Goal: Information Seeking & Learning: Learn about a topic

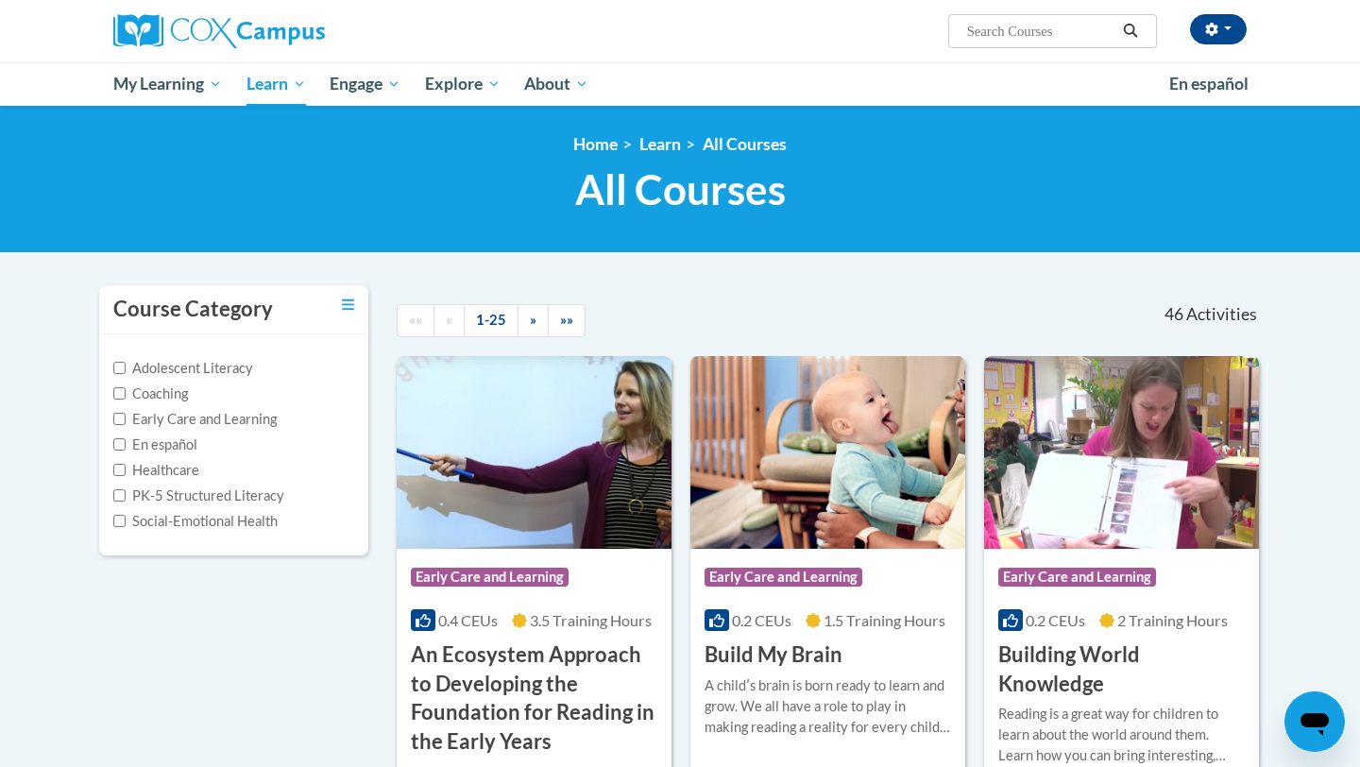
click at [1006, 34] on input "Search..." at bounding box center [1041, 31] width 151 height 23
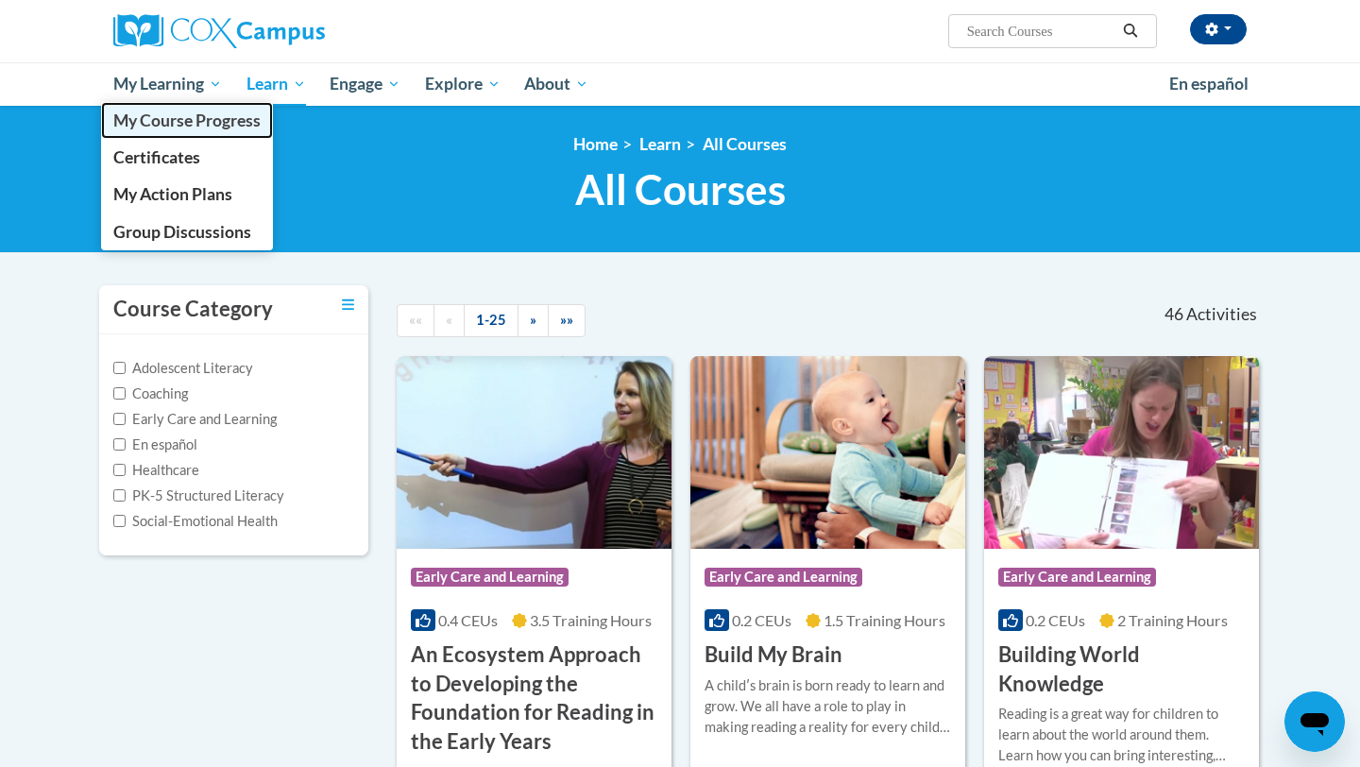
click at [174, 120] on span "My Course Progress" at bounding box center [186, 121] width 147 height 20
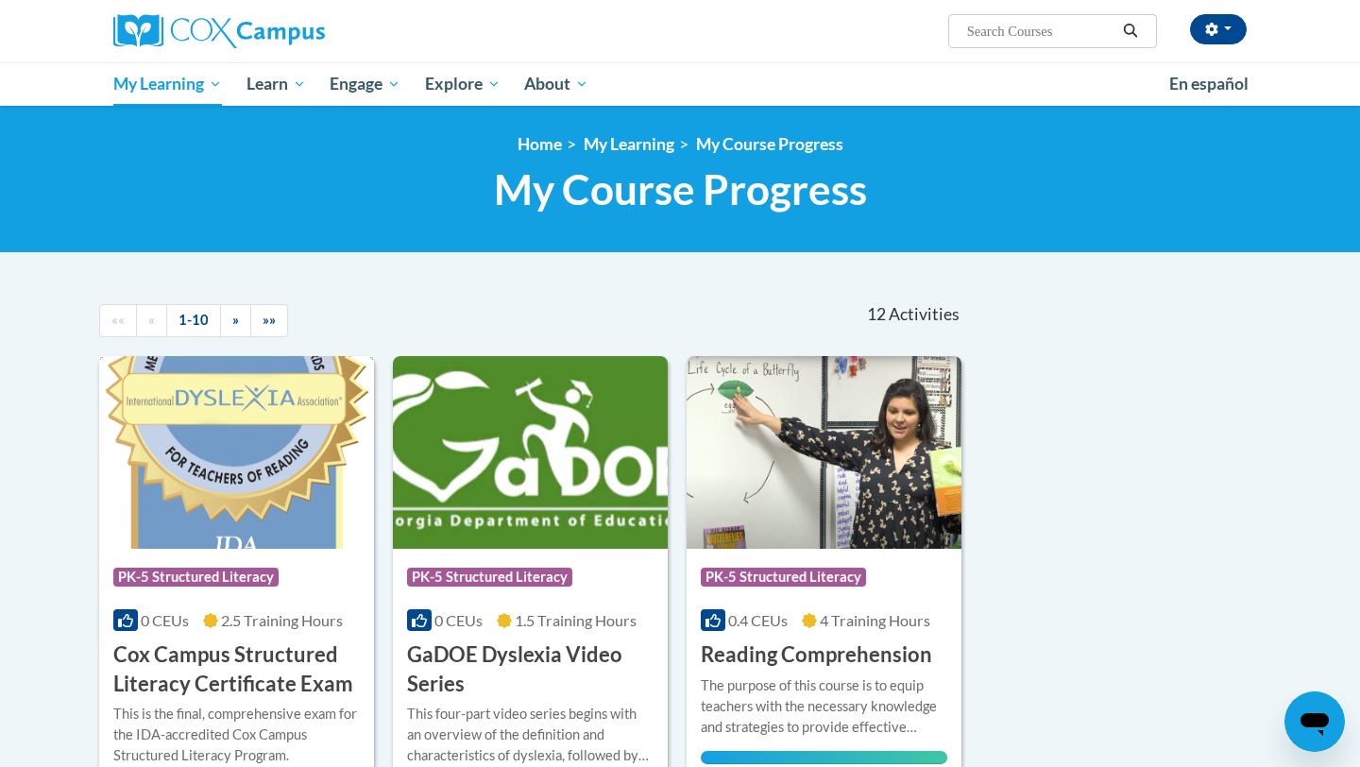
click at [230, 473] on img at bounding box center [236, 452] width 275 height 193
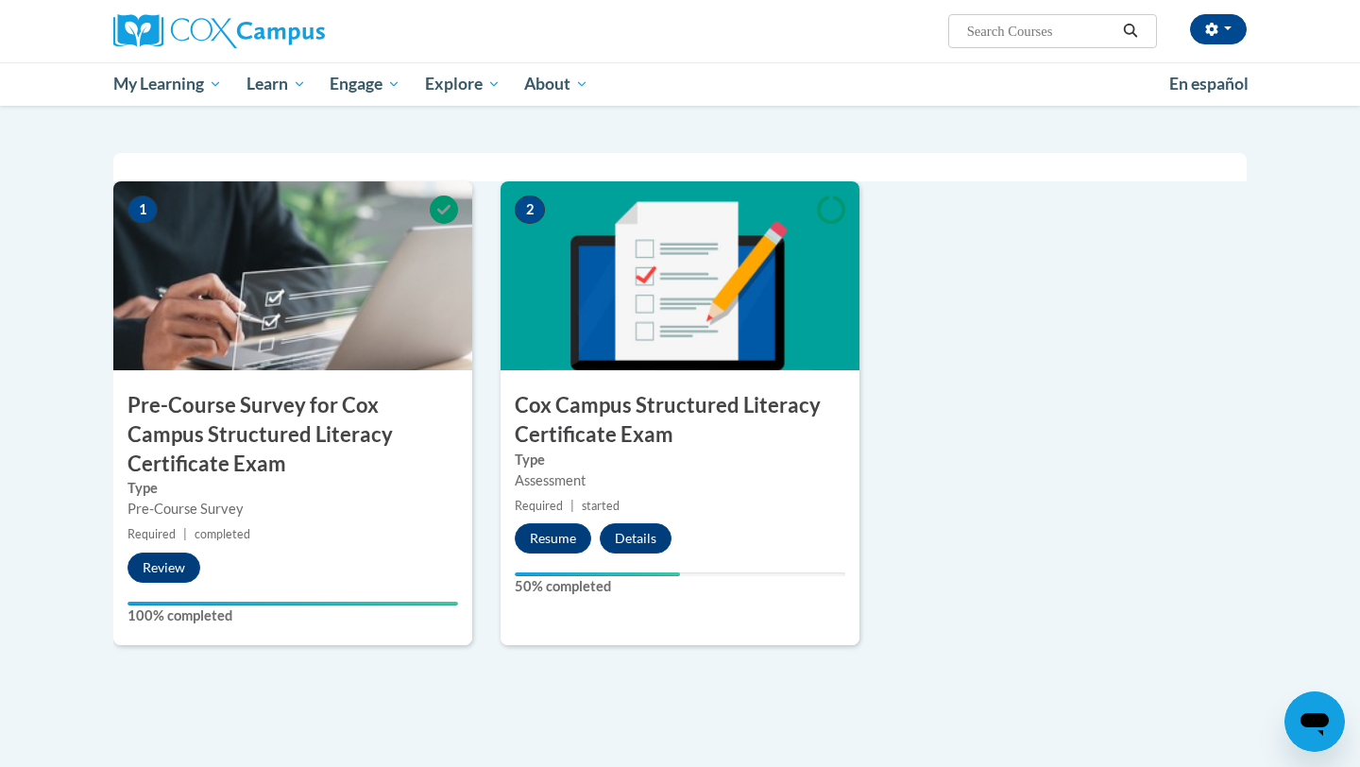
scroll to position [440, 0]
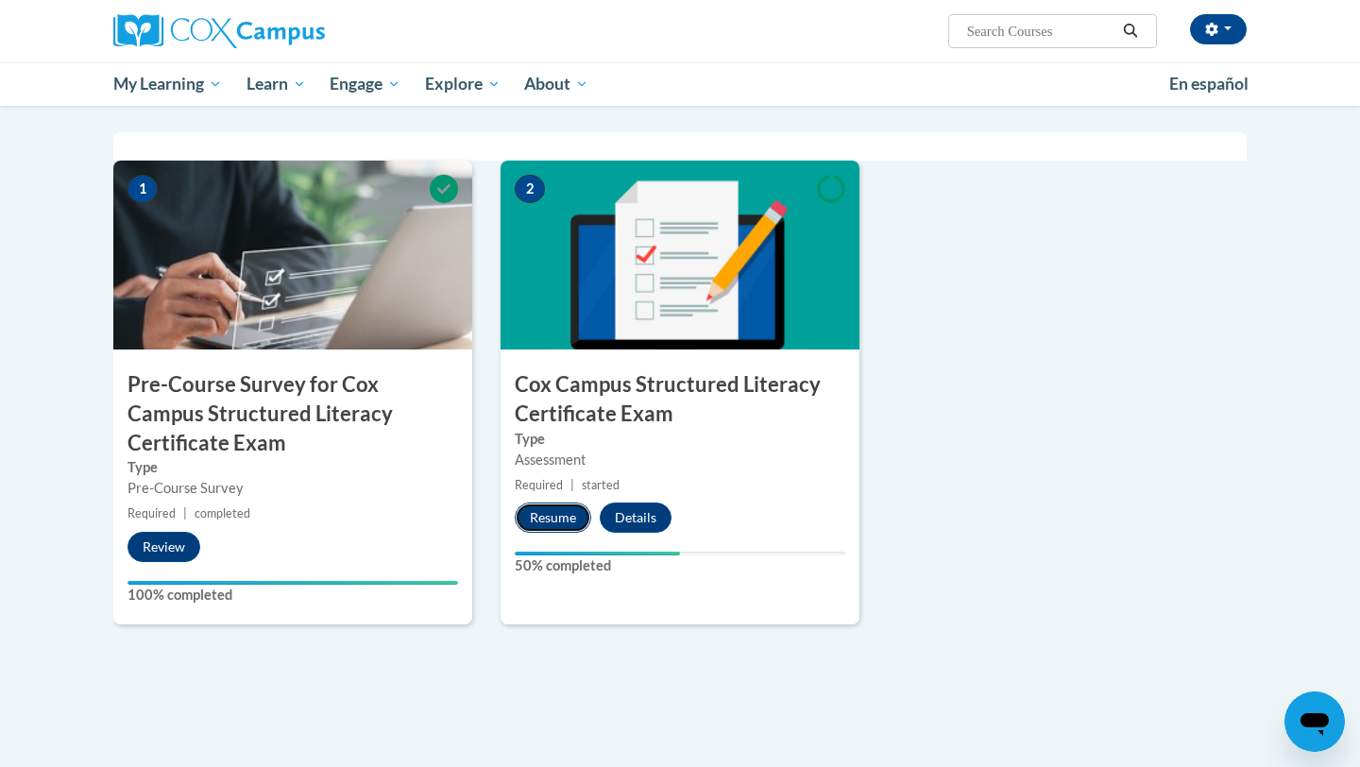
click at [539, 517] on button "Resume" at bounding box center [553, 518] width 77 height 30
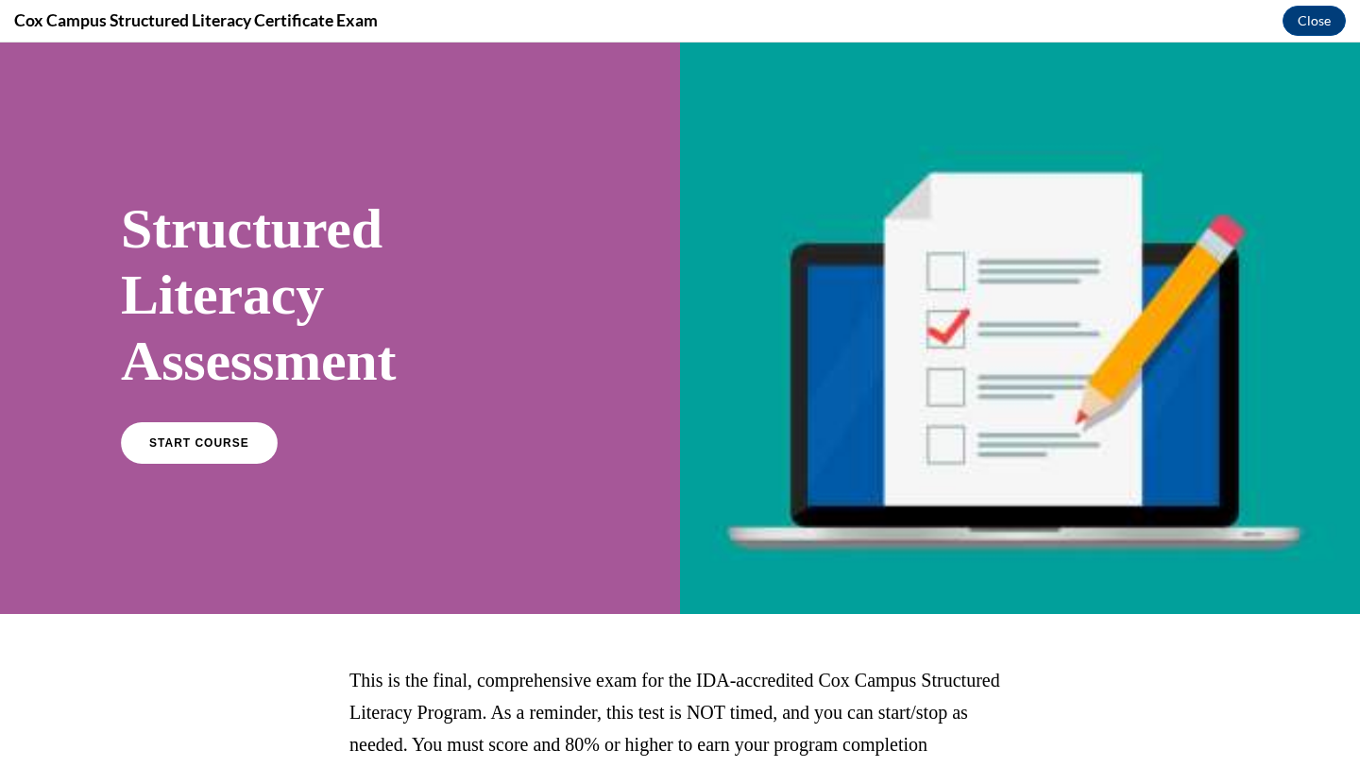
scroll to position [0, 0]
click at [236, 439] on span "START COURSE" at bounding box center [198, 443] width 105 height 14
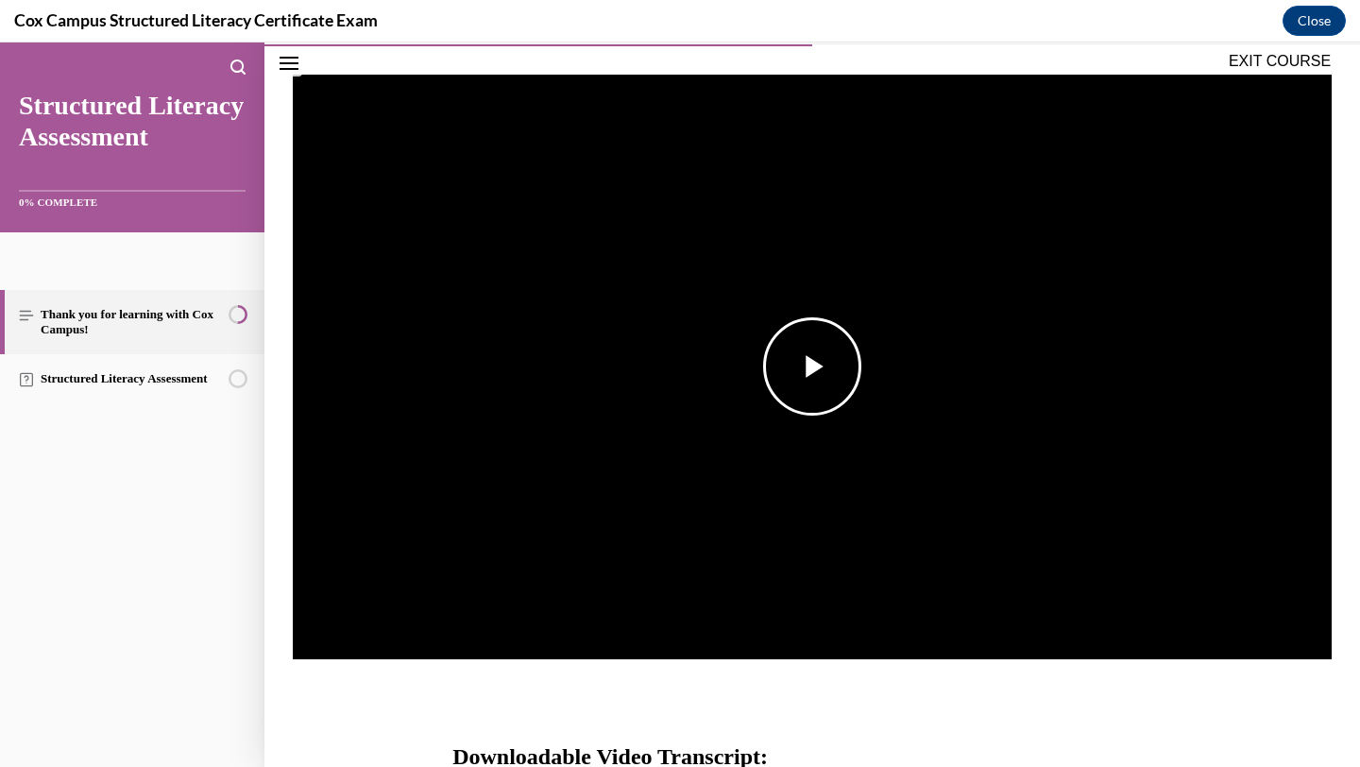
scroll to position [283, 0]
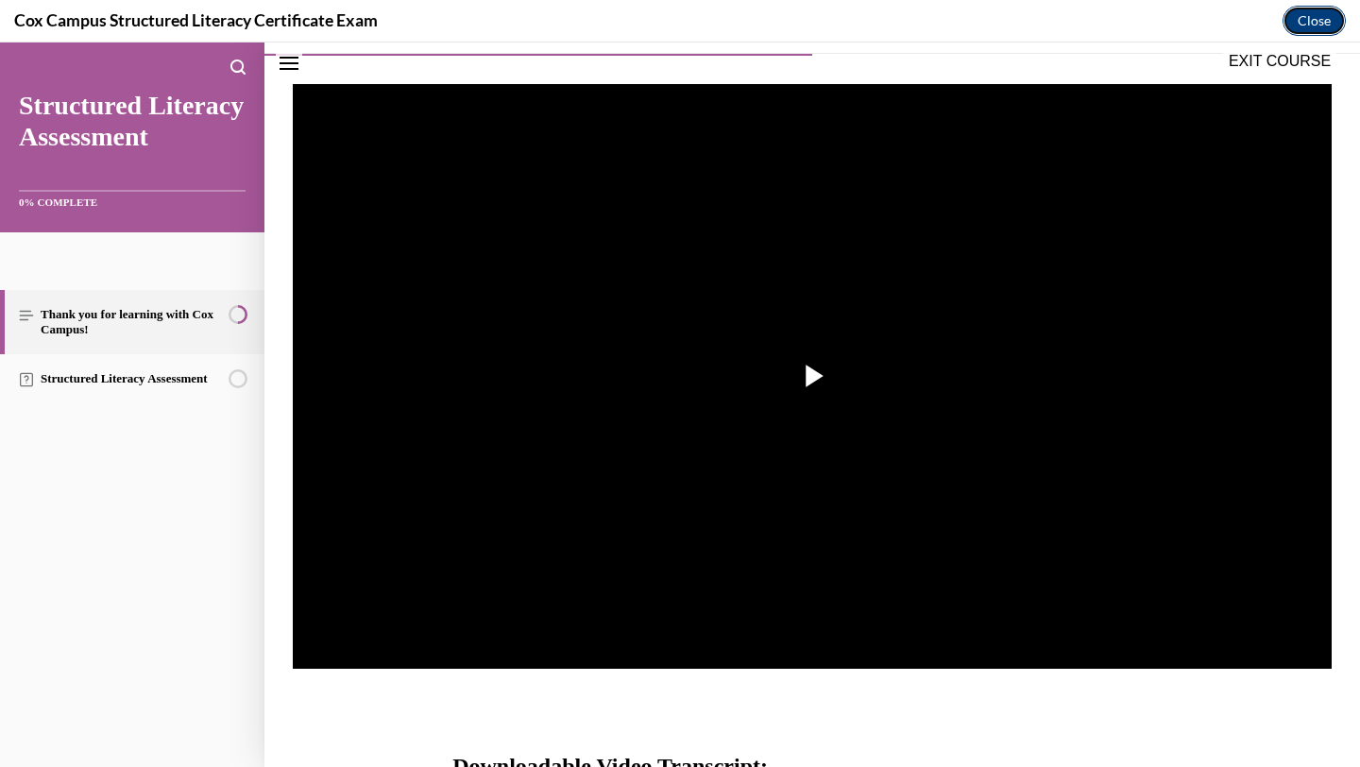
click at [1320, 25] on button "Close" at bounding box center [1314, 21] width 63 height 30
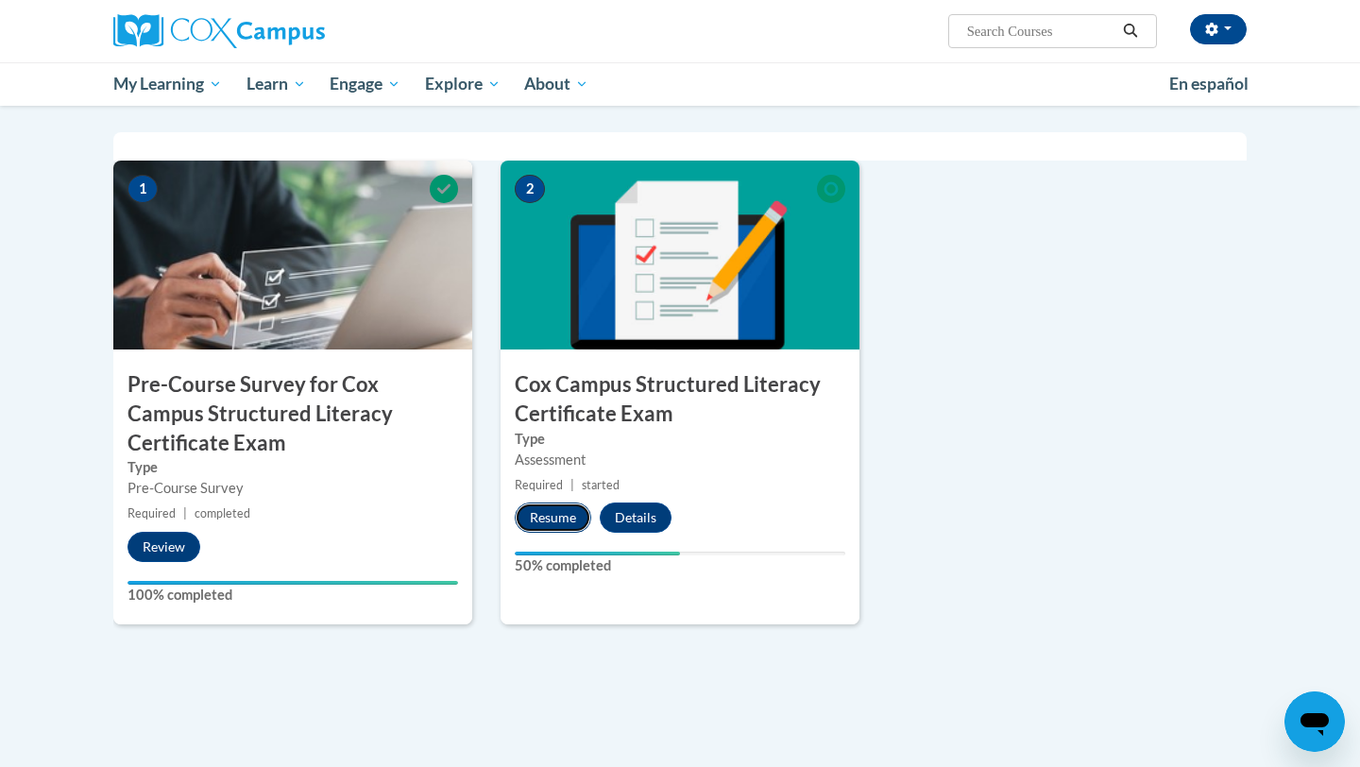
click at [572, 520] on button "Resume" at bounding box center [553, 518] width 77 height 30
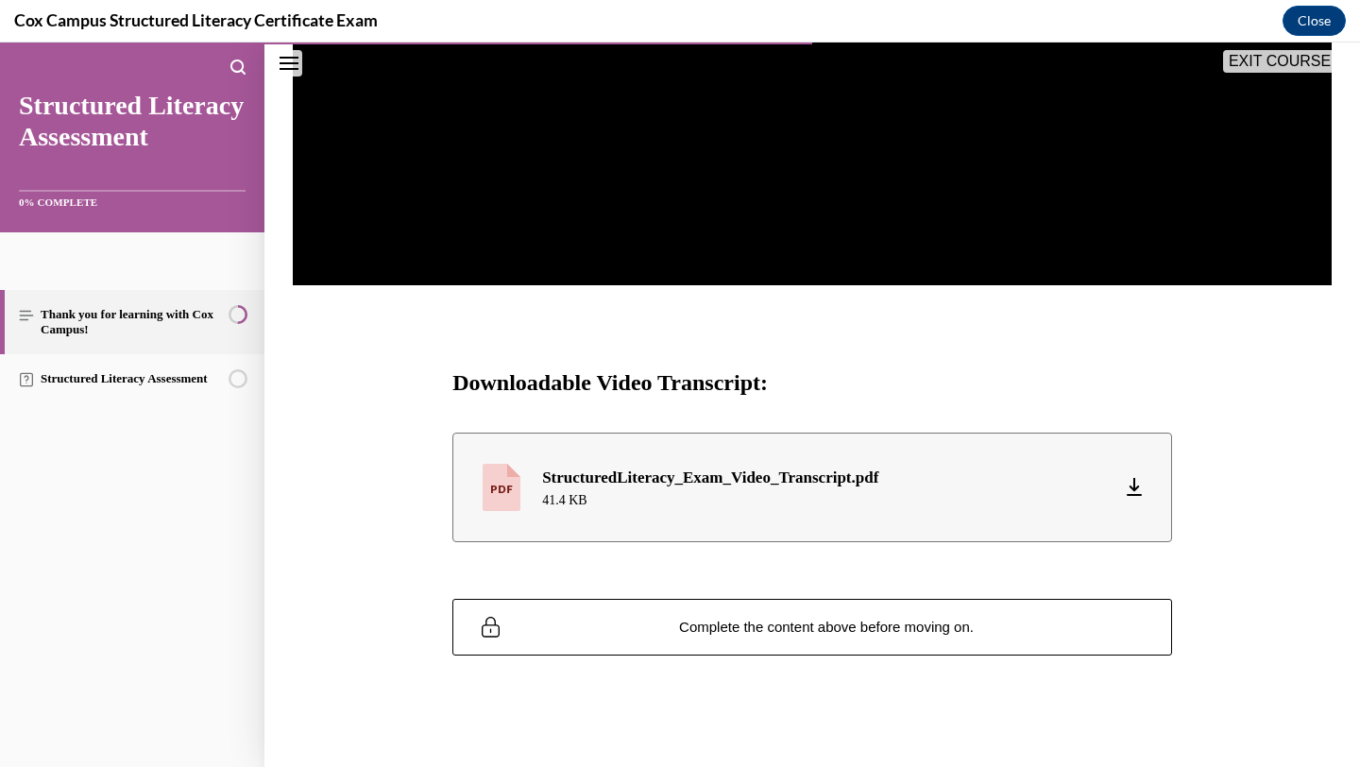
scroll to position [674, 0]
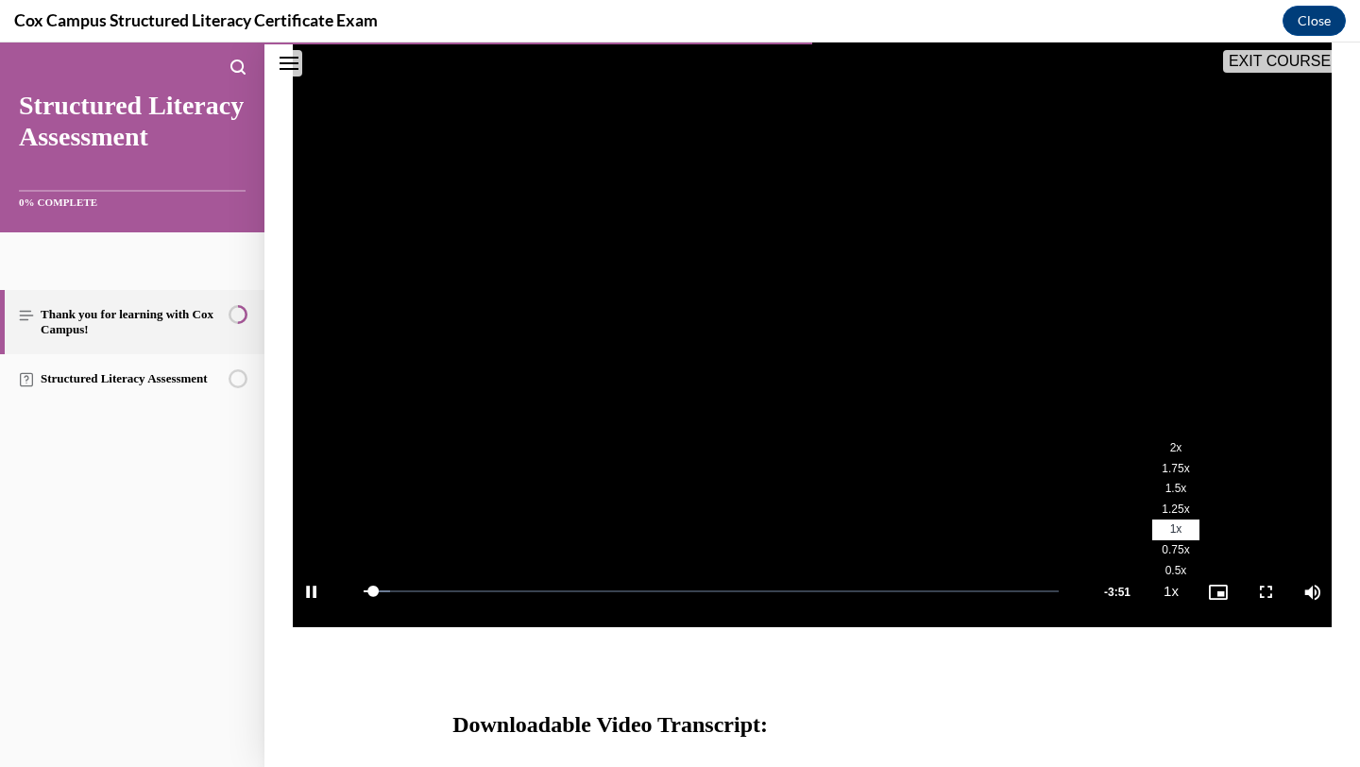
click at [1180, 452] on span "2x" at bounding box center [1177, 447] width 12 height 13
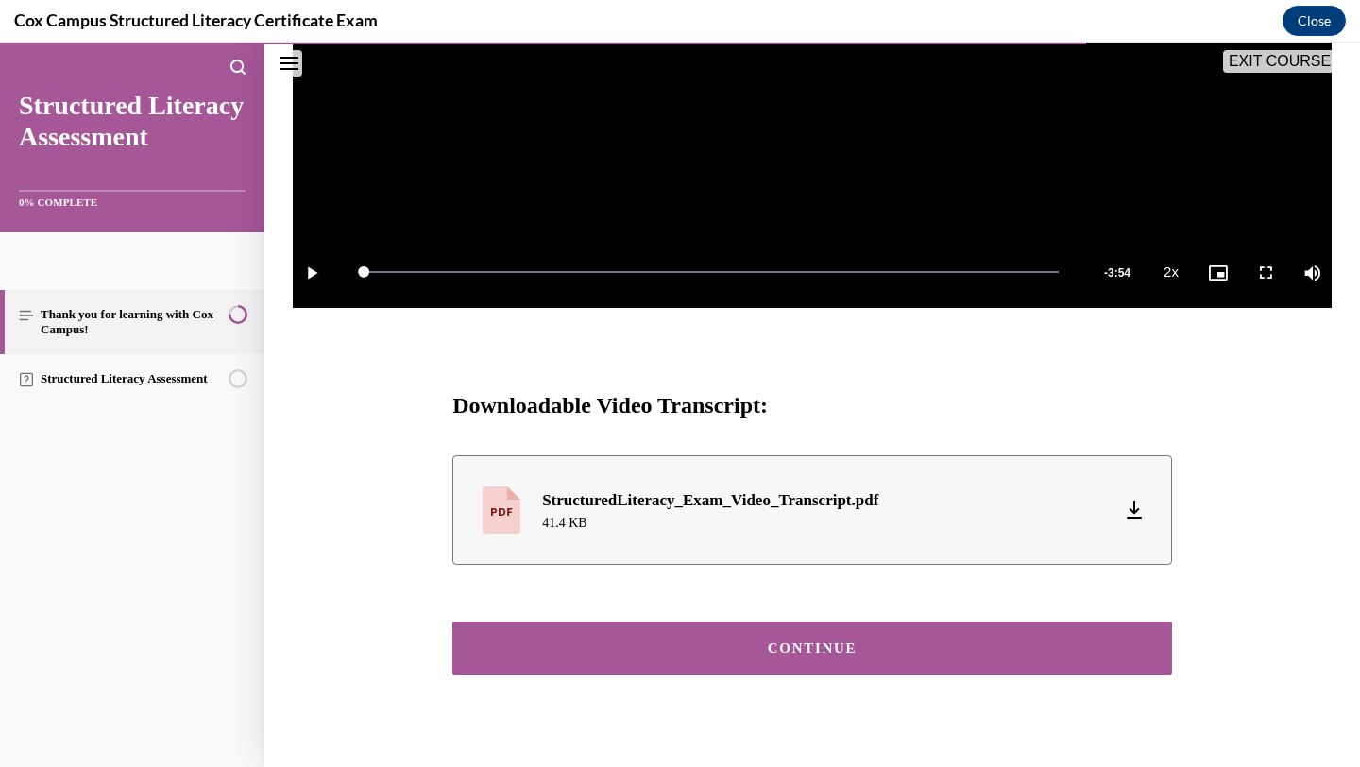
scroll to position [655, 0]
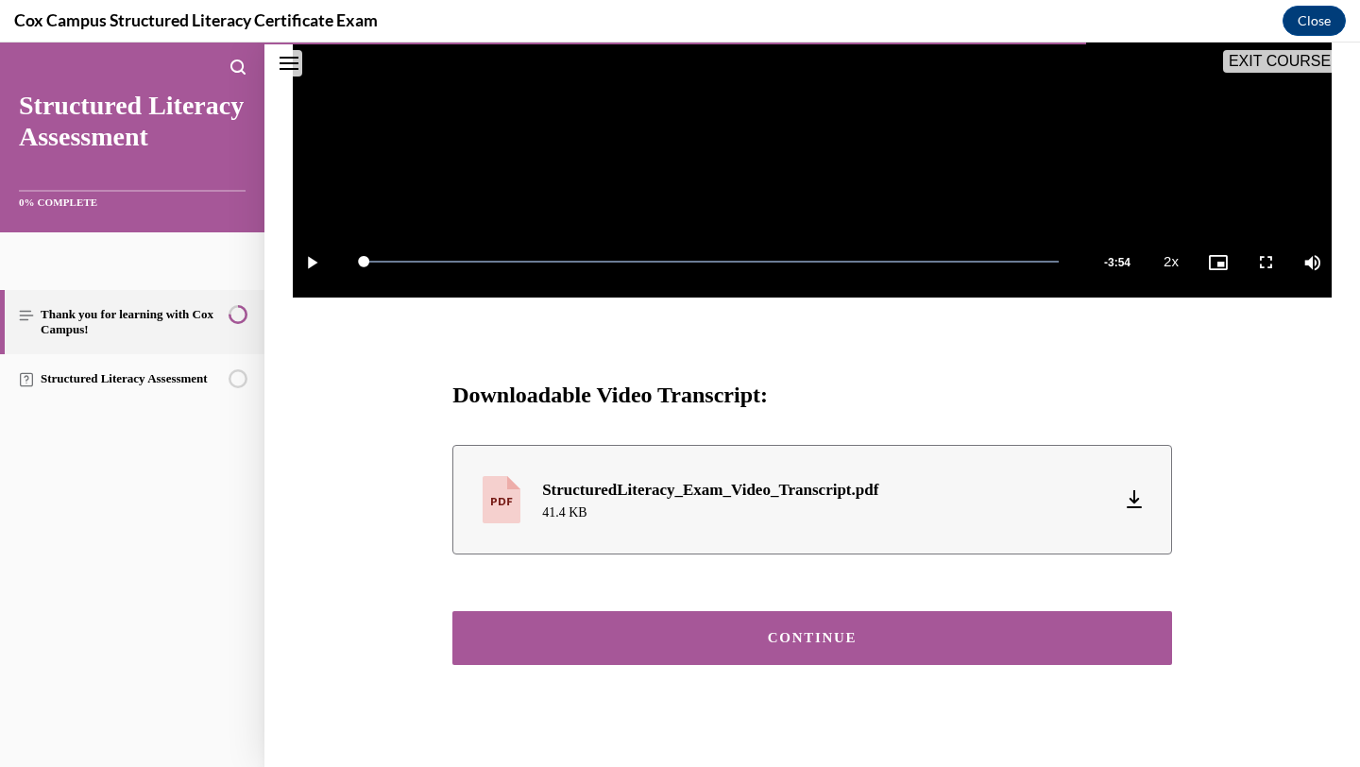
click at [948, 652] on button "CONTINUE" at bounding box center [813, 638] width 720 height 54
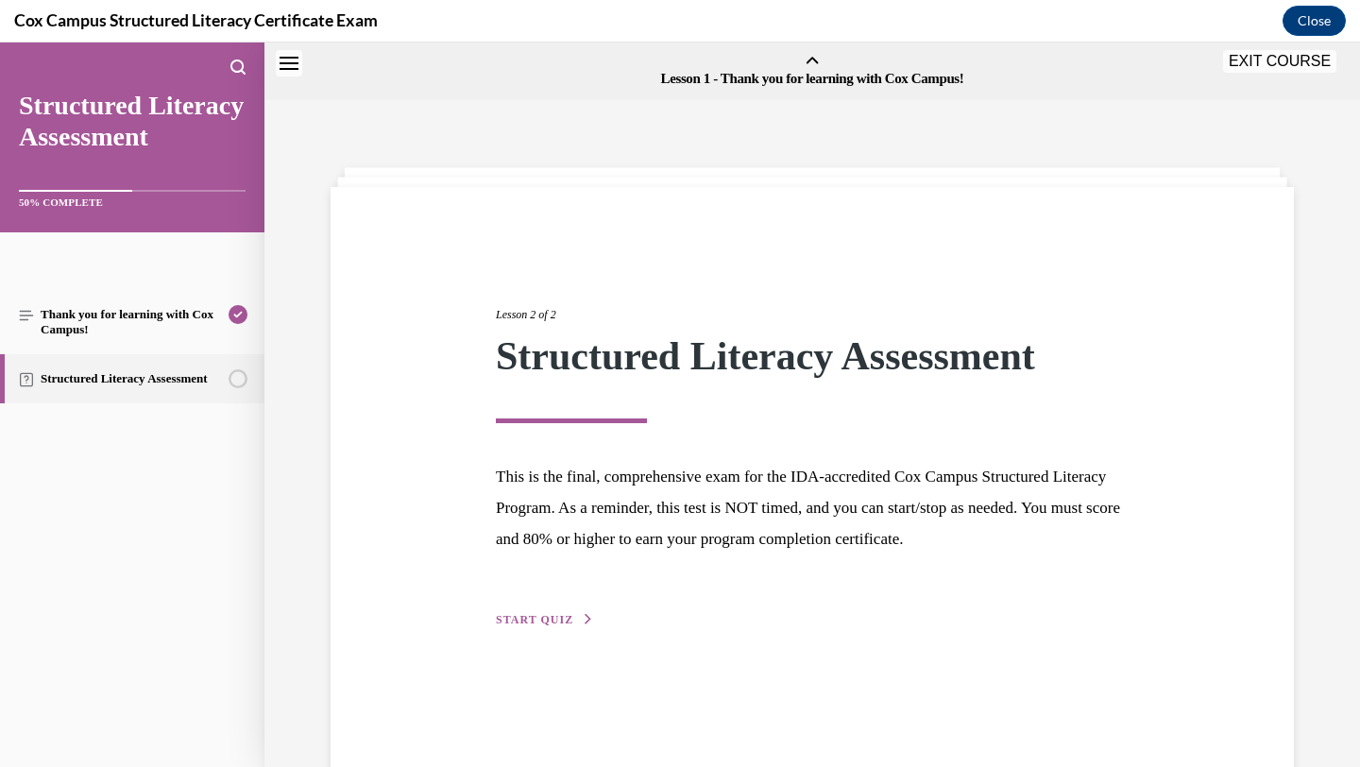
scroll to position [59, 0]
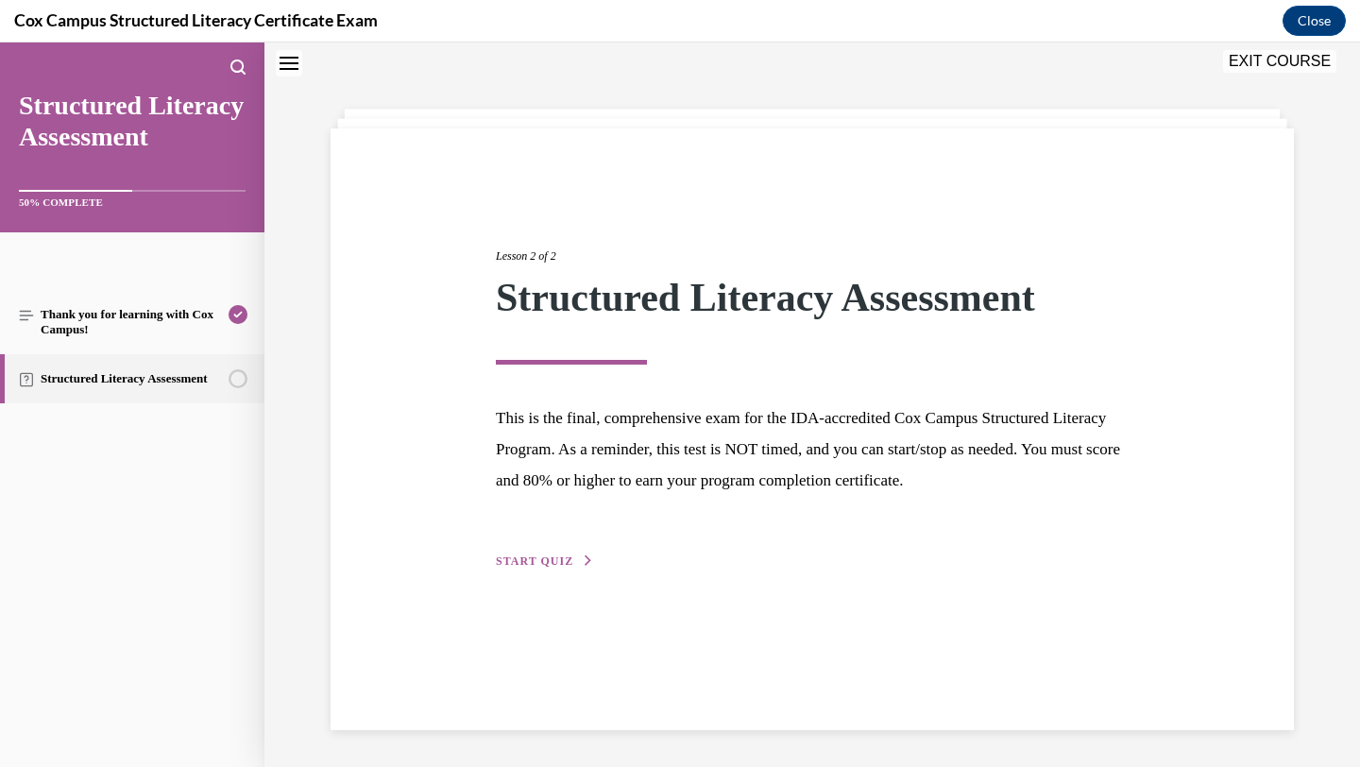
click at [571, 566] on button "START QUIZ" at bounding box center [545, 561] width 98 height 17
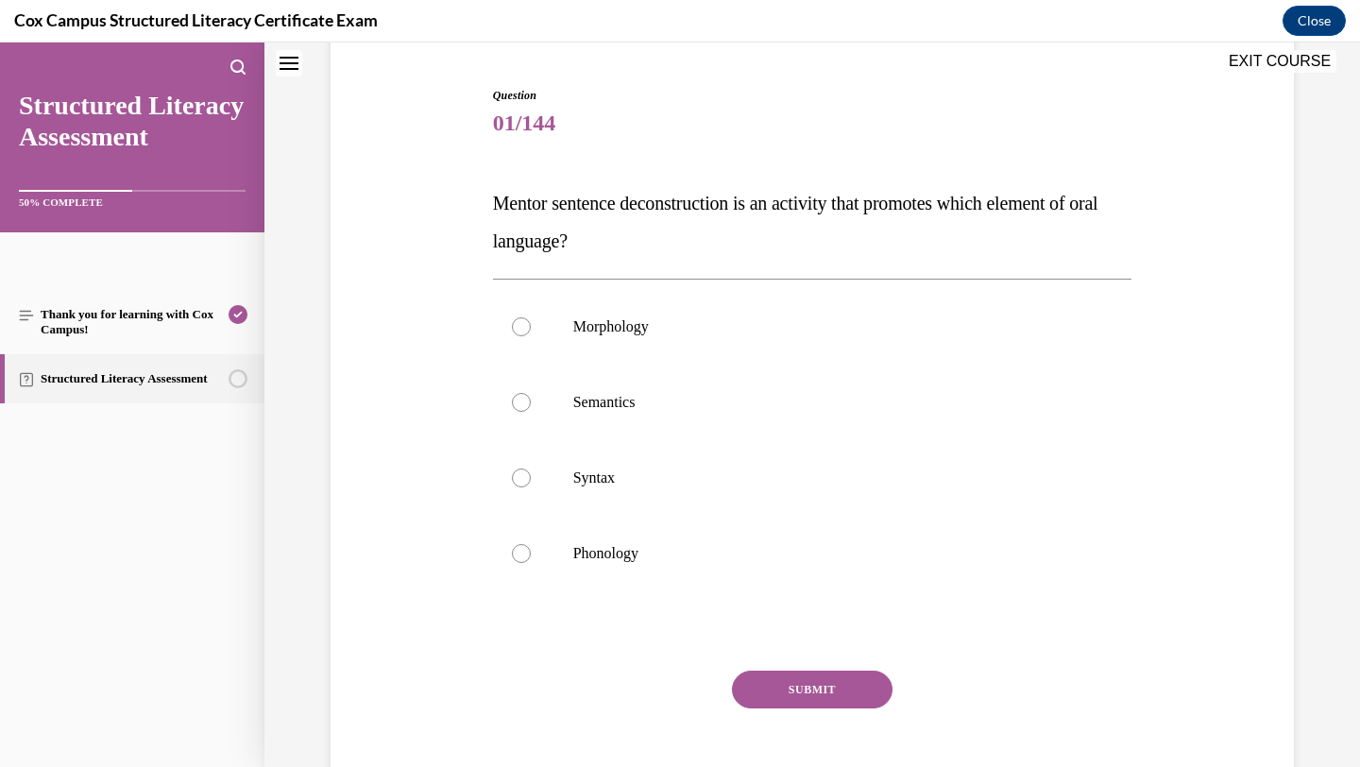
scroll to position [177, 0]
click at [708, 463] on label "Syntax" at bounding box center [813, 477] width 640 height 76
click at [531, 468] on input "Syntax" at bounding box center [521, 477] width 19 height 19
radio input "true"
click at [785, 679] on button "SUBMIT" at bounding box center [812, 689] width 161 height 38
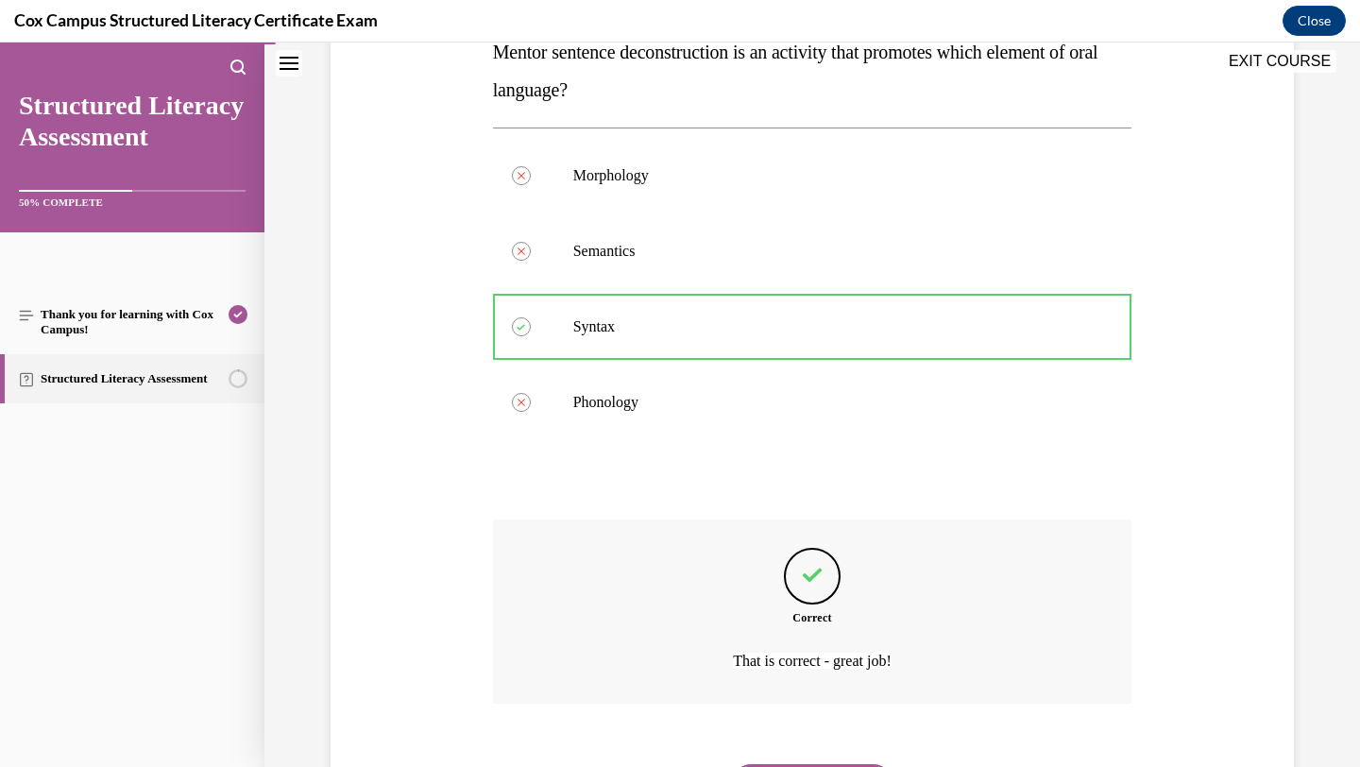
scroll to position [428, 0]
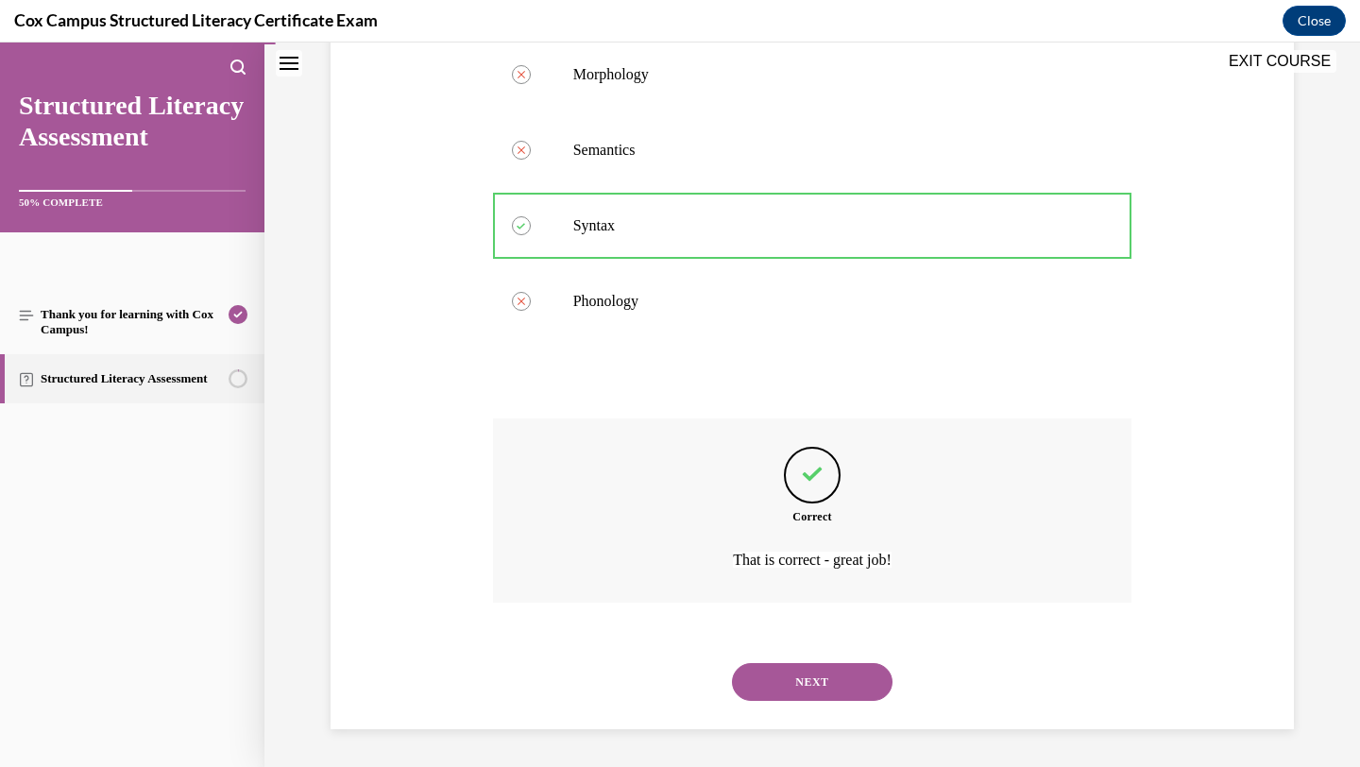
click at [853, 687] on button "NEXT" at bounding box center [812, 682] width 161 height 38
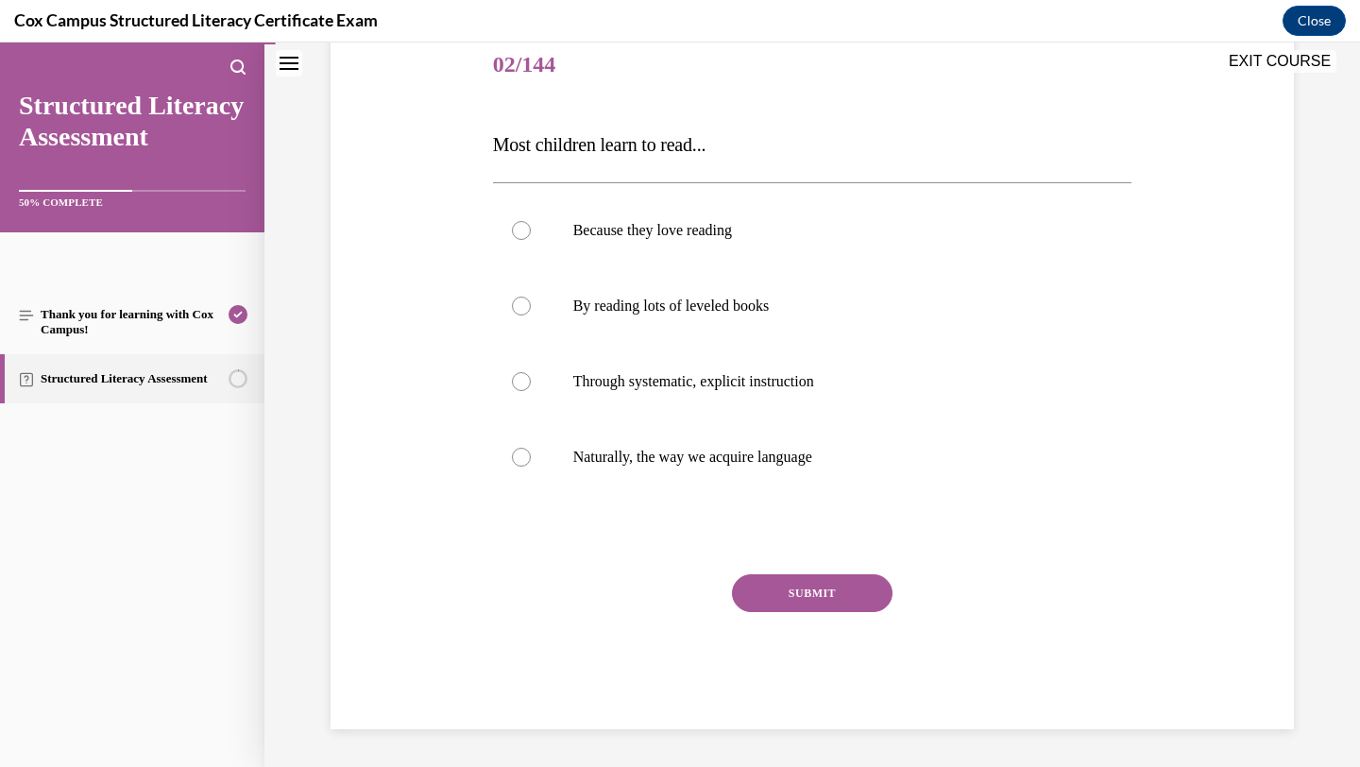
scroll to position [210, 0]
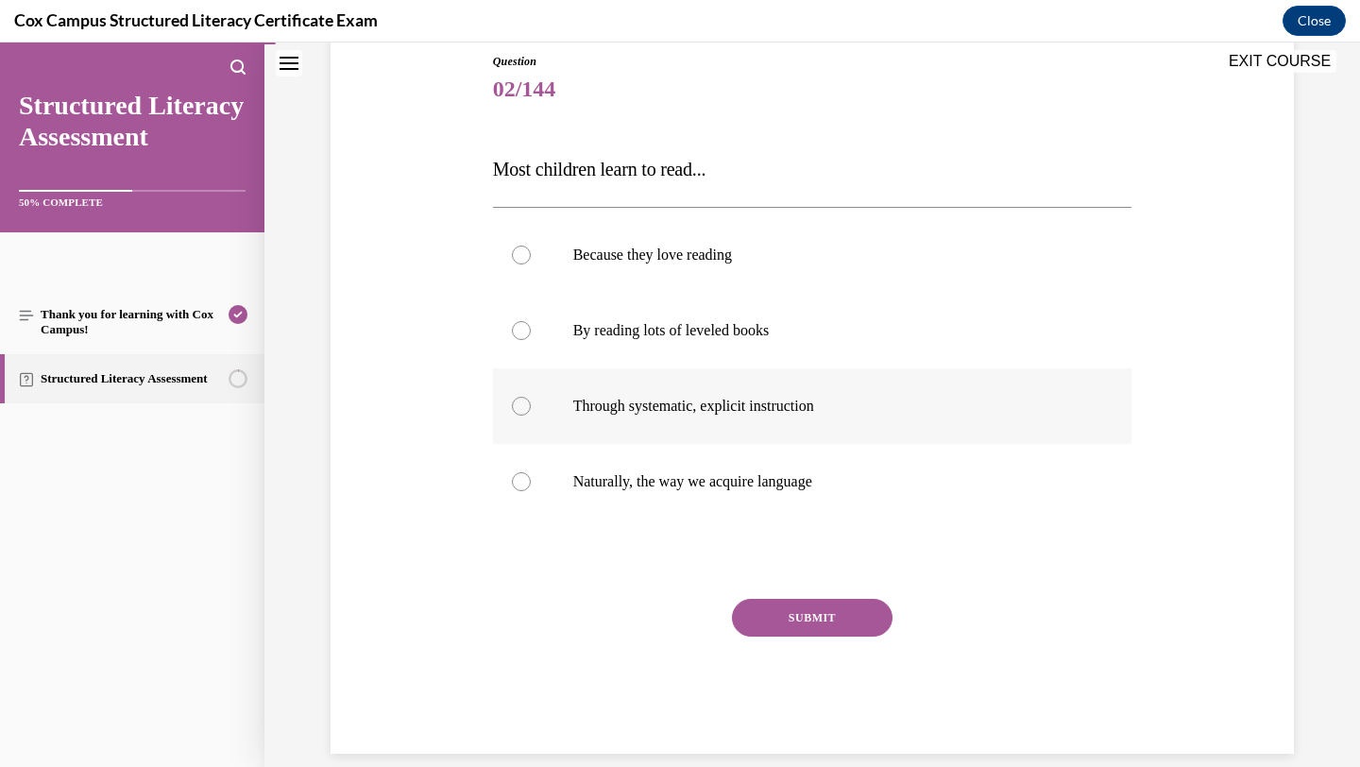
click at [942, 419] on label "Through systematic, explicit instruction" at bounding box center [813, 406] width 640 height 76
click at [531, 416] on input "Through systematic, explicit instruction" at bounding box center [521, 406] width 19 height 19
radio input "true"
click at [820, 622] on button "SUBMIT" at bounding box center [812, 618] width 161 height 38
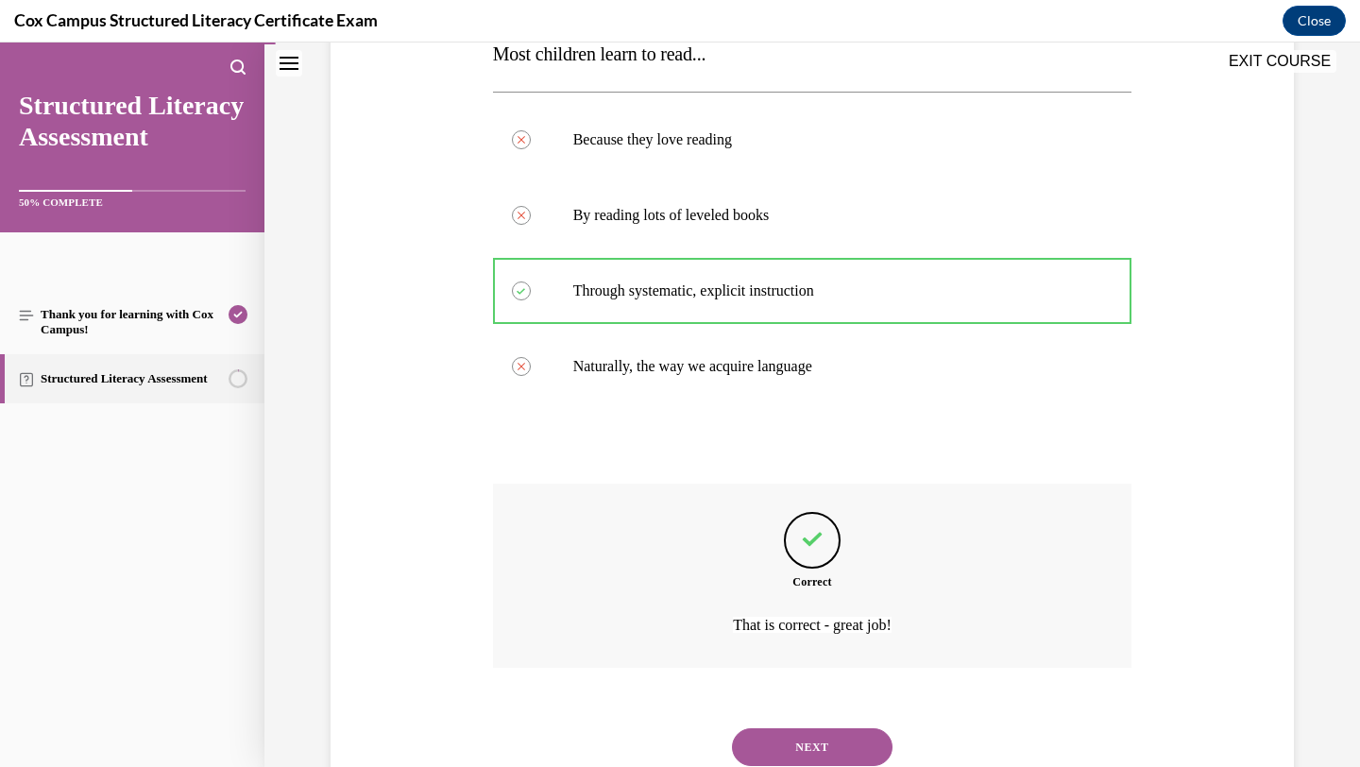
scroll to position [390, 0]
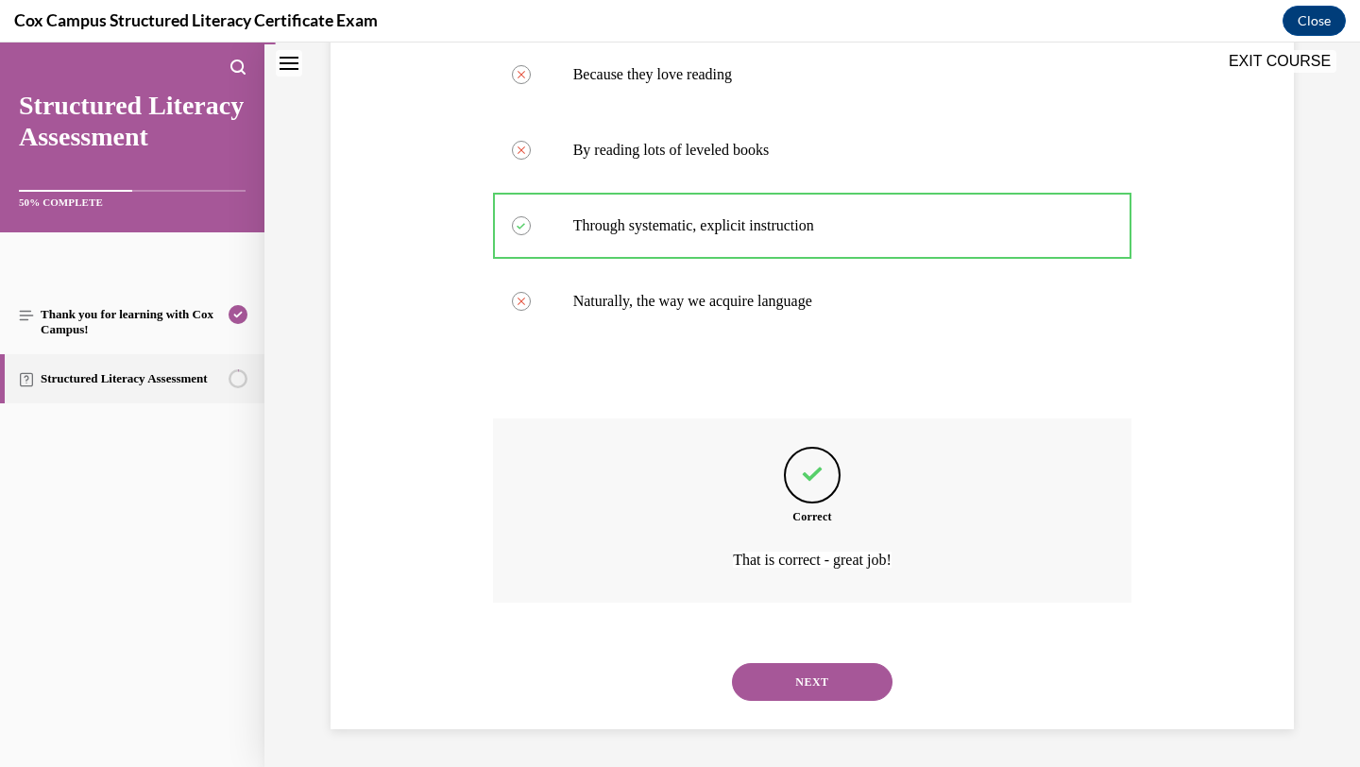
click at [839, 690] on button "NEXT" at bounding box center [812, 682] width 161 height 38
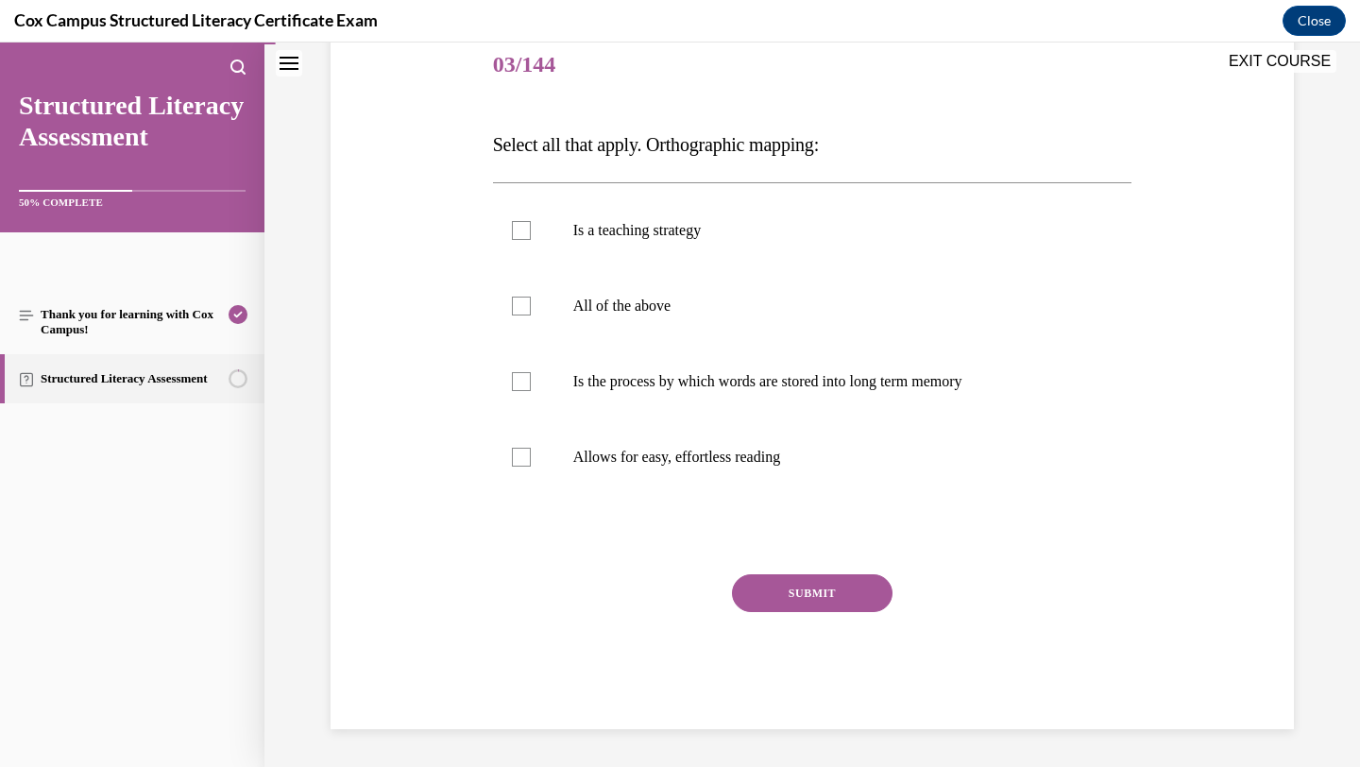
scroll to position [210, 0]
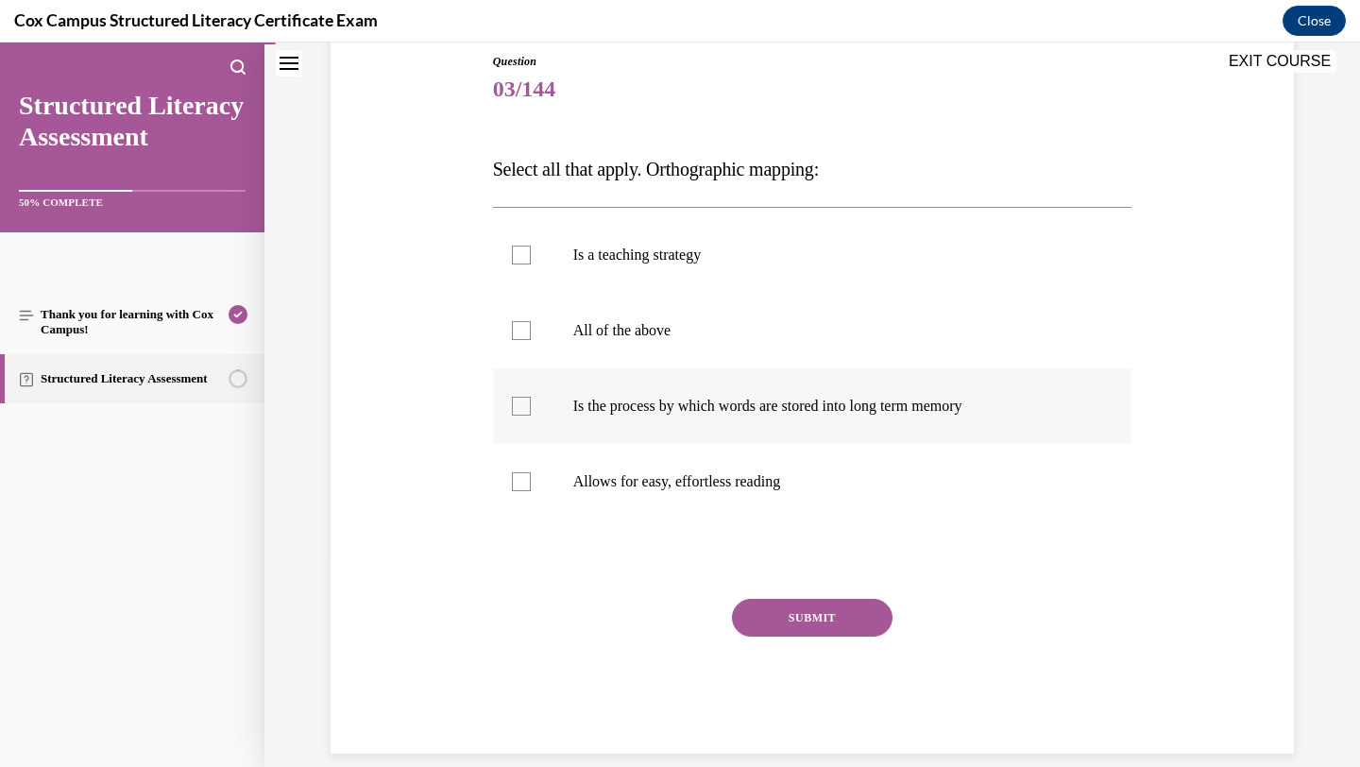
click at [928, 389] on label "Is the process by which words are stored into long term memory" at bounding box center [813, 406] width 640 height 76
click at [531, 397] on input "Is the process by which words are stored into long term memory" at bounding box center [521, 406] width 19 height 19
checkbox input "true"
click at [865, 491] on label "Allows for easy, effortless reading" at bounding box center [813, 482] width 640 height 76
click at [531, 491] on input "Allows for easy, effortless reading" at bounding box center [521, 481] width 19 height 19
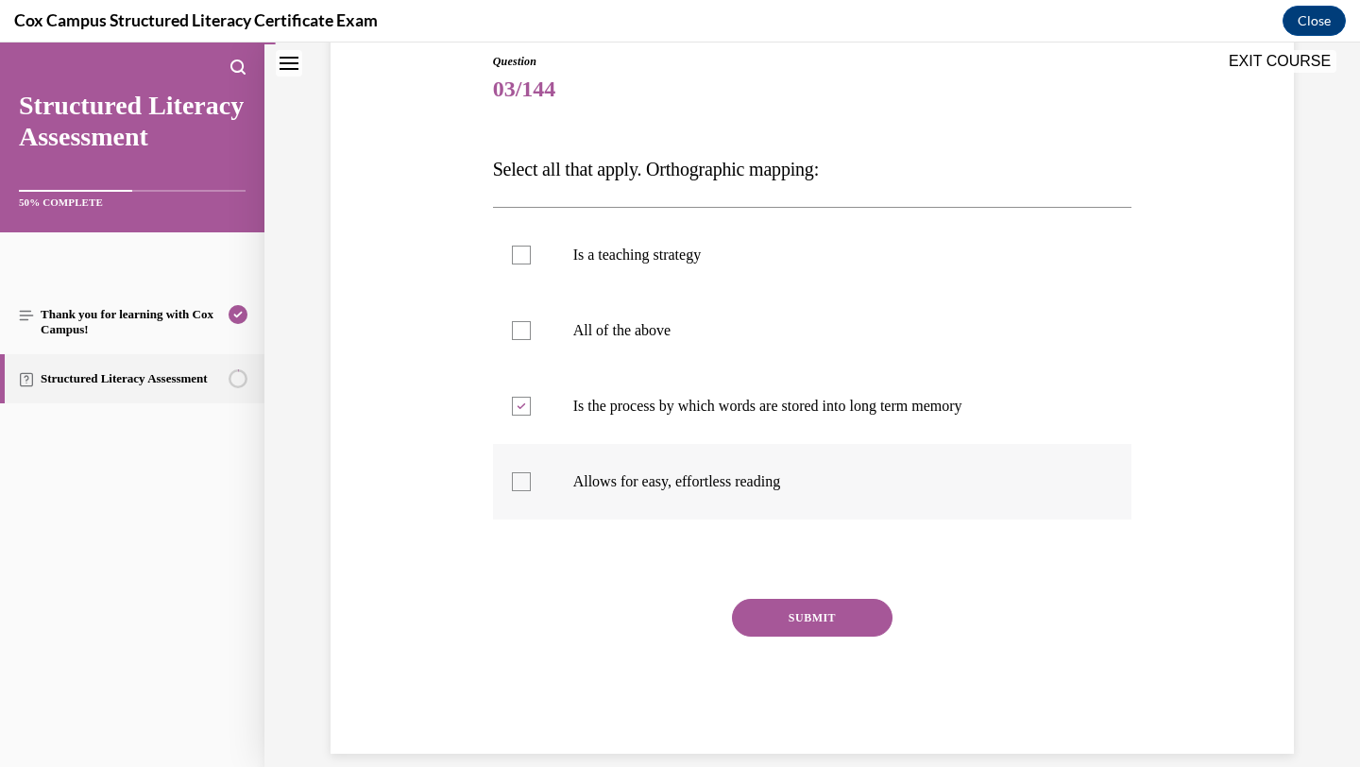
checkbox input "true"
click at [830, 606] on button "SUBMIT" at bounding box center [812, 618] width 161 height 38
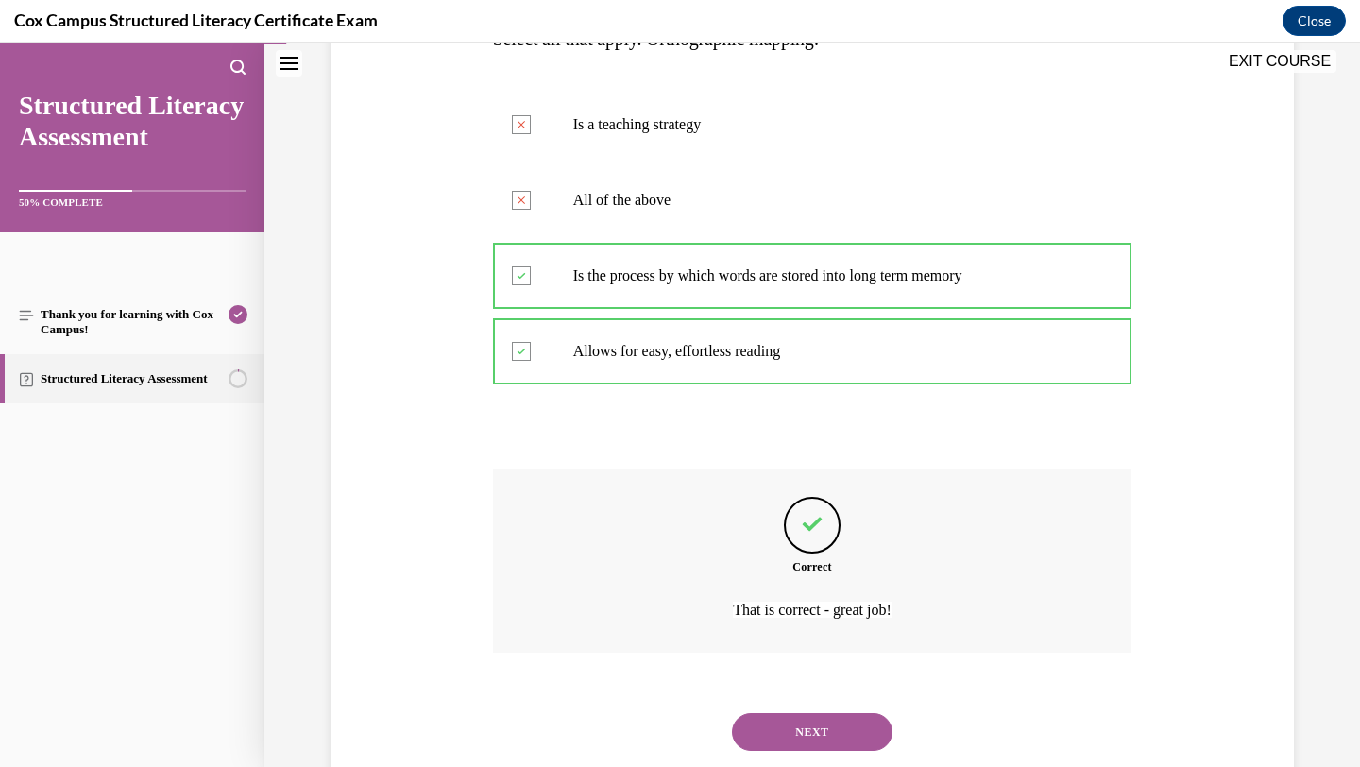
scroll to position [390, 0]
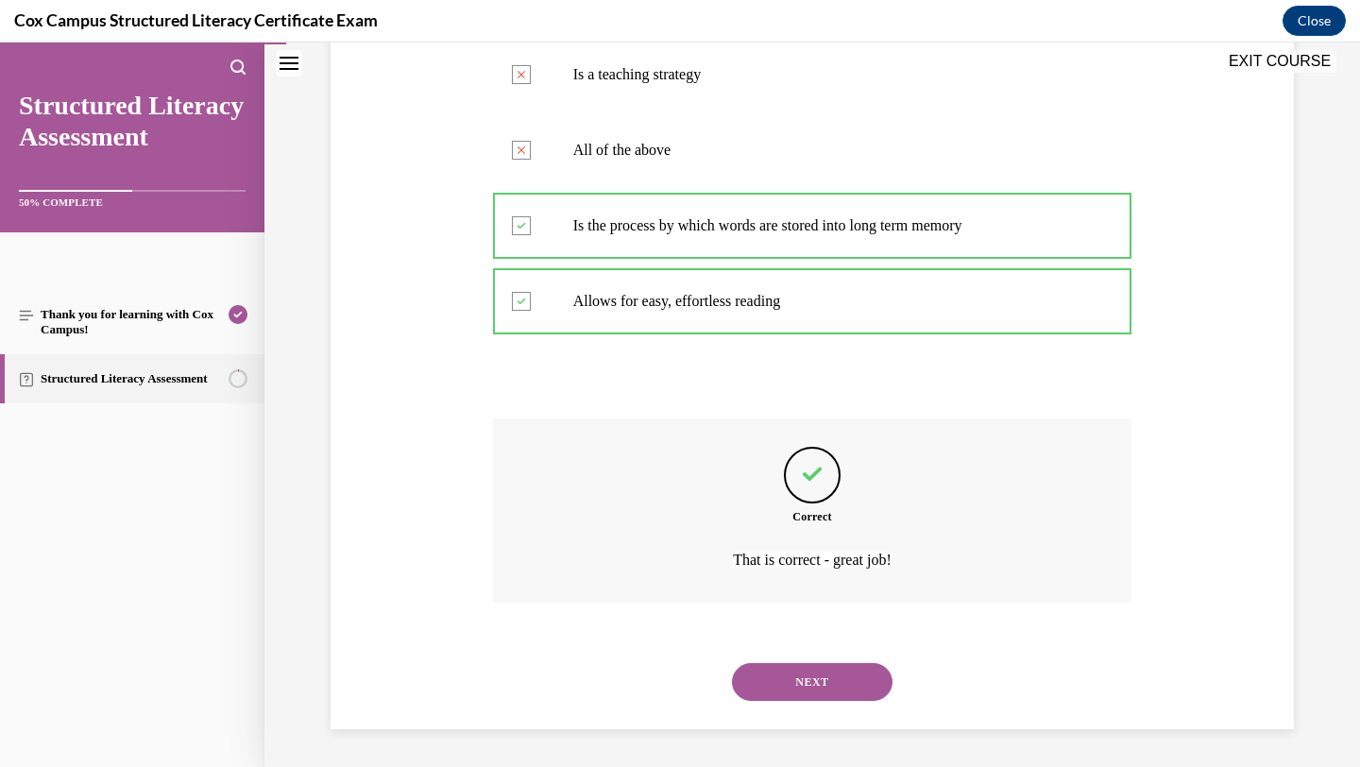
click at [848, 684] on button "NEXT" at bounding box center [812, 682] width 161 height 38
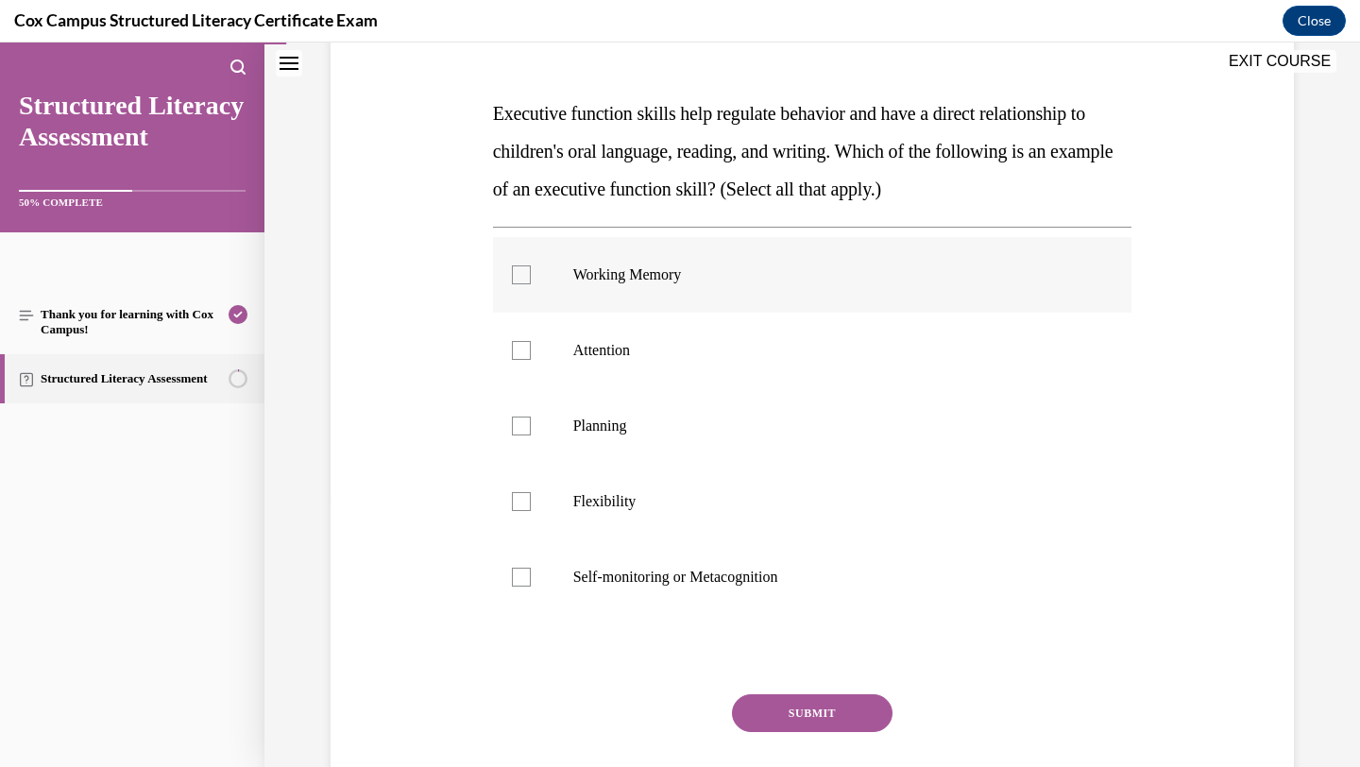
scroll to position [261, 0]
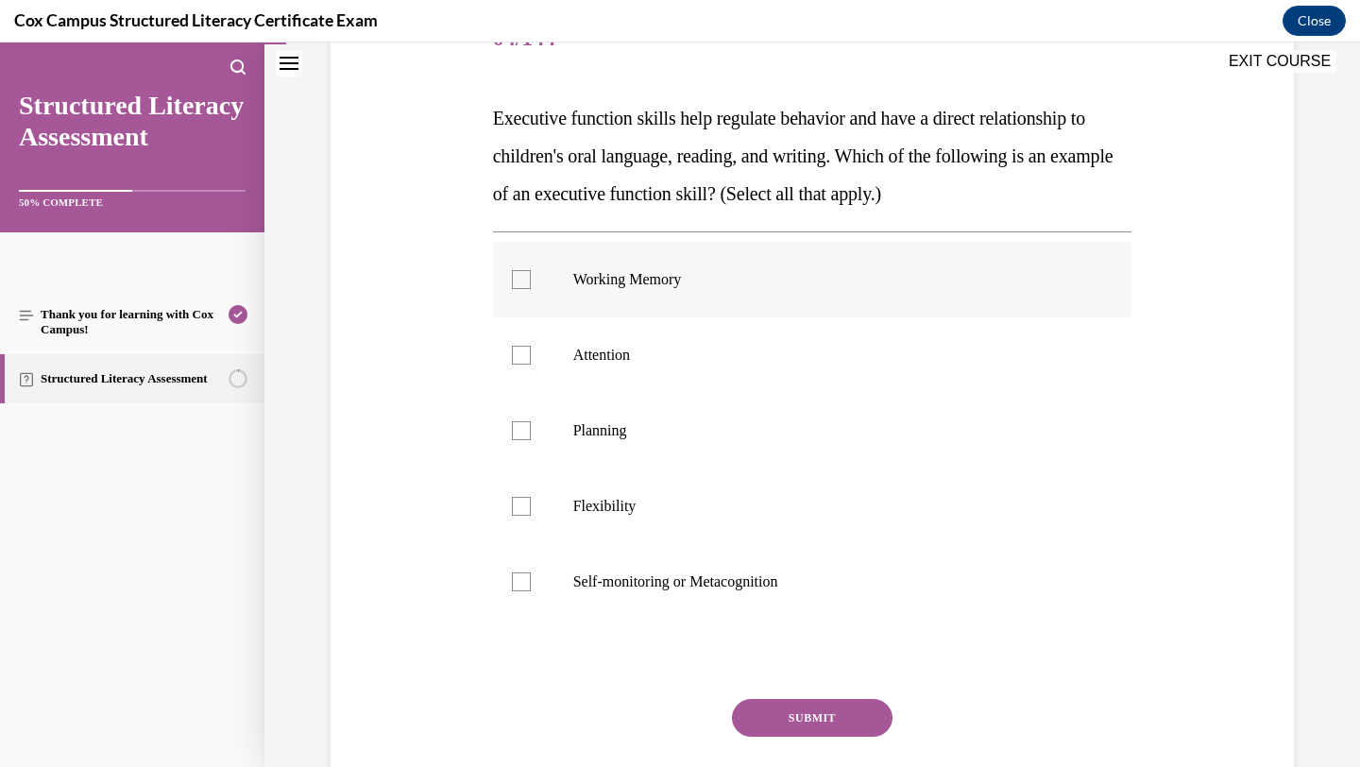
click at [977, 302] on label "Working Memory" at bounding box center [813, 280] width 640 height 76
click at [531, 289] on input "Working Memory" at bounding box center [521, 279] width 19 height 19
checkbox input "true"
click at [946, 355] on p "Attention" at bounding box center [829, 355] width 512 height 19
click at [531, 355] on input "Attention" at bounding box center [521, 355] width 19 height 19
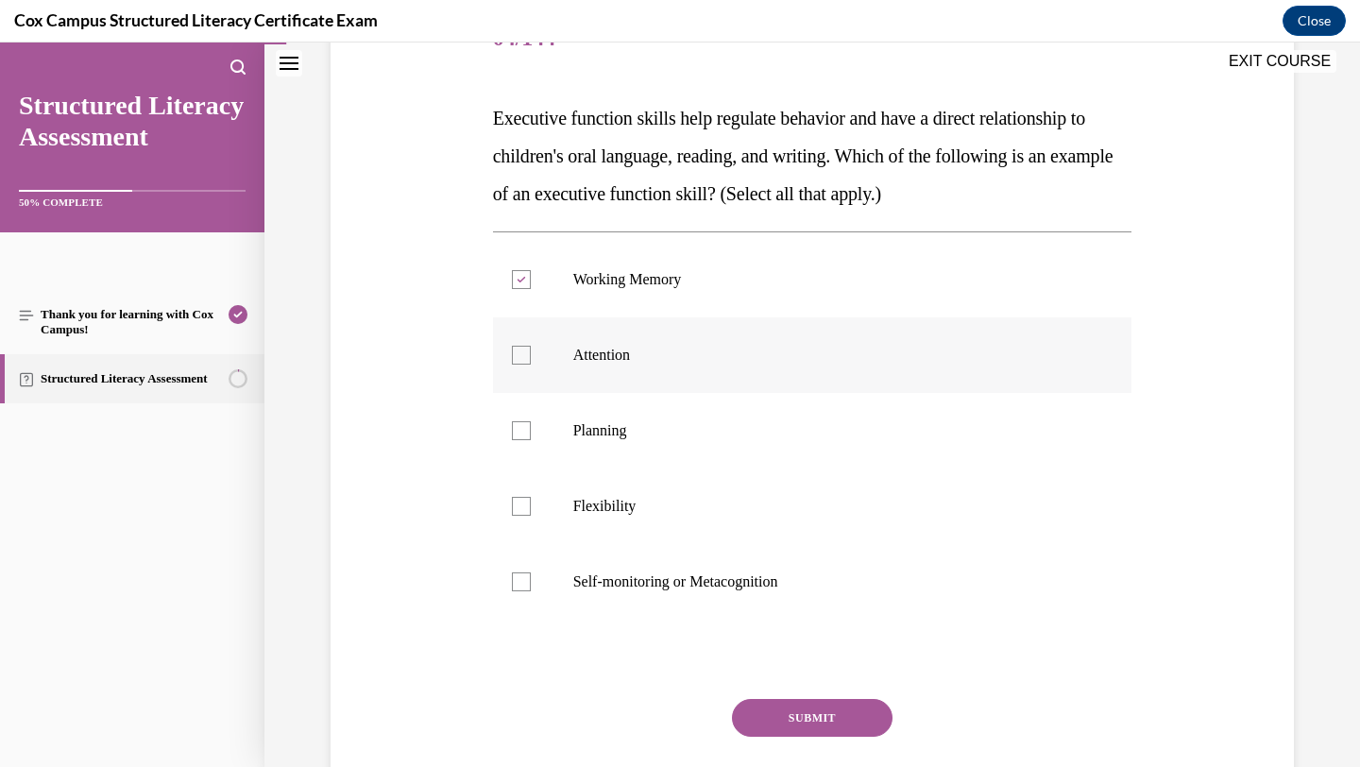
checkbox input "true"
click at [915, 429] on p "Planning" at bounding box center [829, 430] width 512 height 19
click at [531, 429] on input "Planning" at bounding box center [521, 430] width 19 height 19
checkbox input "true"
click at [884, 498] on p "Flexibility" at bounding box center [829, 506] width 512 height 19
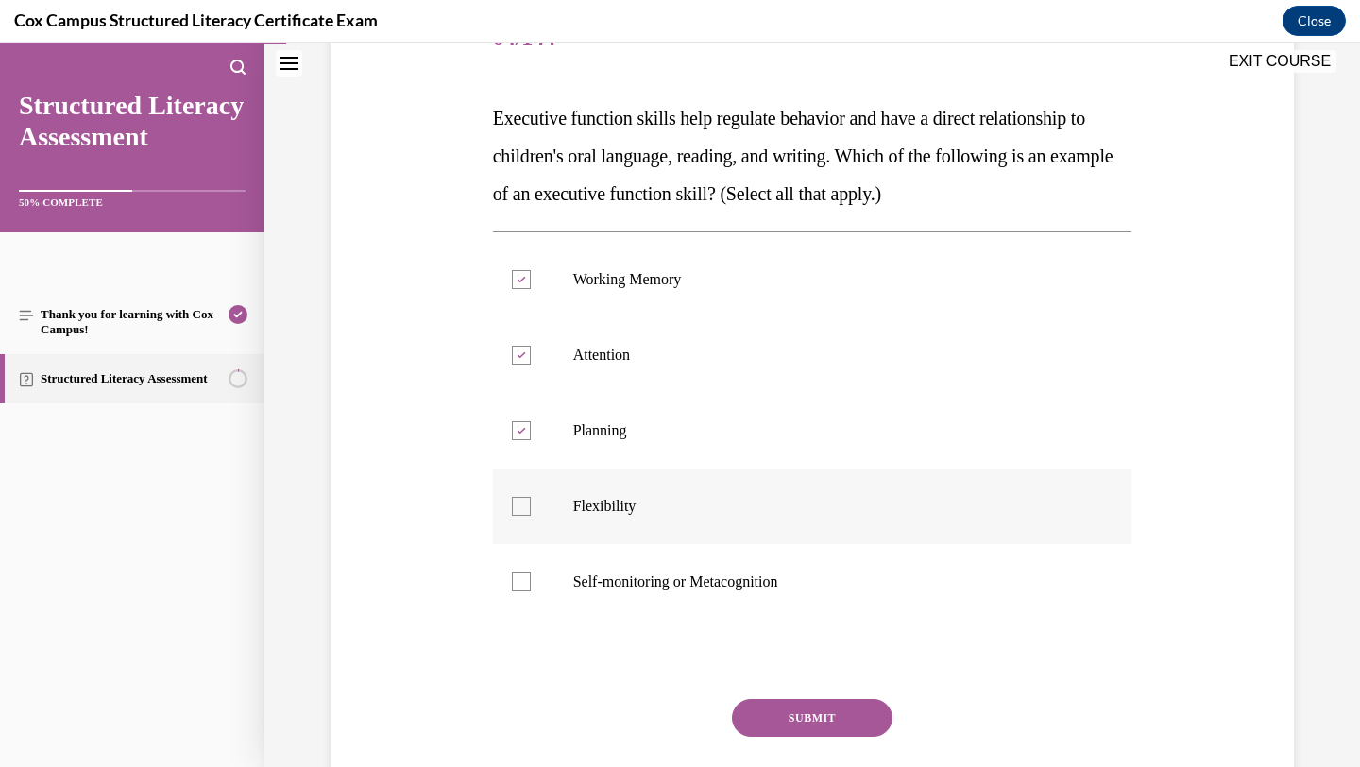
click at [531, 498] on input "Flexibility" at bounding box center [521, 506] width 19 height 19
checkbox input "true"
click at [848, 579] on p "Self-monitoring or Metacognition" at bounding box center [829, 582] width 512 height 19
click at [531, 579] on input "Self-monitoring or Metacognition" at bounding box center [521, 582] width 19 height 19
checkbox input "true"
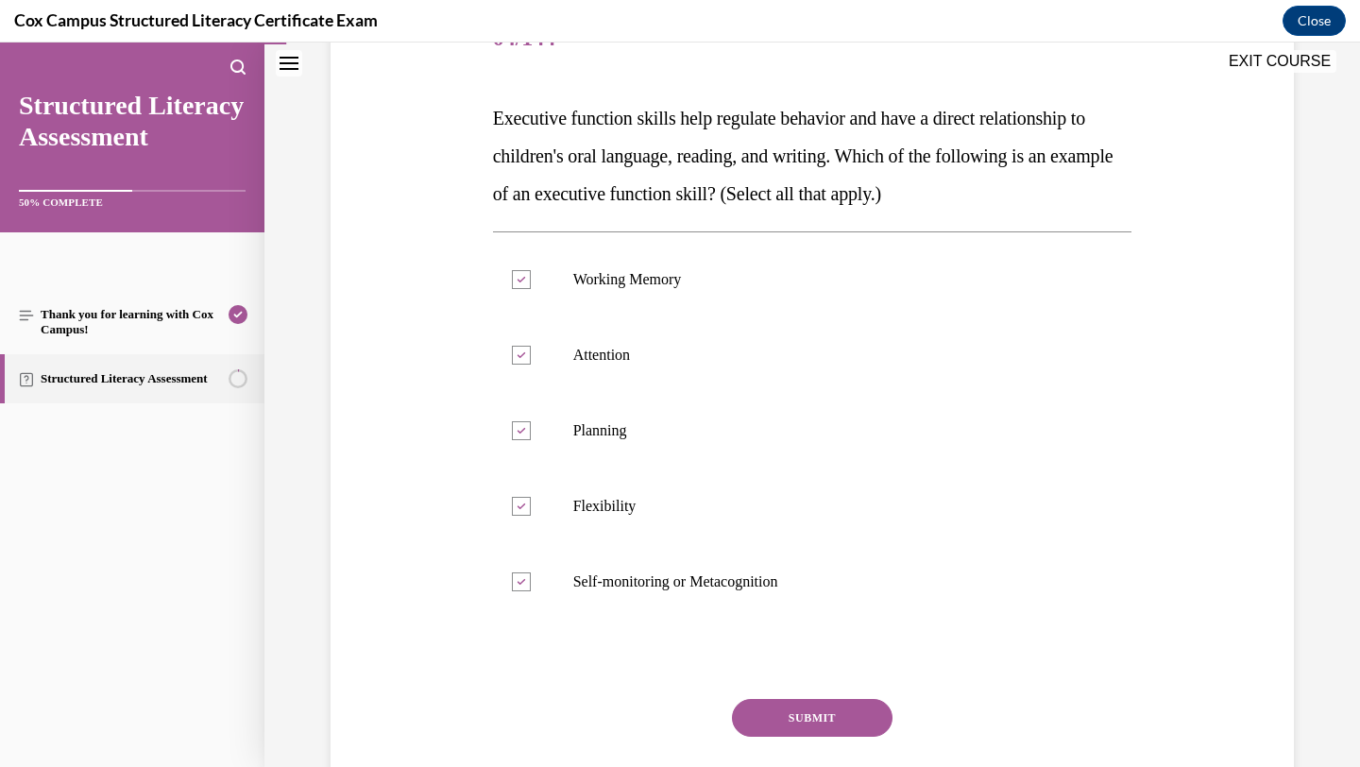
click at [840, 708] on button "SUBMIT" at bounding box center [812, 718] width 161 height 38
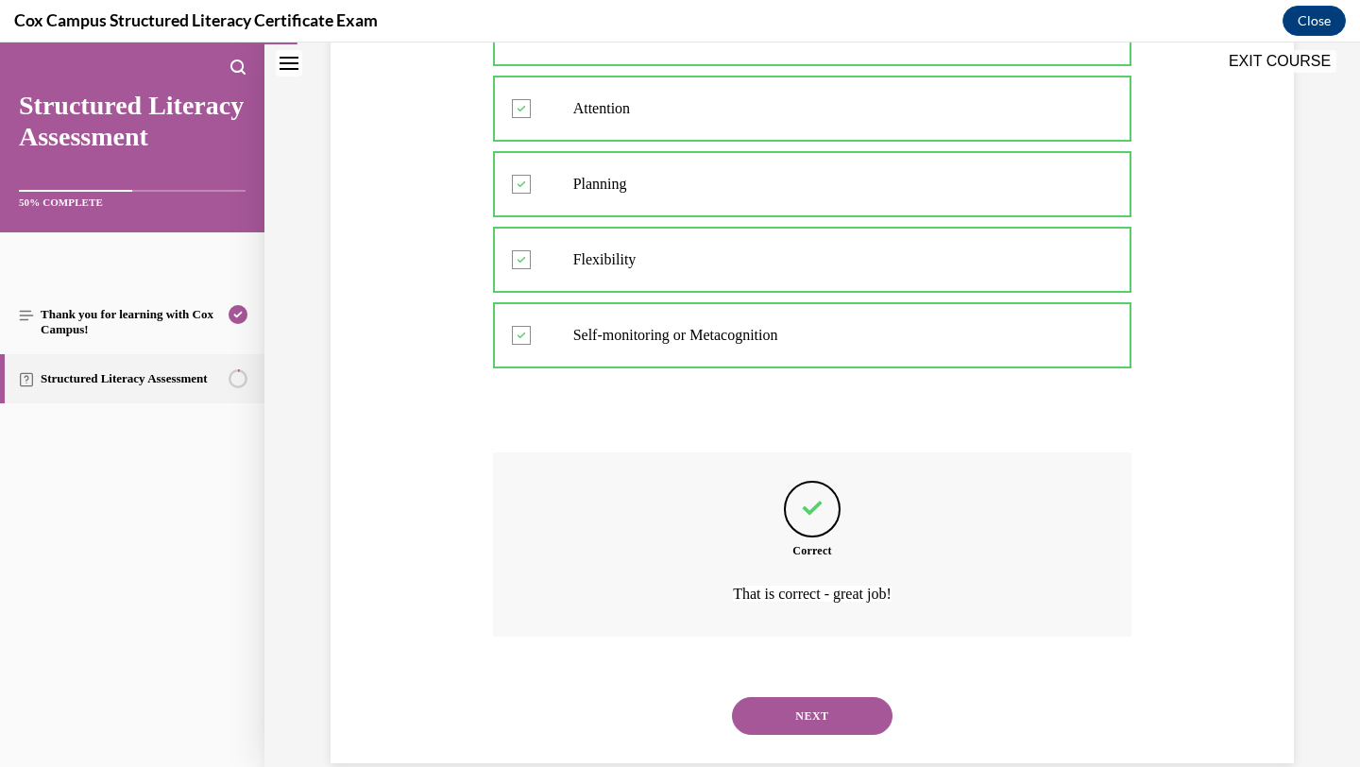
scroll to position [541, 0]
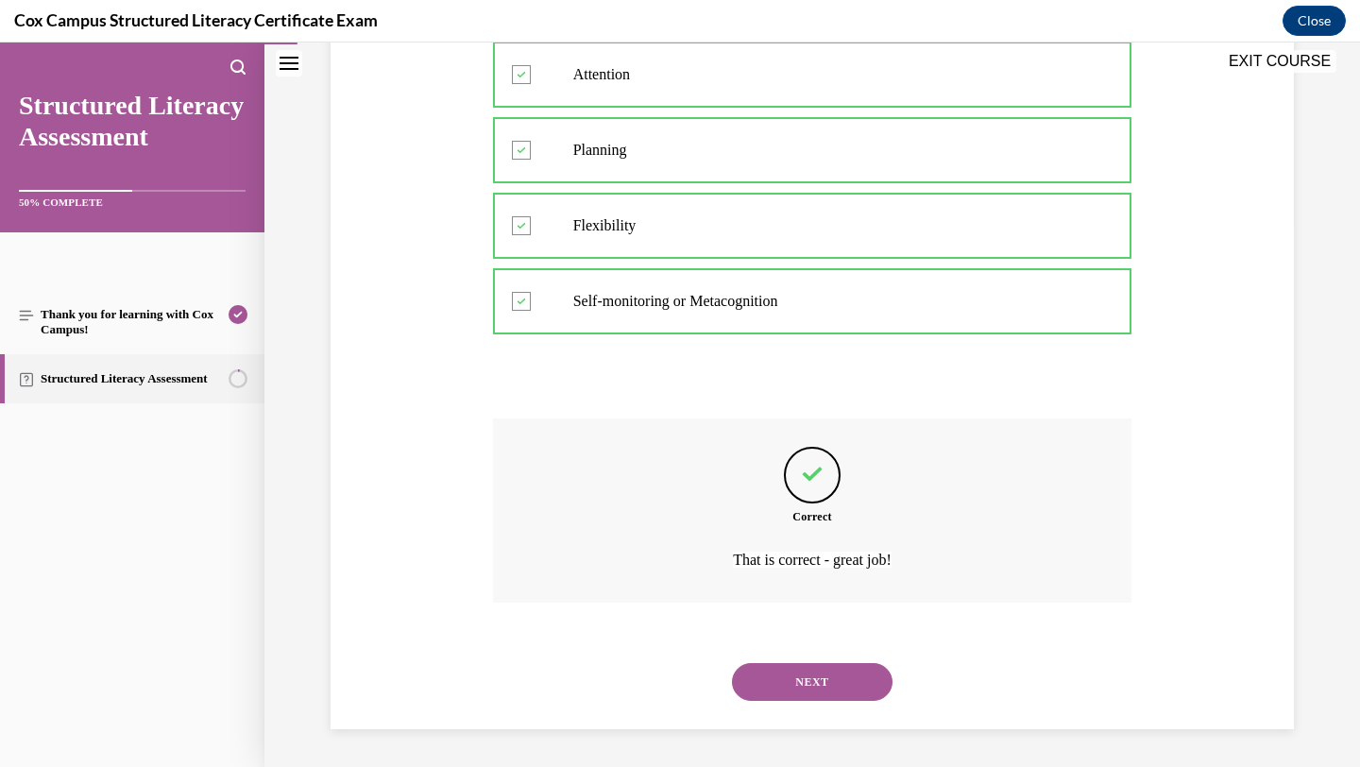
click at [835, 691] on button "NEXT" at bounding box center [812, 682] width 161 height 38
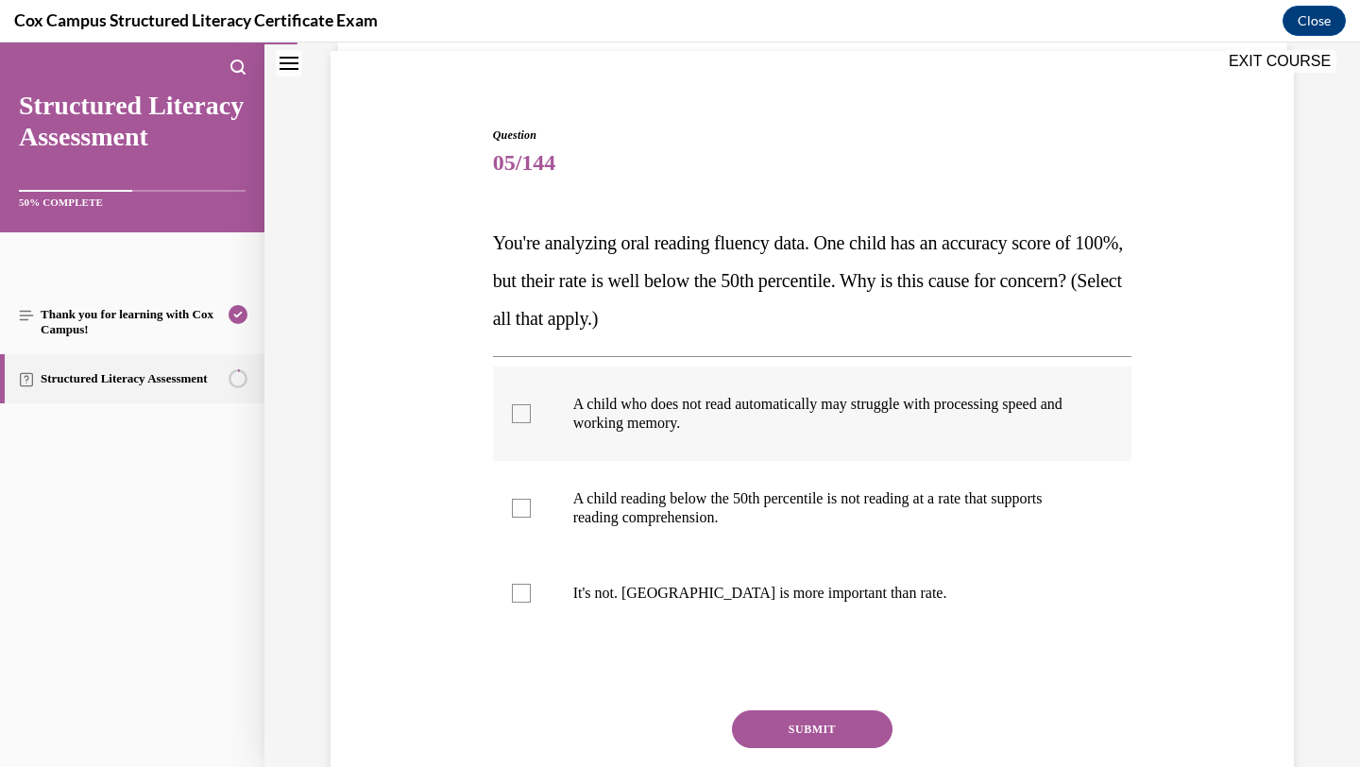
scroll to position [145, 0]
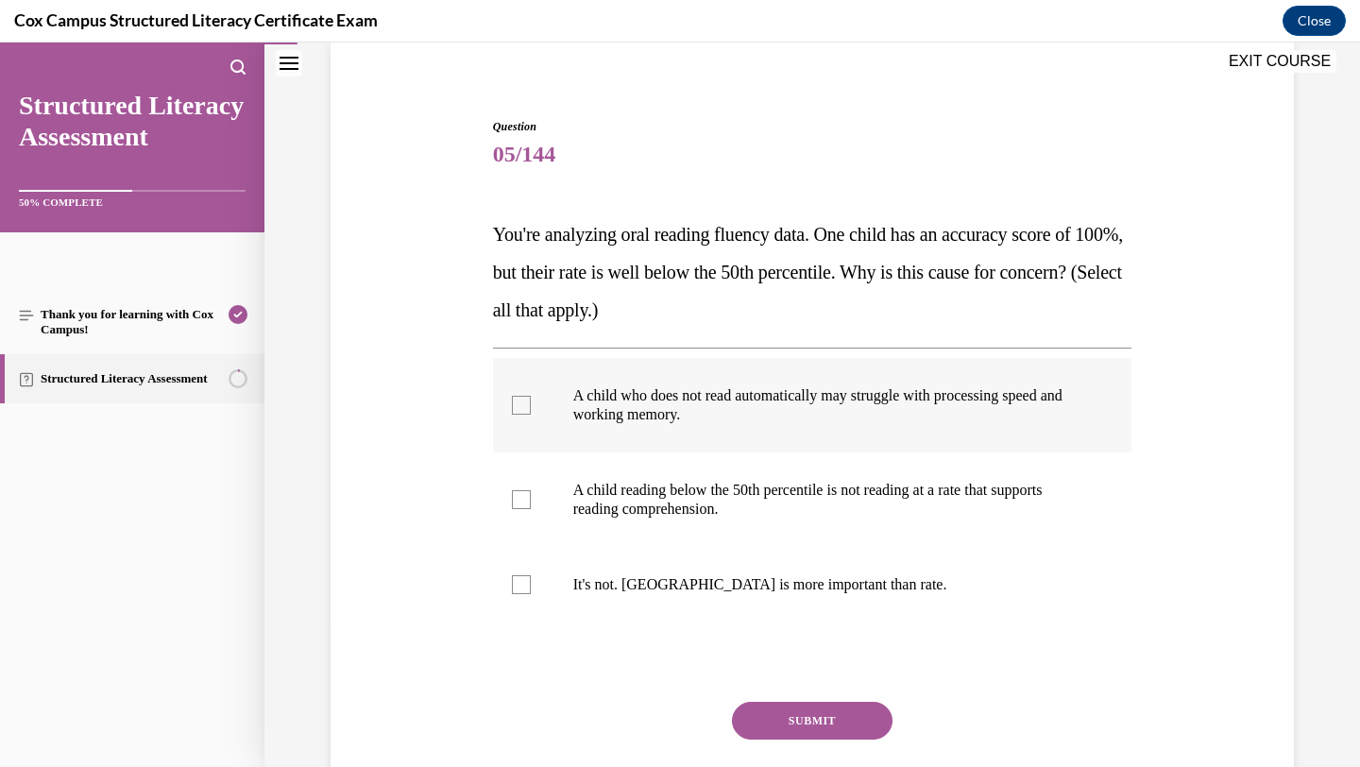
click at [1113, 427] on label "A child who does not read automatically may struggle with processing speed and …" at bounding box center [813, 405] width 640 height 94
click at [531, 415] on input "A child who does not read automatically may struggle with processing speed and …" at bounding box center [521, 405] width 19 height 19
checkbox input "true"
click at [1022, 508] on p "A child reading below the 50th percentile is not reading at a rate that support…" at bounding box center [829, 500] width 512 height 38
click at [531, 508] on input "A child reading below the 50th percentile is not reading at a rate that support…" at bounding box center [521, 499] width 19 height 19
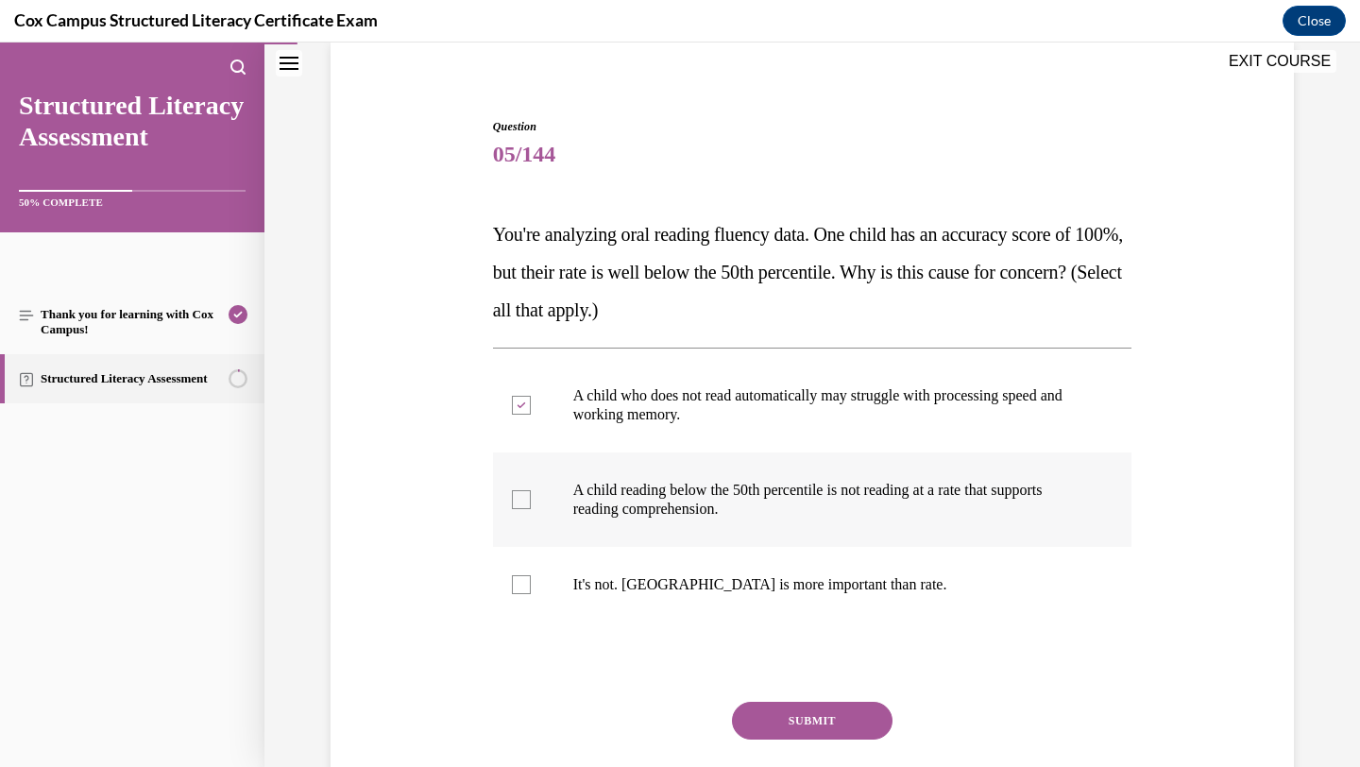
checkbox input "true"
click at [820, 716] on button "SUBMIT" at bounding box center [812, 721] width 161 height 38
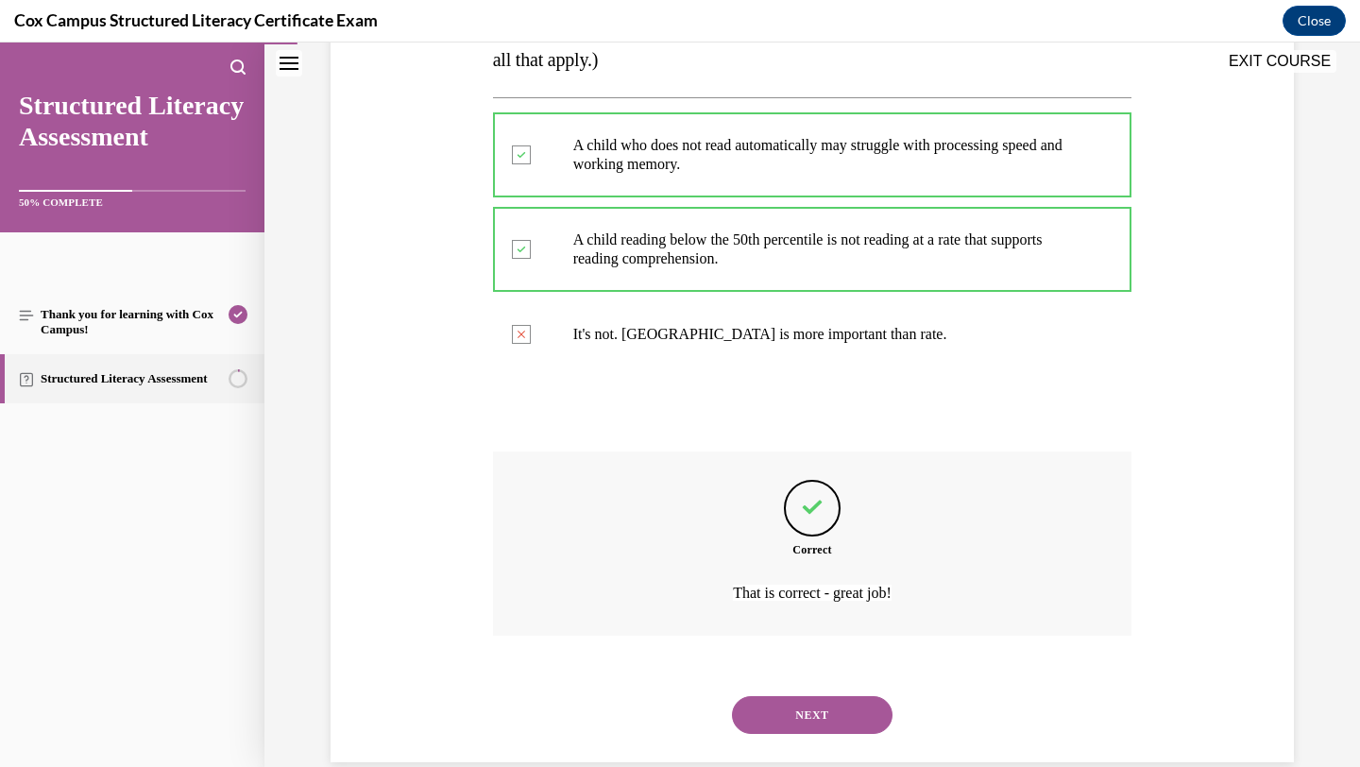
scroll to position [428, 0]
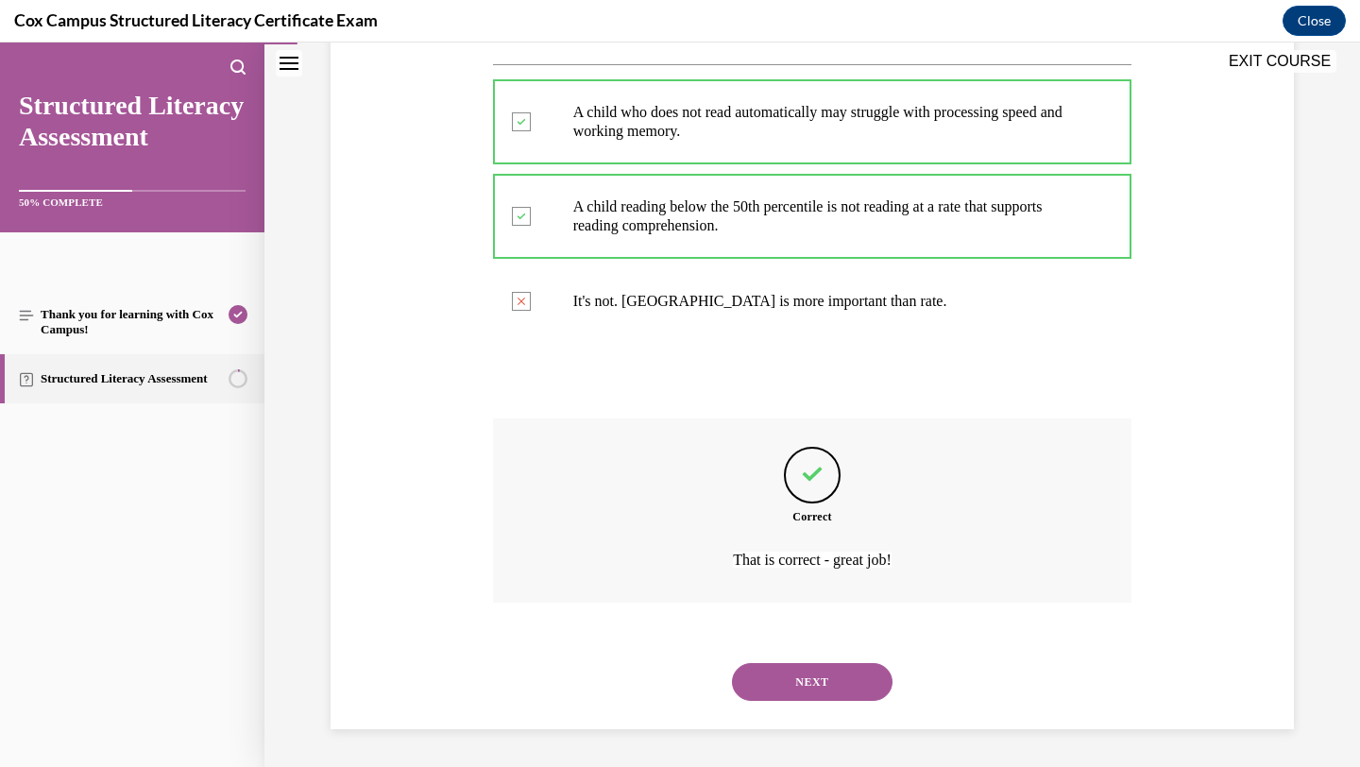
click at [833, 683] on button "NEXT" at bounding box center [812, 682] width 161 height 38
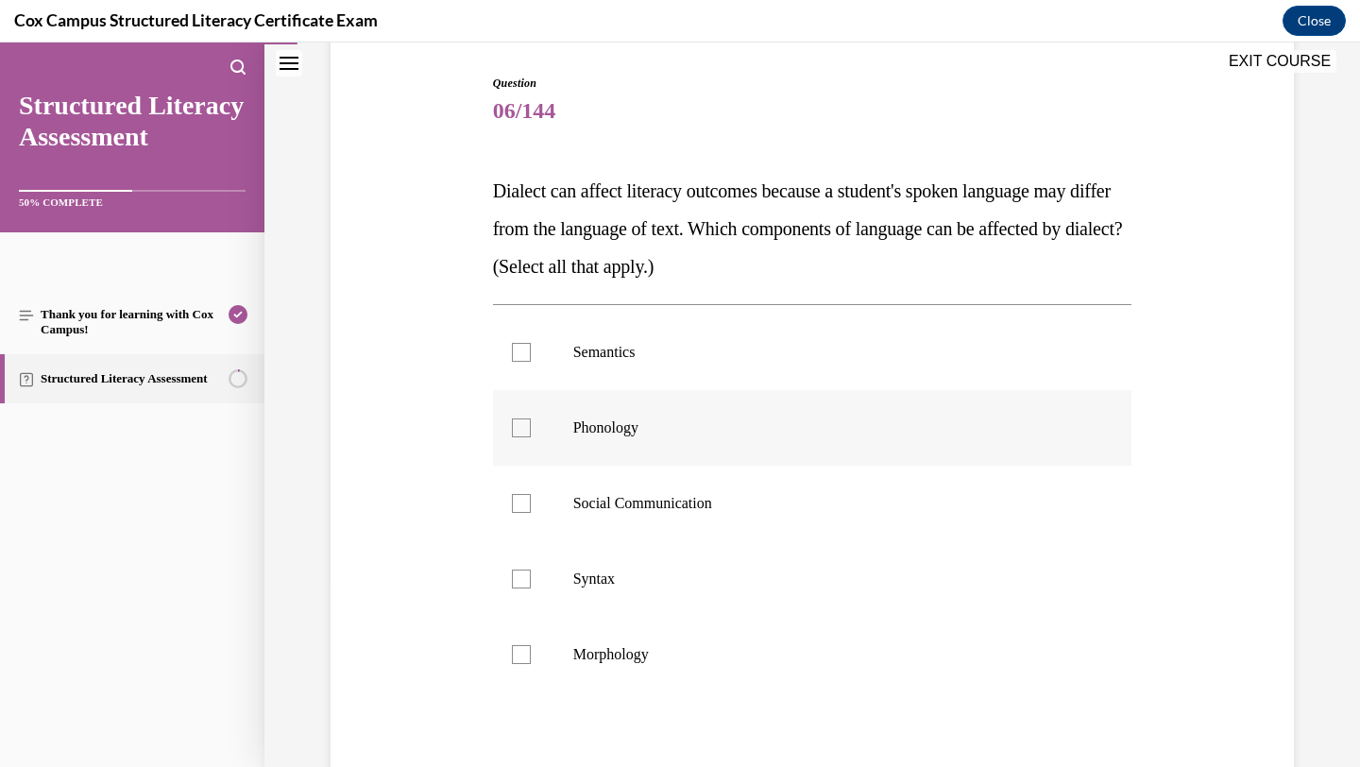
scroll to position [189, 0]
click at [988, 381] on label "Semantics" at bounding box center [813, 352] width 640 height 76
click at [531, 361] on input "Semantics" at bounding box center [521, 351] width 19 height 19
checkbox input "true"
click at [970, 428] on p "Phonology" at bounding box center [829, 427] width 512 height 19
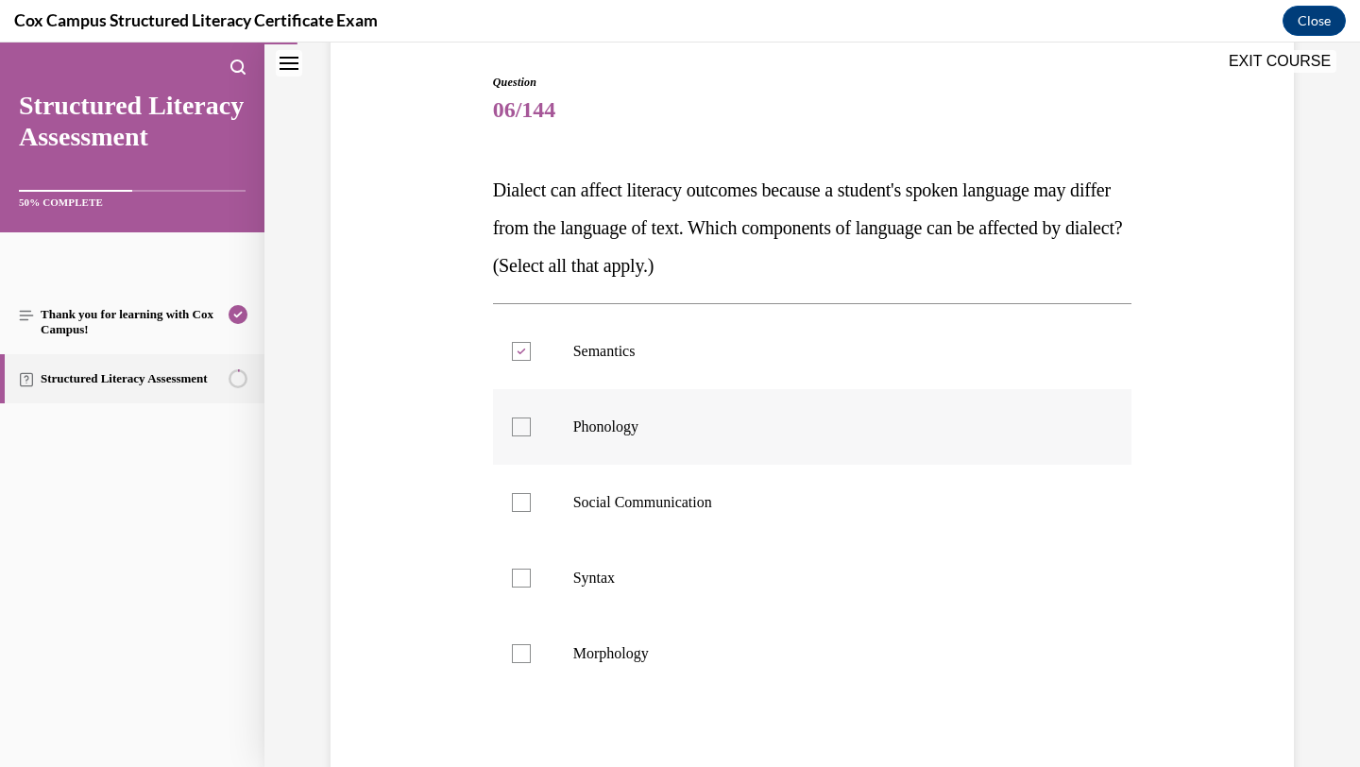
click at [531, 428] on input "Phonology" at bounding box center [521, 427] width 19 height 19
checkbox input "true"
click at [888, 557] on label "Syntax" at bounding box center [813, 578] width 640 height 76
click at [531, 569] on input "Syntax" at bounding box center [521, 578] width 19 height 19
checkbox input "true"
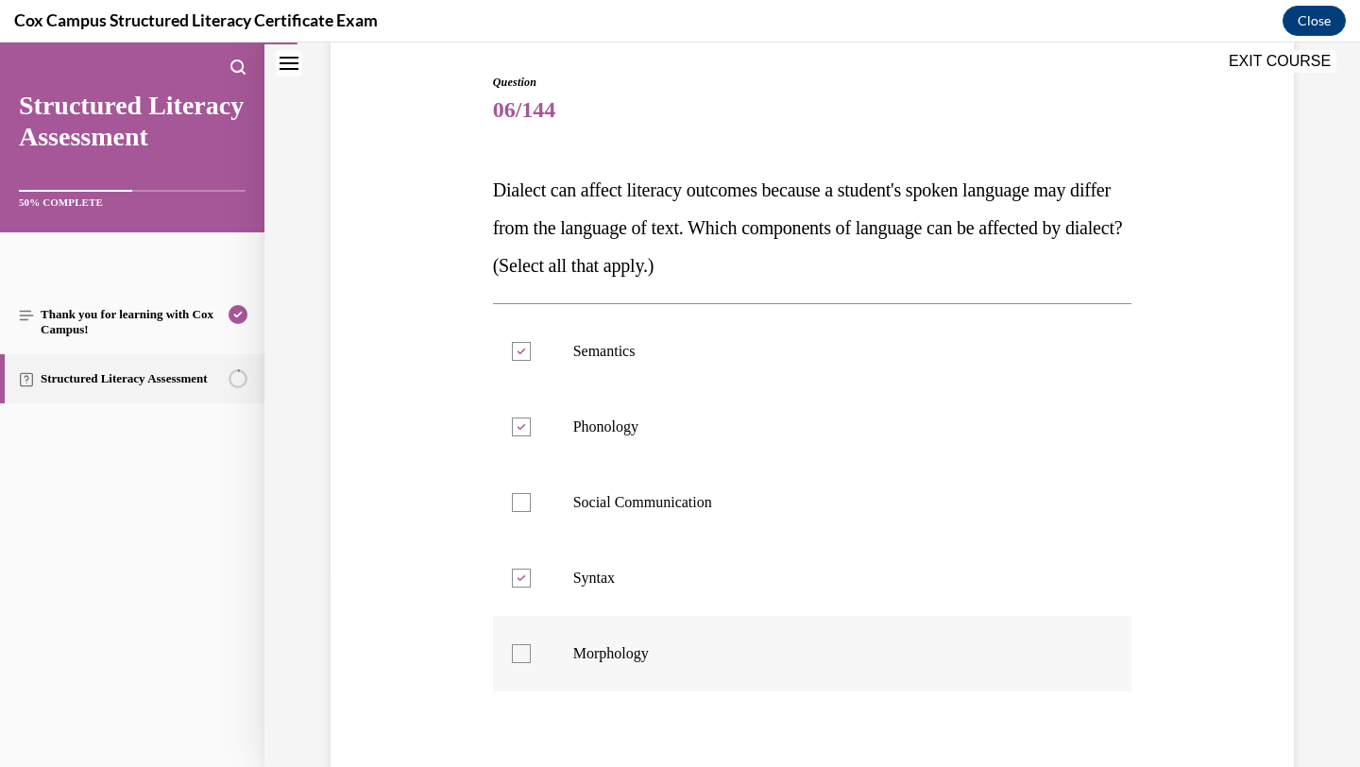
click at [834, 639] on label "Morphology" at bounding box center [813, 654] width 640 height 76
click at [531, 644] on input "Morphology" at bounding box center [521, 653] width 19 height 19
checkbox input "true"
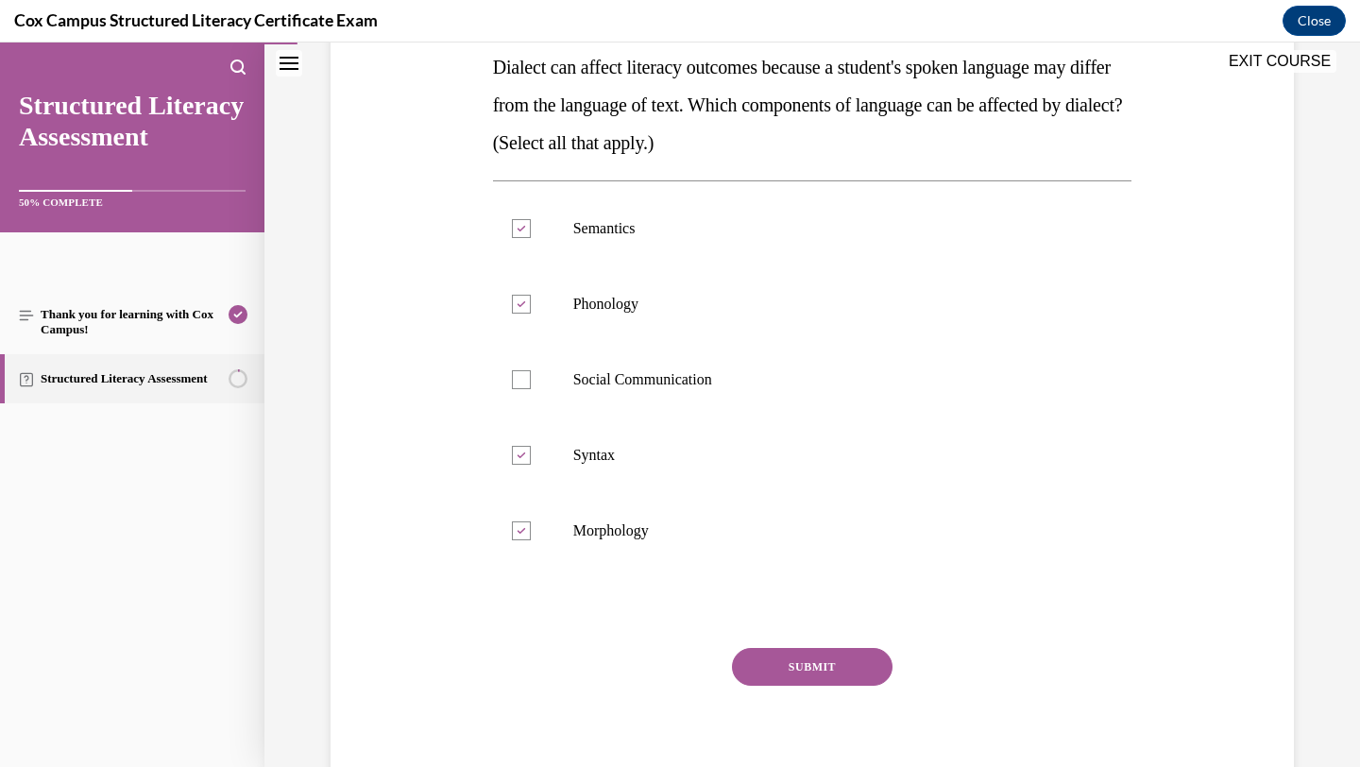
scroll to position [385, 0]
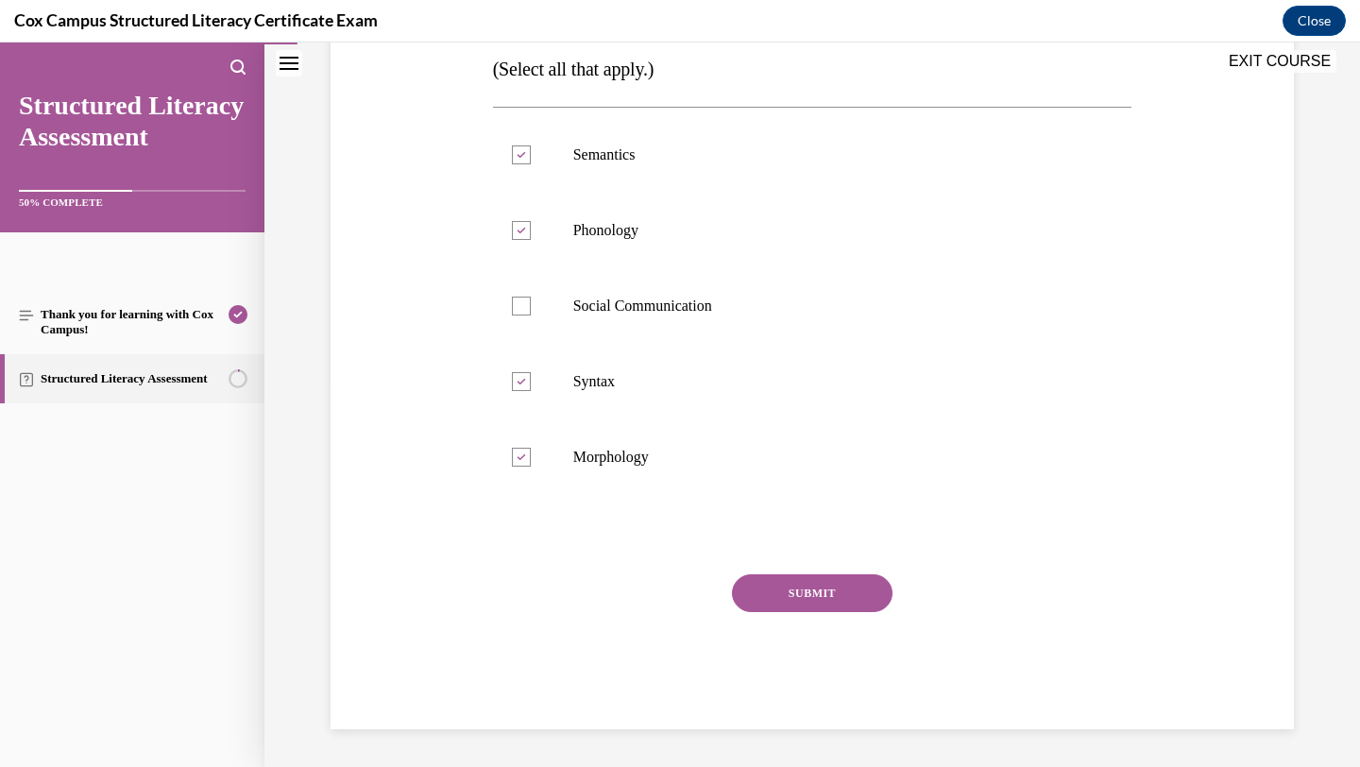
click at [847, 598] on button "SUBMIT" at bounding box center [812, 593] width 161 height 38
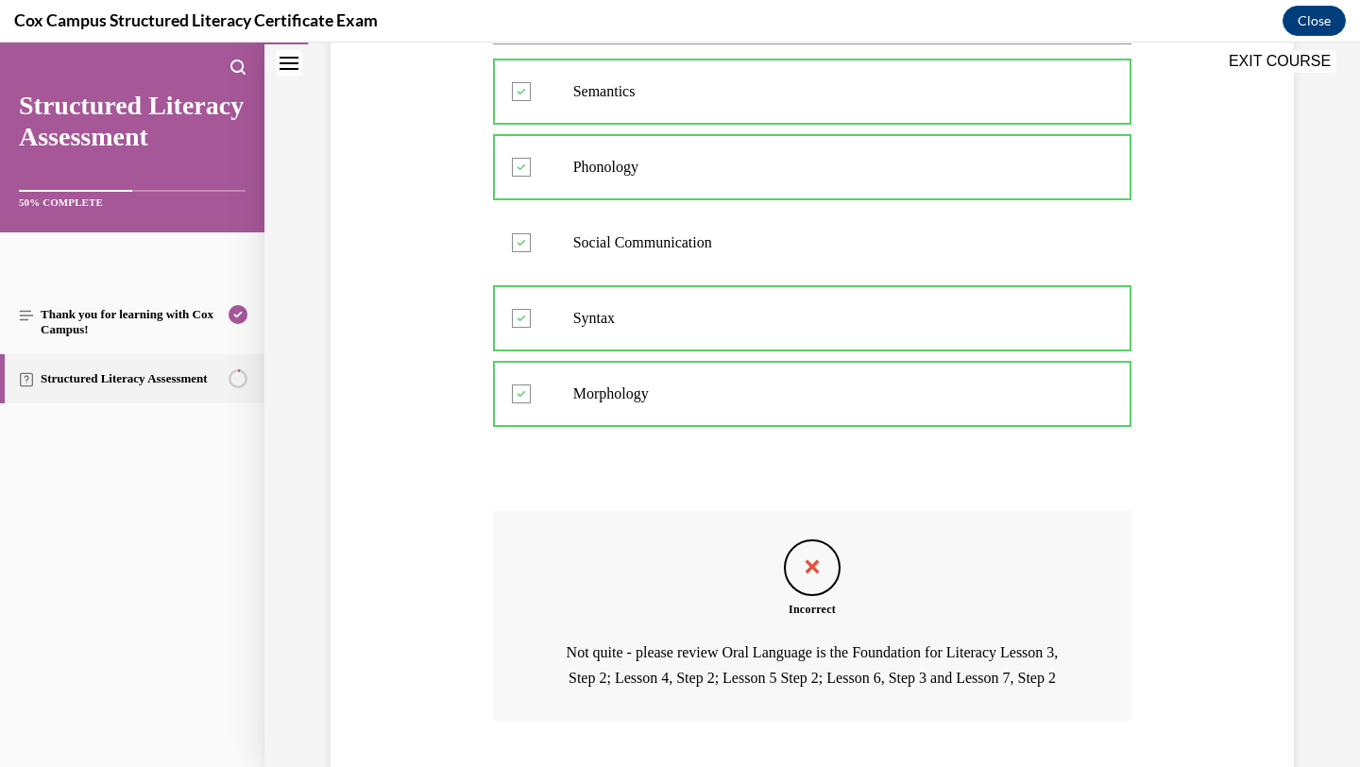
scroll to position [510, 0]
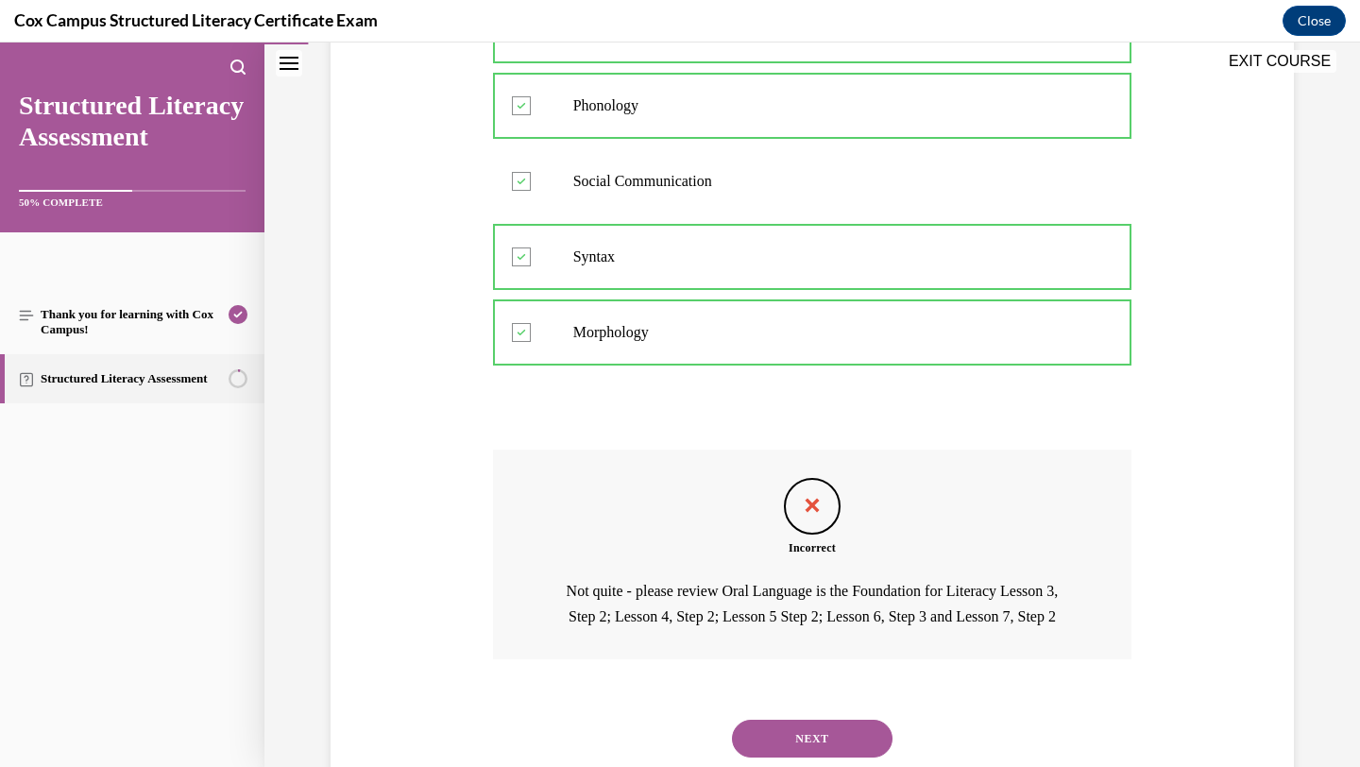
click at [806, 758] on button "NEXT" at bounding box center [812, 739] width 161 height 38
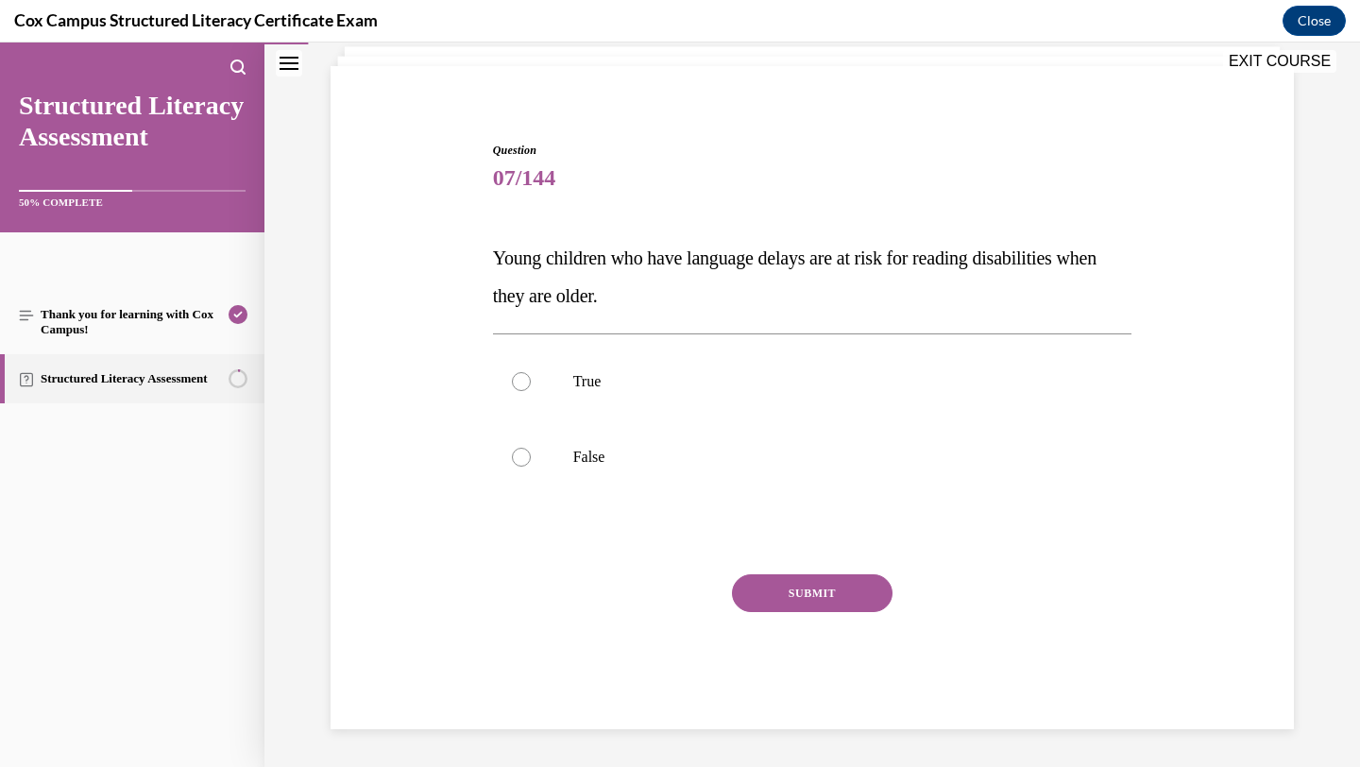
scroll to position [121, 0]
click at [821, 387] on p "True" at bounding box center [829, 381] width 512 height 19
click at [531, 387] on input "True" at bounding box center [521, 381] width 19 height 19
radio input "true"
click at [830, 596] on button "SUBMIT" at bounding box center [812, 593] width 161 height 38
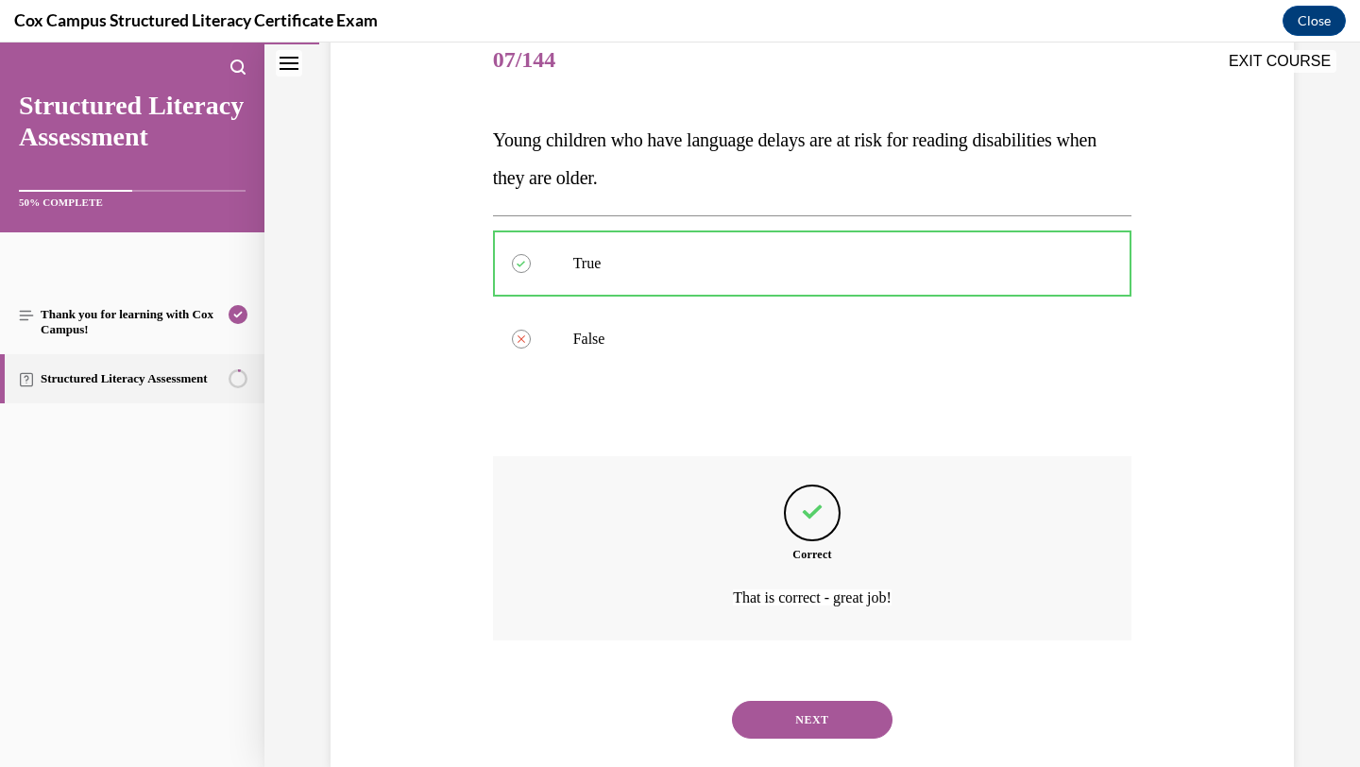
scroll to position [277, 0]
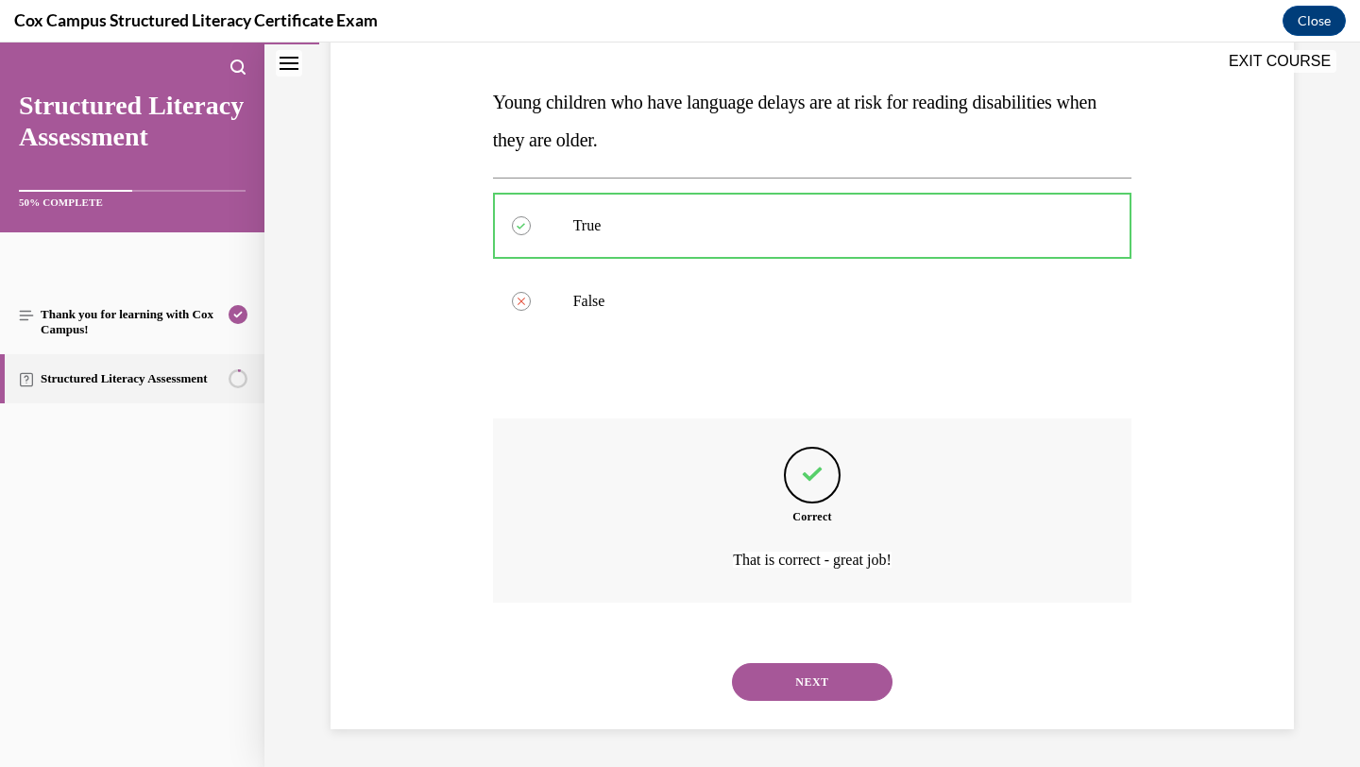
click at [830, 669] on button "NEXT" at bounding box center [812, 682] width 161 height 38
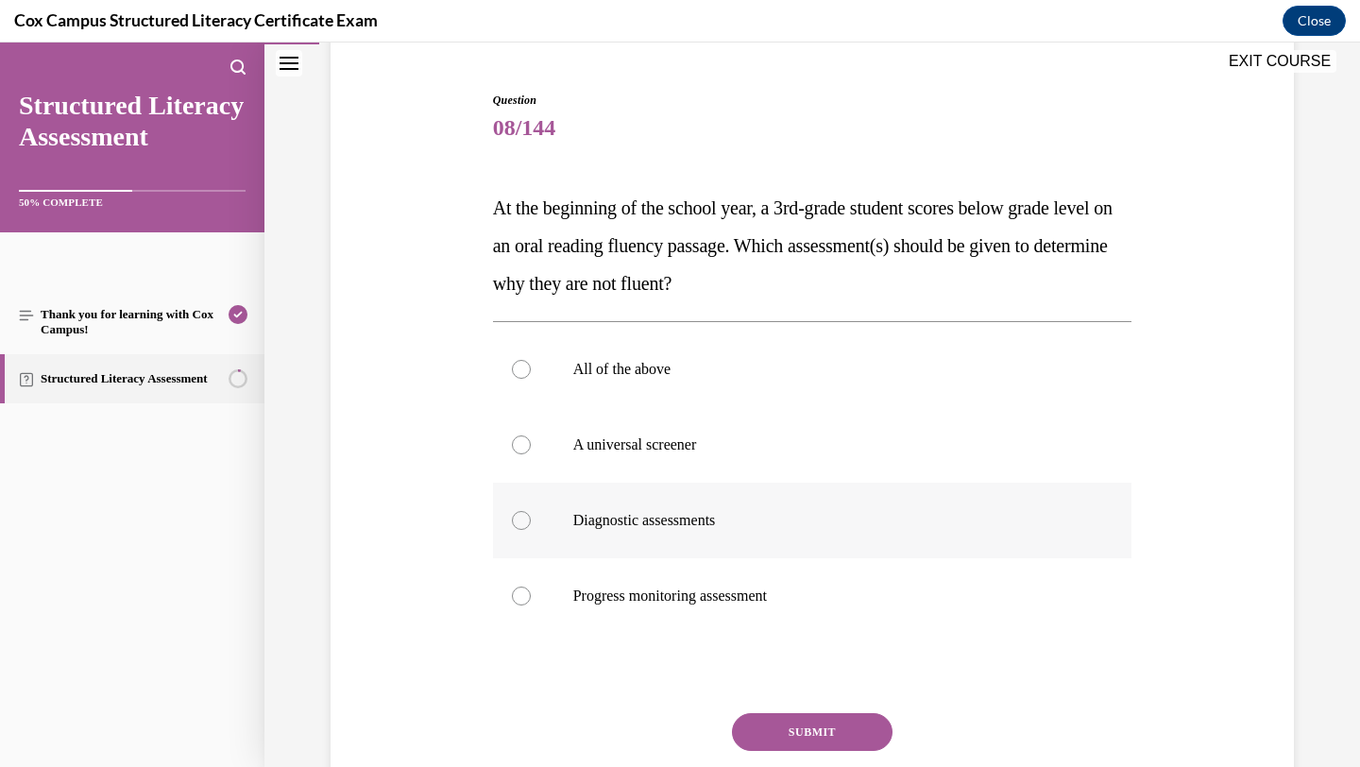
scroll to position [183, 0]
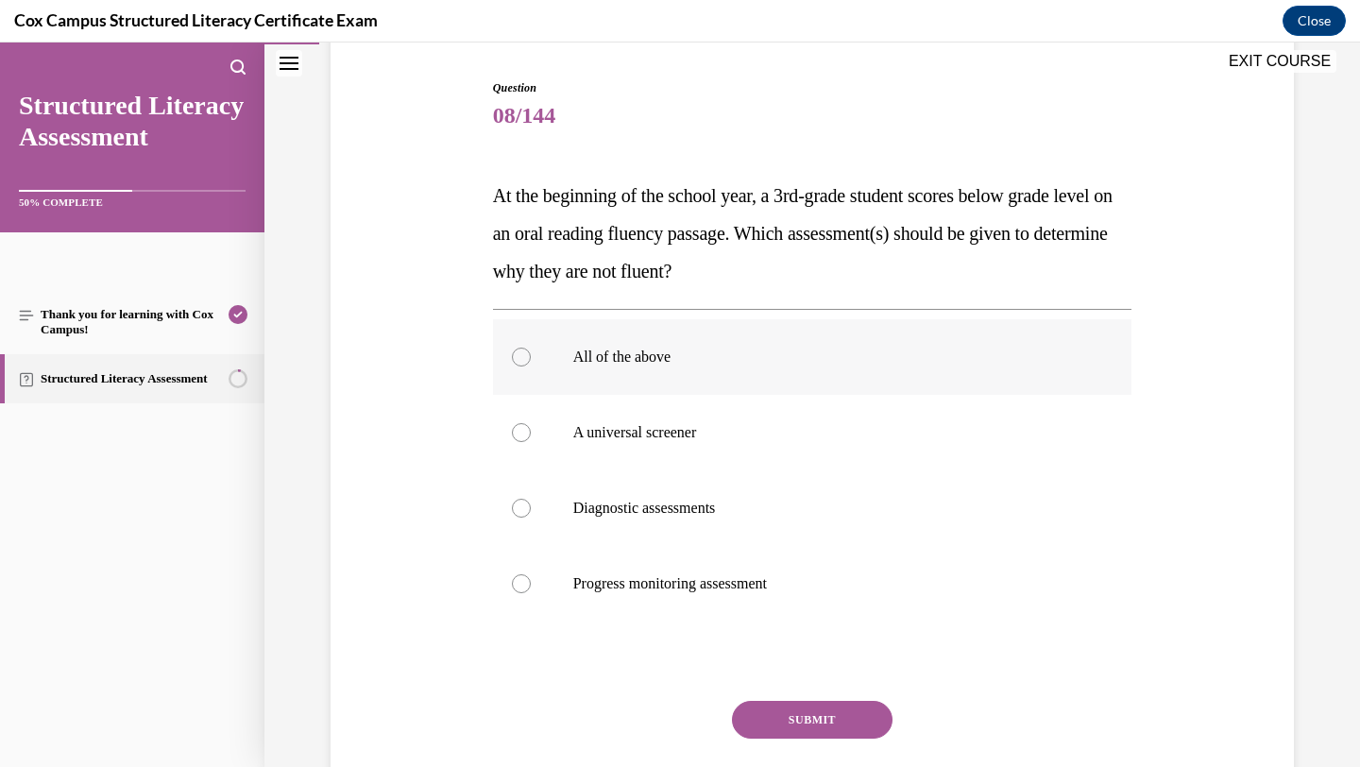
click at [992, 357] on p "All of the above" at bounding box center [829, 357] width 512 height 19
click at [531, 357] on input "All of the above" at bounding box center [521, 357] width 19 height 19
radio input "true"
click at [843, 712] on button "SUBMIT" at bounding box center [812, 720] width 161 height 38
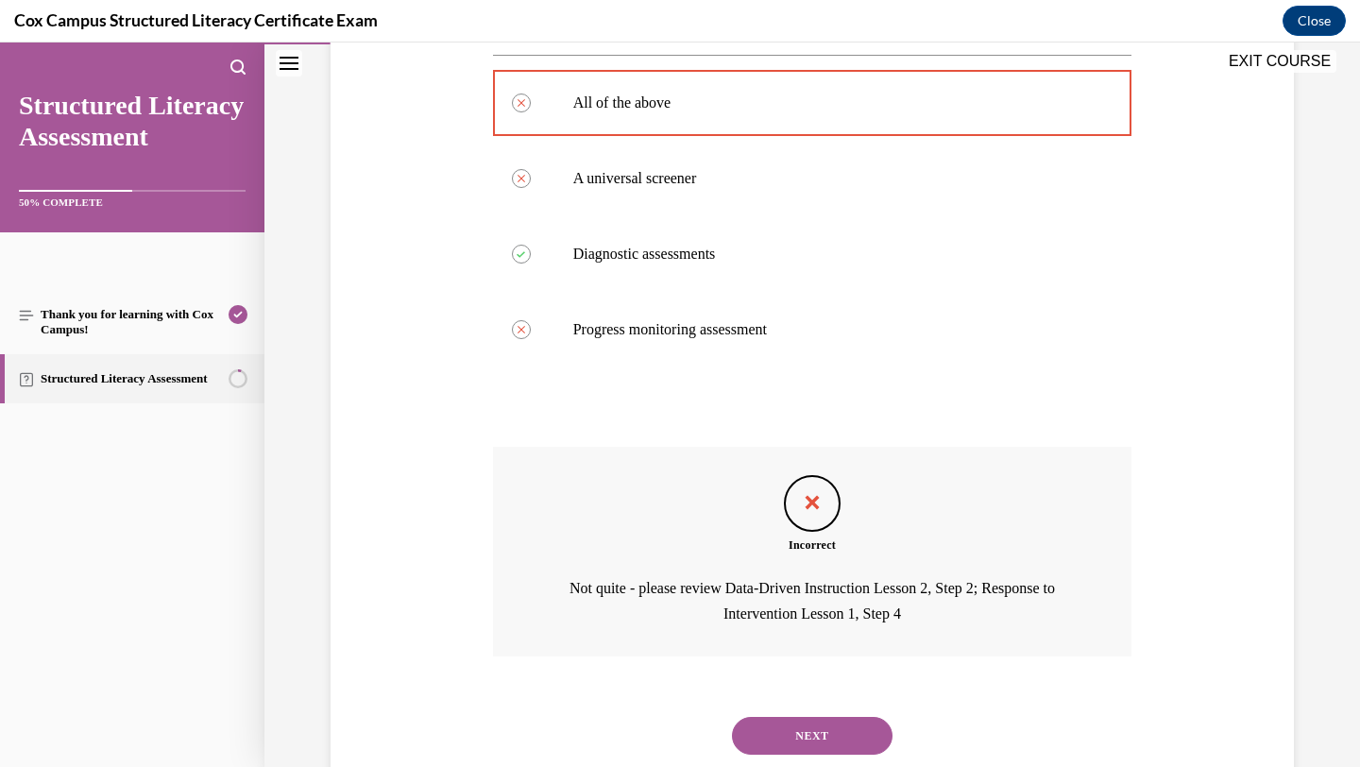
scroll to position [491, 0]
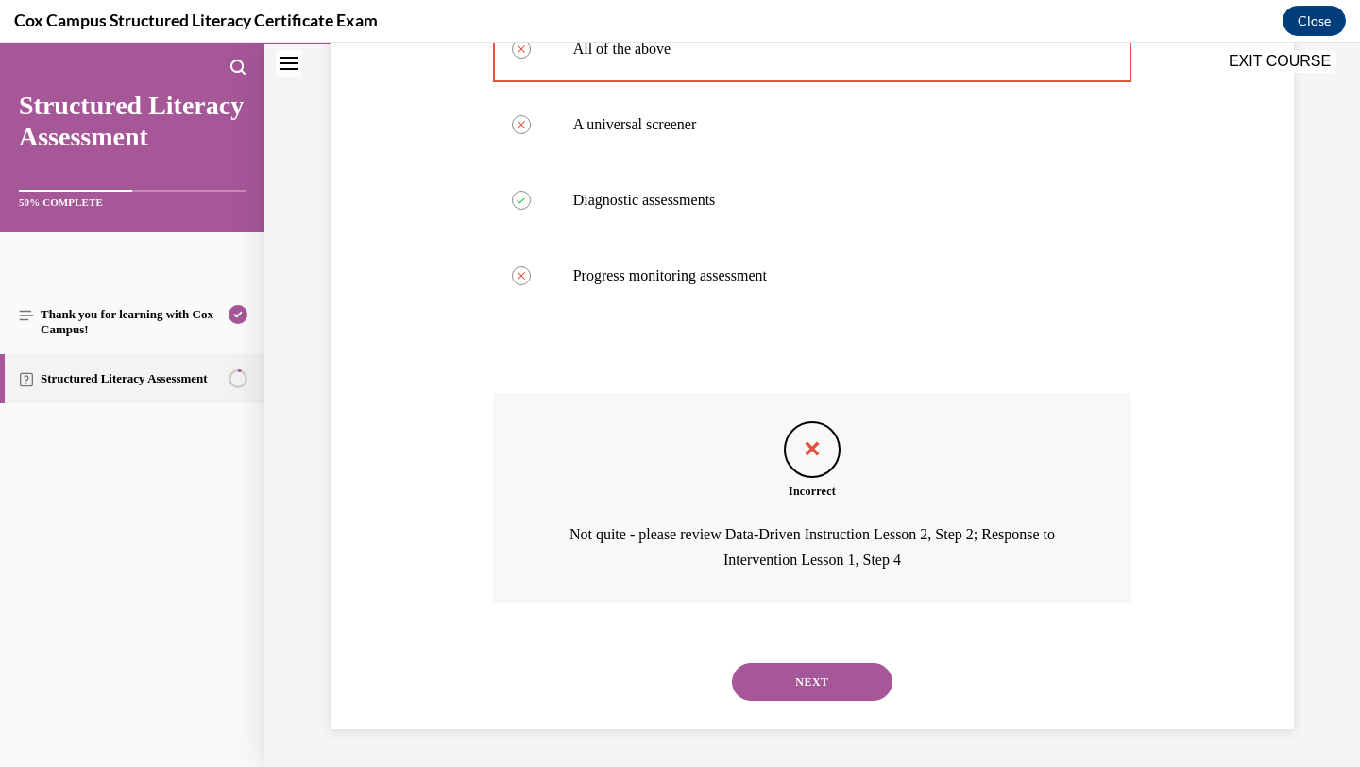
click at [832, 686] on button "NEXT" at bounding box center [812, 682] width 161 height 38
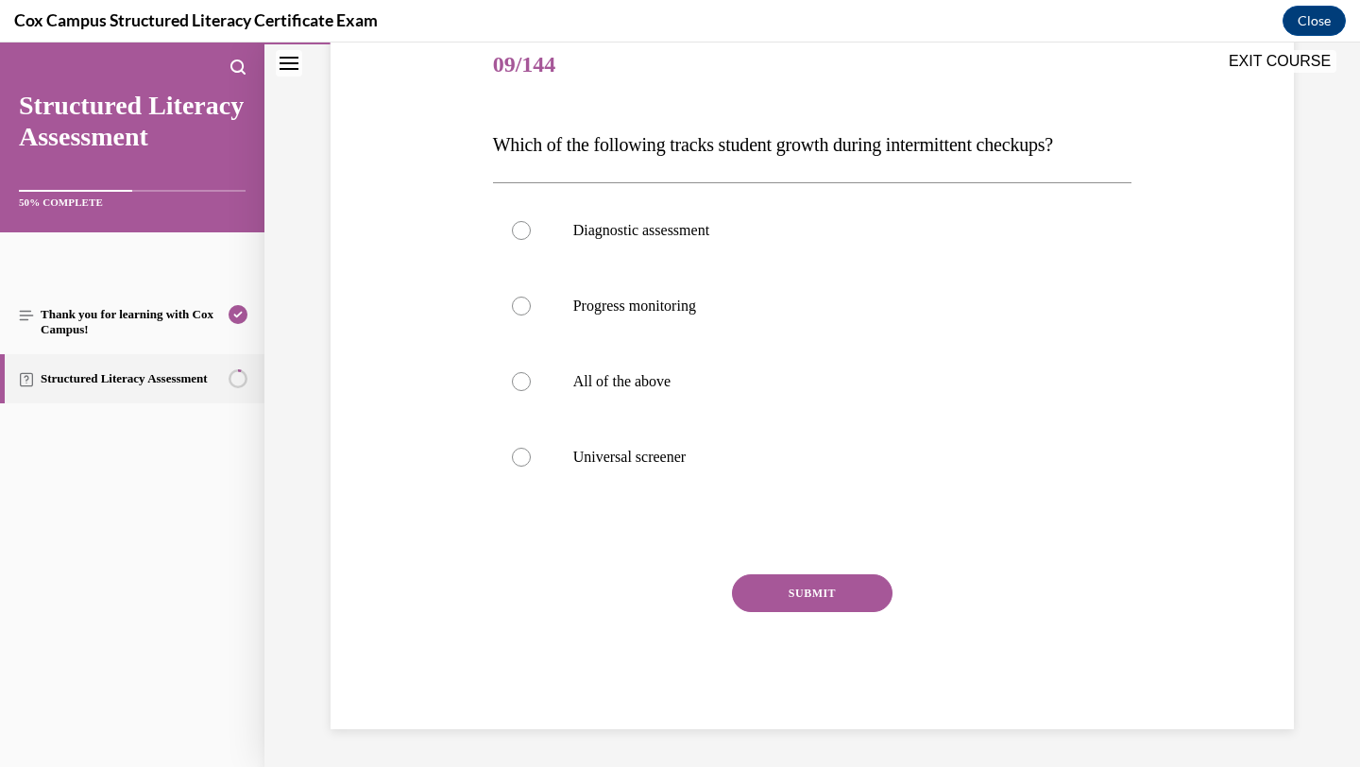
scroll to position [210, 0]
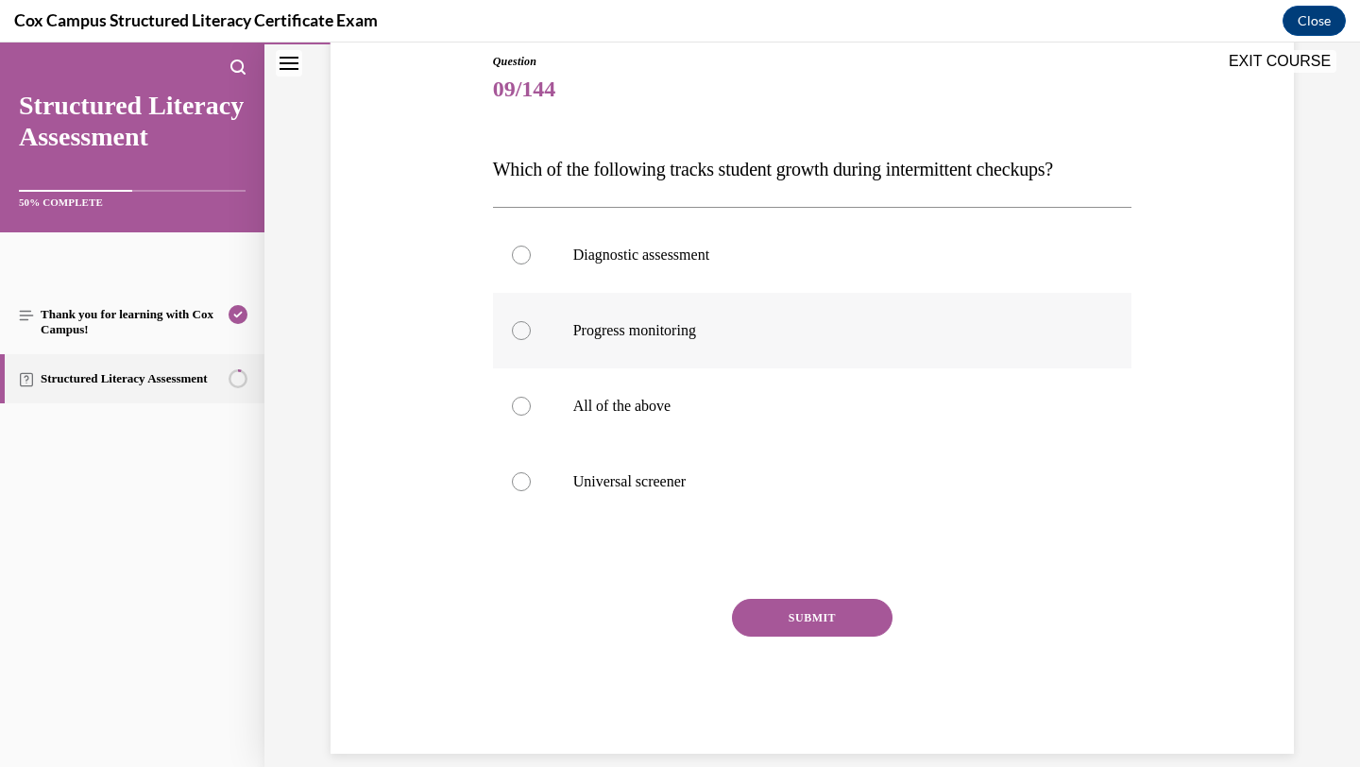
click at [830, 363] on label "Progress monitoring" at bounding box center [813, 331] width 640 height 76
click at [531, 340] on input "Progress monitoring" at bounding box center [521, 330] width 19 height 19
radio input "true"
click at [838, 623] on button "SUBMIT" at bounding box center [812, 618] width 161 height 38
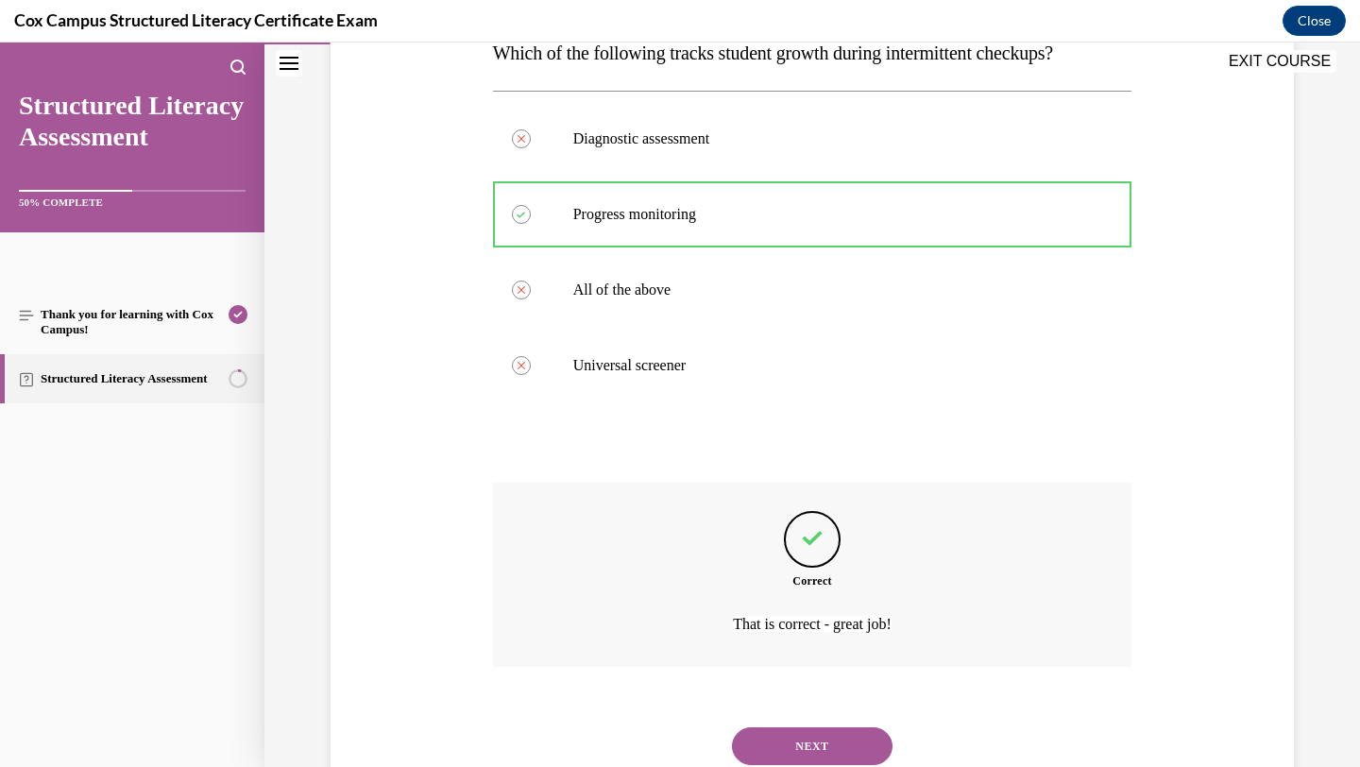
scroll to position [390, 0]
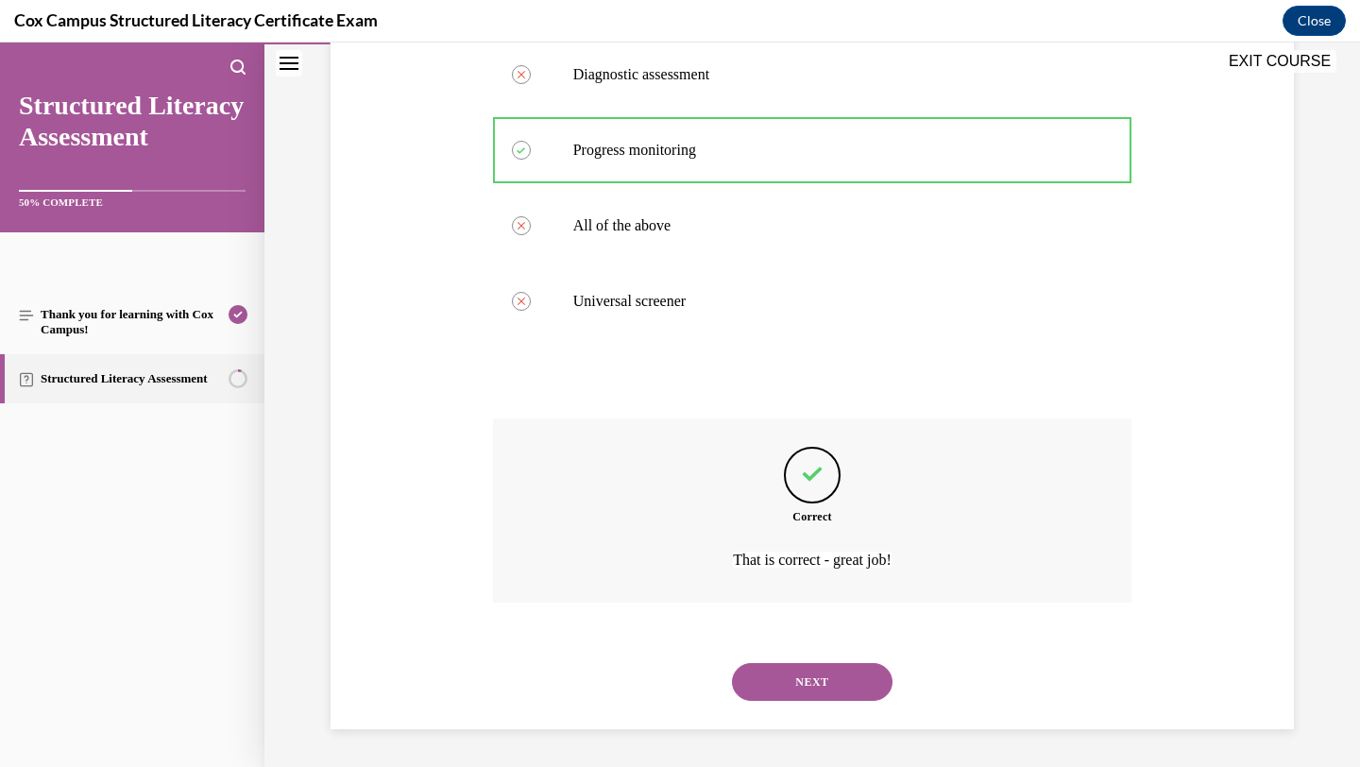
click at [836, 688] on button "NEXT" at bounding box center [812, 682] width 161 height 38
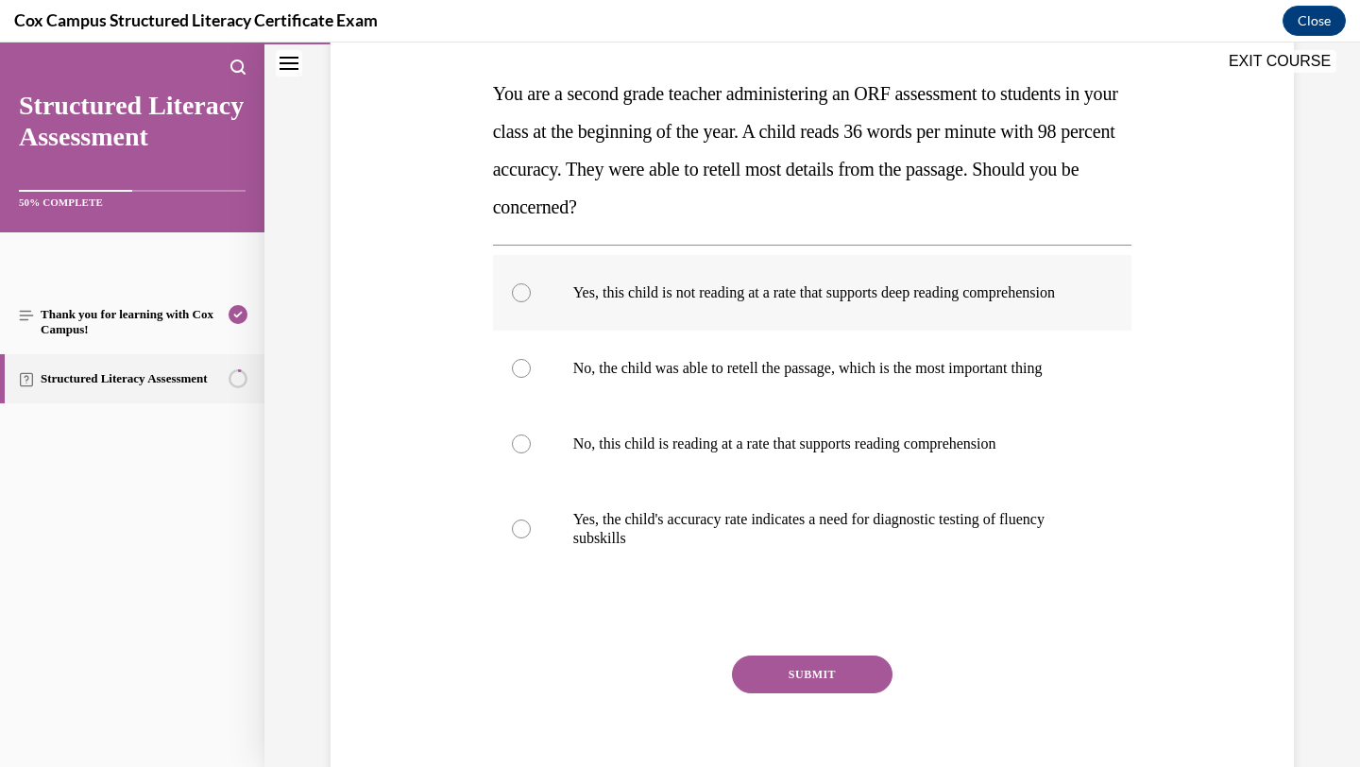
scroll to position [278, 0]
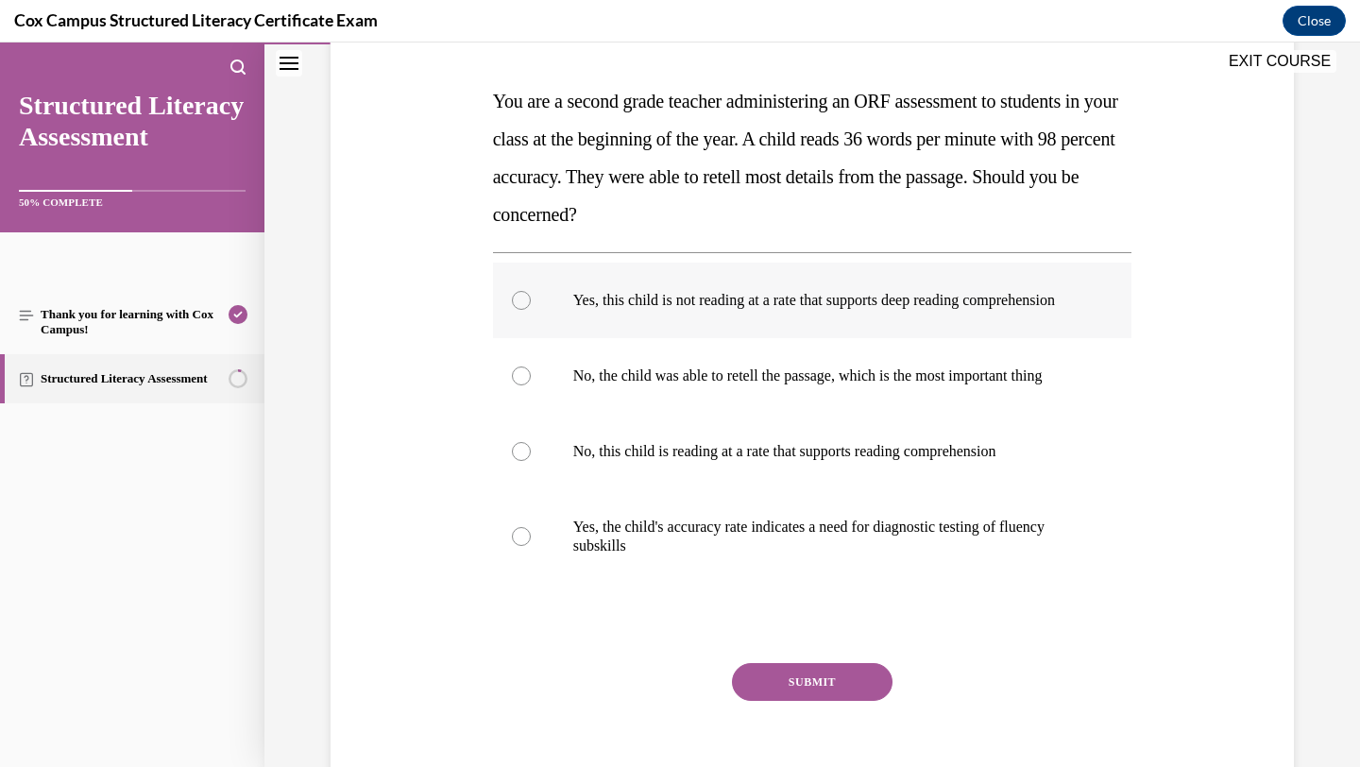
click at [904, 310] on p "Yes, this child is not reading at a rate that supports deep reading comprehensi…" at bounding box center [829, 300] width 512 height 19
click at [531, 310] on input "Yes, this child is not reading at a rate that supports deep reading comprehensi…" at bounding box center [521, 300] width 19 height 19
radio input "true"
click at [807, 701] on button "SUBMIT" at bounding box center [812, 682] width 161 height 38
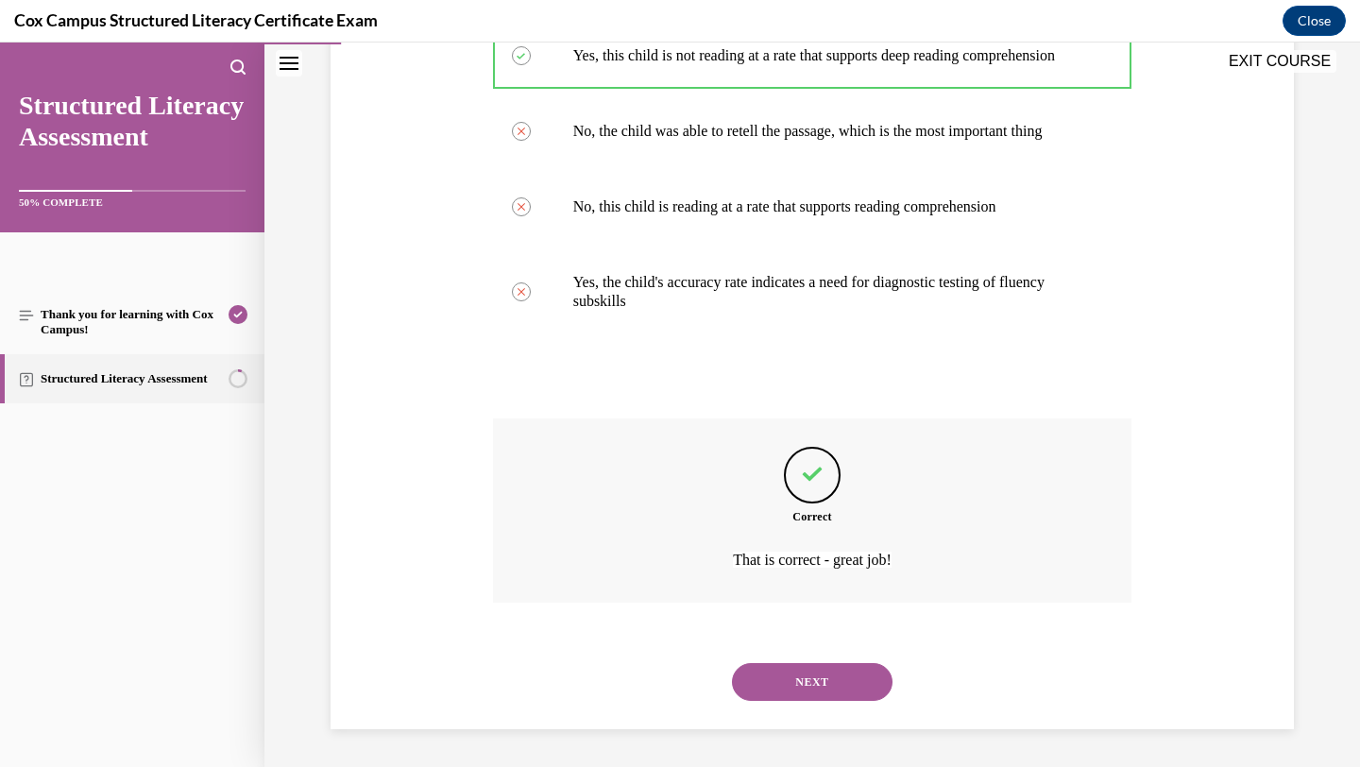
scroll to position [560, 0]
click at [811, 683] on button "NEXT" at bounding box center [812, 682] width 161 height 38
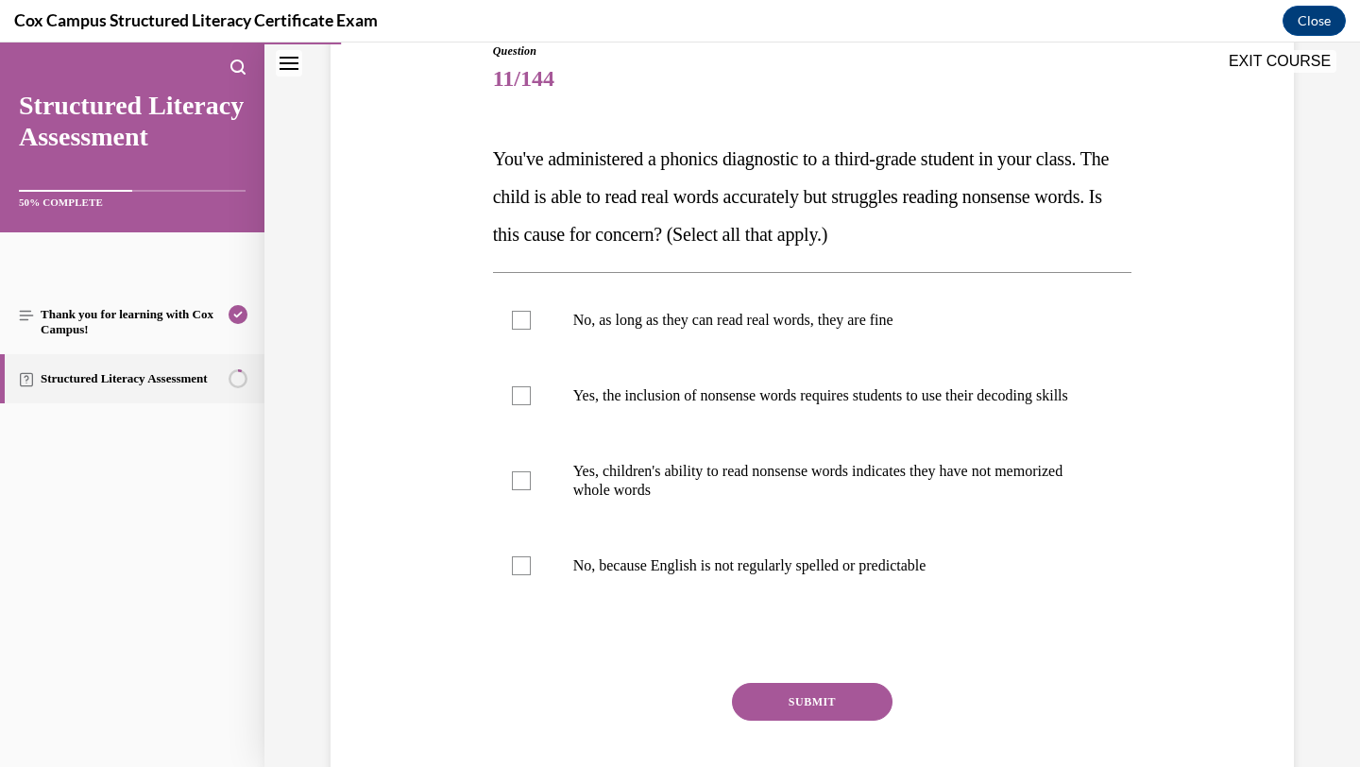
scroll to position [214, 0]
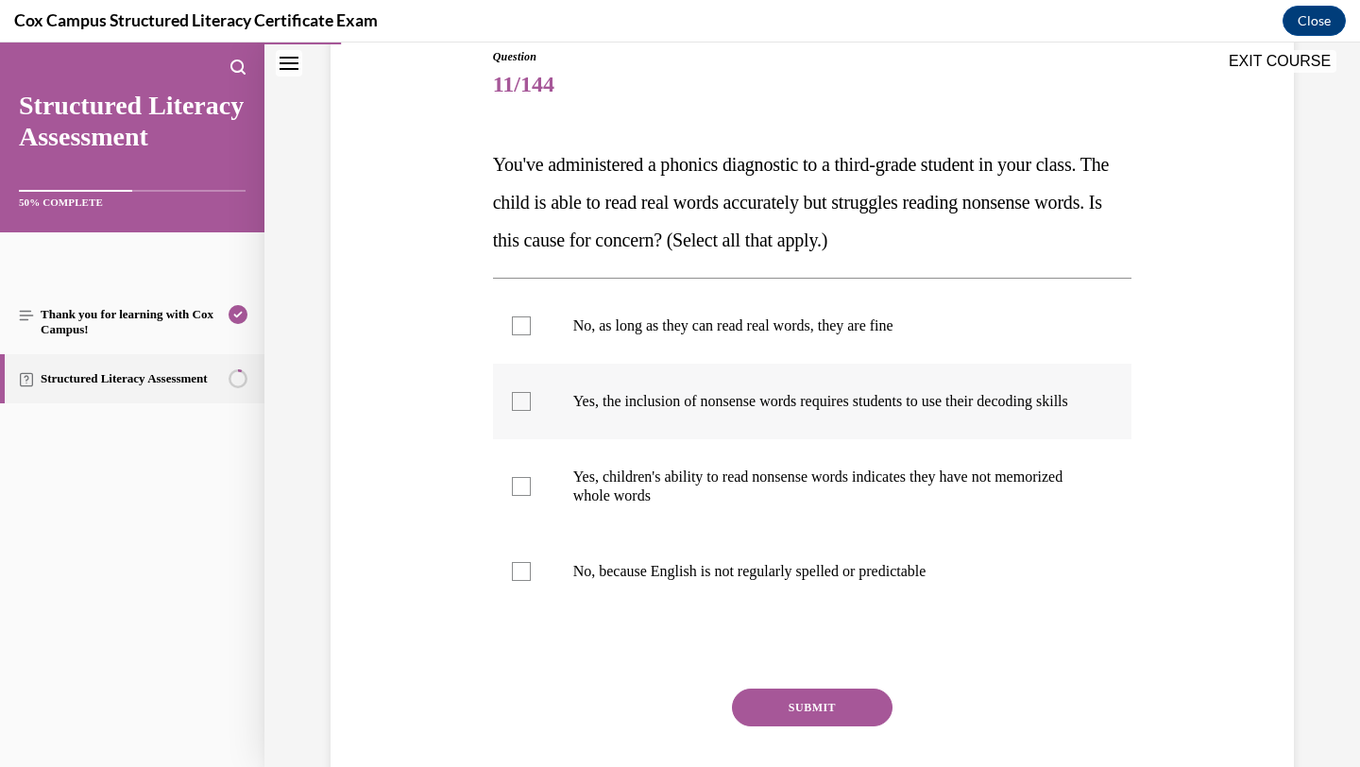
click at [1073, 432] on label "Yes, the inclusion of nonsense words requires students to use their decoding sk…" at bounding box center [813, 402] width 640 height 76
click at [531, 411] on input "Yes, the inclusion of nonsense words requires students to use their decoding sk…" at bounding box center [521, 401] width 19 height 19
checkbox input "true"
click at [1035, 505] on p "Yes, children's ability to read nonsense words indicates they have not memorize…" at bounding box center [829, 487] width 512 height 38
click at [531, 496] on input "Yes, children's ability to read nonsense words indicates they have not memorize…" at bounding box center [521, 486] width 19 height 19
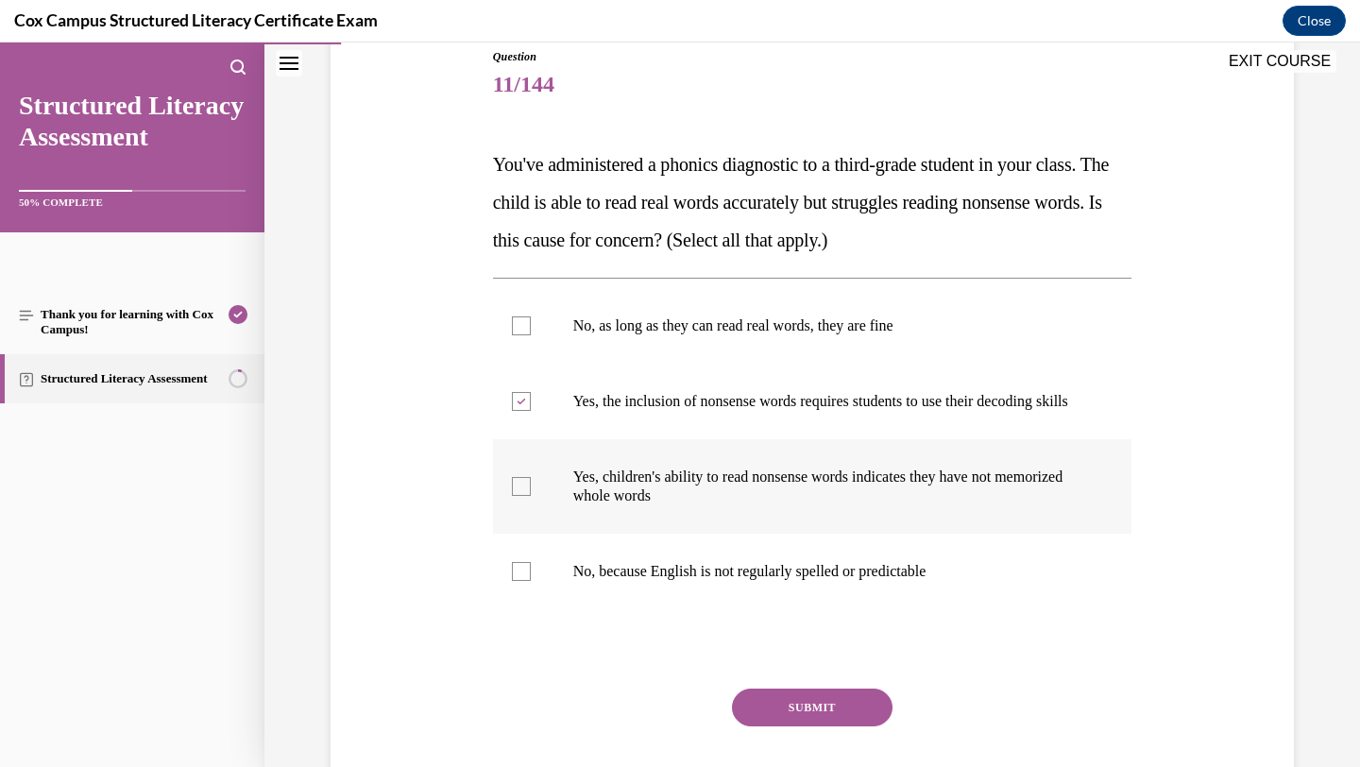
checkbox input "true"
click at [864, 727] on button "SUBMIT" at bounding box center [812, 708] width 161 height 38
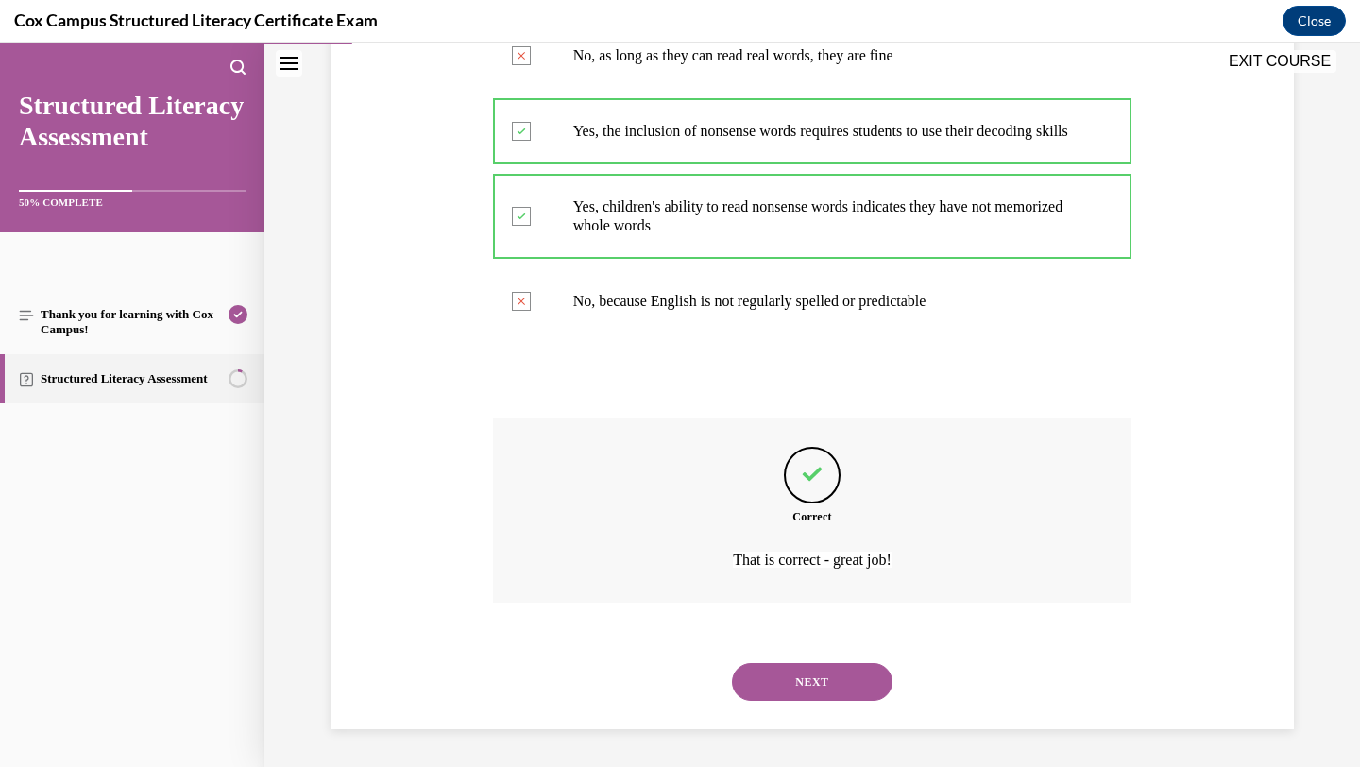
scroll to position [504, 0]
click at [833, 685] on button "NEXT" at bounding box center [812, 682] width 161 height 38
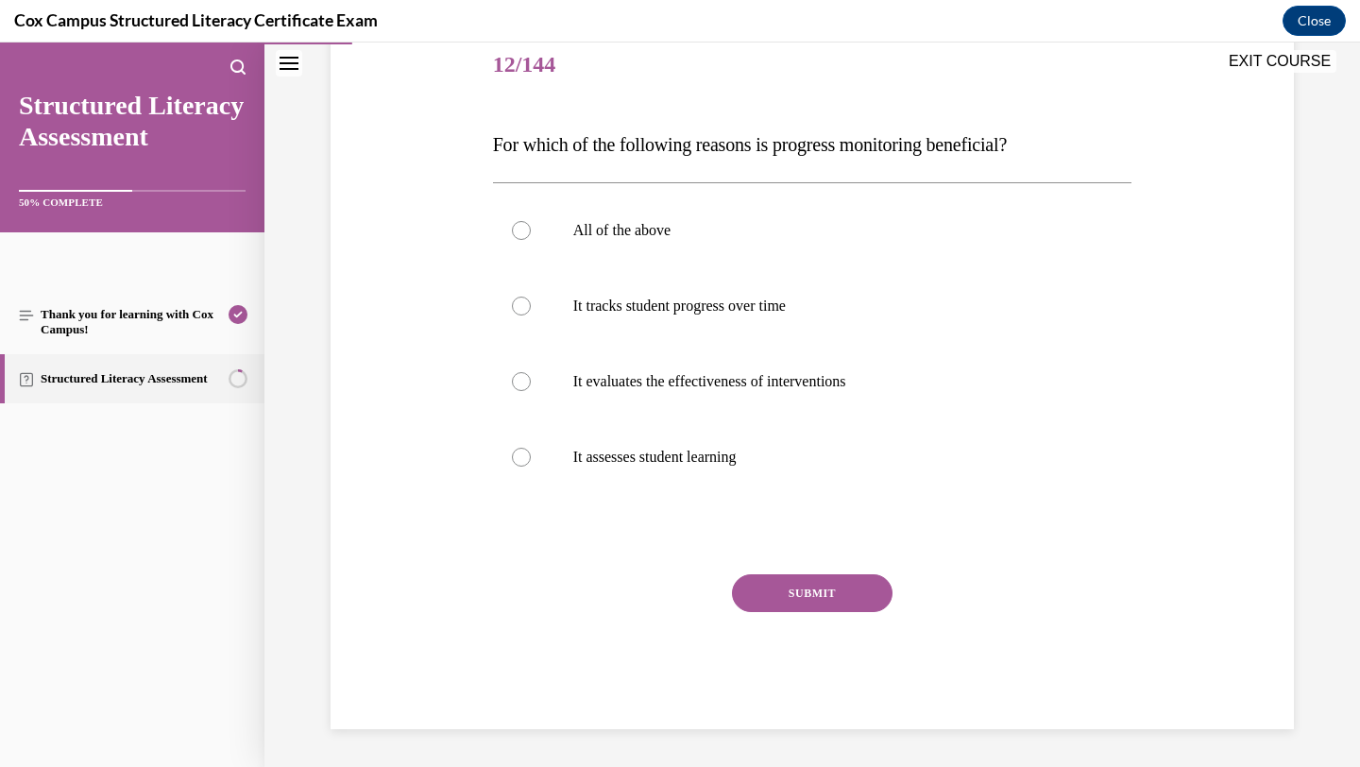
scroll to position [210, 0]
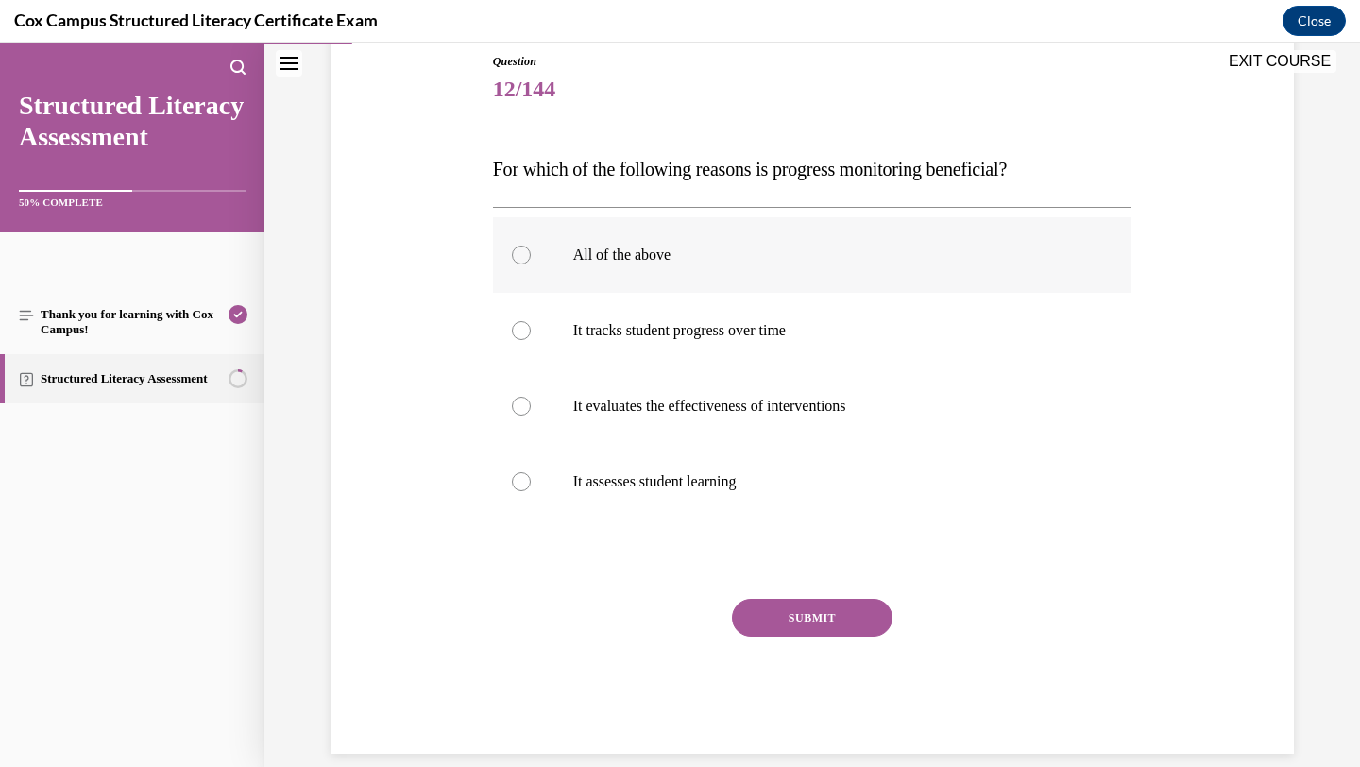
click at [1029, 276] on label "All of the above" at bounding box center [813, 255] width 640 height 76
click at [531, 265] on input "All of the above" at bounding box center [521, 255] width 19 height 19
radio input "true"
click at [862, 617] on button "SUBMIT" at bounding box center [812, 618] width 161 height 38
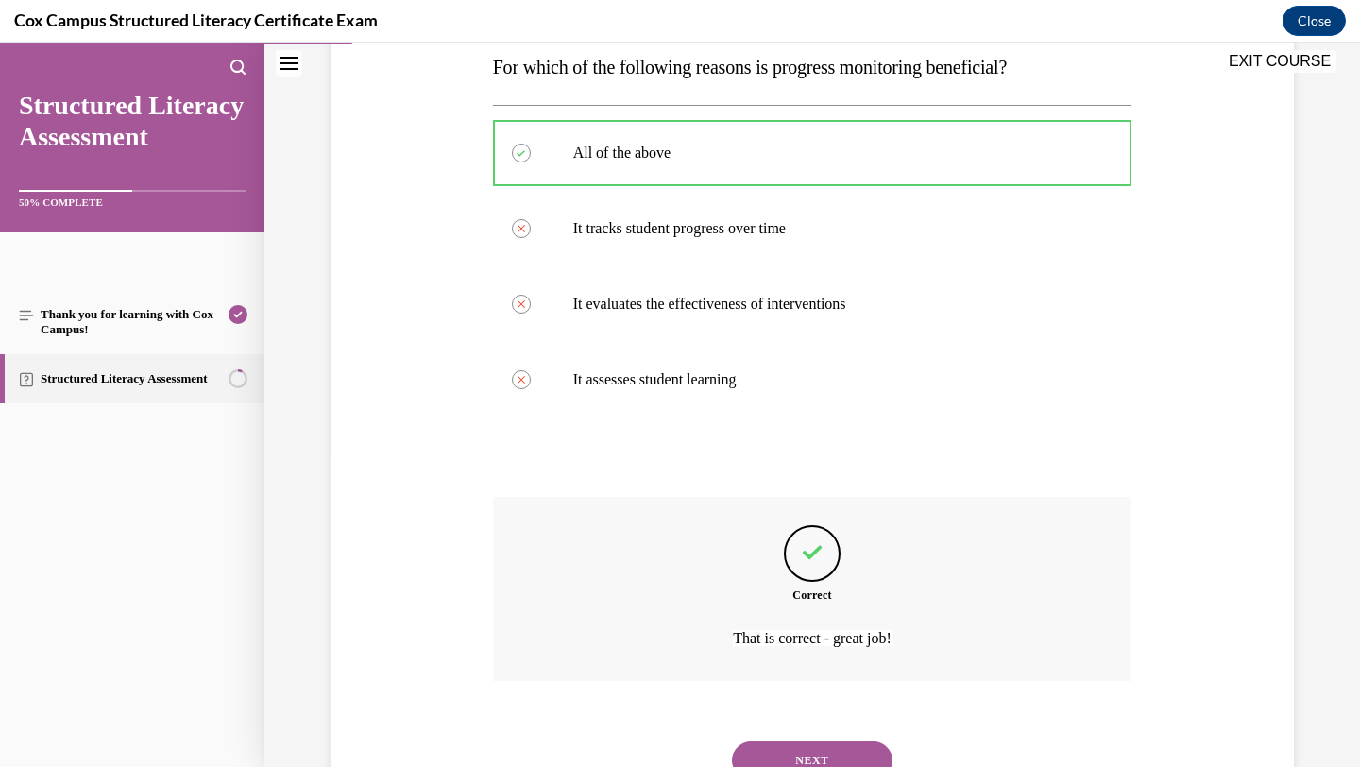
scroll to position [390, 0]
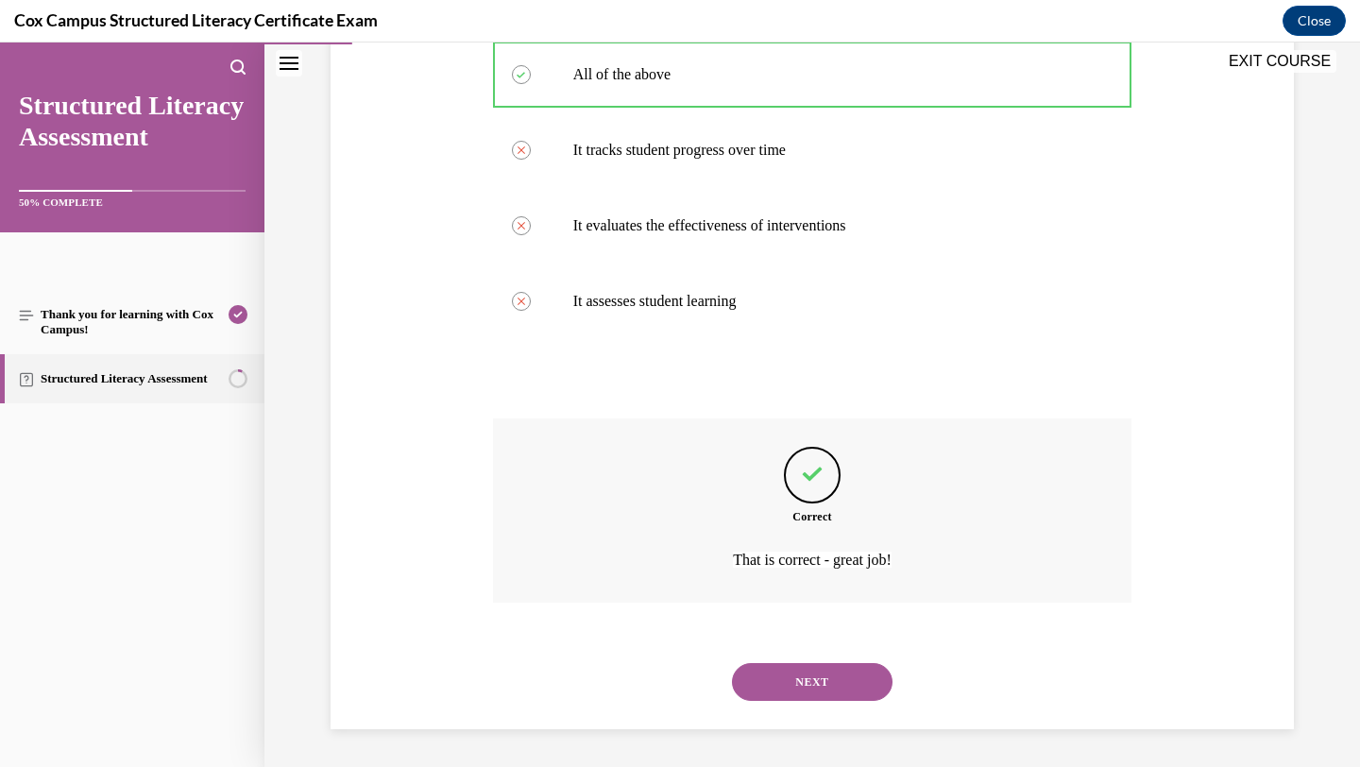
click at [842, 681] on button "NEXT" at bounding box center [812, 682] width 161 height 38
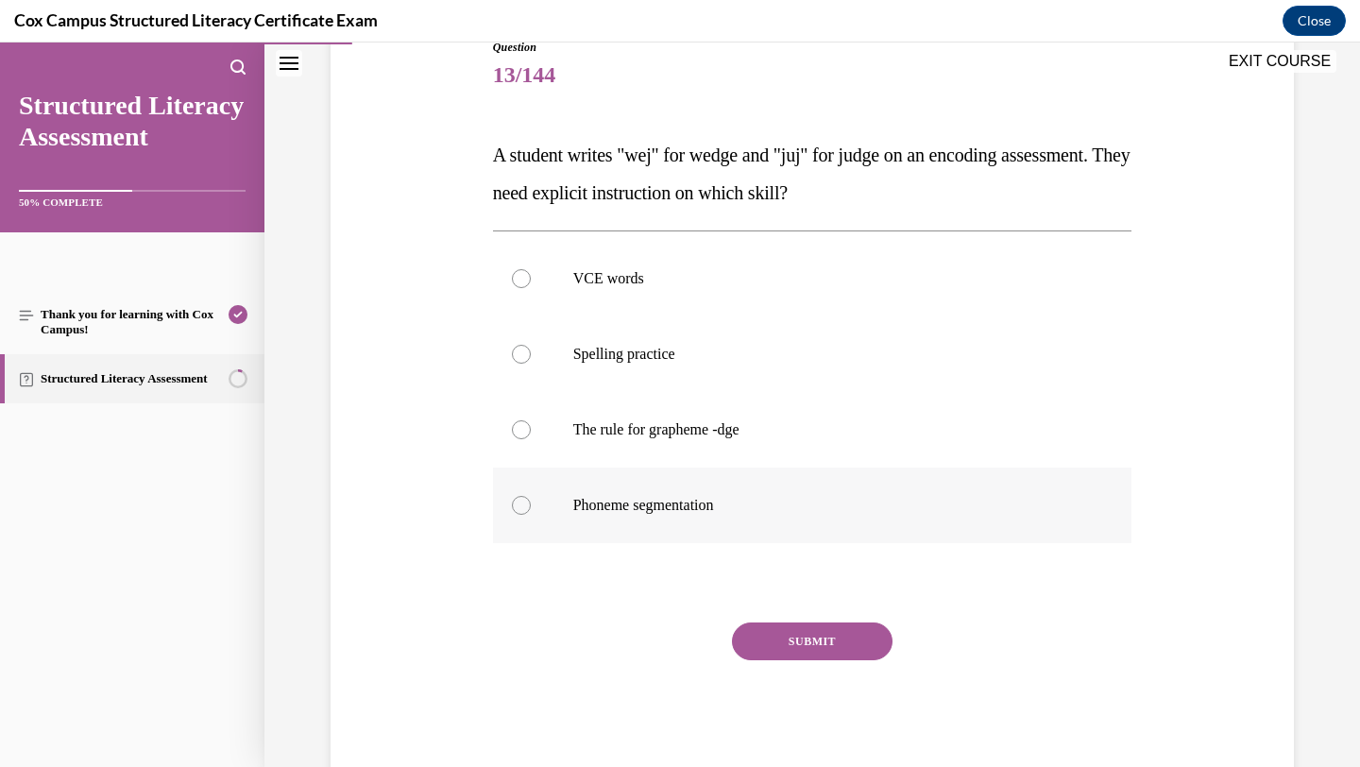
scroll to position [210, 0]
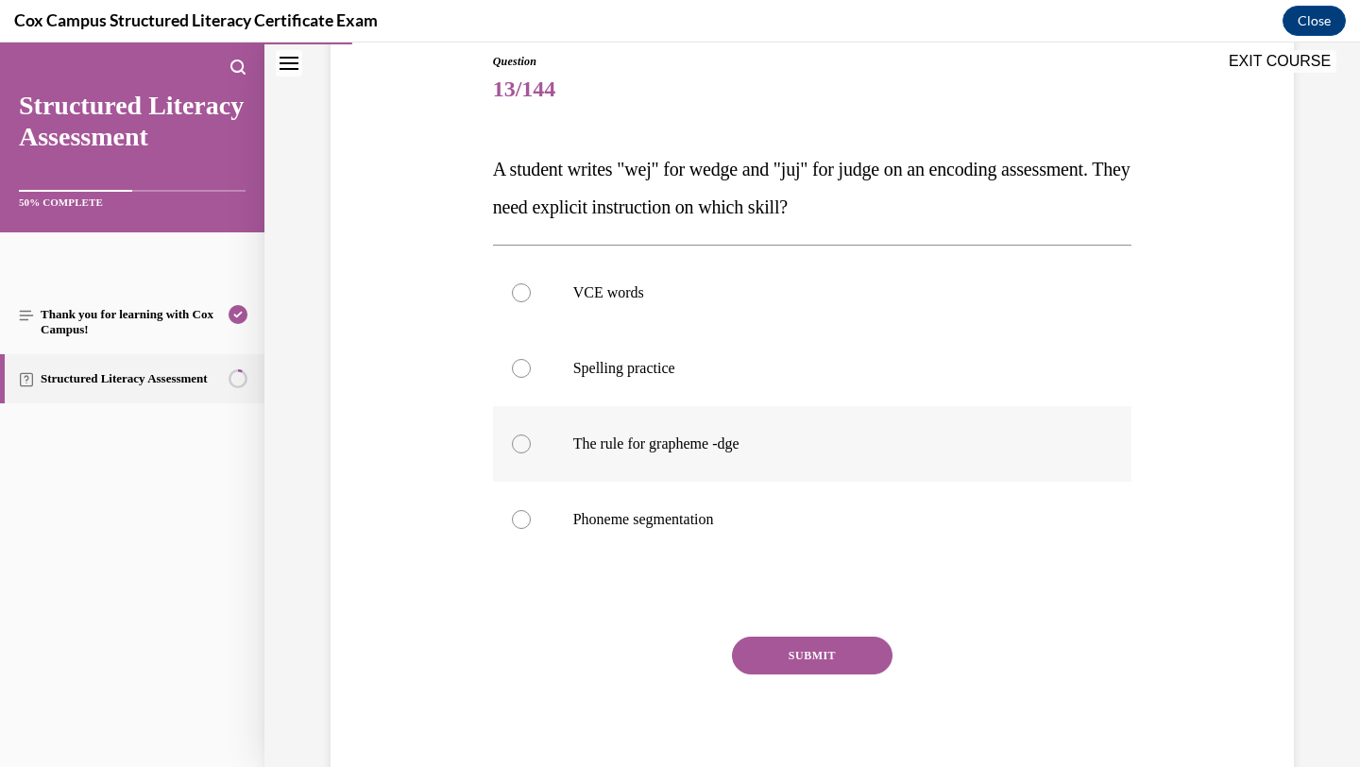
click at [913, 463] on label "The rule for grapheme -dge" at bounding box center [813, 444] width 640 height 76
click at [531, 453] on input "The rule for grapheme -dge" at bounding box center [521, 444] width 19 height 19
radio input "true"
click at [831, 658] on button "SUBMIT" at bounding box center [812, 656] width 161 height 38
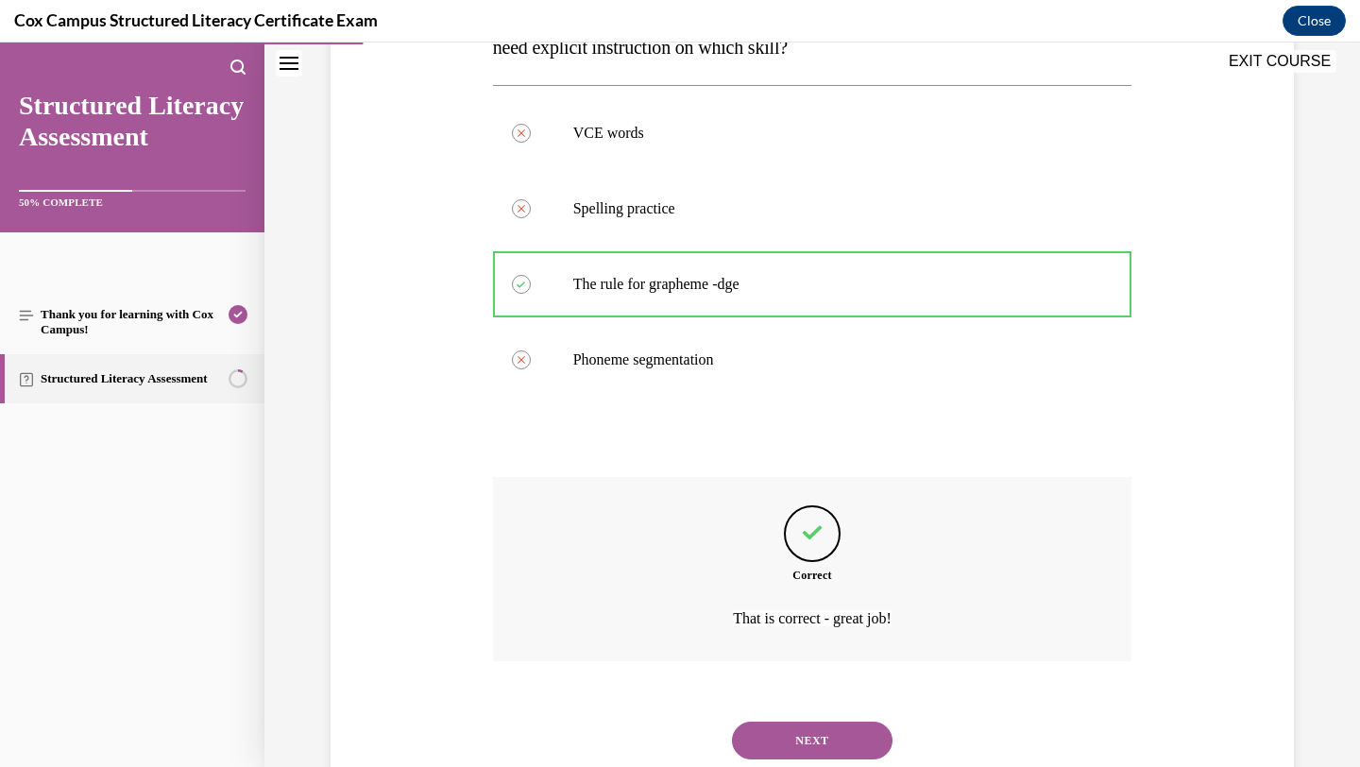
scroll to position [428, 0]
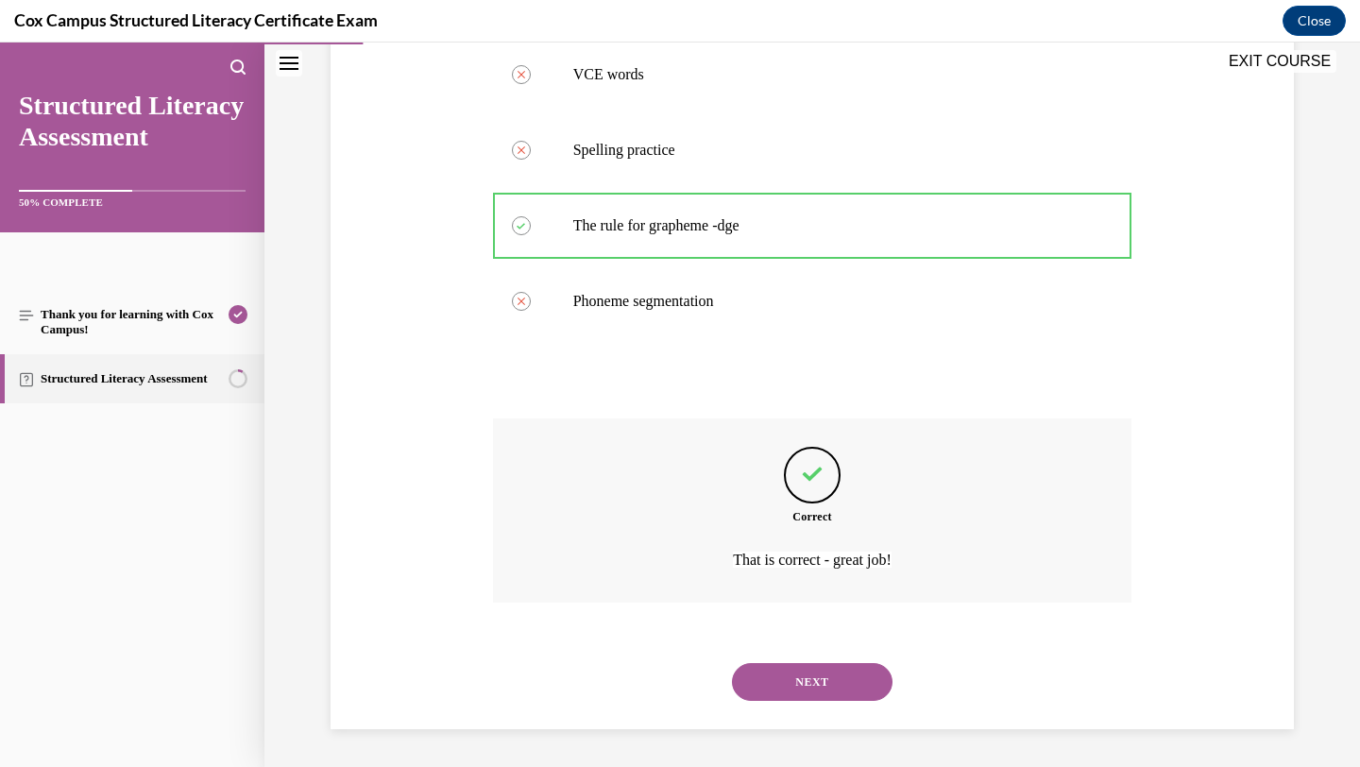
click at [836, 683] on button "NEXT" at bounding box center [812, 682] width 161 height 38
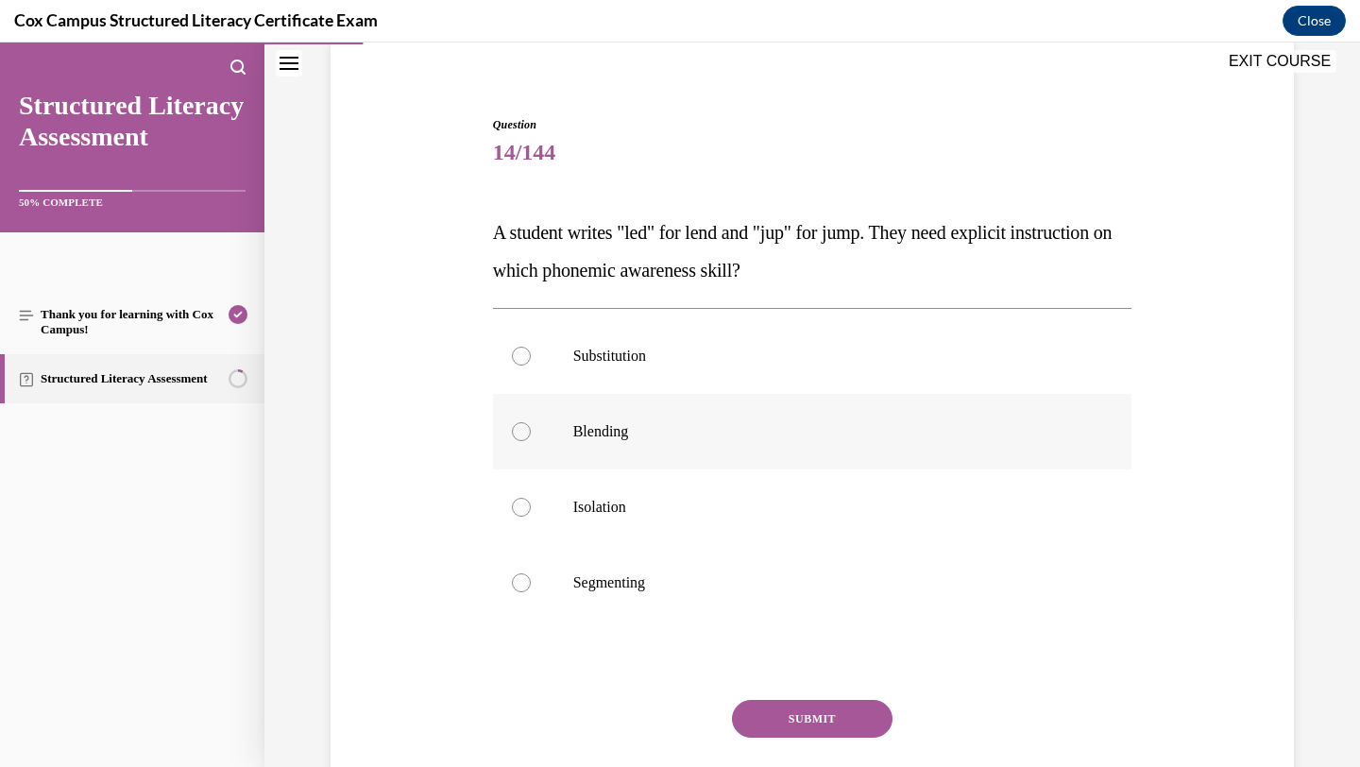
scroll to position [147, 0]
click at [796, 371] on label "Substitution" at bounding box center [813, 355] width 640 height 76
click at [531, 365] on input "Substitution" at bounding box center [521, 355] width 19 height 19
radio input "true"
click at [788, 728] on button "SUBMIT" at bounding box center [812, 718] width 161 height 38
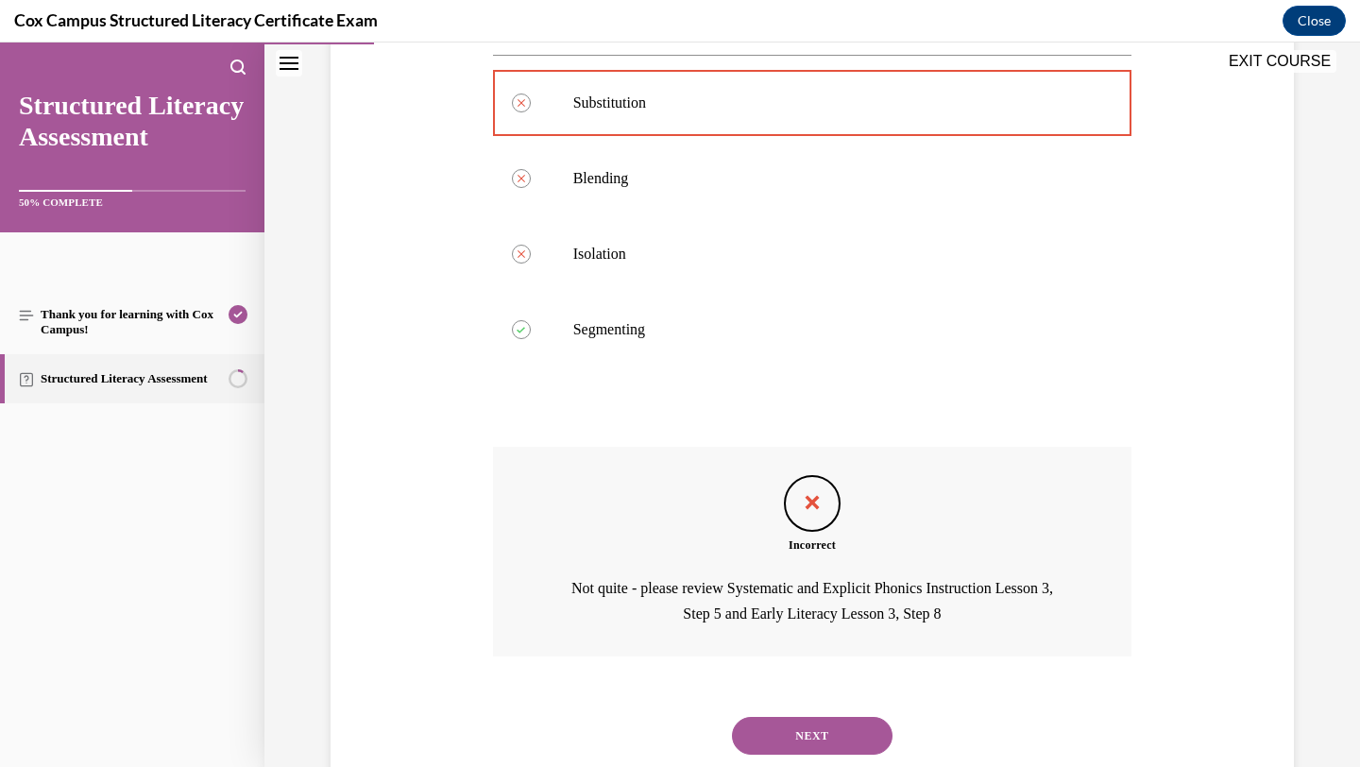
scroll to position [453, 0]
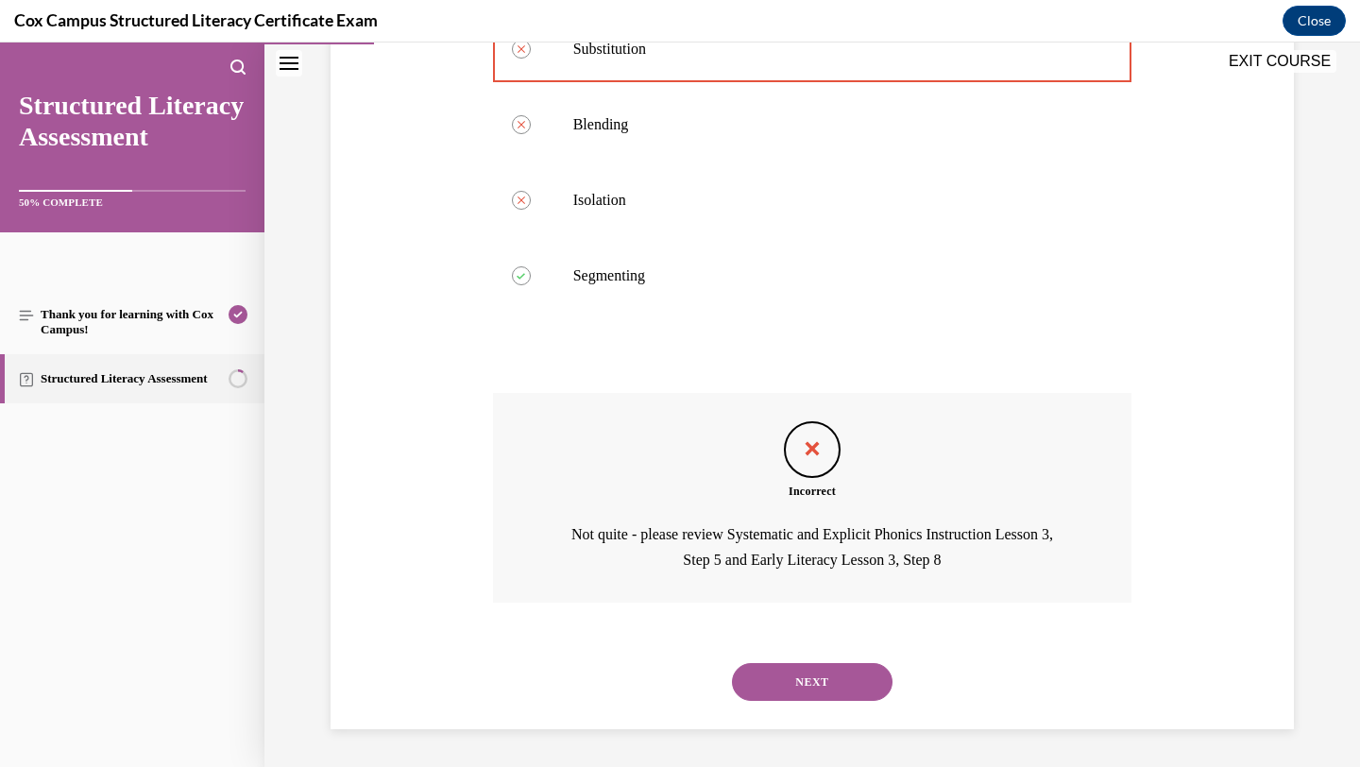
click at [841, 683] on button "NEXT" at bounding box center [812, 682] width 161 height 38
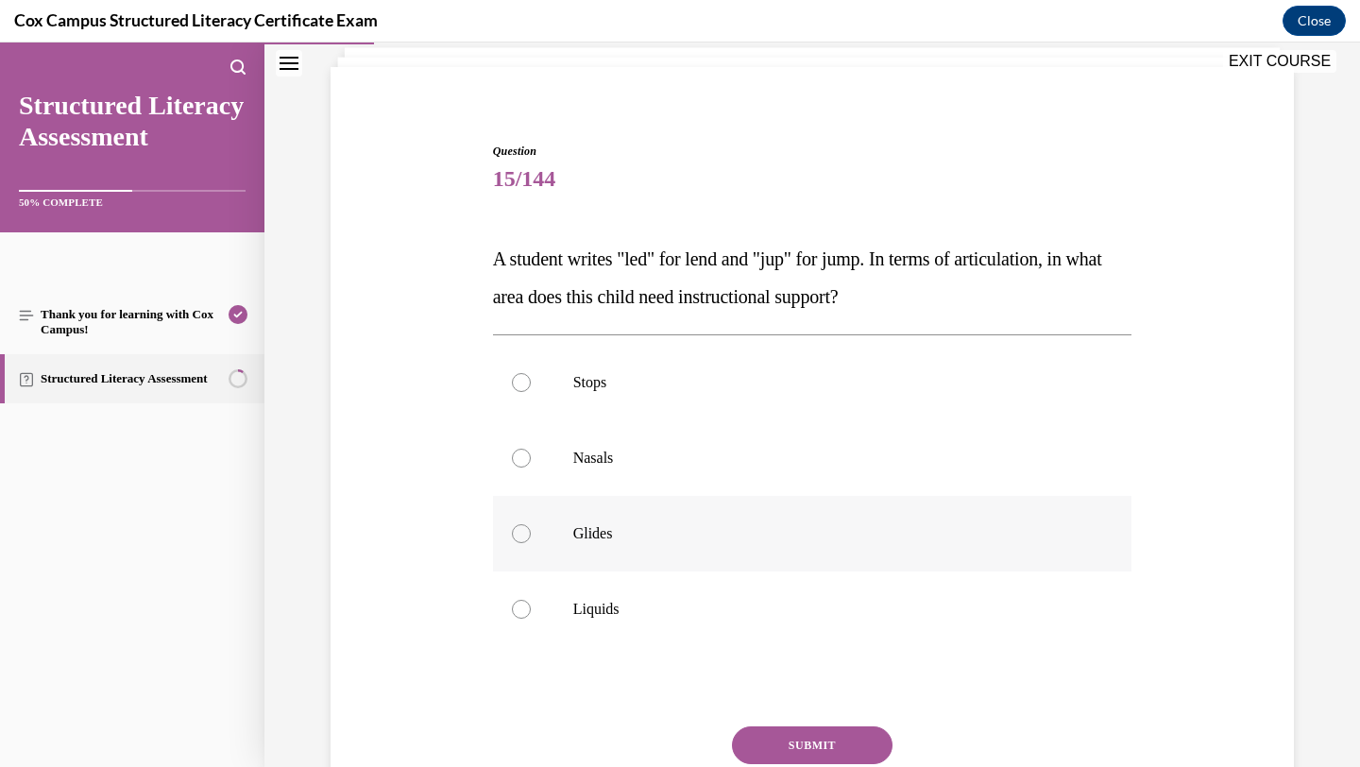
scroll to position [123, 0]
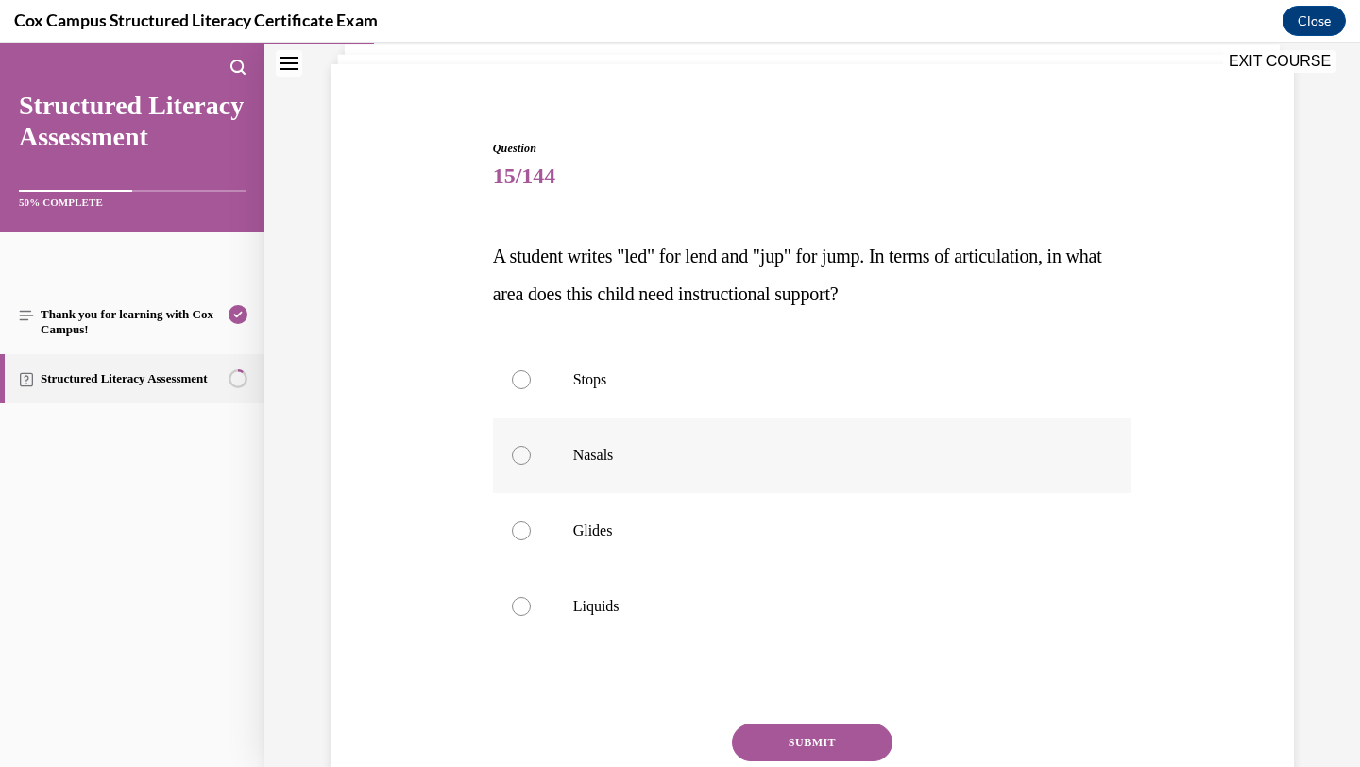
click at [847, 453] on p "Nasals" at bounding box center [829, 455] width 512 height 19
click at [531, 453] on input "Nasals" at bounding box center [521, 455] width 19 height 19
radio input "true"
click at [792, 736] on button "SUBMIT" at bounding box center [812, 743] width 161 height 38
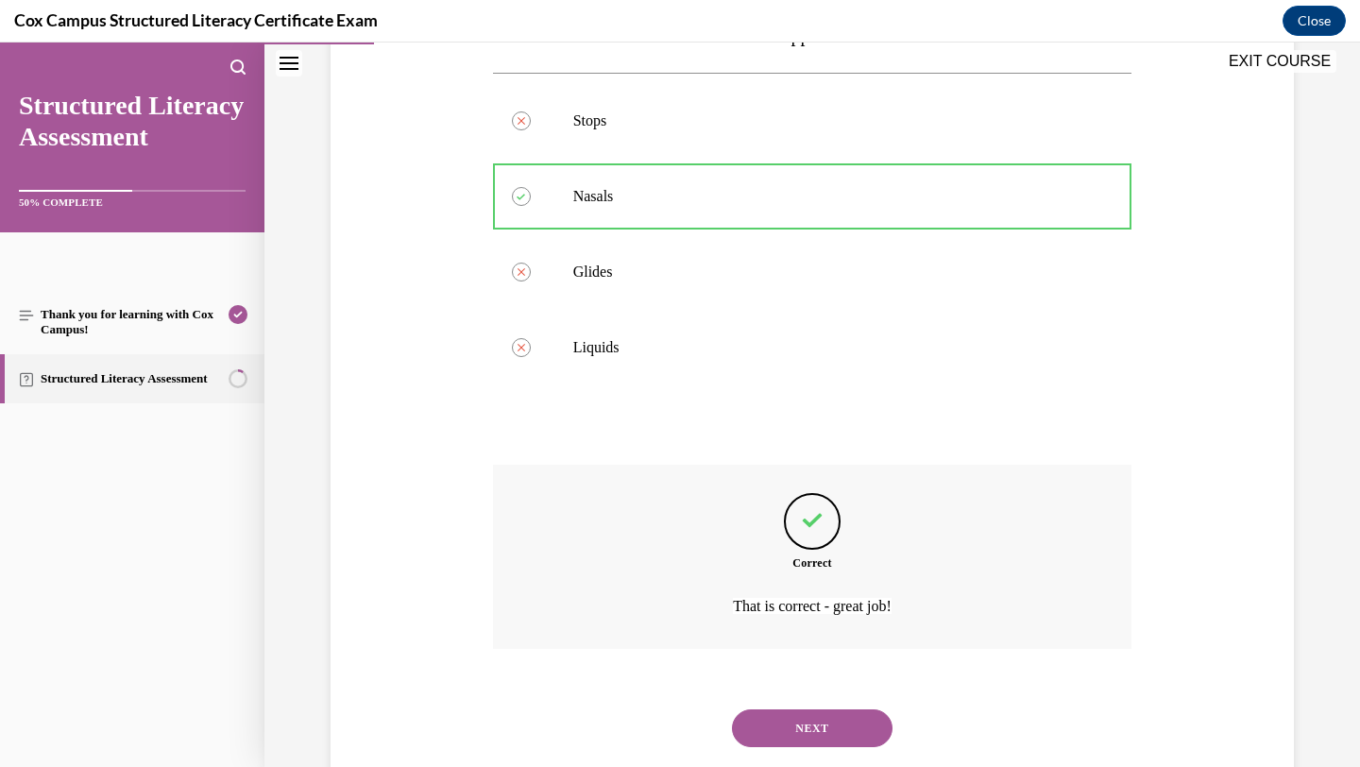
scroll to position [428, 0]
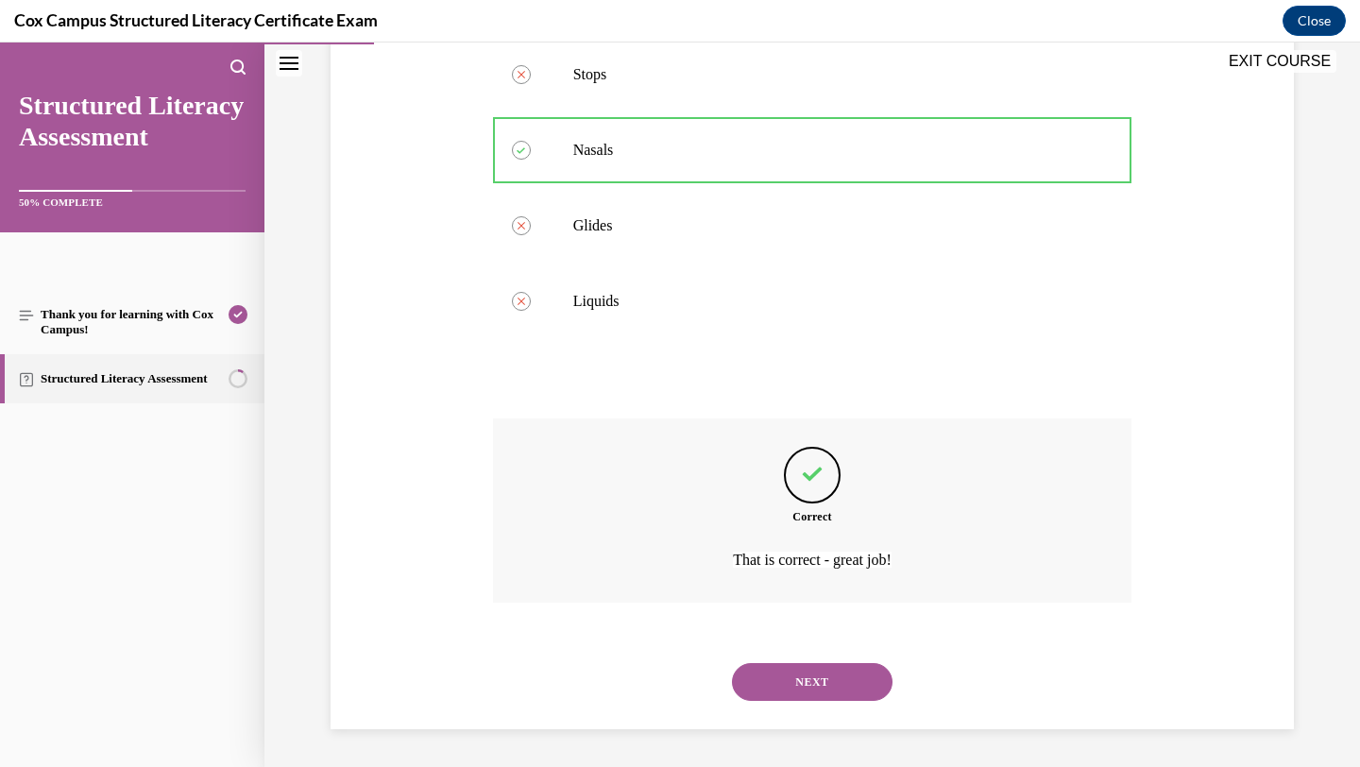
click at [811, 685] on button "NEXT" at bounding box center [812, 682] width 161 height 38
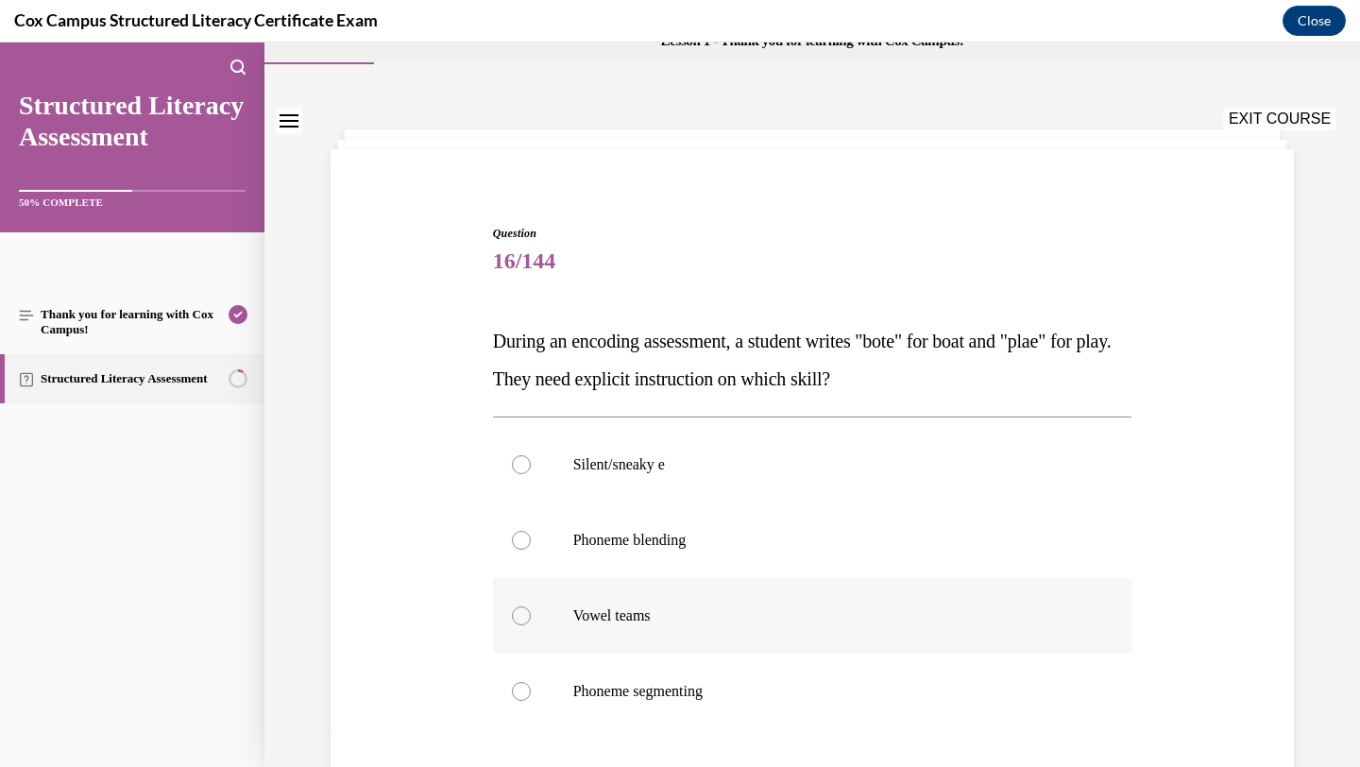
scroll to position [123, 0]
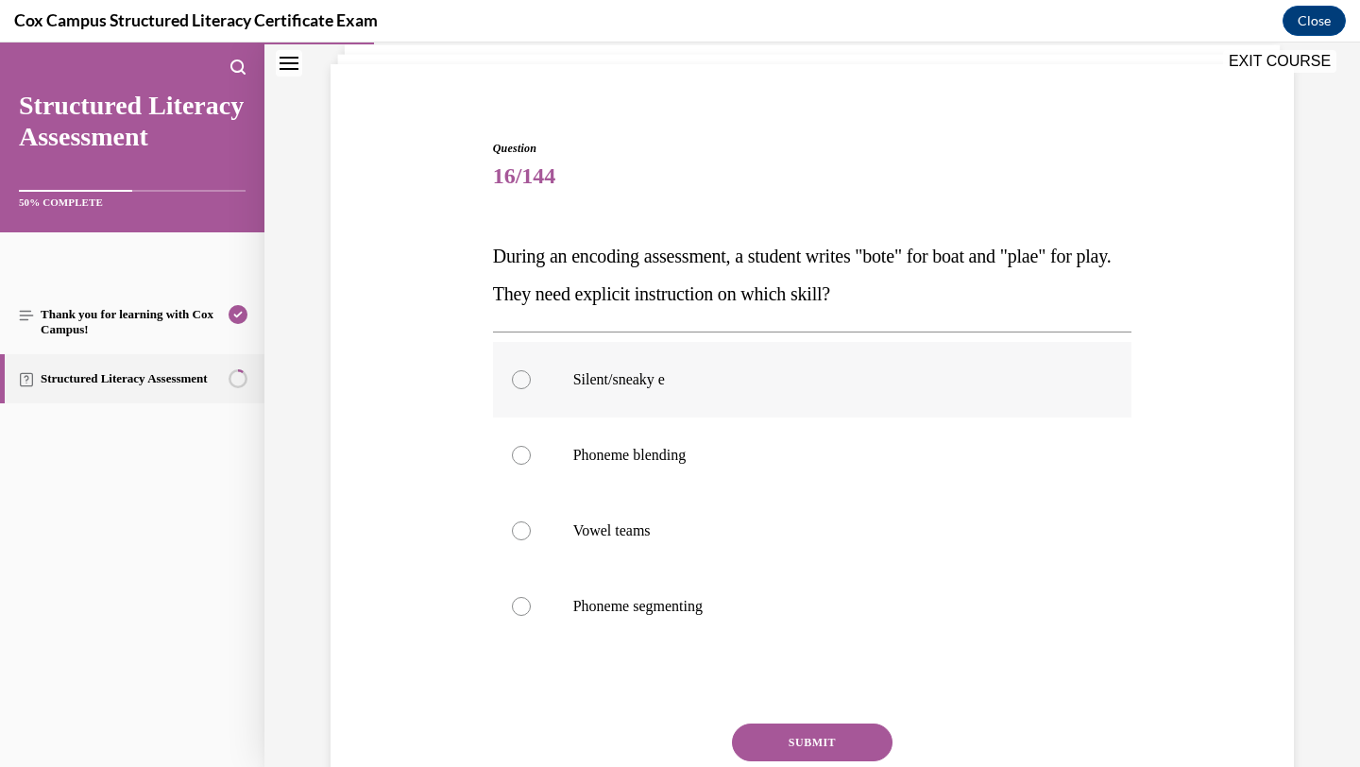
click at [770, 413] on label "Silent/sneaky e" at bounding box center [813, 380] width 640 height 76
click at [531, 389] on input "Silent/sneaky e" at bounding box center [521, 379] width 19 height 19
radio input "true"
click at [777, 744] on button "SUBMIT" at bounding box center [812, 743] width 161 height 38
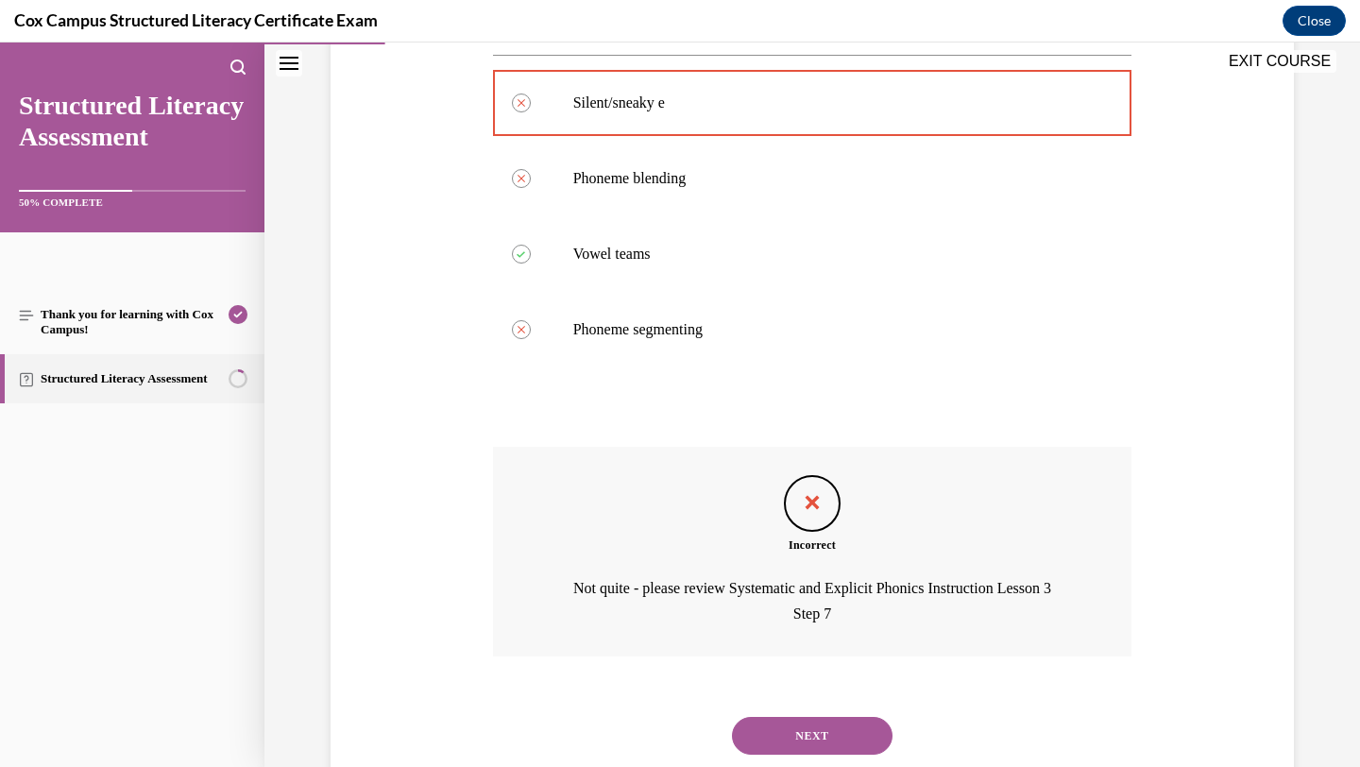
scroll to position [453, 0]
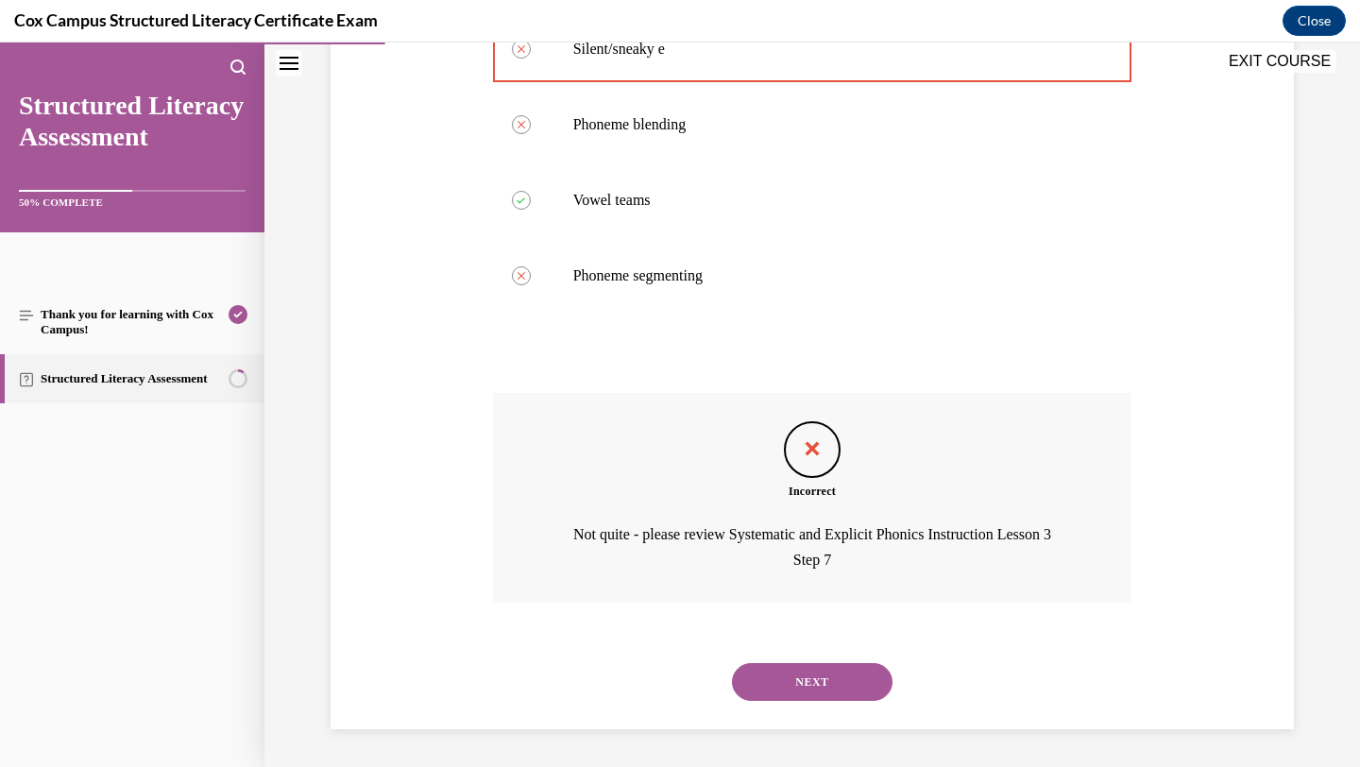
click at [815, 686] on button "NEXT" at bounding box center [812, 682] width 161 height 38
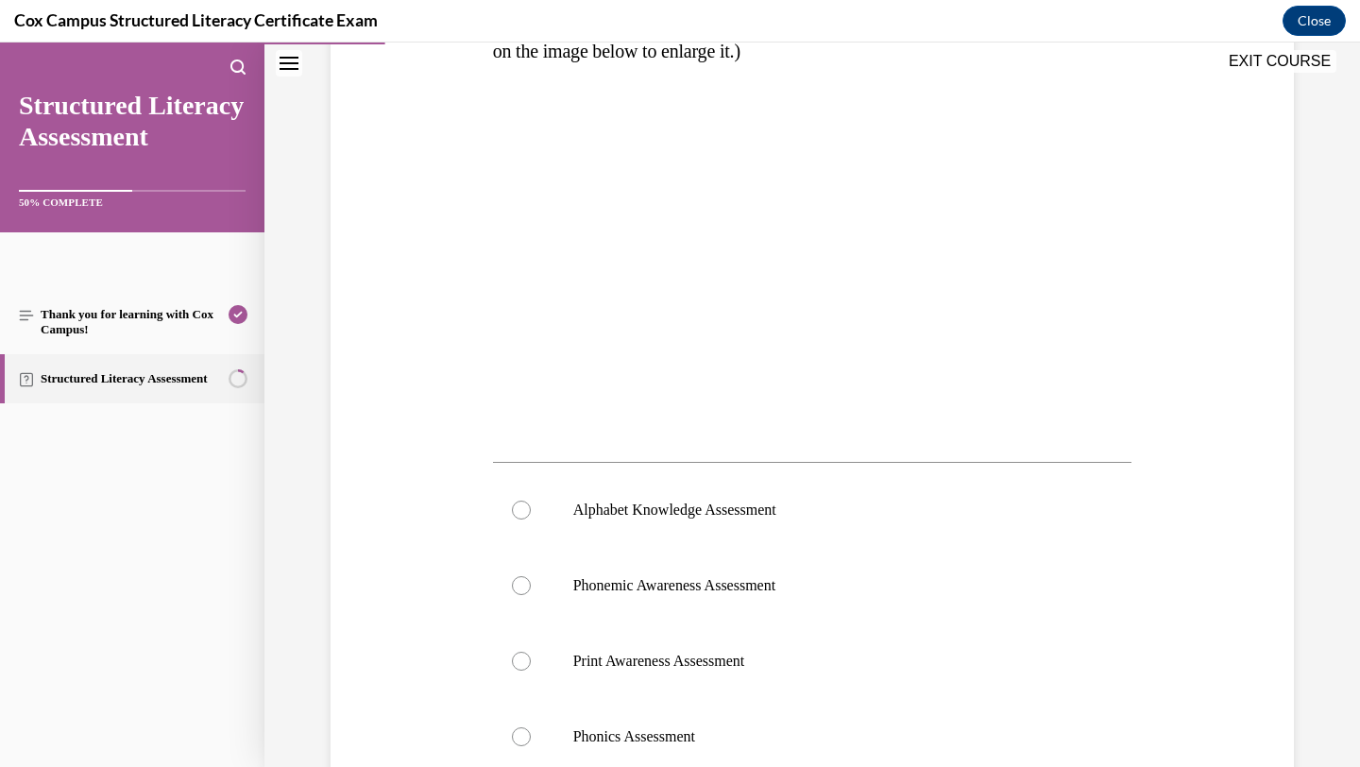
scroll to position [402, 0]
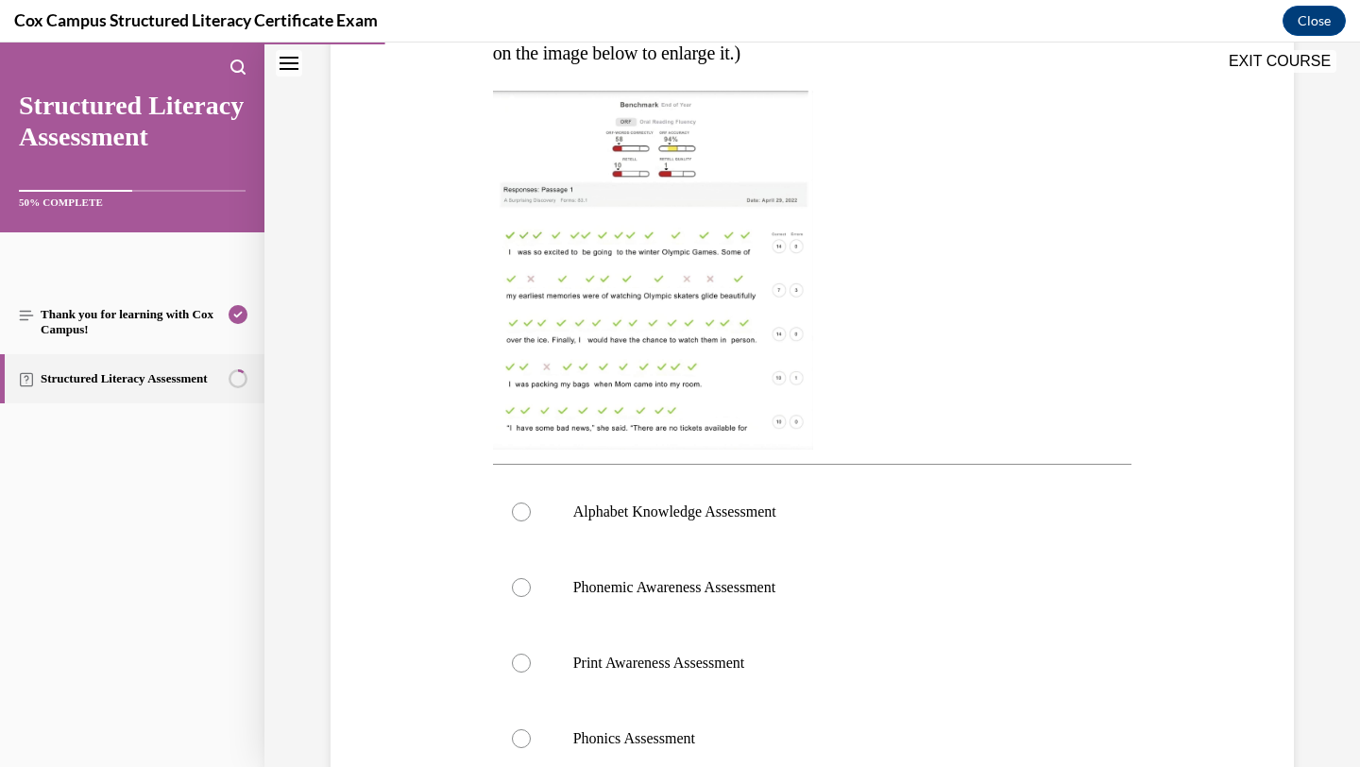
click at [716, 372] on img at bounding box center [653, 270] width 320 height 359
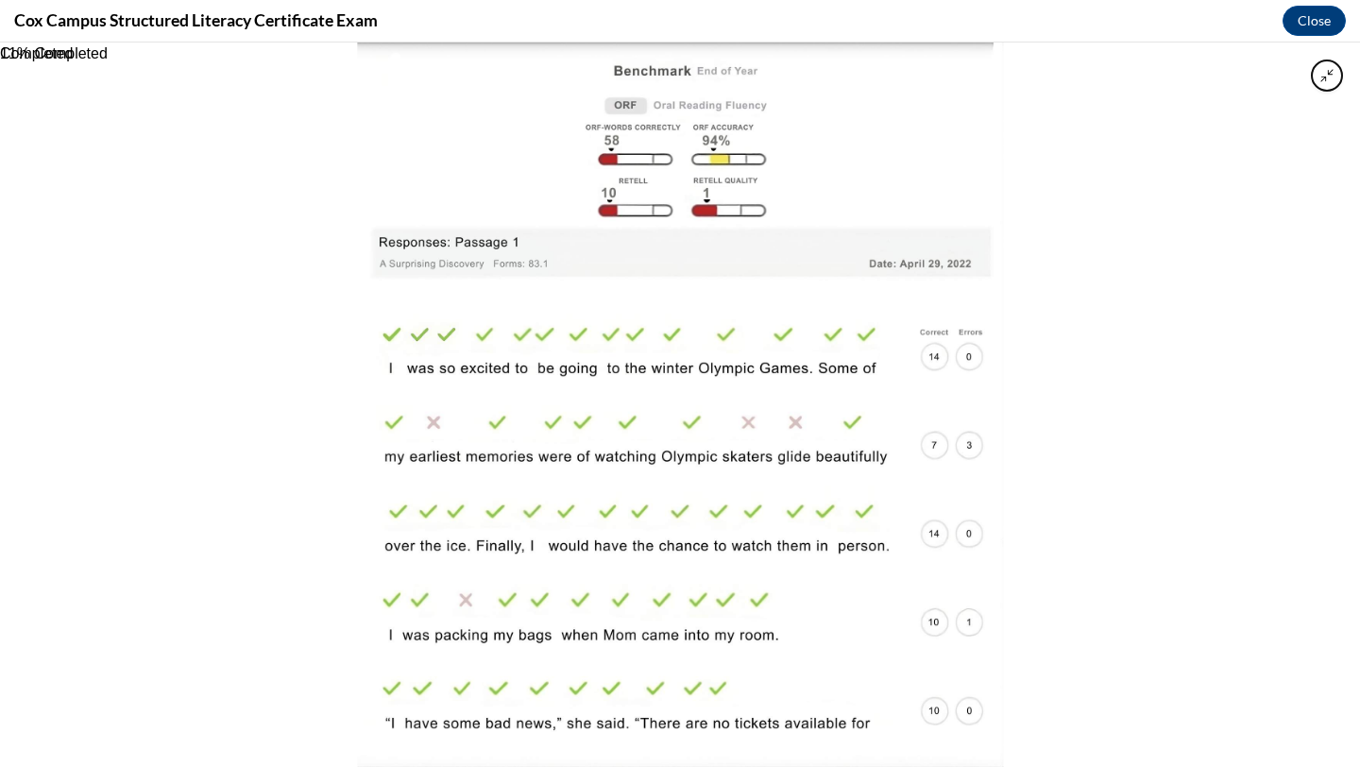
click at [1077, 350] on div at bounding box center [680, 405] width 1360 height 725
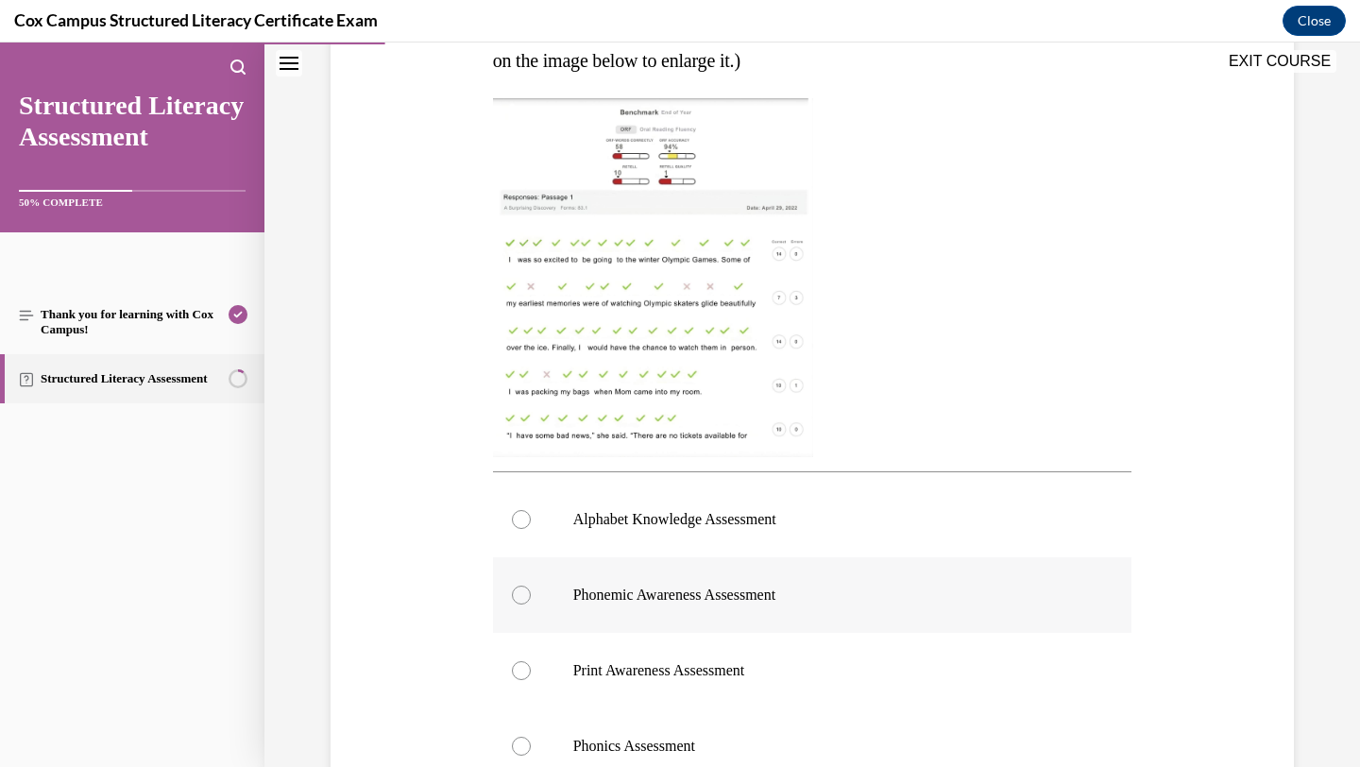
scroll to position [391, 0]
click at [727, 617] on label "Phonemic Awareness Assessment" at bounding box center [813, 598] width 640 height 76
click at [531, 607] on input "Phonemic Awareness Assessment" at bounding box center [521, 598] width 19 height 19
radio input "true"
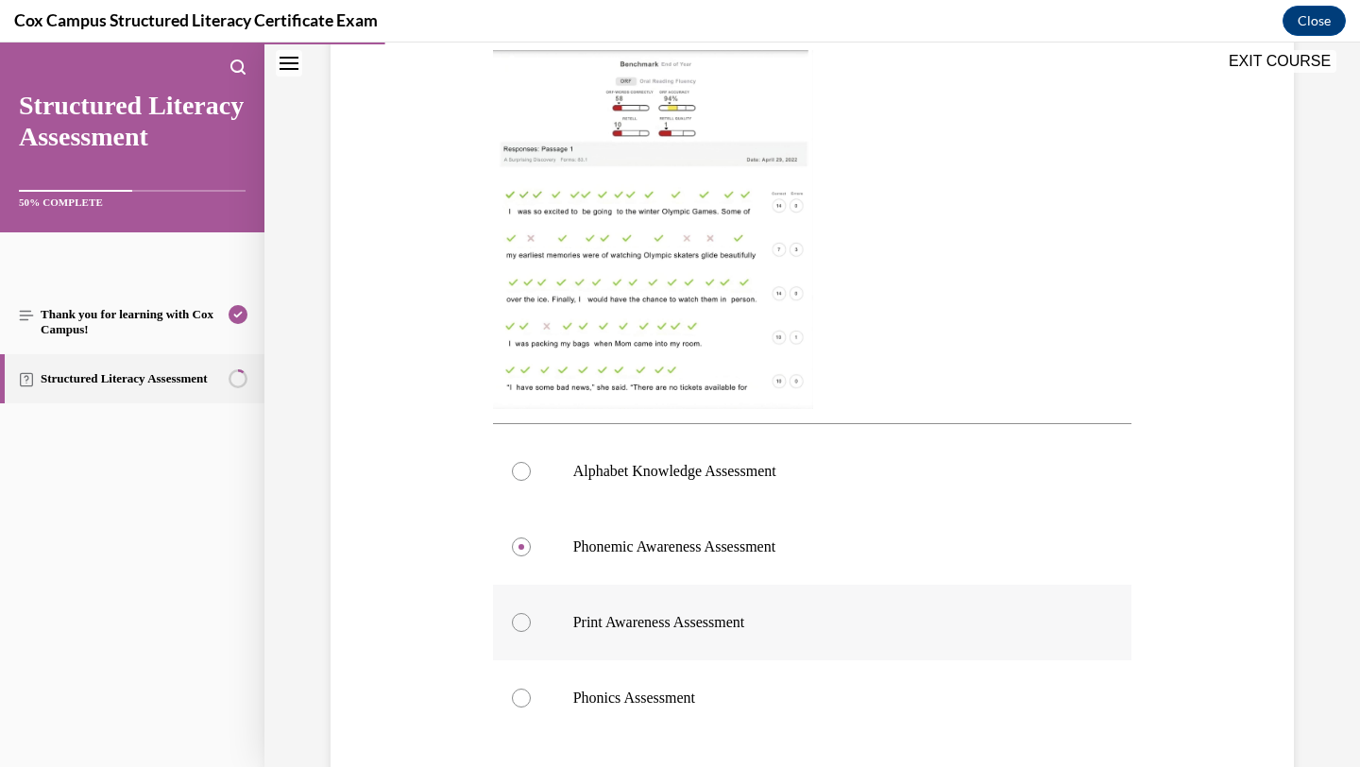
scroll to position [608, 0]
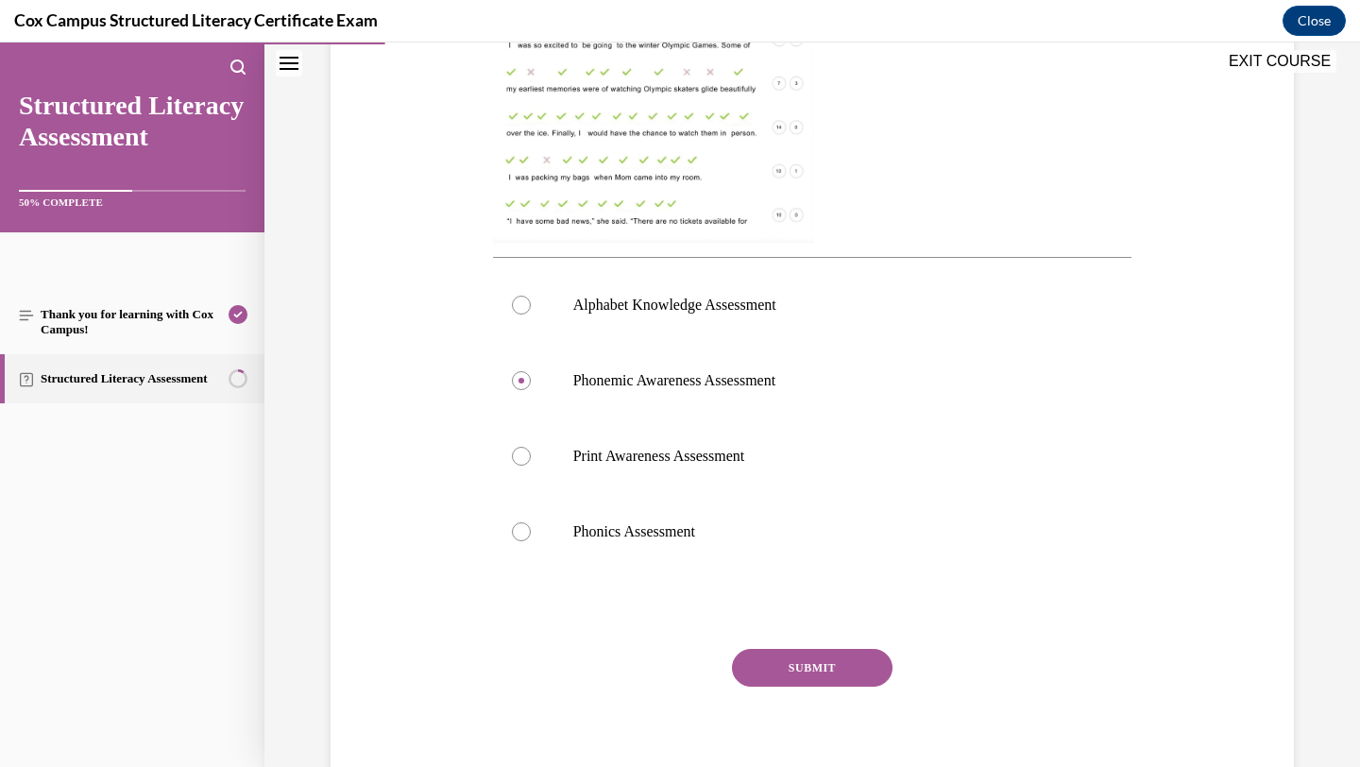
click at [810, 666] on button "SUBMIT" at bounding box center [812, 668] width 161 height 38
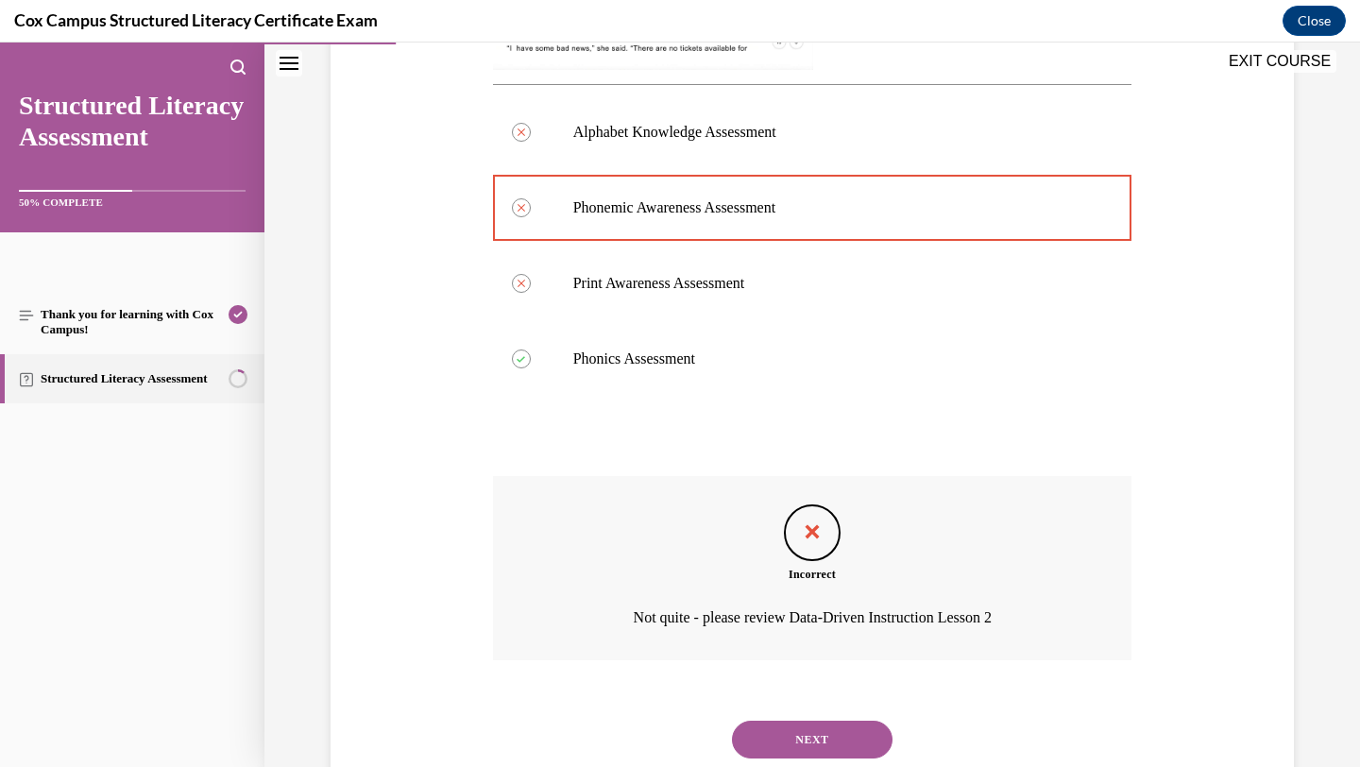
scroll to position [839, 0]
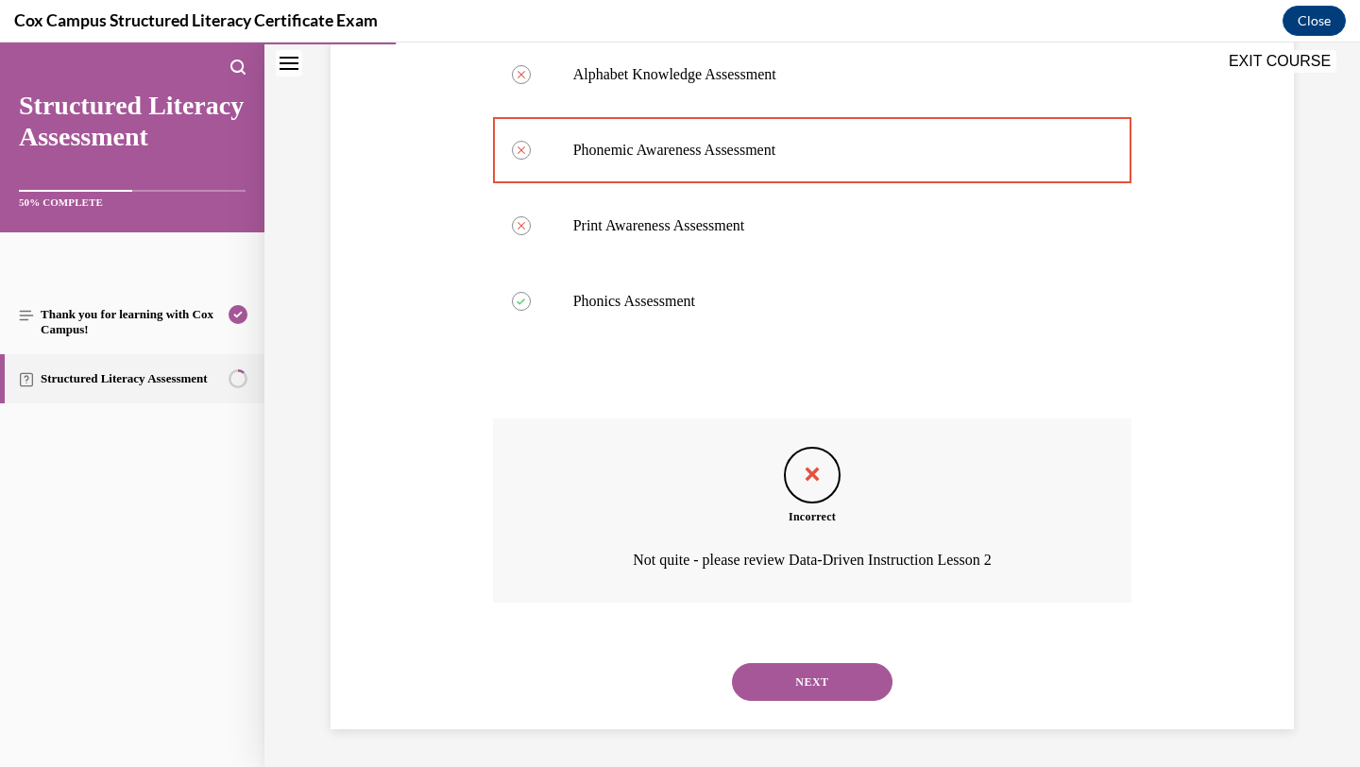
click at [820, 691] on button "NEXT" at bounding box center [812, 682] width 161 height 38
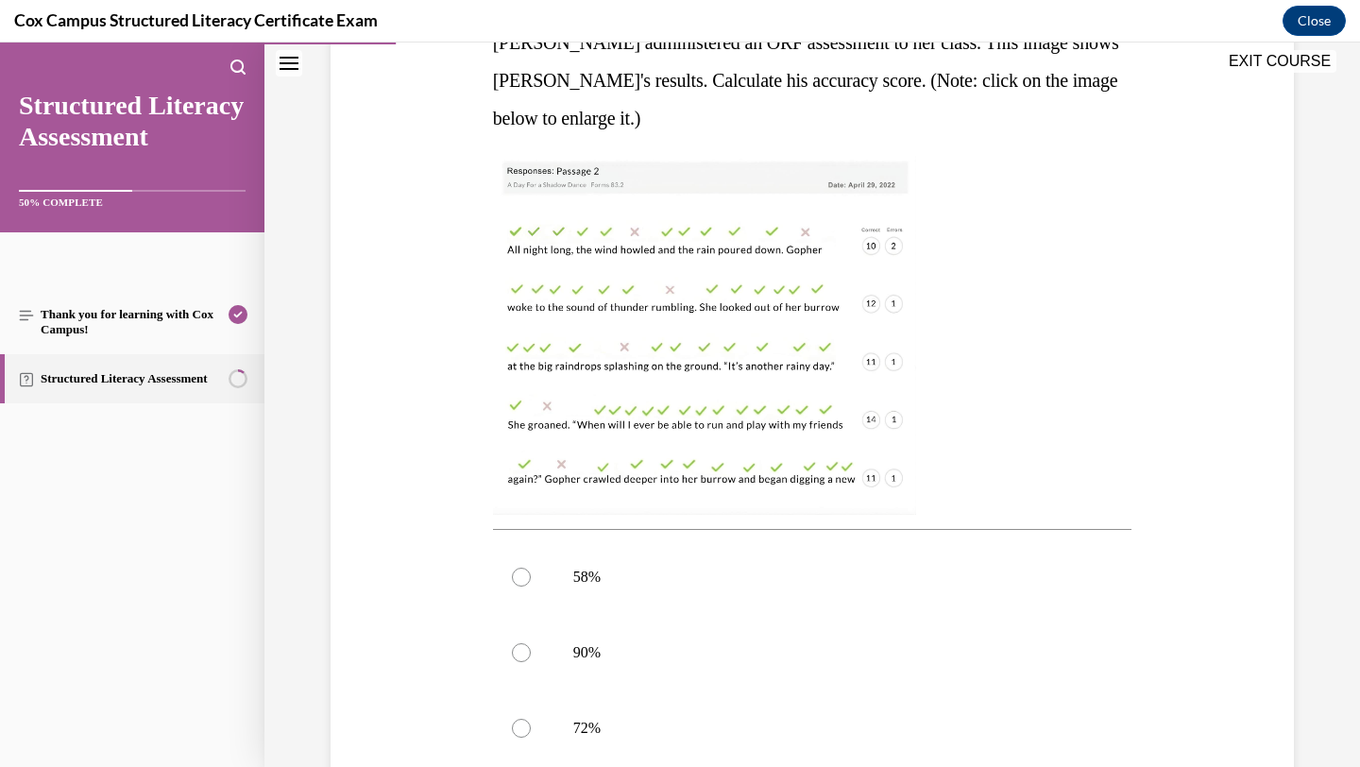
scroll to position [339, 0]
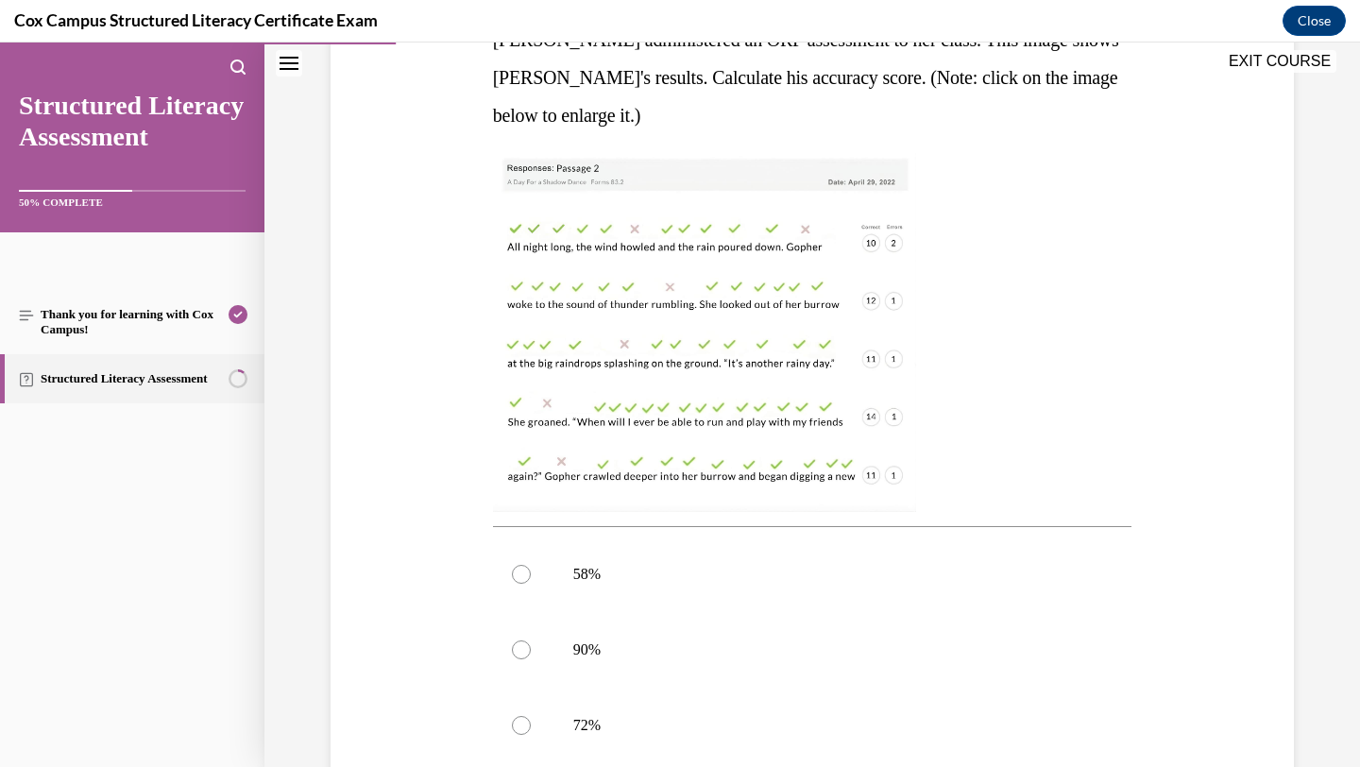
click at [769, 411] on img at bounding box center [704, 332] width 423 height 359
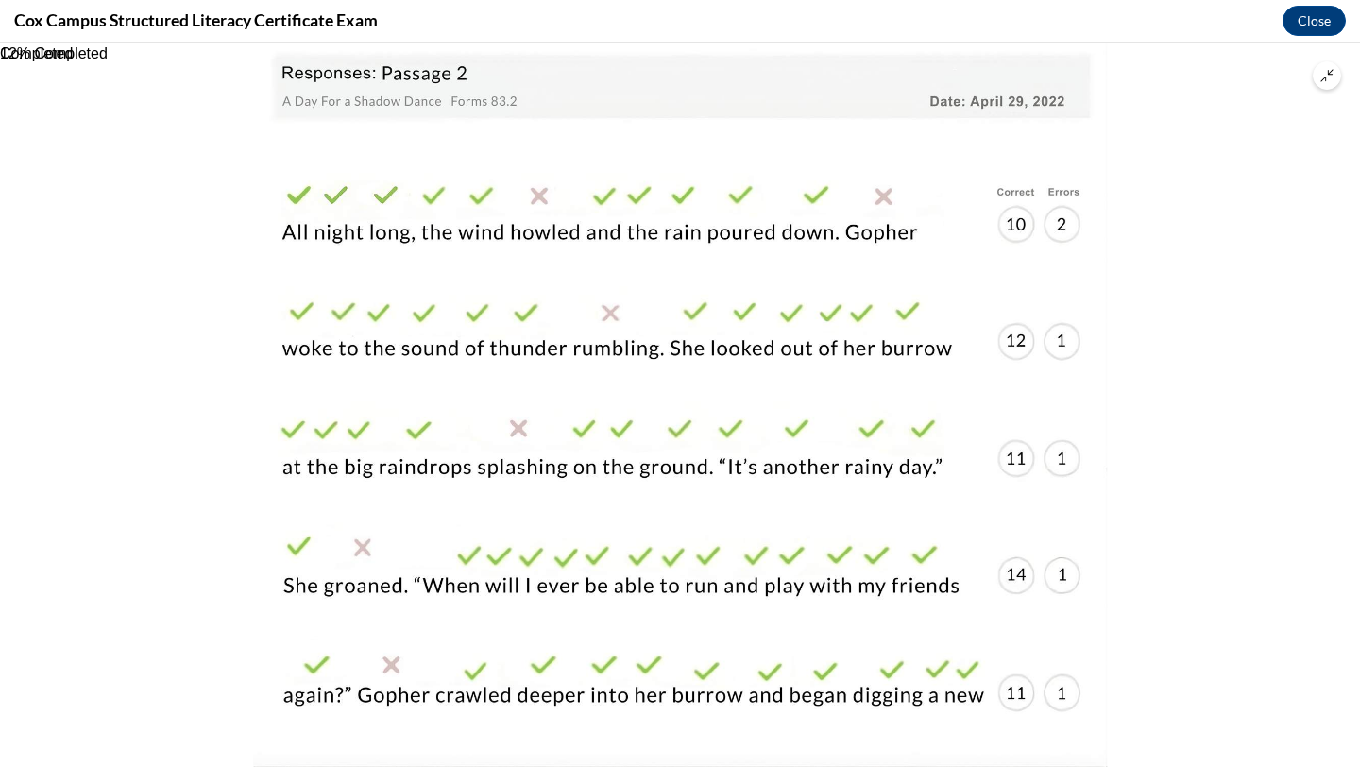
click at [1322, 71] on icon "Unzoom image" at bounding box center [1327, 75] width 13 height 13
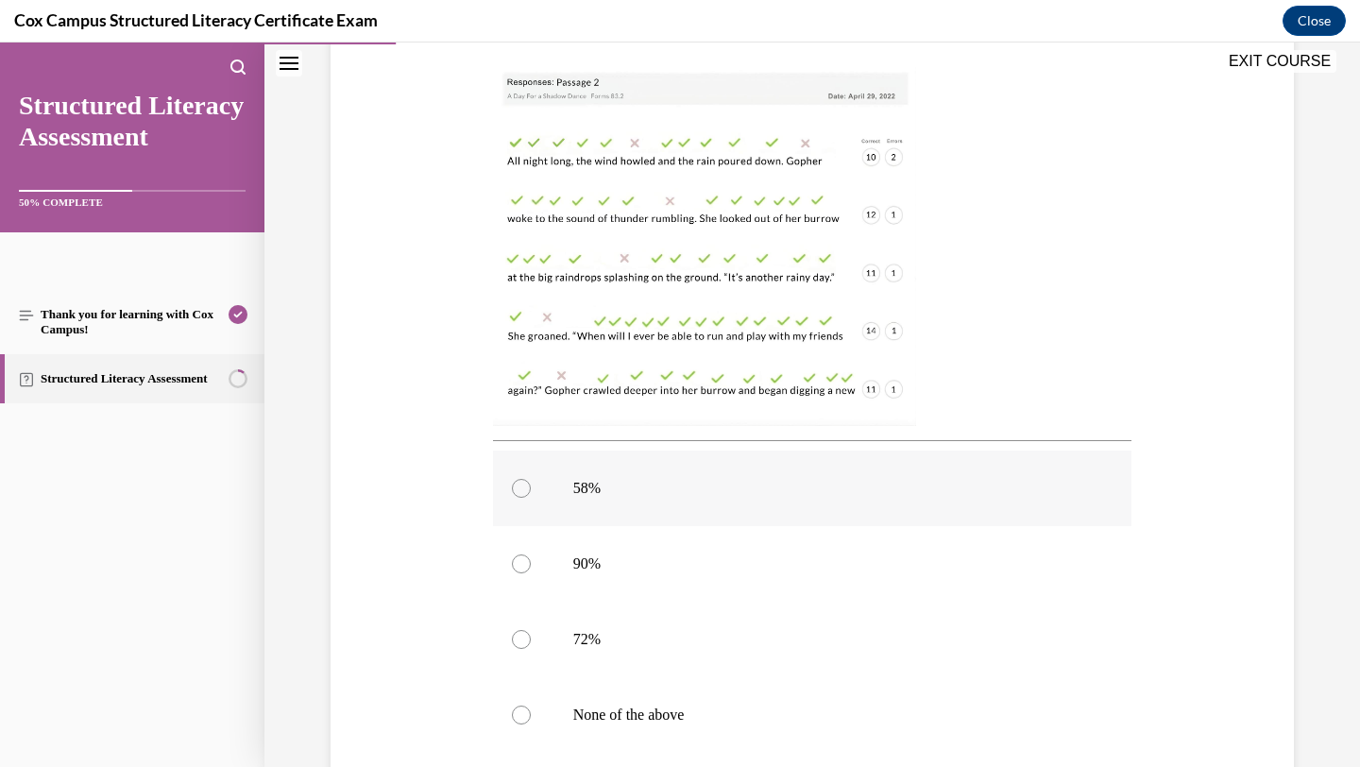
scroll to position [446, 0]
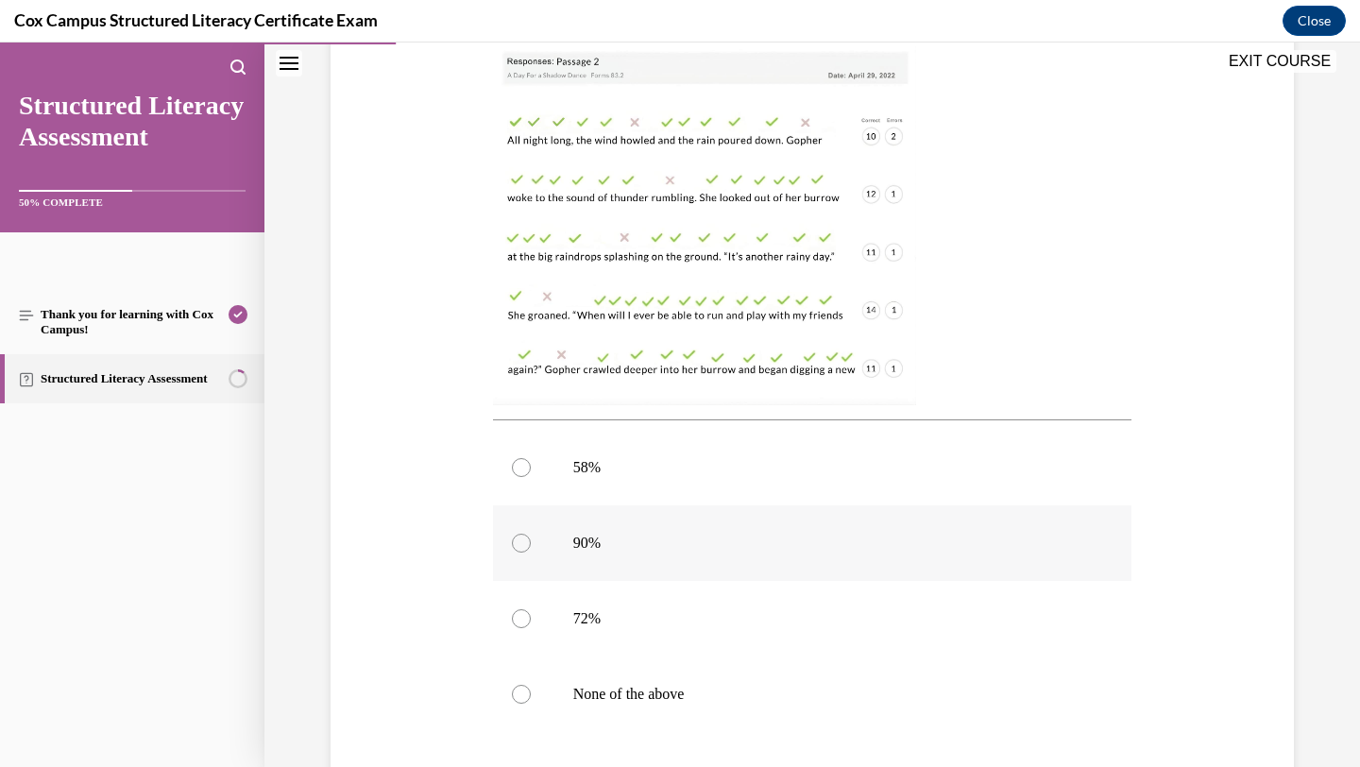
click at [758, 532] on label "90%" at bounding box center [813, 543] width 640 height 76
click at [531, 534] on input "90%" at bounding box center [521, 543] width 19 height 19
radio input "true"
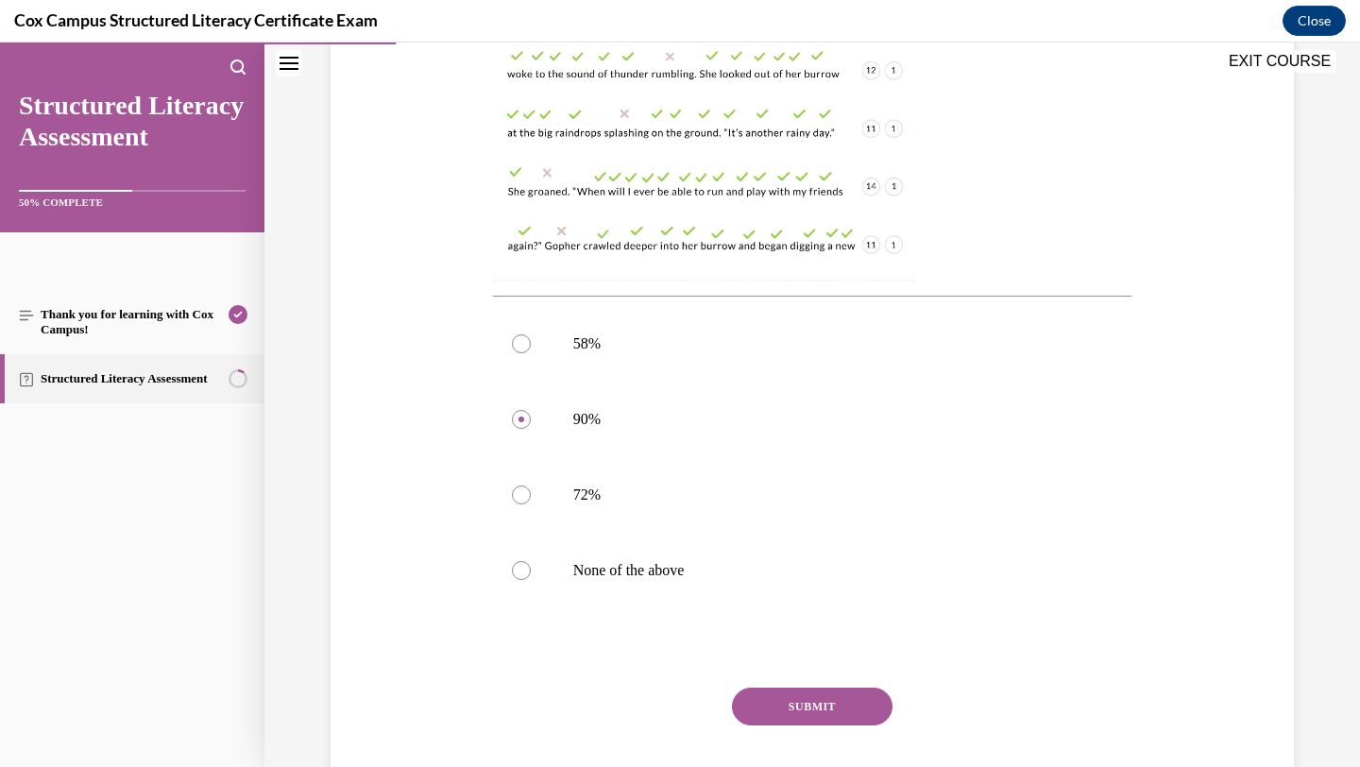
click at [818, 720] on button "SUBMIT" at bounding box center [812, 707] width 161 height 38
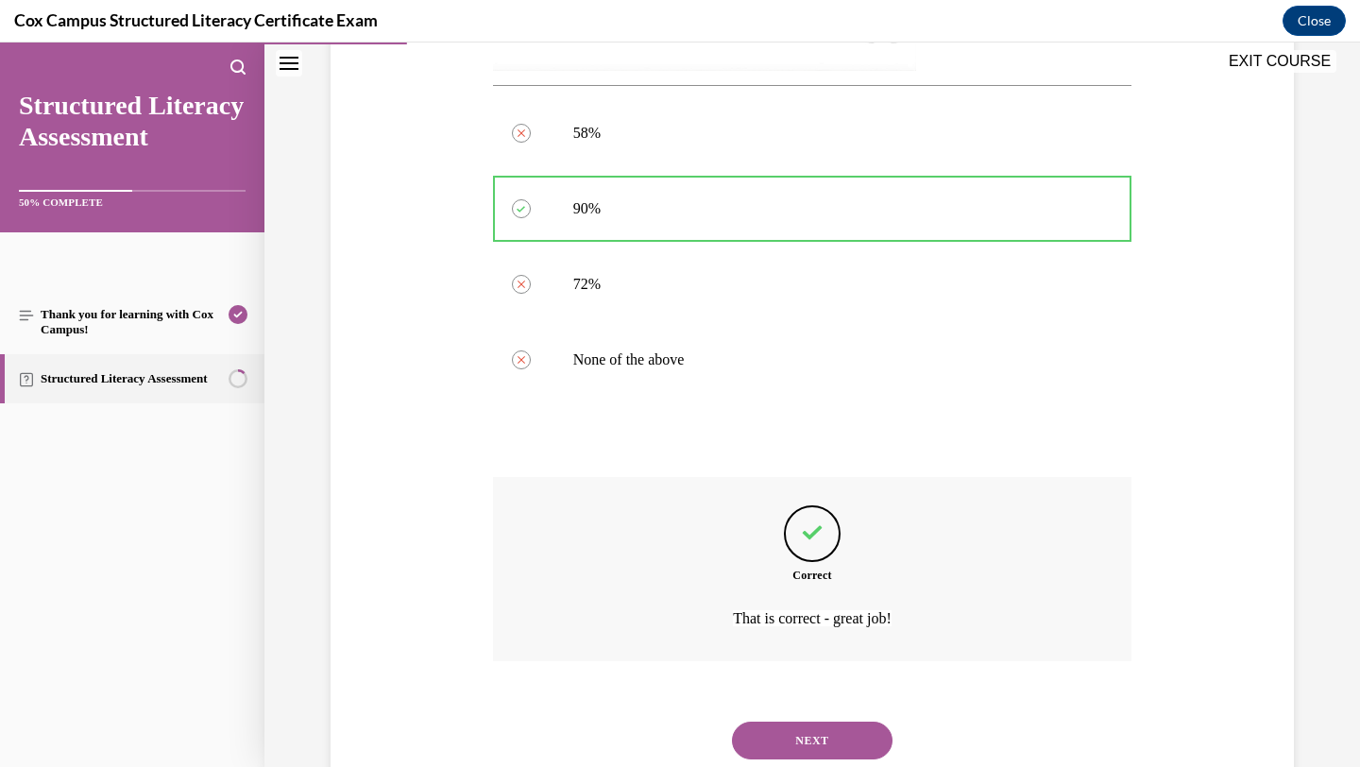
scroll to position [839, 0]
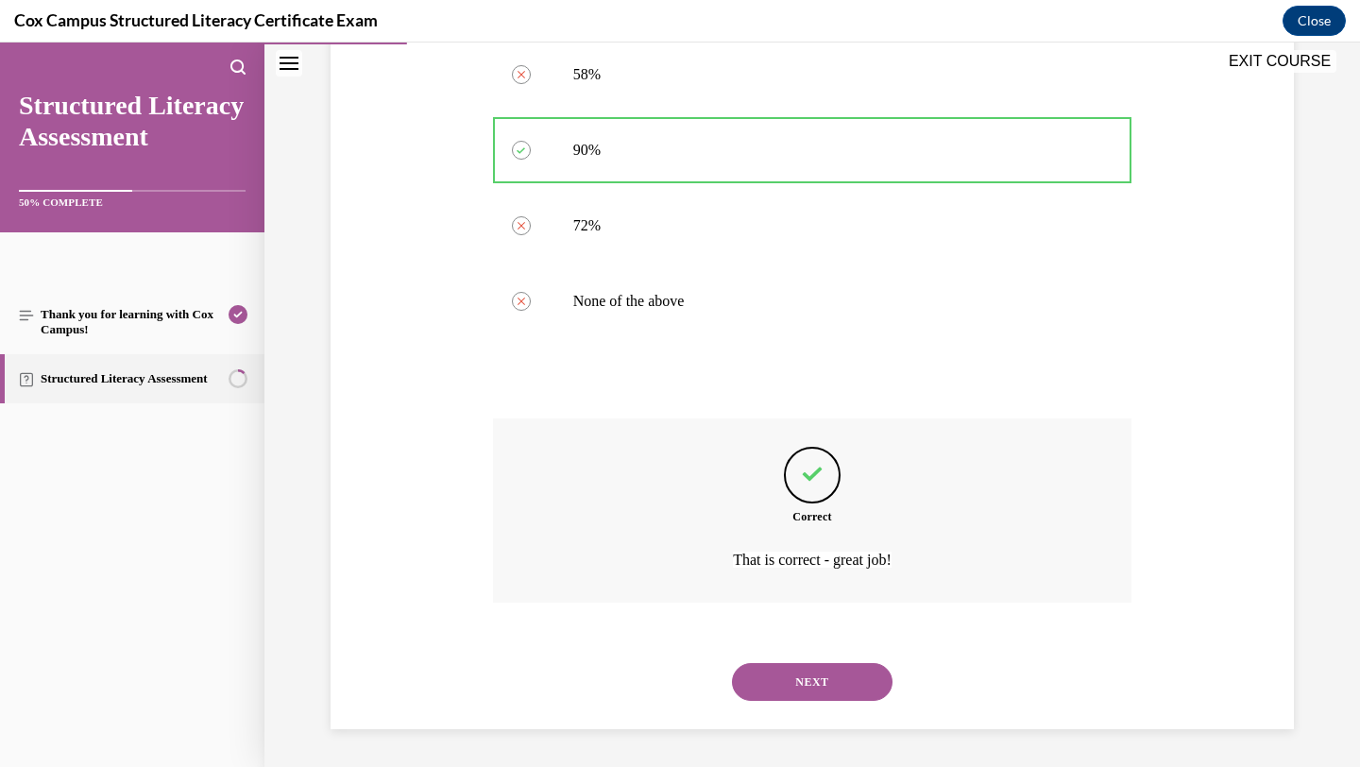
click at [827, 674] on button "NEXT" at bounding box center [812, 682] width 161 height 38
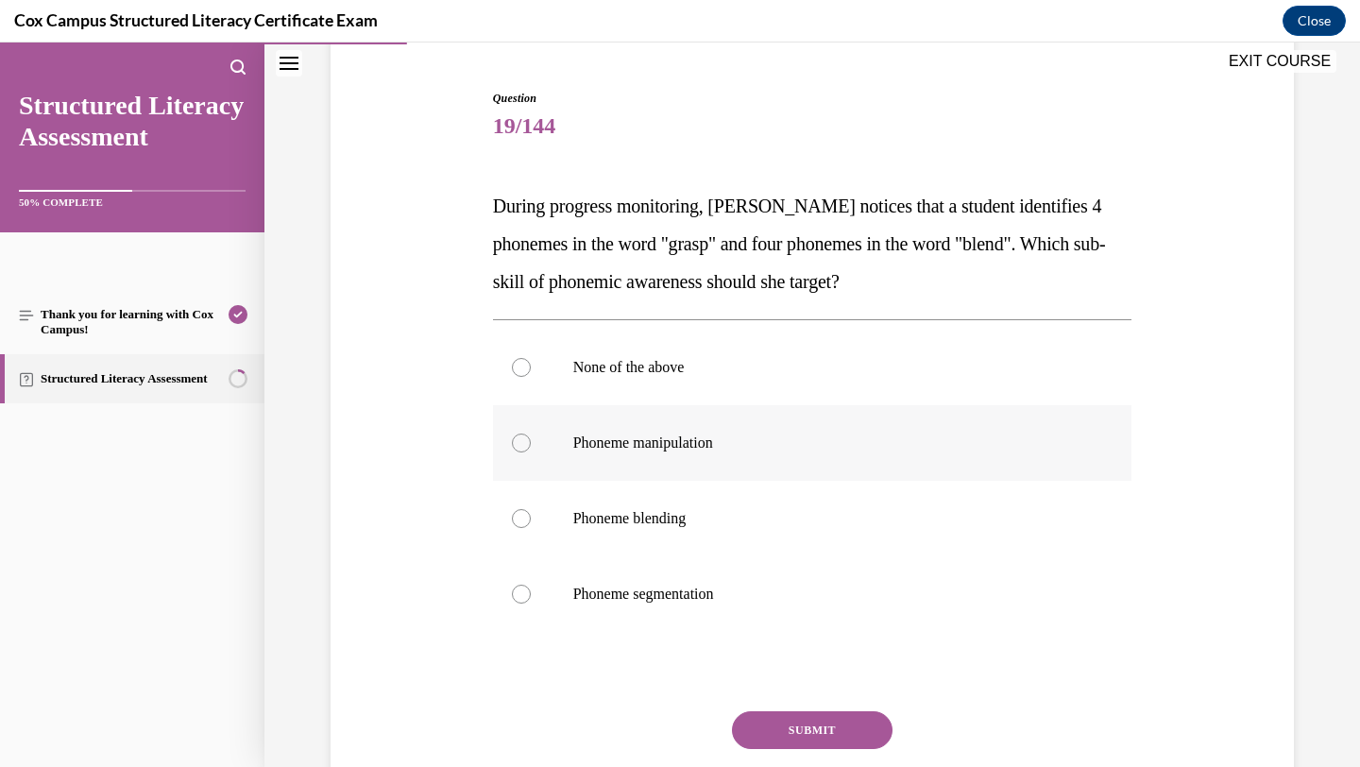
scroll to position [178, 0]
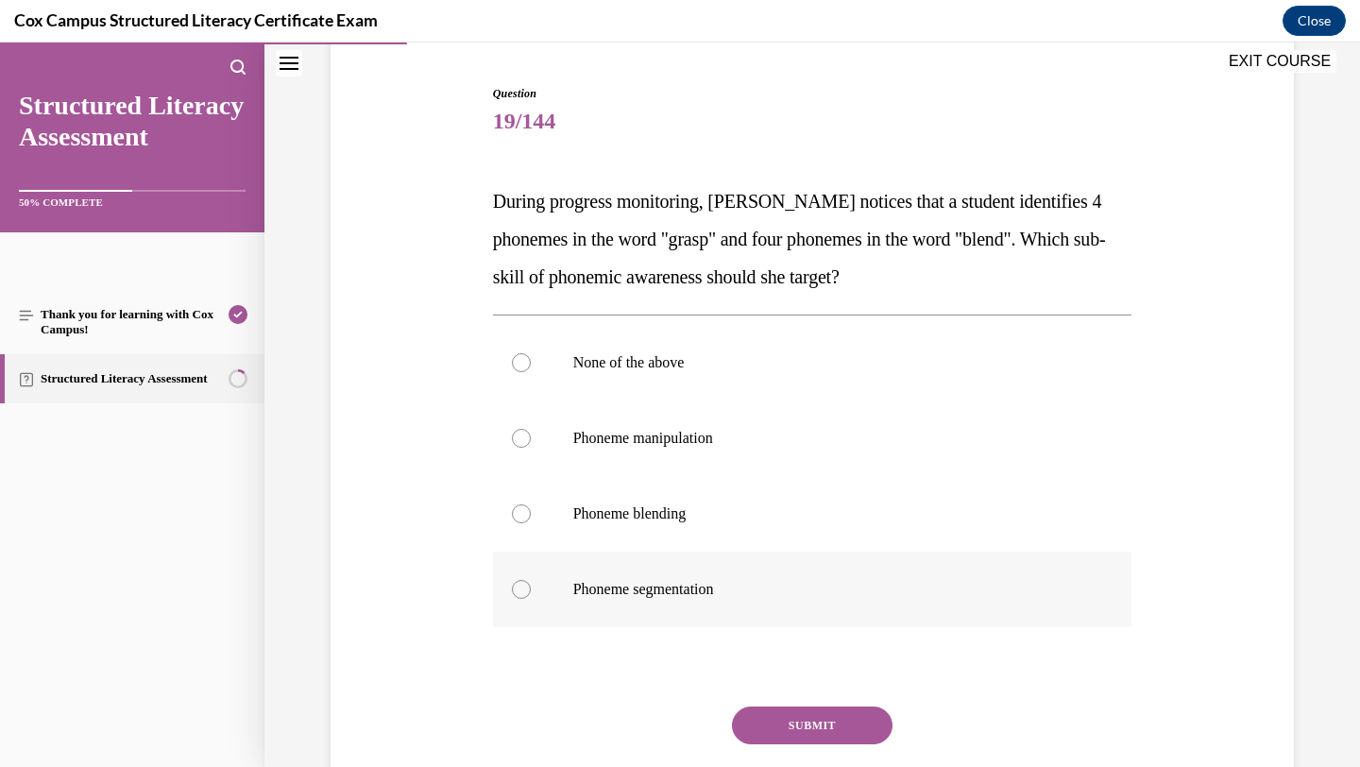
click at [851, 583] on p "Phoneme segmentation" at bounding box center [829, 589] width 512 height 19
click at [531, 583] on input "Phoneme segmentation" at bounding box center [521, 589] width 19 height 19
radio input "true"
click at [843, 721] on button "SUBMIT" at bounding box center [812, 726] width 161 height 38
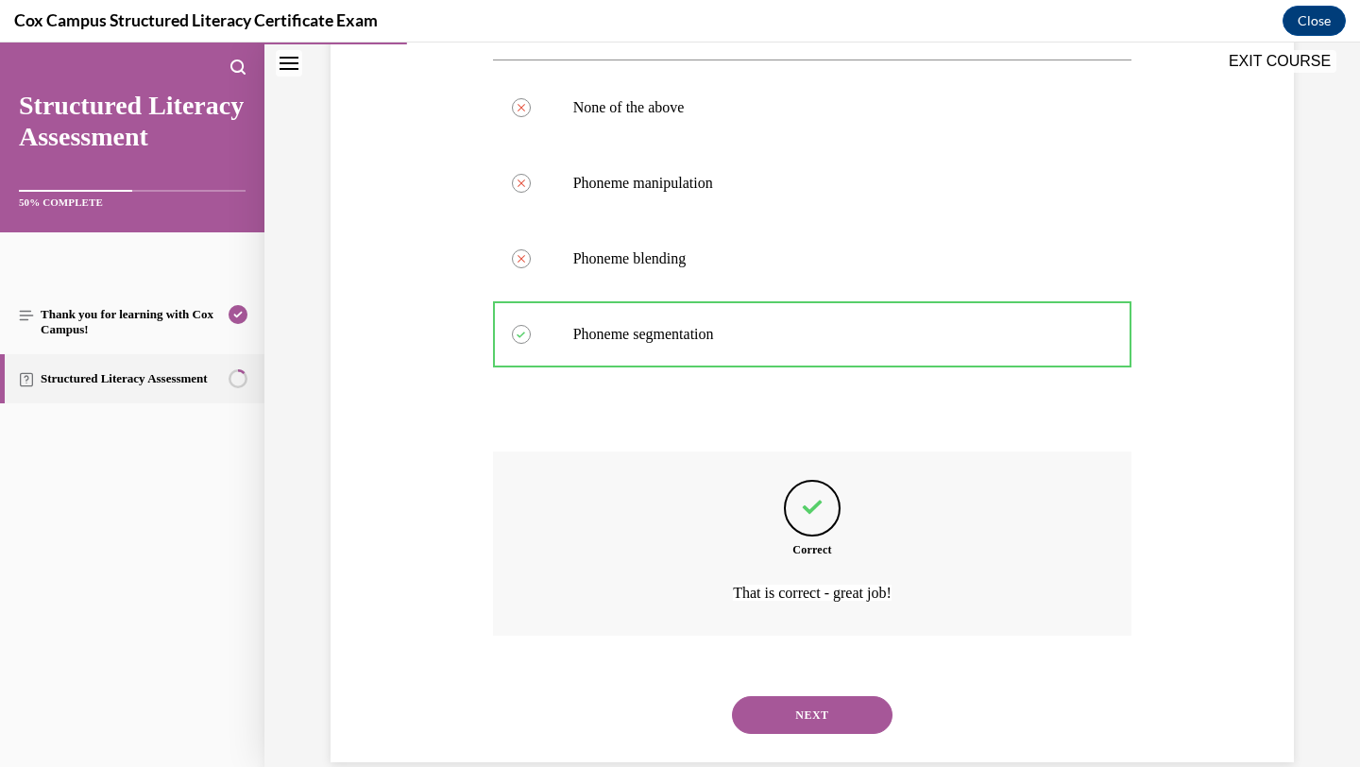
scroll to position [466, 0]
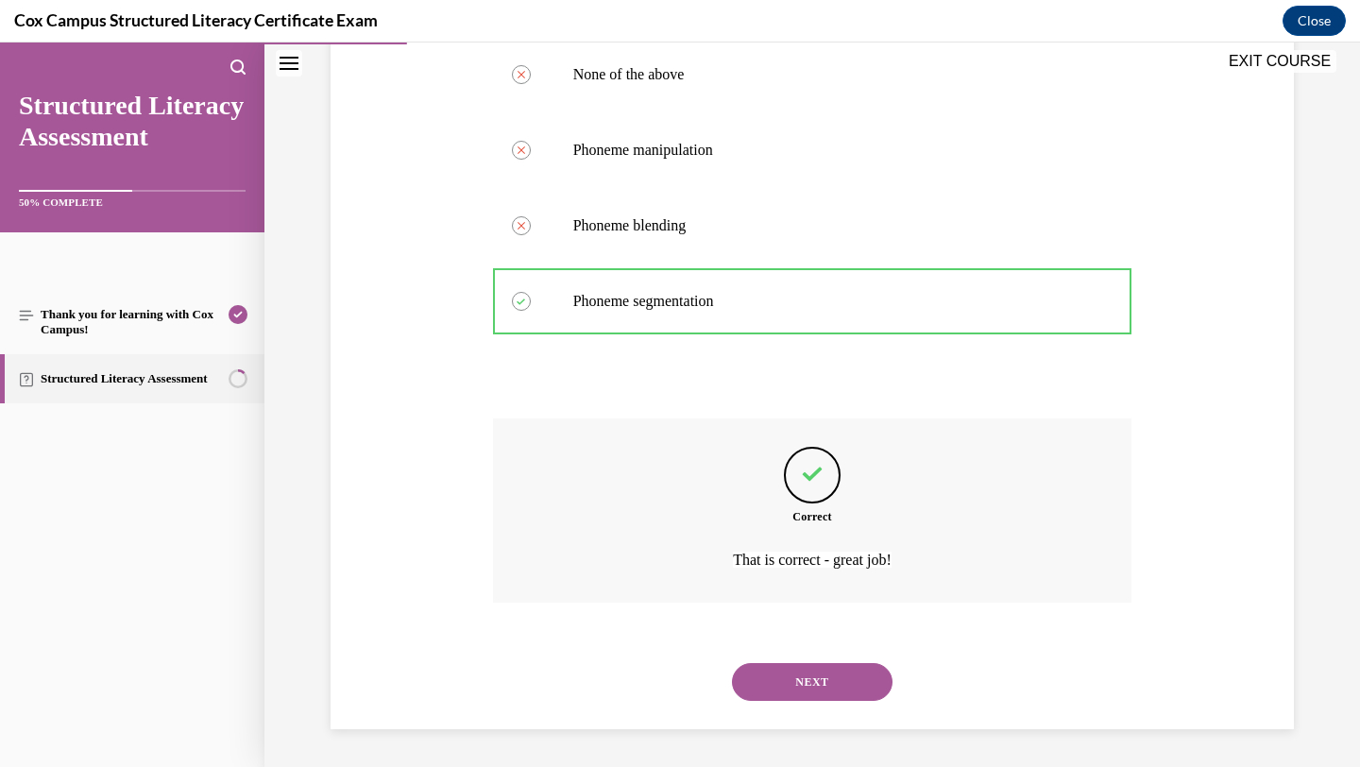
click at [846, 677] on button "NEXT" at bounding box center [812, 682] width 161 height 38
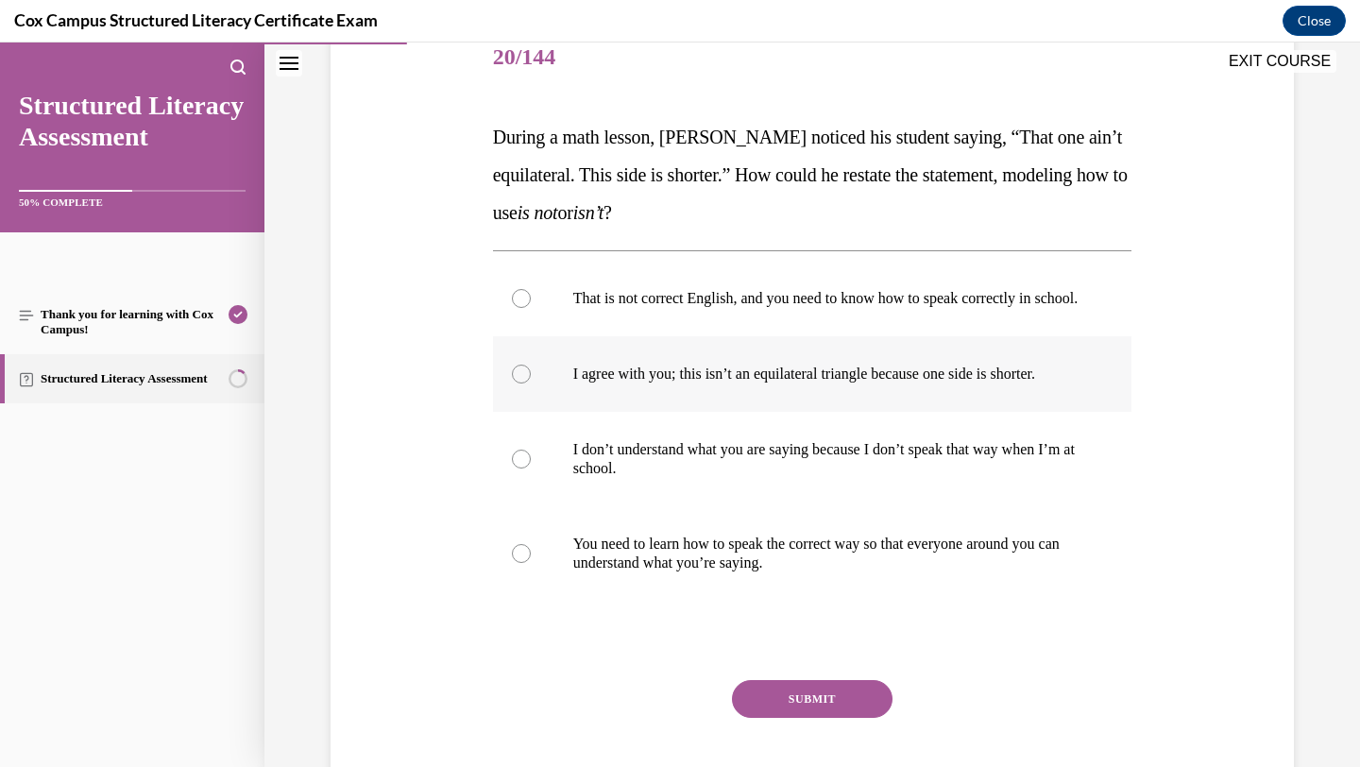
scroll to position [243, 0]
click at [1077, 383] on p "I agree with you; this isn’t an equilateral triangle because one side is shorte…" at bounding box center [829, 373] width 512 height 19
click at [531, 383] on input "I agree with you; this isn’t an equilateral triangle because one side is shorte…" at bounding box center [521, 373] width 19 height 19
radio input "true"
click at [872, 717] on button "SUBMIT" at bounding box center [812, 698] width 161 height 38
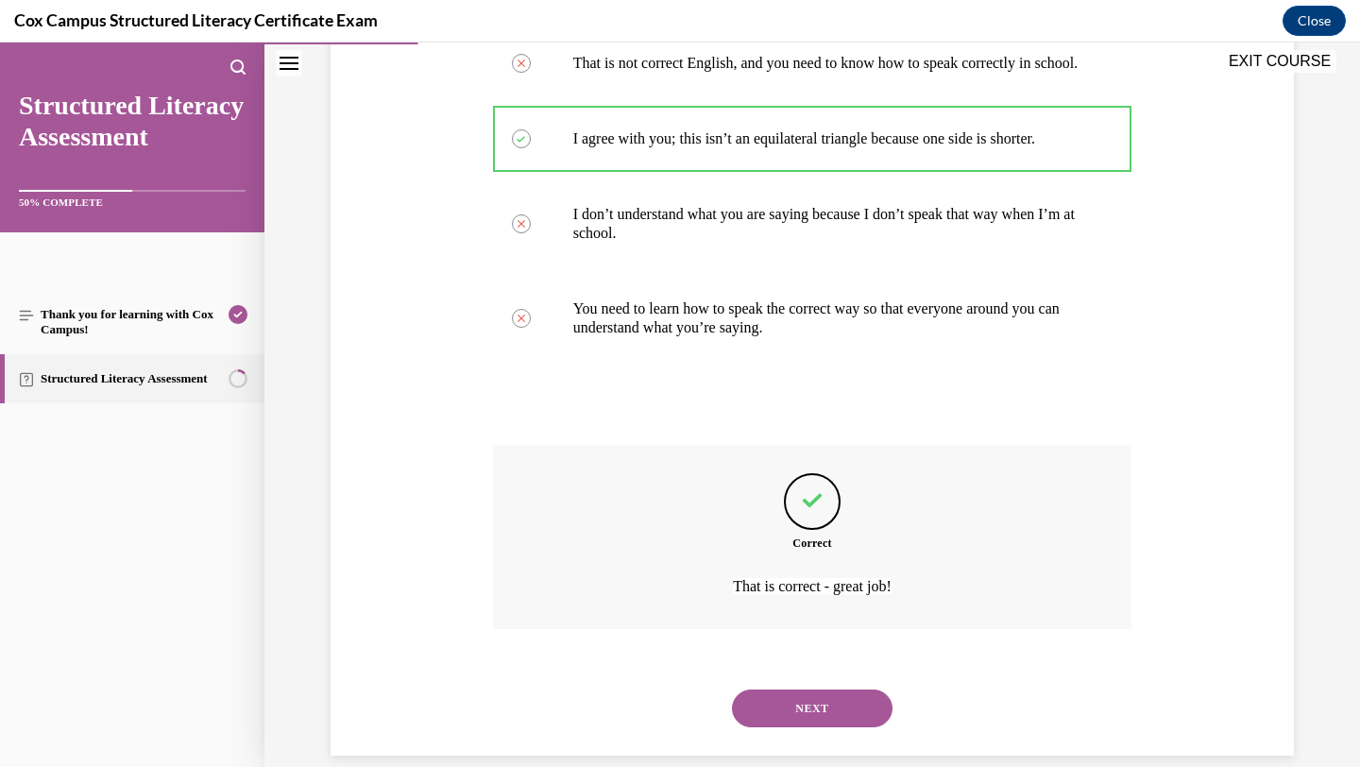
scroll to position [522, 0]
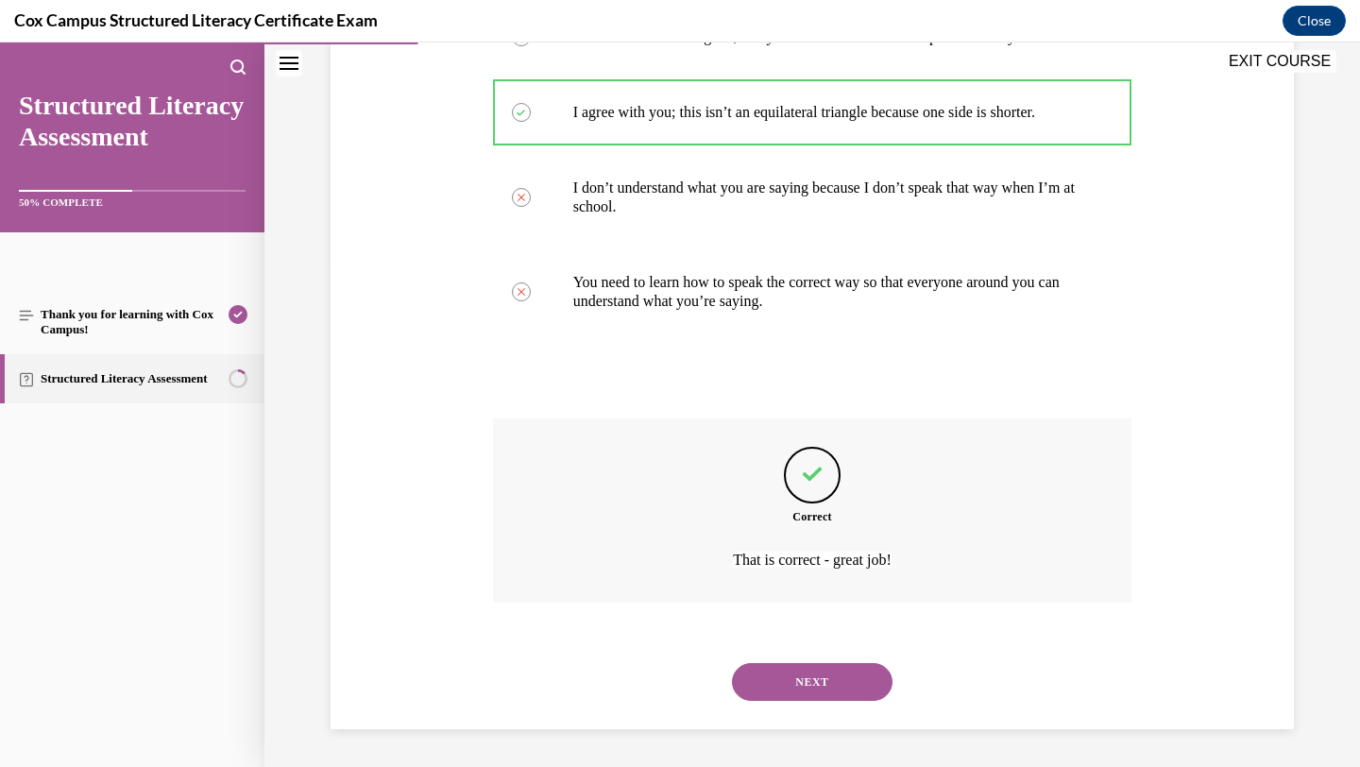
click at [855, 676] on button "NEXT" at bounding box center [812, 682] width 161 height 38
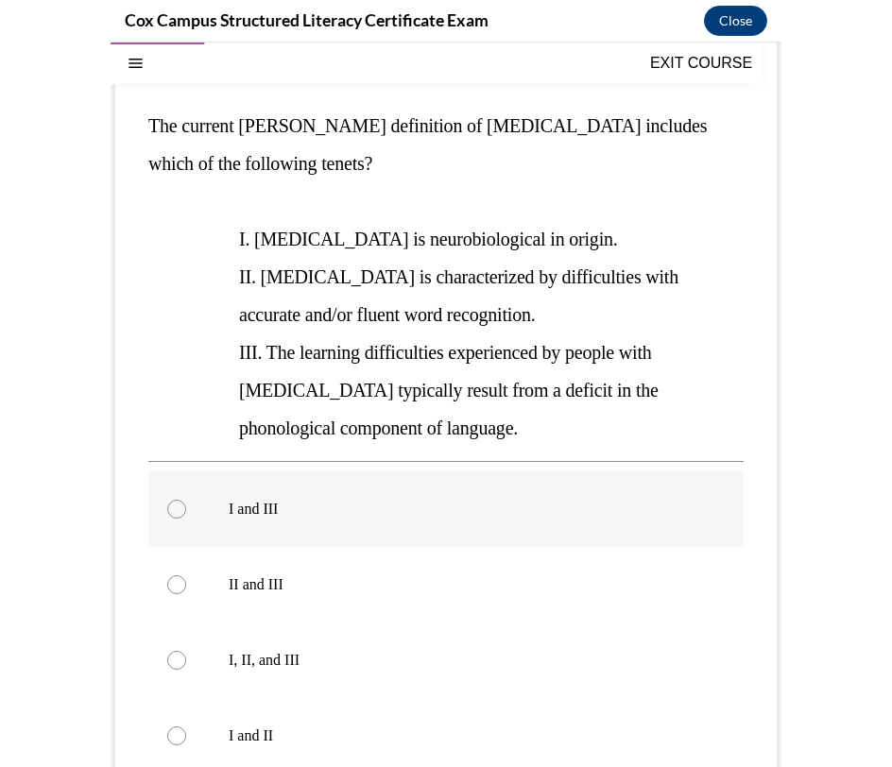
scroll to position [160, 0]
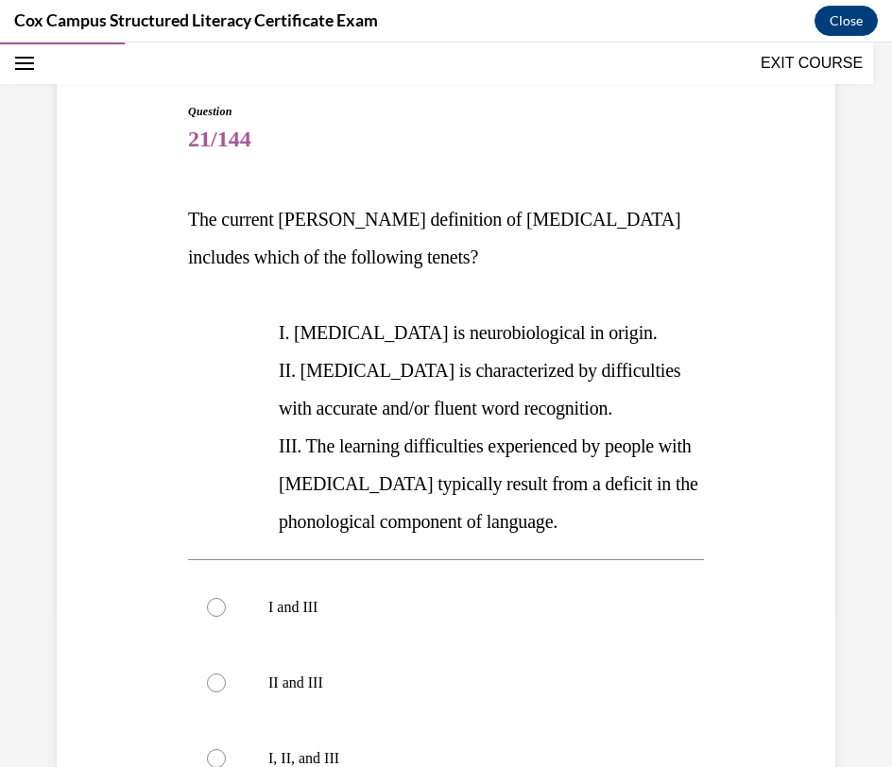
click at [31, 243] on div "Question 21/144 The current IDA definition of dyslexia includes which of the fo…" at bounding box center [446, 543] width 892 height 1202
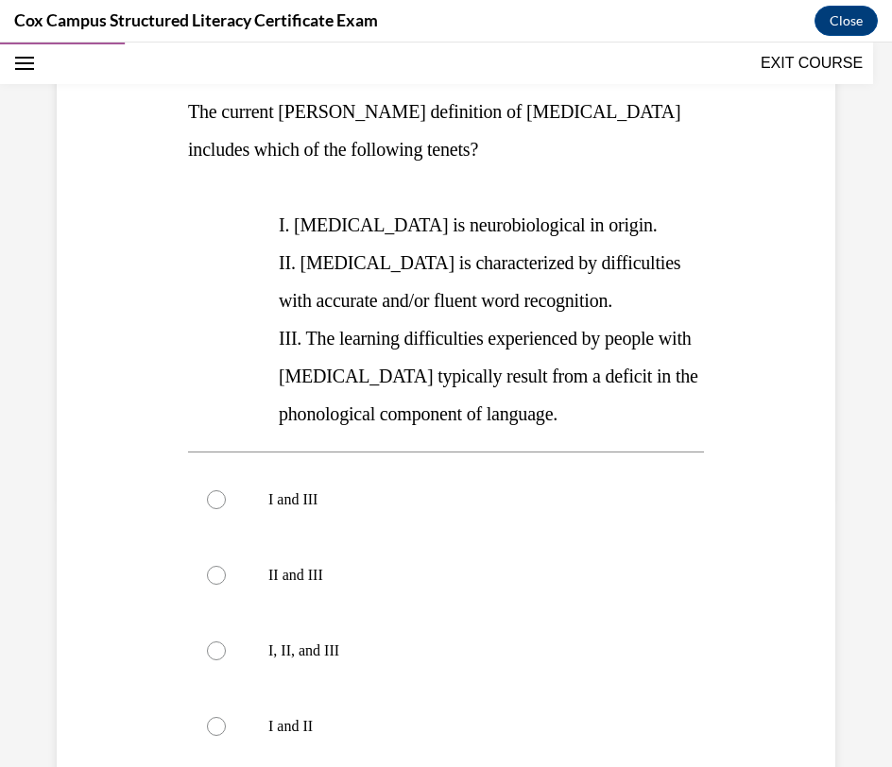
scroll to position [265, 0]
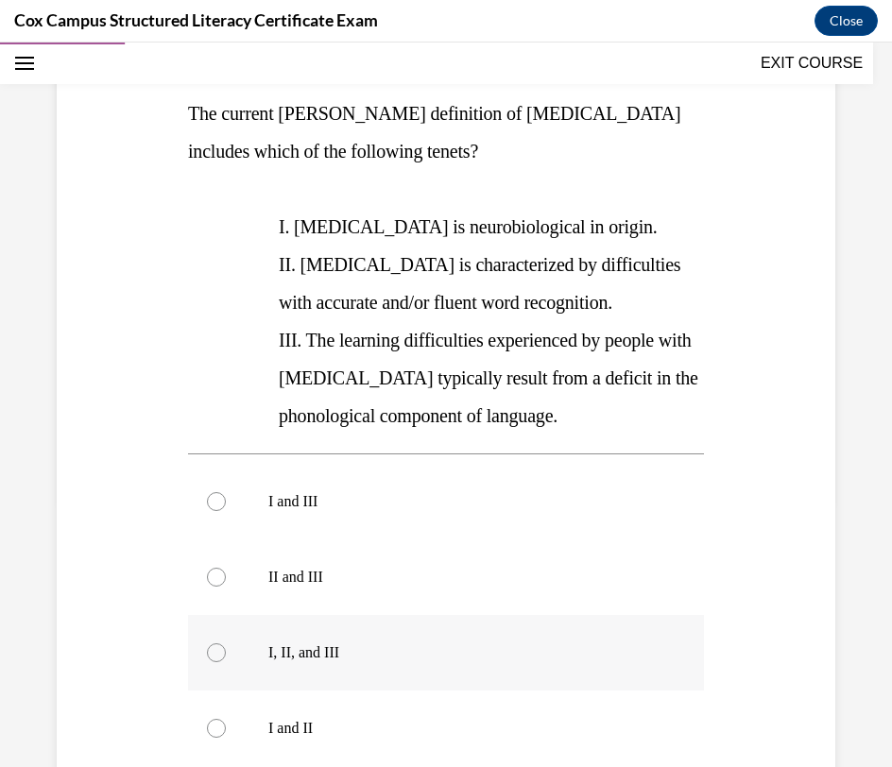
click at [336, 656] on p "I, II, and III" at bounding box center [462, 652] width 388 height 19
click at [226, 656] on input "I, II, and III" at bounding box center [216, 652] width 19 height 19
radio input "true"
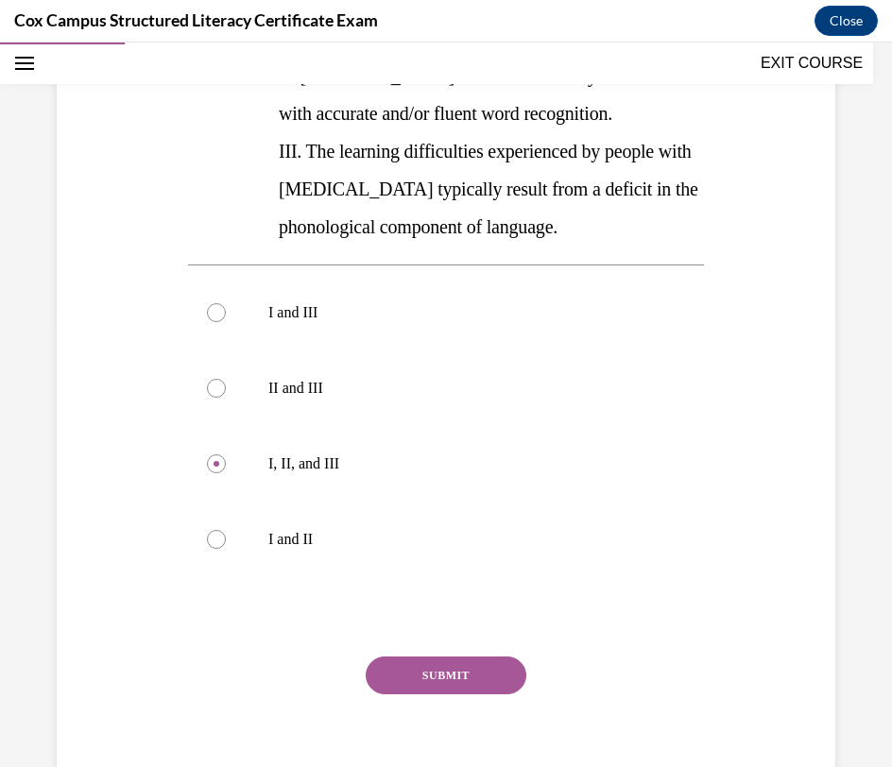
click at [474, 680] on button "SUBMIT" at bounding box center [446, 676] width 161 height 38
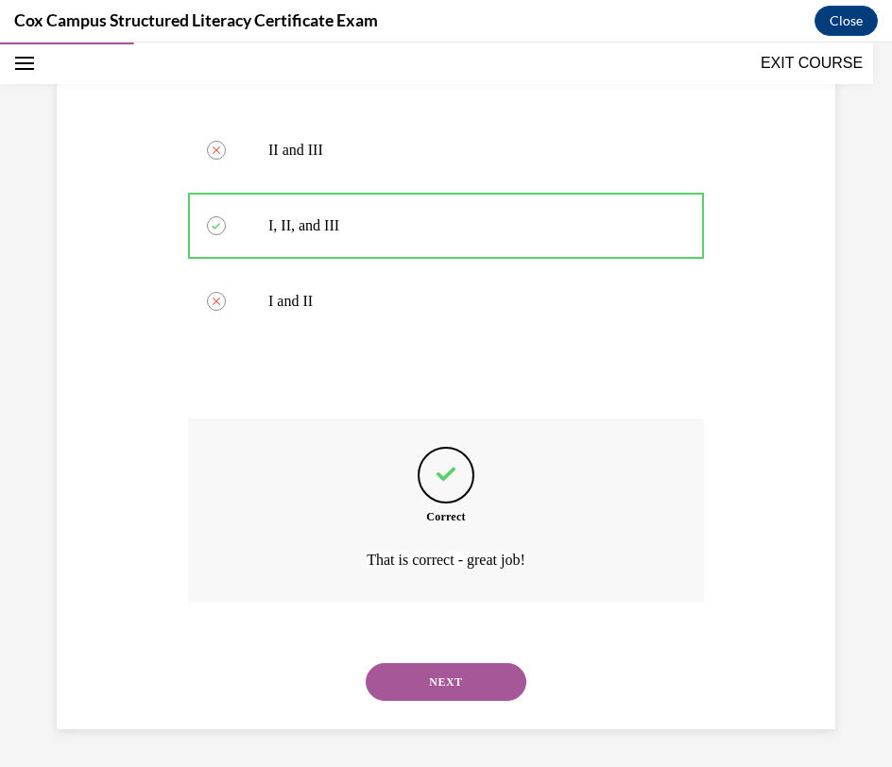
click at [478, 693] on button "NEXT" at bounding box center [446, 682] width 161 height 38
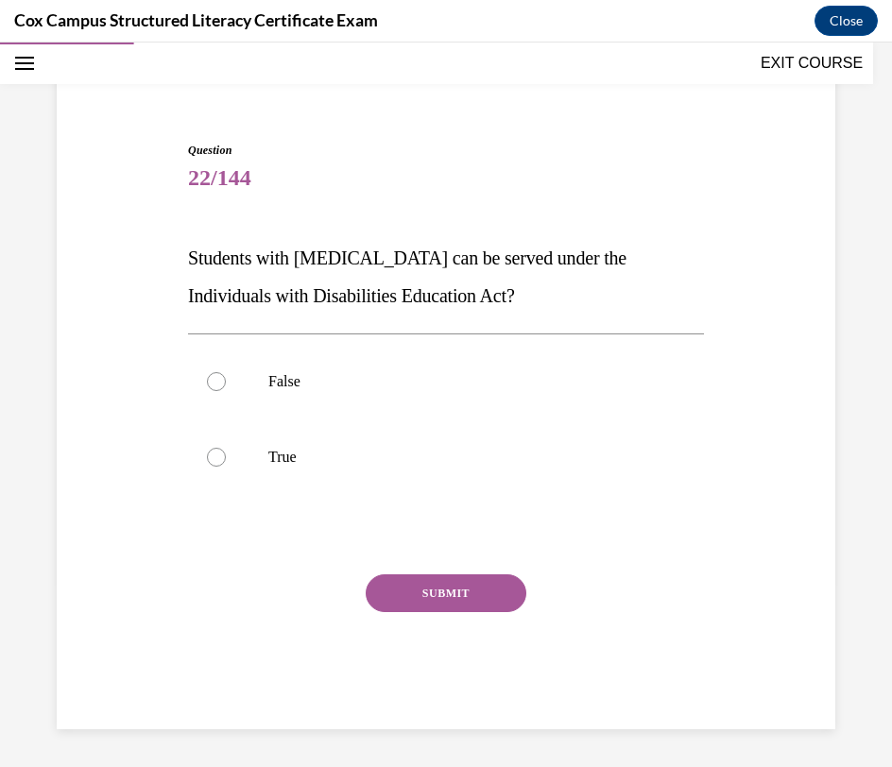
scroll to position [121, 0]
click at [458, 453] on p "True" at bounding box center [462, 457] width 388 height 19
click at [226, 453] on input "True" at bounding box center [216, 457] width 19 height 19
radio input "true"
click at [453, 587] on button "SUBMIT" at bounding box center [446, 593] width 161 height 38
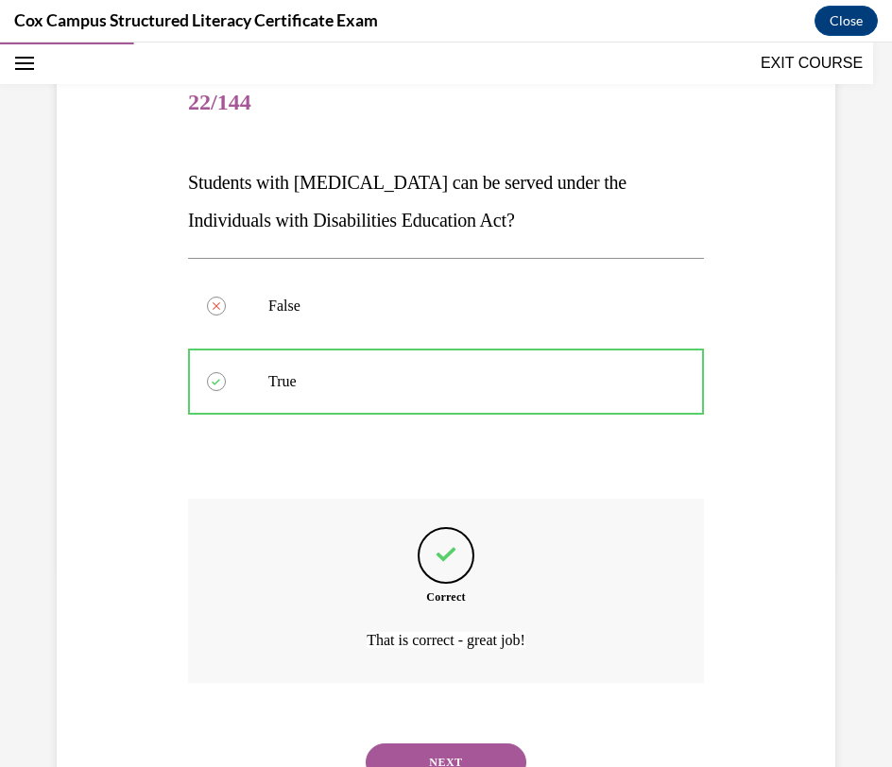
scroll to position [277, 0]
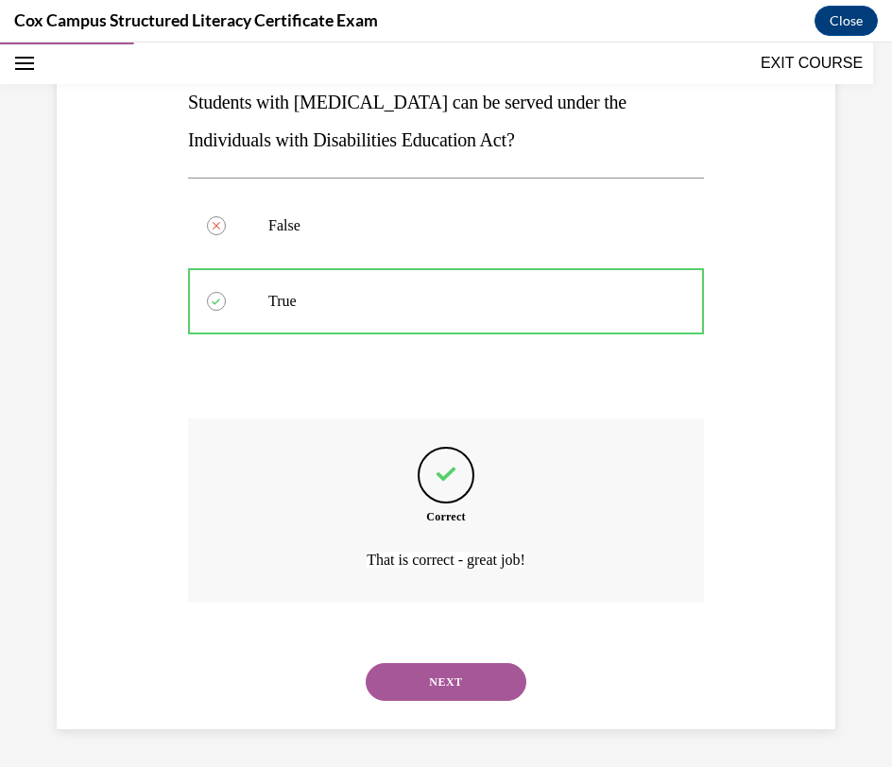
click at [471, 677] on button "NEXT" at bounding box center [446, 682] width 161 height 38
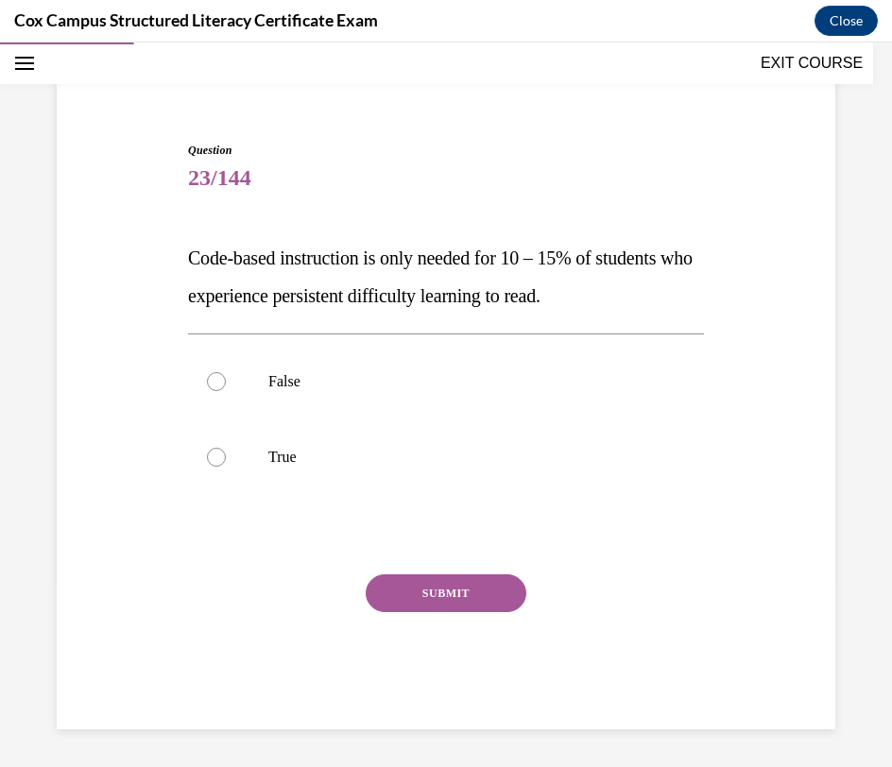
scroll to position [121, 0]
click at [509, 403] on label "False" at bounding box center [446, 382] width 516 height 76
click at [226, 391] on input "False" at bounding box center [216, 381] width 19 height 19
radio input "true"
click at [454, 594] on button "SUBMIT" at bounding box center [446, 593] width 161 height 38
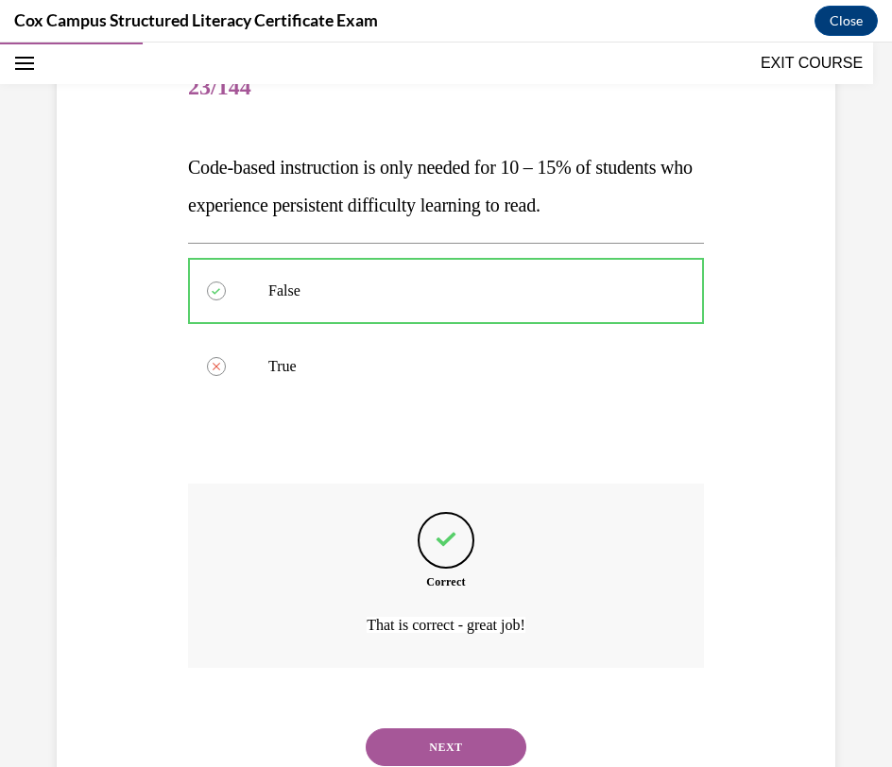
scroll to position [277, 0]
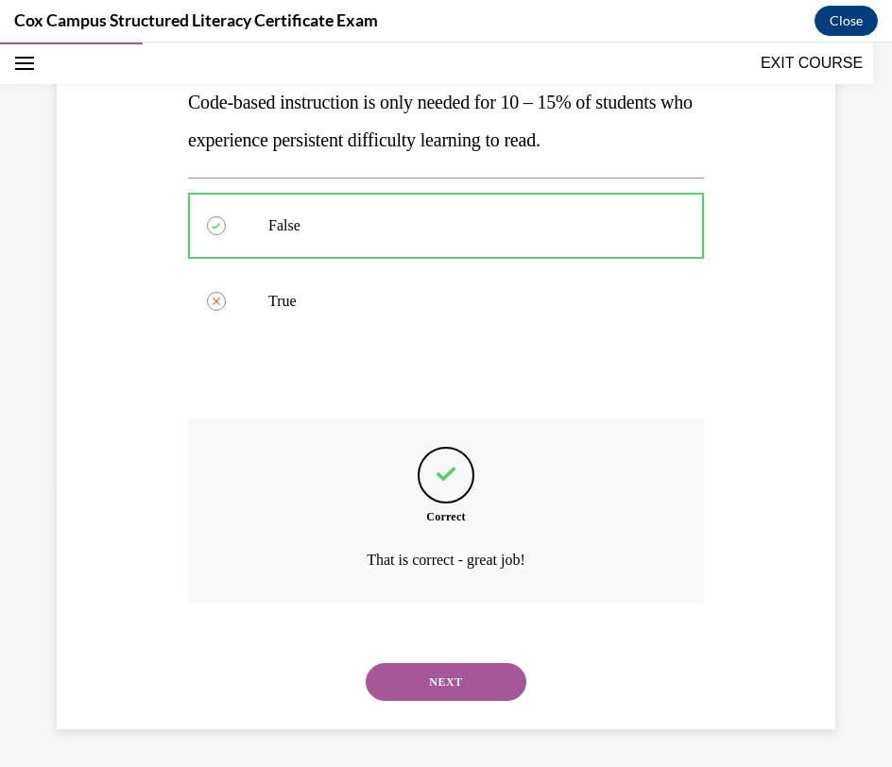
click at [452, 674] on button "NEXT" at bounding box center [446, 682] width 161 height 38
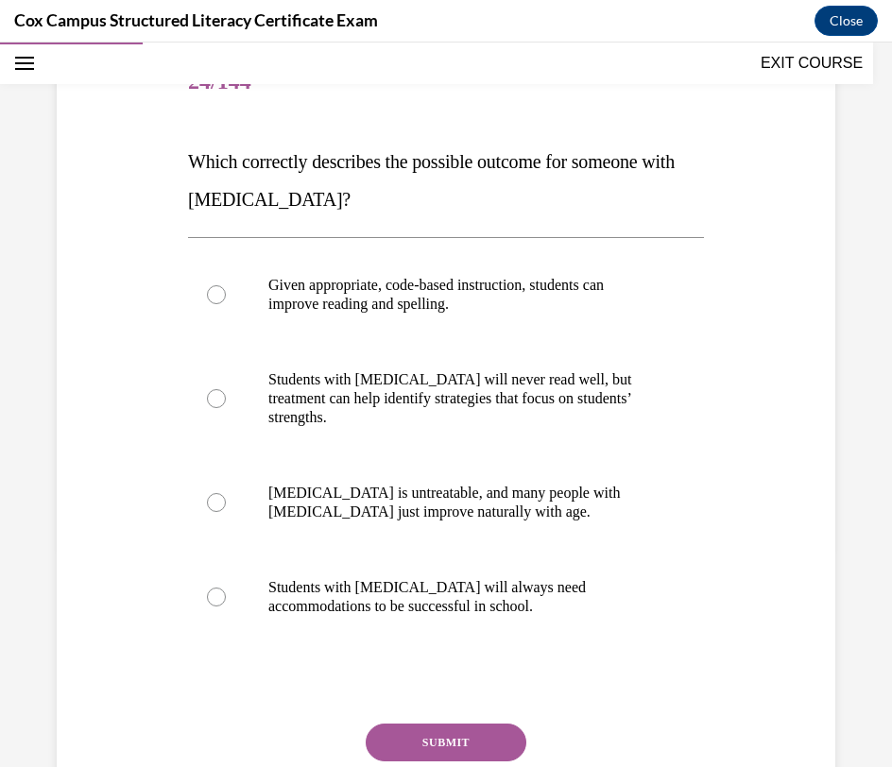
scroll to position [219, 0]
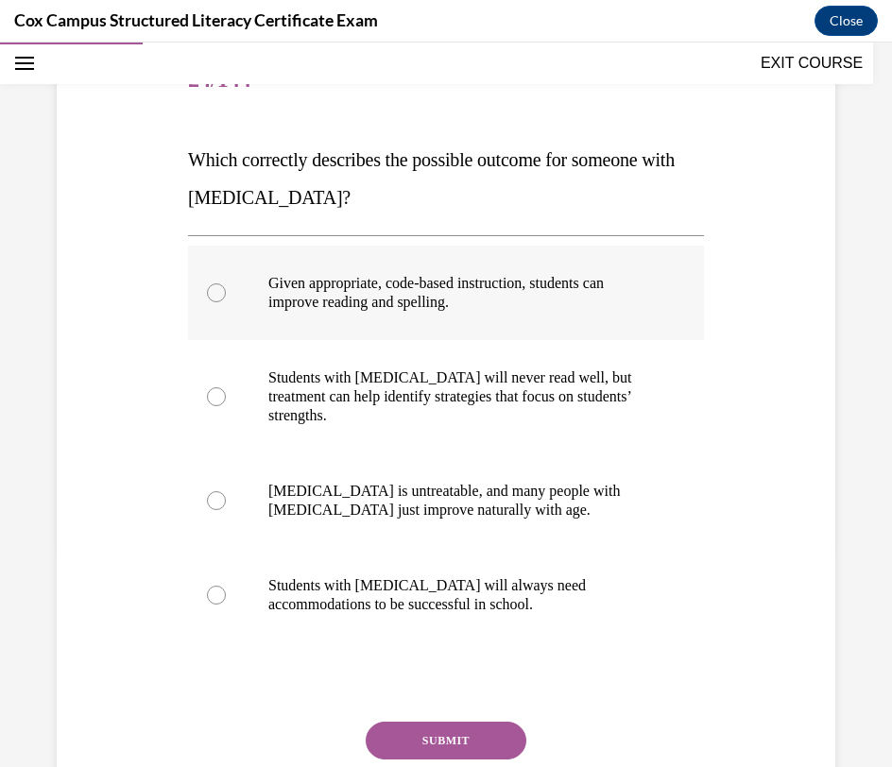
click at [661, 294] on label "Given appropriate, code-based instruction, students can improve reading and spe…" at bounding box center [446, 293] width 516 height 94
click at [226, 294] on input "Given appropriate, code-based instruction, students can improve reading and spe…" at bounding box center [216, 292] width 19 height 19
radio input "true"
click at [453, 744] on button "SUBMIT" at bounding box center [446, 741] width 161 height 38
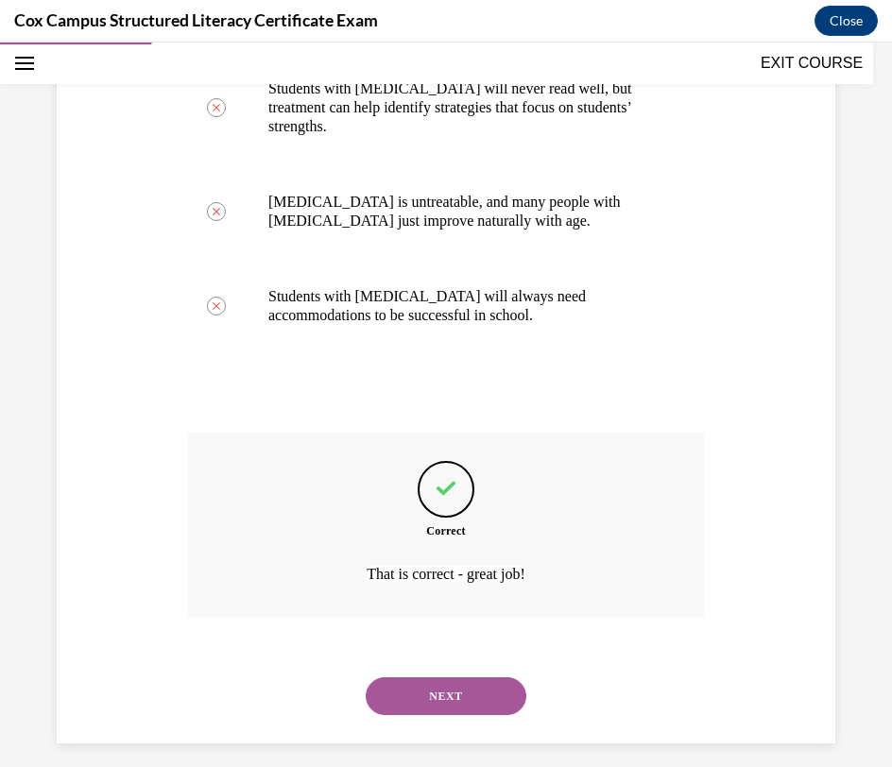
scroll to position [522, 0]
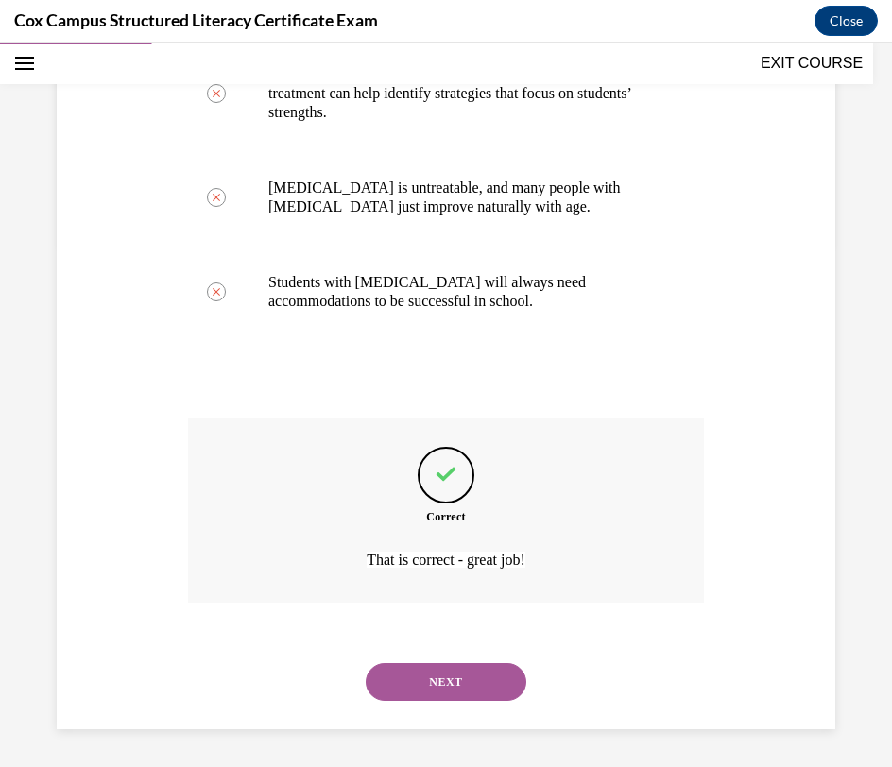
click at [478, 682] on button "NEXT" at bounding box center [446, 682] width 161 height 38
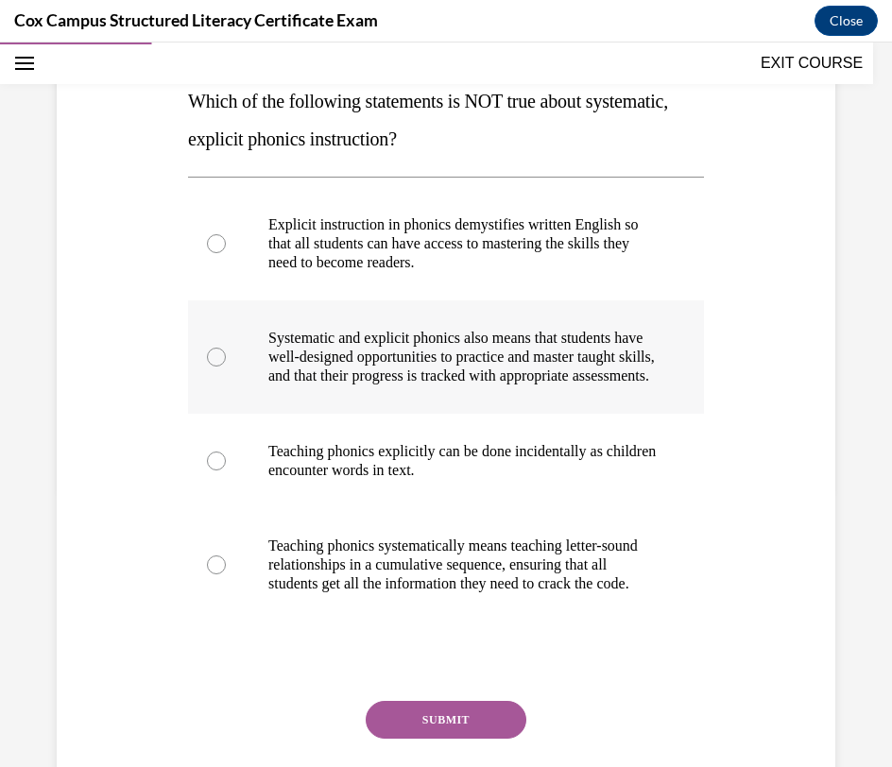
scroll to position [280, 0]
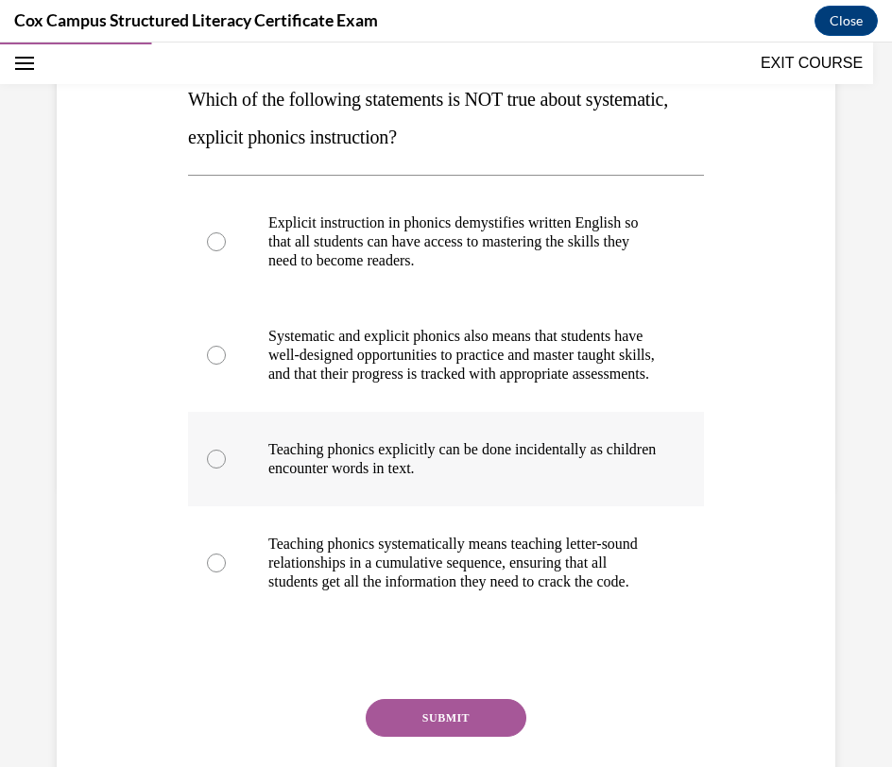
click at [546, 464] on p "Teaching phonics explicitly can be done incidentally as children encounter word…" at bounding box center [462, 459] width 388 height 38
click at [226, 464] on input "Teaching phonics explicitly can be done incidentally as children encounter word…" at bounding box center [216, 459] width 19 height 19
radio input "true"
click at [448, 737] on button "SUBMIT" at bounding box center [446, 718] width 161 height 38
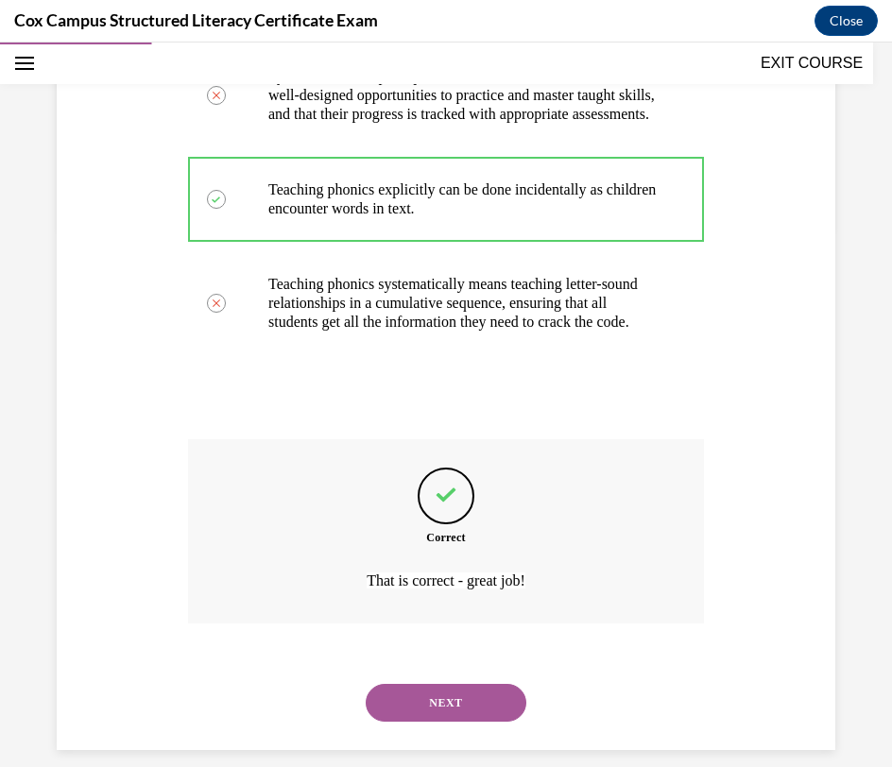
scroll to position [598, 0]
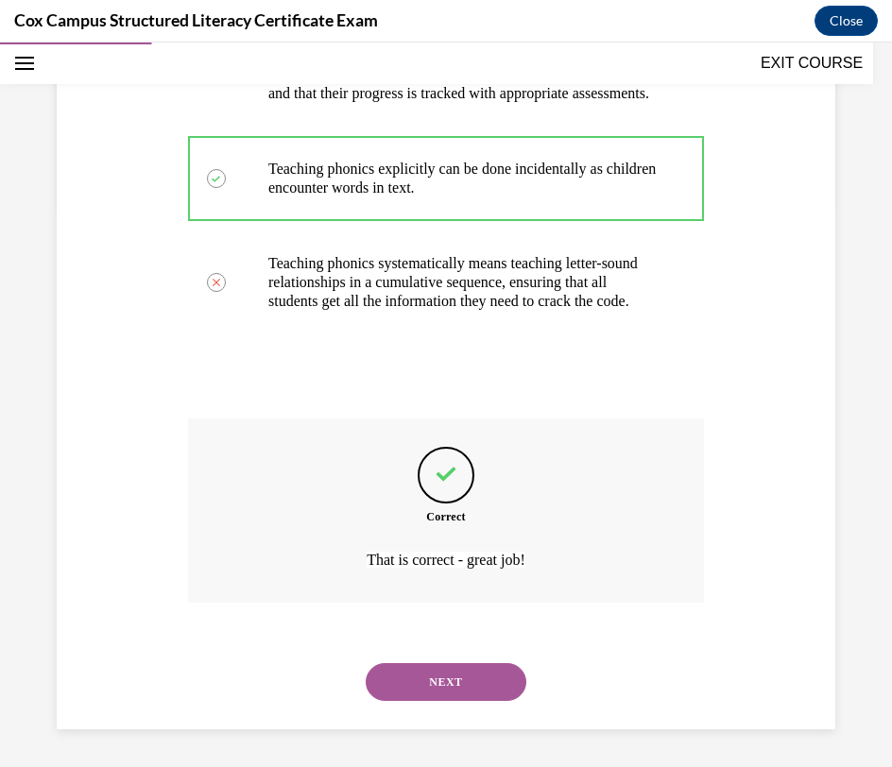
click at [447, 689] on button "NEXT" at bounding box center [446, 682] width 161 height 38
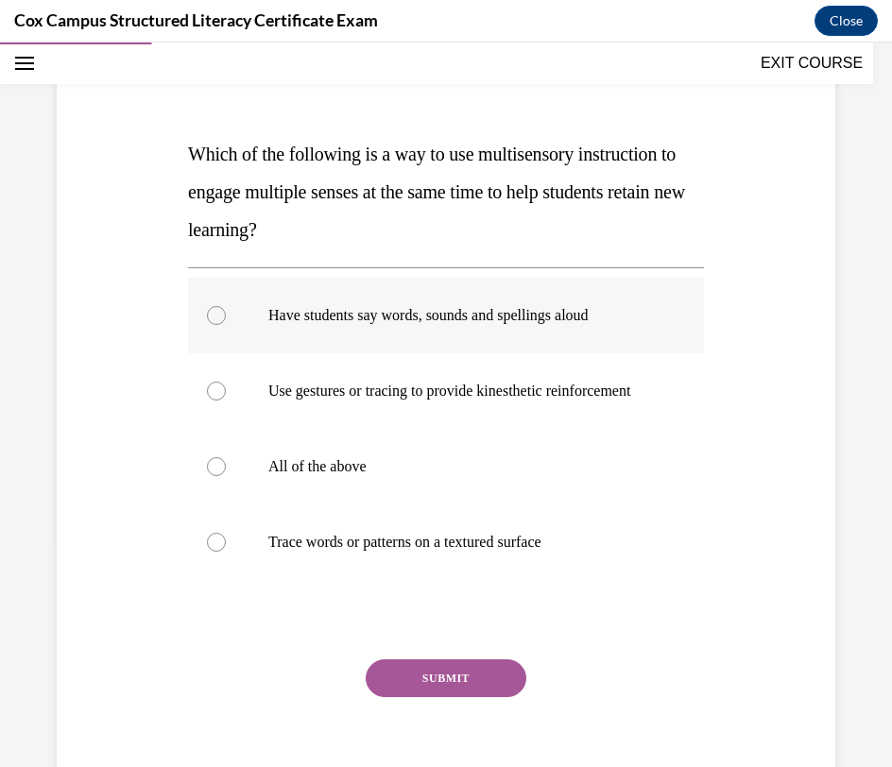
scroll to position [227, 0]
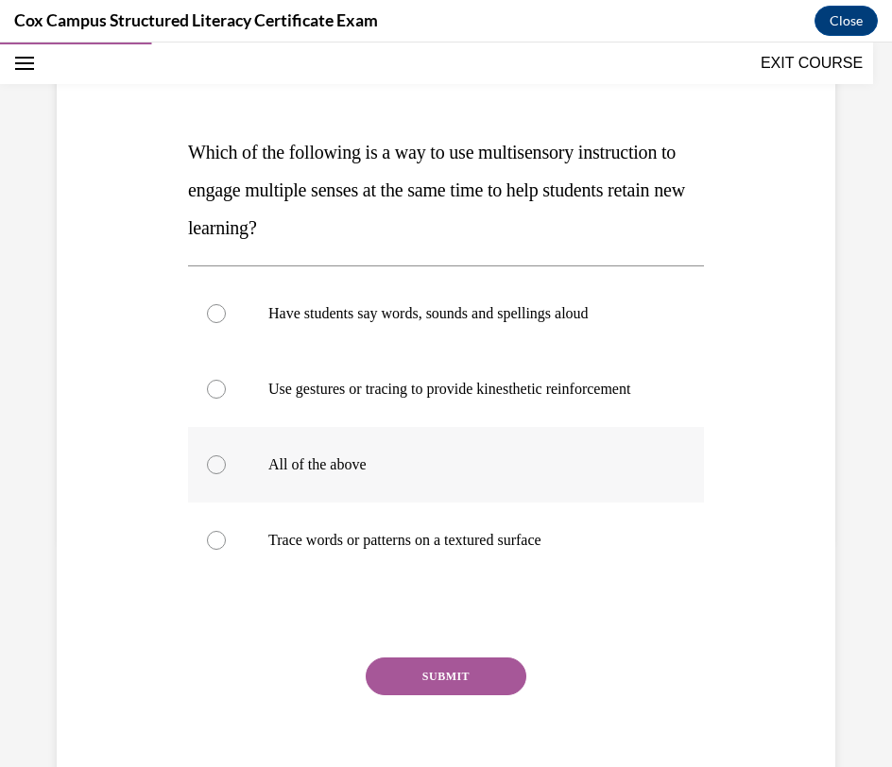
click at [596, 474] on p "All of the above" at bounding box center [462, 464] width 388 height 19
click at [226, 474] on input "All of the above" at bounding box center [216, 464] width 19 height 19
radio input "true"
click at [479, 695] on button "SUBMIT" at bounding box center [446, 677] width 161 height 38
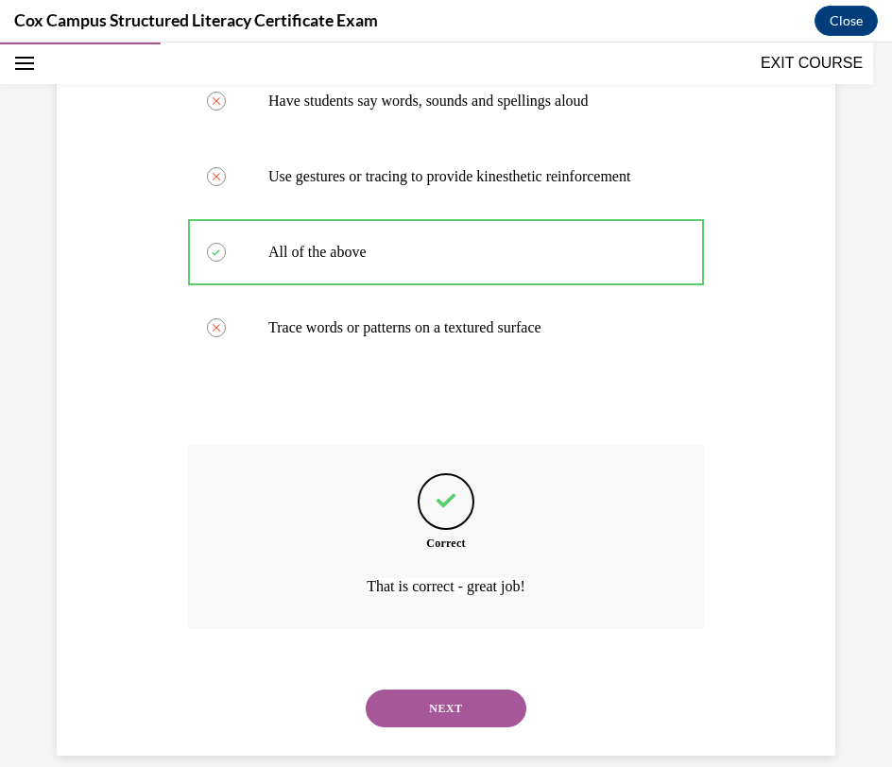
scroll to position [485, 0]
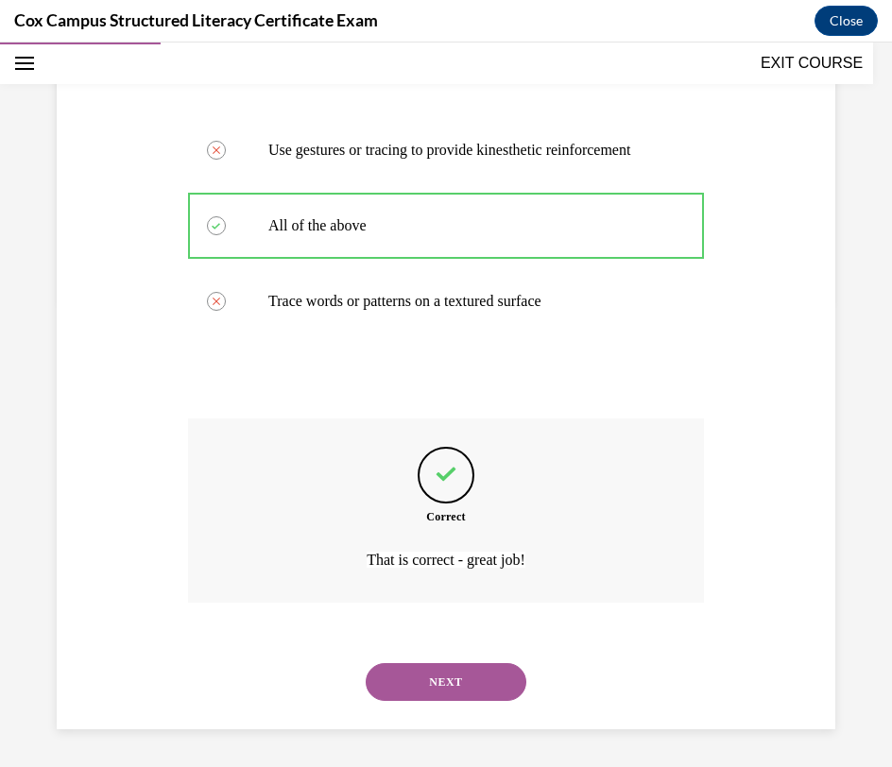
click at [472, 684] on button "NEXT" at bounding box center [446, 682] width 161 height 38
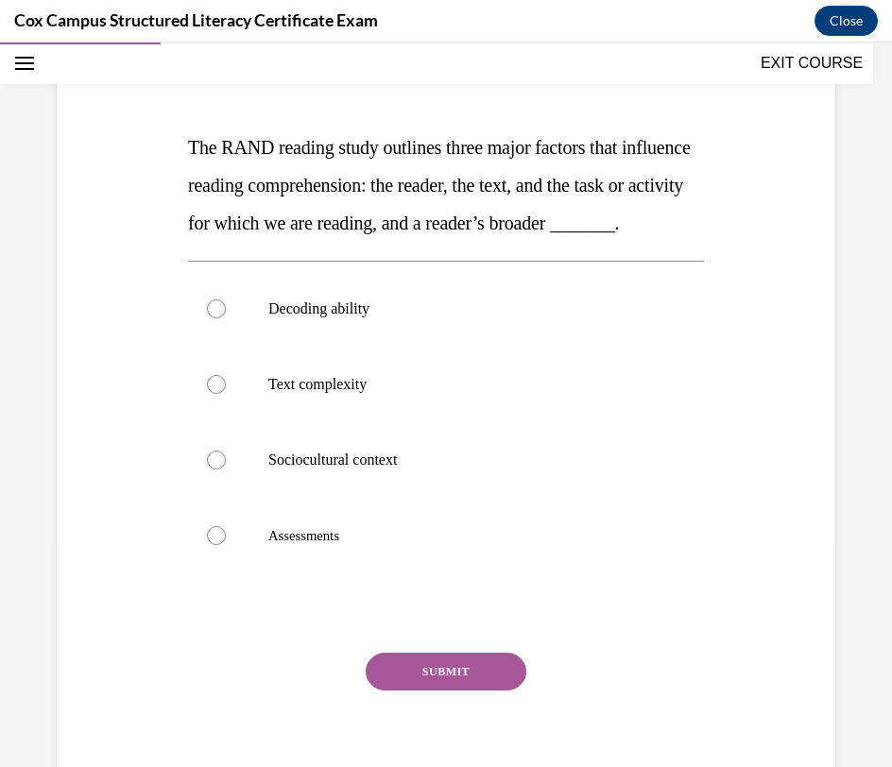
scroll to position [232, 0]
click at [541, 469] on p "Sociocultural context" at bounding box center [462, 459] width 388 height 19
click at [226, 469] on input "Sociocultural context" at bounding box center [216, 459] width 19 height 19
radio input "true"
click at [442, 690] on button "SUBMIT" at bounding box center [446, 671] width 161 height 38
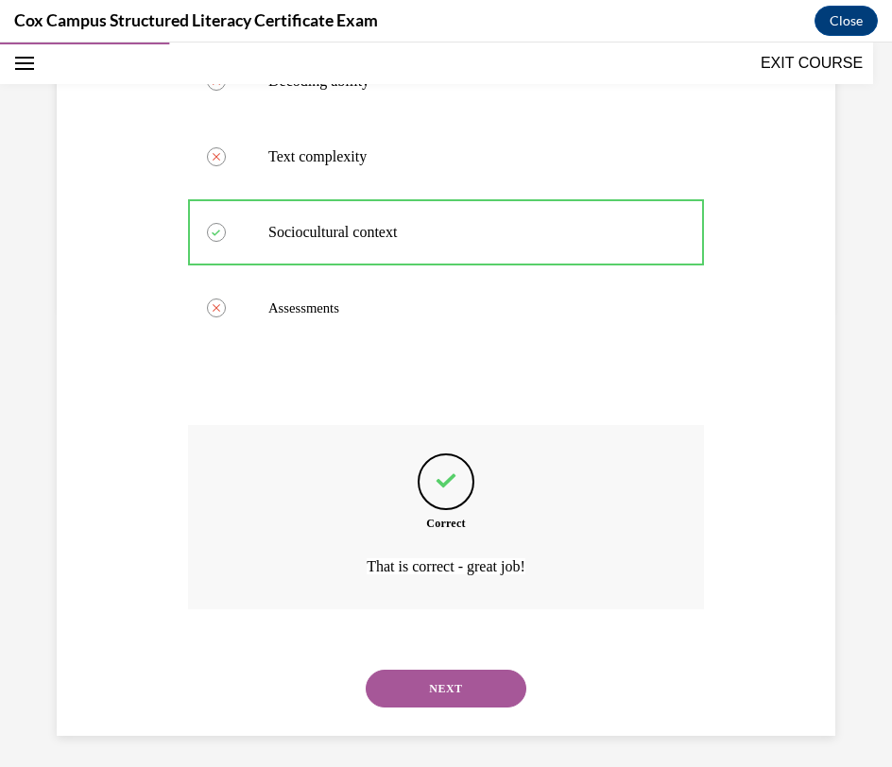
scroll to position [504, 0]
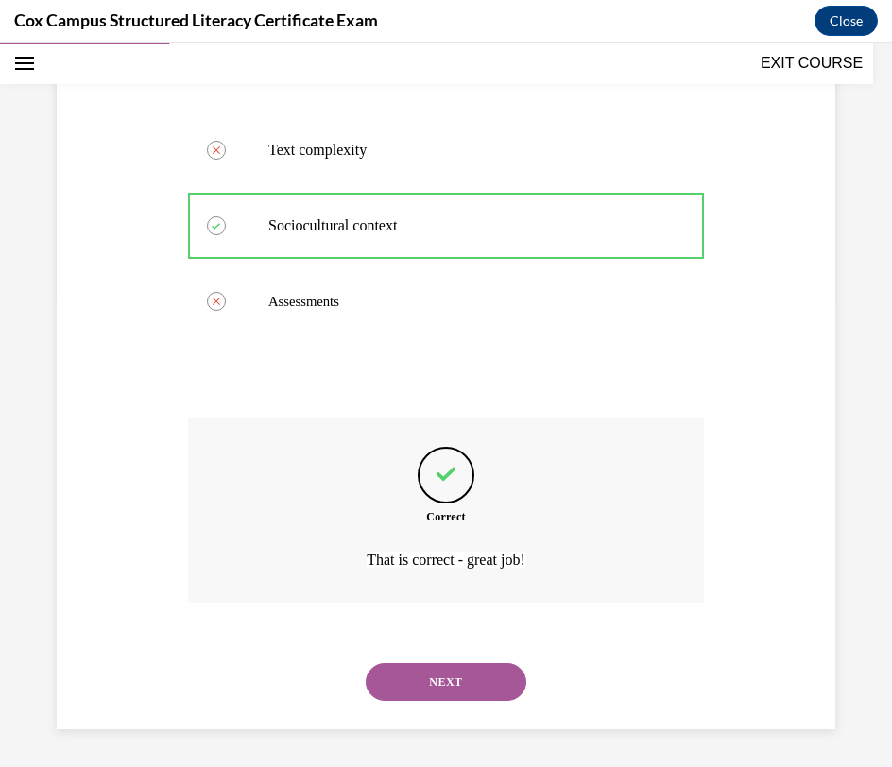
click at [452, 681] on button "NEXT" at bounding box center [446, 682] width 161 height 38
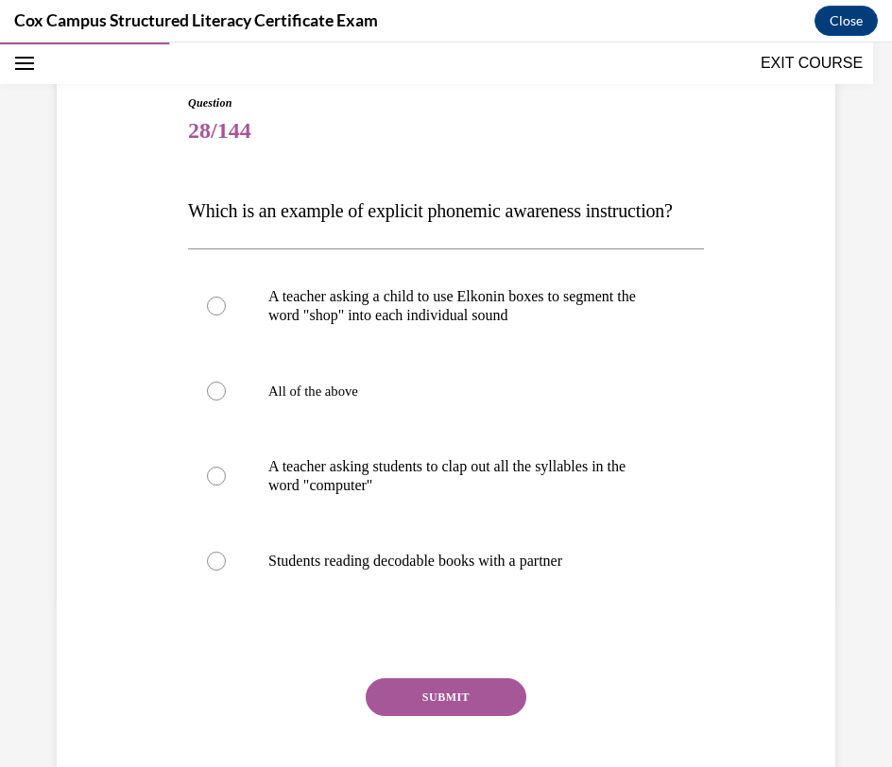
scroll to position [164, 0]
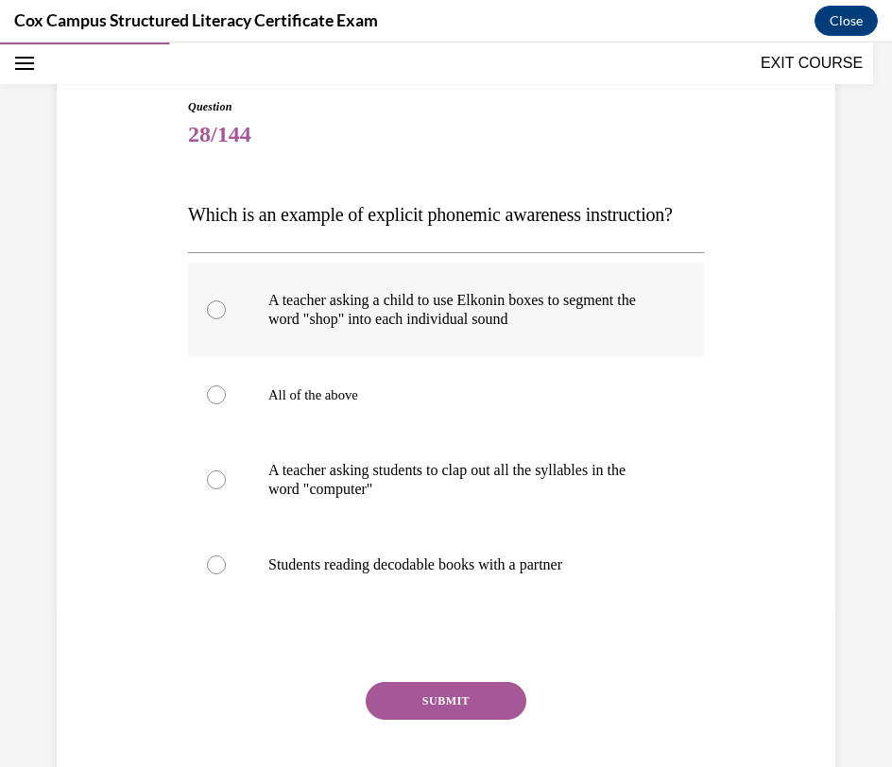
click at [590, 329] on p "A teacher asking a child to use Elkonin boxes to segment the word "shop" into e…" at bounding box center [462, 310] width 388 height 38
click at [226, 319] on input "A teacher asking a child to use Elkonin boxes to segment the word "shop" into e…" at bounding box center [216, 309] width 19 height 19
radio input "true"
click at [465, 720] on button "SUBMIT" at bounding box center [446, 701] width 161 height 38
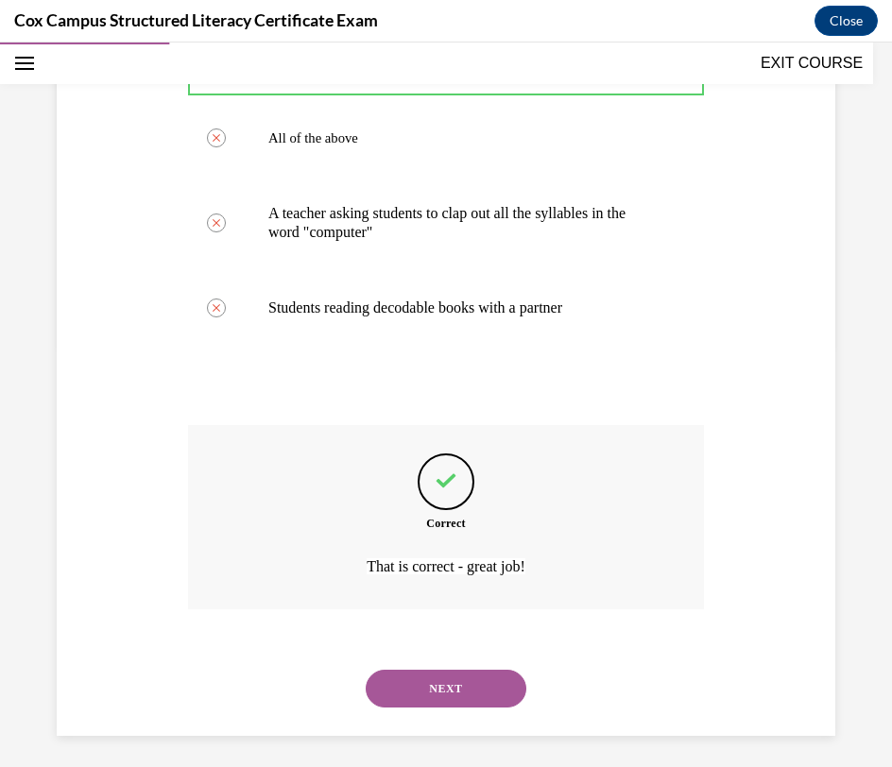
scroll to position [466, 0]
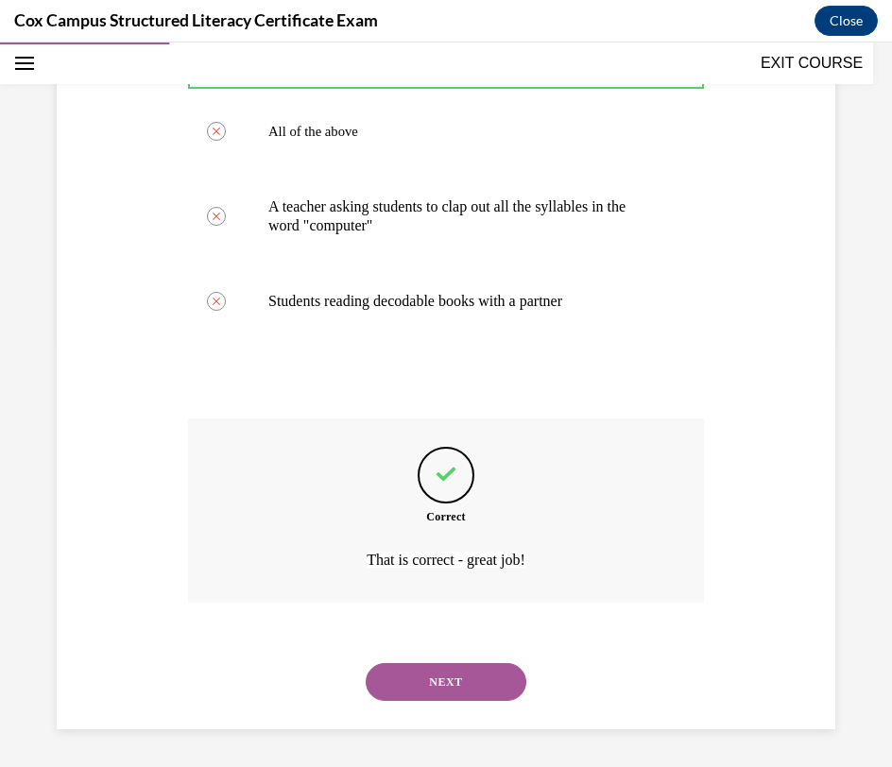
click at [471, 677] on button "NEXT" at bounding box center [446, 682] width 161 height 38
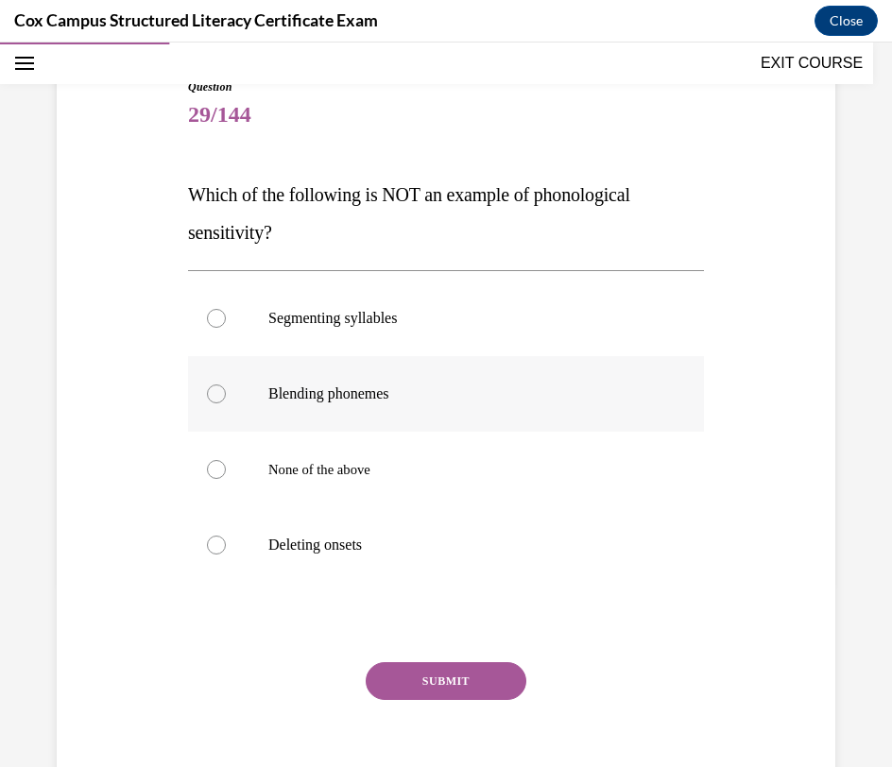
scroll to position [192, 0]
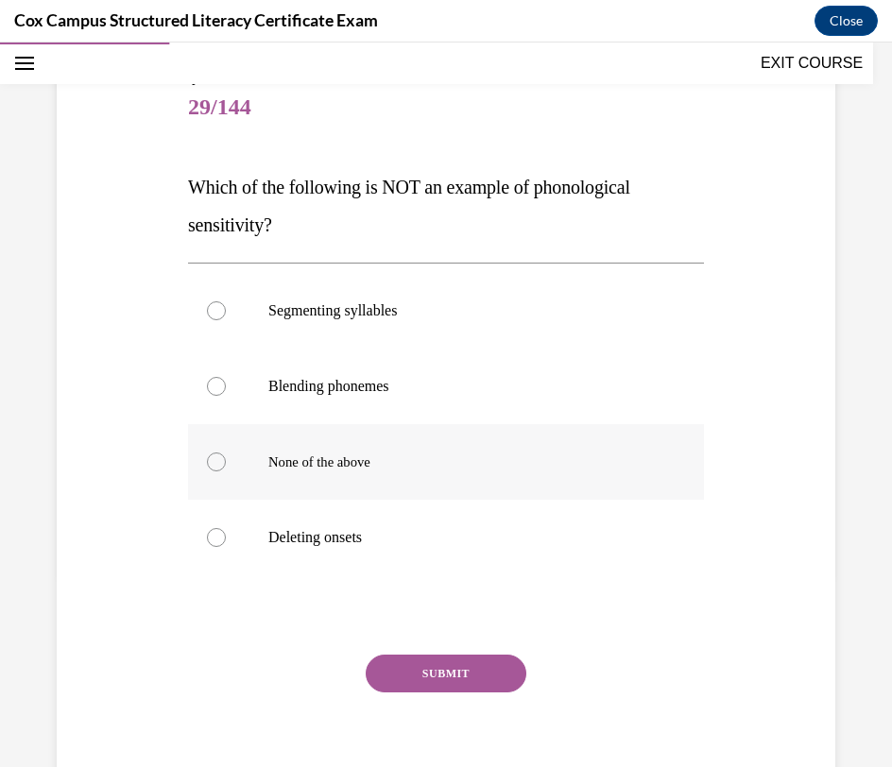
click at [535, 448] on label "None of the above" at bounding box center [446, 462] width 516 height 76
click at [226, 453] on input "None of the above" at bounding box center [216, 462] width 19 height 19
radio input "true"
click at [448, 671] on button "SUBMIT" at bounding box center [446, 674] width 161 height 38
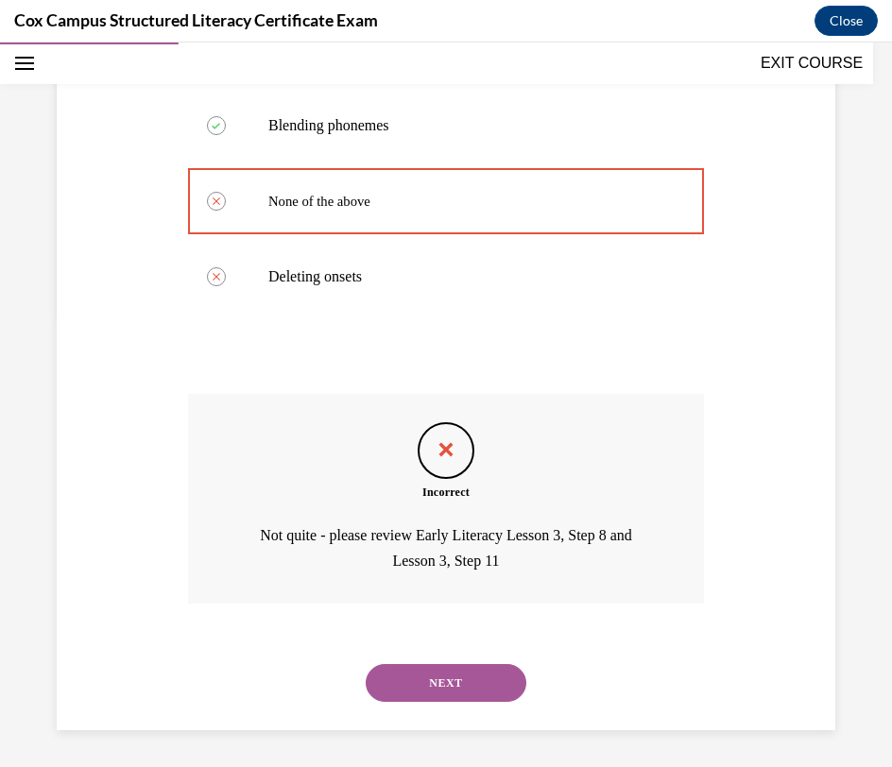
scroll to position [454, 0]
click at [466, 677] on button "NEXT" at bounding box center [446, 682] width 161 height 38
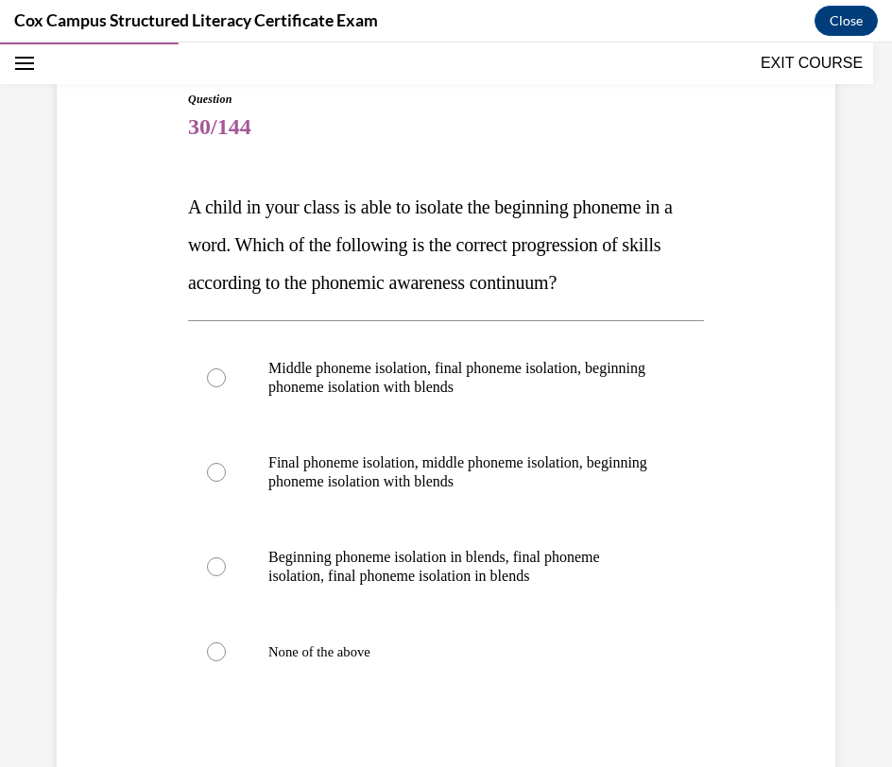
scroll to position [186, 0]
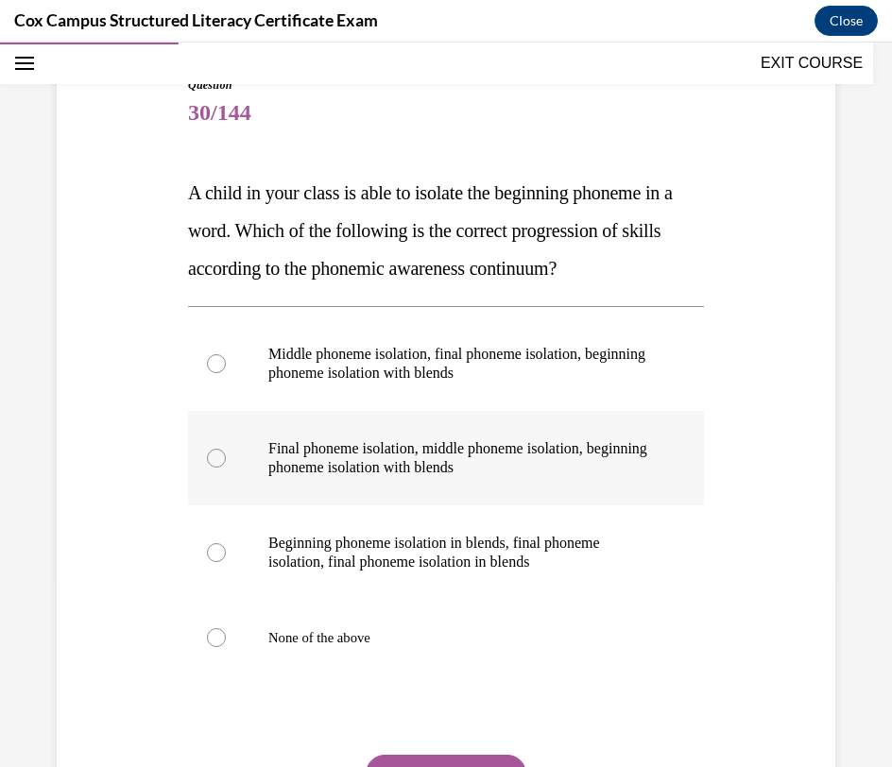
click at [461, 455] on p "Final phoneme isolation, middle phoneme isolation, beginning phoneme isolation …" at bounding box center [462, 458] width 388 height 38
click at [226, 455] on input "Final phoneme isolation, middle phoneme isolation, beginning phoneme isolation …" at bounding box center [216, 458] width 19 height 19
radio input "true"
click at [407, 762] on button "SUBMIT" at bounding box center [446, 774] width 161 height 38
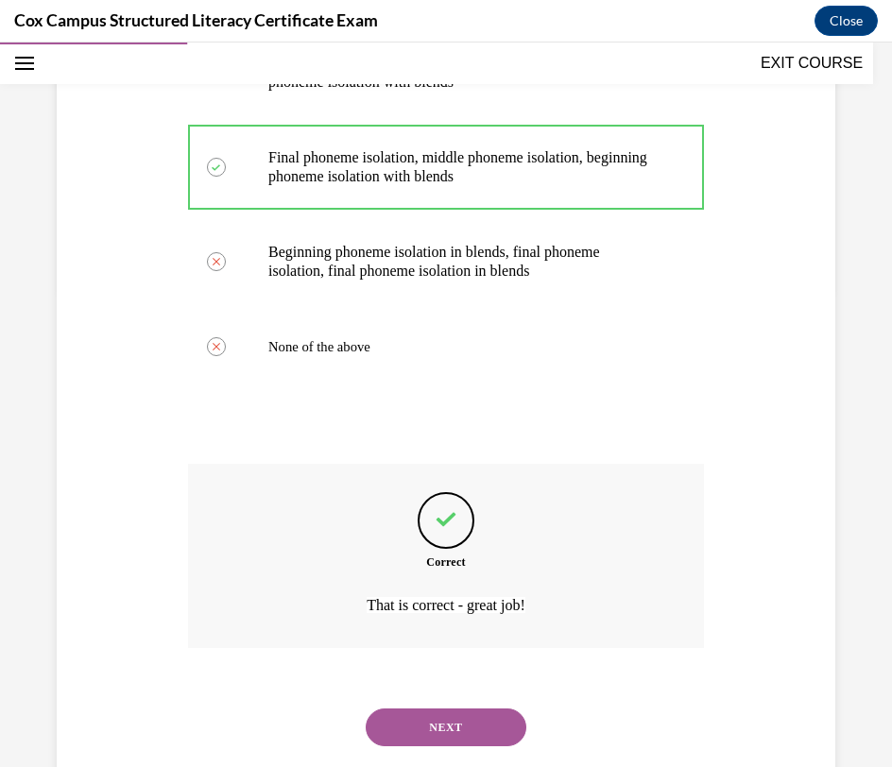
scroll to position [522, 0]
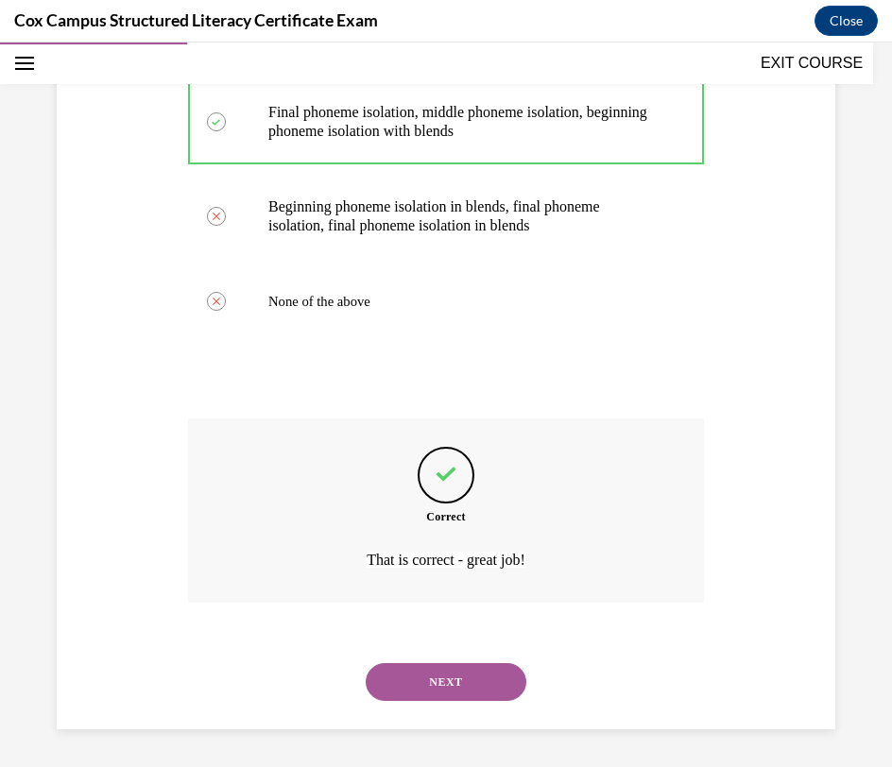
click at [433, 686] on button "NEXT" at bounding box center [446, 682] width 161 height 38
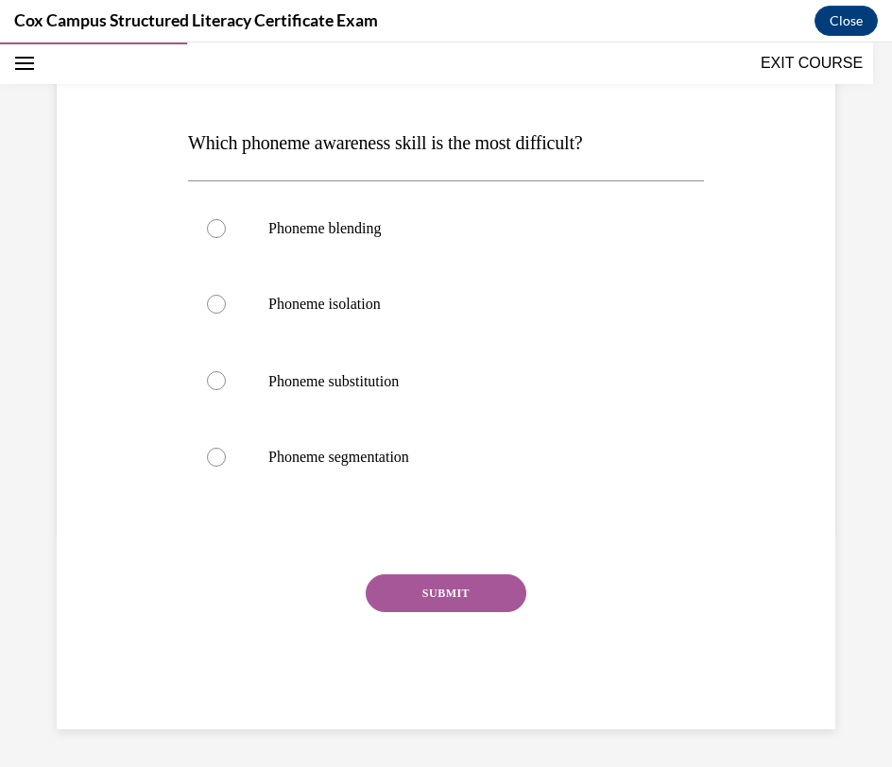
scroll to position [211, 0]
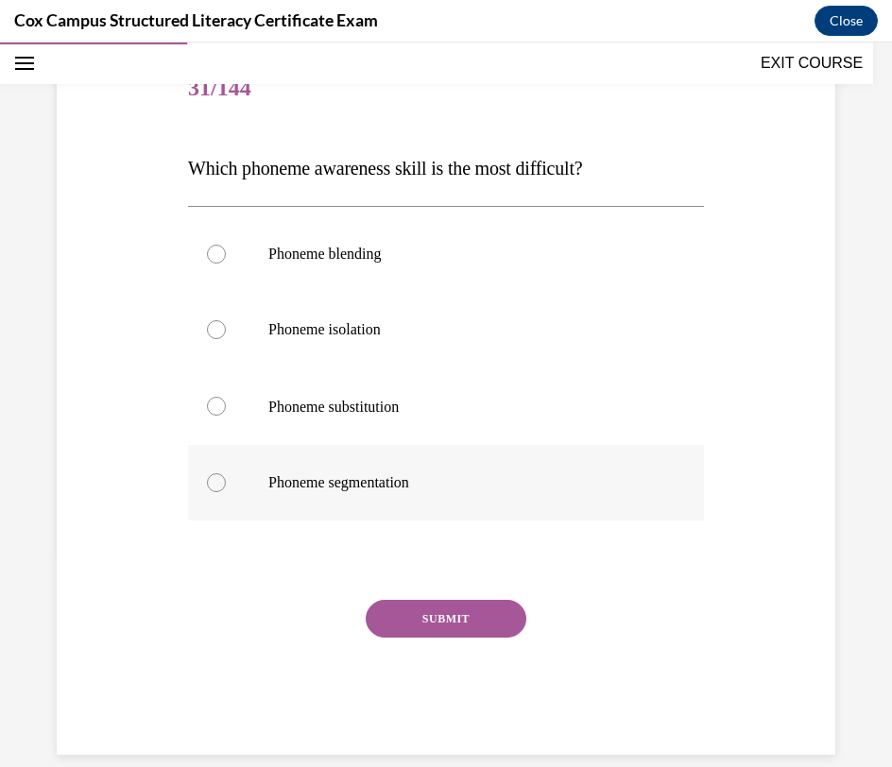
click at [436, 478] on p "Phoneme segmentation" at bounding box center [462, 482] width 388 height 19
click at [226, 478] on input "Phoneme segmentation" at bounding box center [216, 482] width 19 height 19
radio input "true"
click at [423, 626] on button "SUBMIT" at bounding box center [446, 619] width 161 height 38
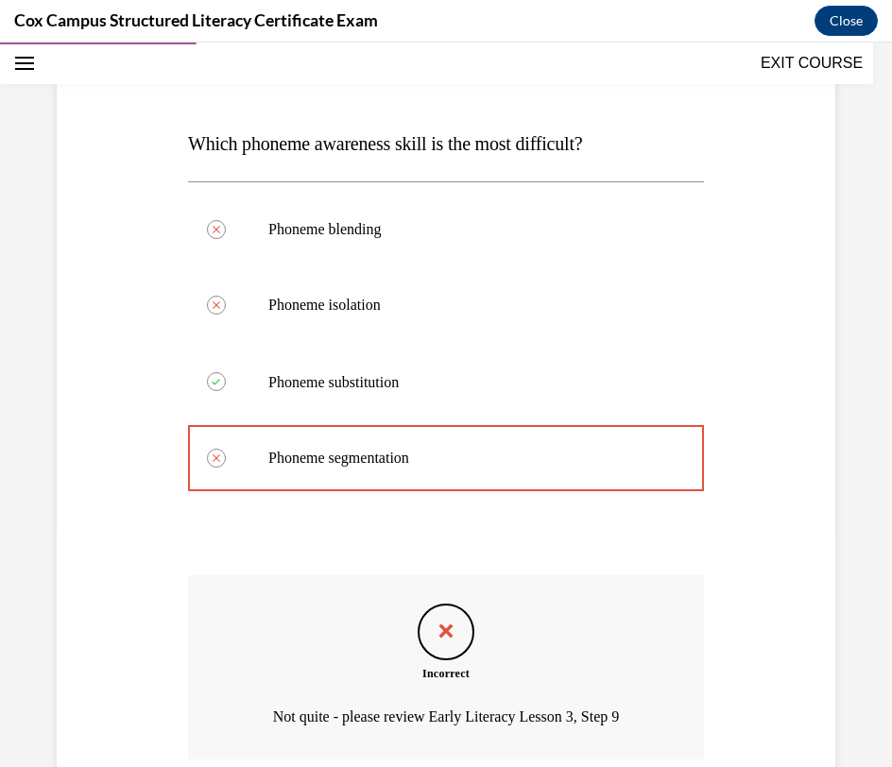
scroll to position [391, 0]
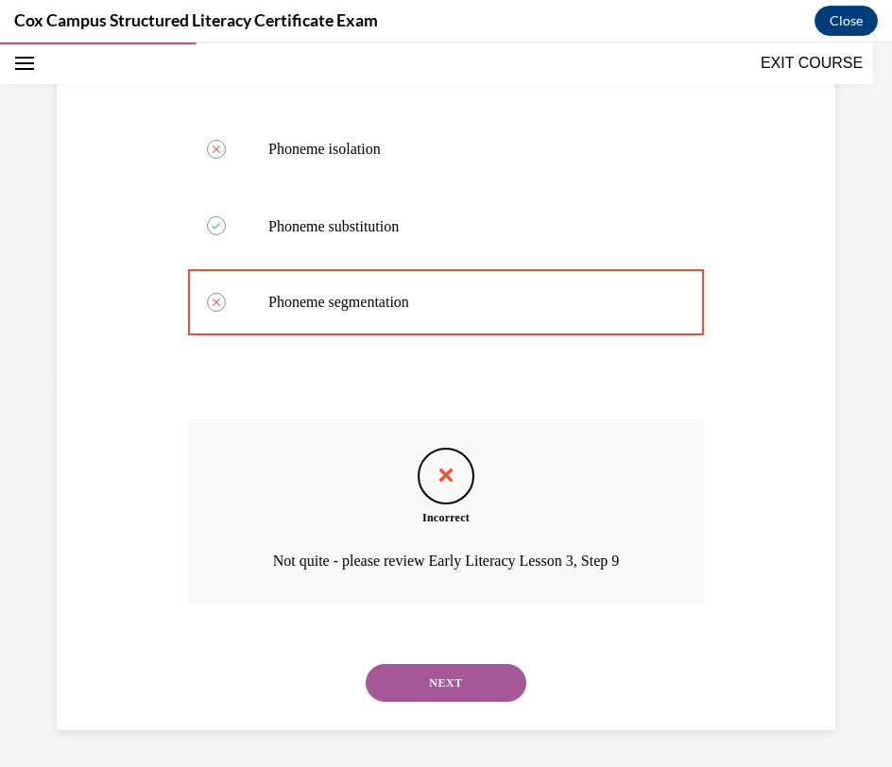
click at [436, 688] on button "NEXT" at bounding box center [446, 683] width 161 height 38
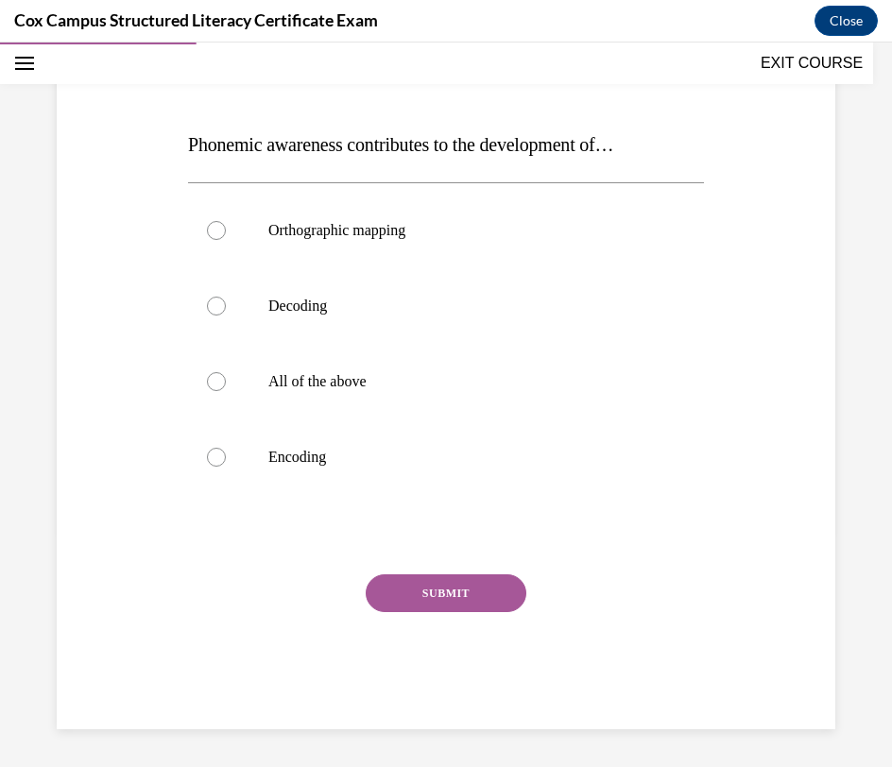
scroll to position [210, 0]
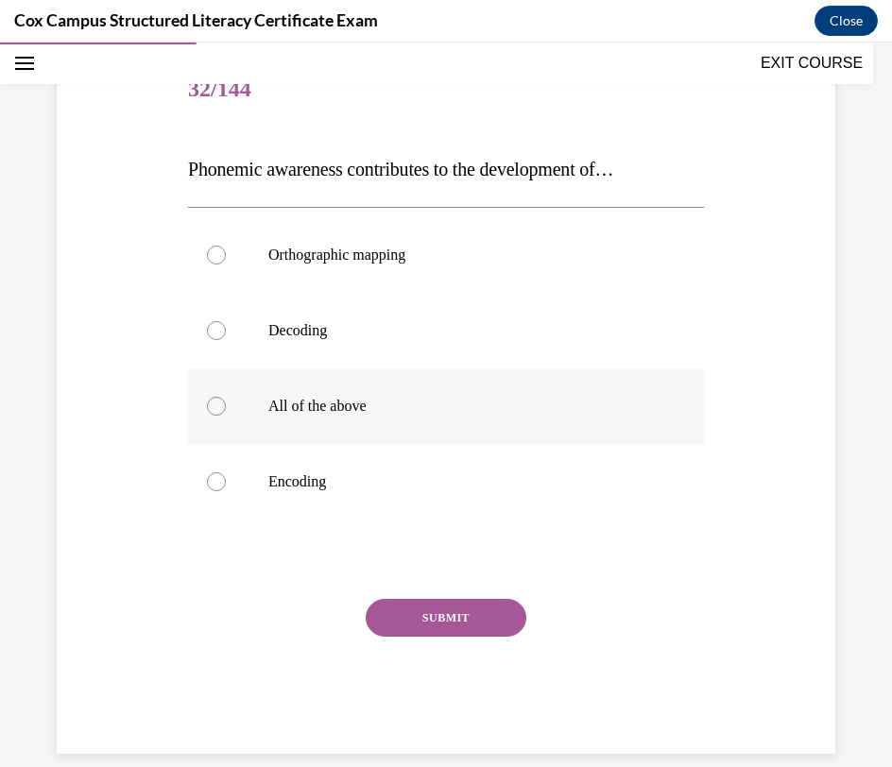
click at [590, 417] on label "All of the above" at bounding box center [446, 406] width 516 height 76
click at [226, 416] on input "All of the above" at bounding box center [216, 406] width 19 height 19
radio input "true"
click at [463, 613] on button "SUBMIT" at bounding box center [446, 618] width 161 height 38
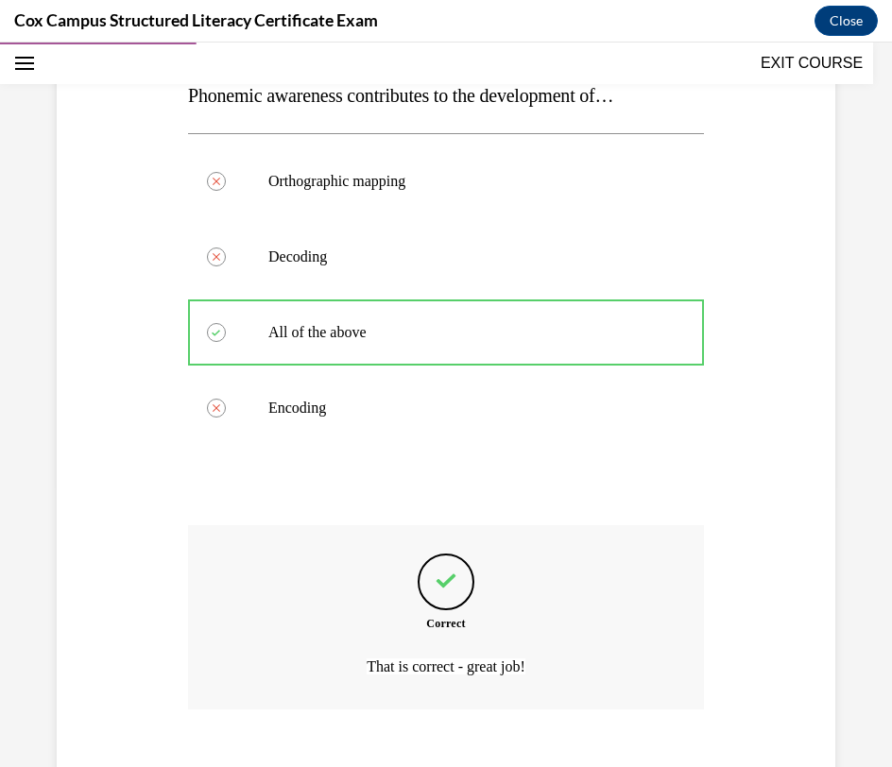
scroll to position [390, 0]
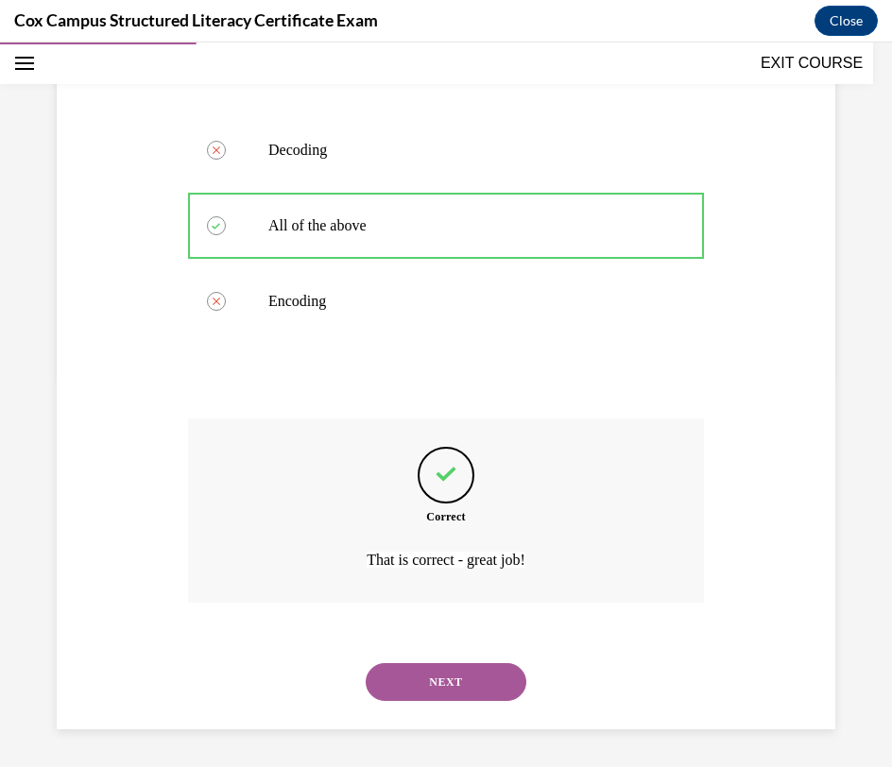
click at [419, 681] on button "NEXT" at bounding box center [446, 682] width 161 height 38
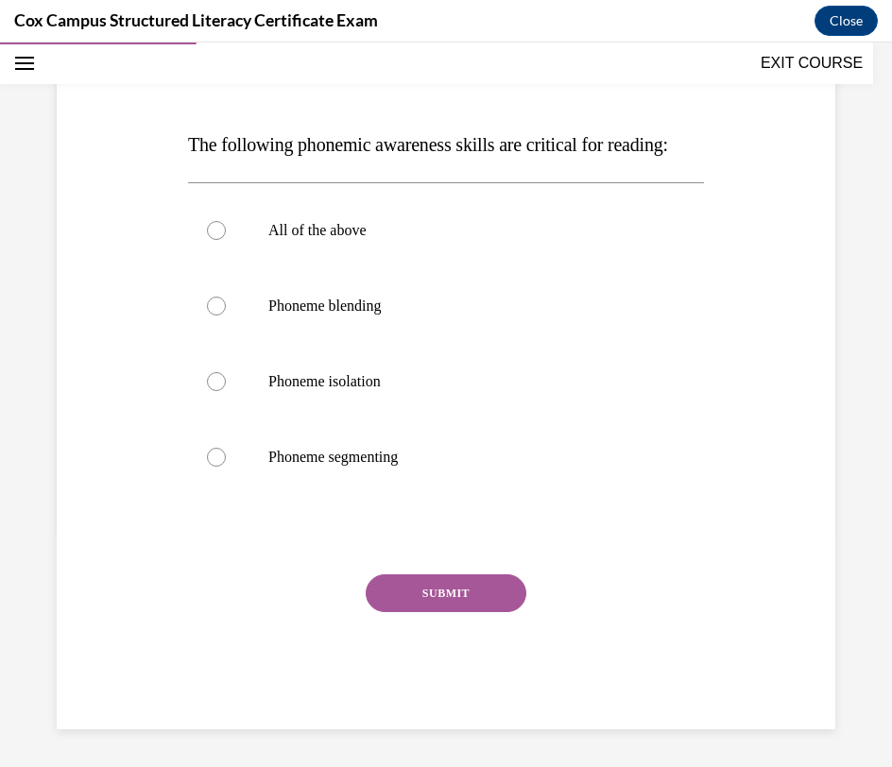
scroll to position [210, 0]
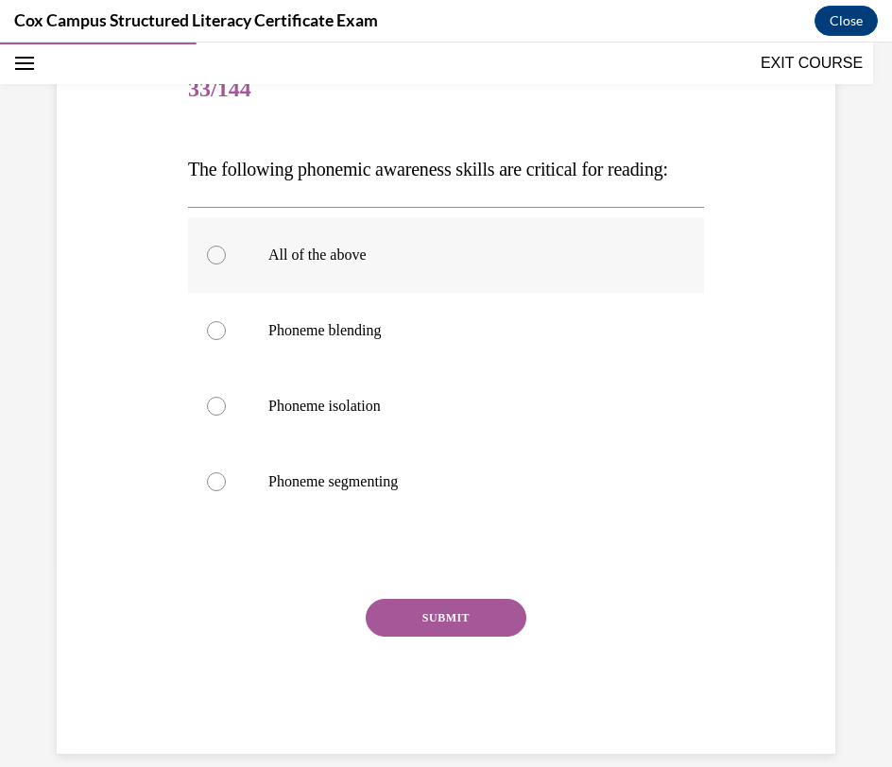
click at [463, 255] on p "All of the above" at bounding box center [462, 255] width 388 height 19
click at [226, 255] on input "All of the above" at bounding box center [216, 255] width 19 height 19
radio input "true"
click at [421, 616] on button "SUBMIT" at bounding box center [446, 618] width 161 height 38
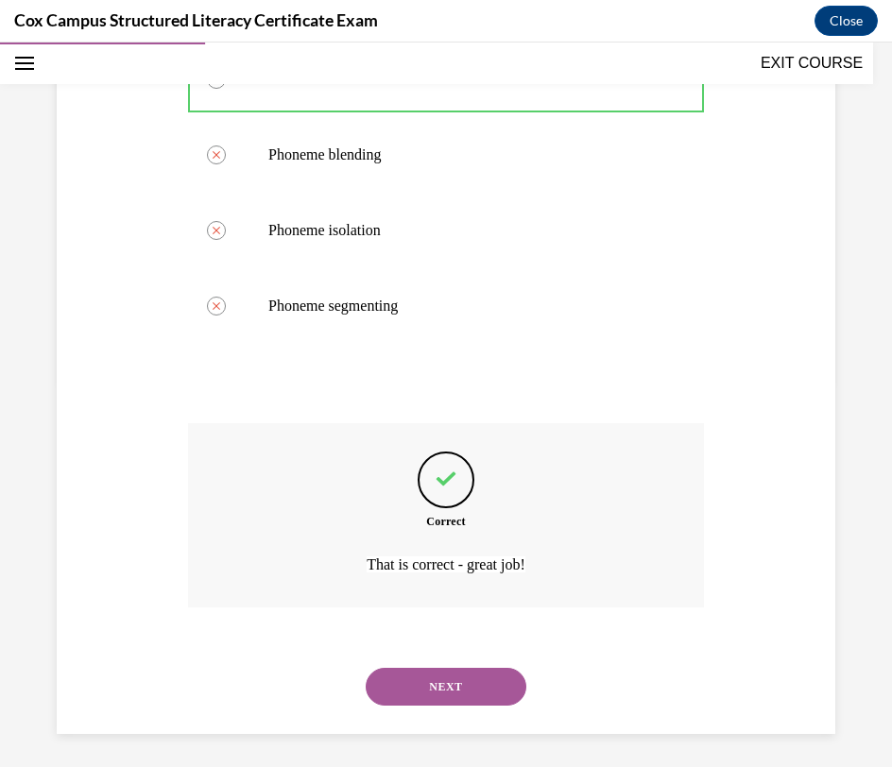
scroll to position [390, 0]
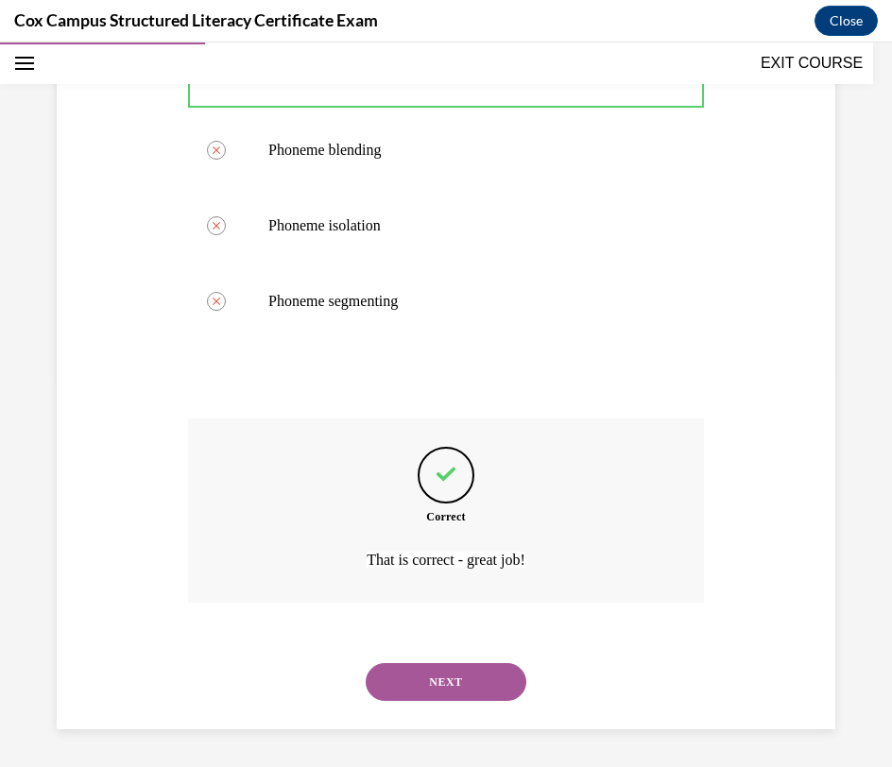
click at [407, 681] on button "NEXT" at bounding box center [446, 682] width 161 height 38
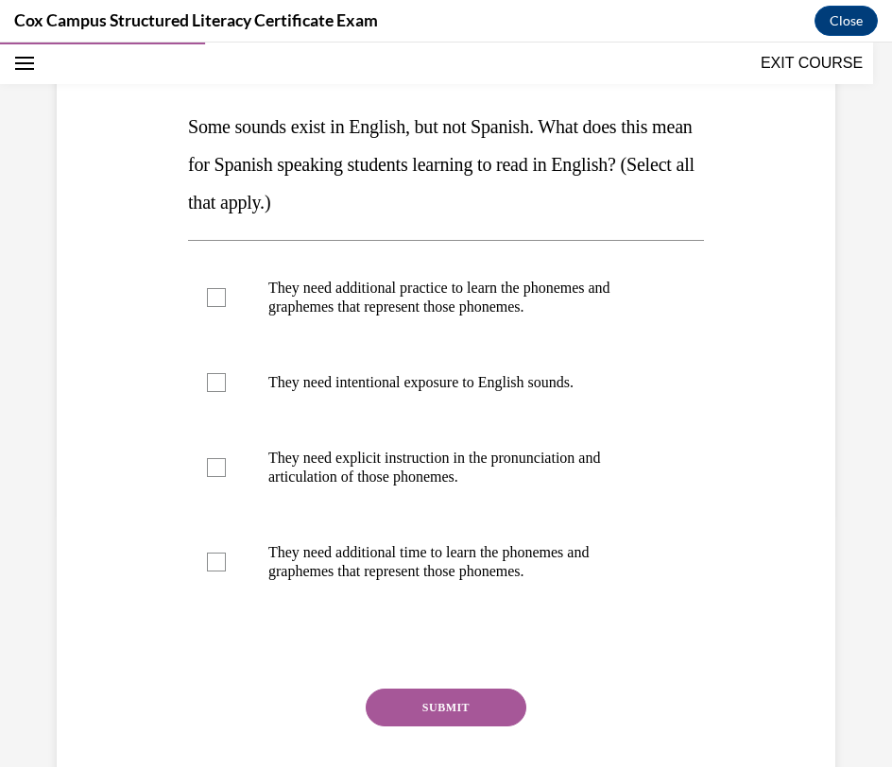
scroll to position [255, 0]
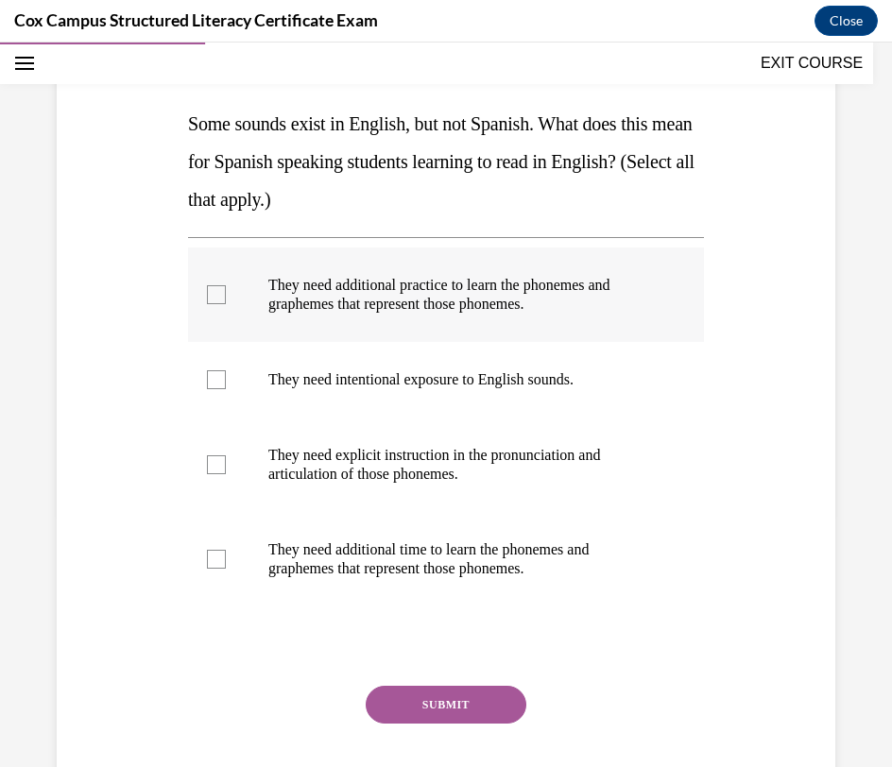
click at [591, 282] on p "They need additional practice to learn the phonemes and graphemes that represen…" at bounding box center [462, 295] width 388 height 38
click at [226, 285] on input "They need additional practice to learn the phonemes and graphemes that represen…" at bounding box center [216, 294] width 19 height 19
checkbox input "true"
click at [563, 370] on p "They need intentional exposure to English sounds." at bounding box center [462, 379] width 388 height 19
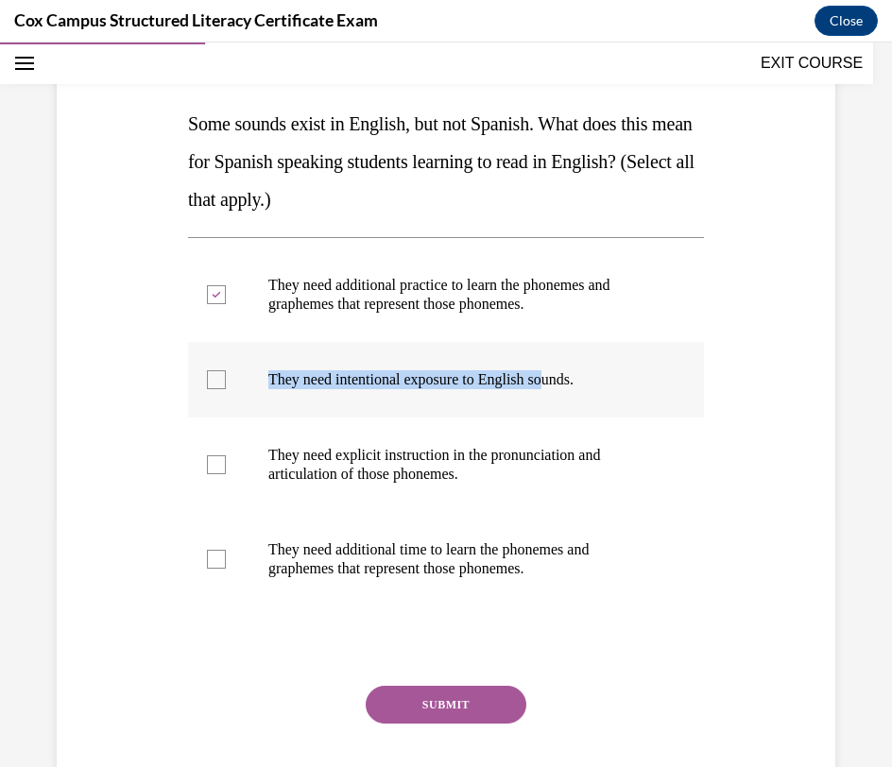
click at [502, 400] on label "They need intentional exposure to English sounds." at bounding box center [446, 380] width 516 height 76
click at [226, 389] on input "They need intentional exposure to English sounds." at bounding box center [216, 379] width 19 height 19
click at [607, 375] on p "They need intentional exposure to English sounds." at bounding box center [462, 379] width 388 height 19
click at [226, 375] on input "They need intentional exposure to English sounds." at bounding box center [216, 379] width 19 height 19
click at [538, 386] on p "They need intentional exposure to English sounds." at bounding box center [462, 379] width 388 height 19
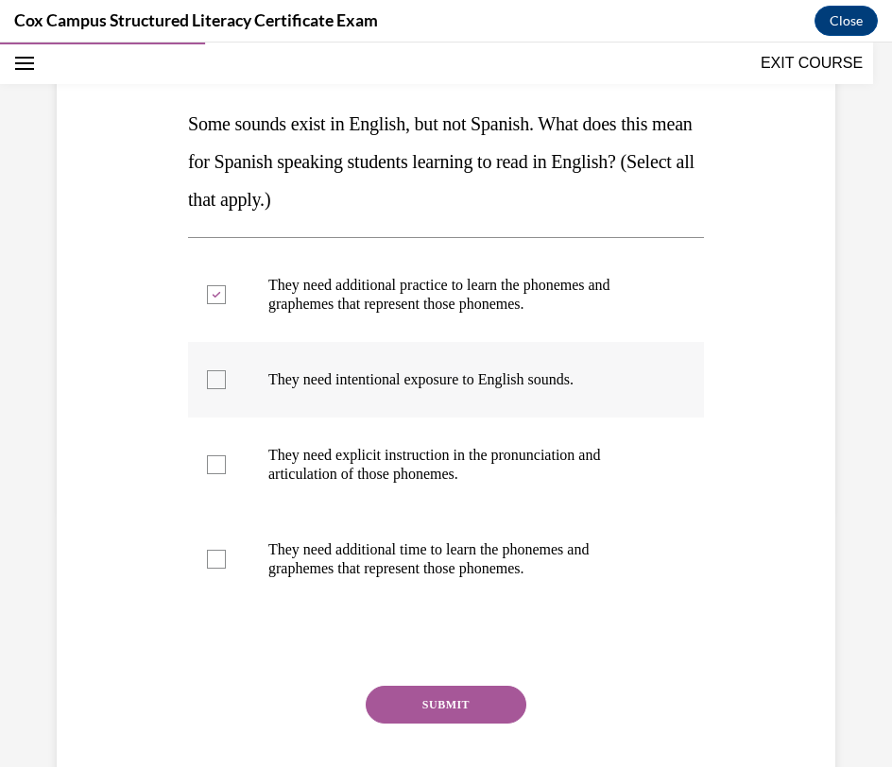
click at [226, 386] on input "They need intentional exposure to English sounds." at bounding box center [216, 379] width 19 height 19
checkbox input "true"
click at [501, 486] on label "They need explicit instruction in the pronunciation and articulation of those p…" at bounding box center [446, 465] width 516 height 94
click at [226, 474] on input "They need explicit instruction in the pronunciation and articulation of those p…" at bounding box center [216, 464] width 19 height 19
checkbox input "true"
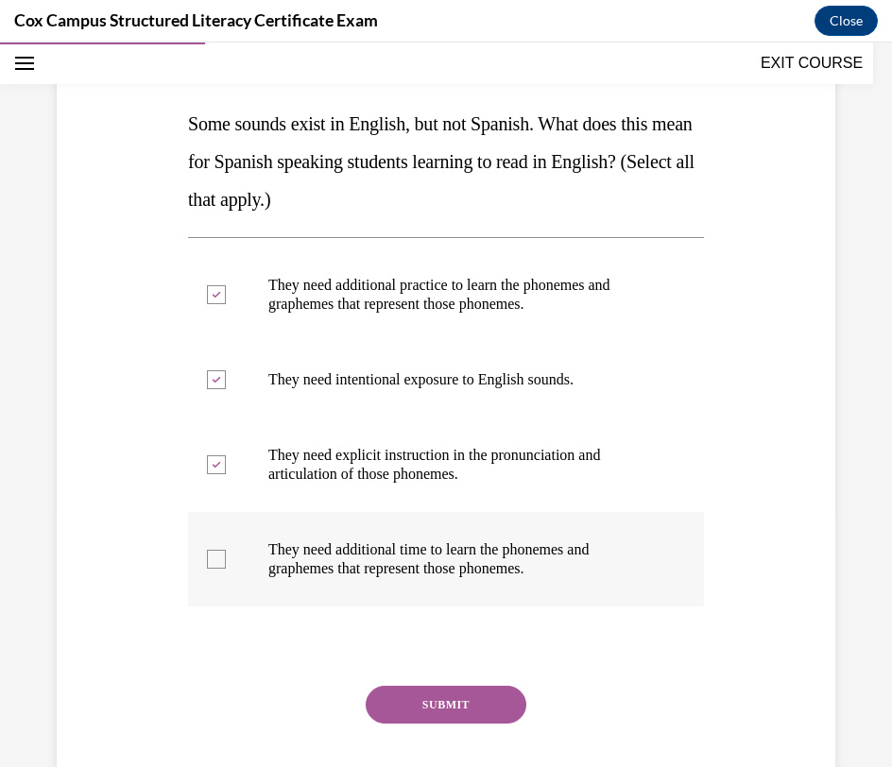
click at [459, 578] on label "They need additional time to learn the phonemes and graphemes that represent th…" at bounding box center [446, 559] width 516 height 94
click at [226, 569] on input "They need additional time to learn the phonemes and graphemes that represent th…" at bounding box center [216, 559] width 19 height 19
checkbox input "true"
click at [440, 710] on button "SUBMIT" at bounding box center [446, 705] width 161 height 38
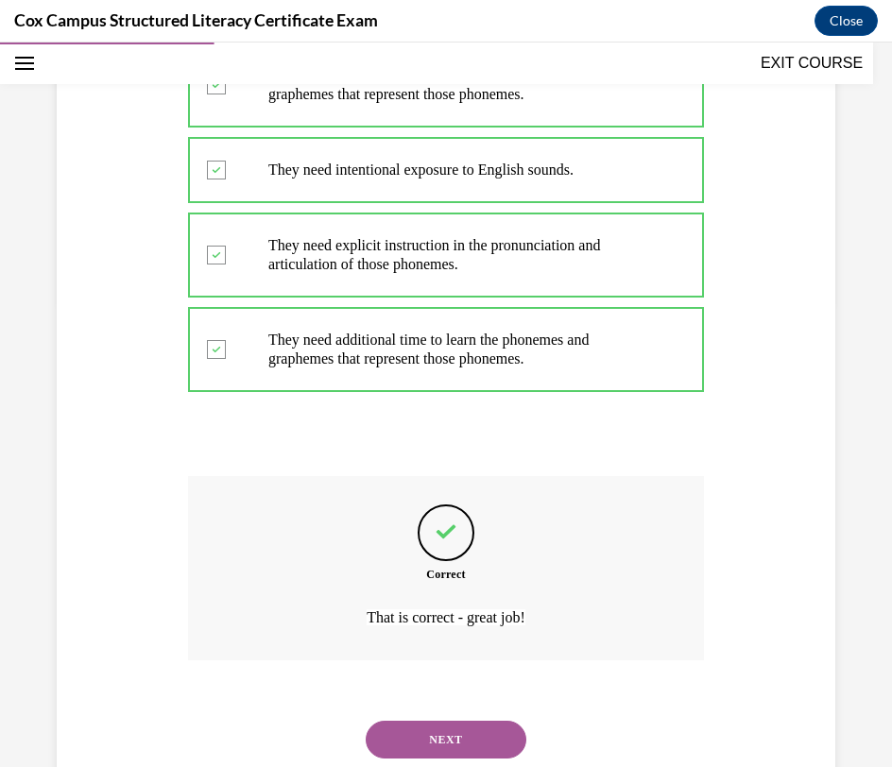
scroll to position [522, 0]
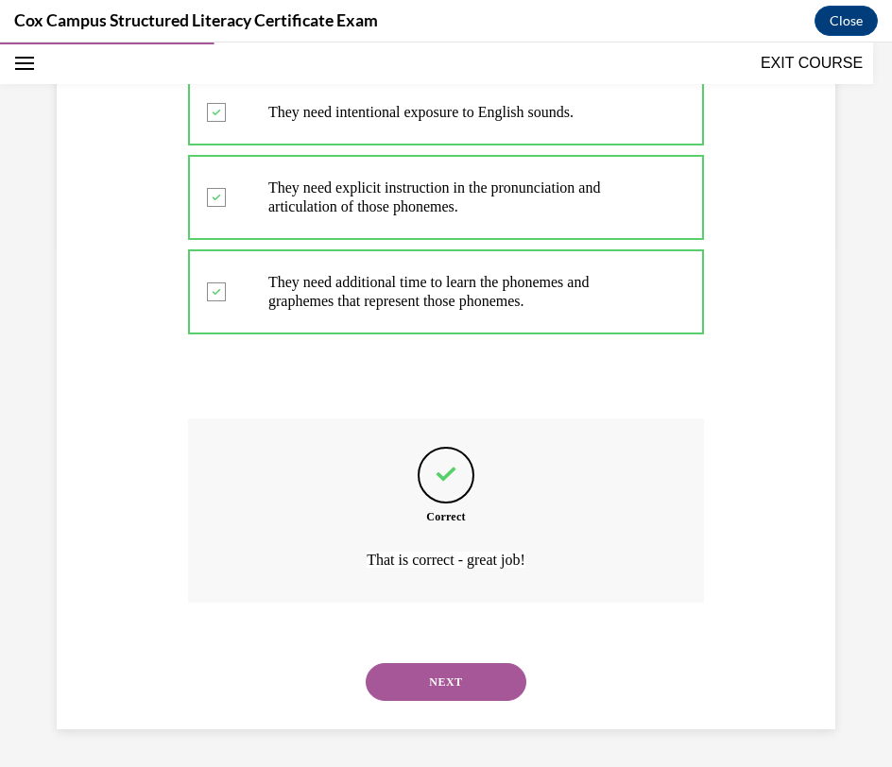
click at [459, 681] on button "NEXT" at bounding box center [446, 682] width 161 height 38
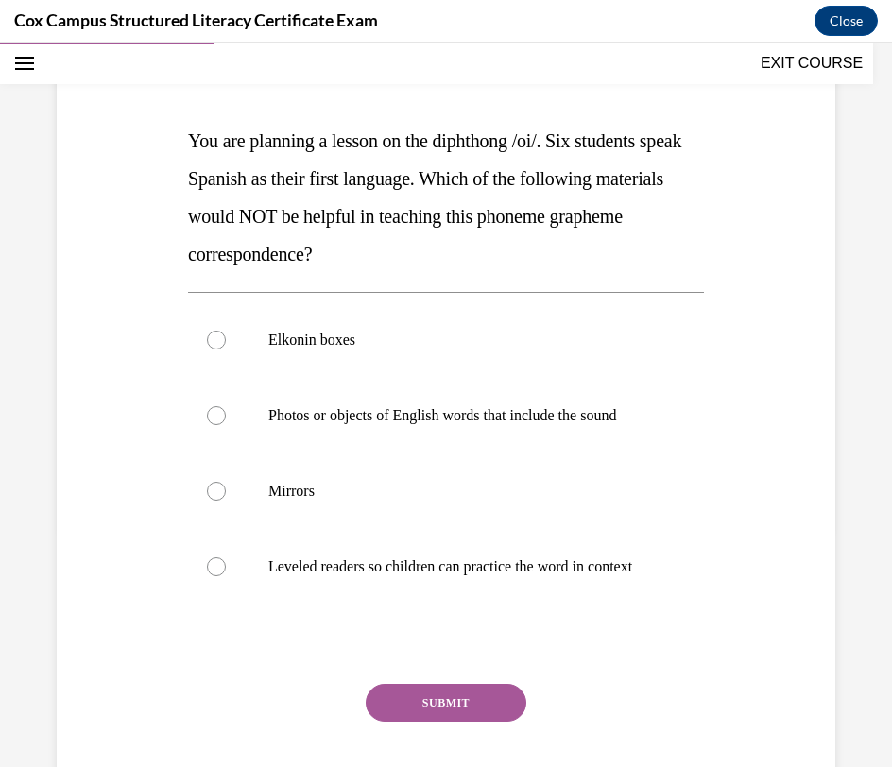
scroll to position [242, 0]
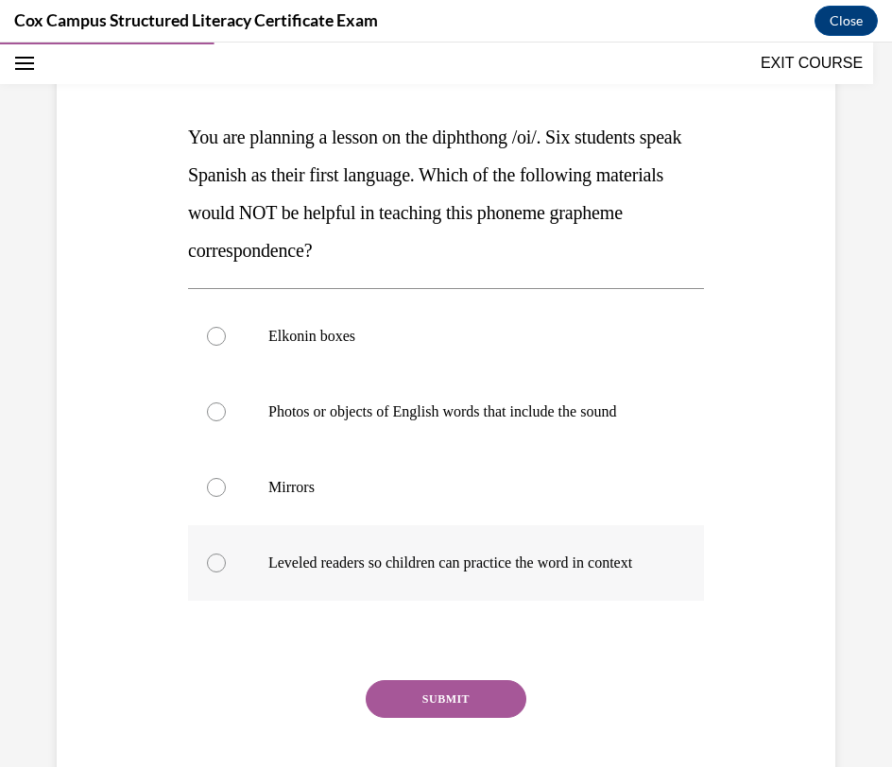
click at [472, 563] on p "Leveled readers so children can practice the word in context" at bounding box center [462, 563] width 388 height 19
click at [226, 563] on input "Leveled readers so children can practice the word in context" at bounding box center [216, 563] width 19 height 19
radio input "true"
click at [450, 715] on button "SUBMIT" at bounding box center [446, 699] width 161 height 38
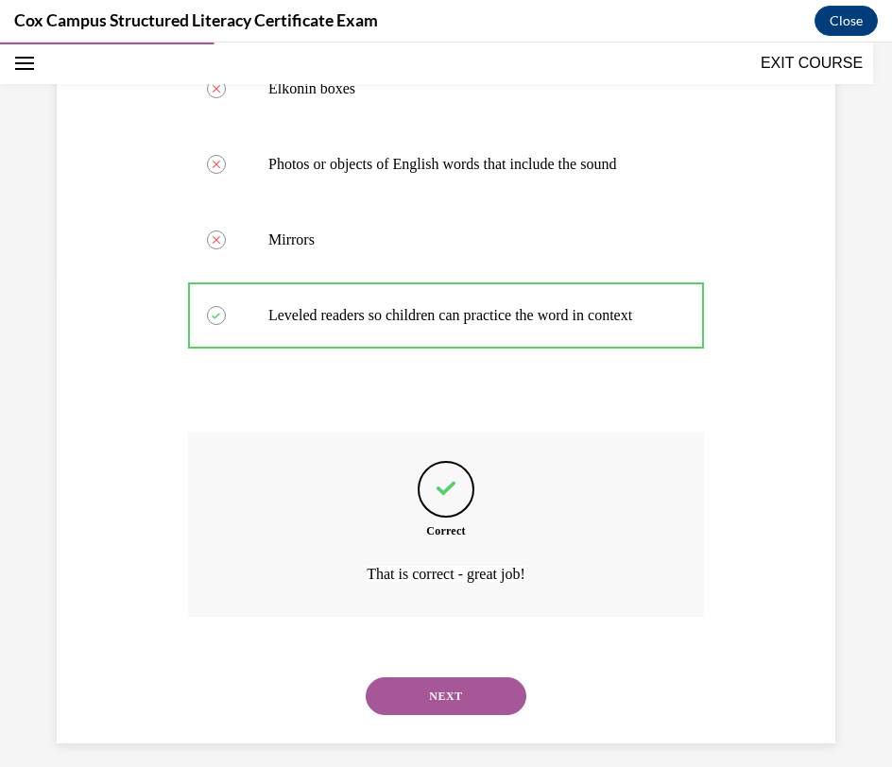
scroll to position [522, 0]
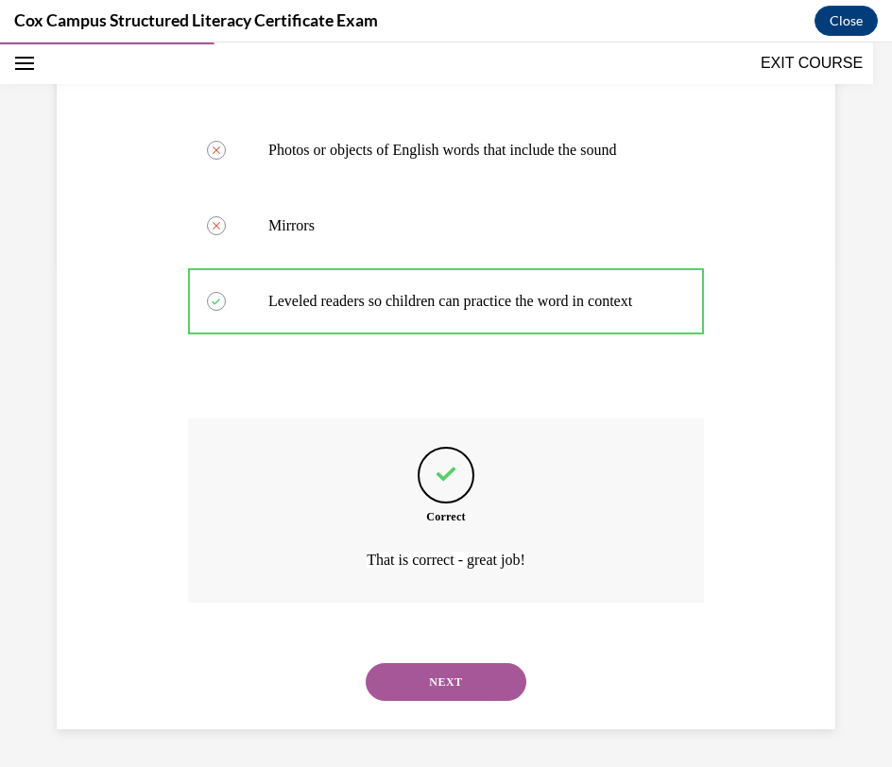
click at [447, 675] on button "NEXT" at bounding box center [446, 682] width 161 height 38
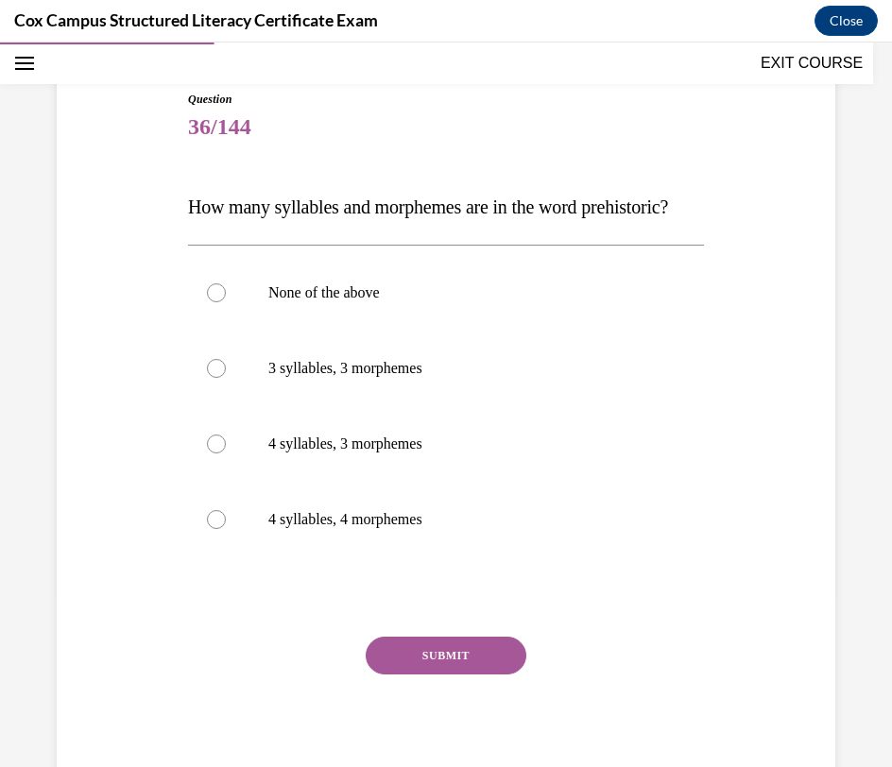
scroll to position [176, 0]
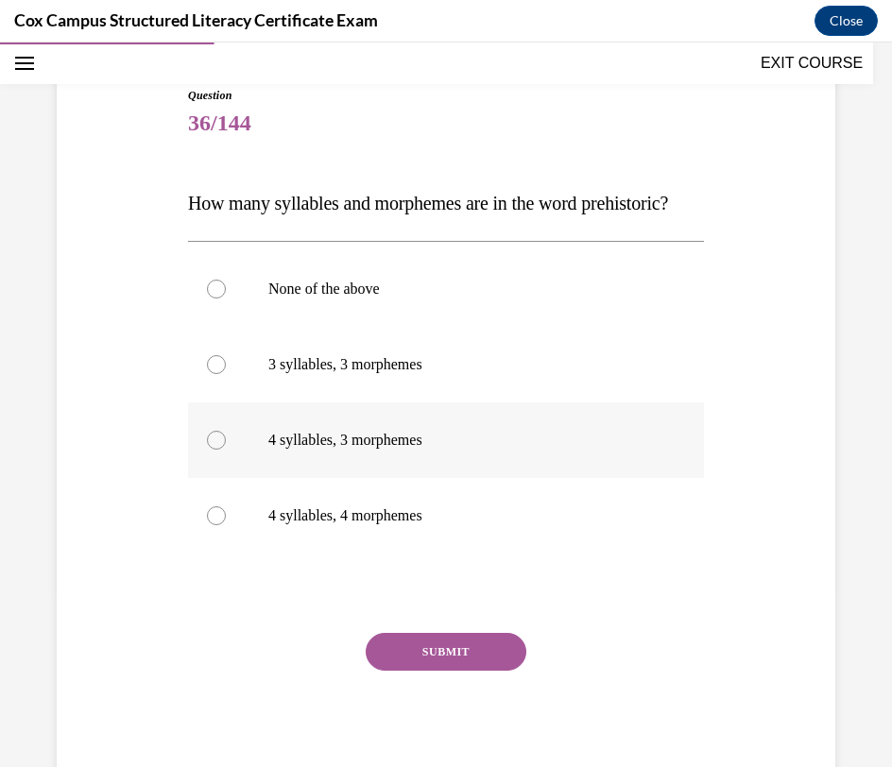
click at [385, 450] on p "4 syllables, 3 morphemes" at bounding box center [462, 440] width 388 height 19
click at [226, 450] on input "4 syllables, 3 morphemes" at bounding box center [216, 440] width 19 height 19
radio input "true"
click at [396, 671] on button "SUBMIT" at bounding box center [446, 652] width 161 height 38
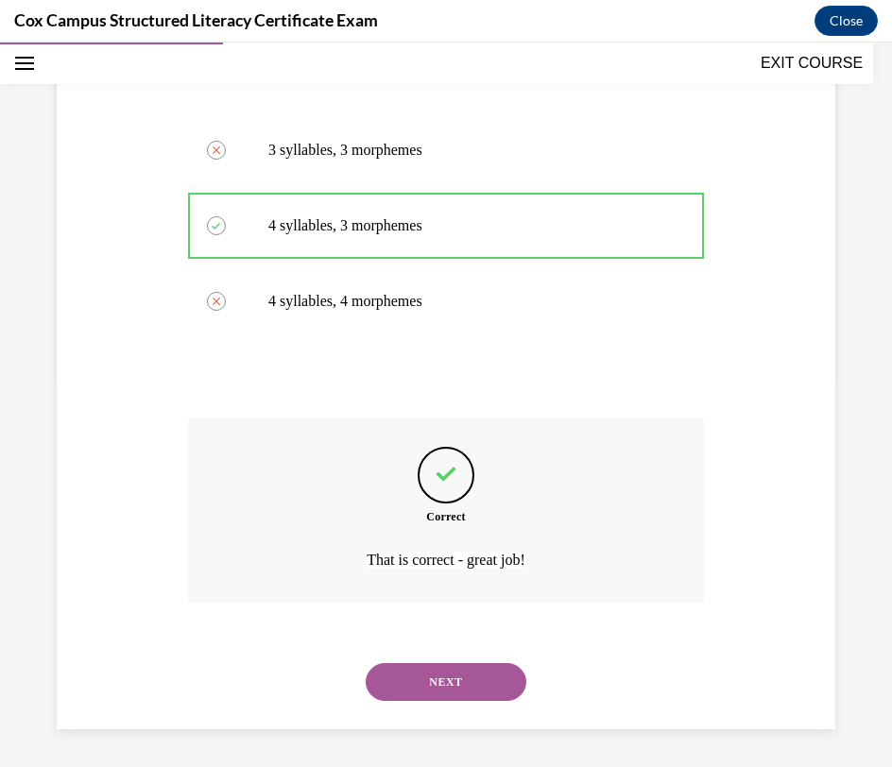
scroll to position [428, 0]
click at [423, 682] on button "NEXT" at bounding box center [446, 682] width 161 height 38
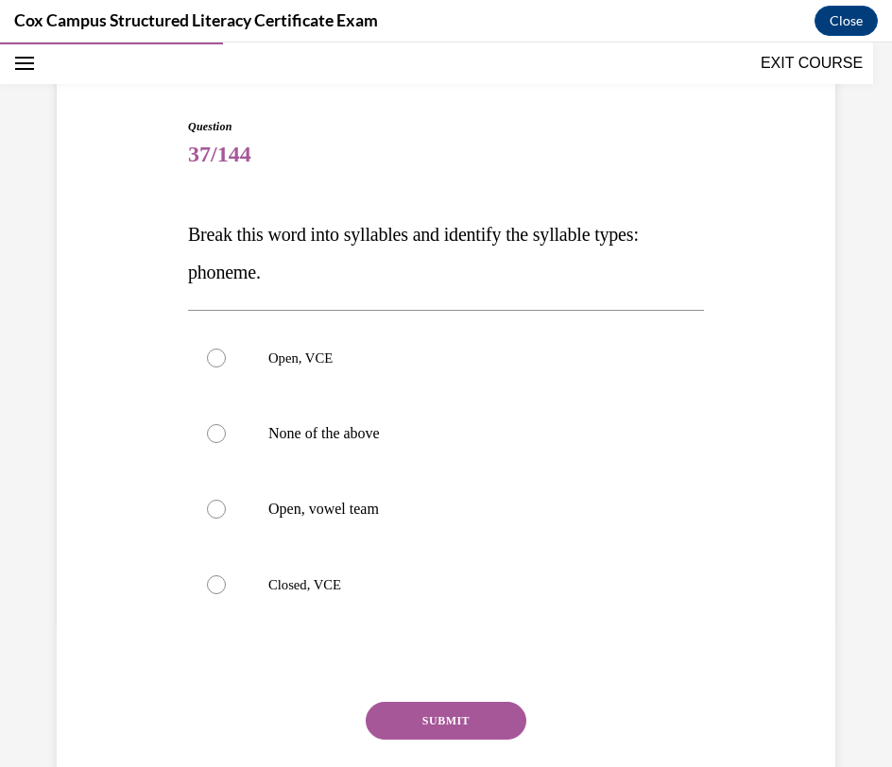
scroll to position [170, 0]
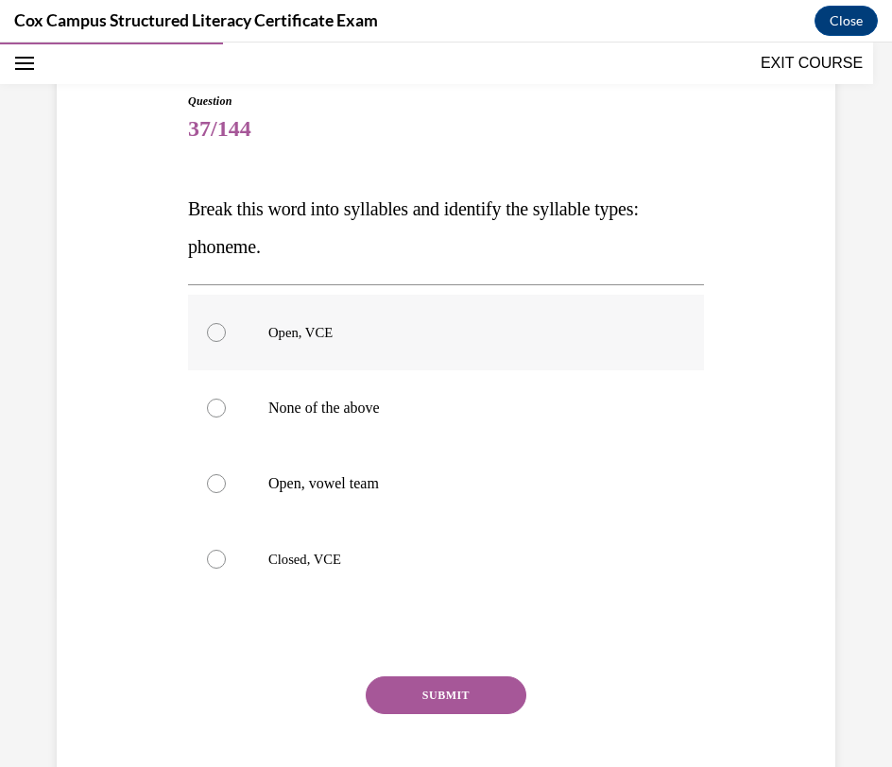
click at [546, 329] on p "Open, VCE" at bounding box center [462, 332] width 388 height 19
click at [226, 329] on input "Open, VCE" at bounding box center [216, 332] width 19 height 19
radio input "true"
click at [453, 701] on button "SUBMIT" at bounding box center [446, 695] width 161 height 38
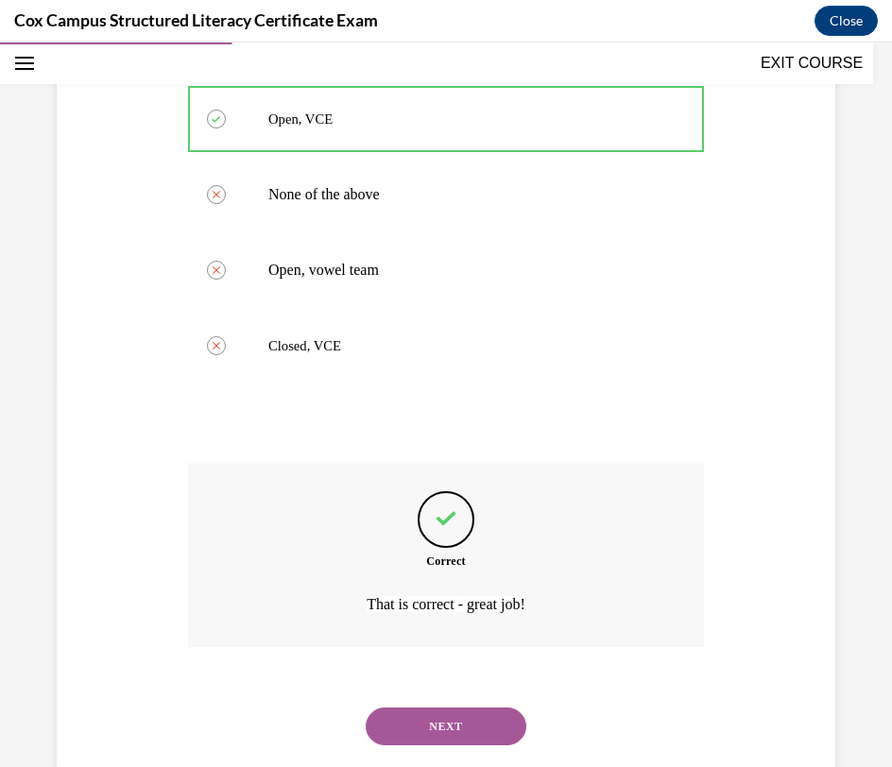
scroll to position [429, 0]
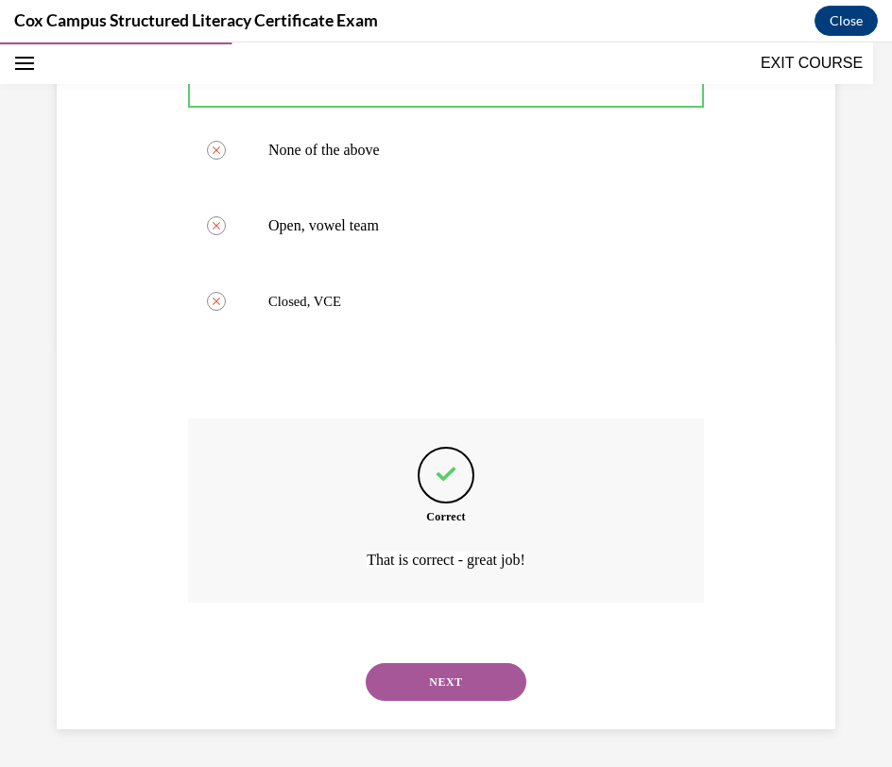
click at [451, 690] on button "NEXT" at bounding box center [446, 682] width 161 height 38
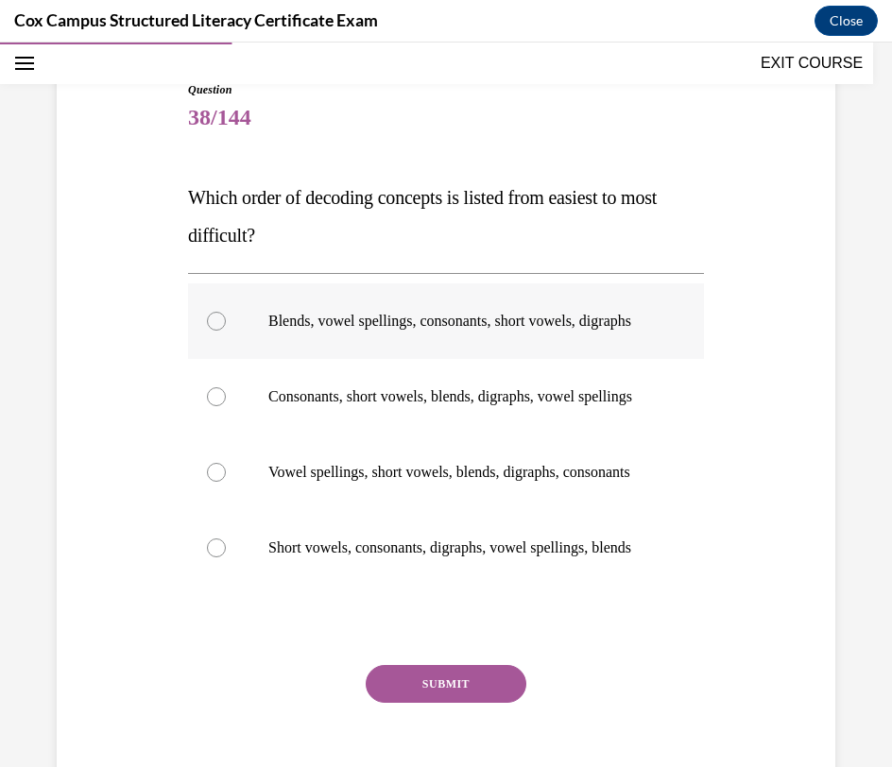
scroll to position [183, 0]
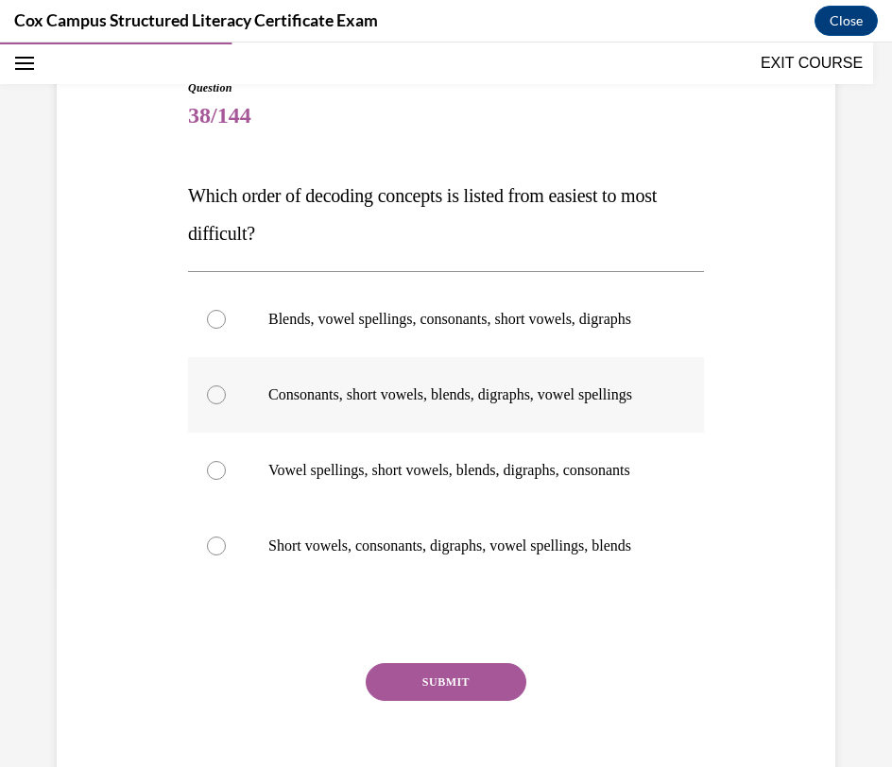
click at [590, 404] on p "Consonants, short vowels, blends, digraphs, vowel spellings" at bounding box center [462, 394] width 388 height 19
click at [226, 404] on input "Consonants, short vowels, blends, digraphs, vowel spellings" at bounding box center [216, 394] width 19 height 19
radio input "true"
click at [470, 701] on button "SUBMIT" at bounding box center [446, 682] width 161 height 38
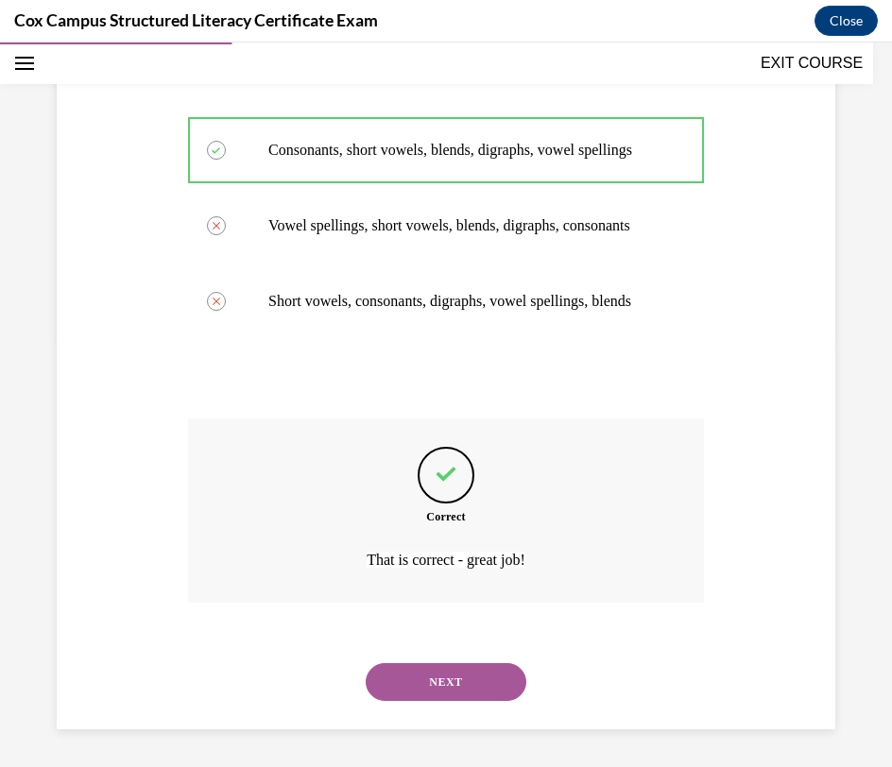
scroll to position [504, 0]
click at [467, 680] on button "NEXT" at bounding box center [446, 682] width 161 height 38
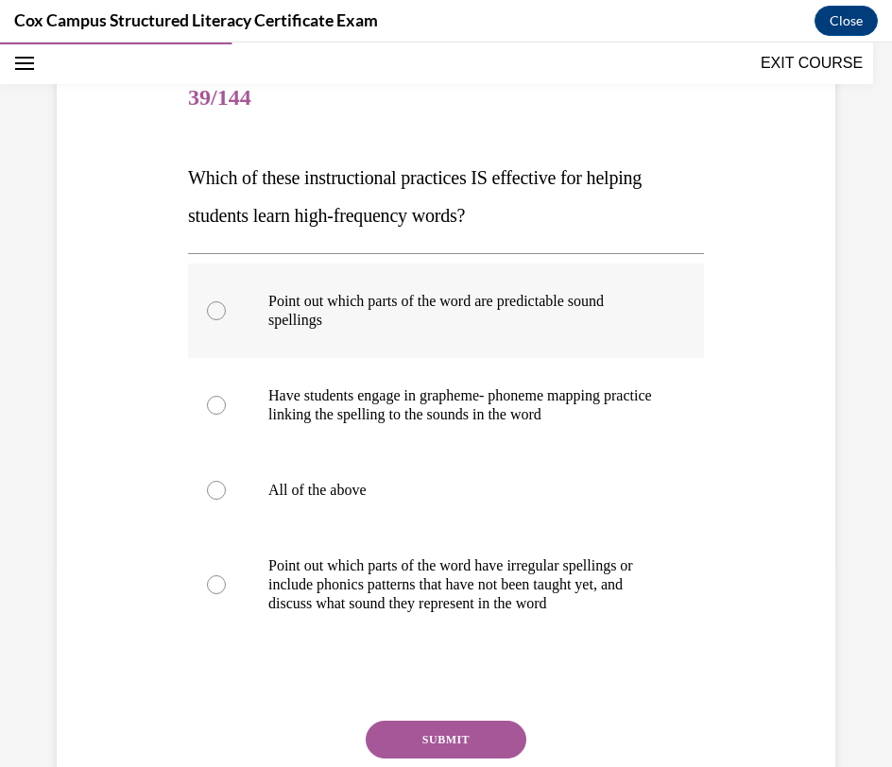
scroll to position [207, 0]
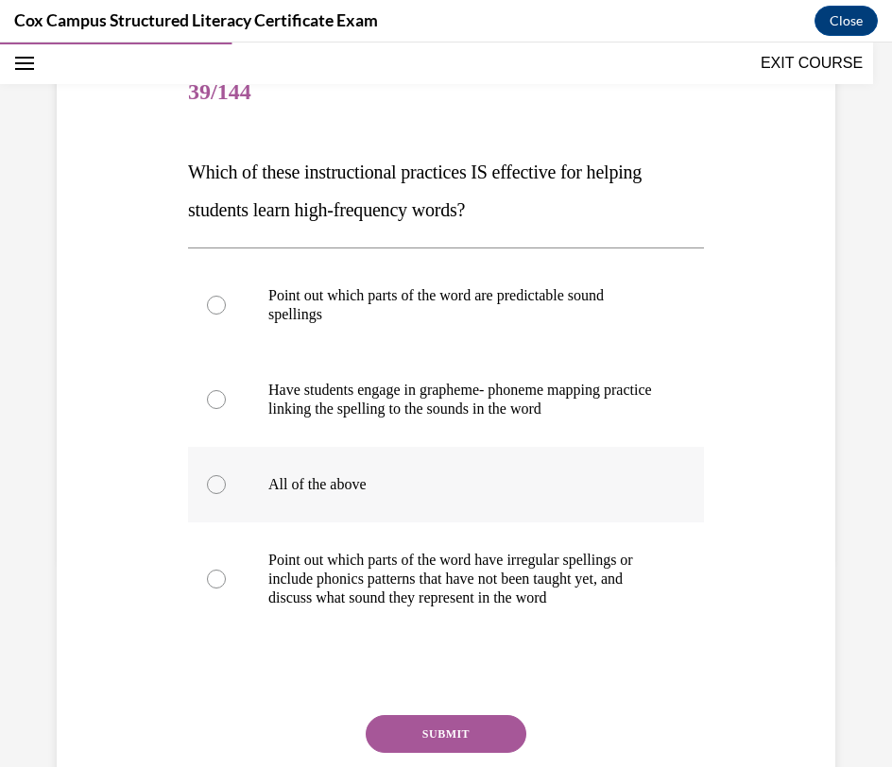
click at [648, 488] on p "All of the above" at bounding box center [462, 484] width 388 height 19
click at [226, 488] on input "All of the above" at bounding box center [216, 484] width 19 height 19
radio input "true"
click at [491, 730] on button "SUBMIT" at bounding box center [446, 734] width 161 height 38
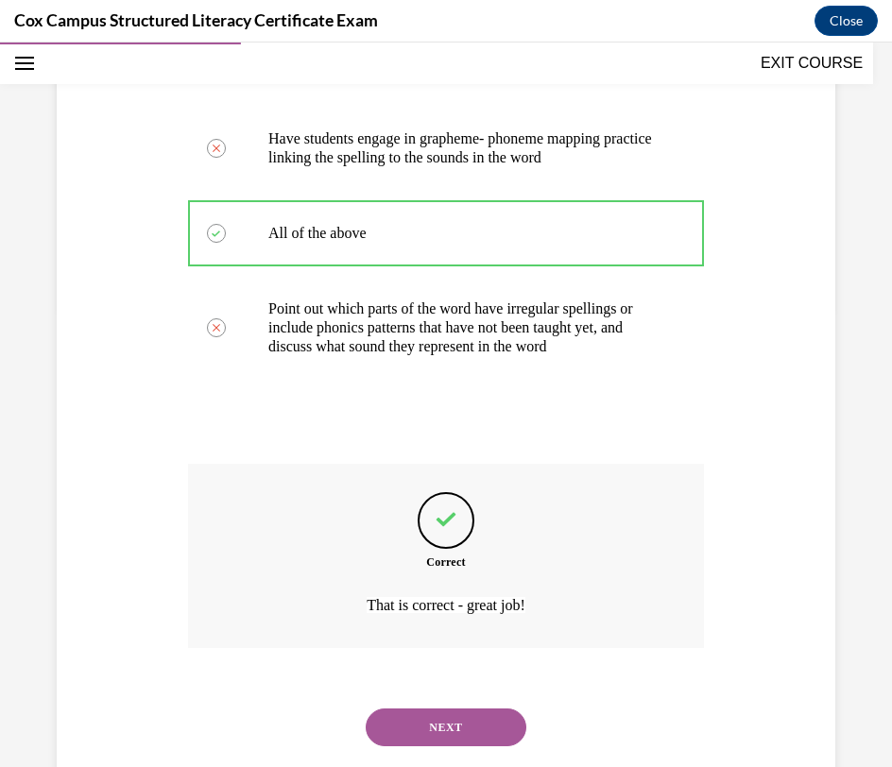
scroll to position [504, 0]
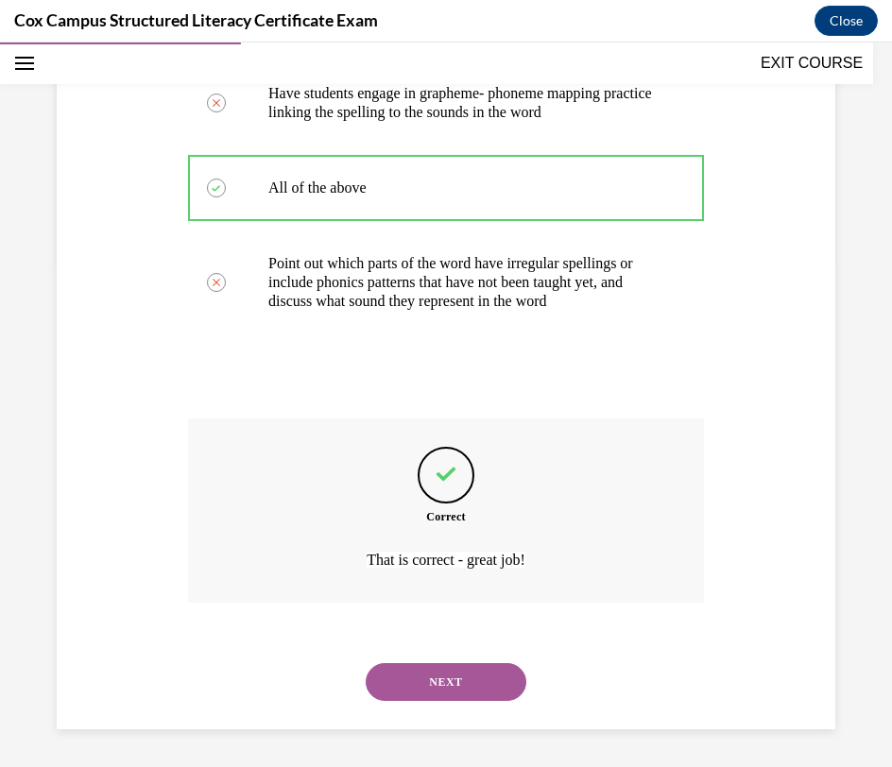
click at [476, 693] on button "NEXT" at bounding box center [446, 682] width 161 height 38
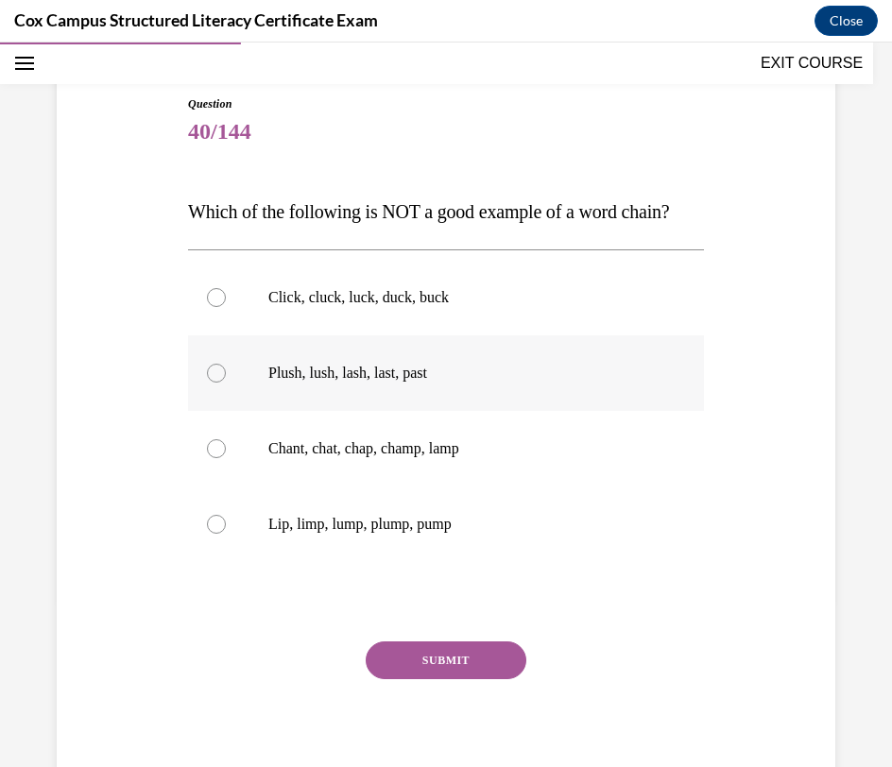
scroll to position [171, 0]
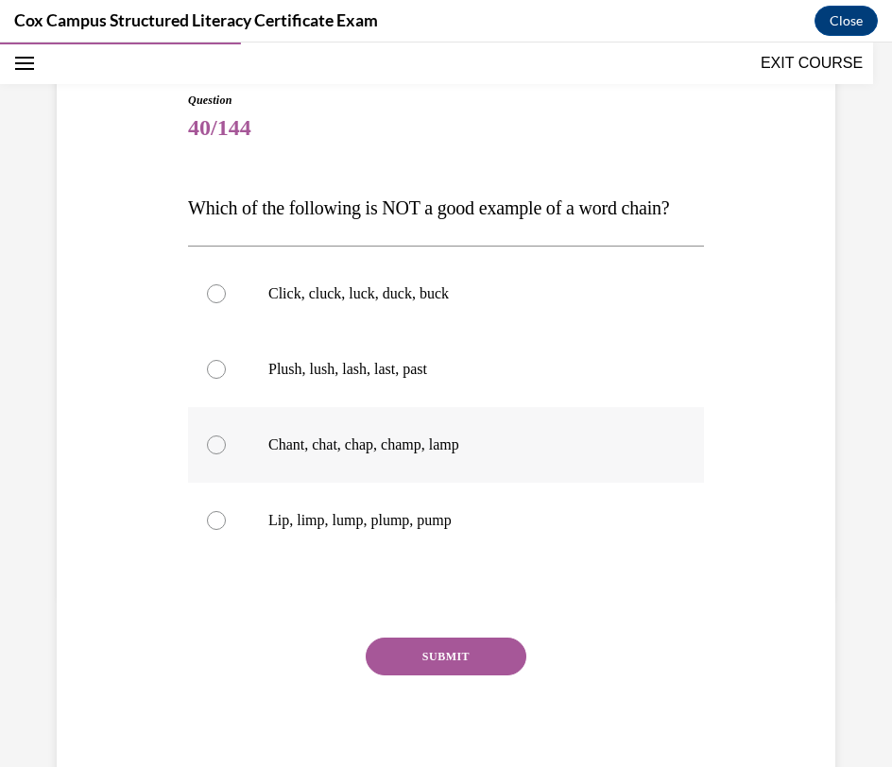
click at [629, 454] on p "Chant, chat, chap, champ, lamp" at bounding box center [462, 445] width 388 height 19
click at [226, 454] on input "Chant, chat, chap, champ, lamp" at bounding box center [216, 445] width 19 height 19
radio input "true"
click at [462, 676] on button "SUBMIT" at bounding box center [446, 657] width 161 height 38
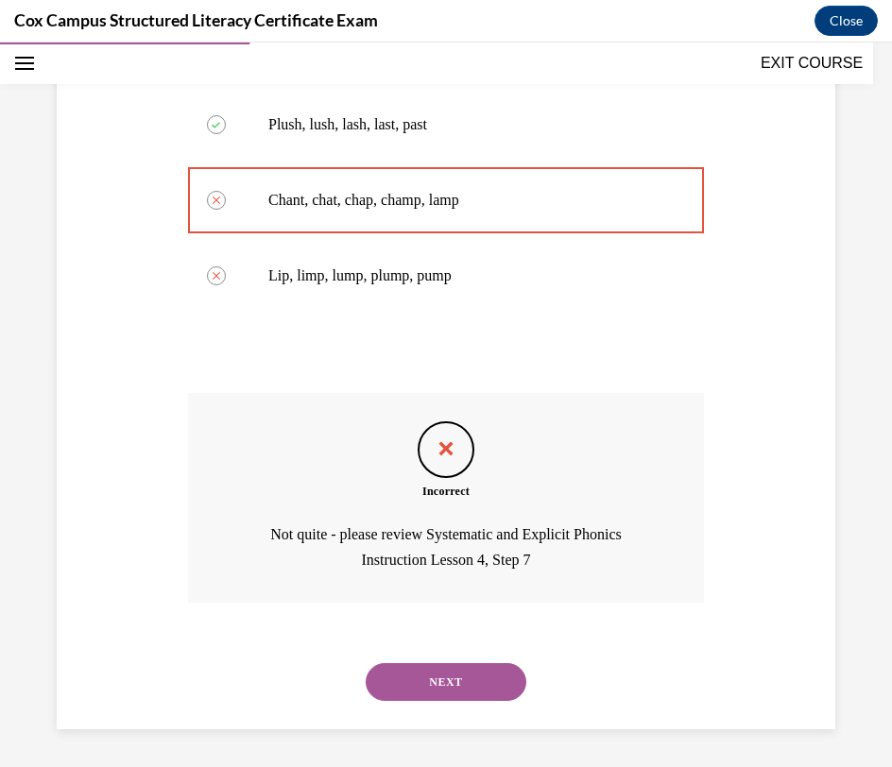
scroll to position [453, 0]
click at [460, 689] on button "NEXT" at bounding box center [446, 682] width 161 height 38
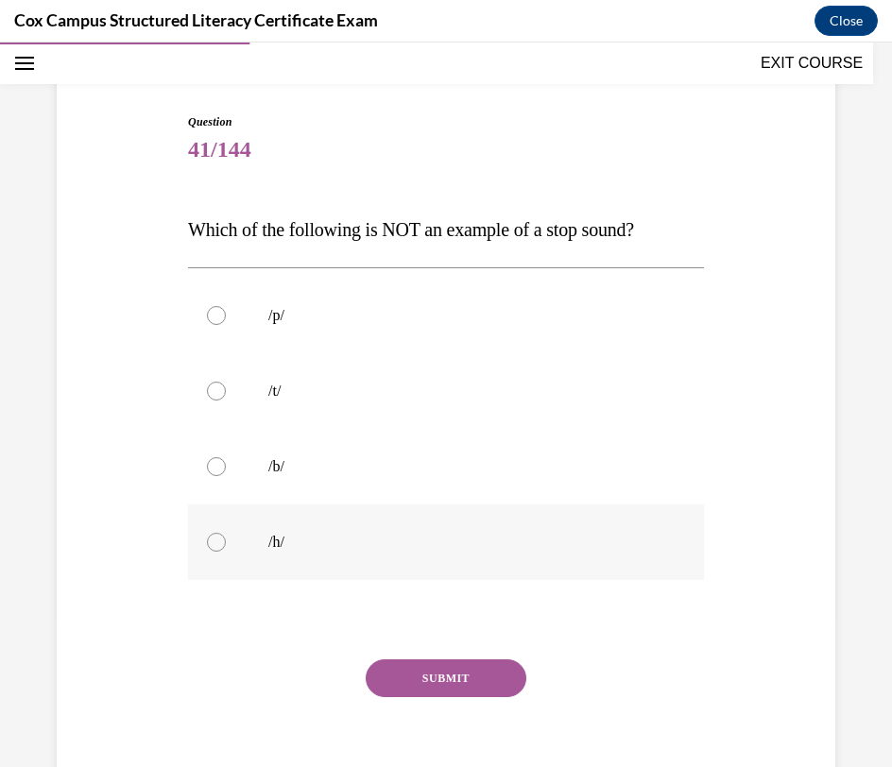
scroll to position [144, 0]
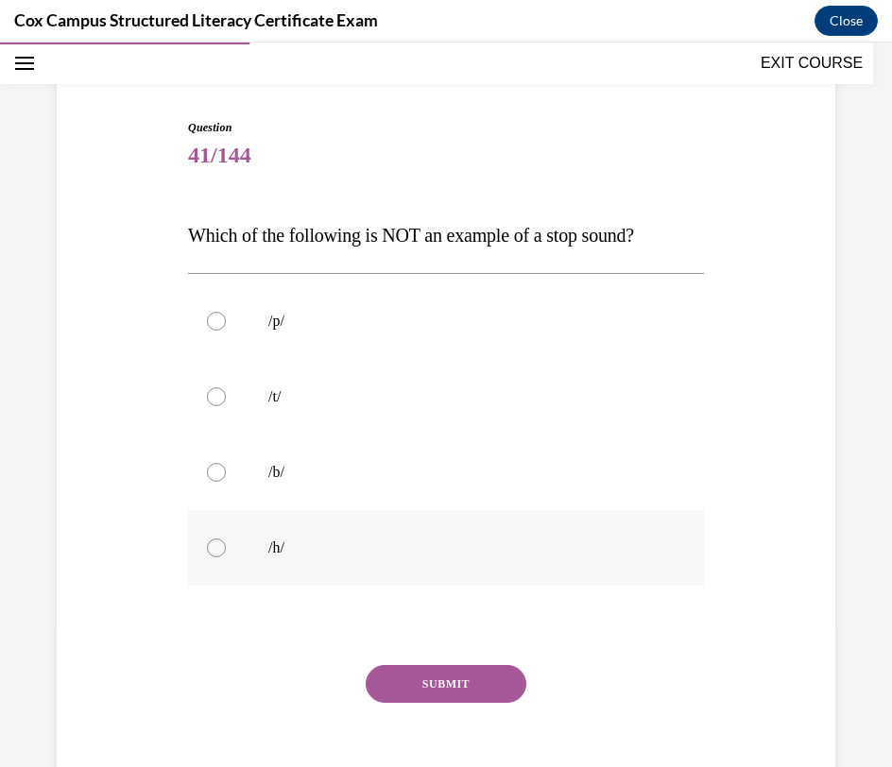
click at [437, 539] on p "/h/" at bounding box center [462, 548] width 388 height 19
click at [226, 539] on input "/h/" at bounding box center [216, 548] width 19 height 19
radio input "true"
click at [431, 681] on button "SUBMIT" at bounding box center [446, 684] width 161 height 38
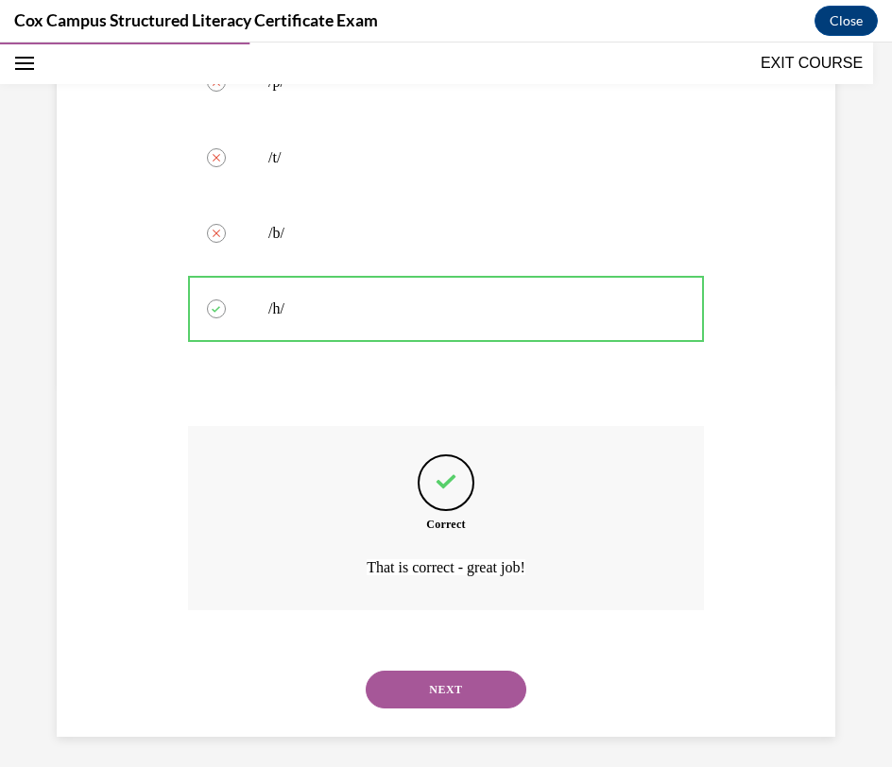
scroll to position [390, 0]
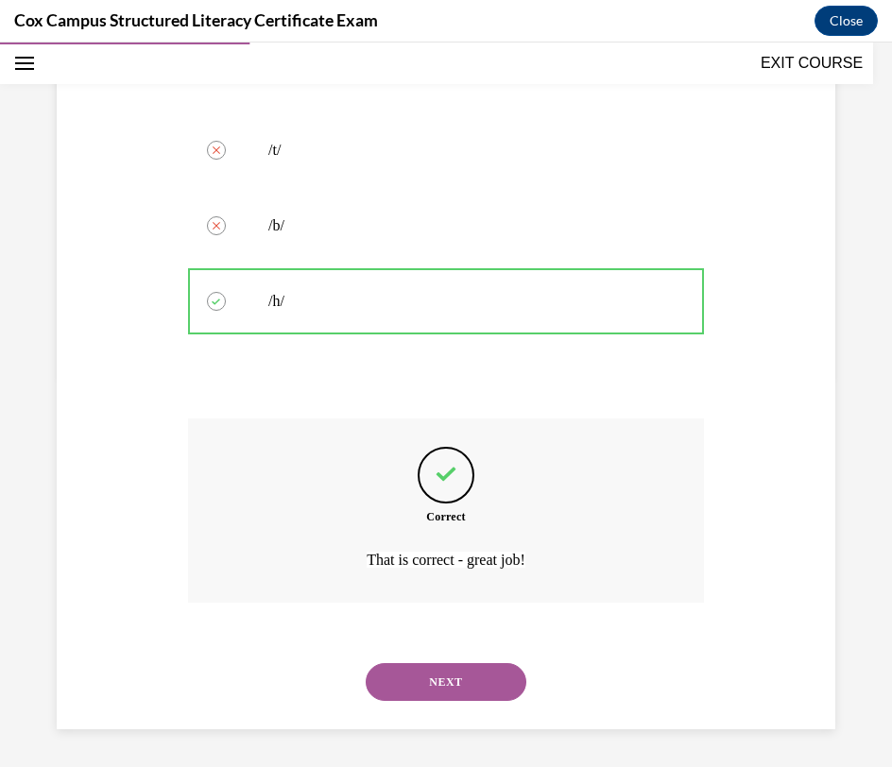
click at [432, 677] on button "NEXT" at bounding box center [446, 682] width 161 height 38
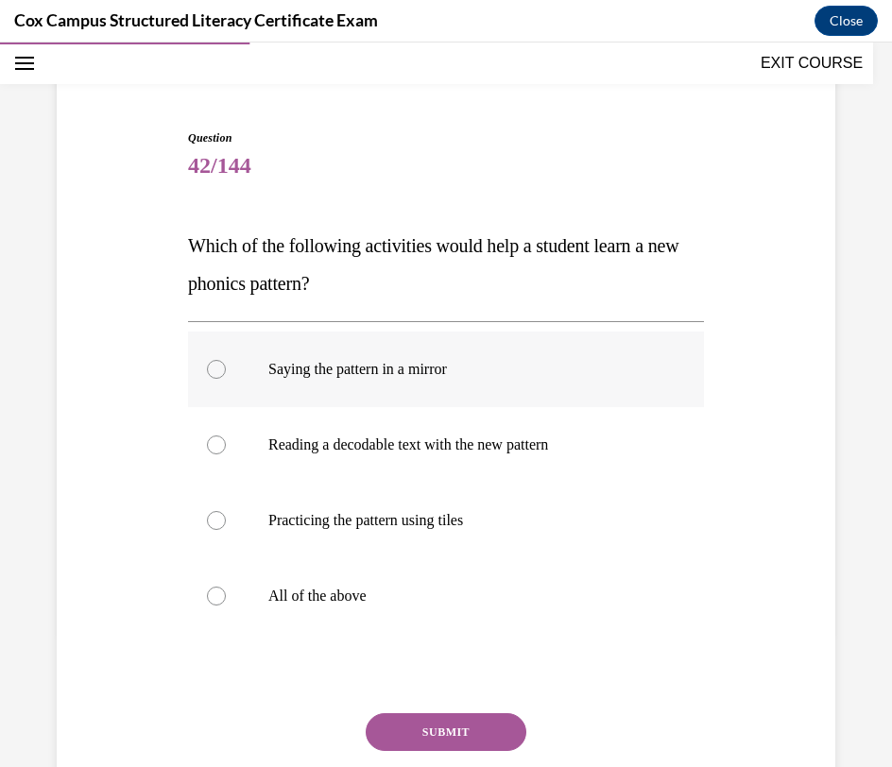
scroll to position [137, 0]
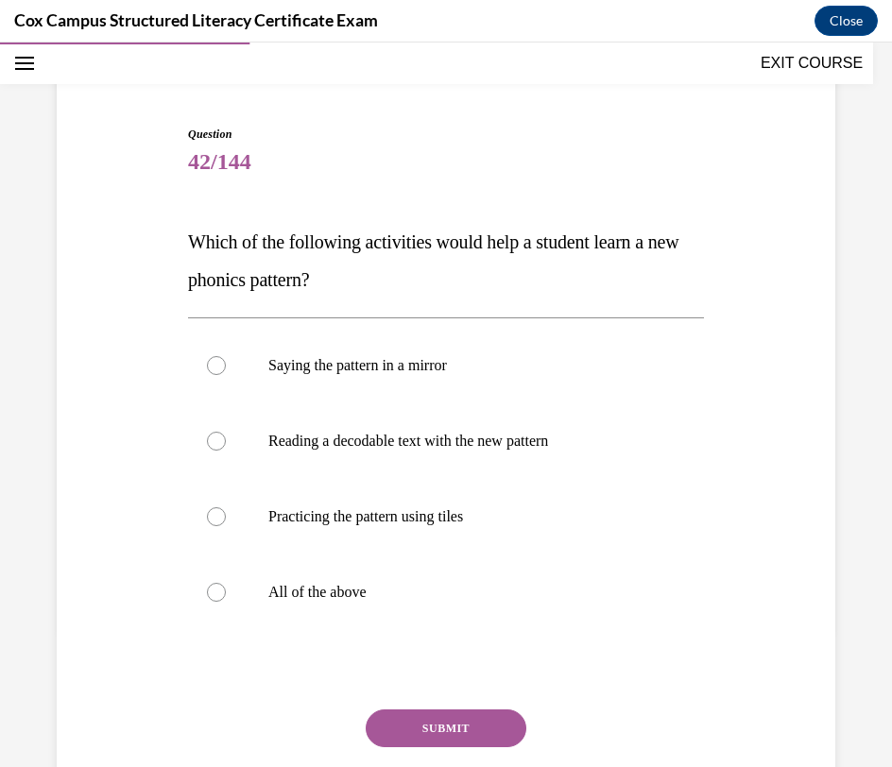
drag, startPoint x: 512, startPoint y: 576, endPoint x: 463, endPoint y: 686, distance: 120.1
click at [512, 577] on label "All of the above" at bounding box center [446, 593] width 516 height 76
click at [226, 583] on input "All of the above" at bounding box center [216, 592] width 19 height 19
radio input "true"
click at [449, 610] on label "All of the above" at bounding box center [446, 593] width 516 height 76
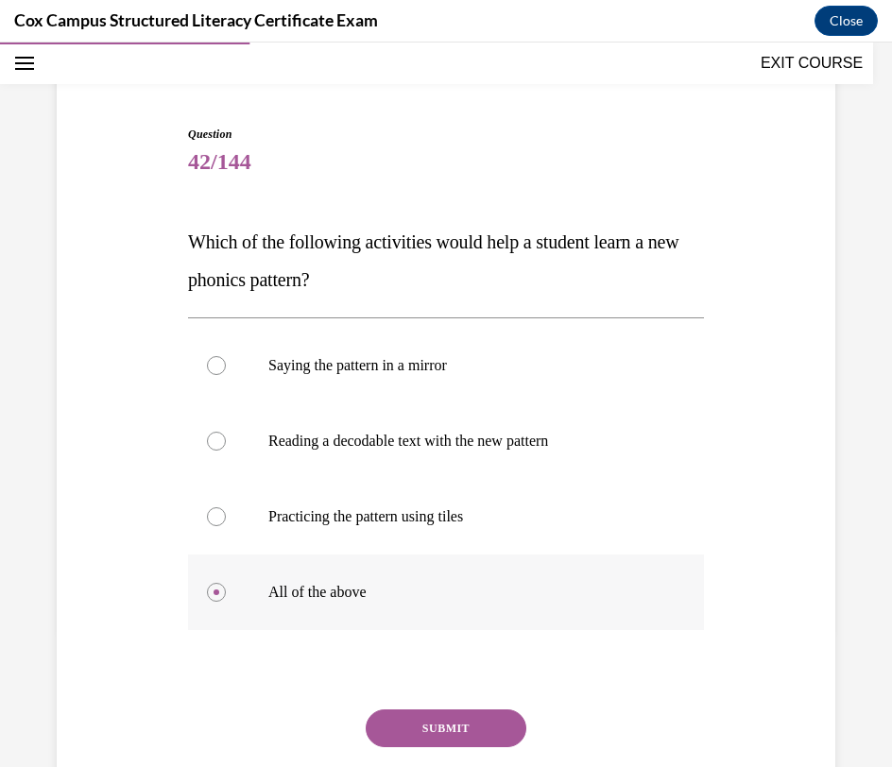
click at [226, 602] on input "All of the above" at bounding box center [216, 592] width 19 height 19
click at [453, 724] on button "SUBMIT" at bounding box center [446, 729] width 161 height 38
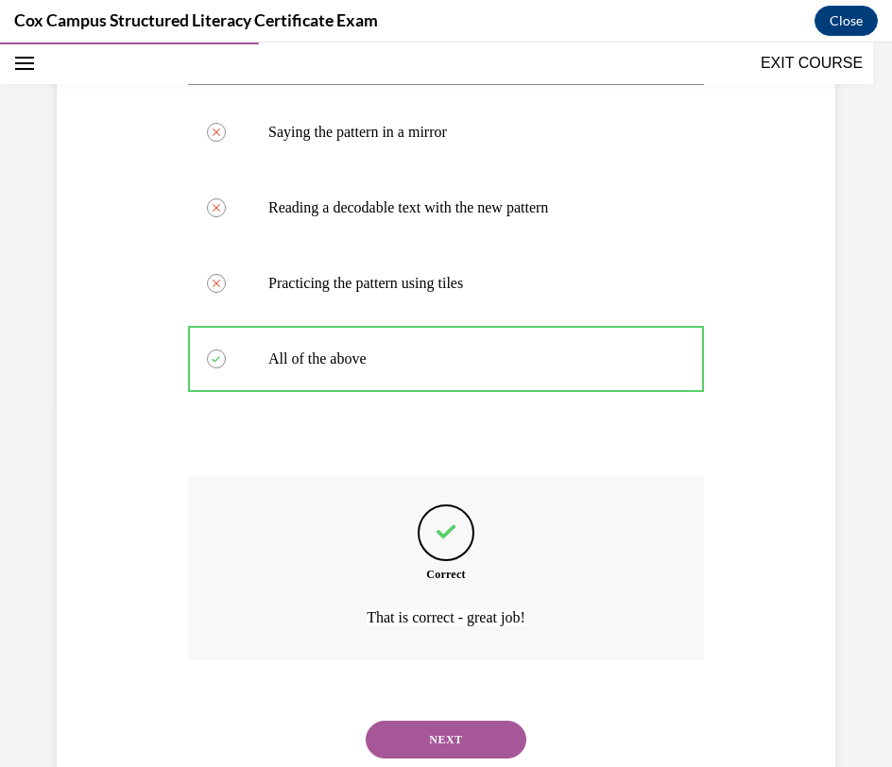
scroll to position [428, 0]
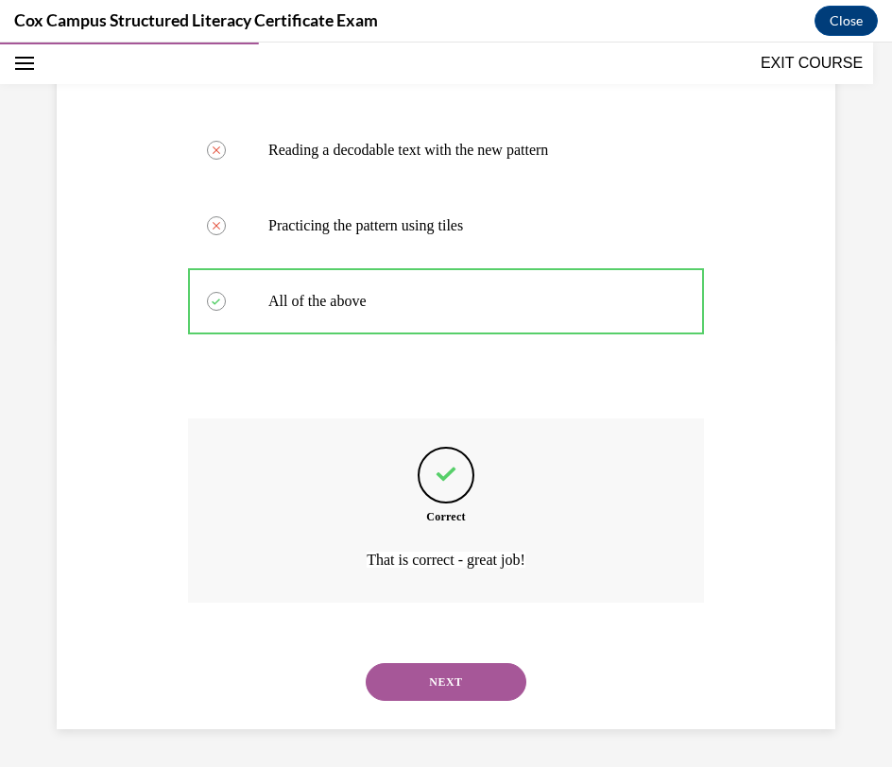
click at [441, 685] on button "NEXT" at bounding box center [446, 682] width 161 height 38
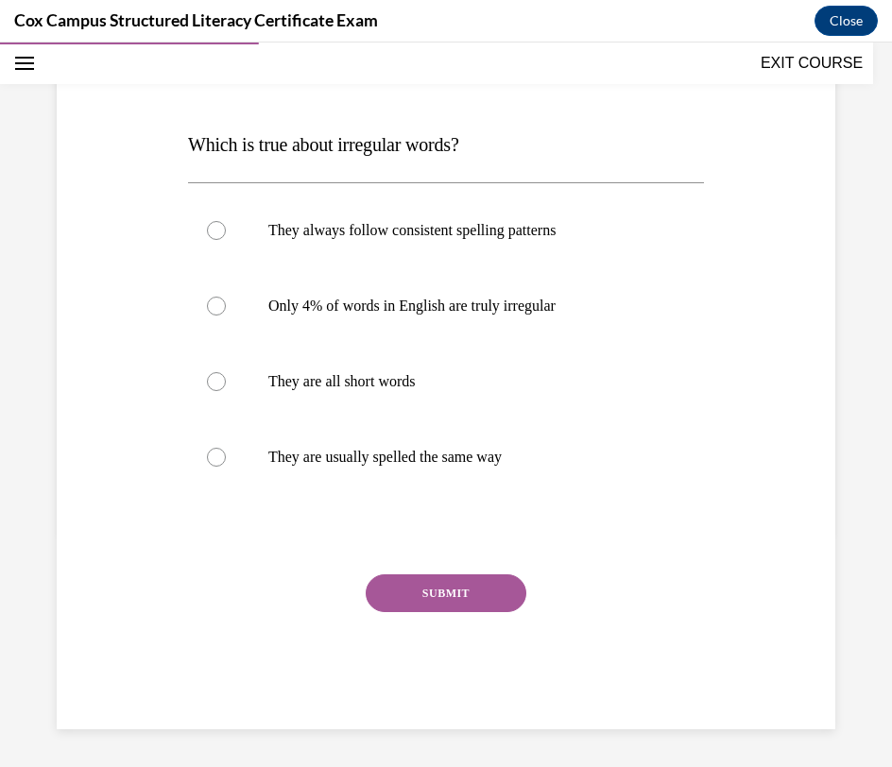
scroll to position [210, 0]
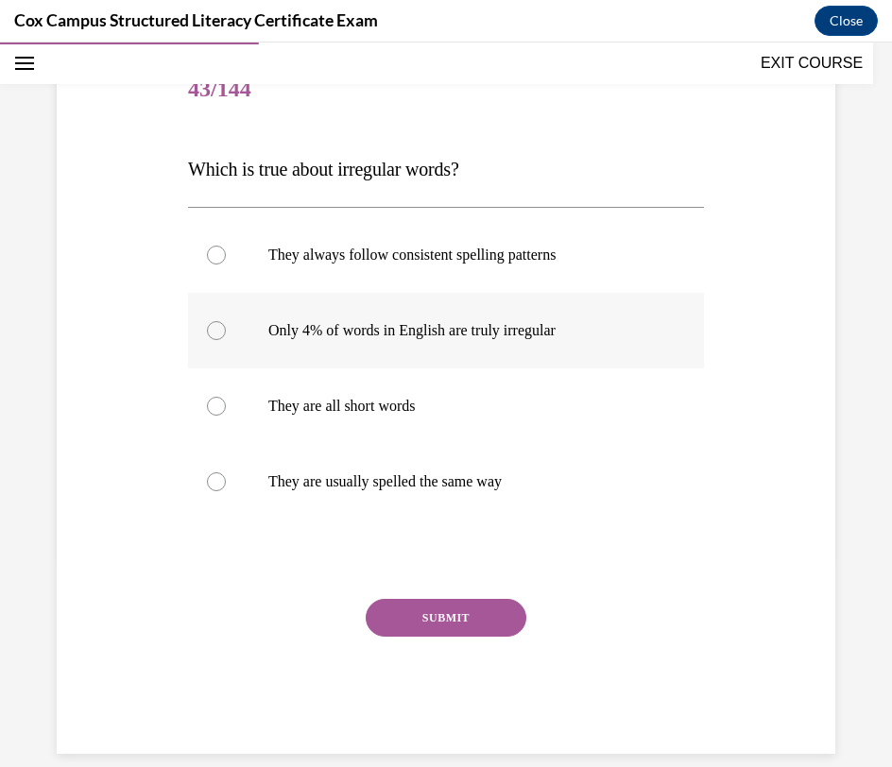
click at [452, 339] on label "Only 4% of words in English are truly irregular" at bounding box center [446, 331] width 516 height 76
click at [226, 339] on input "Only 4% of words in English are truly irregular" at bounding box center [216, 330] width 19 height 19
radio input "true"
click at [460, 618] on button "SUBMIT" at bounding box center [446, 618] width 161 height 38
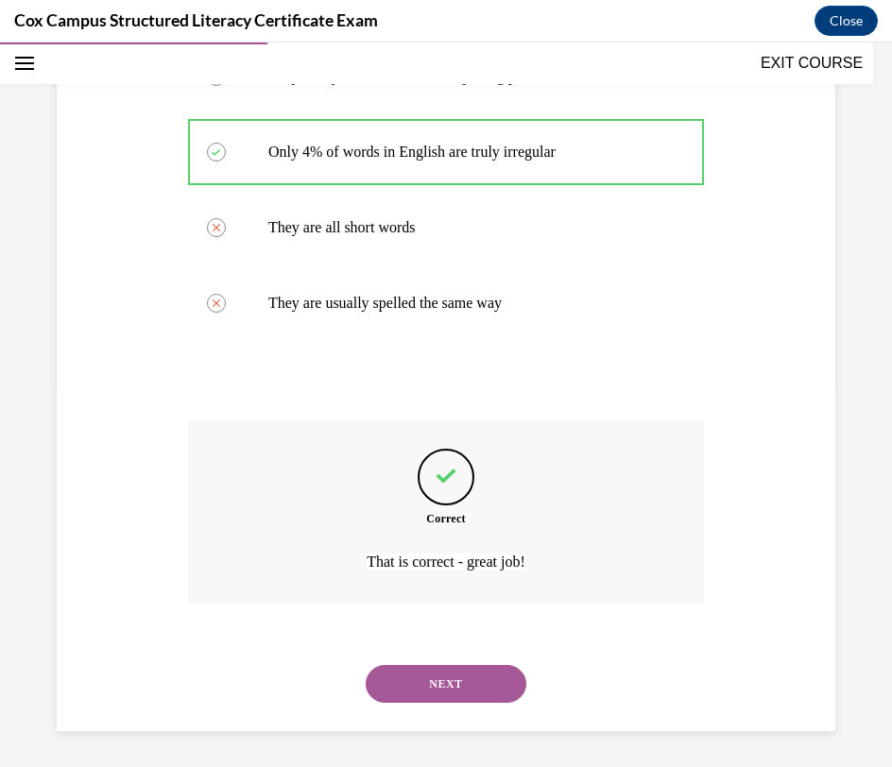
scroll to position [390, 0]
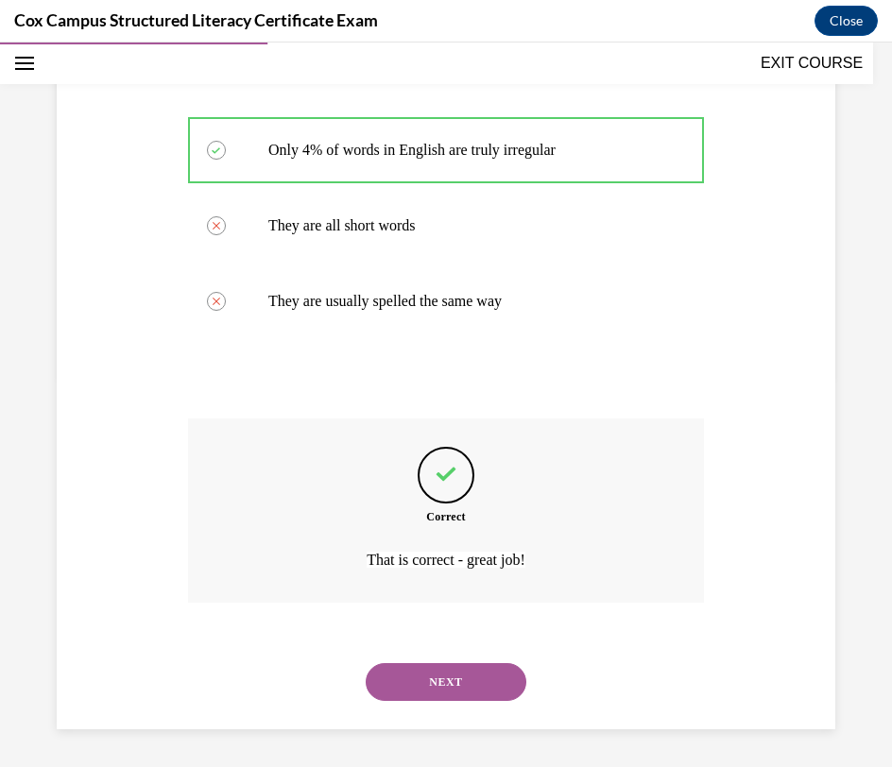
click at [430, 686] on button "NEXT" at bounding box center [446, 682] width 161 height 38
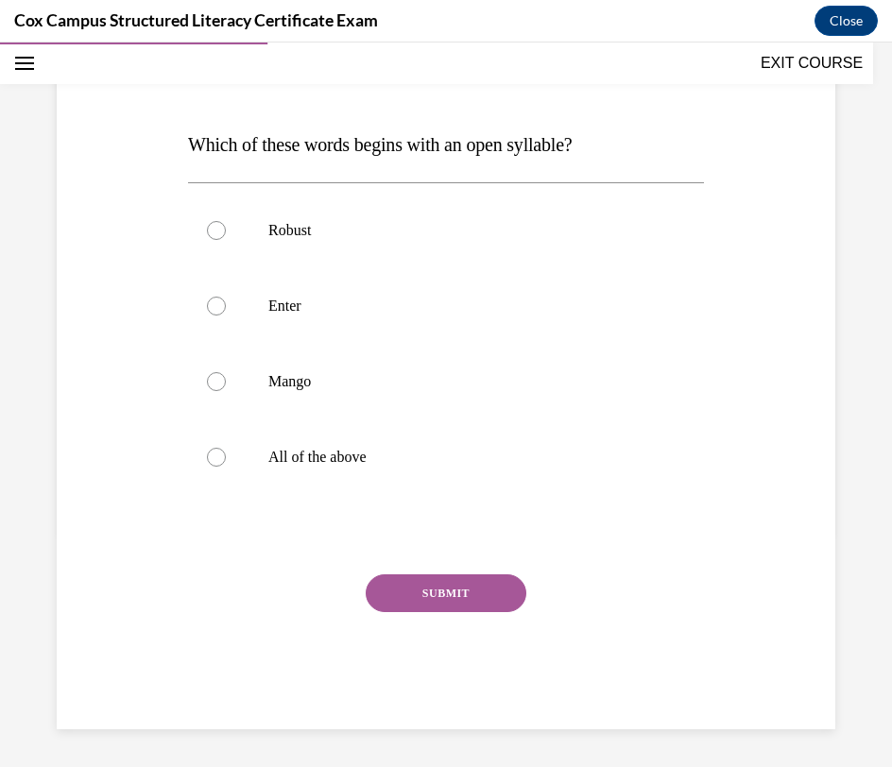
scroll to position [210, 0]
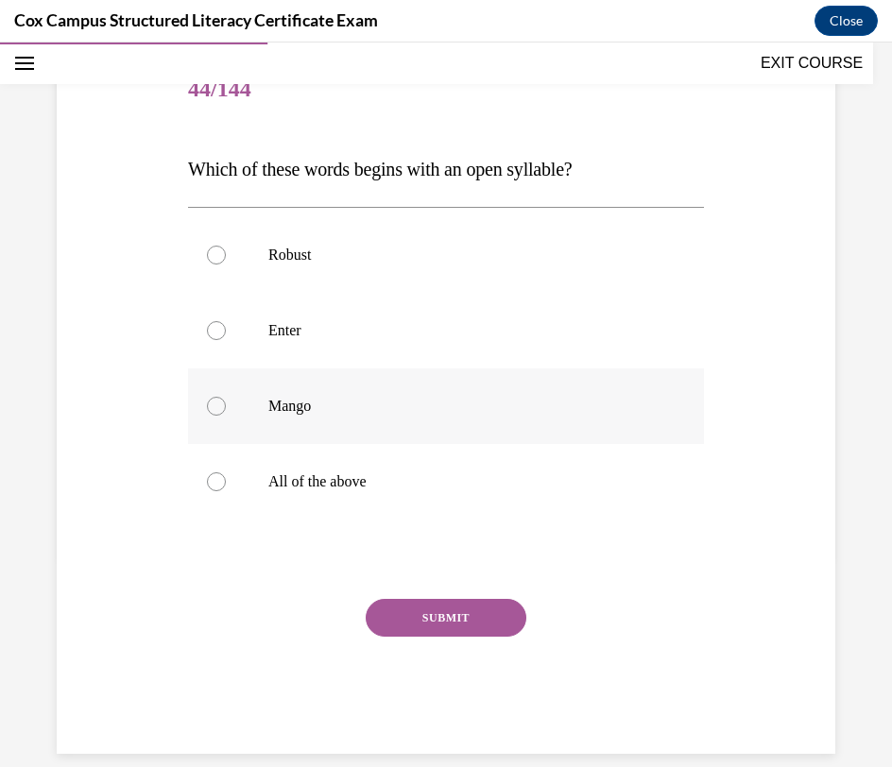
click at [527, 411] on p "Mango" at bounding box center [462, 406] width 388 height 19
click at [226, 411] on input "Mango" at bounding box center [216, 406] width 19 height 19
radio input "true"
click at [461, 621] on button "SUBMIT" at bounding box center [446, 618] width 161 height 38
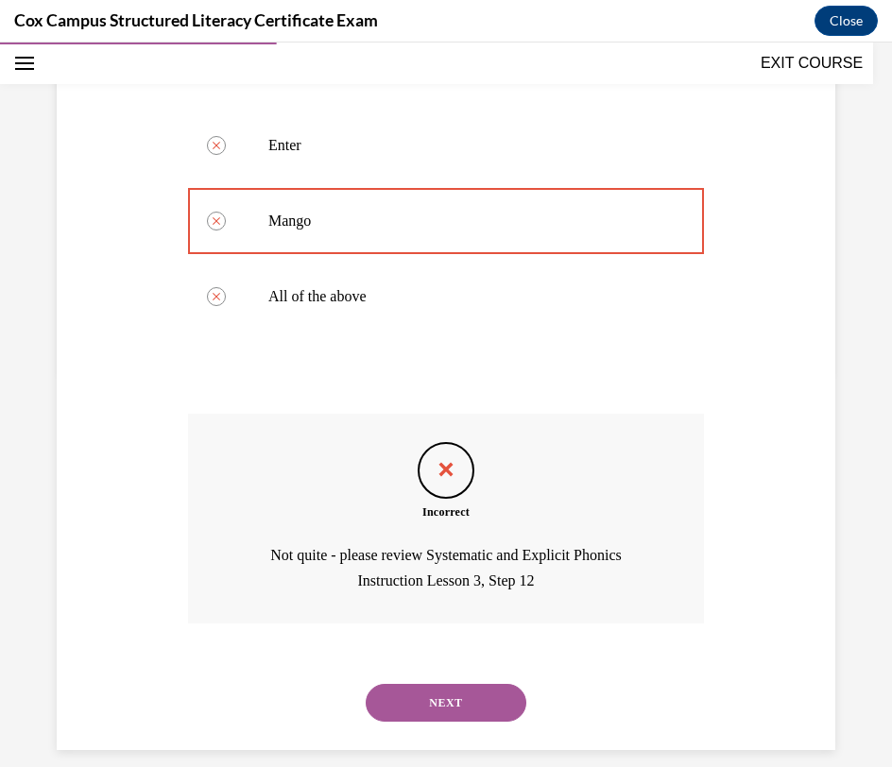
scroll to position [416, 0]
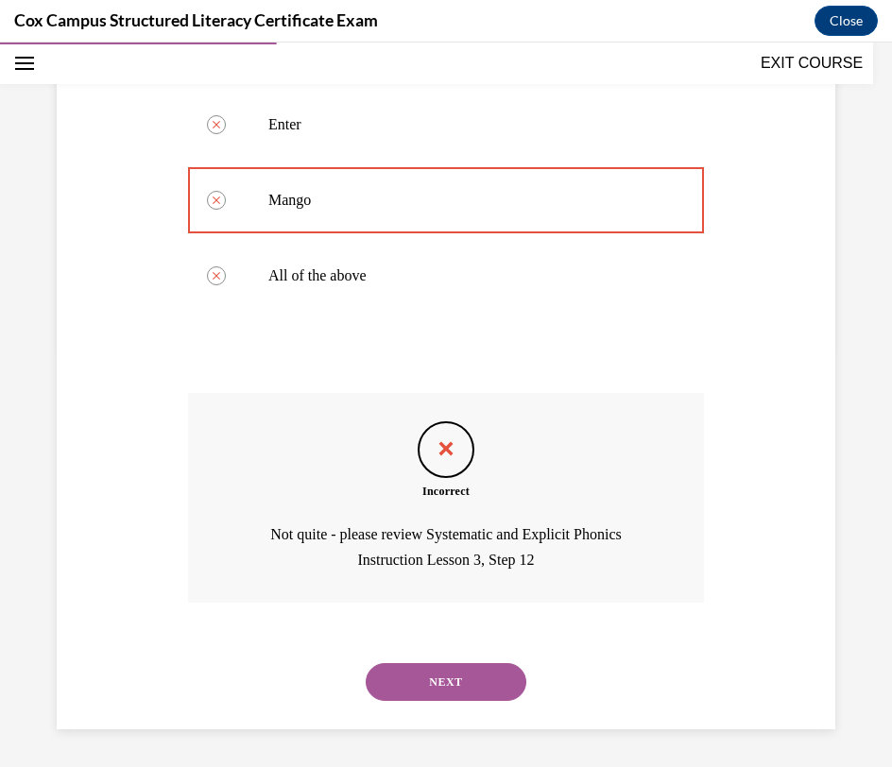
click at [446, 686] on button "NEXT" at bounding box center [446, 682] width 161 height 38
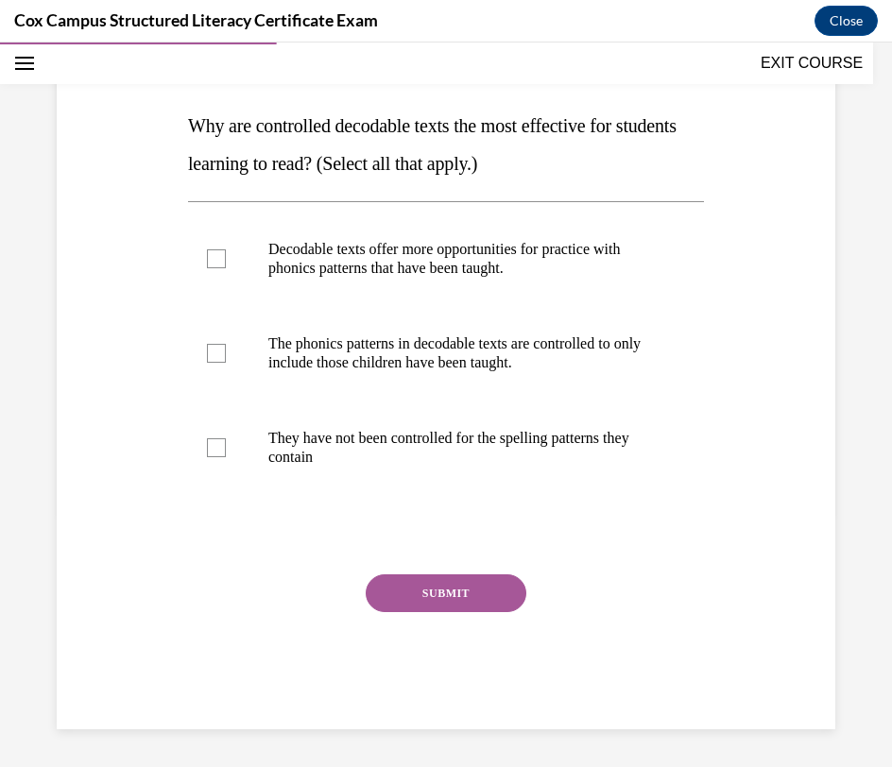
scroll to position [211, 0]
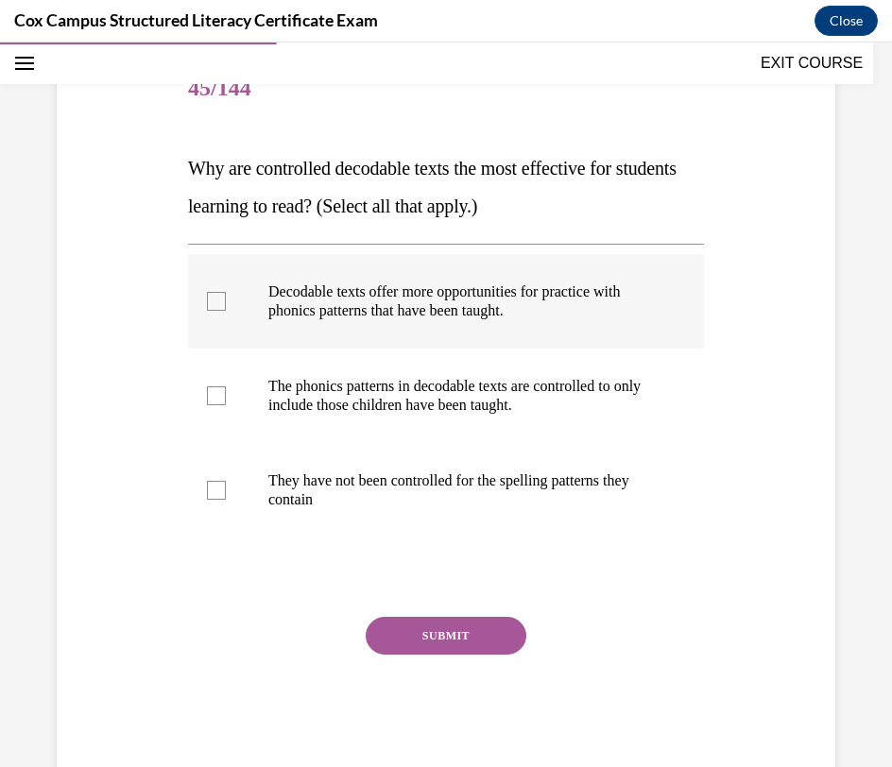
click at [661, 299] on label "Decodable texts offer more opportunities for practice with phonics patterns tha…" at bounding box center [446, 301] width 516 height 94
click at [226, 299] on input "Decodable texts offer more opportunities for practice with phonics patterns tha…" at bounding box center [216, 301] width 19 height 19
checkbox input "true"
click at [605, 408] on p "The phonics patterns in decodable texts are controlled to only include those ch…" at bounding box center [462, 396] width 388 height 38
click at [226, 405] on input "The phonics patterns in decodable texts are controlled to only include those ch…" at bounding box center [216, 395] width 19 height 19
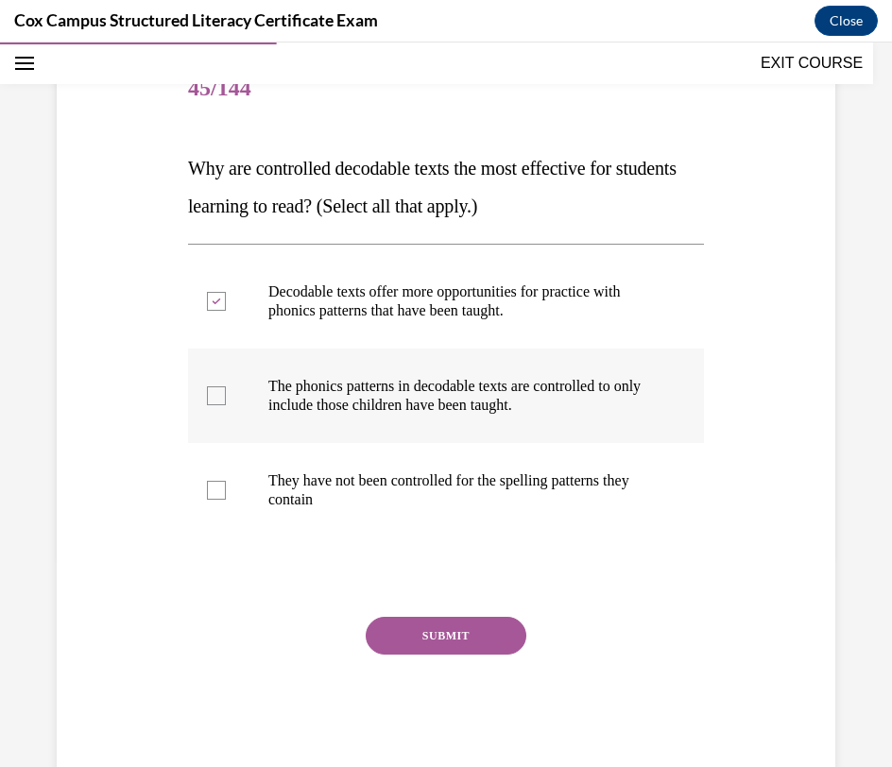
checkbox input "true"
click at [480, 630] on button "SUBMIT" at bounding box center [446, 636] width 161 height 38
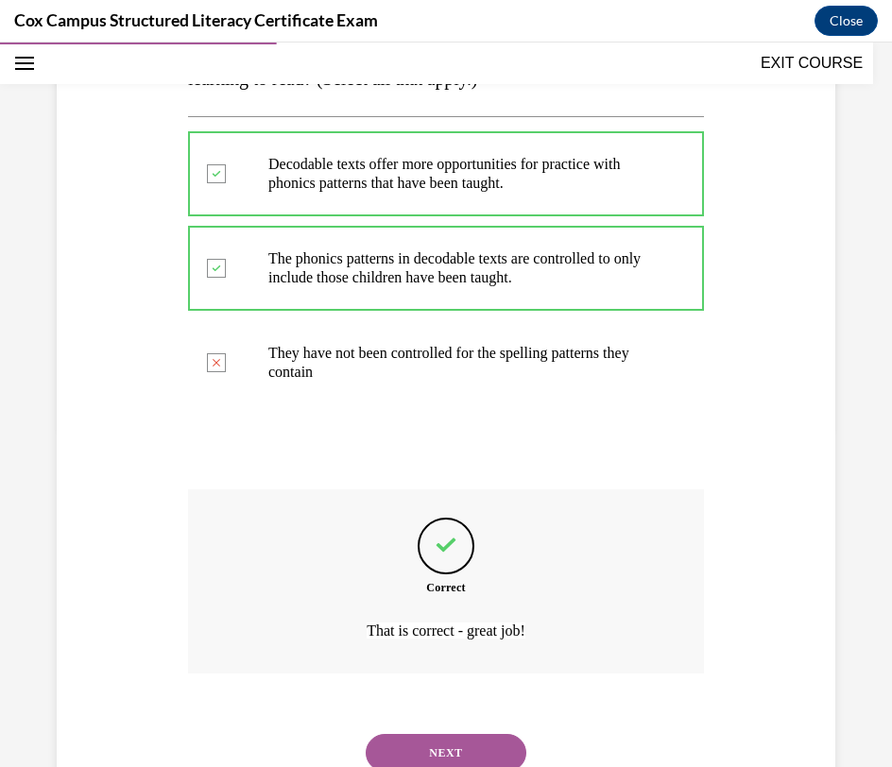
scroll to position [409, 0]
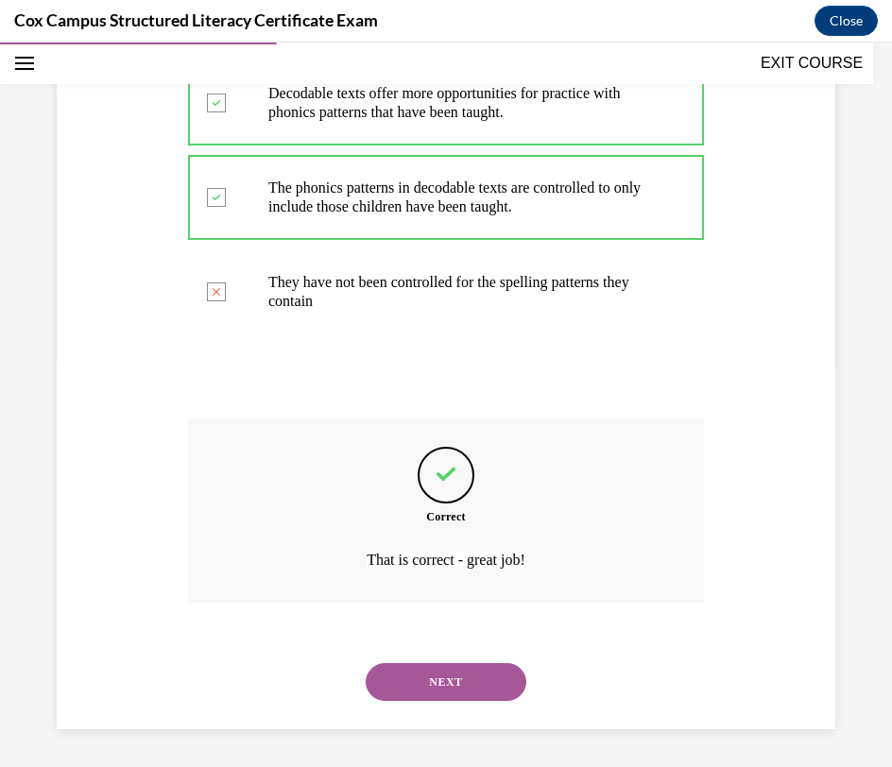
click at [444, 679] on button "NEXT" at bounding box center [446, 682] width 161 height 38
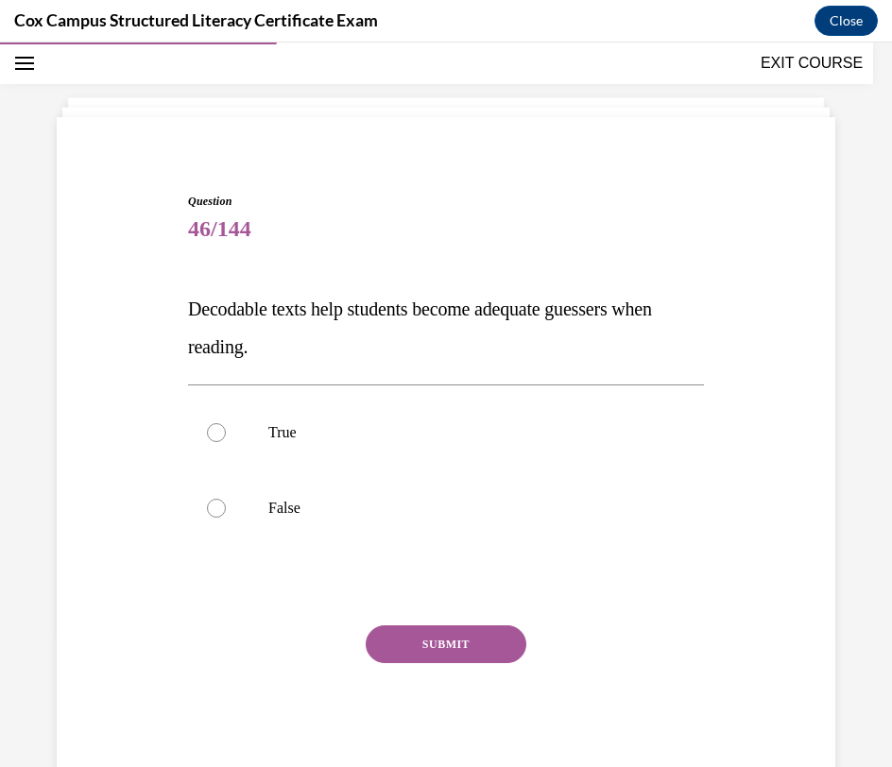
scroll to position [66, 0]
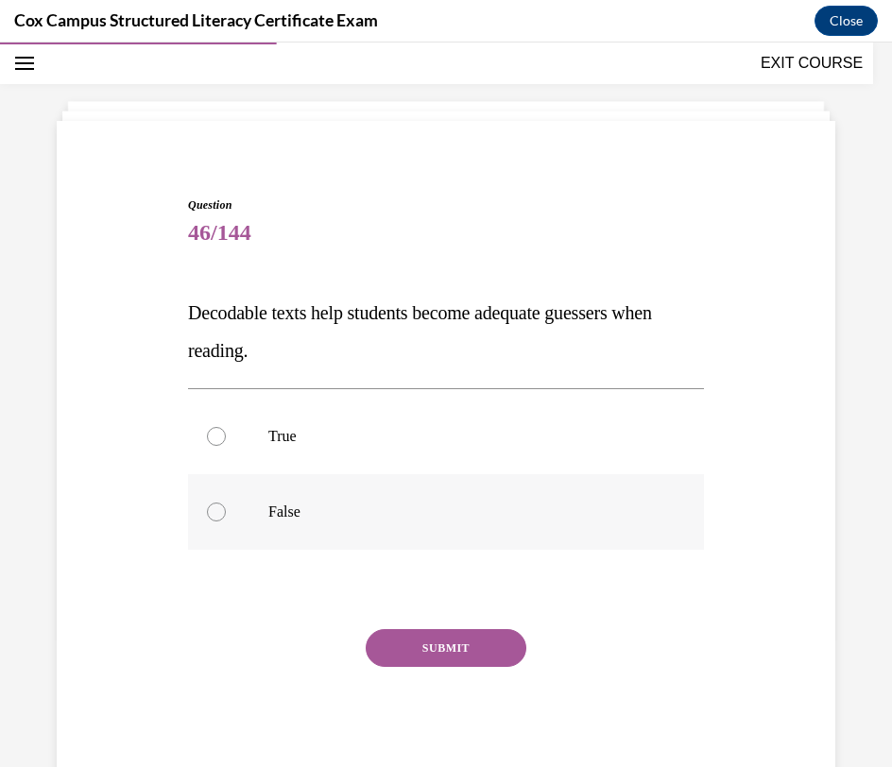
click at [413, 513] on p "False" at bounding box center [462, 512] width 388 height 19
click at [226, 513] on input "False" at bounding box center [216, 512] width 19 height 19
radio input "true"
click at [420, 659] on button "SUBMIT" at bounding box center [446, 648] width 161 height 38
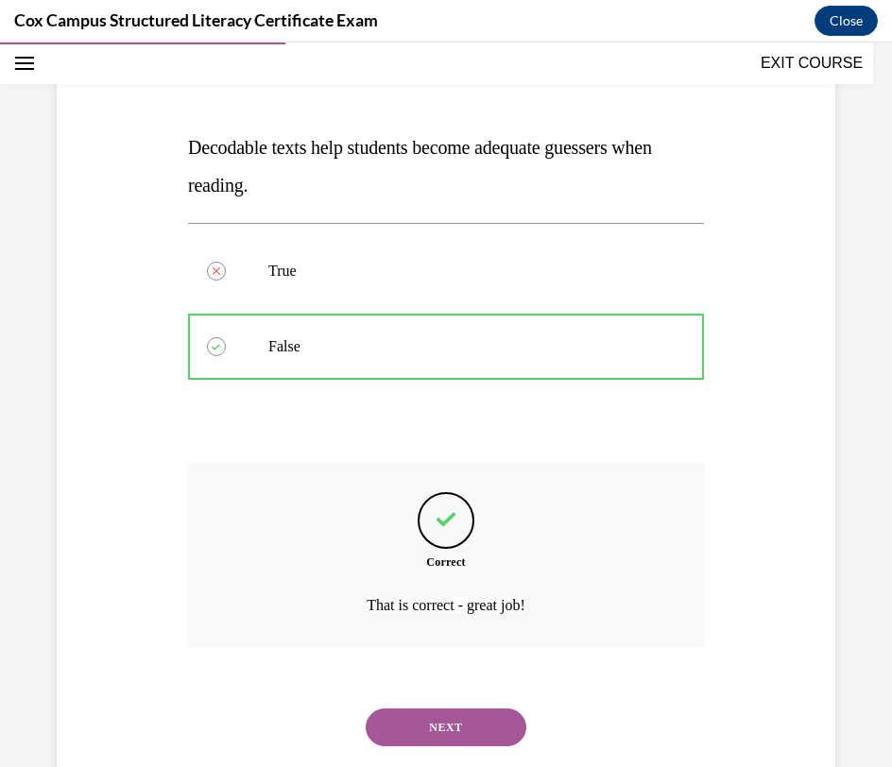
scroll to position [277, 0]
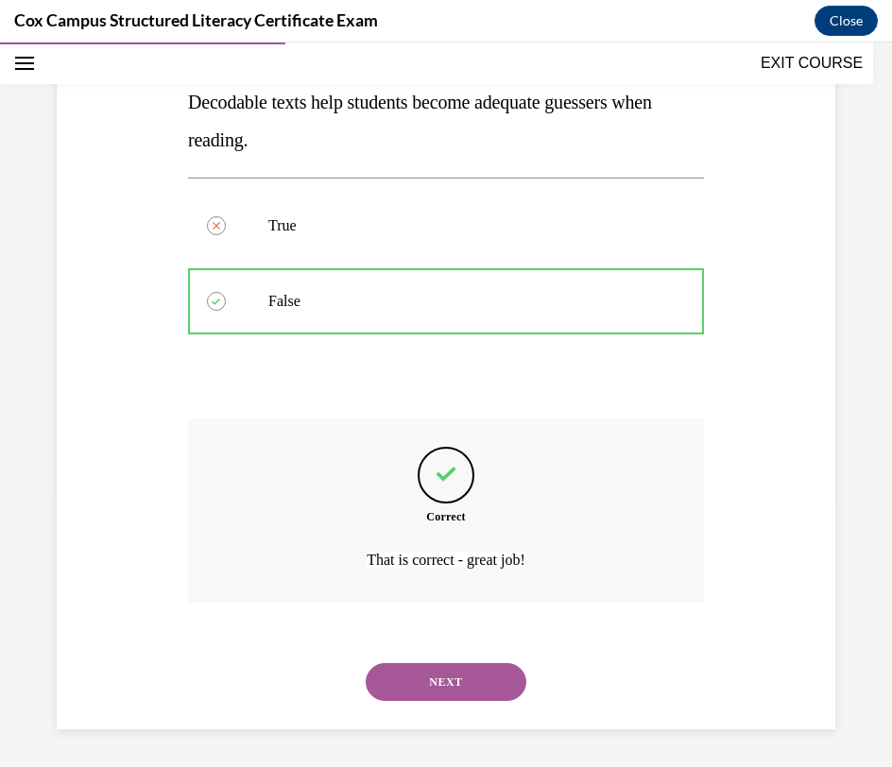
click at [422, 680] on button "NEXT" at bounding box center [446, 682] width 161 height 38
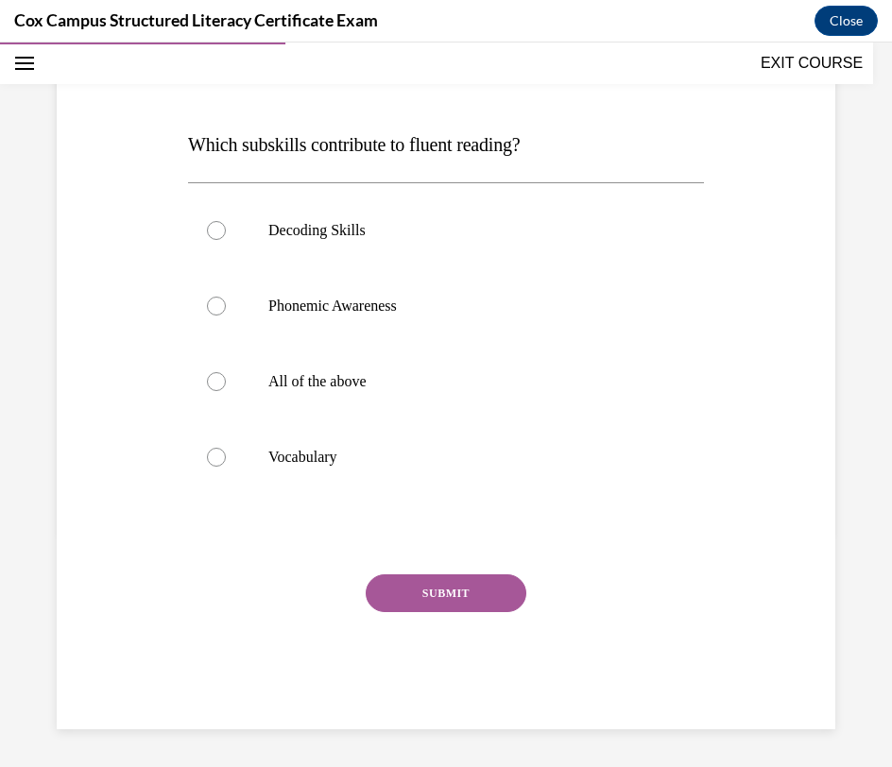
scroll to position [210, 0]
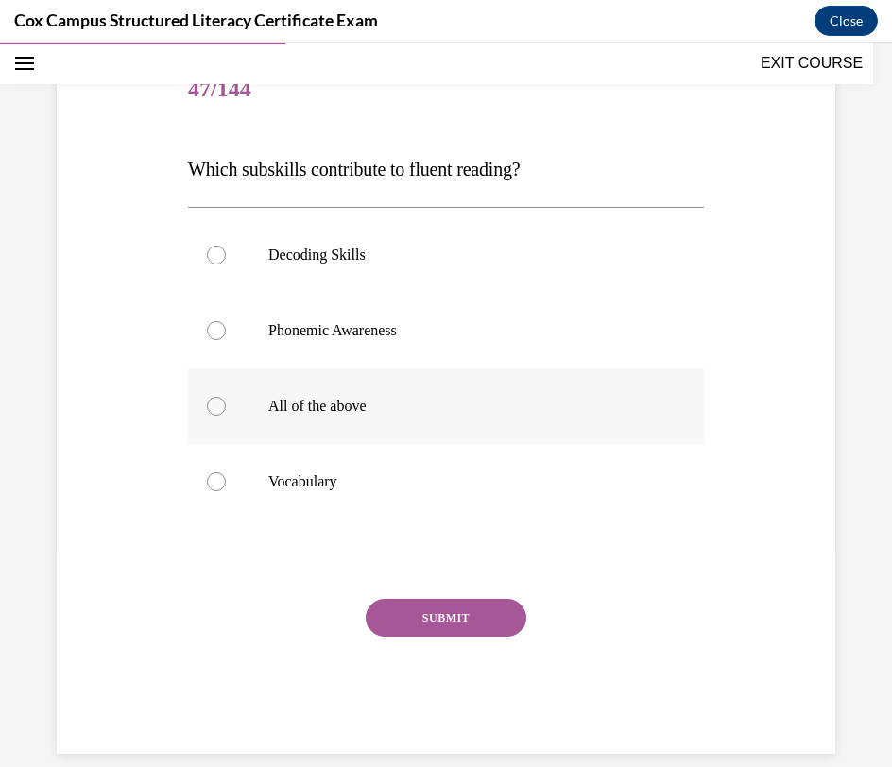
click at [410, 404] on p "All of the above" at bounding box center [462, 406] width 388 height 19
click at [226, 404] on input "All of the above" at bounding box center [216, 406] width 19 height 19
radio input "true"
click at [419, 616] on button "SUBMIT" at bounding box center [446, 618] width 161 height 38
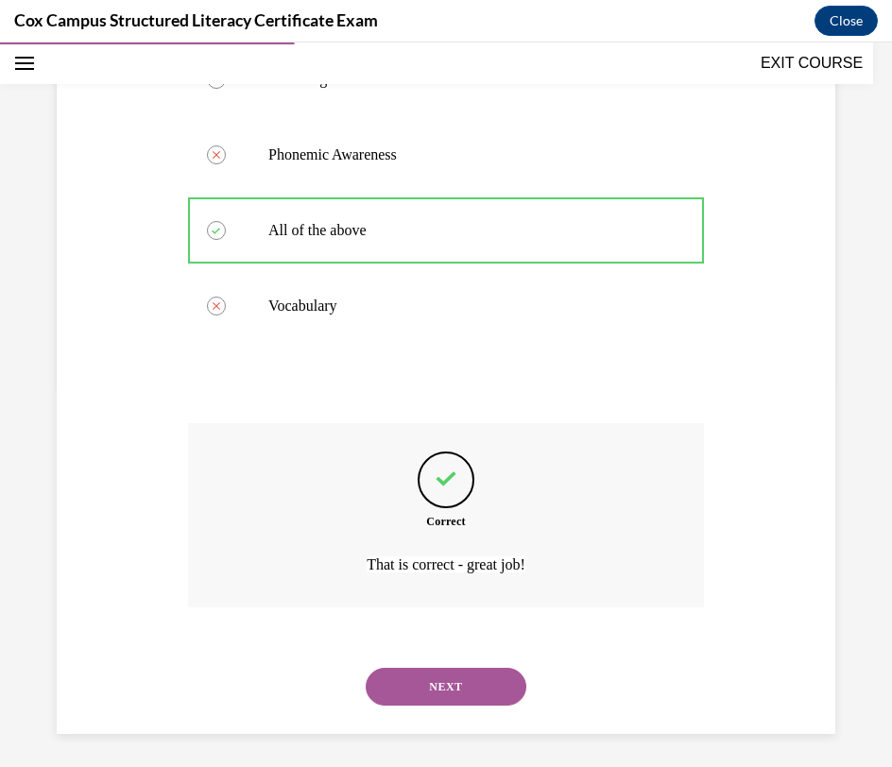
scroll to position [390, 0]
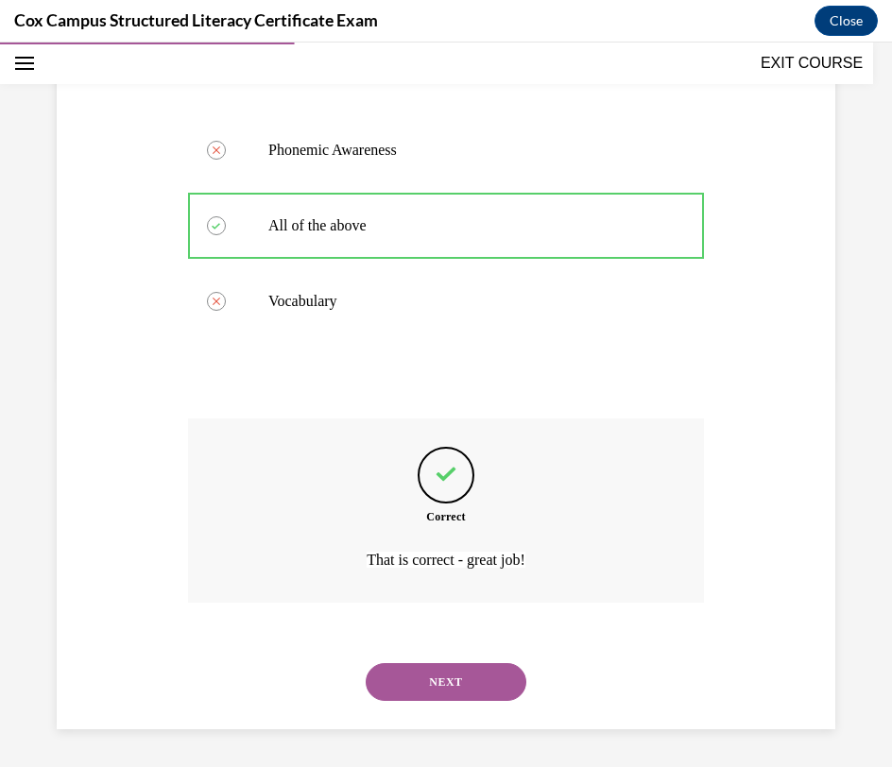
click at [396, 675] on button "NEXT" at bounding box center [446, 682] width 161 height 38
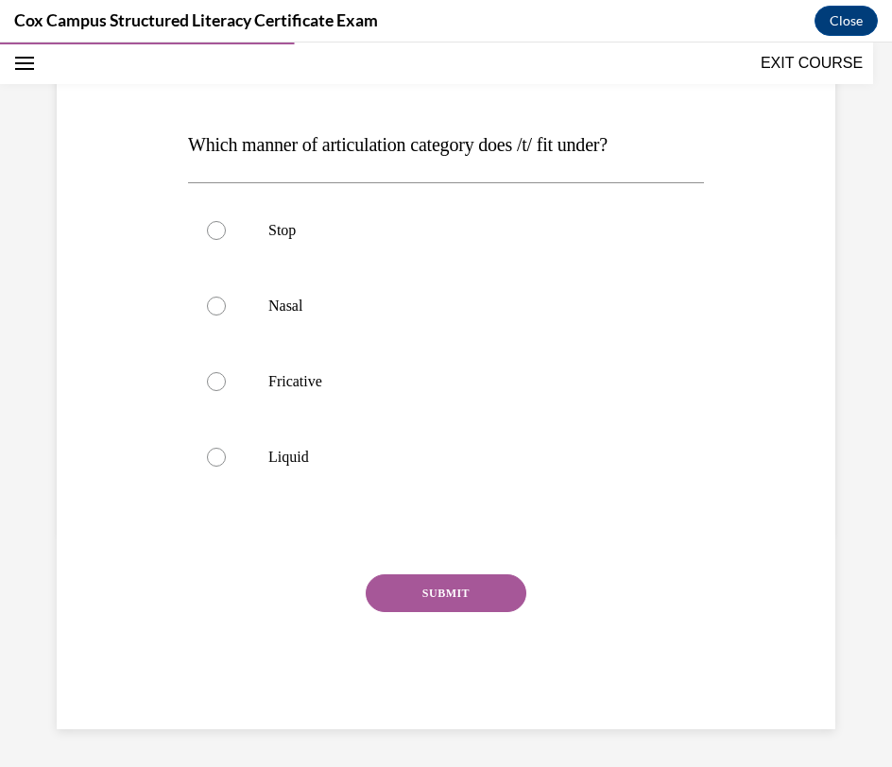
scroll to position [210, 0]
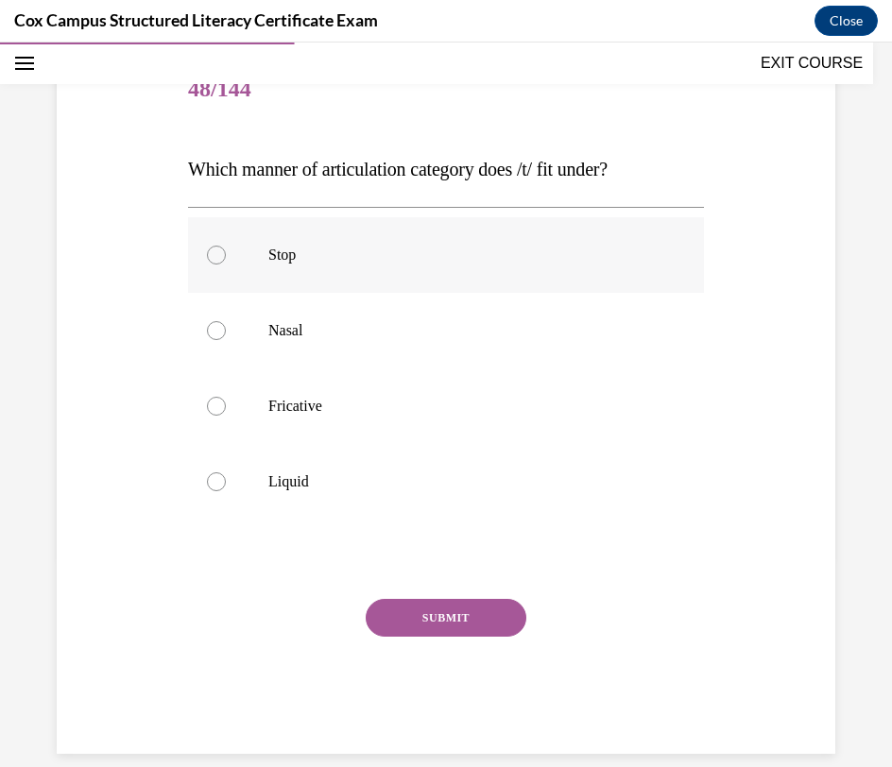
click at [376, 265] on label "Stop" at bounding box center [446, 255] width 516 height 76
click at [226, 265] on input "Stop" at bounding box center [216, 255] width 19 height 19
radio input "true"
click at [482, 607] on button "SUBMIT" at bounding box center [446, 618] width 161 height 38
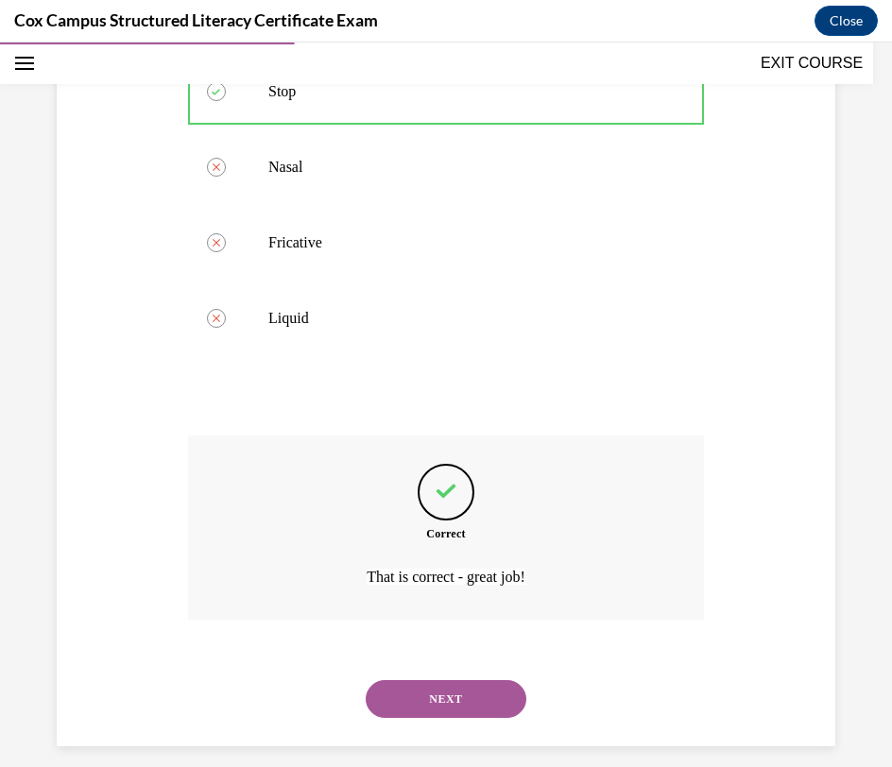
scroll to position [390, 0]
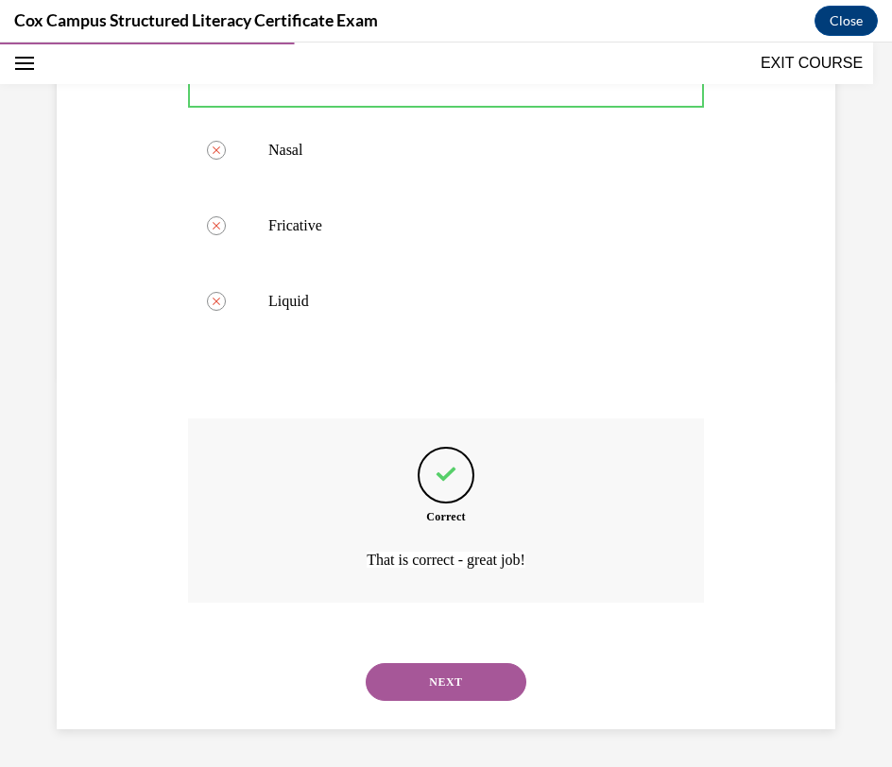
click at [428, 683] on button "NEXT" at bounding box center [446, 682] width 161 height 38
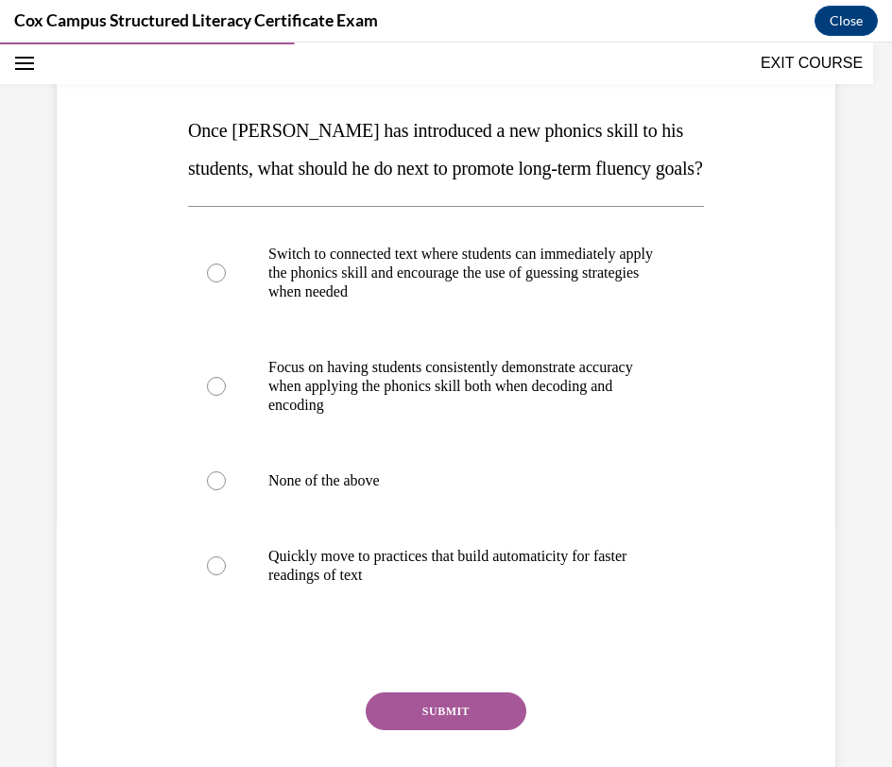
scroll to position [250, 0]
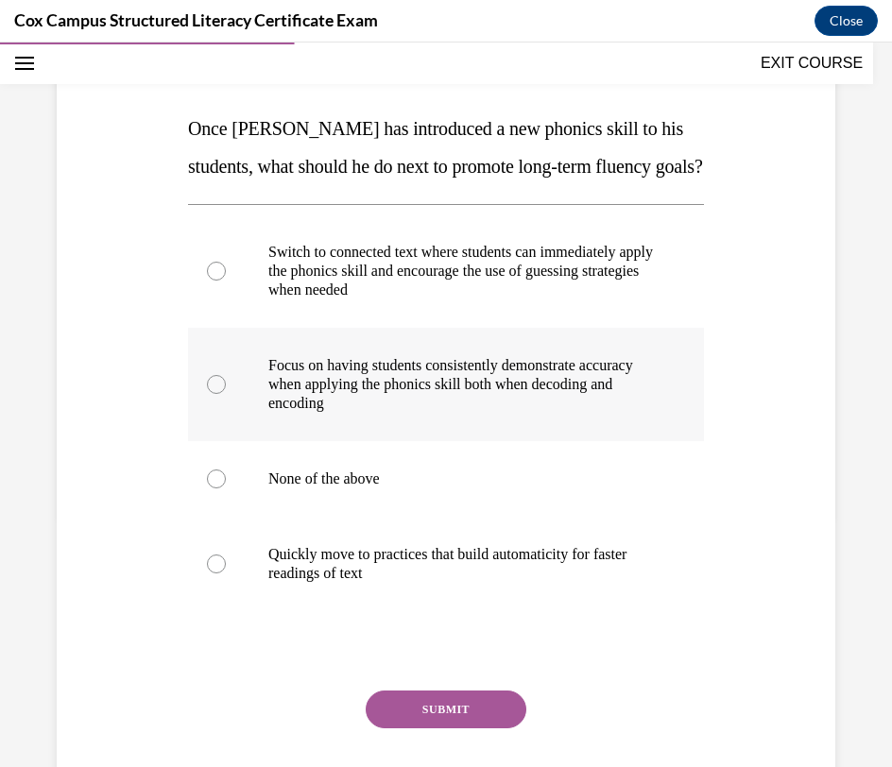
click at [567, 413] on p "Focus on having students consistently demonstrate accuracy when applying the ph…" at bounding box center [462, 384] width 388 height 57
click at [226, 394] on input "Focus on having students consistently demonstrate accuracy when applying the ph…" at bounding box center [216, 384] width 19 height 19
radio input "true"
click at [487, 728] on button "SUBMIT" at bounding box center [446, 710] width 161 height 38
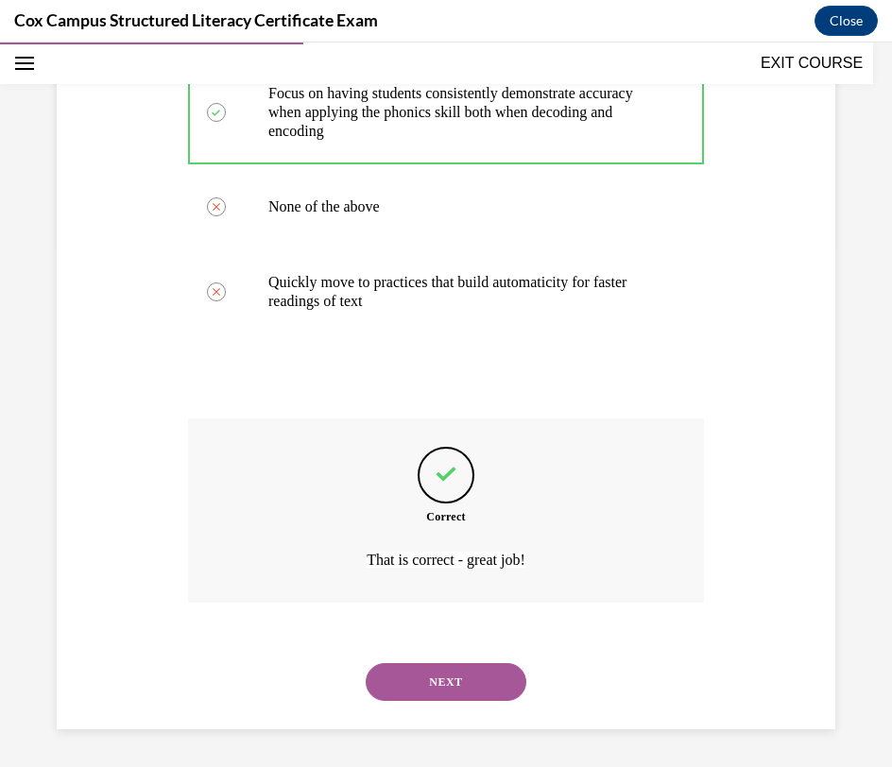
scroll to position [560, 0]
click at [468, 675] on button "NEXT" at bounding box center [446, 682] width 161 height 38
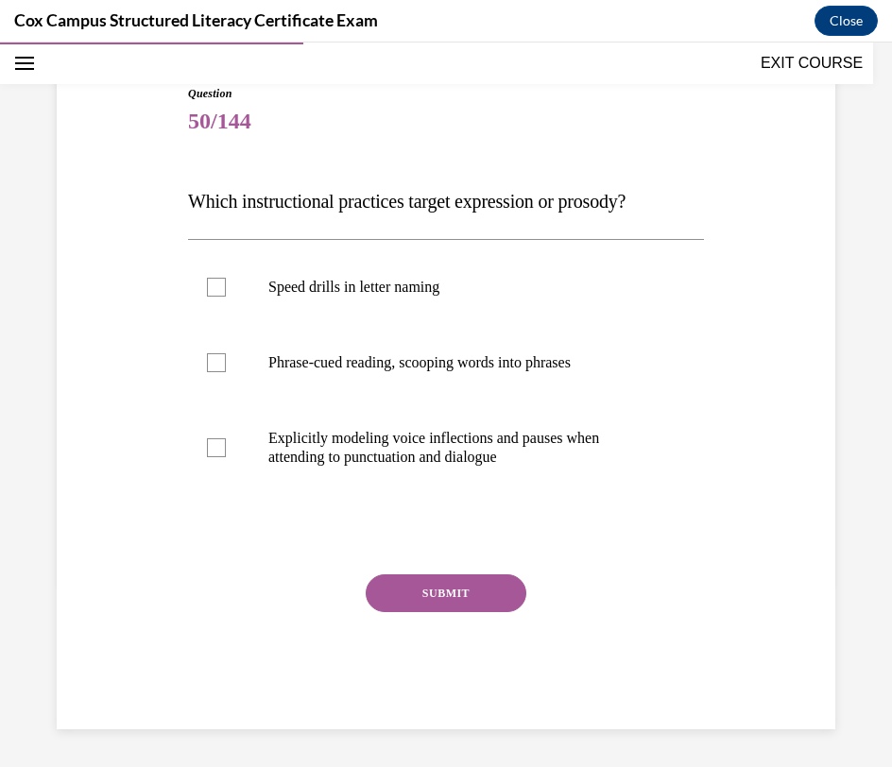
scroll to position [178, 0]
click at [560, 375] on label "Phrase-cued reading, scooping words into phrases" at bounding box center [446, 363] width 516 height 76
click at [226, 372] on input "Phrase-cued reading, scooping words into phrases" at bounding box center [216, 362] width 19 height 19
checkbox input "true"
click at [541, 442] on p "Explicitly modeling voice inflections and pauses when attending to punctuation …" at bounding box center [462, 448] width 388 height 38
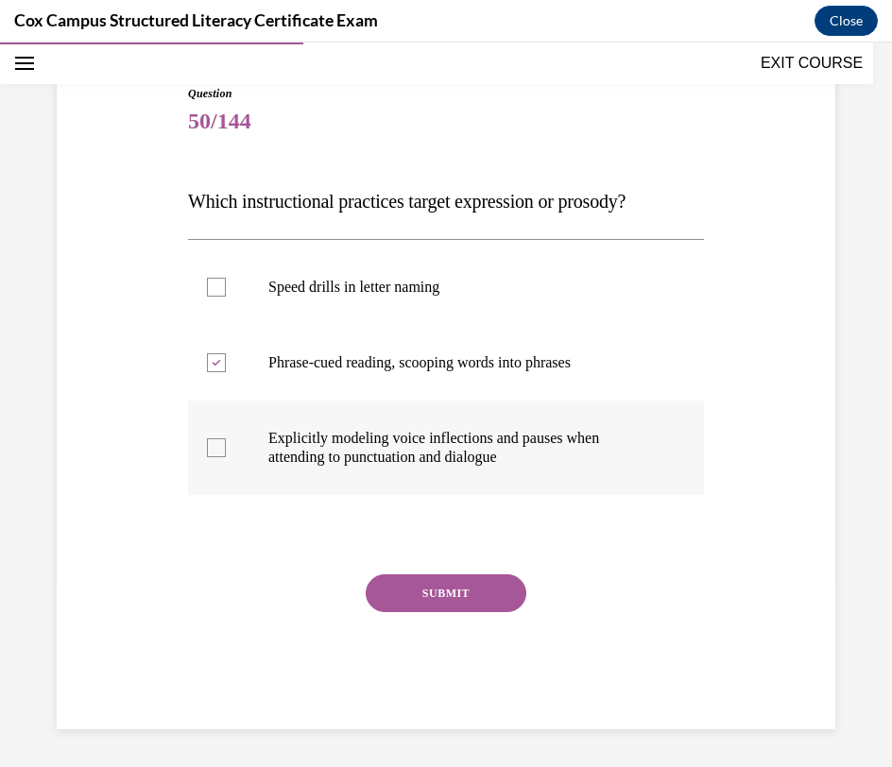
click at [226, 442] on input "Explicitly modeling voice inflections and pauses when attending to punctuation …" at bounding box center [216, 447] width 19 height 19
checkbox input "true"
click at [430, 598] on button "SUBMIT" at bounding box center [446, 593] width 161 height 38
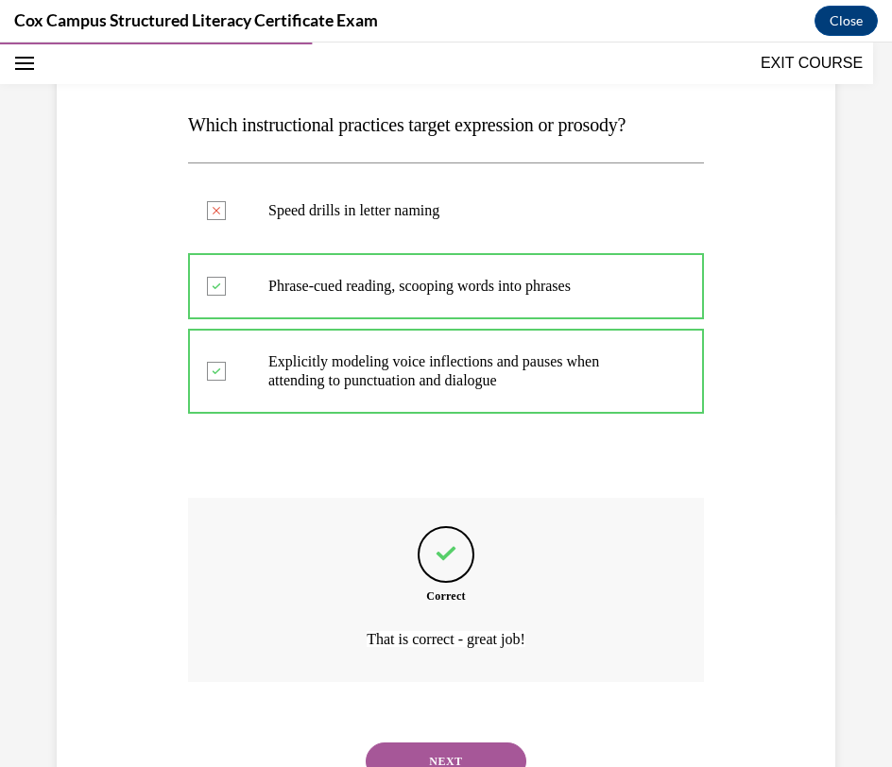
scroll to position [334, 0]
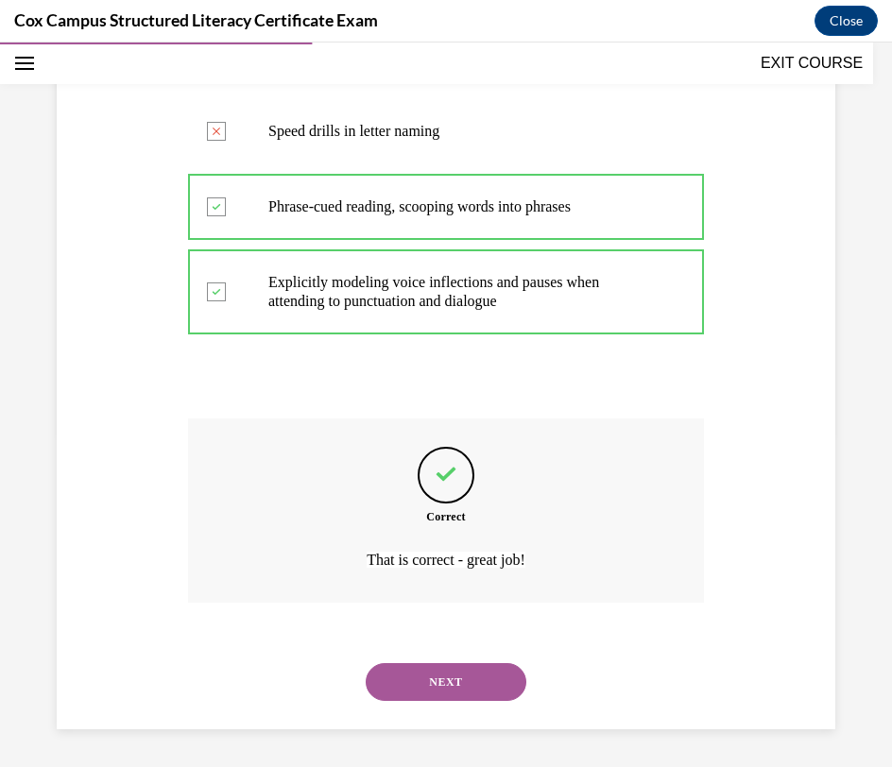
click at [425, 676] on button "NEXT" at bounding box center [446, 682] width 161 height 38
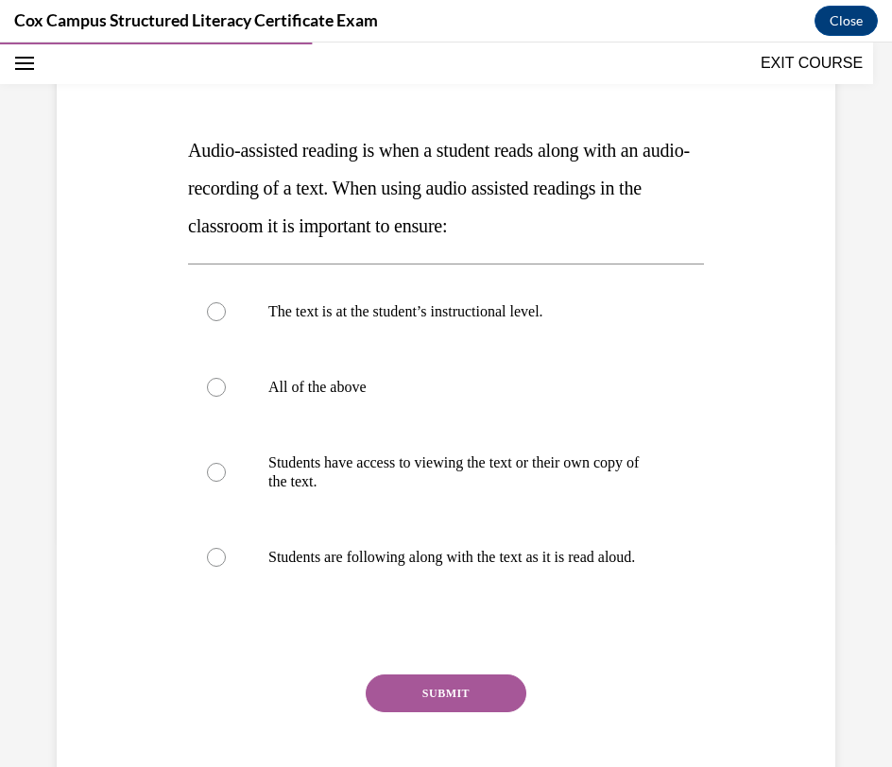
scroll to position [231, 0]
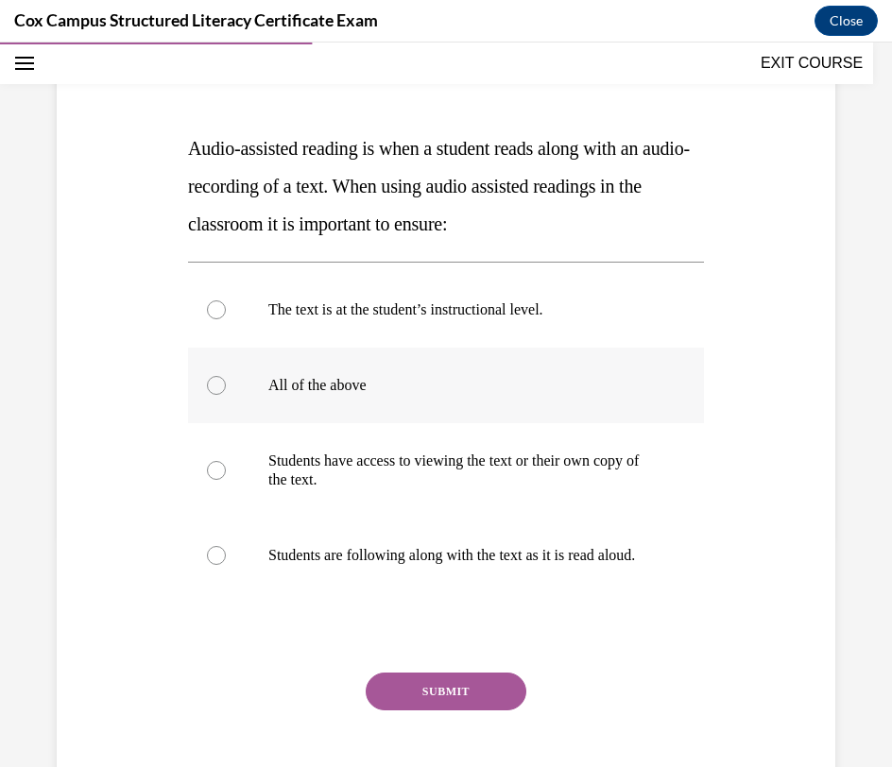
click at [516, 403] on label "All of the above" at bounding box center [446, 386] width 516 height 76
click at [226, 395] on input "All of the above" at bounding box center [216, 385] width 19 height 19
radio input "true"
click at [428, 710] on button "SUBMIT" at bounding box center [446, 692] width 161 height 38
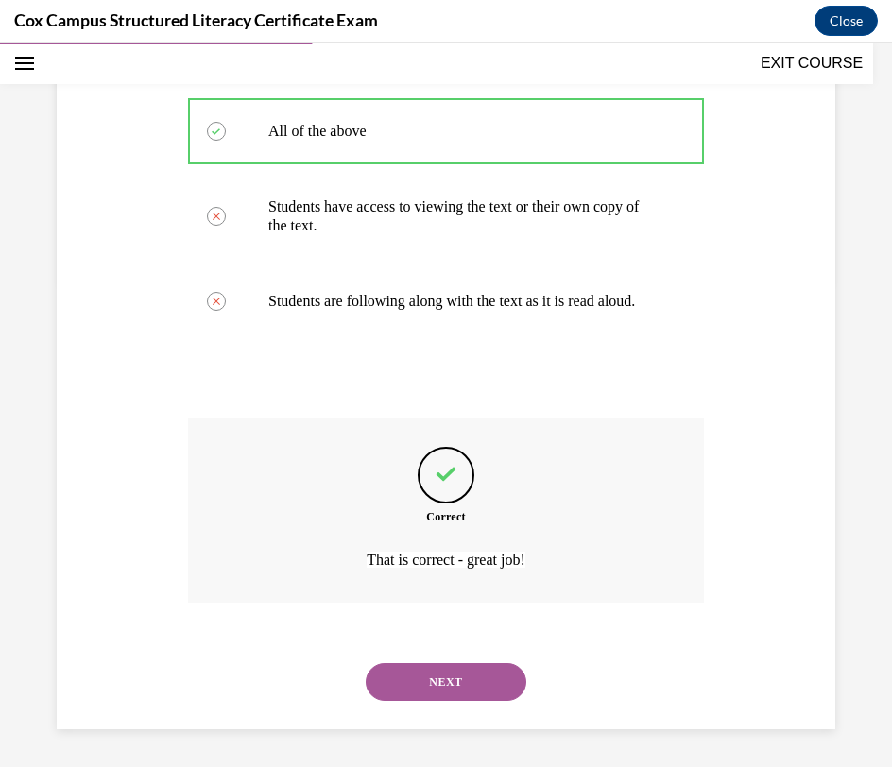
scroll to position [504, 0]
click at [451, 676] on button "NEXT" at bounding box center [446, 682] width 161 height 38
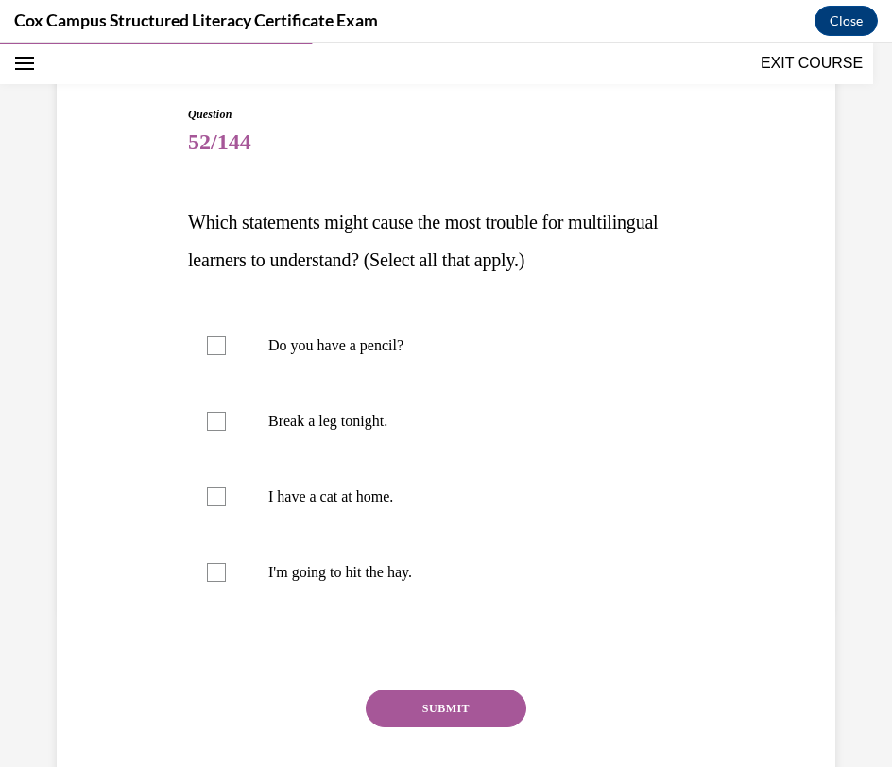
scroll to position [148, 0]
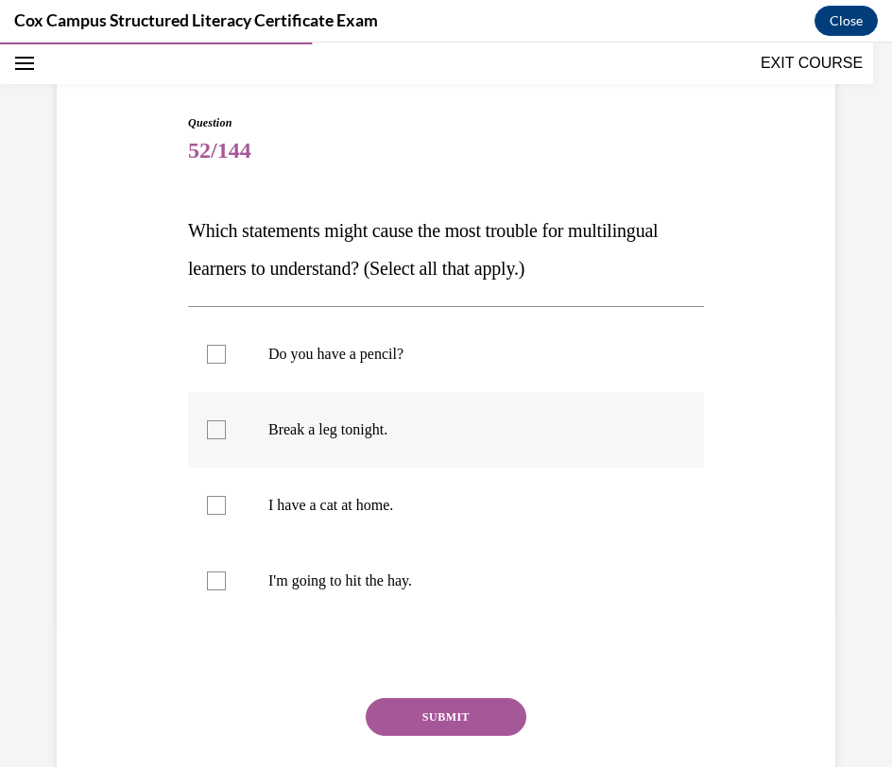
click at [495, 439] on label "Break a leg tonight." at bounding box center [446, 430] width 516 height 76
click at [226, 439] on input "Break a leg tonight." at bounding box center [216, 429] width 19 height 19
checkbox input "true"
click at [453, 569] on label "I'm going to hit the hay." at bounding box center [446, 581] width 516 height 76
click at [226, 572] on input "I'm going to hit the hay." at bounding box center [216, 581] width 19 height 19
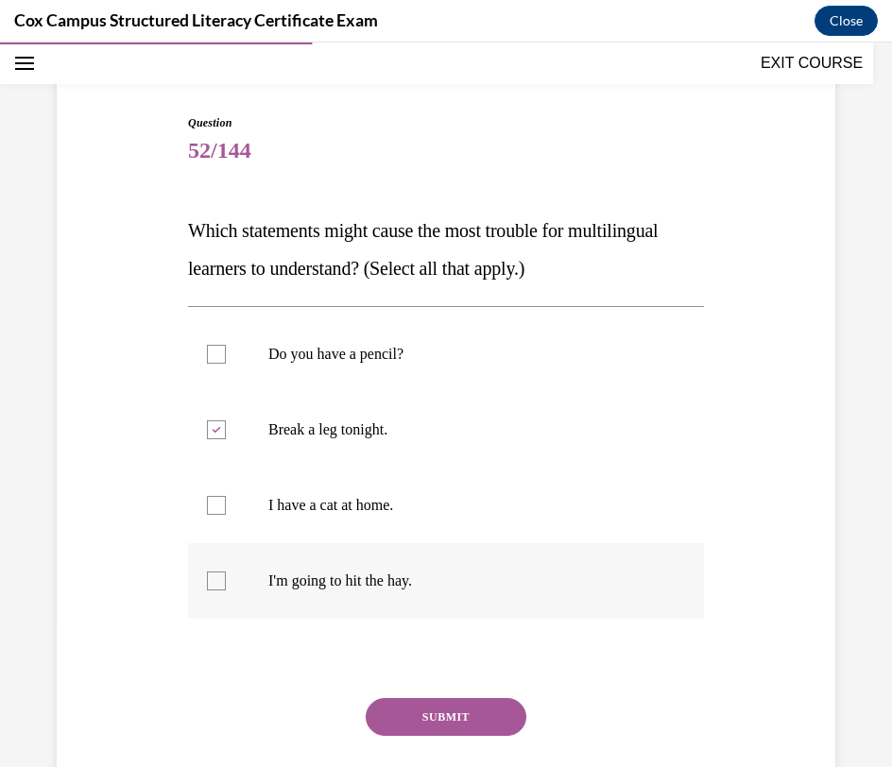
checkbox input "true"
click at [432, 713] on button "SUBMIT" at bounding box center [446, 717] width 161 height 38
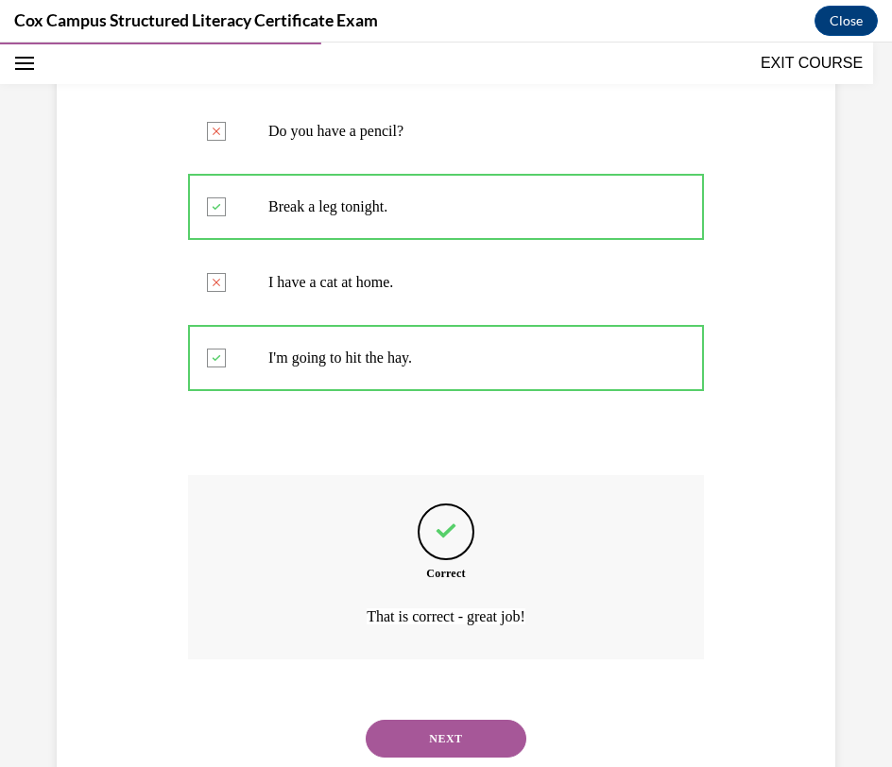
scroll to position [428, 0]
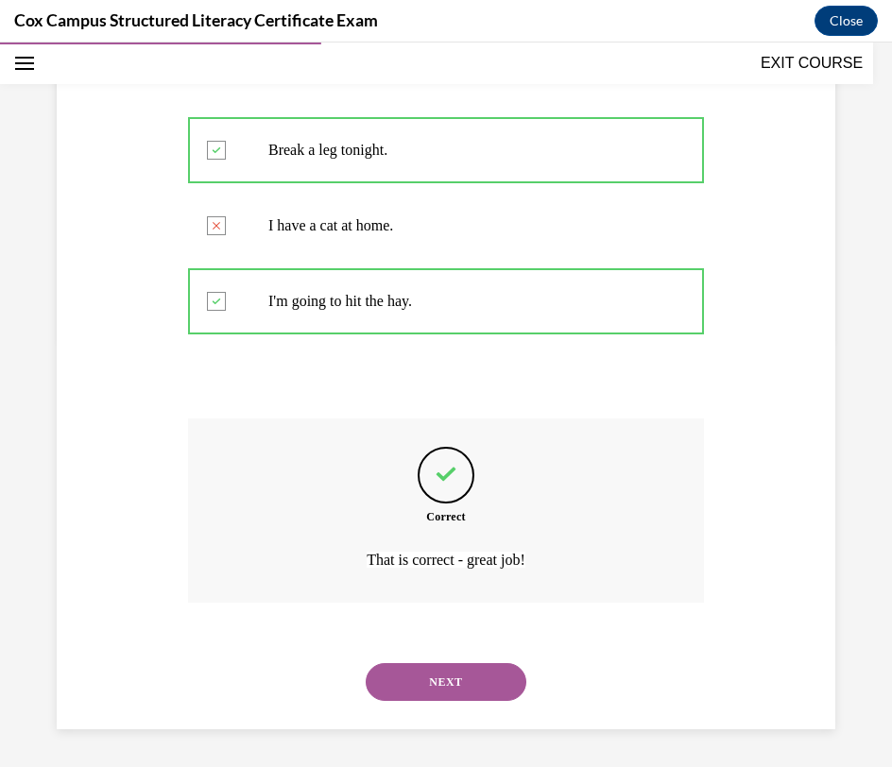
click at [454, 687] on button "NEXT" at bounding box center [446, 682] width 161 height 38
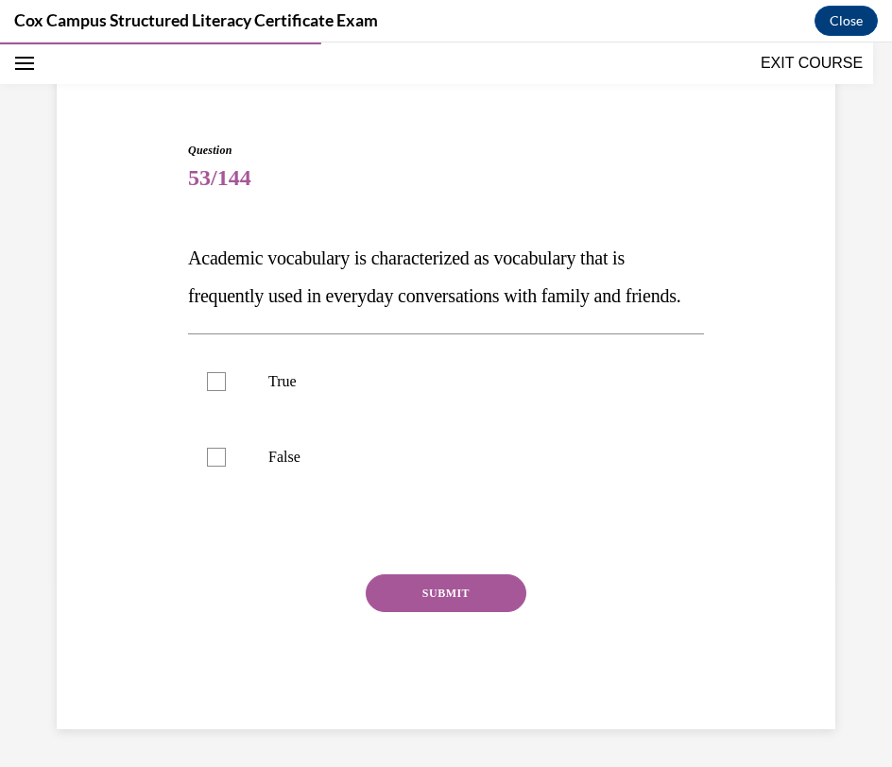
scroll to position [159, 0]
click at [448, 450] on p "False" at bounding box center [462, 457] width 388 height 19
click at [226, 450] on input "False" at bounding box center [216, 457] width 19 height 19
checkbox input "true"
click at [454, 587] on button "SUBMIT" at bounding box center [446, 593] width 161 height 38
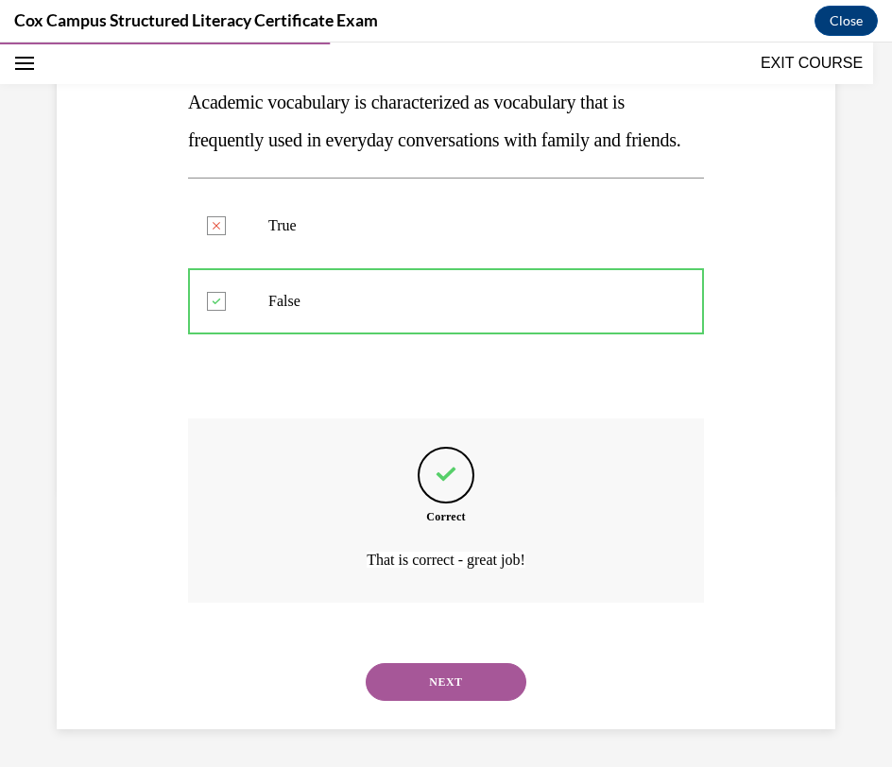
scroll to position [315, 0]
click at [460, 689] on button "NEXT" at bounding box center [446, 682] width 161 height 38
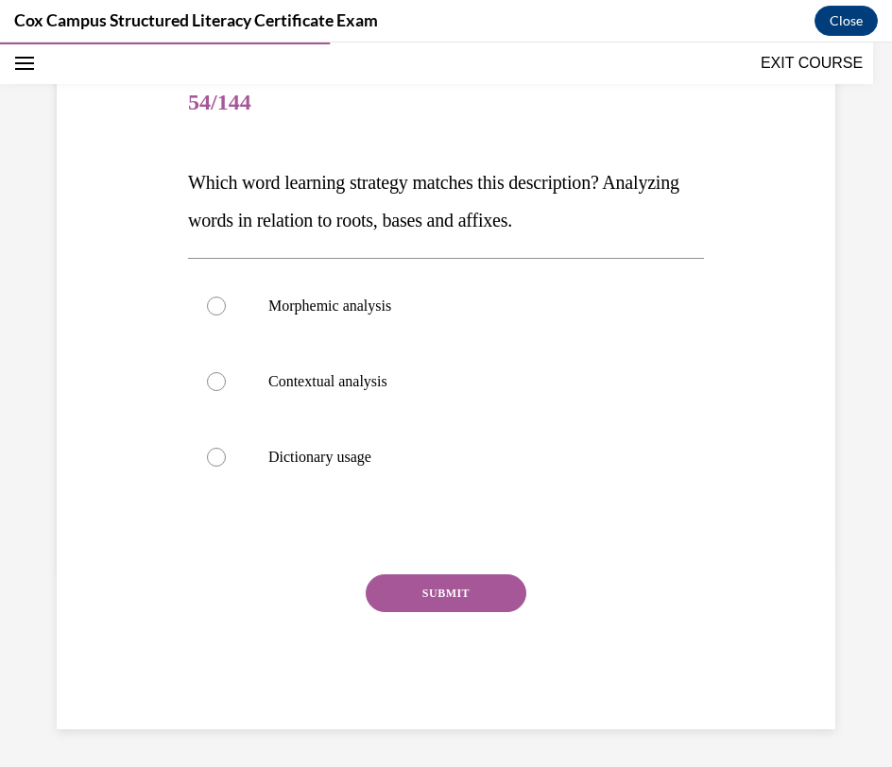
scroll to position [197, 0]
click at [596, 320] on label "Morphemic analysis" at bounding box center [446, 306] width 516 height 76
click at [226, 316] on input "Morphemic analysis" at bounding box center [216, 306] width 19 height 19
radio input "true"
click at [470, 598] on button "SUBMIT" at bounding box center [446, 593] width 161 height 38
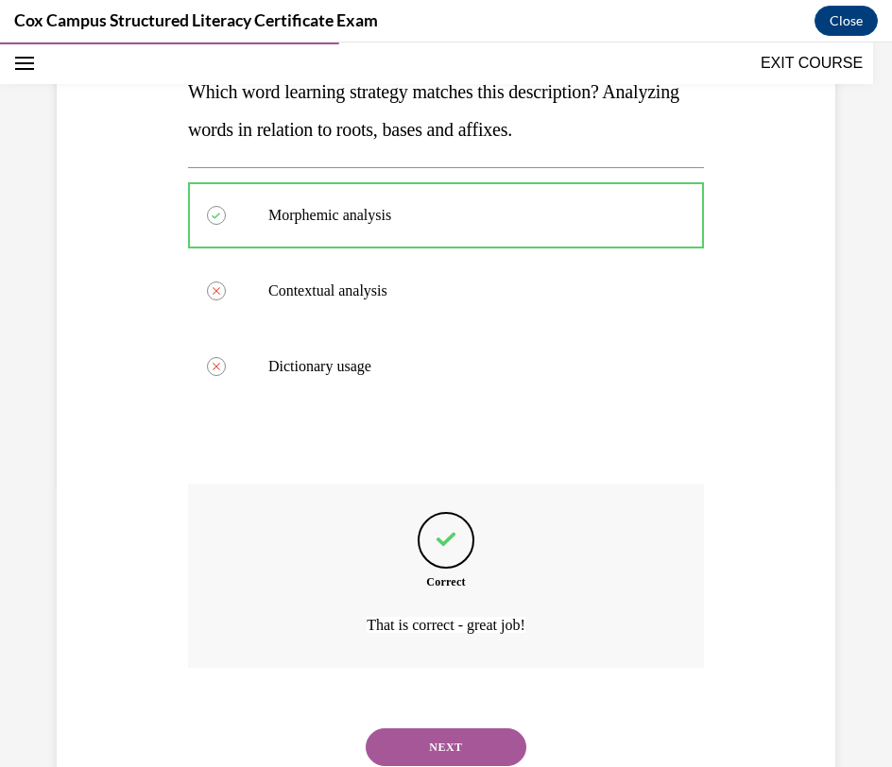
scroll to position [352, 0]
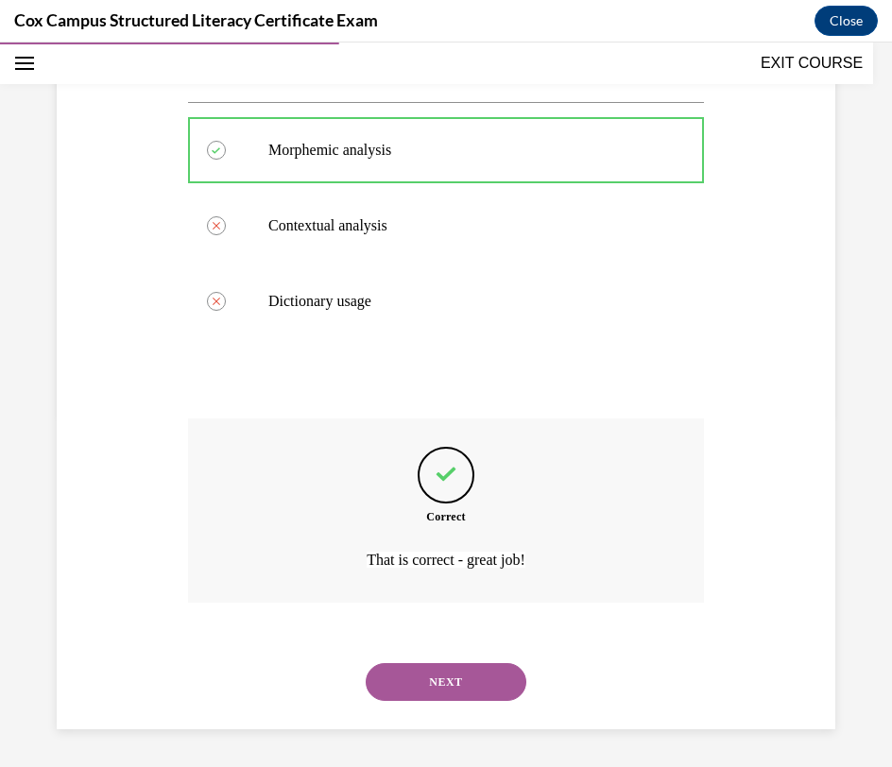
click at [423, 677] on button "NEXT" at bounding box center [446, 682] width 161 height 38
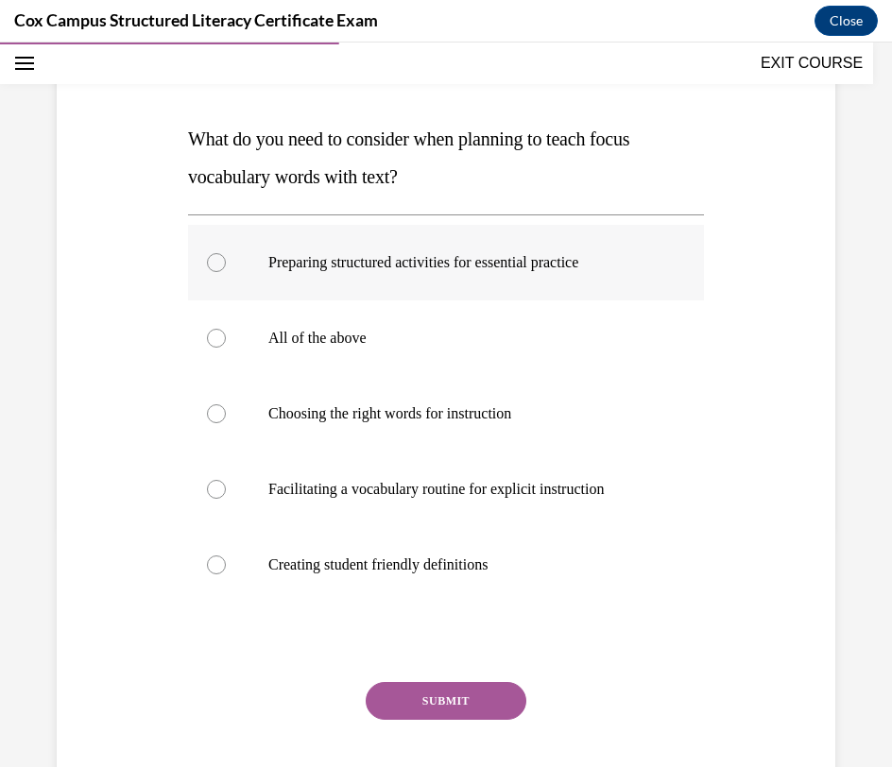
scroll to position [238, 0]
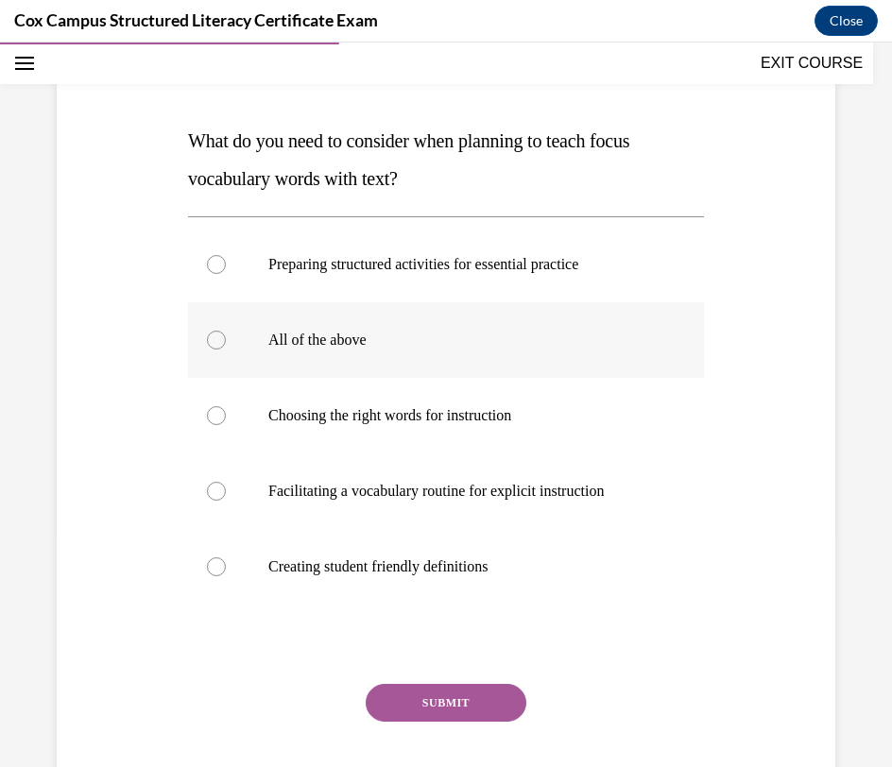
click at [572, 352] on label "All of the above" at bounding box center [446, 340] width 516 height 76
click at [226, 350] on input "All of the above" at bounding box center [216, 340] width 19 height 19
radio input "true"
click at [432, 712] on button "SUBMIT" at bounding box center [446, 703] width 161 height 38
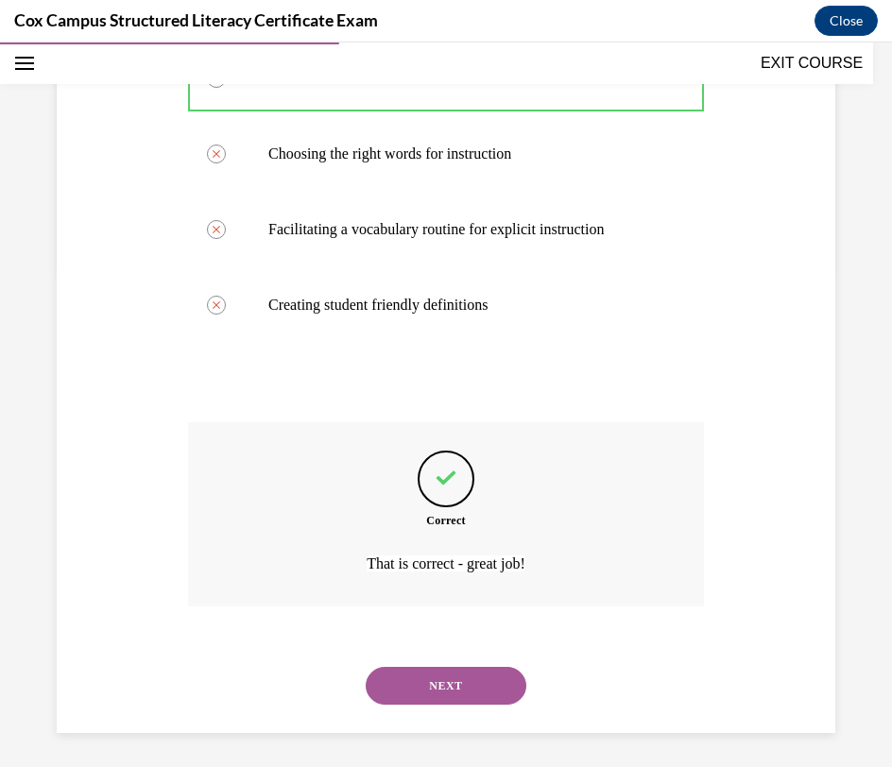
scroll to position [504, 0]
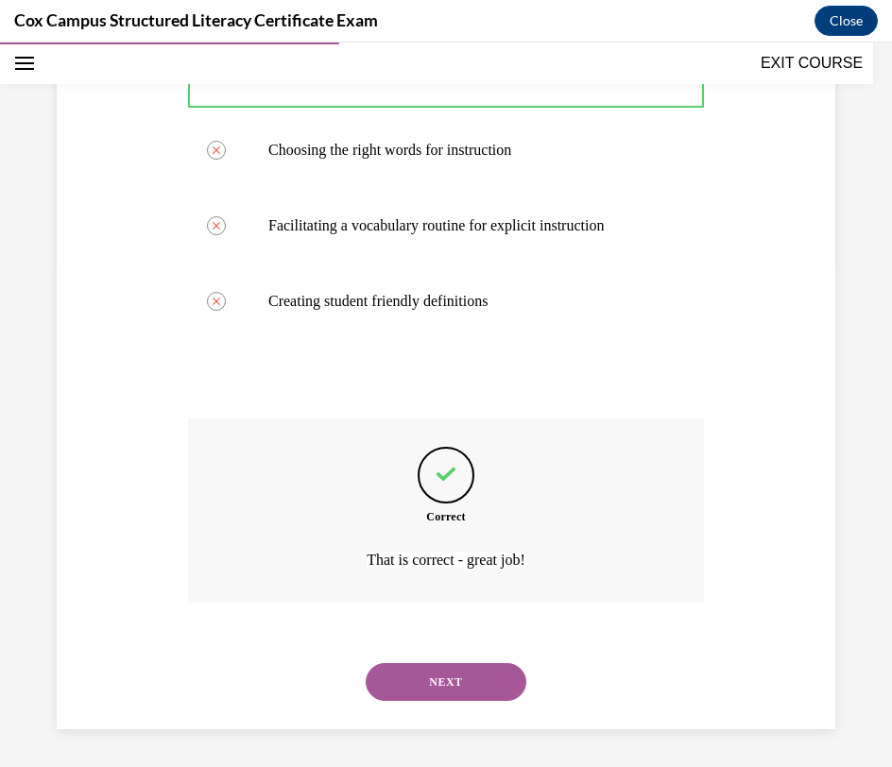
click at [459, 683] on button "NEXT" at bounding box center [446, 682] width 161 height 38
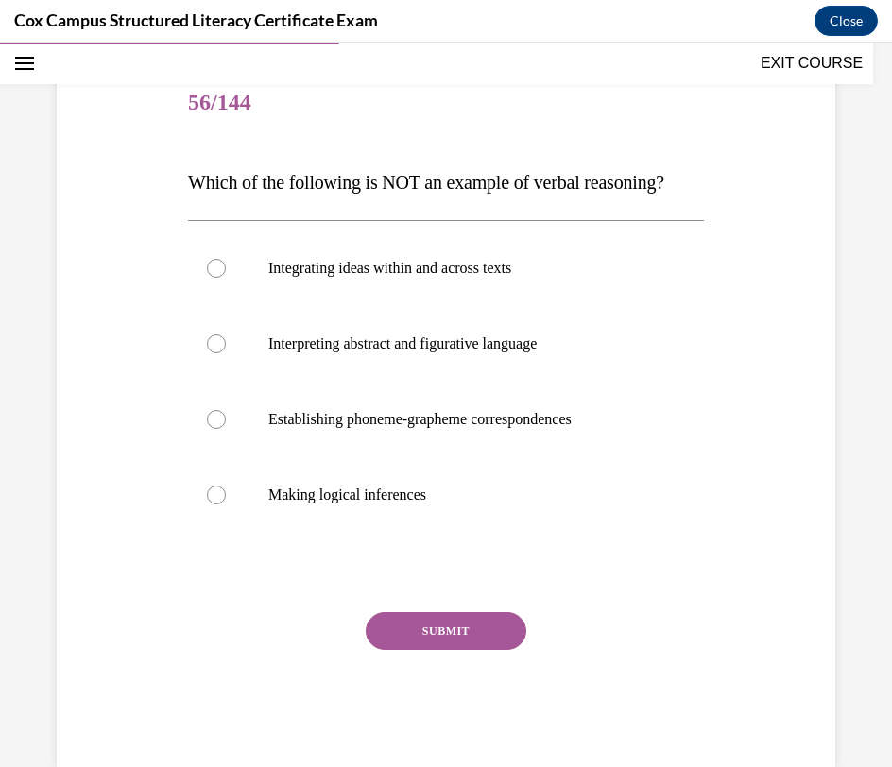
scroll to position [198, 0]
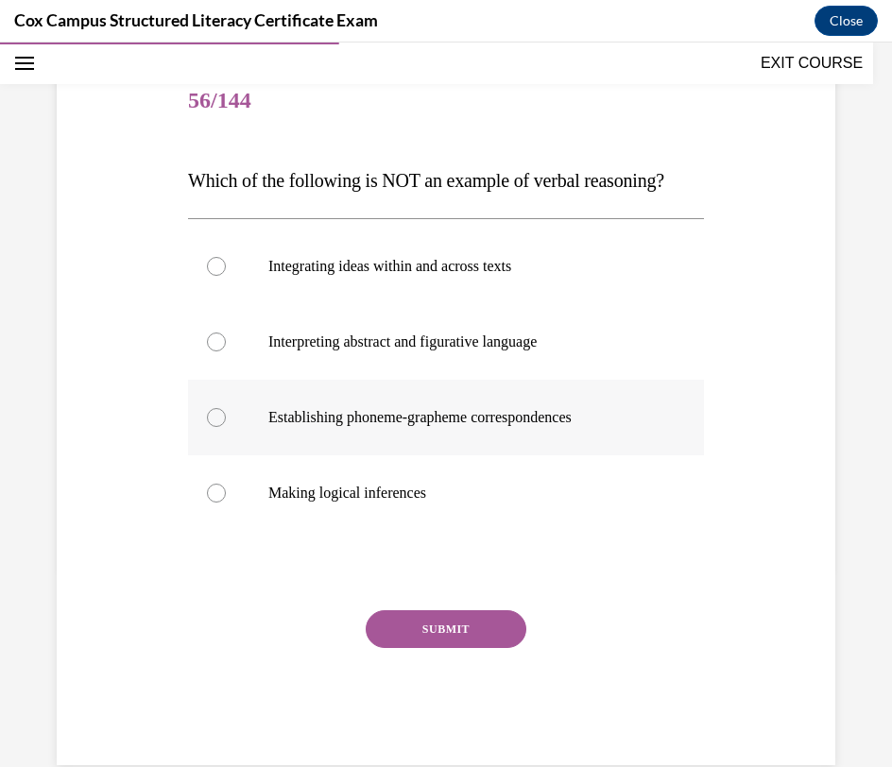
click at [455, 427] on p "Establishing phoneme-grapheme correspondences" at bounding box center [462, 417] width 388 height 19
click at [226, 427] on input "Establishing phoneme-grapheme correspondences" at bounding box center [216, 417] width 19 height 19
radio input "true"
click at [422, 648] on button "SUBMIT" at bounding box center [446, 629] width 161 height 38
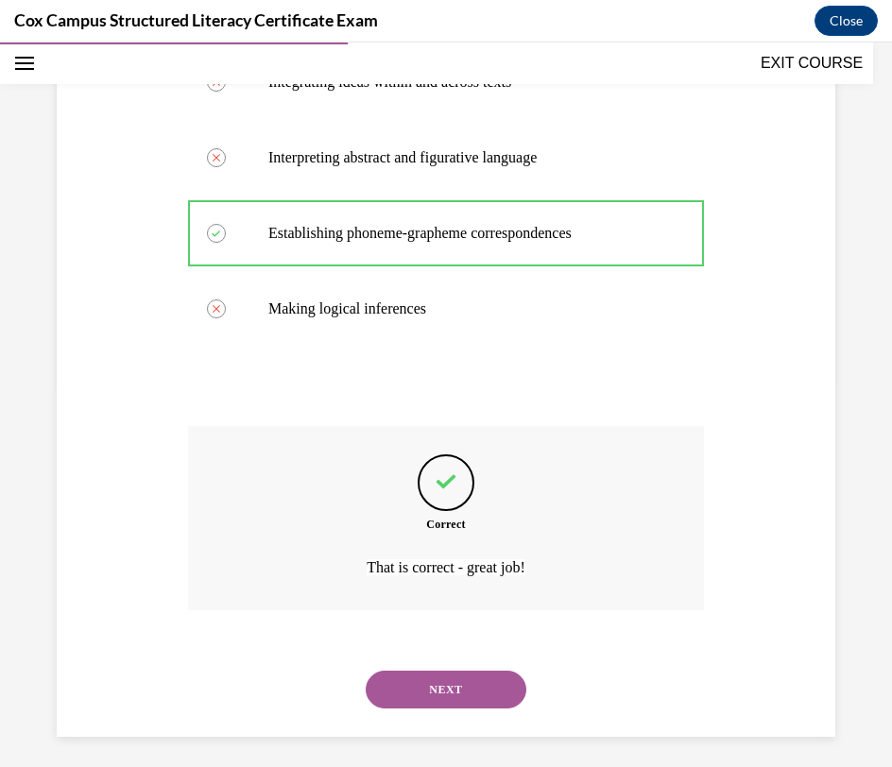
scroll to position [428, 0]
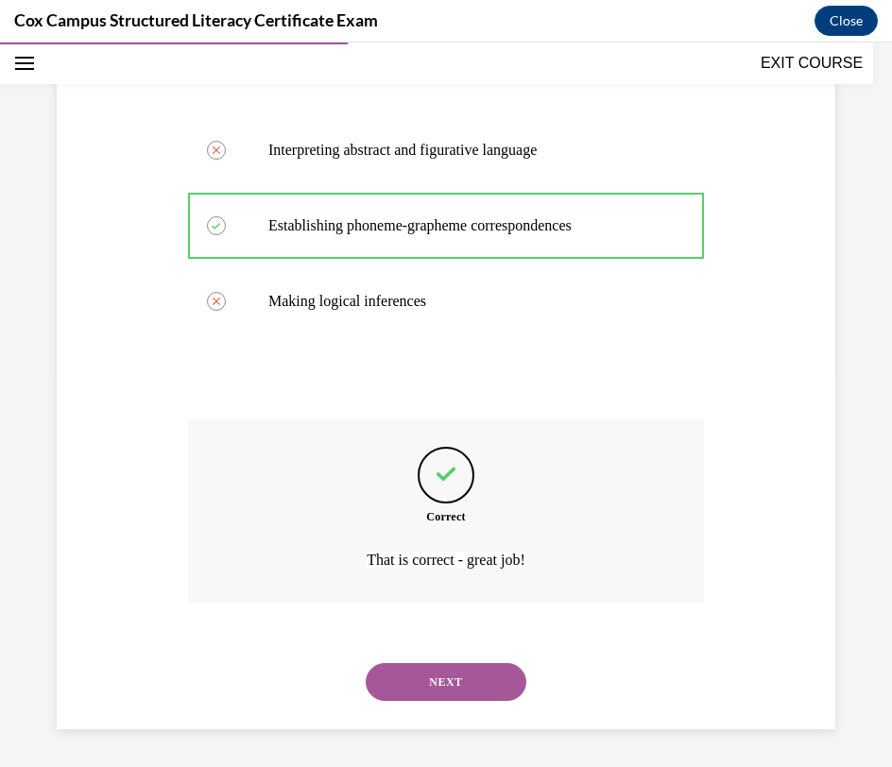
click at [435, 679] on button "NEXT" at bounding box center [446, 682] width 161 height 38
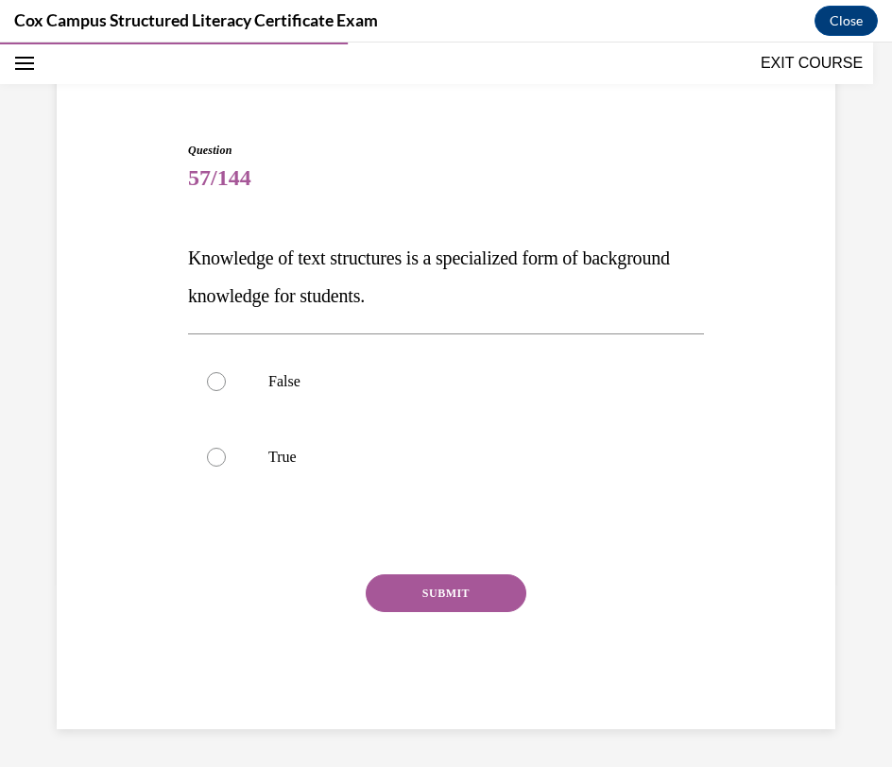
scroll to position [121, 0]
click at [499, 454] on p "True" at bounding box center [462, 457] width 388 height 19
click at [226, 454] on input "True" at bounding box center [216, 457] width 19 height 19
radio input "true"
click at [455, 593] on button "SUBMIT" at bounding box center [446, 593] width 161 height 38
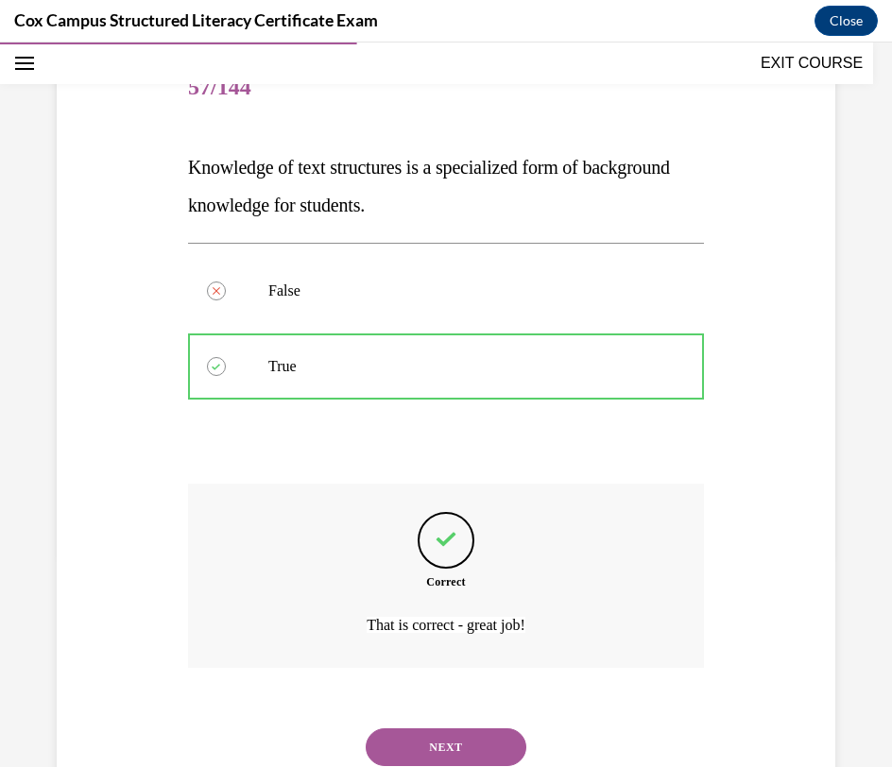
scroll to position [277, 0]
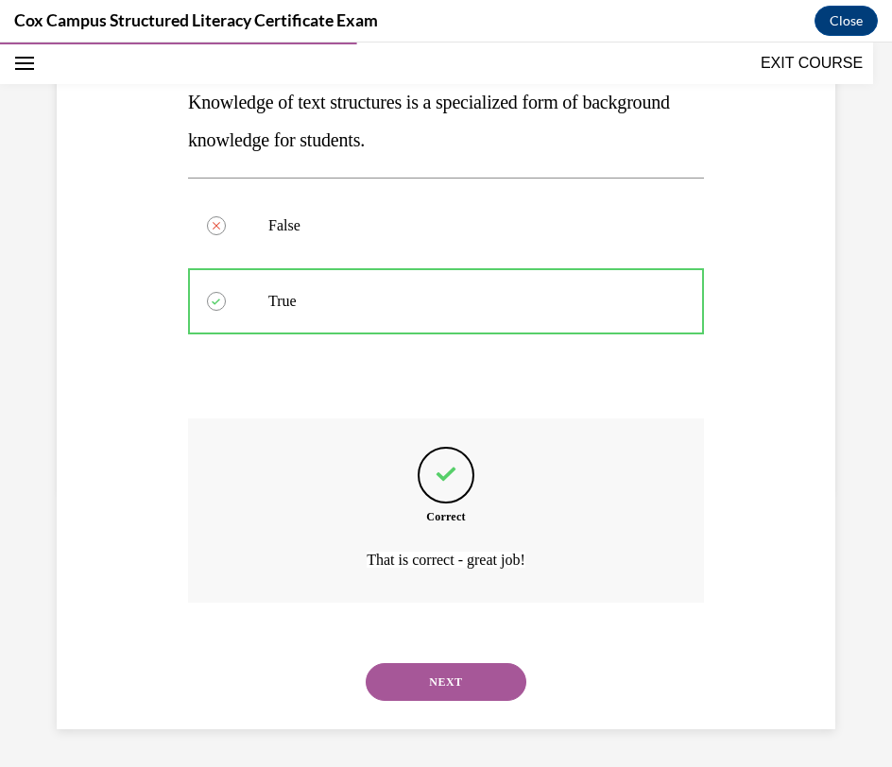
click at [453, 675] on button "NEXT" at bounding box center [446, 682] width 161 height 38
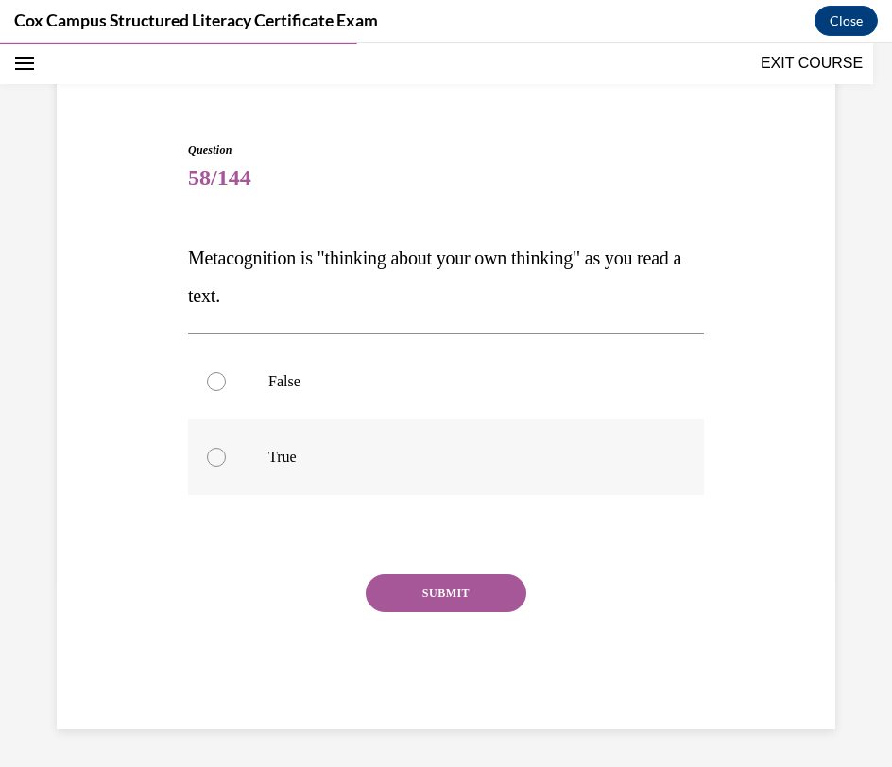
click at [440, 474] on label "True" at bounding box center [446, 457] width 516 height 76
click at [226, 467] on input "True" at bounding box center [216, 457] width 19 height 19
radio input "true"
click at [427, 593] on button "SUBMIT" at bounding box center [446, 593] width 161 height 38
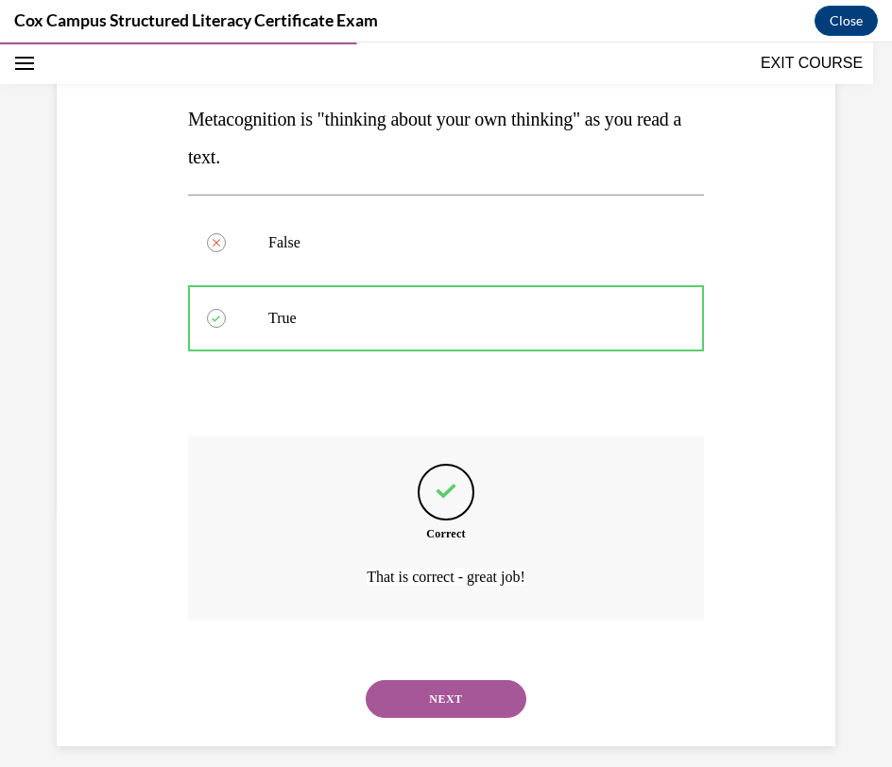
scroll to position [277, 0]
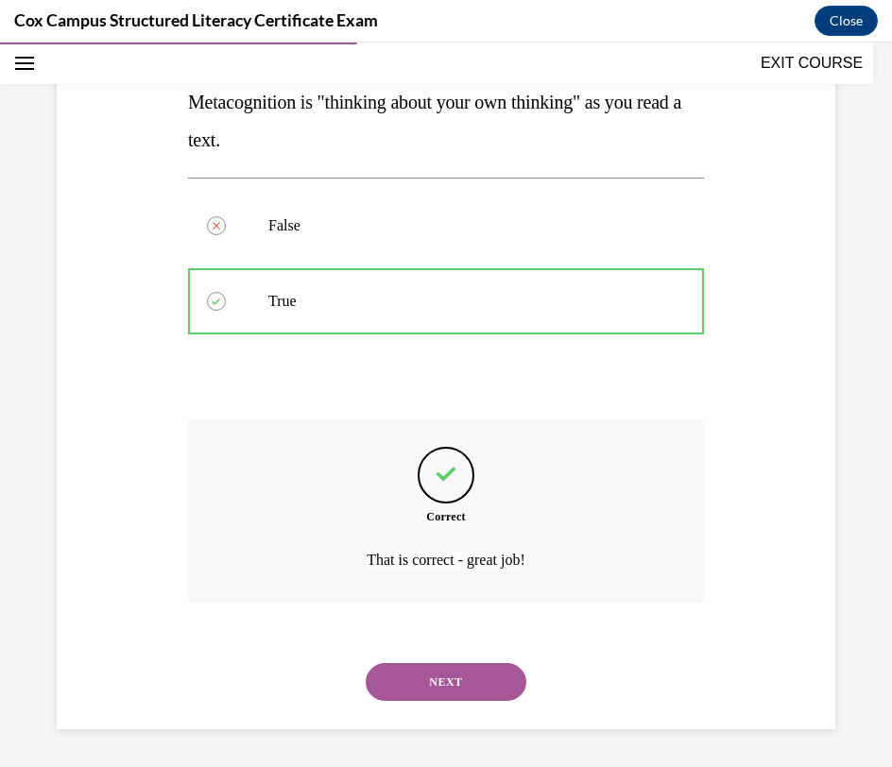
click at [434, 683] on button "NEXT" at bounding box center [446, 682] width 161 height 38
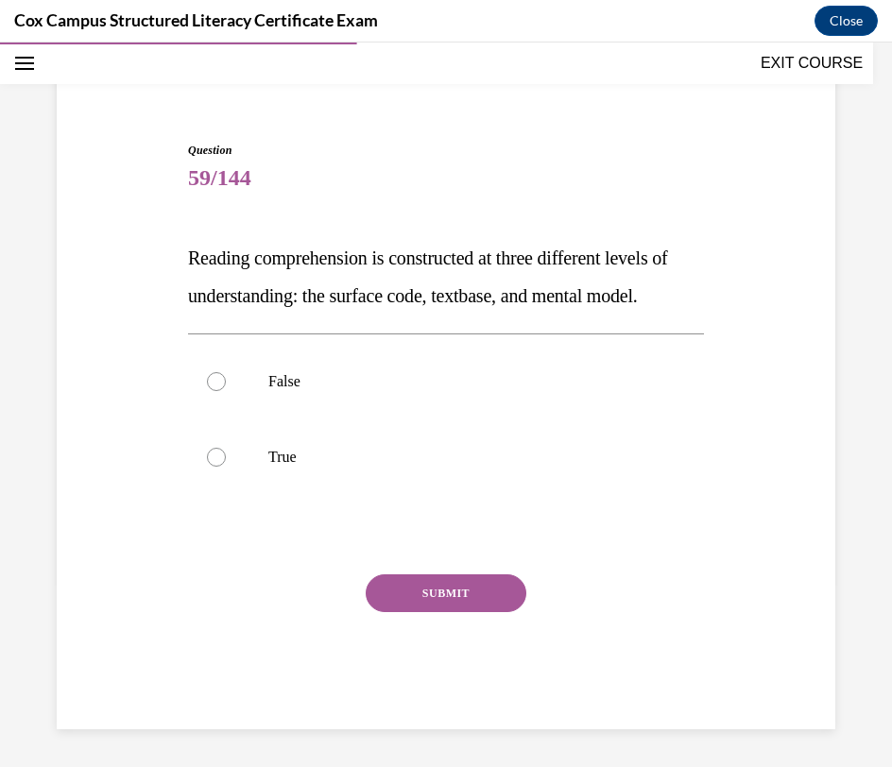
scroll to position [159, 0]
click at [486, 458] on p "True" at bounding box center [462, 457] width 388 height 19
click at [226, 458] on input "True" at bounding box center [216, 457] width 19 height 19
radio input "true"
click at [471, 595] on button "SUBMIT" at bounding box center [446, 593] width 161 height 38
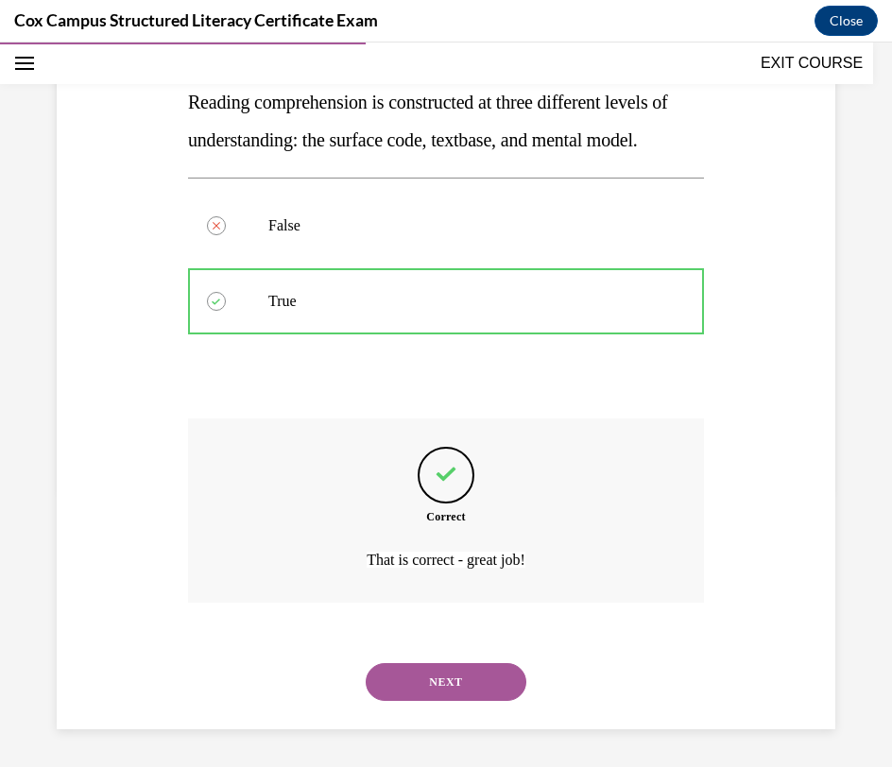
scroll to position [315, 0]
click at [459, 681] on button "NEXT" at bounding box center [446, 682] width 161 height 38
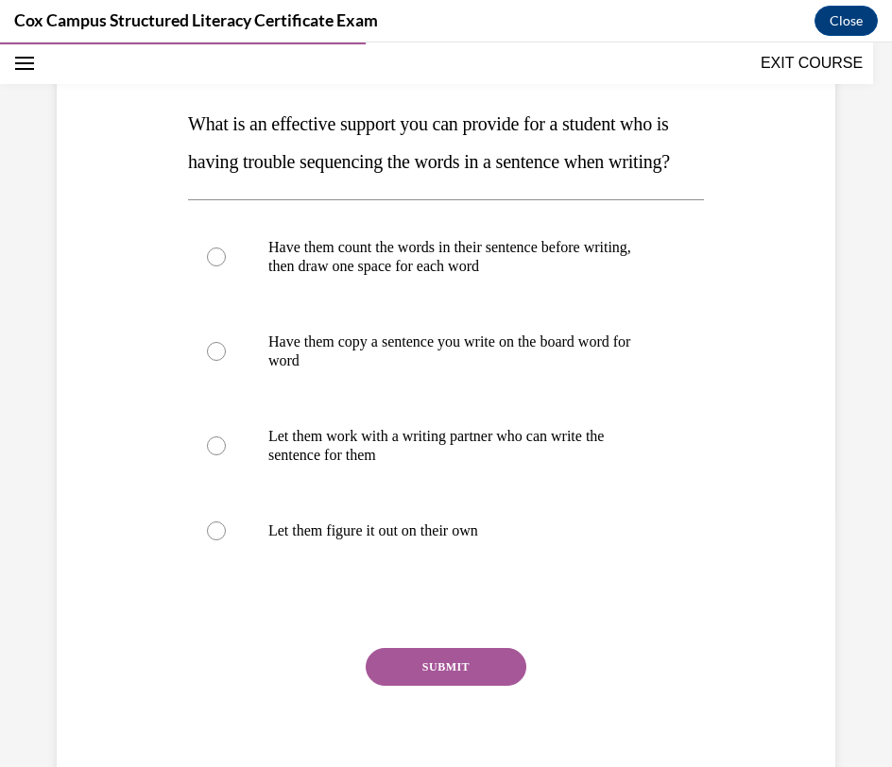
scroll to position [245, 0]
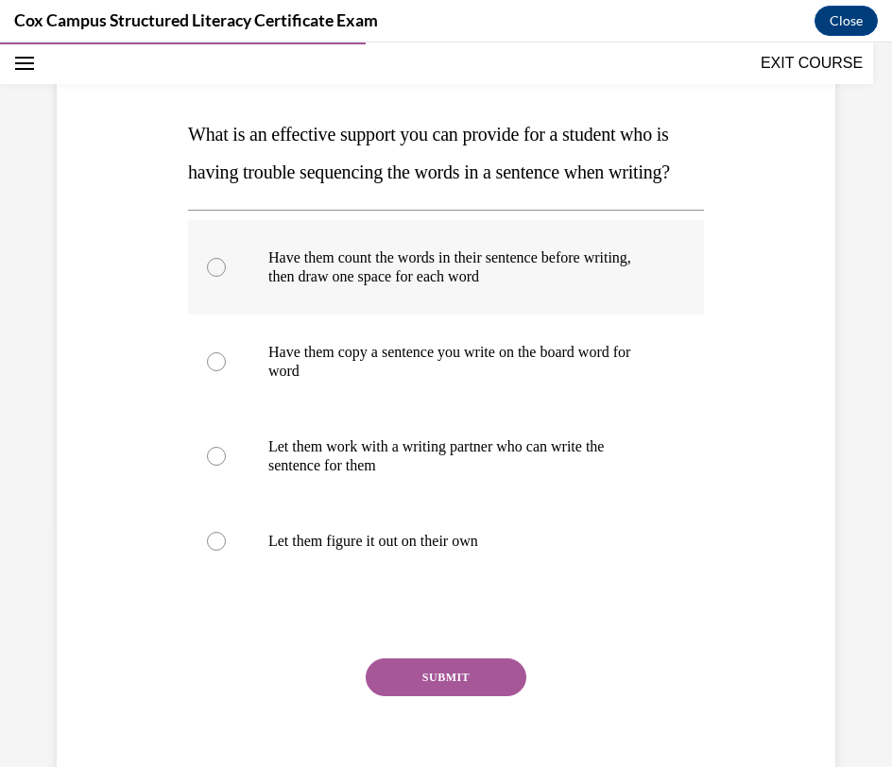
click at [602, 286] on p "Have them count the words in their sentence before writing, then draw one space…" at bounding box center [462, 267] width 388 height 38
click at [226, 277] on input "Have them count the words in their sentence before writing, then draw one space…" at bounding box center [216, 267] width 19 height 19
radio input "true"
click at [428, 696] on button "SUBMIT" at bounding box center [446, 678] width 161 height 38
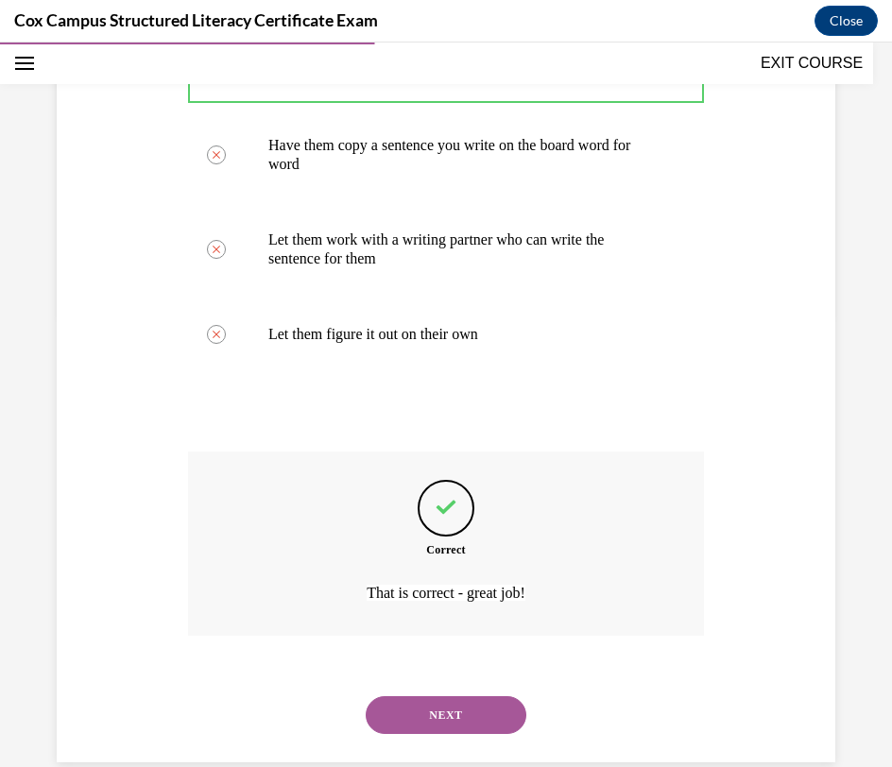
scroll to position [522, 0]
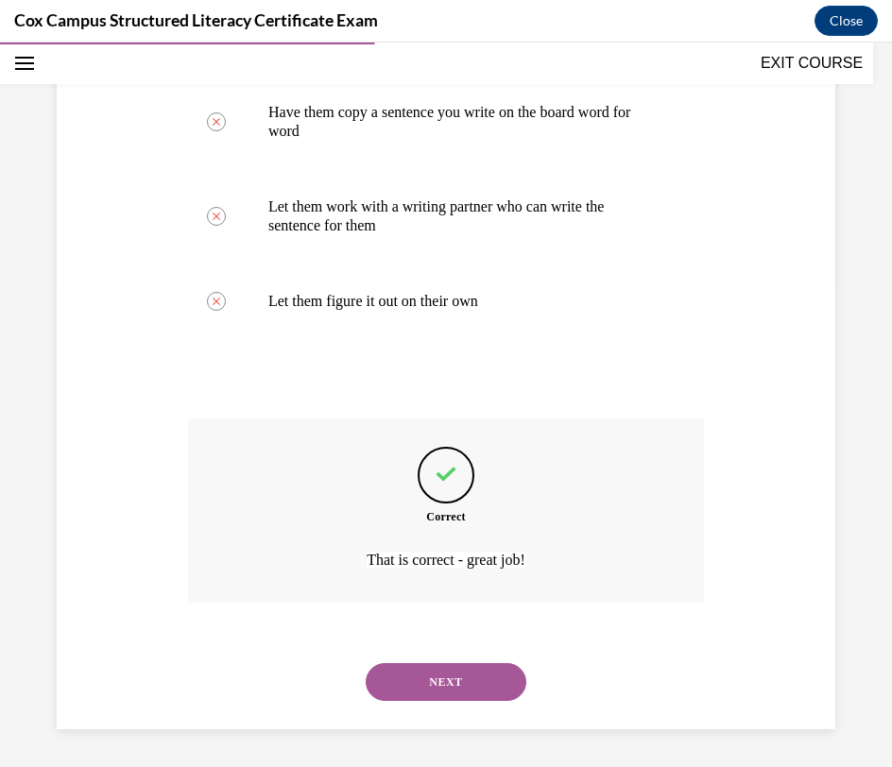
click at [457, 693] on button "NEXT" at bounding box center [446, 682] width 161 height 38
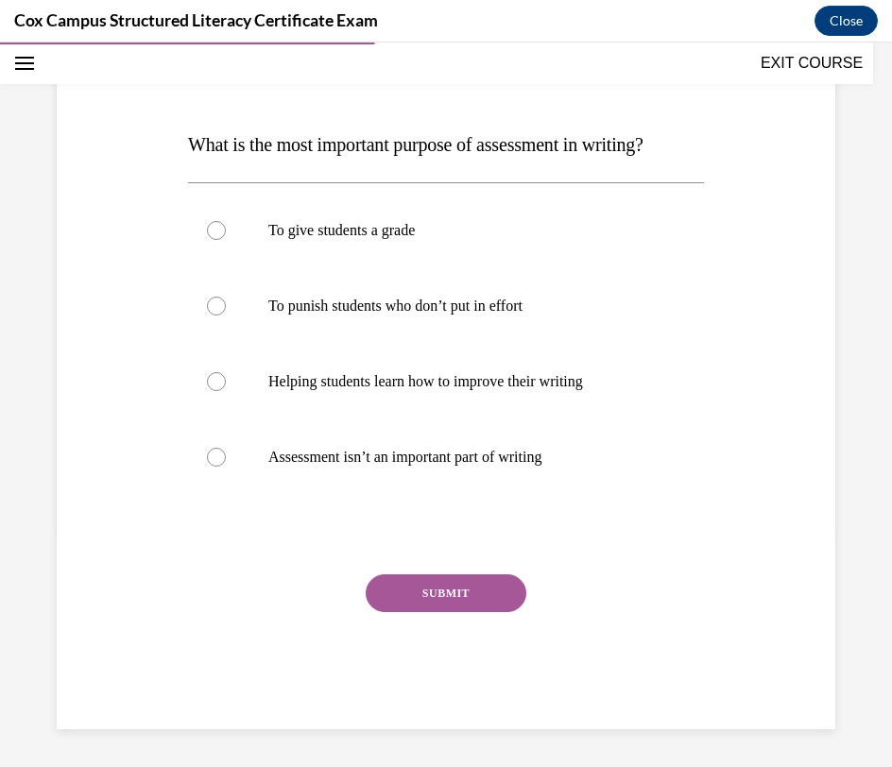
scroll to position [210, 0]
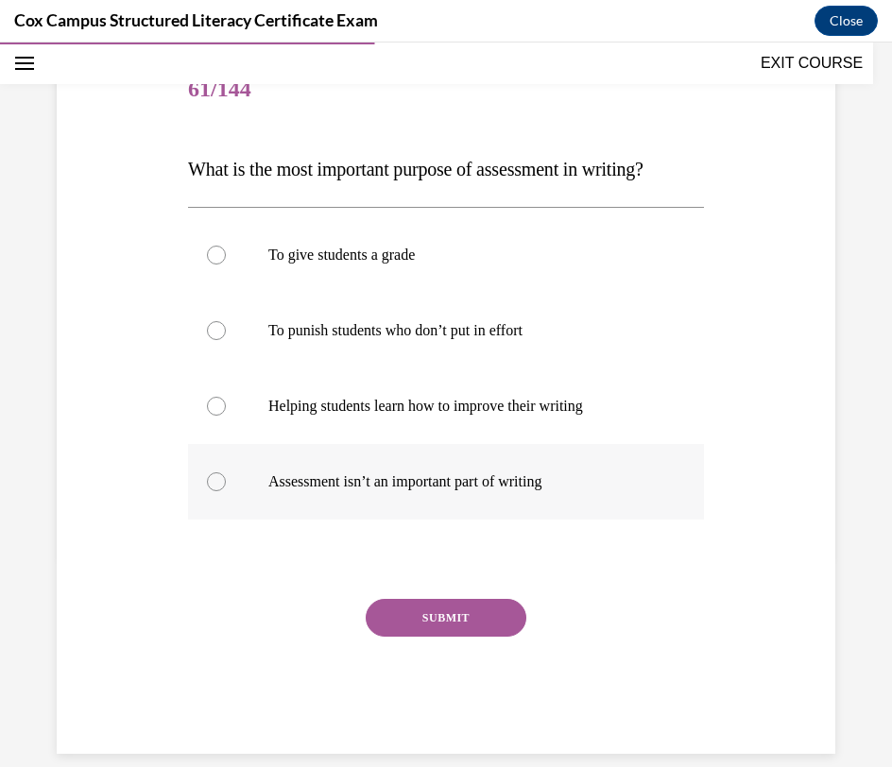
click at [564, 405] on p "Helping students learn how to improve their writing" at bounding box center [462, 406] width 388 height 19
click at [226, 405] on input "Helping students learn how to improve their writing" at bounding box center [216, 406] width 19 height 19
radio input "true"
click at [473, 612] on button "SUBMIT" at bounding box center [446, 618] width 161 height 38
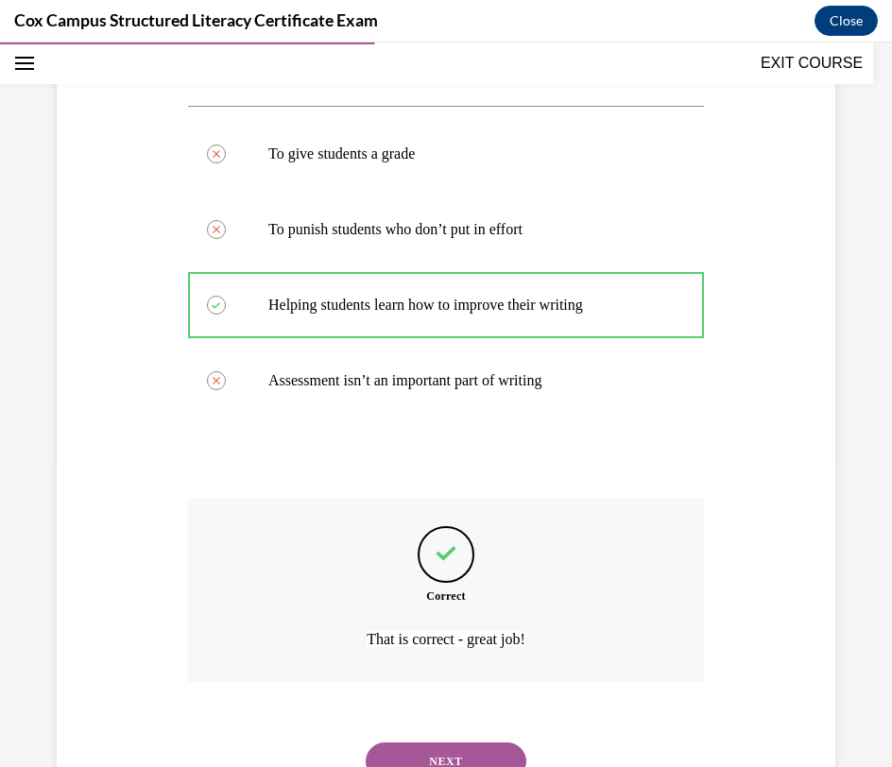
scroll to position [390, 0]
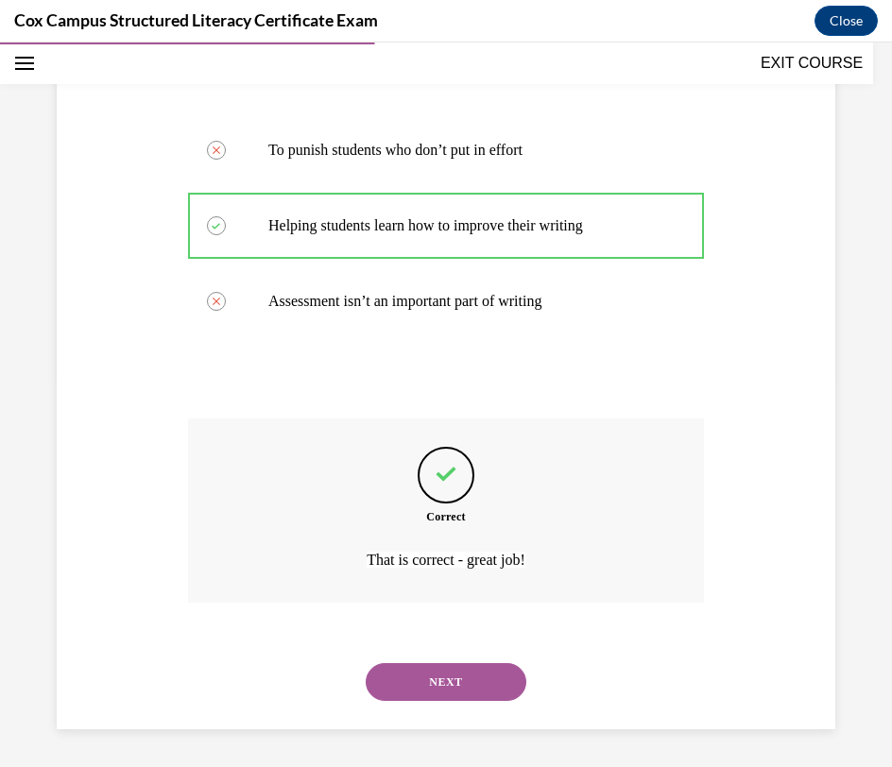
click at [456, 669] on button "NEXT" at bounding box center [446, 682] width 161 height 38
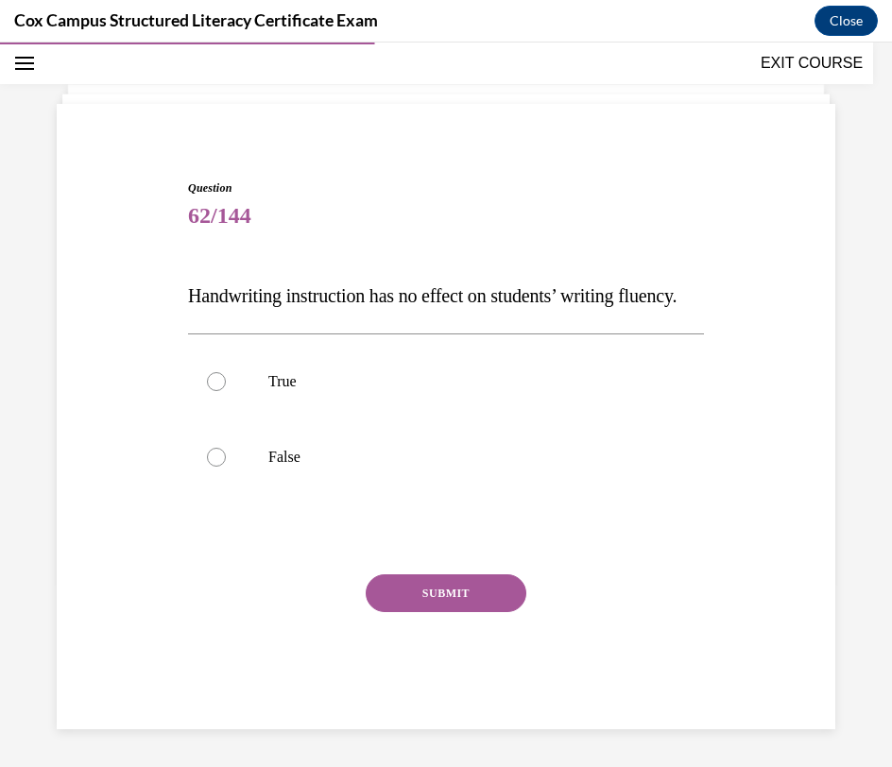
scroll to position [121, 0]
click at [421, 468] on label "False" at bounding box center [446, 457] width 516 height 76
click at [226, 467] on input "False" at bounding box center [216, 457] width 19 height 19
radio input "true"
click at [419, 588] on button "SUBMIT" at bounding box center [446, 593] width 161 height 38
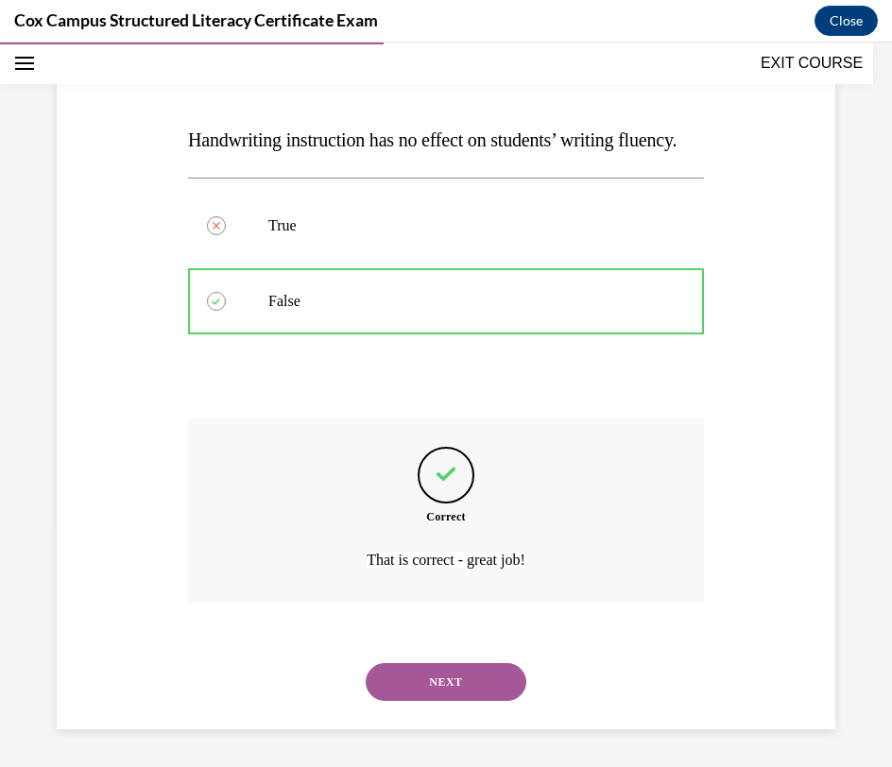
scroll to position [277, 0]
click at [425, 676] on button "NEXT" at bounding box center [446, 682] width 161 height 38
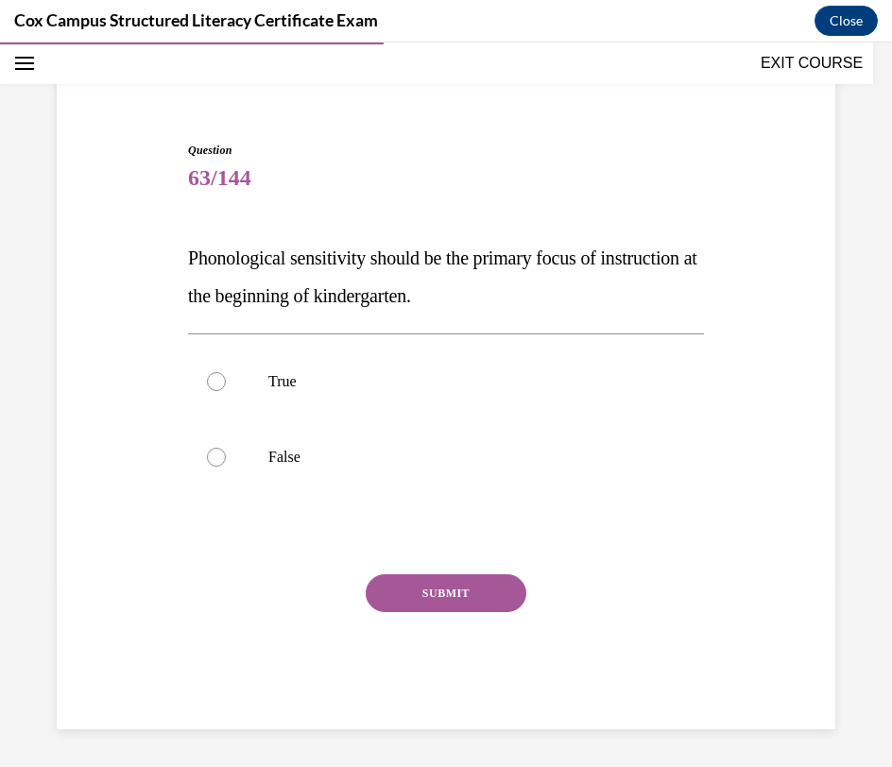
scroll to position [121, 0]
click at [424, 468] on label "False" at bounding box center [446, 457] width 516 height 76
click at [226, 467] on input "False" at bounding box center [216, 457] width 19 height 19
radio input "true"
click at [423, 596] on button "SUBMIT" at bounding box center [446, 593] width 161 height 38
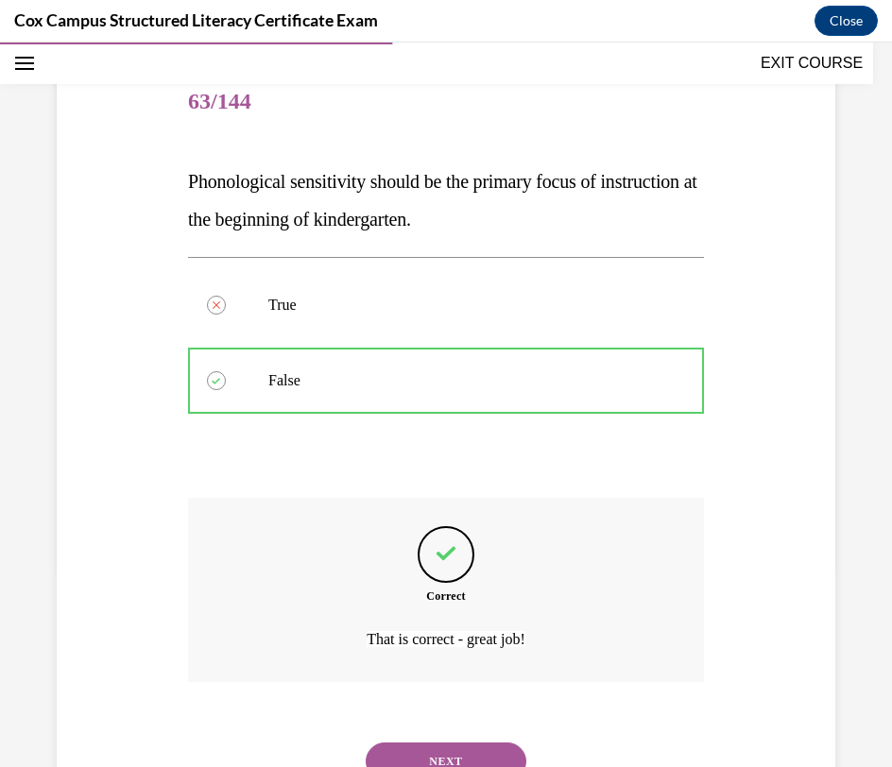
scroll to position [277, 0]
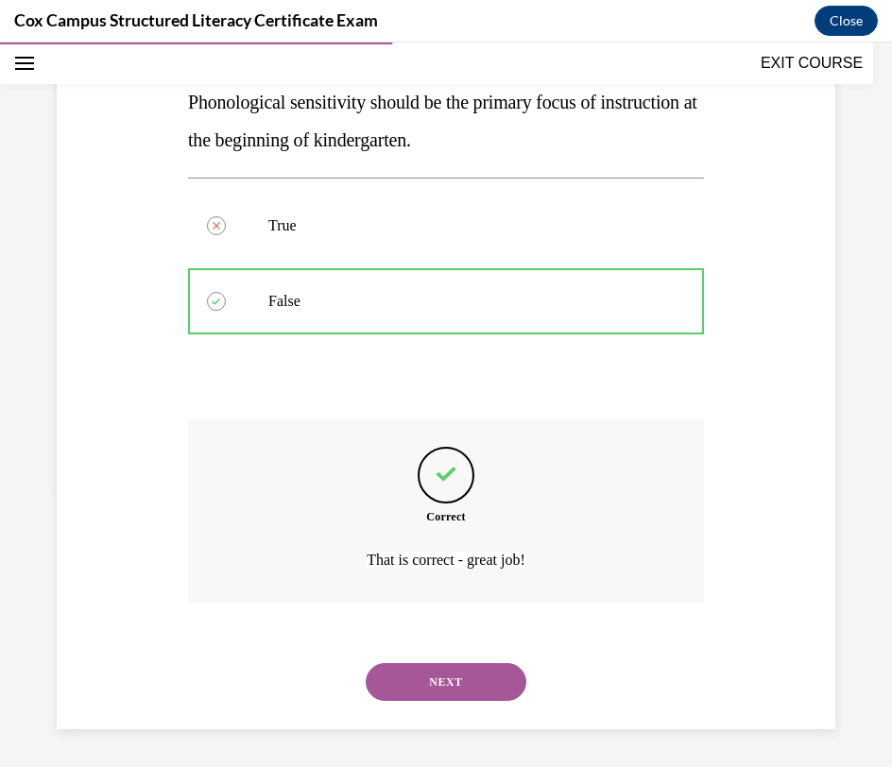
click at [443, 685] on button "NEXT" at bounding box center [446, 682] width 161 height 38
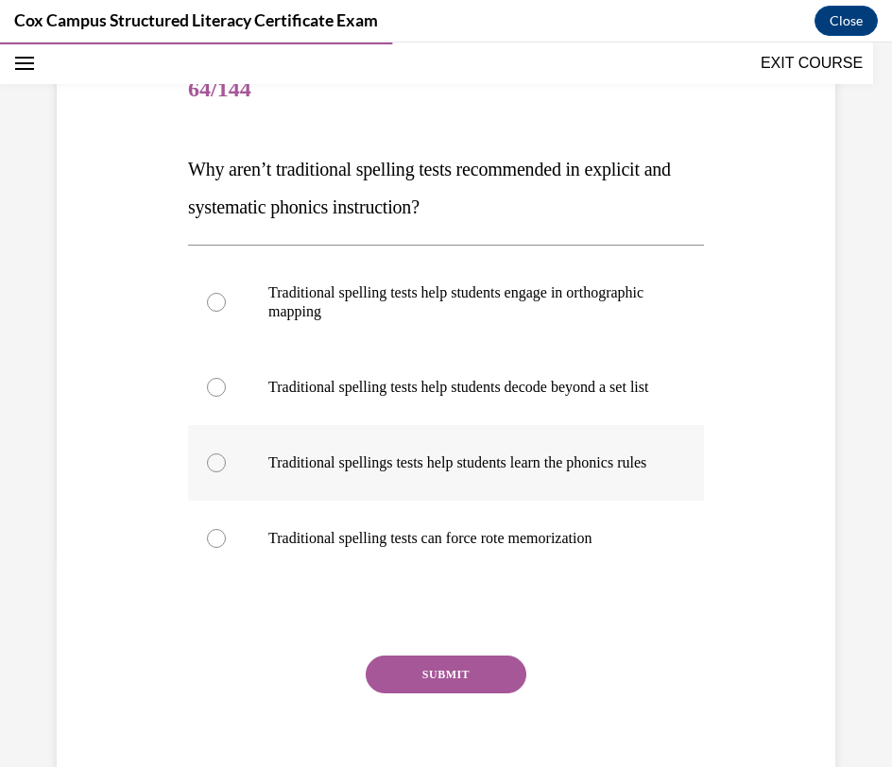
scroll to position [220, 0]
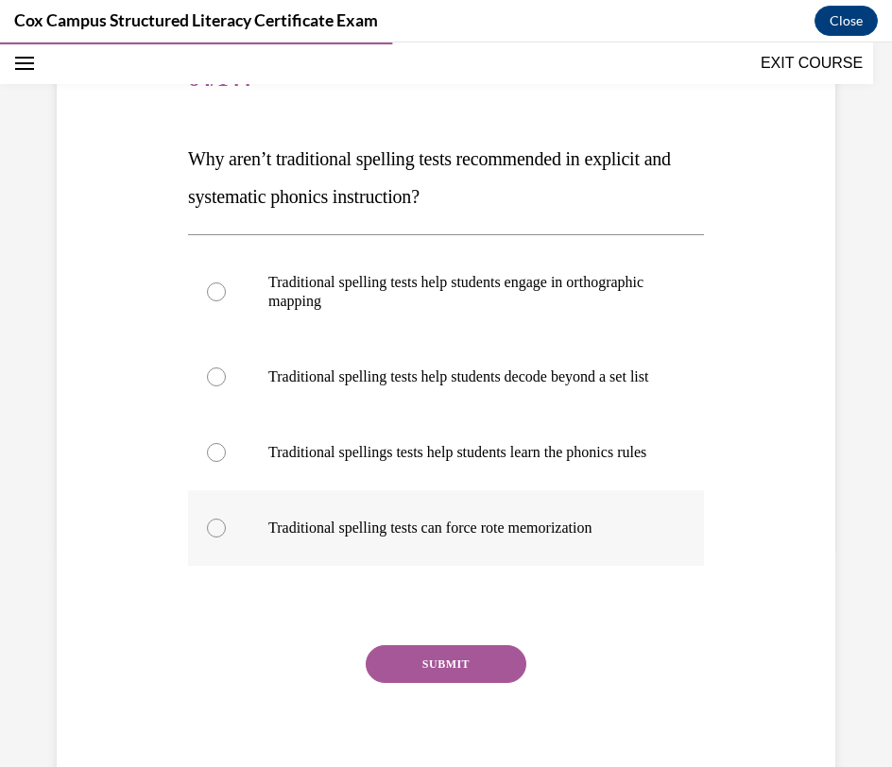
click at [625, 538] on p "Traditional spelling tests can force rote memorization" at bounding box center [462, 528] width 388 height 19
click at [226, 538] on input "Traditional spelling tests can force rote memorization" at bounding box center [216, 528] width 19 height 19
radio input "true"
click at [459, 683] on button "SUBMIT" at bounding box center [446, 664] width 161 height 38
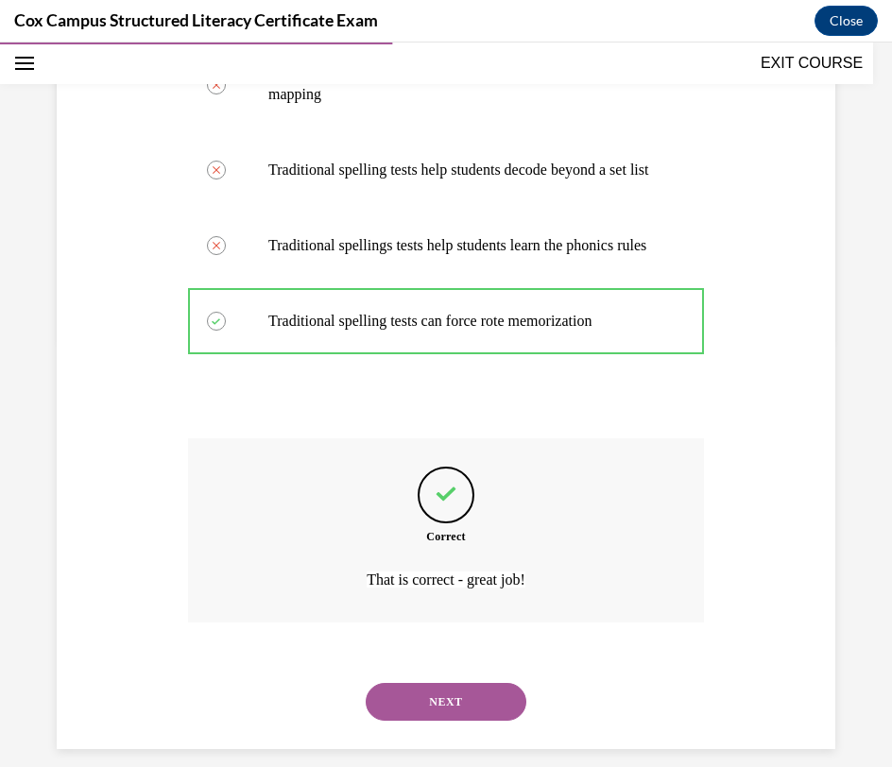
scroll to position [485, 0]
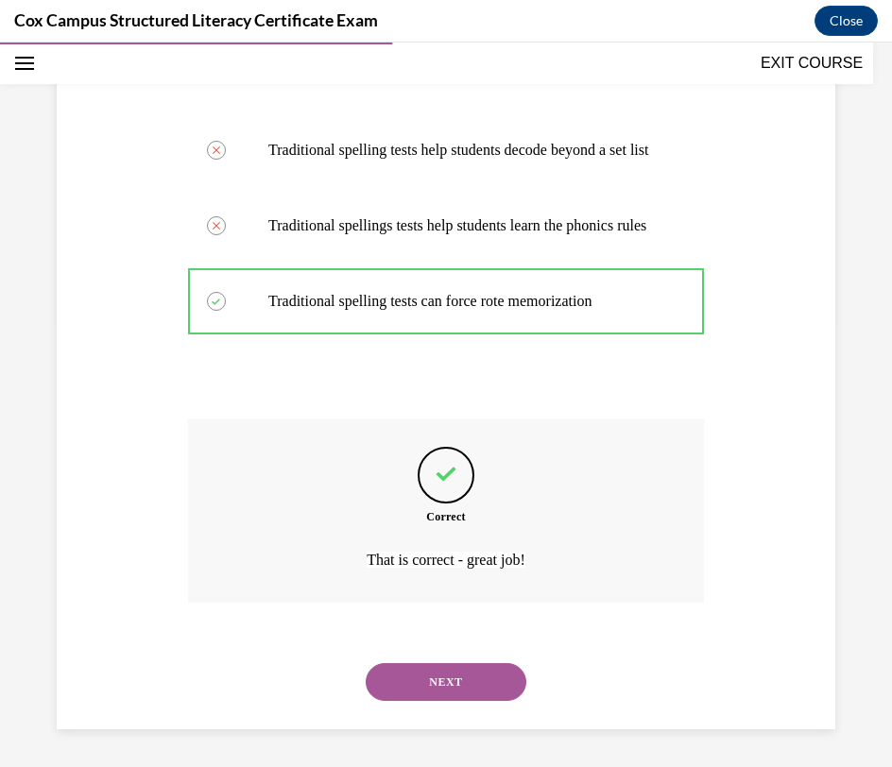
click at [465, 685] on button "NEXT" at bounding box center [446, 682] width 161 height 38
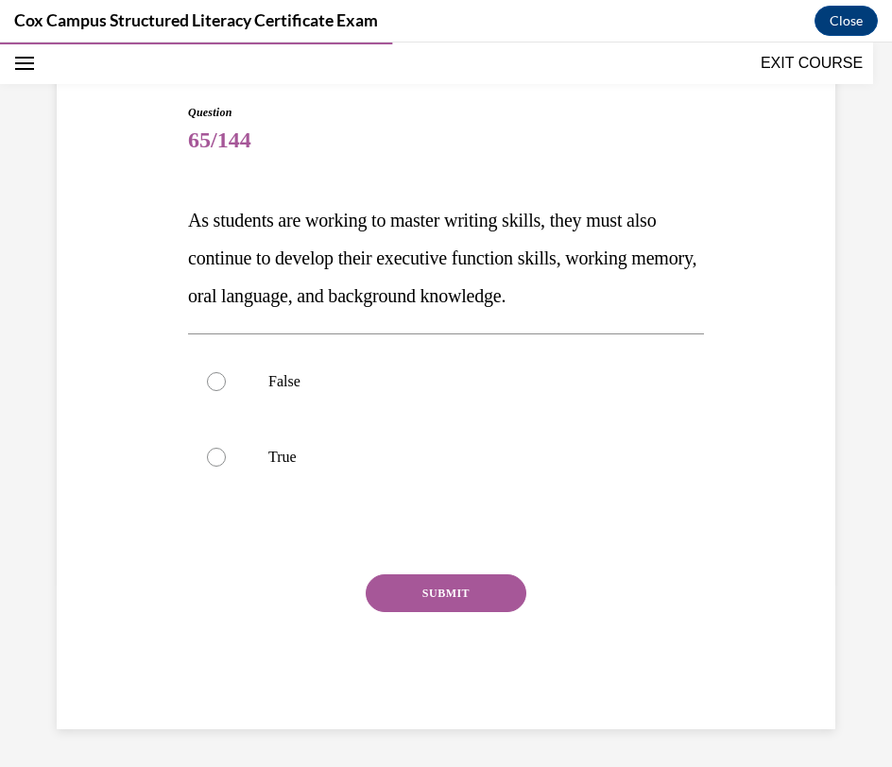
scroll to position [159, 0]
click at [572, 443] on label "True" at bounding box center [446, 457] width 516 height 76
click at [226, 448] on input "True" at bounding box center [216, 457] width 19 height 19
radio input "true"
click at [491, 590] on button "SUBMIT" at bounding box center [446, 593] width 161 height 38
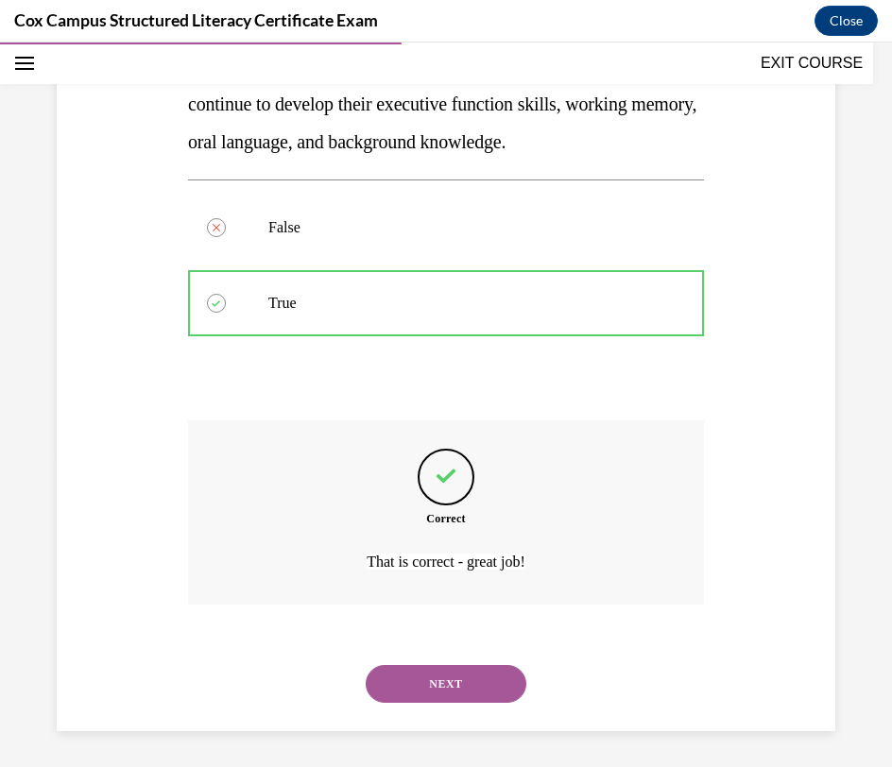
scroll to position [315, 0]
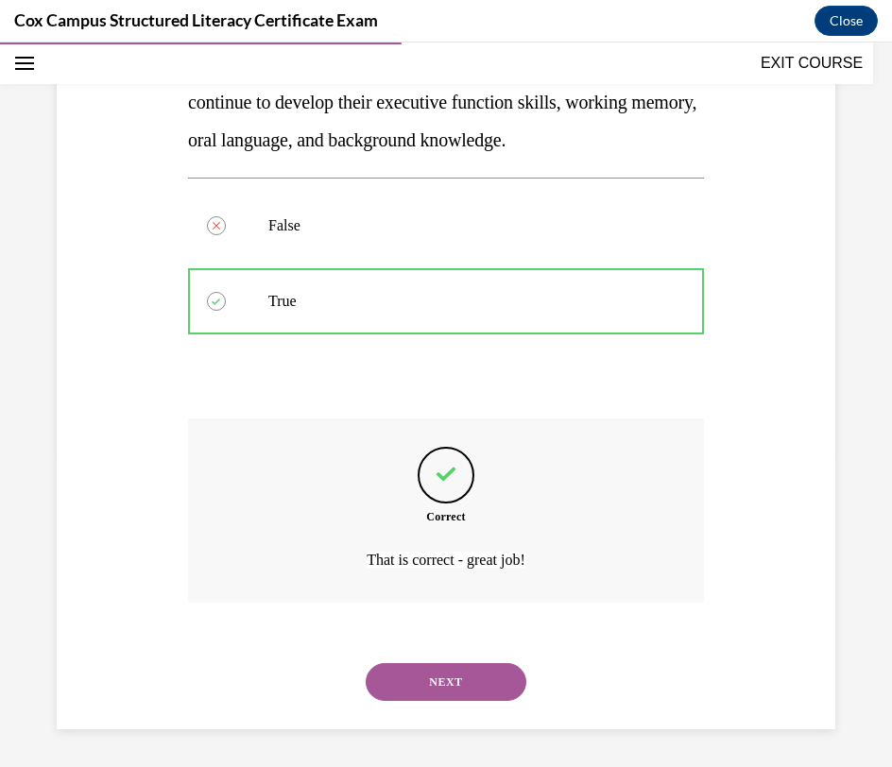
click at [484, 671] on button "NEXT" at bounding box center [446, 682] width 161 height 38
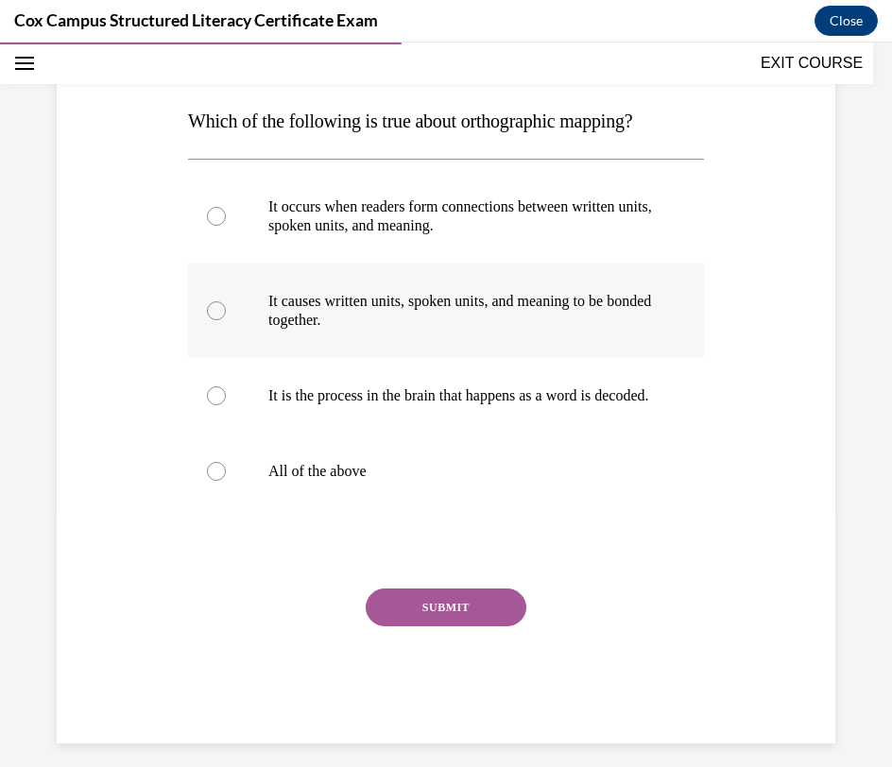
scroll to position [260, 0]
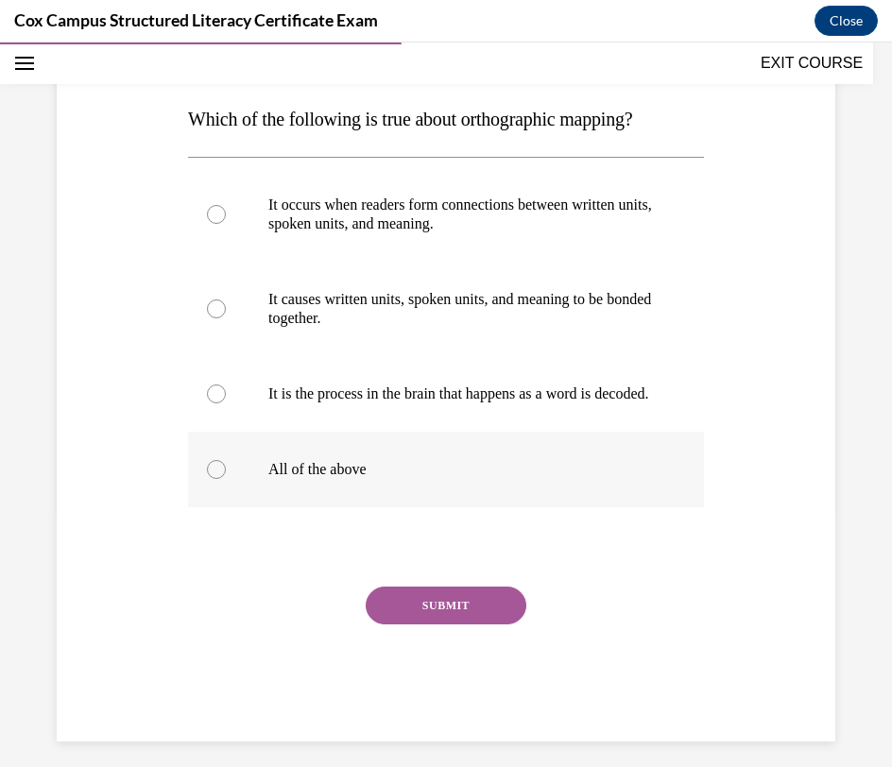
click at [585, 479] on p "All of the above" at bounding box center [462, 469] width 388 height 19
click at [226, 479] on input "All of the above" at bounding box center [216, 469] width 19 height 19
radio input "true"
click at [492, 625] on button "SUBMIT" at bounding box center [446, 606] width 161 height 38
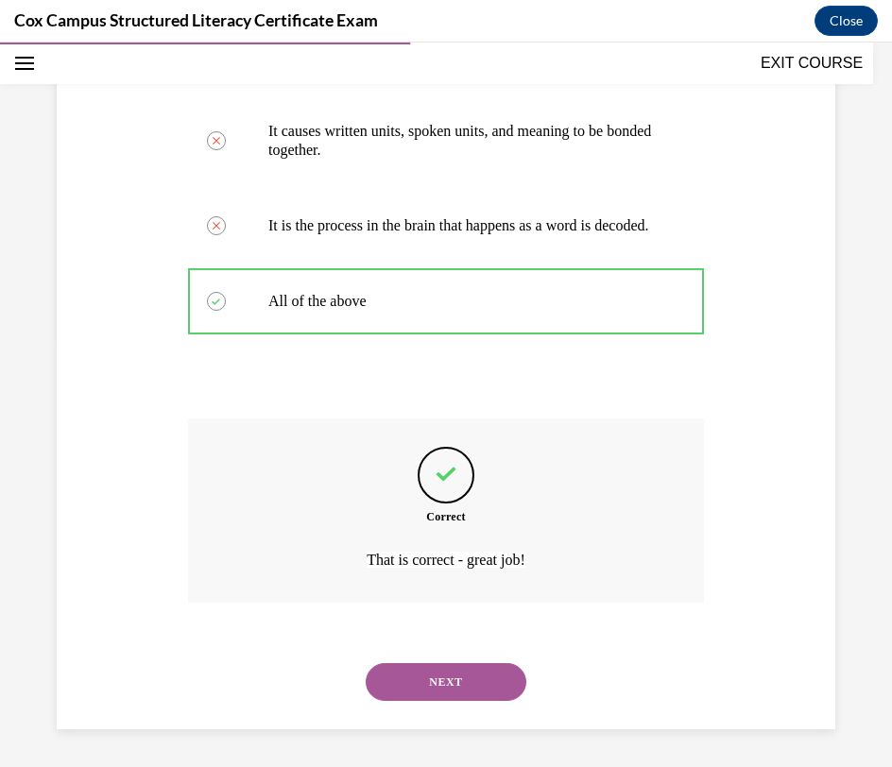
scroll to position [447, 0]
click at [469, 676] on button "NEXT" at bounding box center [446, 682] width 161 height 38
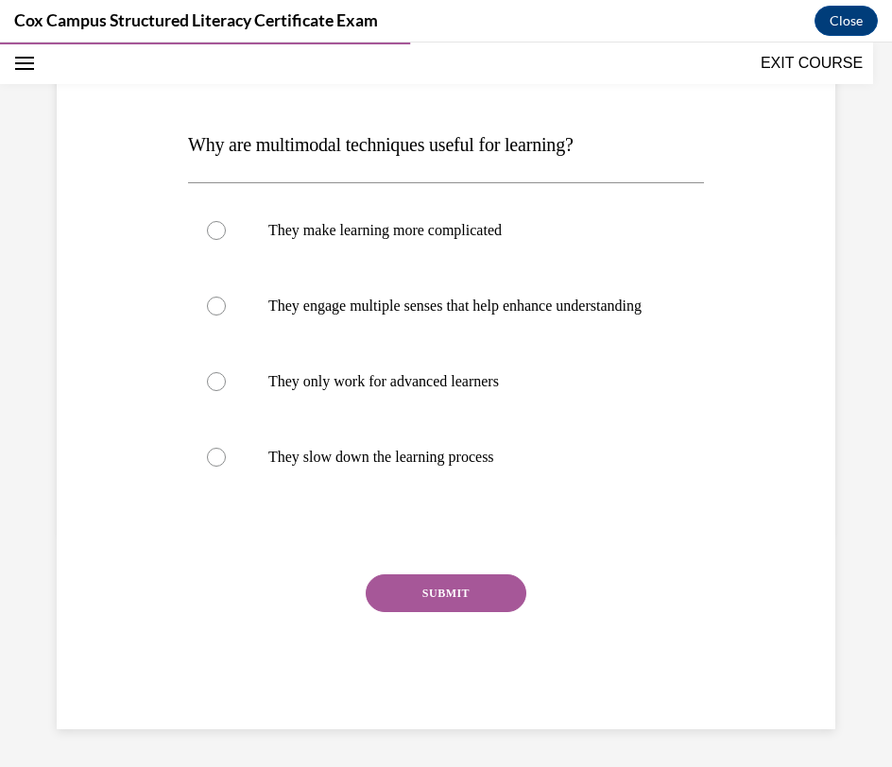
scroll to position [211, 0]
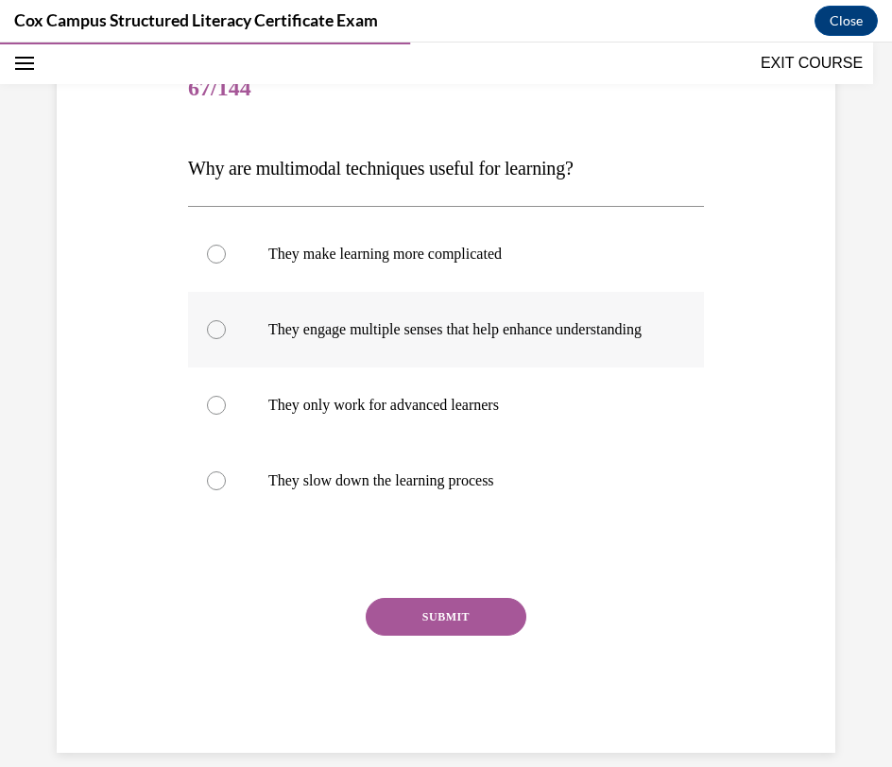
click at [519, 359] on label "They engage multiple senses that help enhance understanding" at bounding box center [446, 330] width 516 height 76
click at [226, 339] on input "They engage multiple senses that help enhance understanding" at bounding box center [216, 329] width 19 height 19
radio input "true"
click at [471, 631] on button "SUBMIT" at bounding box center [446, 617] width 161 height 38
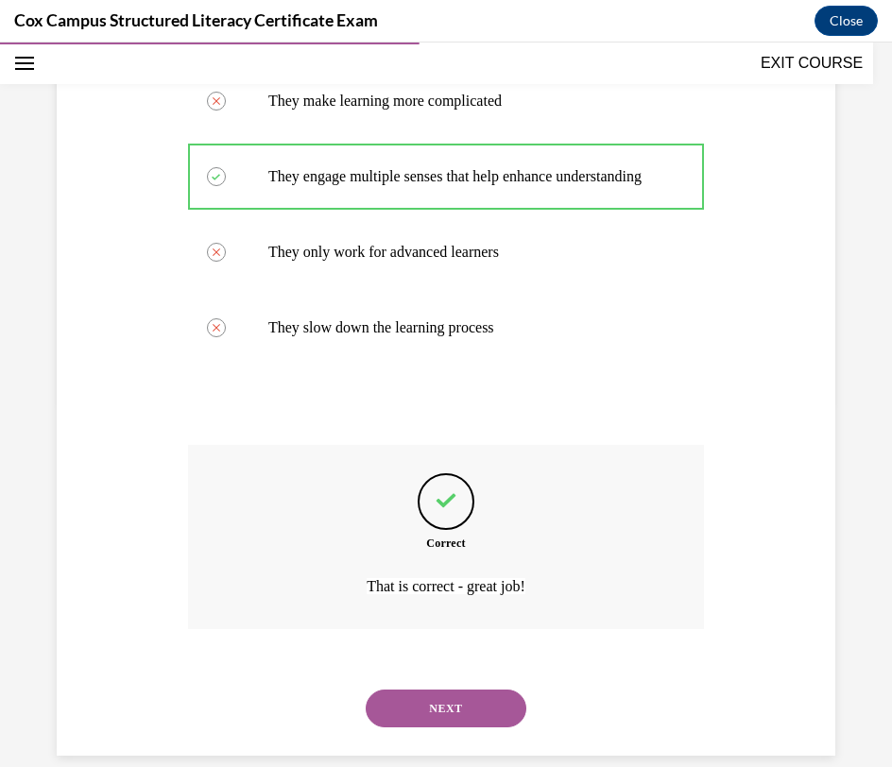
scroll to position [409, 0]
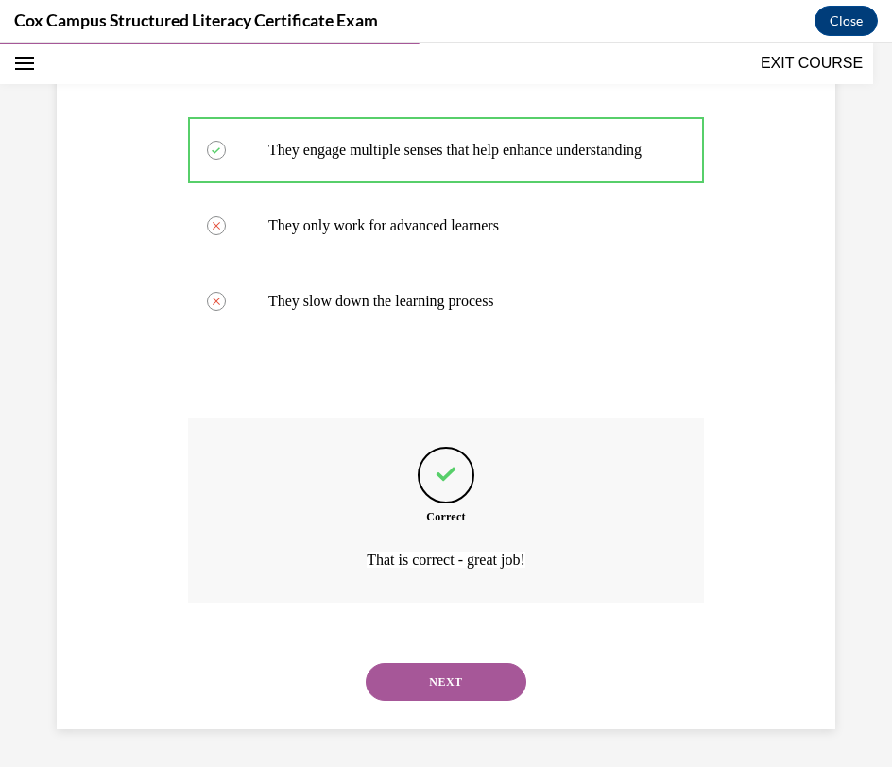
click at [471, 676] on button "NEXT" at bounding box center [446, 682] width 161 height 38
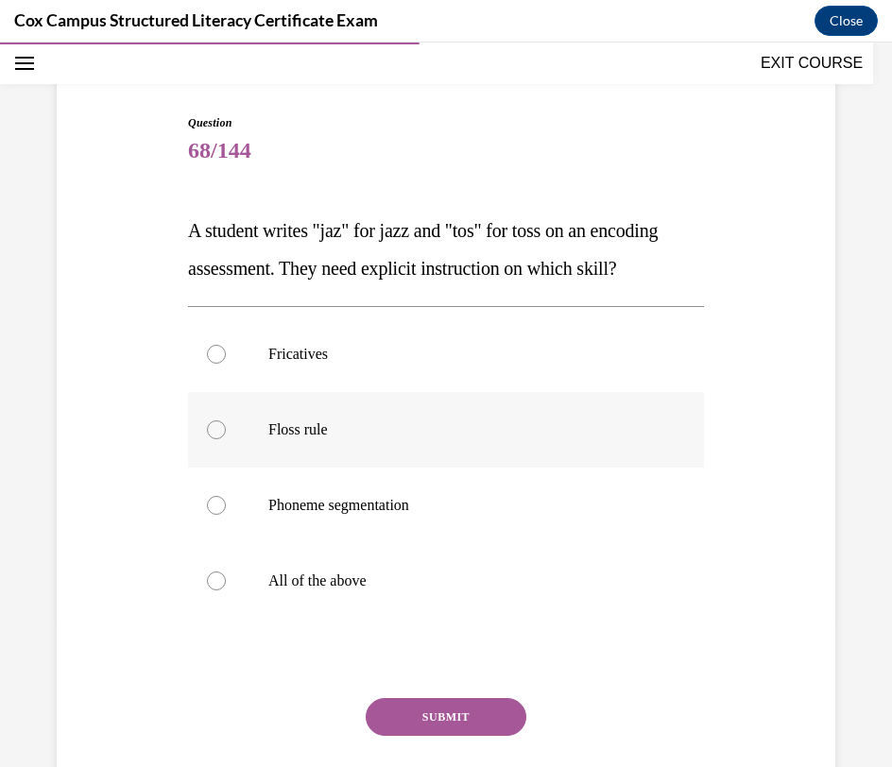
scroll to position [152, 0]
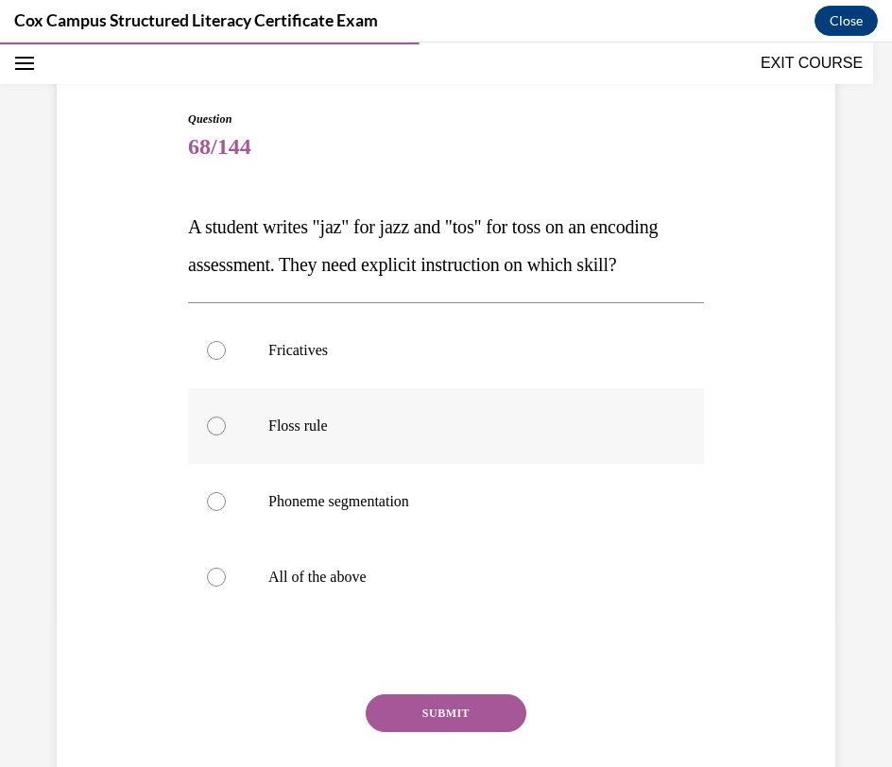
click at [494, 424] on p "Floss rule" at bounding box center [462, 426] width 388 height 19
click at [226, 424] on input "Floss rule" at bounding box center [216, 426] width 19 height 19
radio input "true"
click at [422, 710] on button "SUBMIT" at bounding box center [446, 713] width 161 height 38
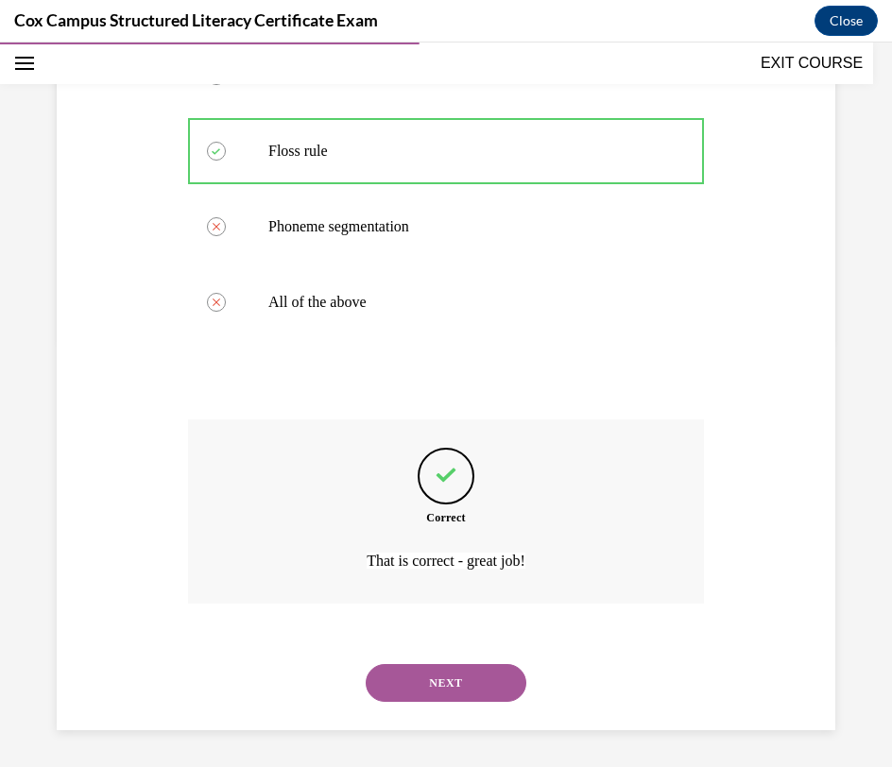
scroll to position [428, 0]
click at [428, 697] on button "NEXT" at bounding box center [446, 682] width 161 height 38
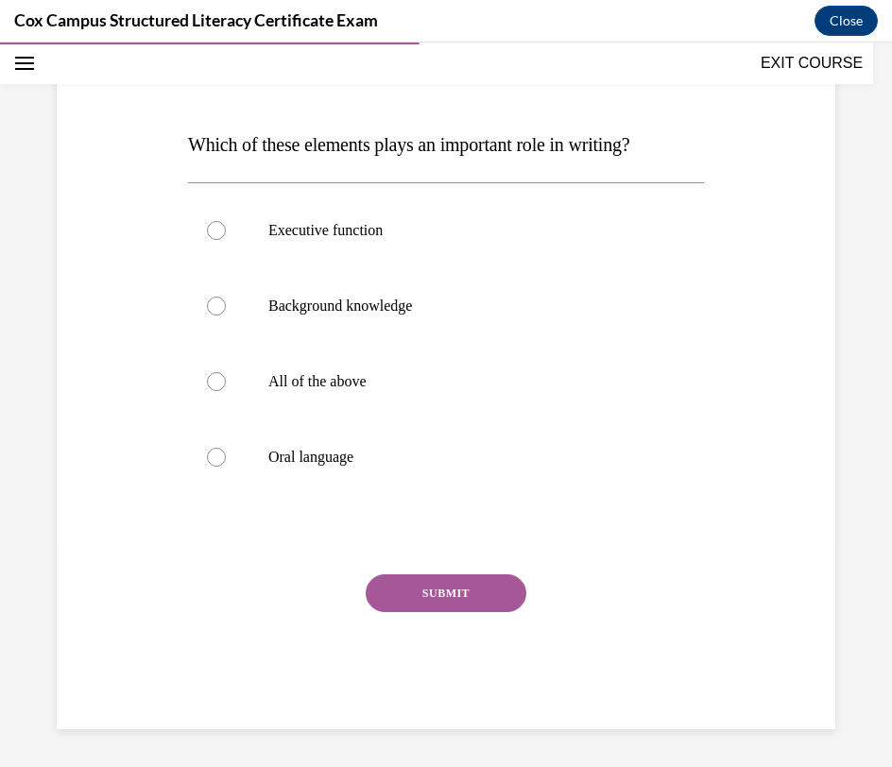
scroll to position [210, 0]
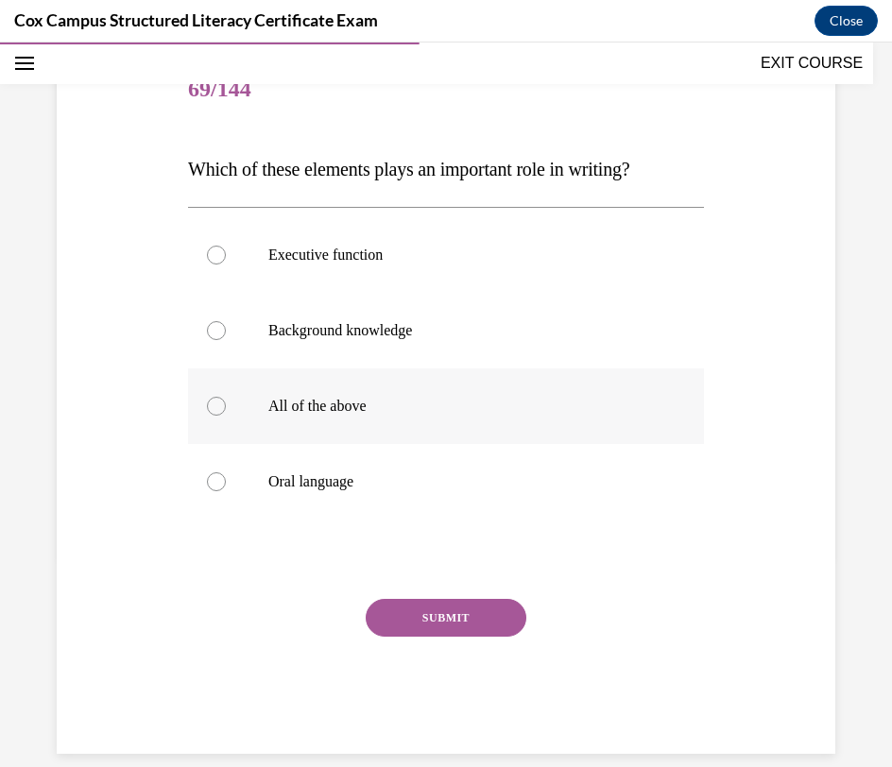
click at [562, 433] on label "All of the above" at bounding box center [446, 406] width 516 height 76
click at [226, 416] on input "All of the above" at bounding box center [216, 406] width 19 height 19
radio input "true"
click at [505, 617] on button "SUBMIT" at bounding box center [446, 618] width 161 height 38
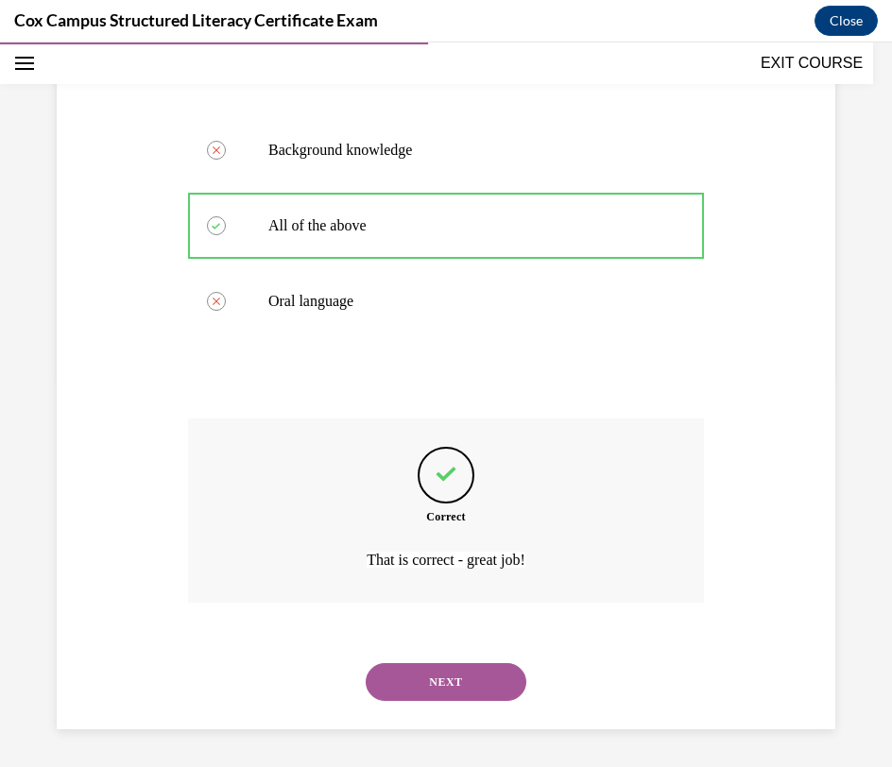
click at [488, 685] on button "NEXT" at bounding box center [446, 682] width 161 height 38
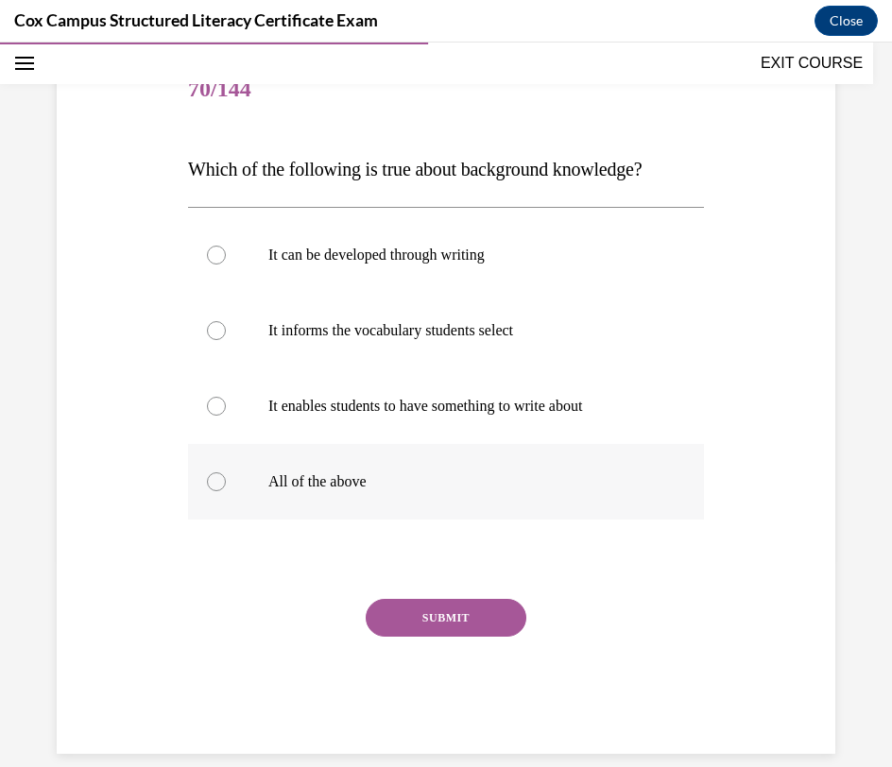
click at [540, 492] on label "All of the above" at bounding box center [446, 482] width 516 height 76
click at [226, 491] on input "All of the above" at bounding box center [216, 481] width 19 height 19
radio input "true"
click at [486, 614] on button "SUBMIT" at bounding box center [446, 618] width 161 height 38
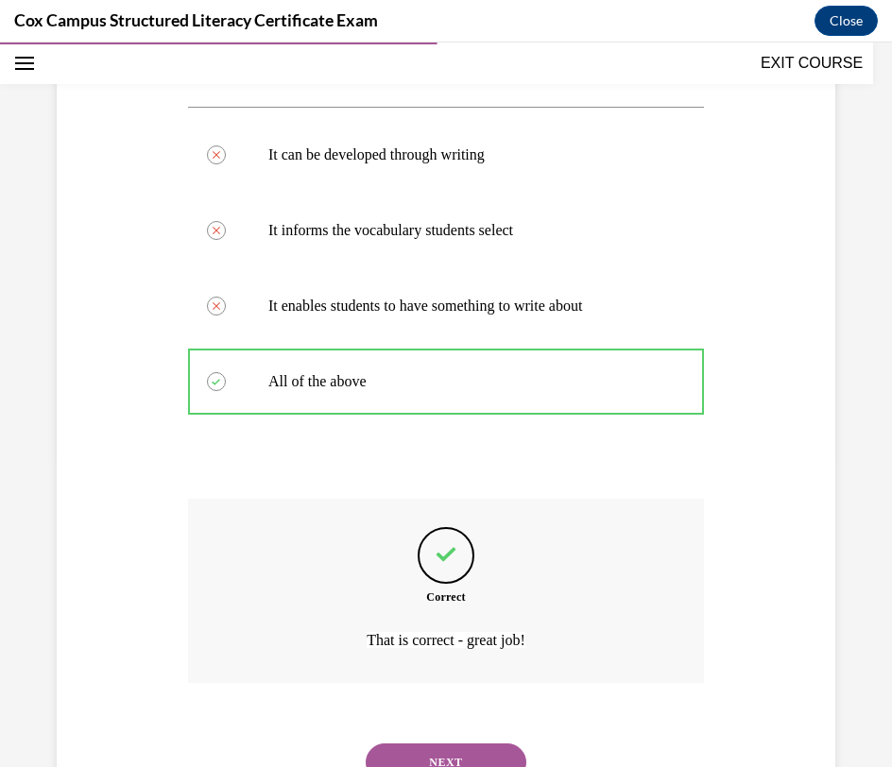
scroll to position [390, 0]
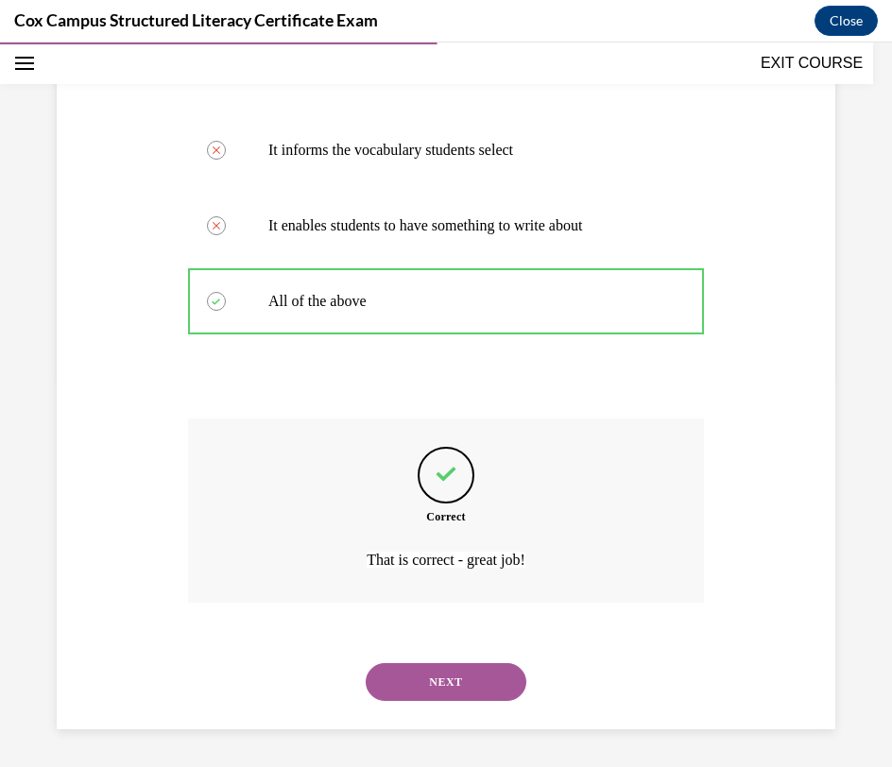
click at [484, 682] on button "NEXT" at bounding box center [446, 682] width 161 height 38
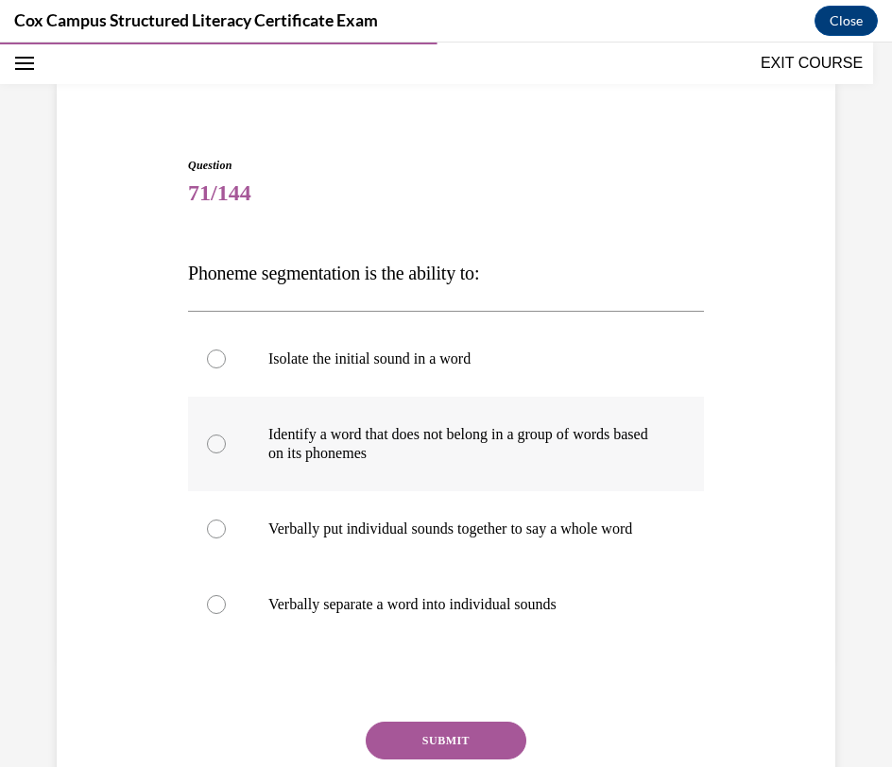
scroll to position [111, 0]
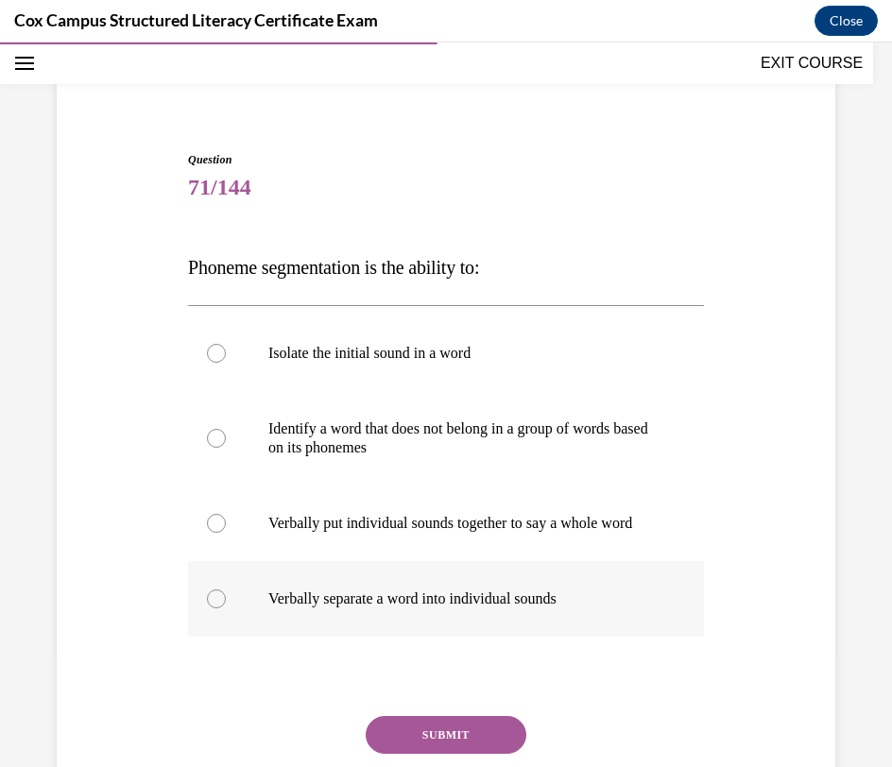
click at [440, 608] on p "Verbally separate a word into individual sounds" at bounding box center [462, 599] width 388 height 19
click at [226, 608] on input "Verbally separate a word into individual sounds" at bounding box center [216, 599] width 19 height 19
radio input "true"
click at [429, 751] on button "SUBMIT" at bounding box center [446, 735] width 161 height 38
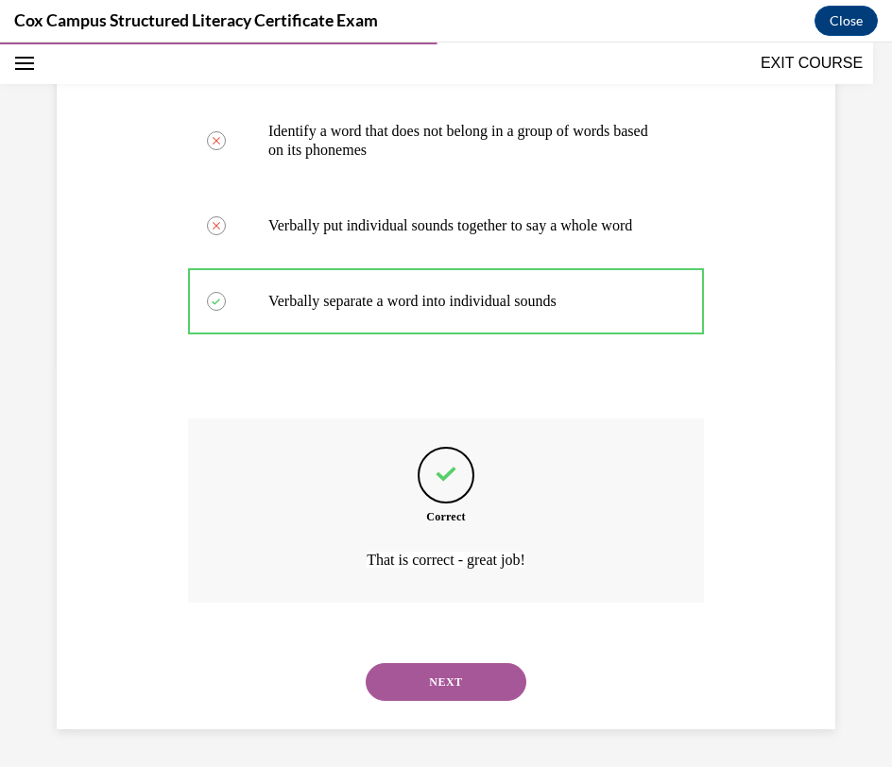
scroll to position [428, 0]
click at [471, 685] on button "NEXT" at bounding box center [446, 682] width 161 height 38
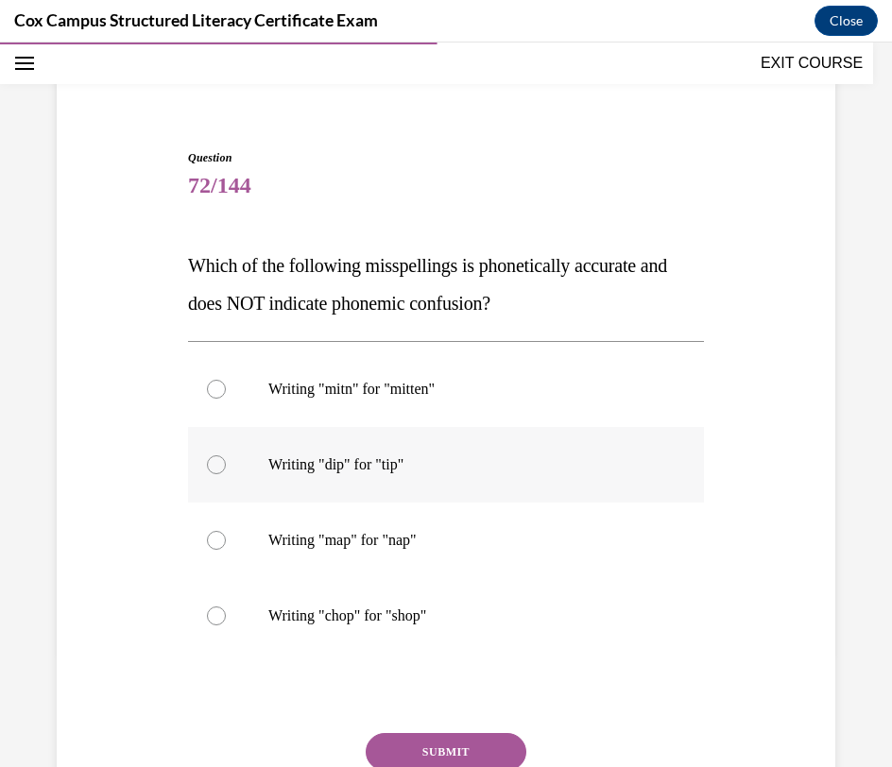
scroll to position [127, 0]
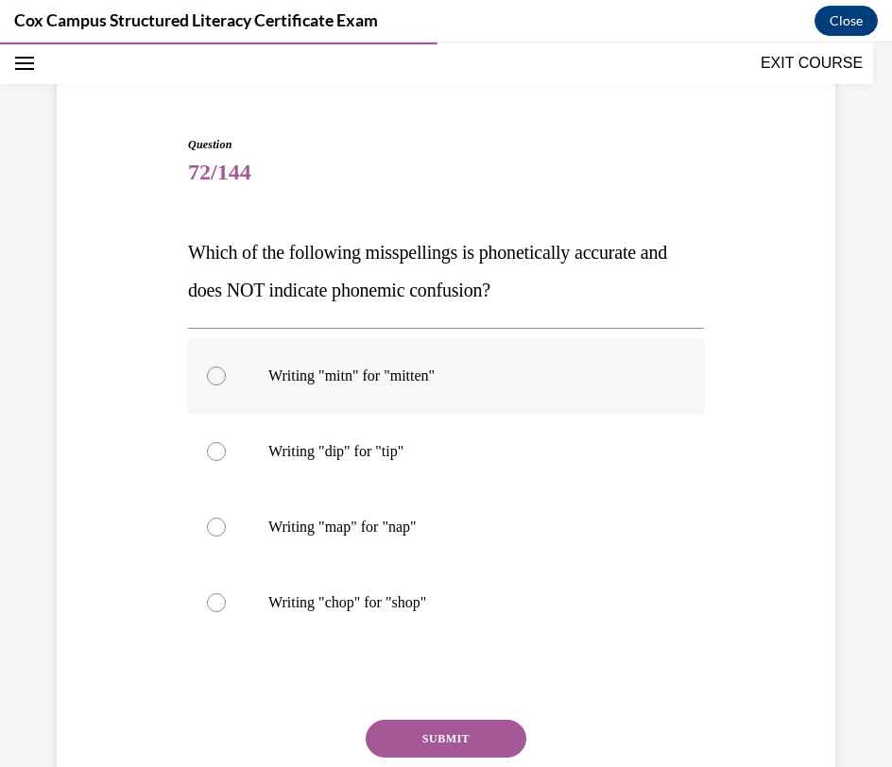
click at [606, 370] on p "Writing "mitn" for "mitten"" at bounding box center [462, 376] width 388 height 19
click at [226, 370] on input "Writing "mitn" for "mitten"" at bounding box center [216, 376] width 19 height 19
radio input "true"
click at [453, 737] on button "SUBMIT" at bounding box center [446, 739] width 161 height 38
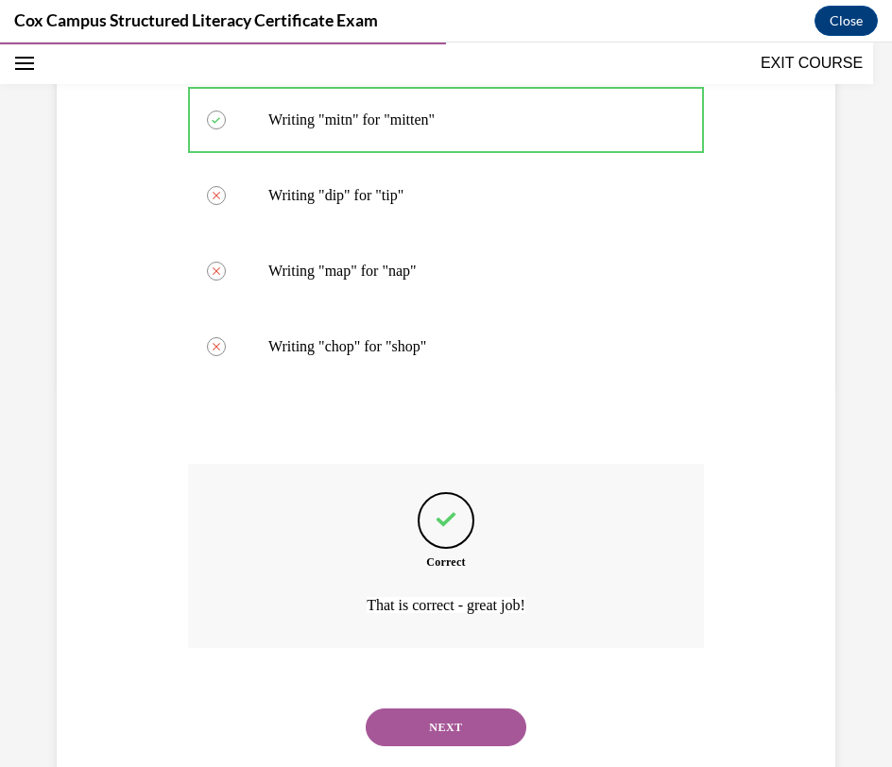
scroll to position [428, 0]
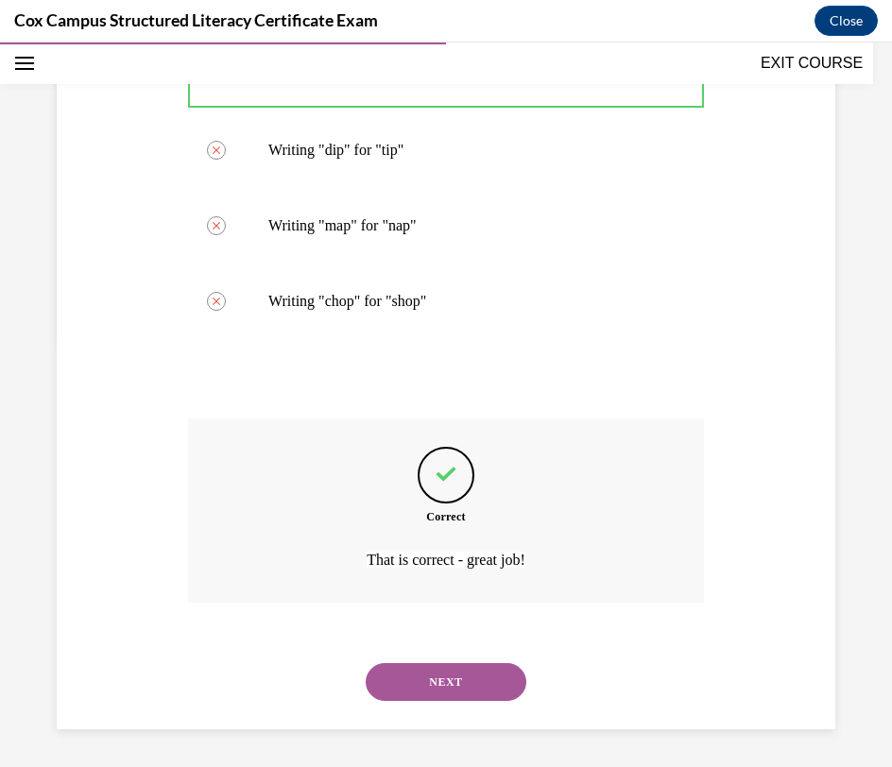
click at [446, 692] on button "NEXT" at bounding box center [446, 682] width 161 height 38
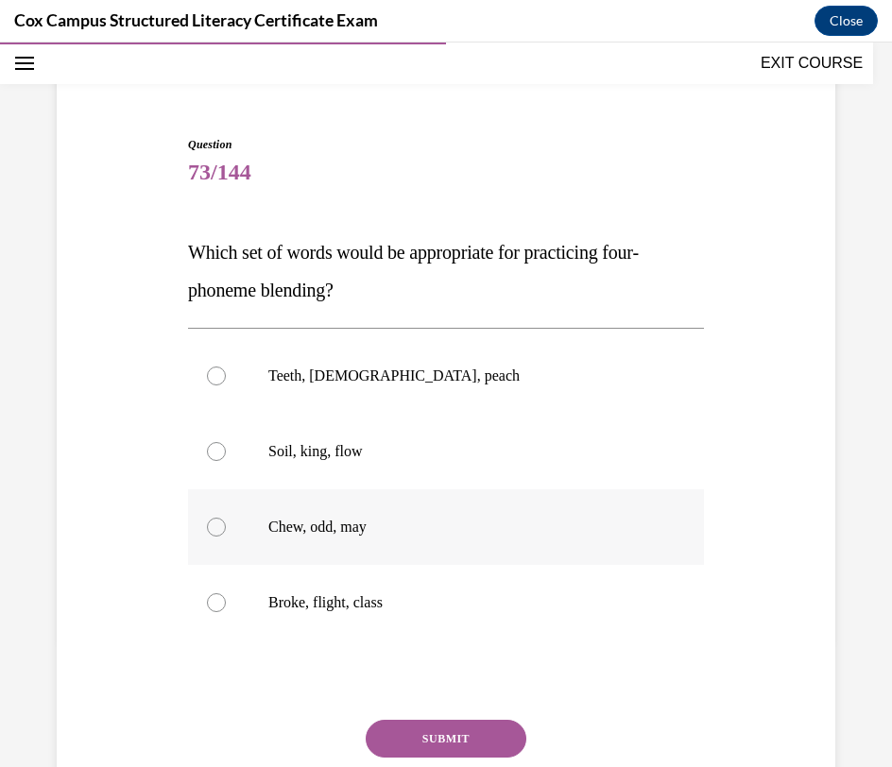
scroll to position [132, 0]
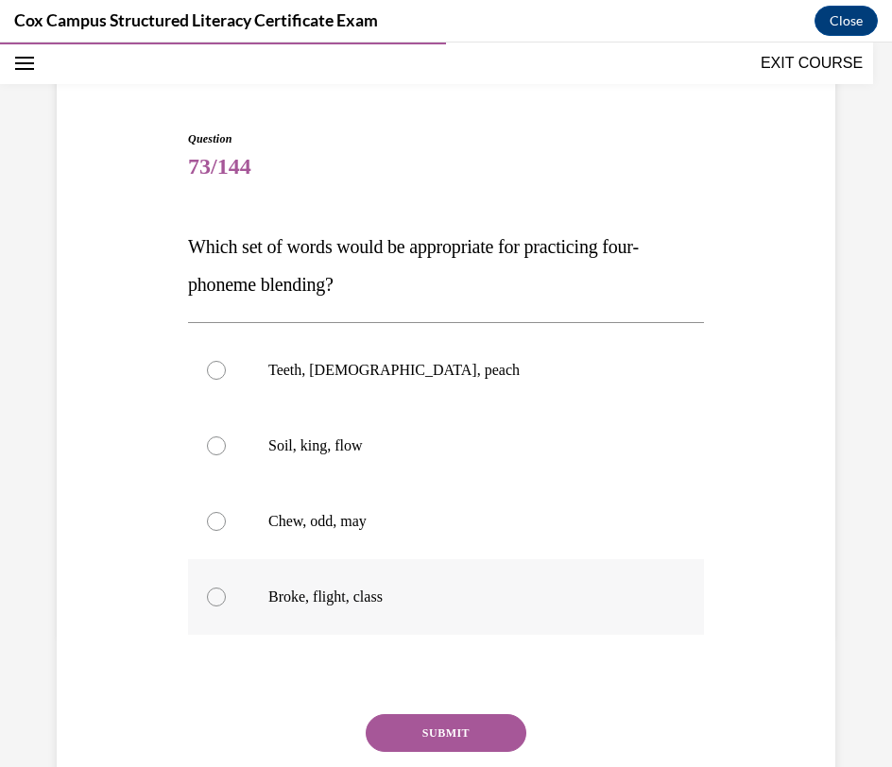
click at [523, 597] on p "Broke, flight, class" at bounding box center [462, 597] width 388 height 19
click at [226, 597] on input "Broke, flight, class" at bounding box center [216, 597] width 19 height 19
radio input "true"
click at [493, 733] on button "SUBMIT" at bounding box center [446, 733] width 161 height 38
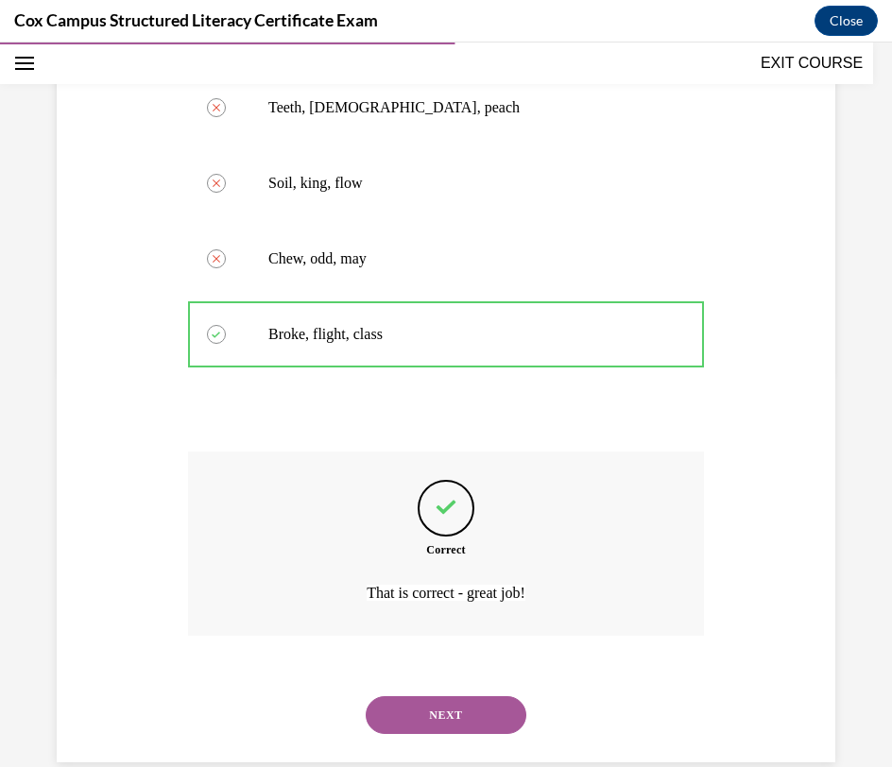
scroll to position [428, 0]
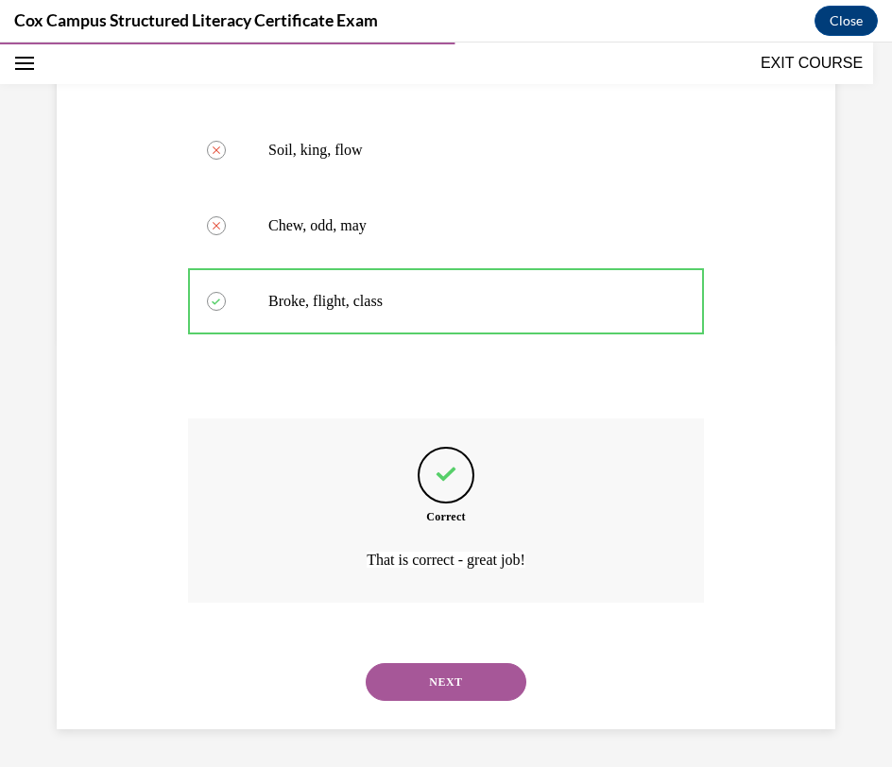
click at [482, 687] on button "NEXT" at bounding box center [446, 682] width 161 height 38
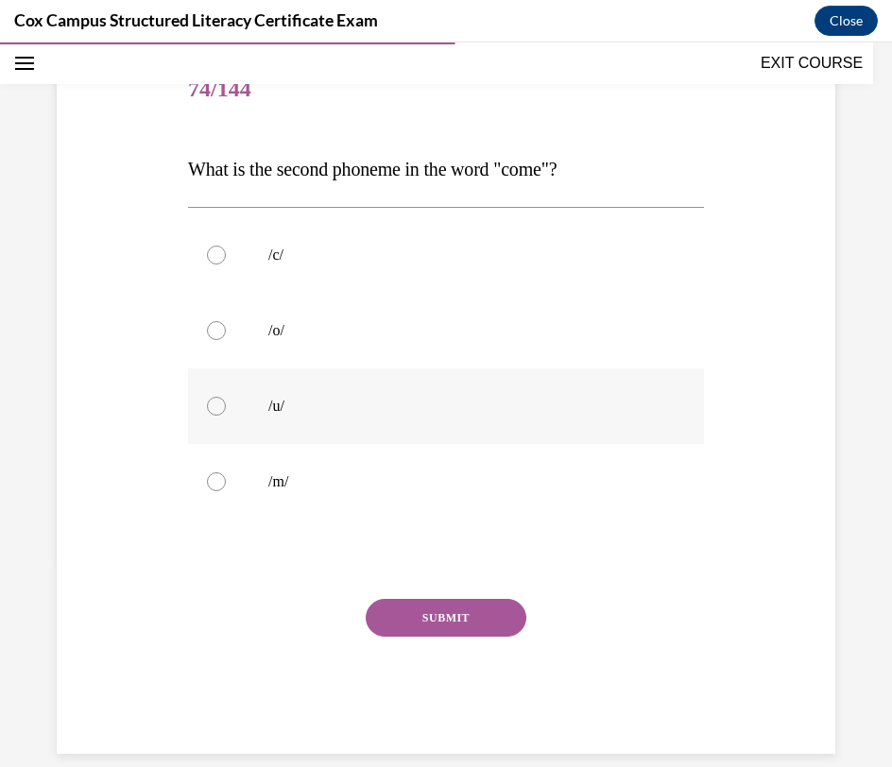
click at [424, 413] on p "/u/" at bounding box center [462, 406] width 388 height 19
click at [226, 413] on input "/u/" at bounding box center [216, 406] width 19 height 19
radio input "true"
click at [439, 611] on button "SUBMIT" at bounding box center [446, 618] width 161 height 38
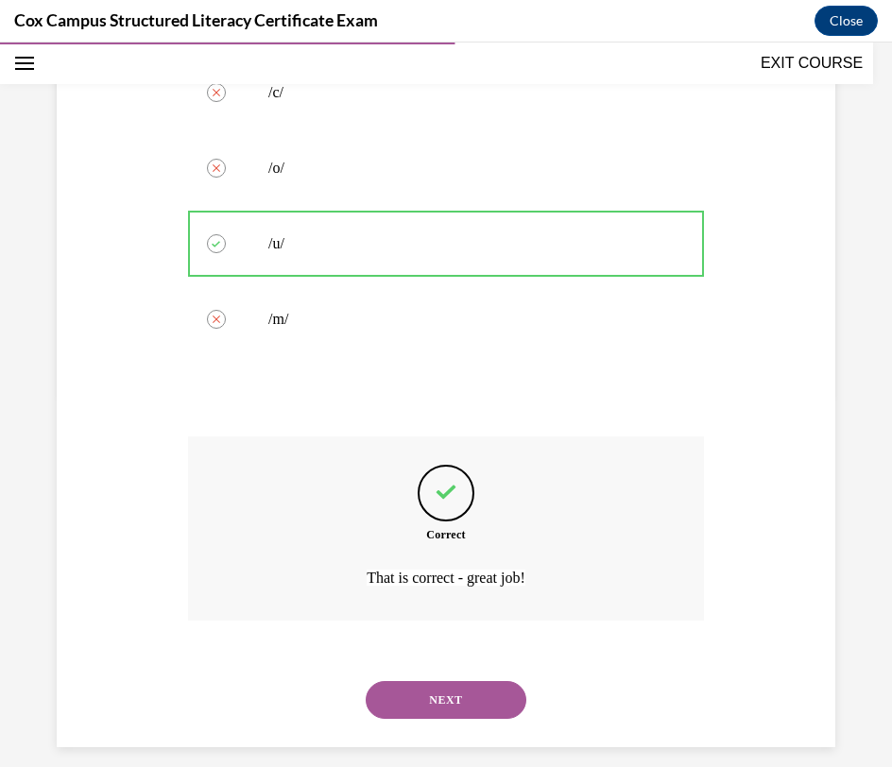
scroll to position [390, 0]
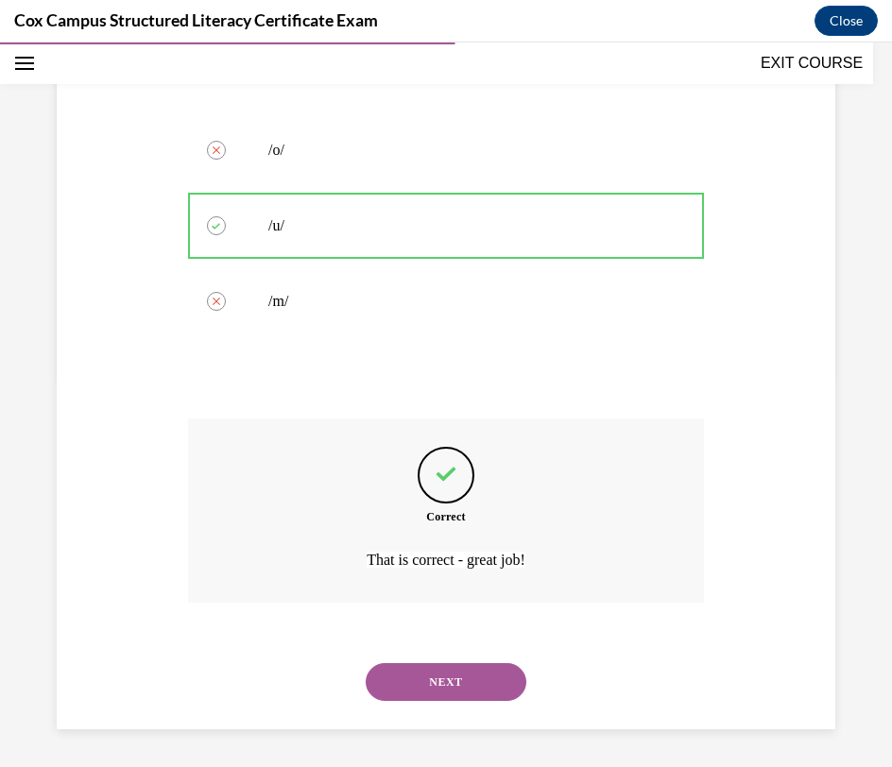
click at [448, 674] on button "NEXT" at bounding box center [446, 682] width 161 height 38
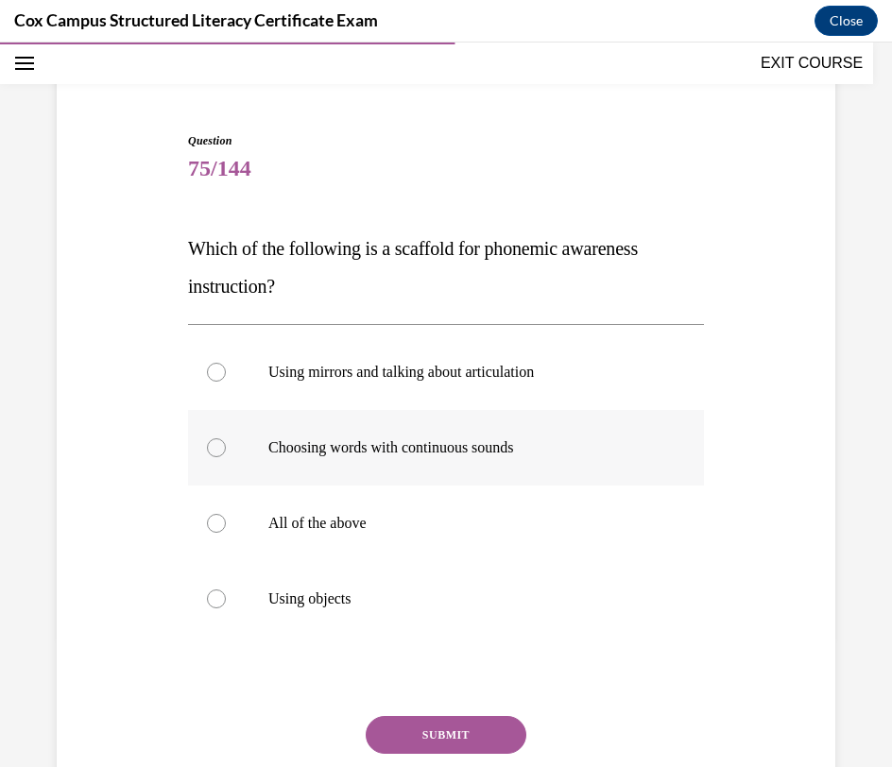
scroll to position [147, 0]
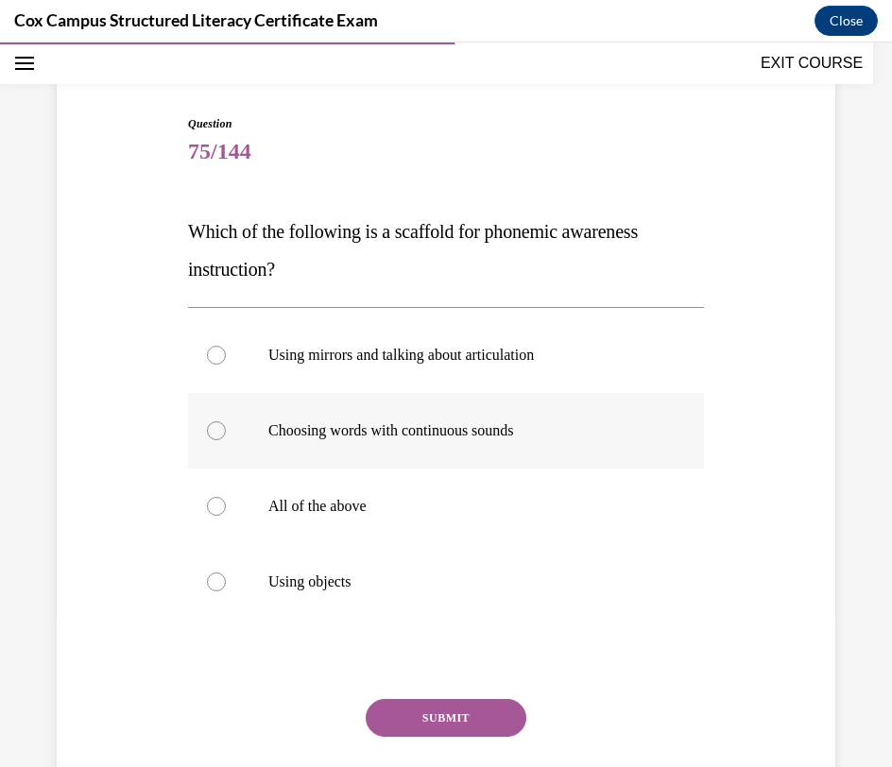
click at [646, 434] on p "Choosing words with continuous sounds" at bounding box center [462, 430] width 388 height 19
click at [226, 434] on input "Choosing words with continuous sounds" at bounding box center [216, 430] width 19 height 19
radio input "true"
click at [485, 710] on button "SUBMIT" at bounding box center [446, 718] width 161 height 38
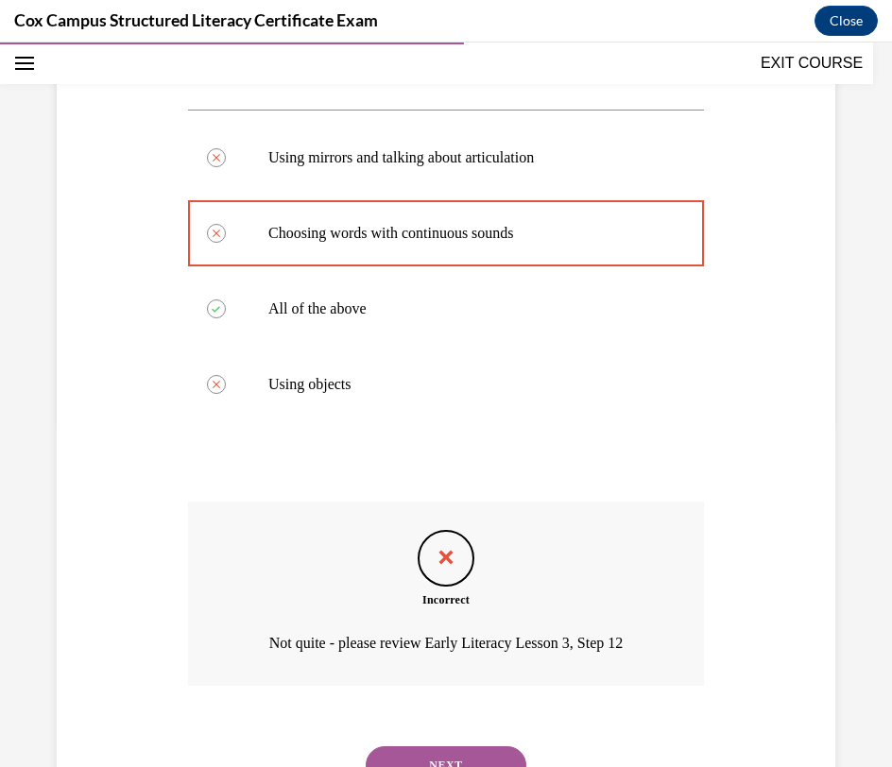
scroll to position [428, 0]
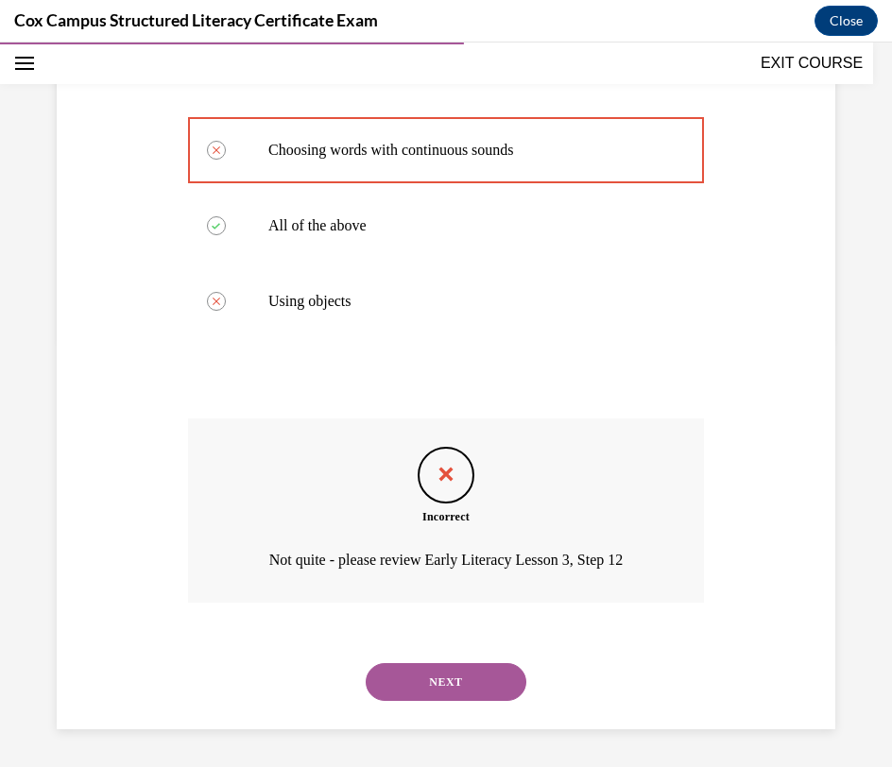
click at [468, 684] on button "NEXT" at bounding box center [446, 682] width 161 height 38
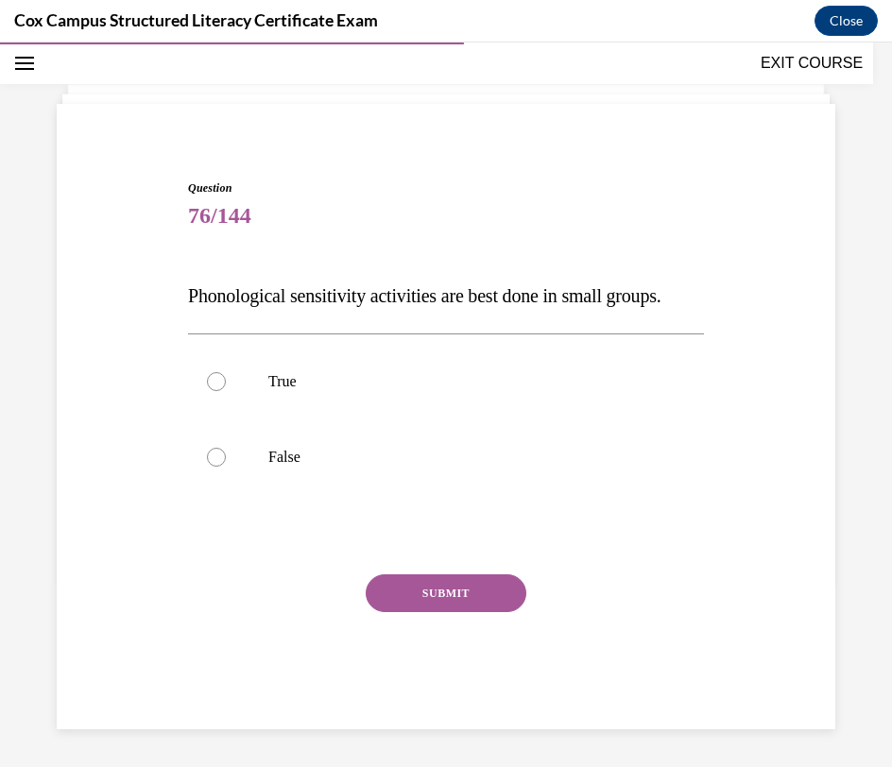
scroll to position [121, 0]
click at [530, 399] on label "True" at bounding box center [446, 382] width 516 height 76
click at [226, 391] on input "True" at bounding box center [216, 381] width 19 height 19
radio input "true"
click at [476, 585] on button "SUBMIT" at bounding box center [446, 593] width 161 height 38
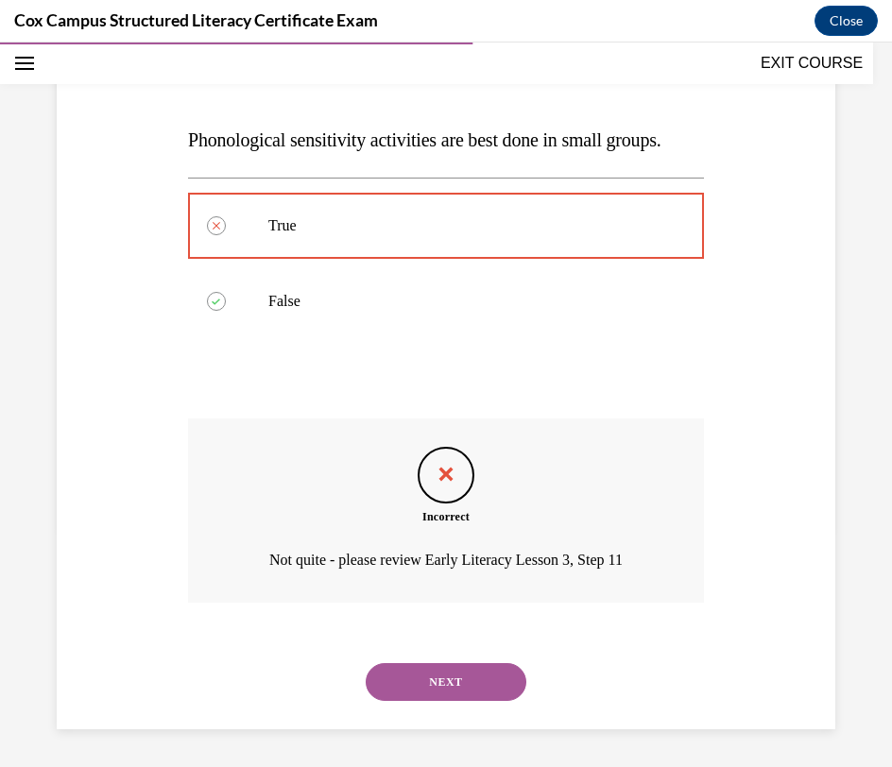
scroll to position [277, 0]
click at [453, 684] on button "NEXT" at bounding box center [446, 682] width 161 height 38
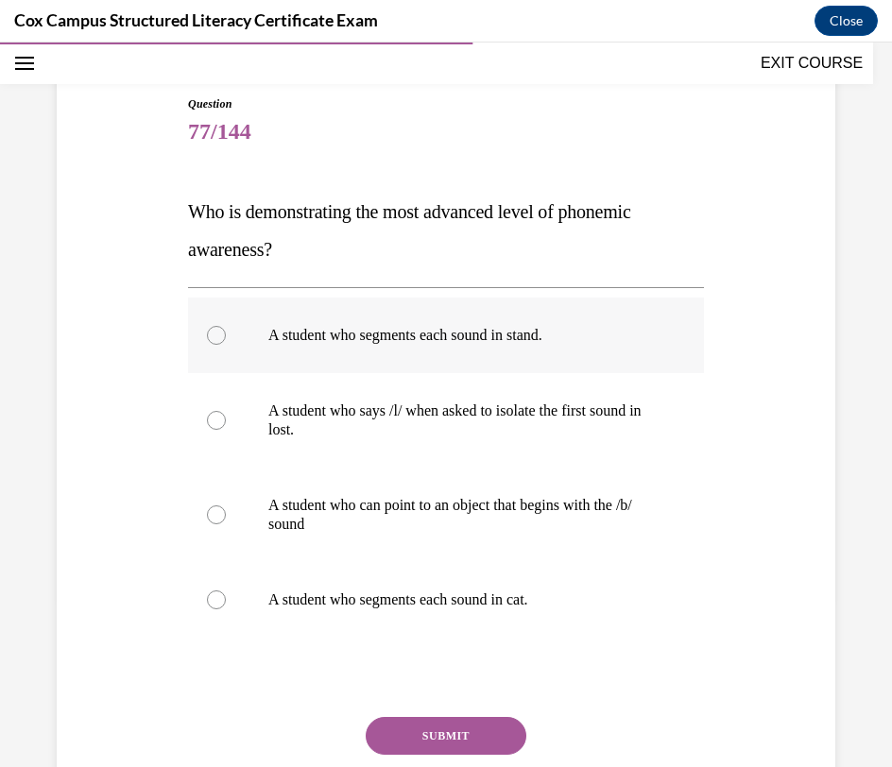
scroll to position [171, 0]
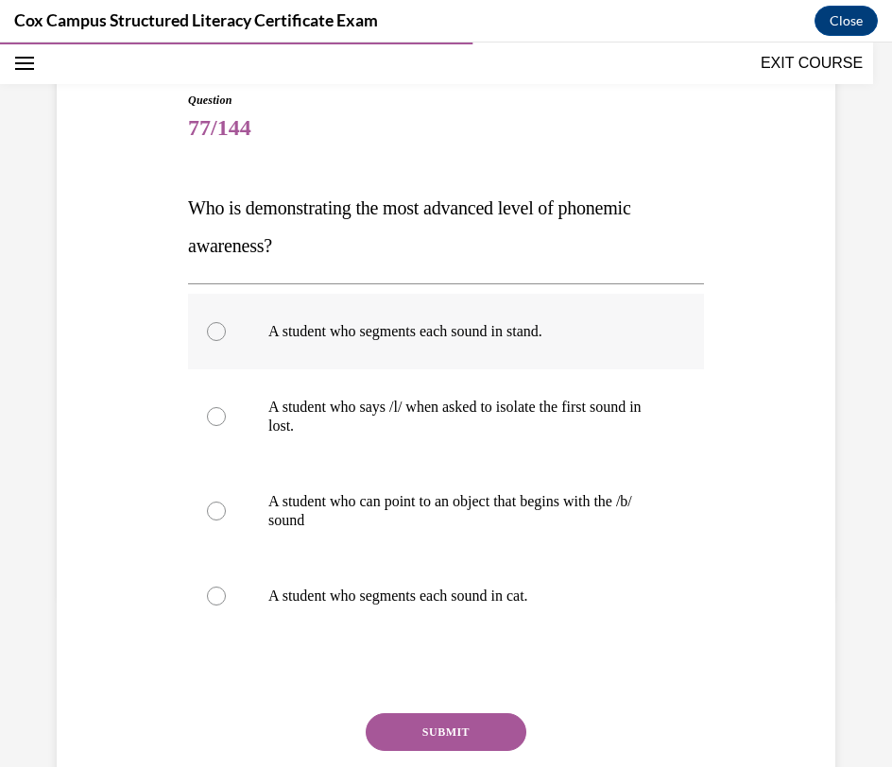
click at [532, 353] on label "A student who segments each sound in stand." at bounding box center [446, 332] width 516 height 76
click at [226, 341] on input "A student who segments each sound in stand." at bounding box center [216, 331] width 19 height 19
radio input "true"
click at [445, 731] on button "SUBMIT" at bounding box center [446, 732] width 161 height 38
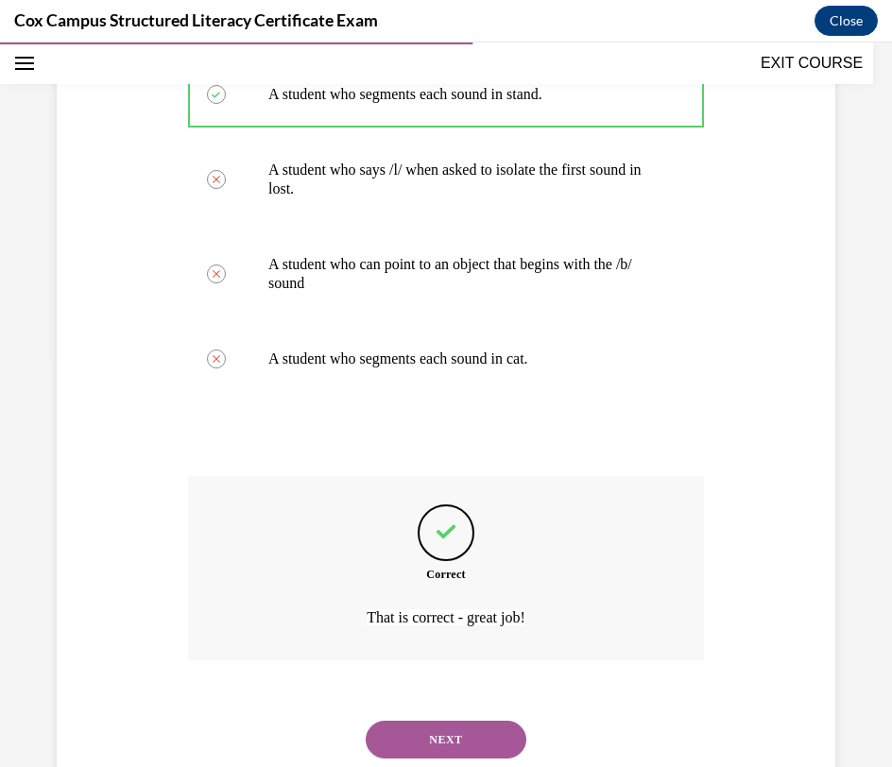
scroll to position [466, 0]
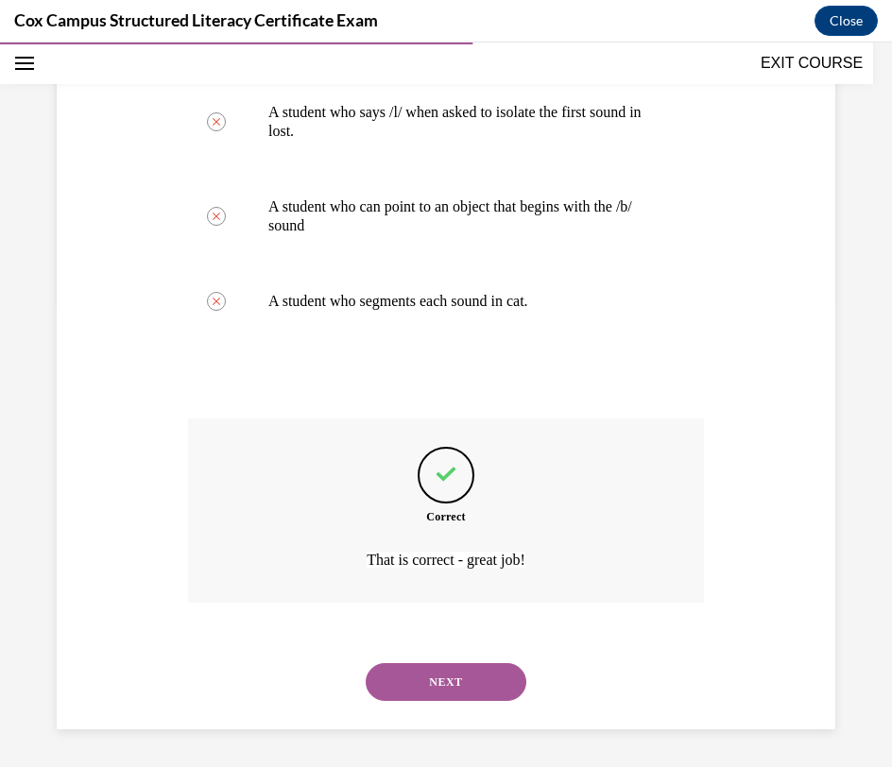
click at [468, 699] on button "NEXT" at bounding box center [446, 682] width 161 height 38
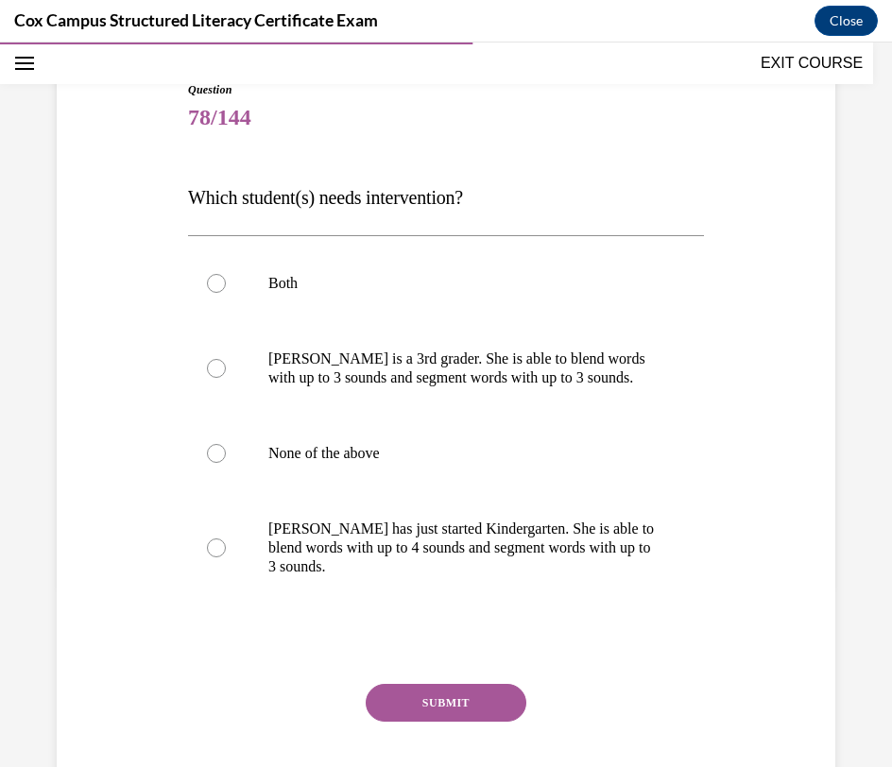
scroll to position [189, 0]
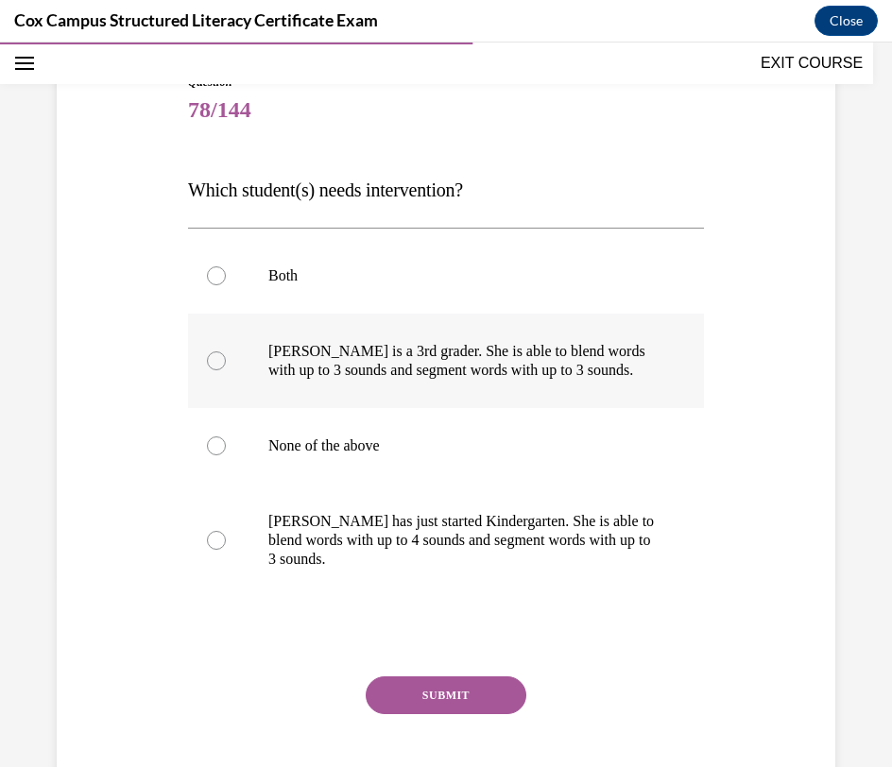
click at [652, 364] on p "Ella is a 3rd grader. She is able to blend words with up to 3 sounds and segmen…" at bounding box center [462, 361] width 388 height 38
click at [226, 364] on input "Ella is a 3rd grader. She is able to blend words with up to 3 sounds and segmen…" at bounding box center [216, 360] width 19 height 19
radio input "true"
click at [468, 690] on button "SUBMIT" at bounding box center [446, 695] width 161 height 38
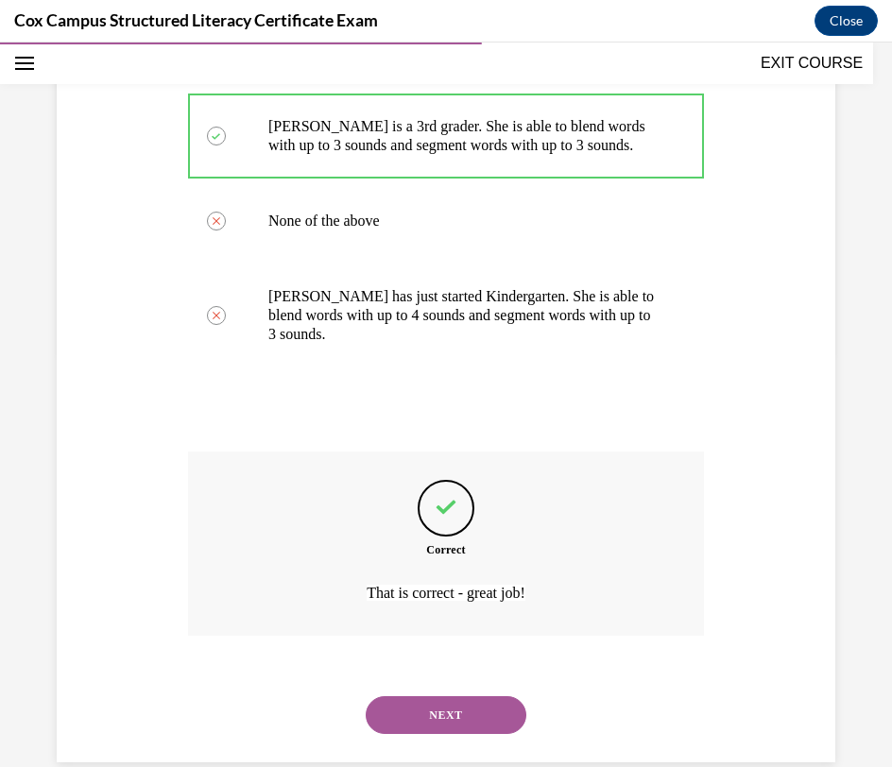
scroll to position [447, 0]
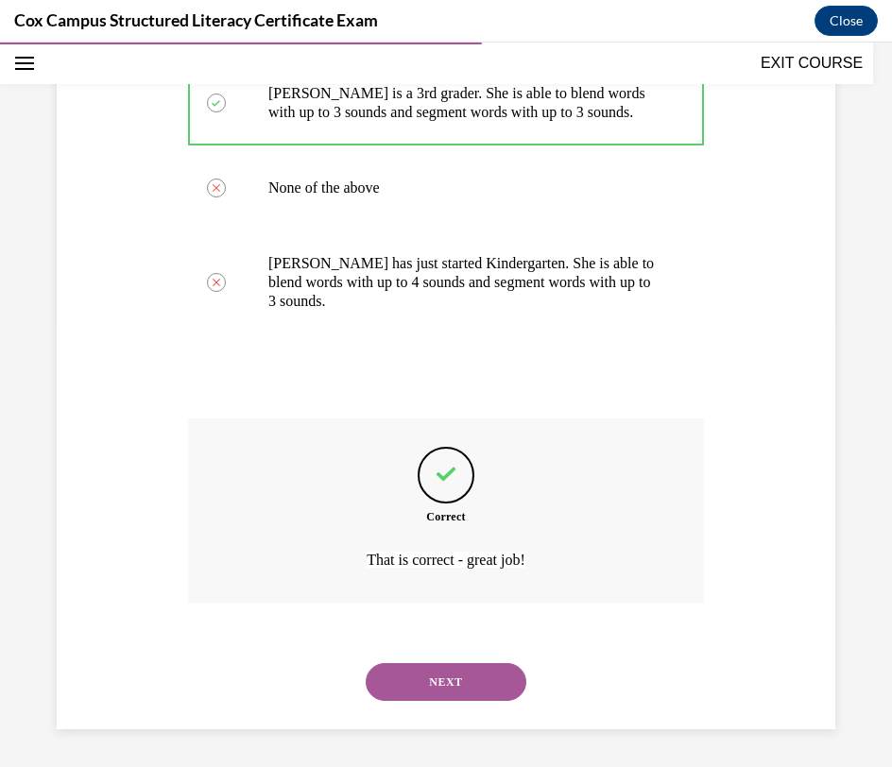
click at [471, 695] on button "NEXT" at bounding box center [446, 682] width 161 height 38
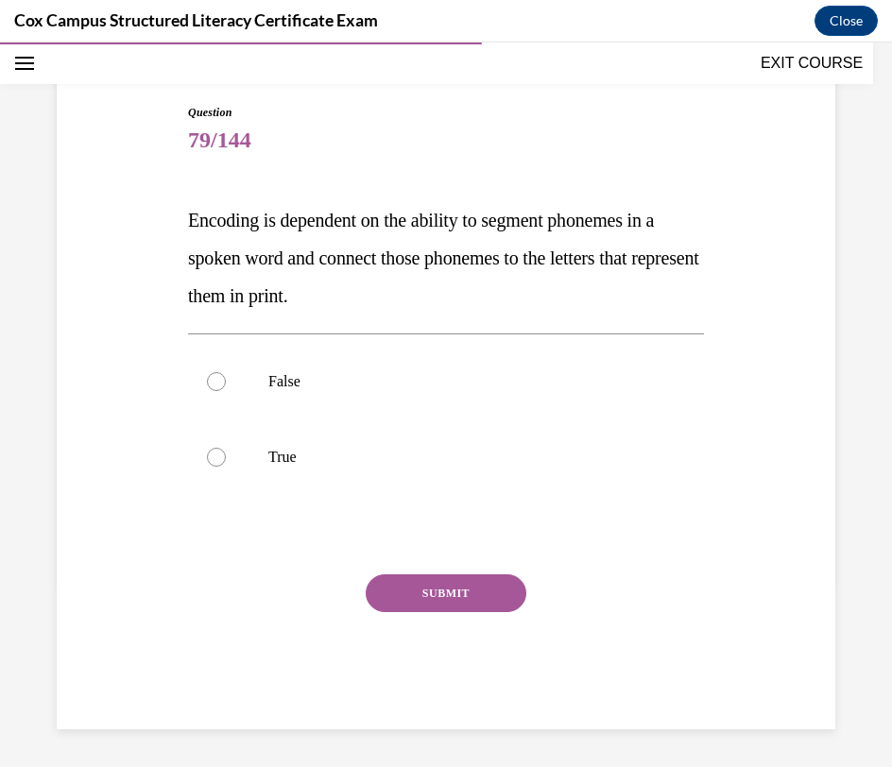
scroll to position [159, 0]
click at [578, 463] on p "True" at bounding box center [462, 457] width 388 height 19
click at [226, 463] on input "True" at bounding box center [216, 457] width 19 height 19
radio input "true"
click at [504, 590] on button "SUBMIT" at bounding box center [446, 593] width 161 height 38
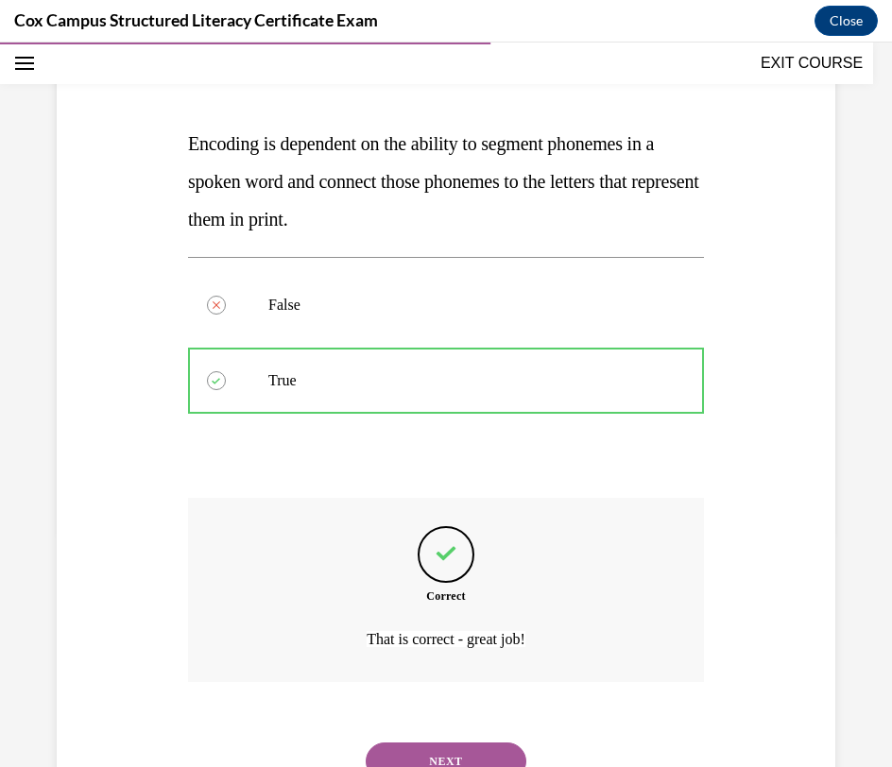
scroll to position [315, 0]
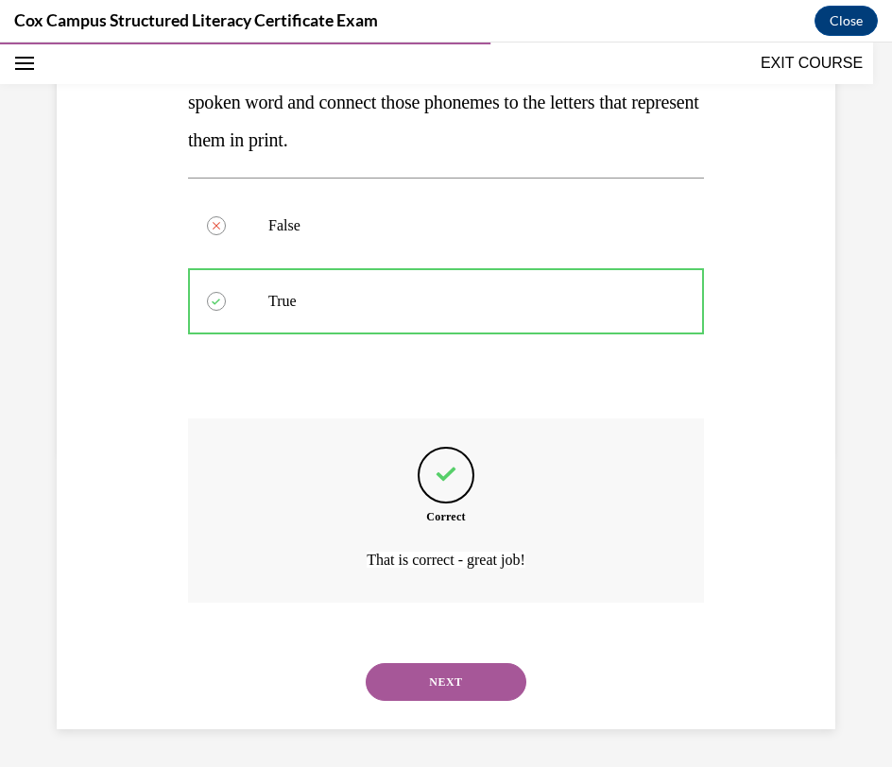
click at [484, 677] on button "NEXT" at bounding box center [446, 682] width 161 height 38
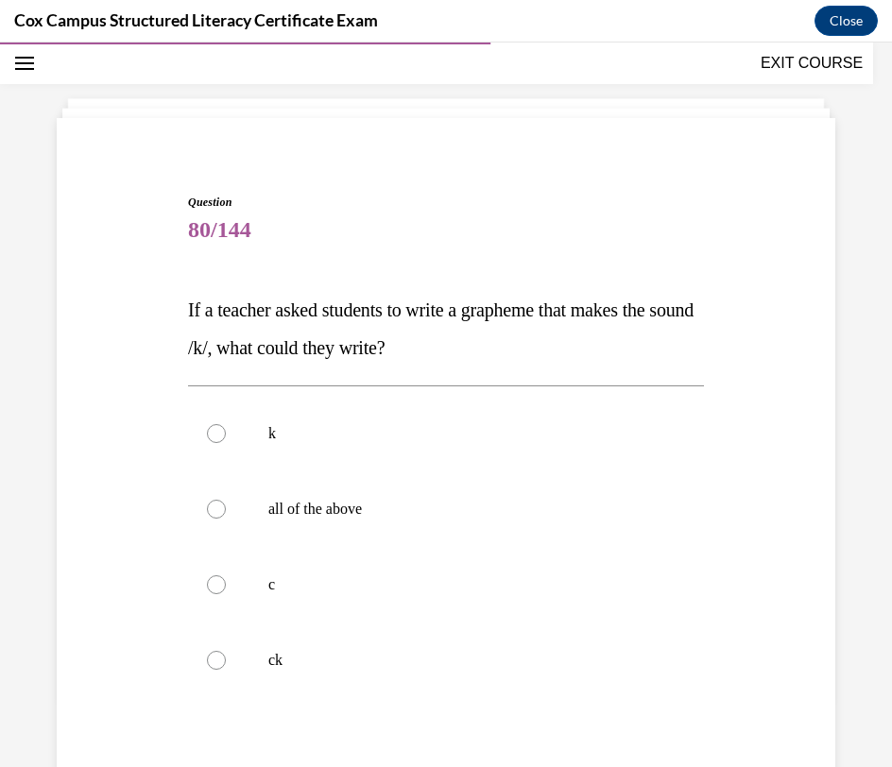
scroll to position [129, 0]
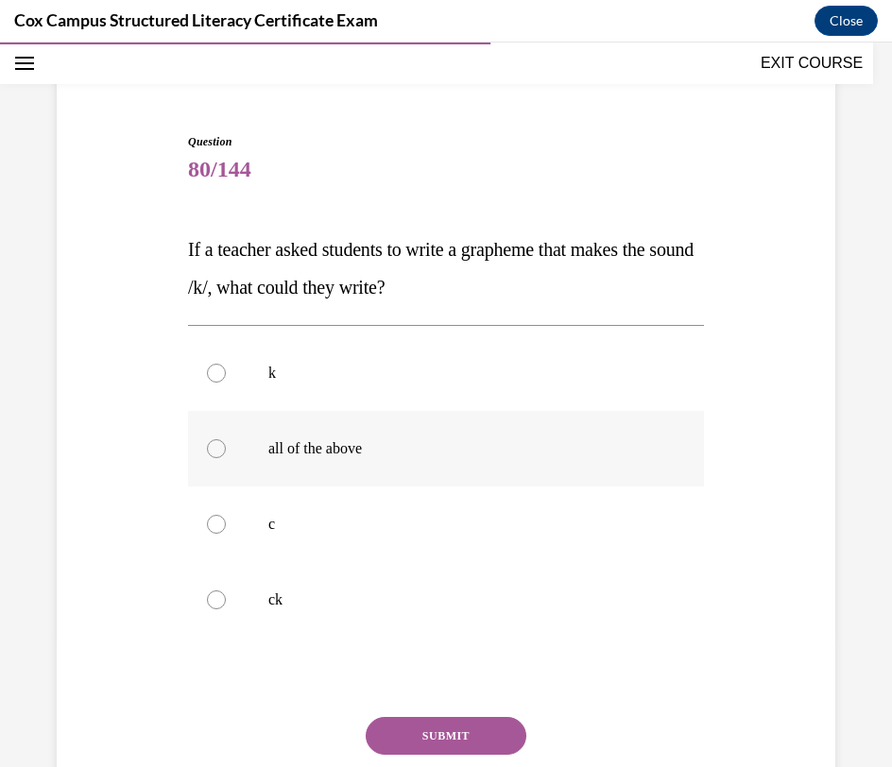
click at [608, 458] on label "all of the above" at bounding box center [446, 449] width 516 height 76
click at [226, 458] on input "all of the above" at bounding box center [216, 448] width 19 height 19
radio input "true"
click at [497, 734] on button "SUBMIT" at bounding box center [446, 736] width 161 height 38
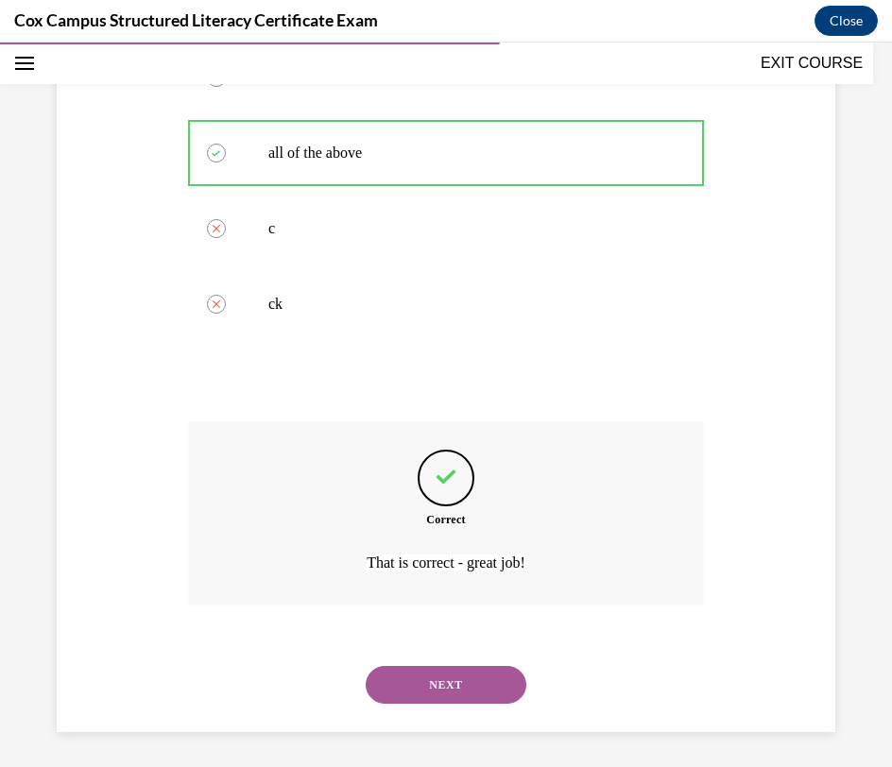
scroll to position [428, 0]
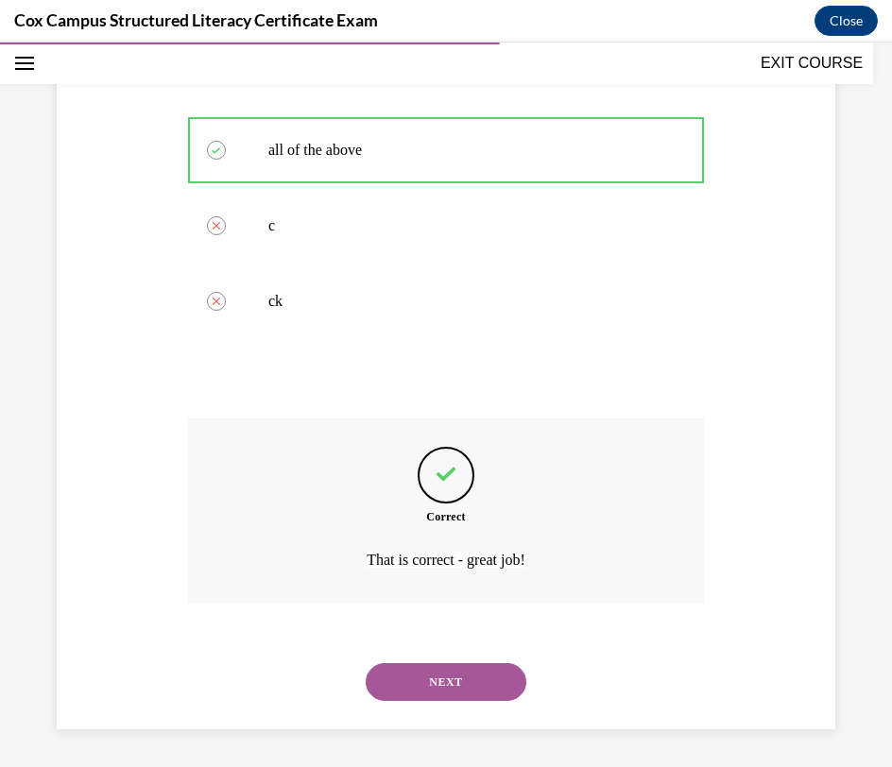
click at [476, 691] on button "NEXT" at bounding box center [446, 682] width 161 height 38
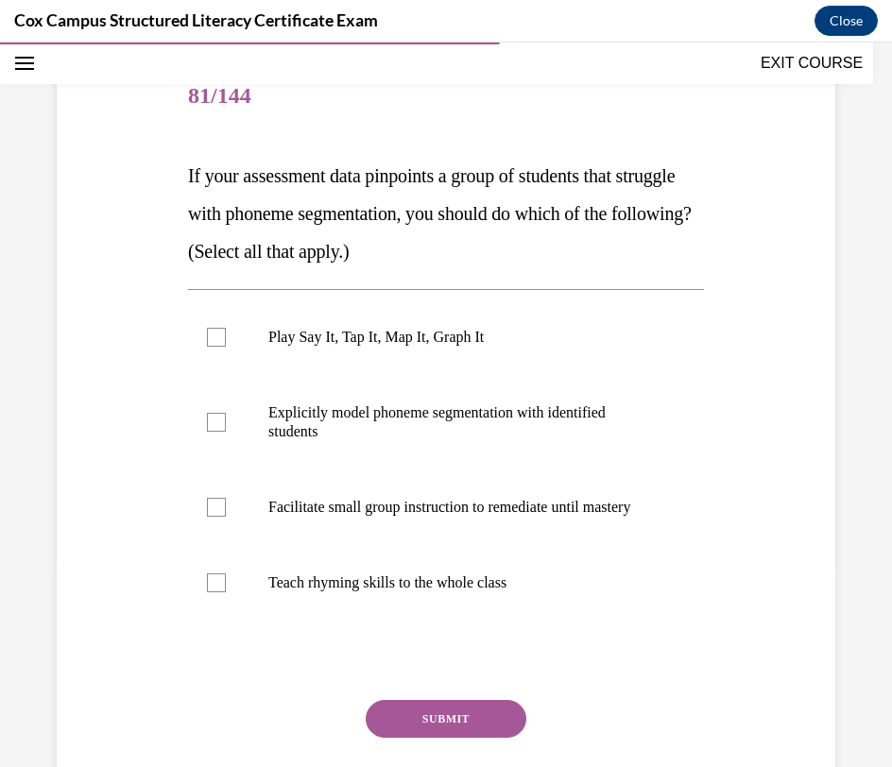
scroll to position [200, 0]
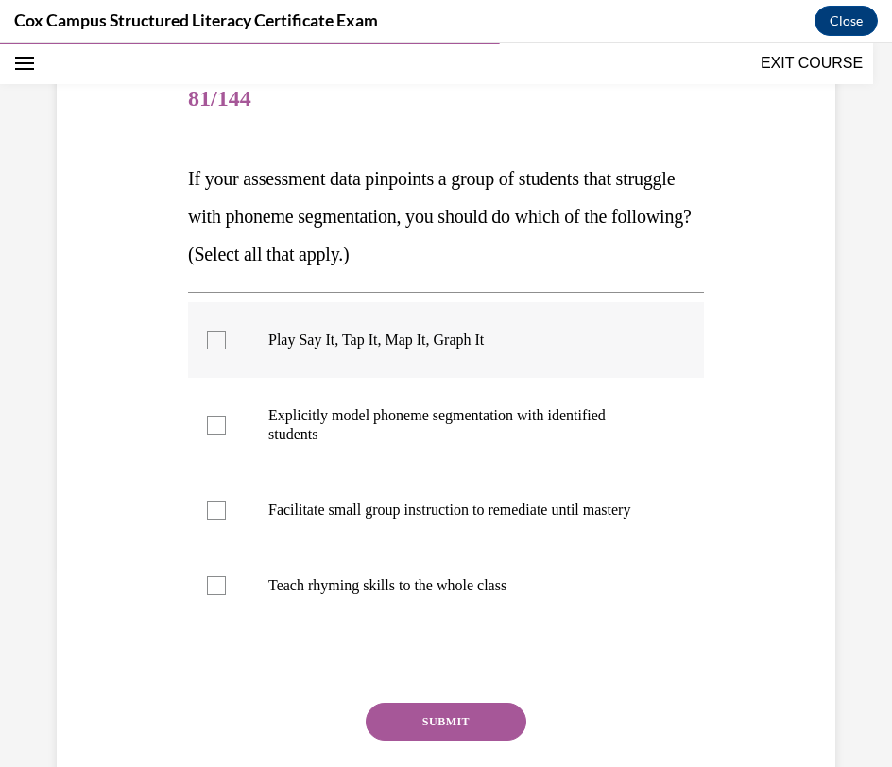
click at [698, 324] on label "Play Say It, Tap It, Map It, Graph It" at bounding box center [446, 340] width 516 height 76
click at [226, 331] on input "Play Say It, Tap It, Map It, Graph It" at bounding box center [216, 340] width 19 height 19
checkbox input "true"
click at [590, 408] on p "Explicitly model phoneme segmentation with identified students" at bounding box center [462, 425] width 388 height 38
click at [226, 416] on input "Explicitly model phoneme segmentation with identified students" at bounding box center [216, 425] width 19 height 19
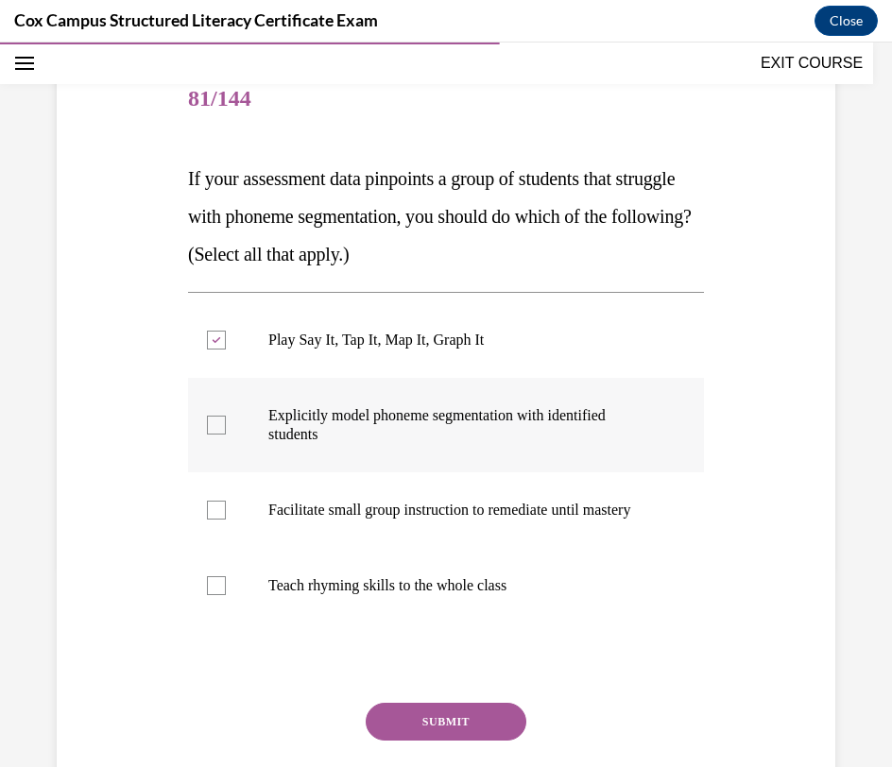
checkbox input "true"
click at [536, 498] on label "Facilitate small group instruction to remediate until mastery" at bounding box center [446, 510] width 516 height 76
click at [226, 501] on input "Facilitate small group instruction to remediate until mastery" at bounding box center [216, 510] width 19 height 19
checkbox input "true"
click at [458, 739] on button "SUBMIT" at bounding box center [446, 722] width 161 height 38
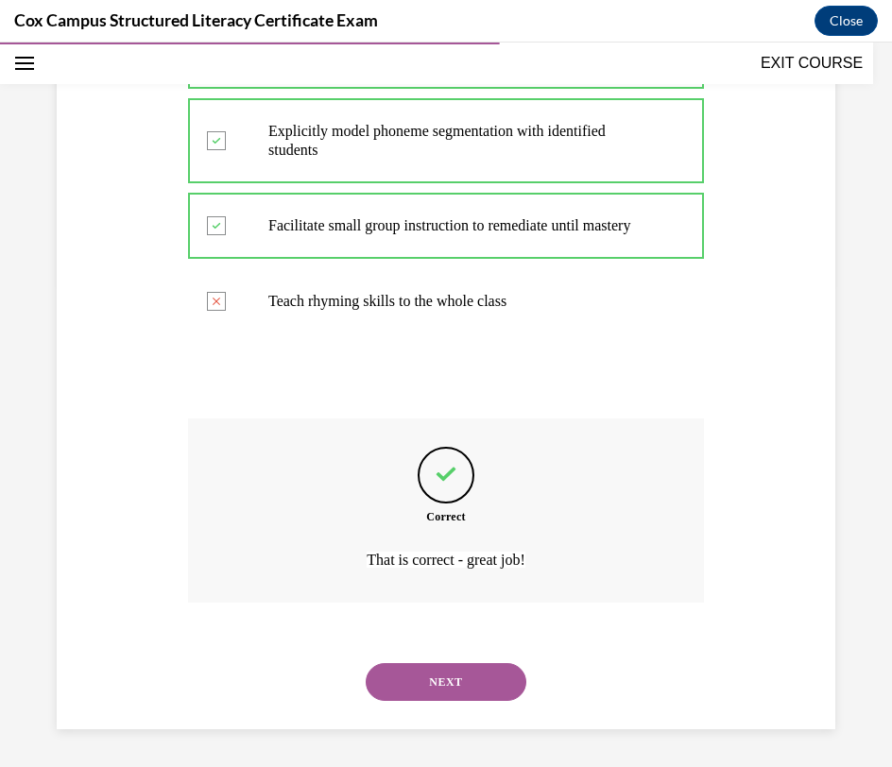
scroll to position [504, 0]
click at [464, 691] on button "NEXT" at bounding box center [446, 682] width 161 height 38
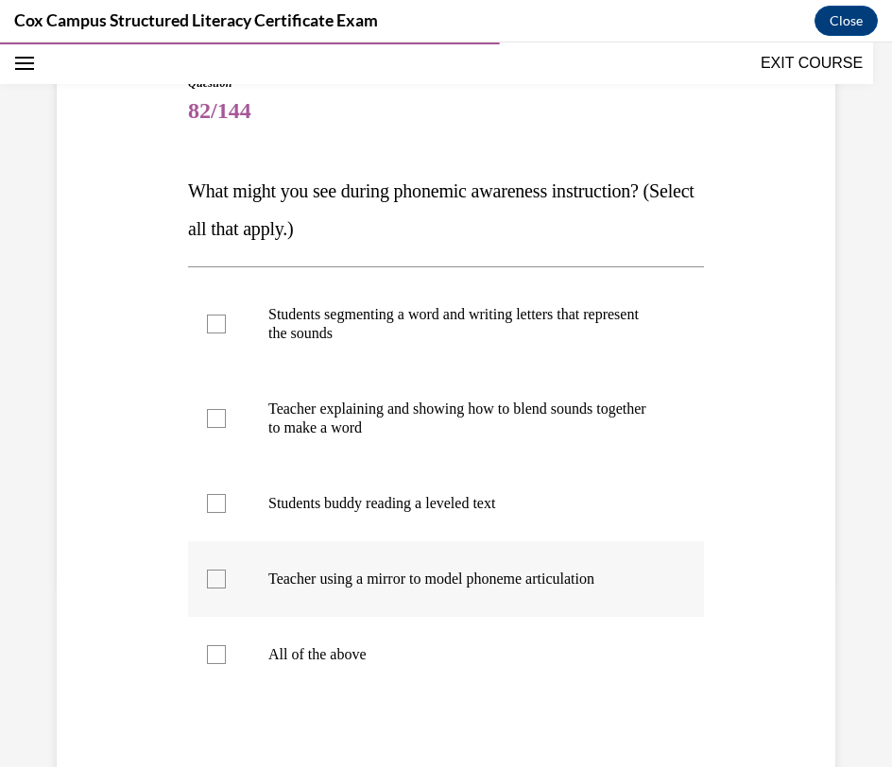
scroll to position [193, 0]
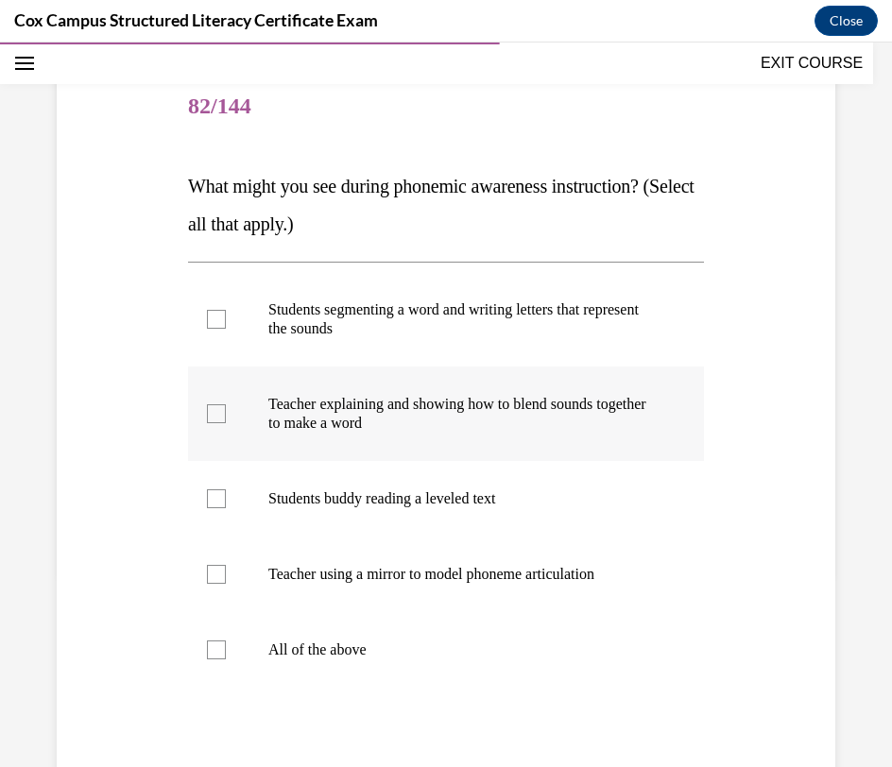
click at [632, 408] on p "Teacher explaining and showing how to blend sounds together to make a word" at bounding box center [462, 414] width 388 height 38
click at [226, 408] on input "Teacher explaining and showing how to blend sounds together to make a word" at bounding box center [216, 413] width 19 height 19
checkbox input "true"
click at [591, 568] on p "Teacher using a mirror to model phoneme articulation" at bounding box center [462, 574] width 388 height 19
click at [226, 568] on input "Teacher using a mirror to model phoneme articulation" at bounding box center [216, 574] width 19 height 19
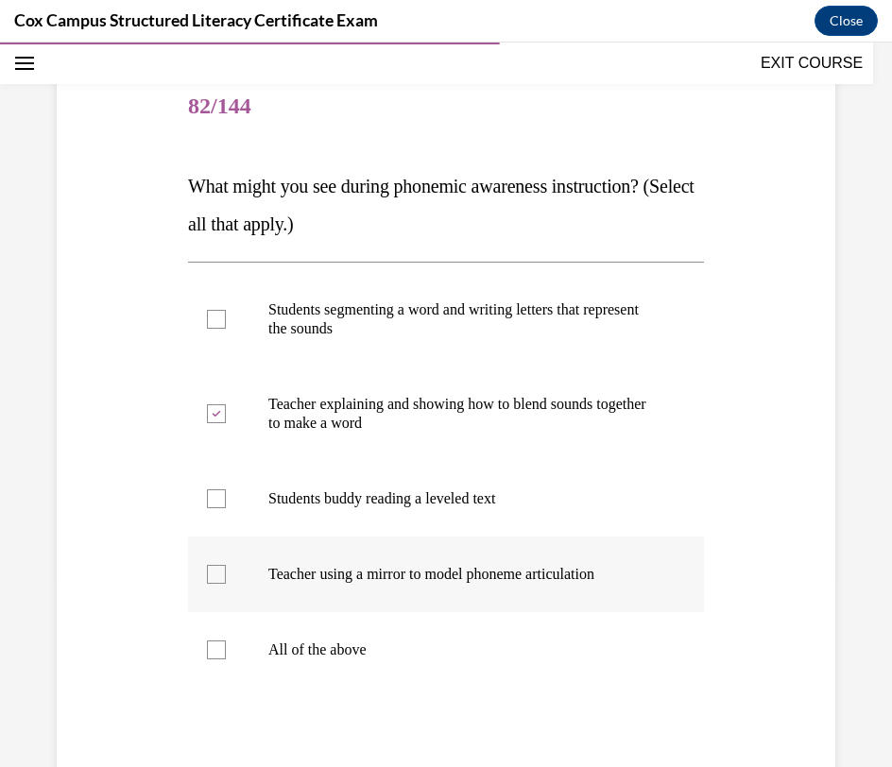
checkbox input "true"
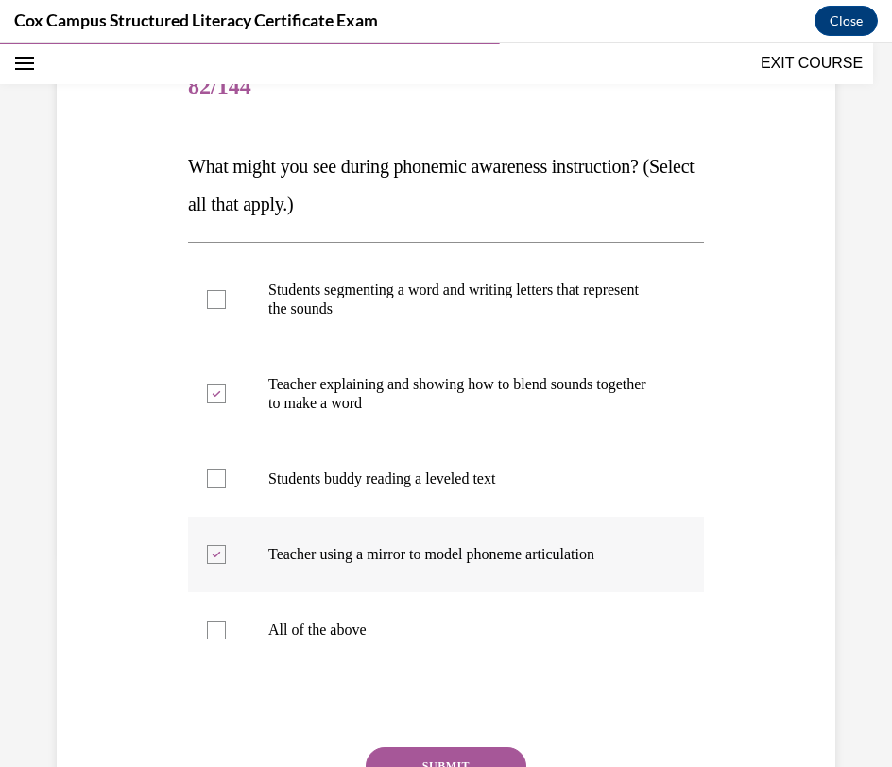
scroll to position [295, 0]
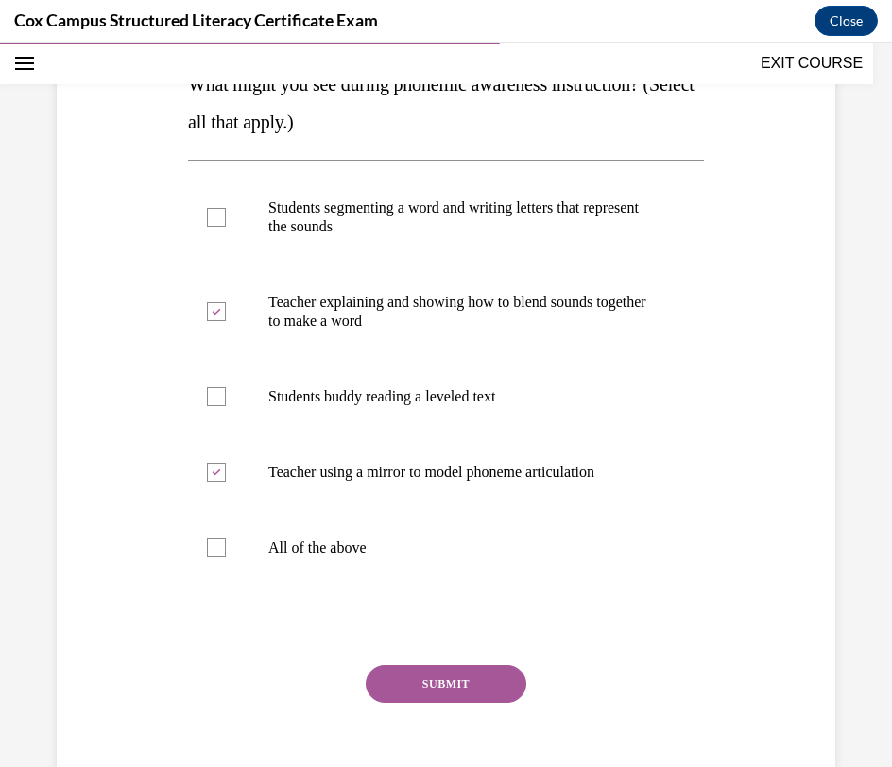
click at [503, 678] on button "SUBMIT" at bounding box center [446, 684] width 161 height 38
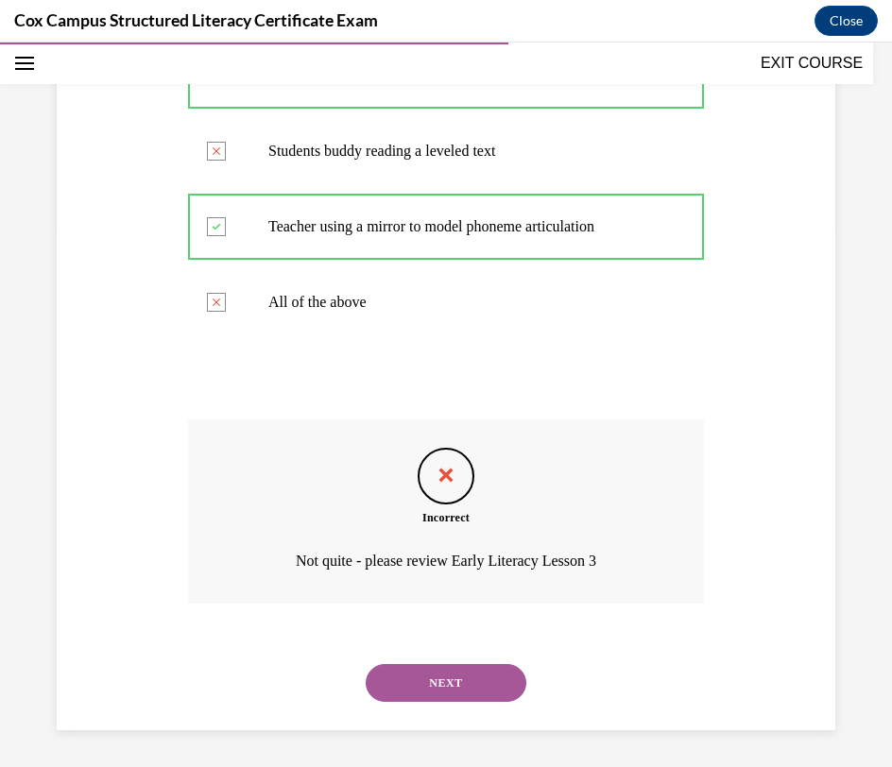
scroll to position [541, 0]
click at [494, 678] on button "NEXT" at bounding box center [446, 682] width 161 height 38
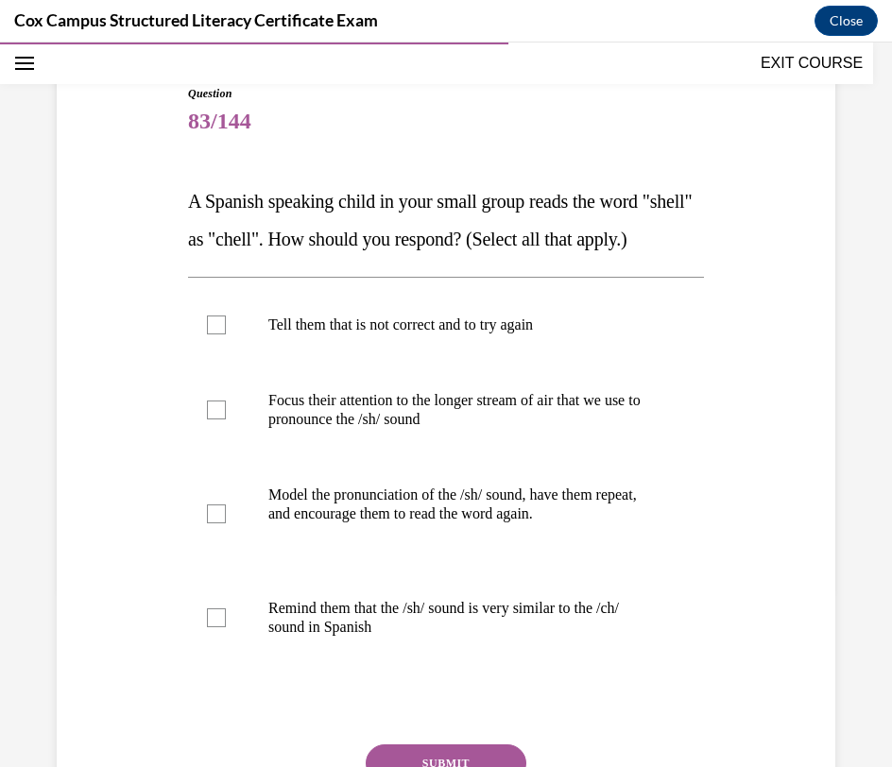
scroll to position [180, 0]
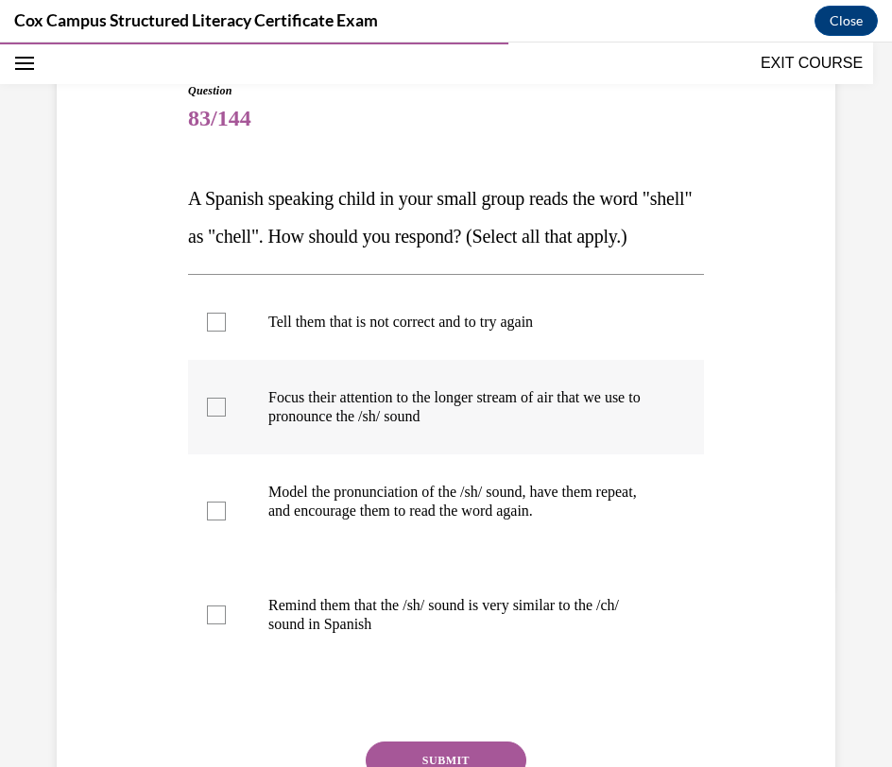
click at [616, 426] on p "Focus their attention to the longer stream of air that we use to pronounce the …" at bounding box center [462, 407] width 388 height 38
click at [226, 417] on input "Focus their attention to the longer stream of air that we use to pronounce the …" at bounding box center [216, 407] width 19 height 19
checkbox input "true"
click at [591, 521] on p "Model the pronunciation of the /sh/ sound, have them repeat, and encourage them…" at bounding box center [462, 502] width 388 height 38
click at [226, 521] on input "Model the pronunciation of the /sh/ sound, have them repeat, and encourage them…" at bounding box center [216, 511] width 19 height 19
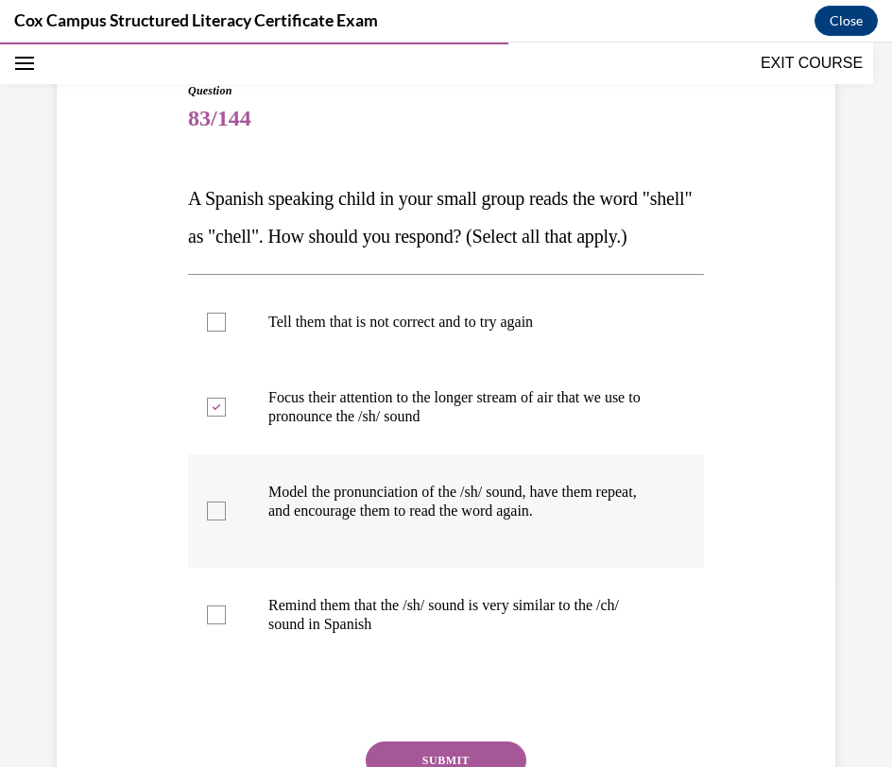
checkbox input "true"
click at [537, 634] on p "Remind them that the /sh/ sound is very similar to the /ch/ sound in Spanish" at bounding box center [462, 615] width 388 height 38
click at [226, 625] on input "Remind them that the /sh/ sound is very similar to the /ch/ sound in Spanish" at bounding box center [216, 615] width 19 height 19
checkbox input "true"
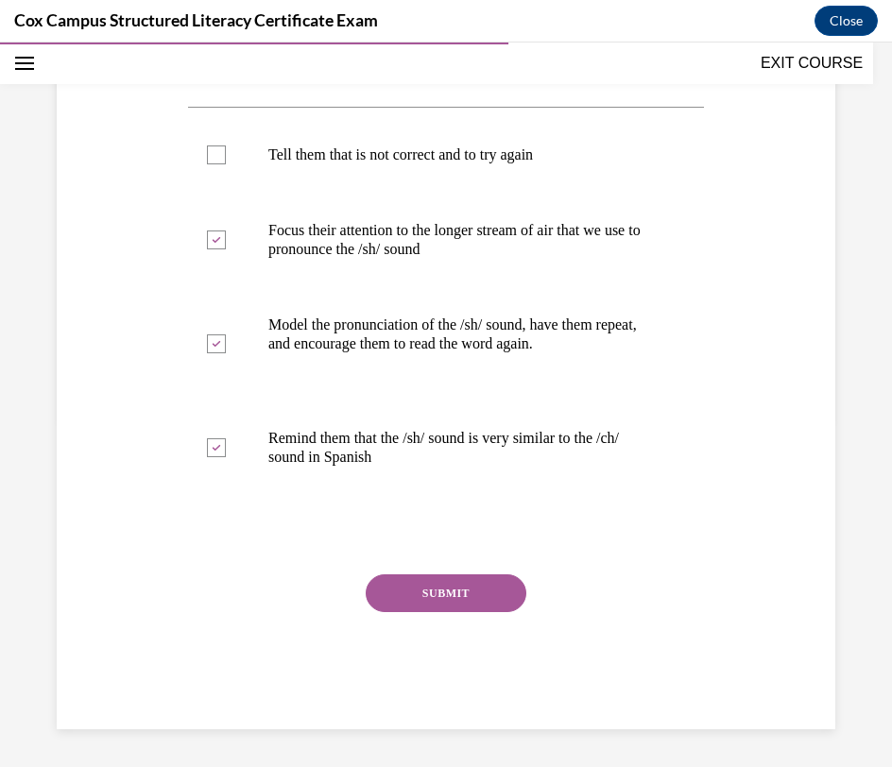
click at [487, 593] on button "SUBMIT" at bounding box center [446, 593] width 161 height 38
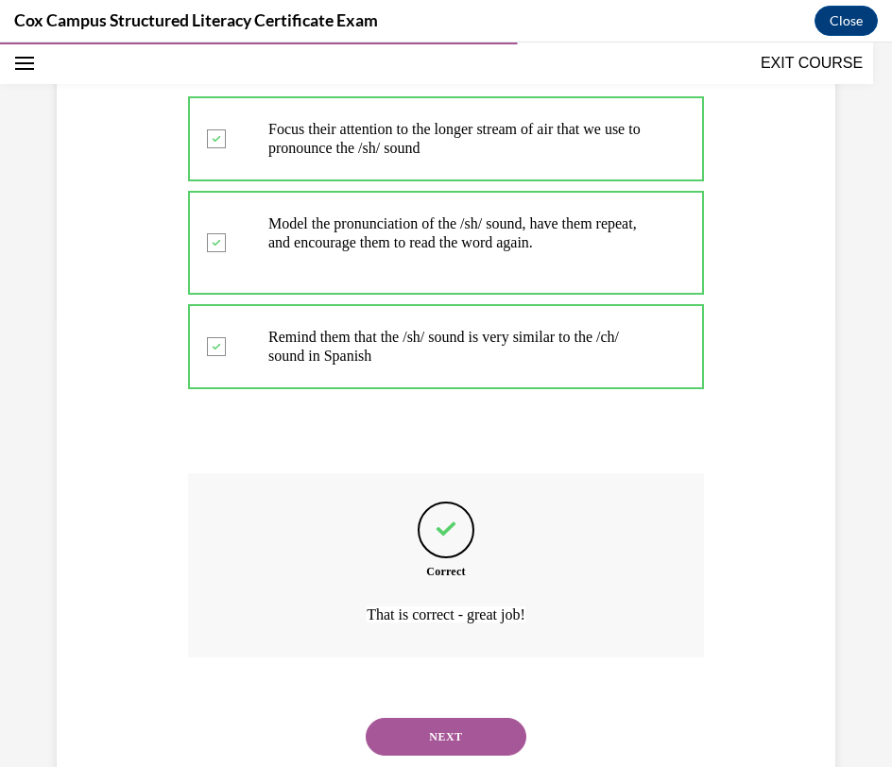
scroll to position [541, 0]
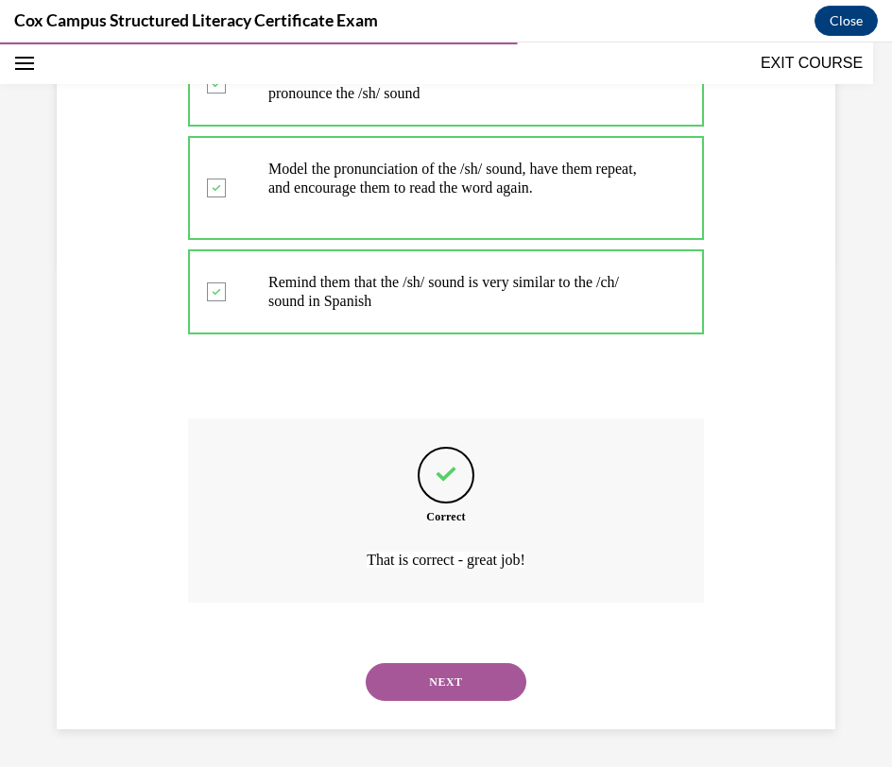
click at [449, 676] on button "NEXT" at bounding box center [446, 682] width 161 height 38
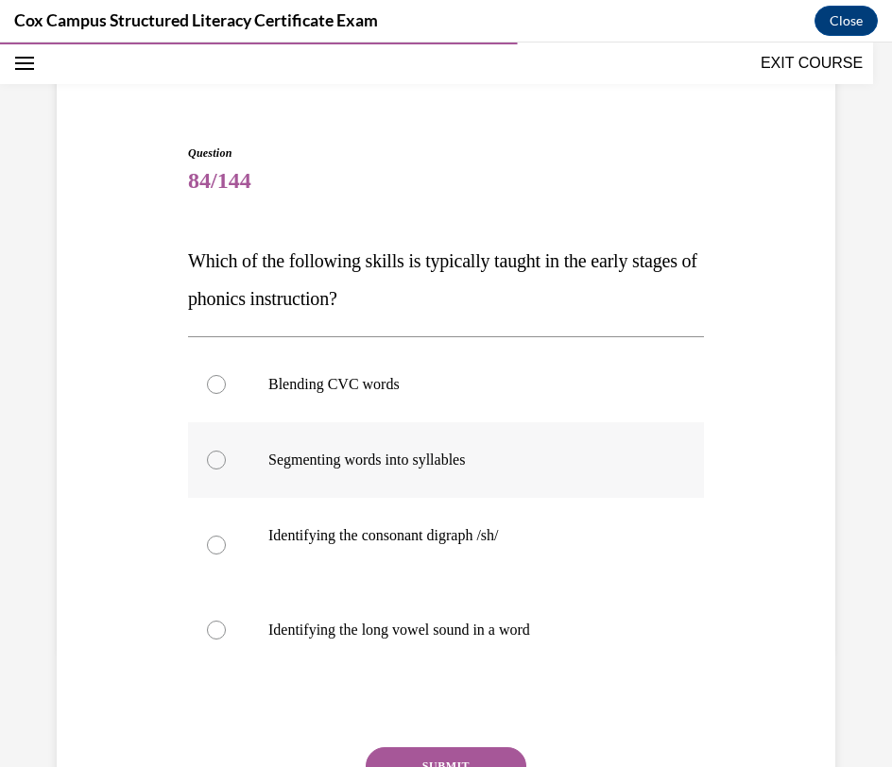
scroll to position [138, 0]
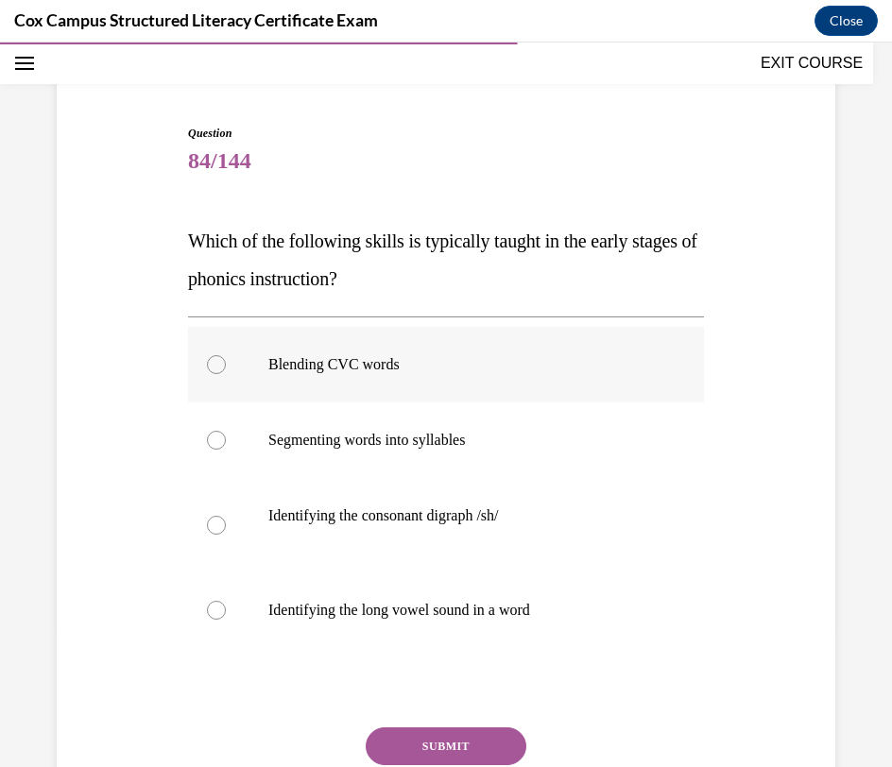
click at [517, 366] on p "Blending CVC words" at bounding box center [462, 364] width 388 height 19
click at [226, 366] on input "Blending CVC words" at bounding box center [216, 364] width 19 height 19
radio input "true"
click at [447, 738] on button "SUBMIT" at bounding box center [446, 746] width 161 height 38
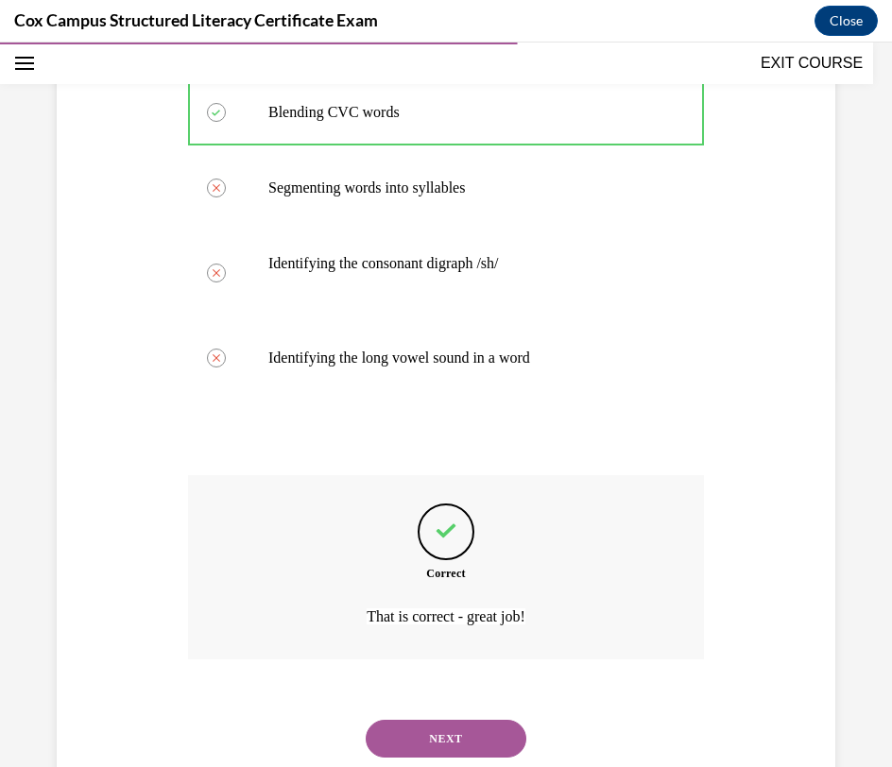
scroll to position [447, 0]
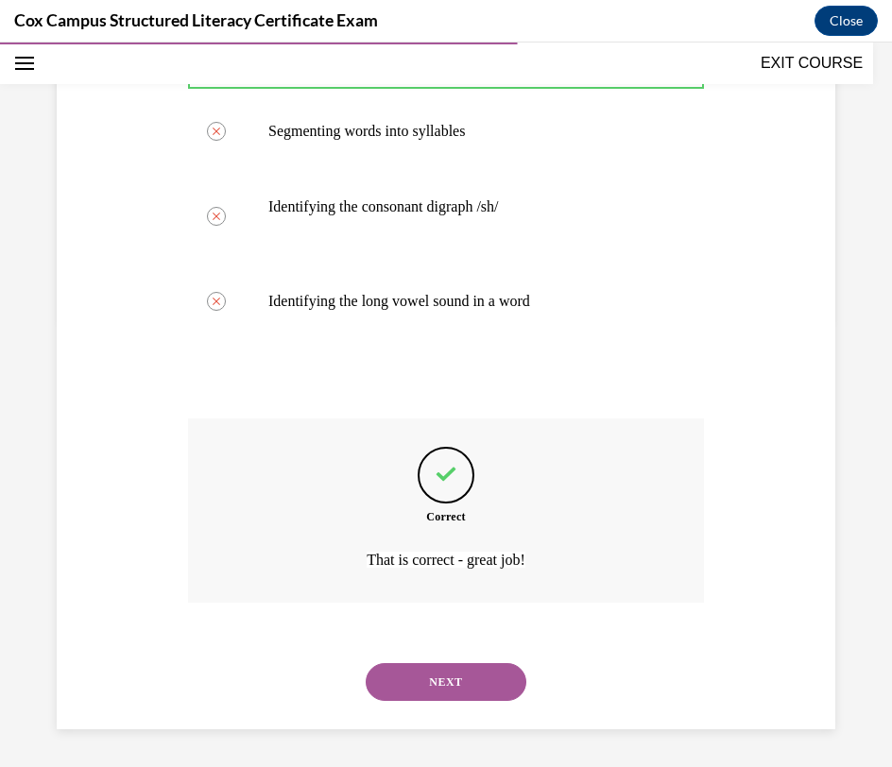
click at [466, 697] on button "NEXT" at bounding box center [446, 682] width 161 height 38
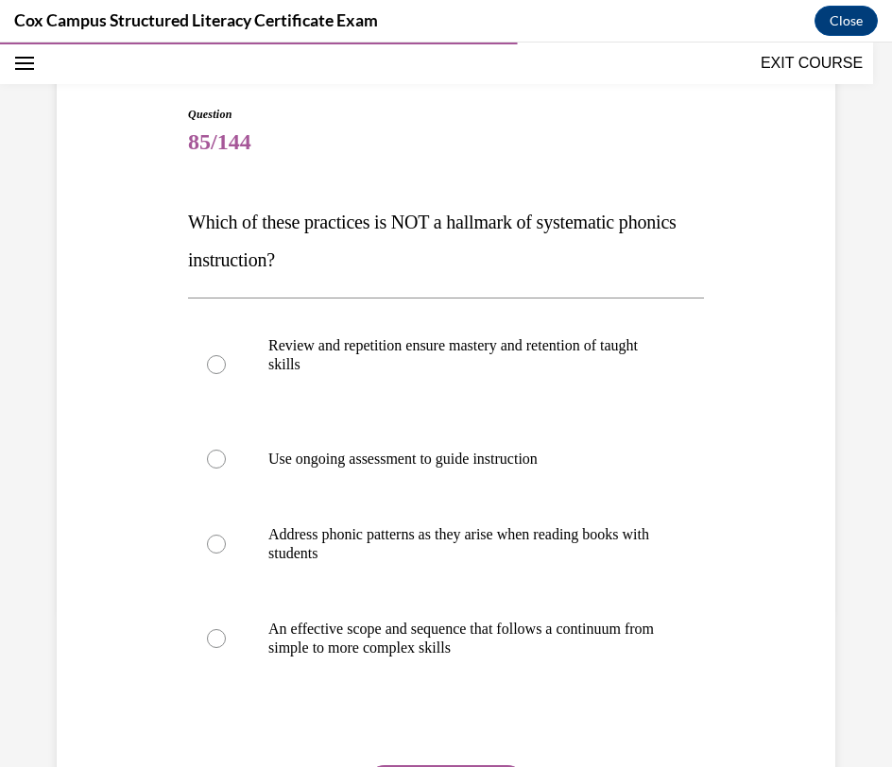
scroll to position [158, 0]
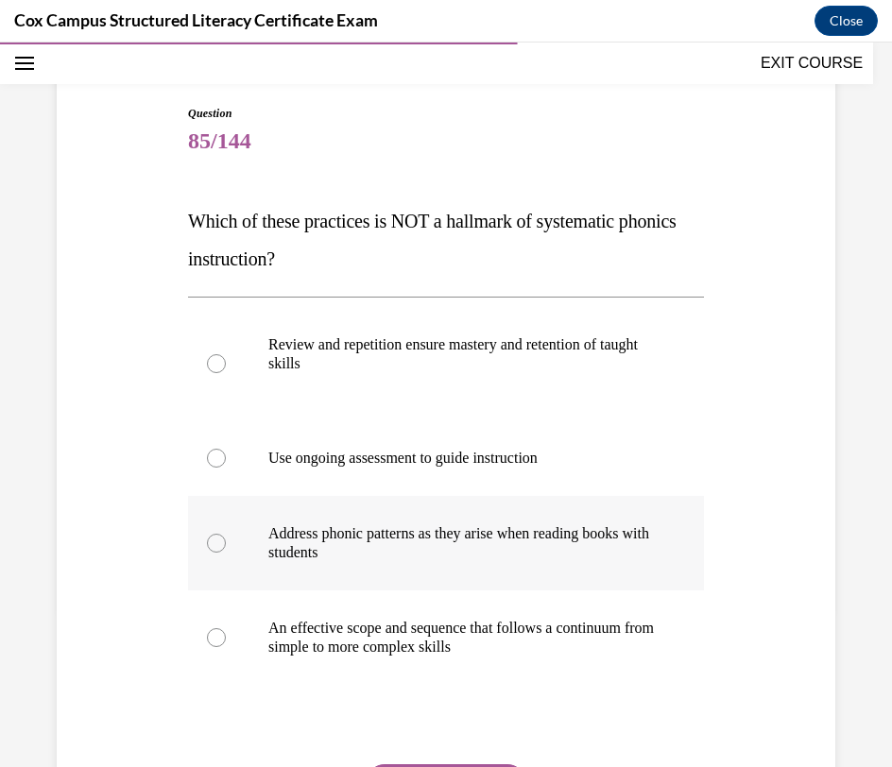
click at [677, 571] on label "Address phonic patterns as they arise when reading books with students" at bounding box center [446, 543] width 516 height 94
click at [226, 553] on input "Address phonic patterns as they arise when reading books with students" at bounding box center [216, 543] width 19 height 19
radio input "true"
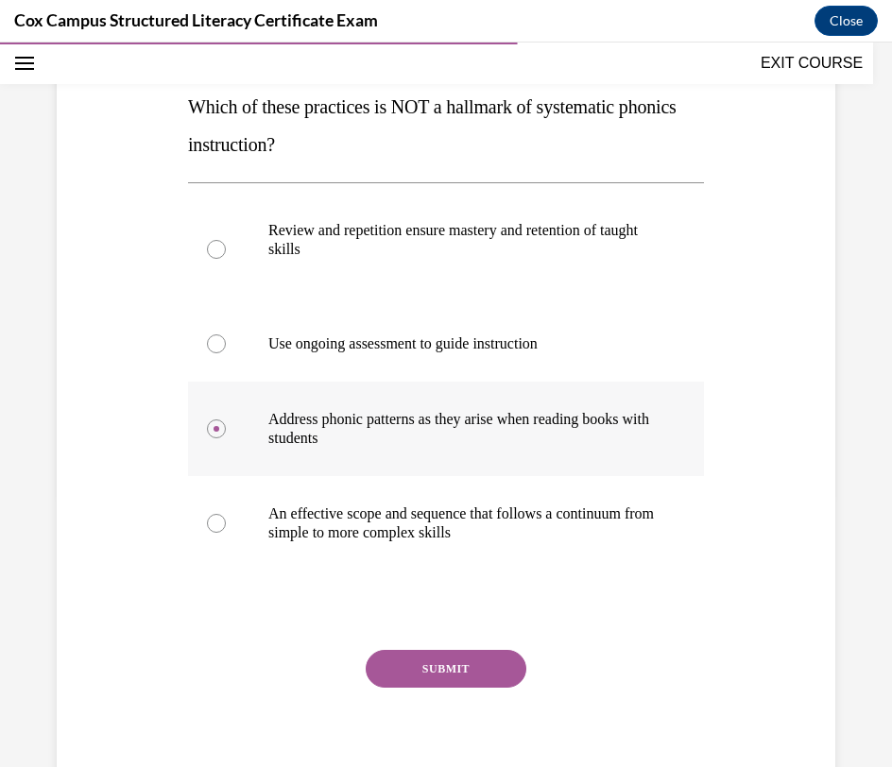
scroll to position [304, 0]
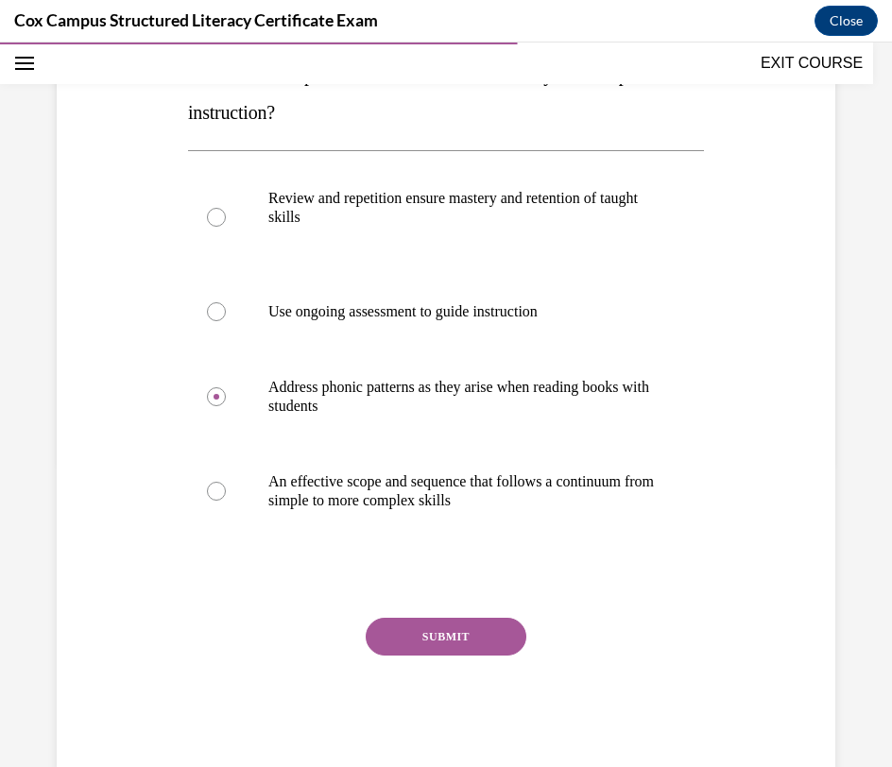
click at [488, 641] on button "SUBMIT" at bounding box center [446, 637] width 161 height 38
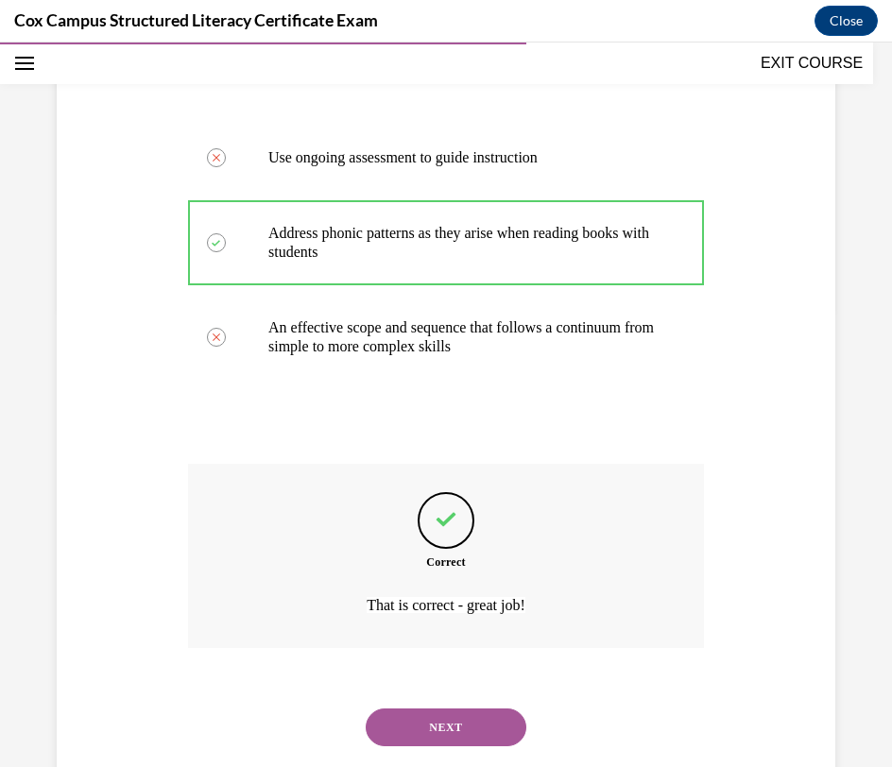
scroll to position [504, 0]
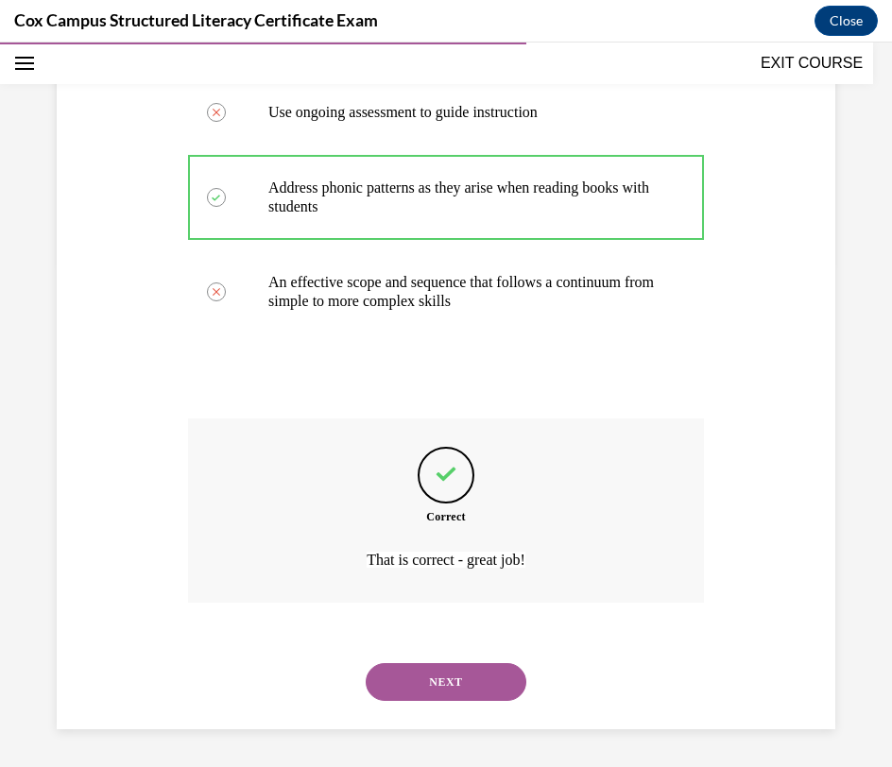
click at [476, 677] on button "NEXT" at bounding box center [446, 682] width 161 height 38
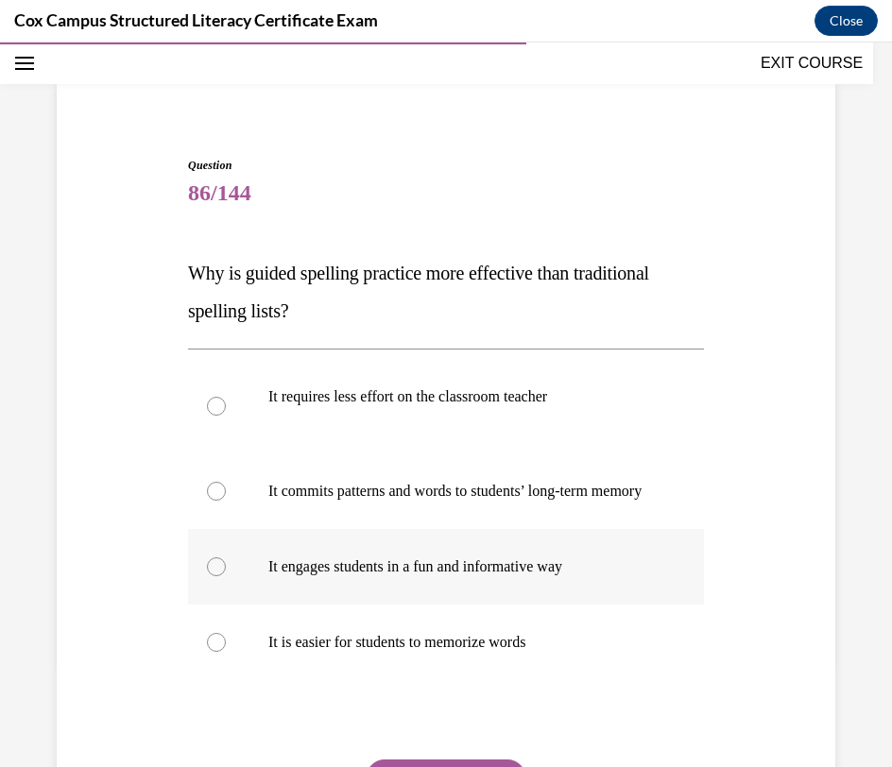
scroll to position [132, 0]
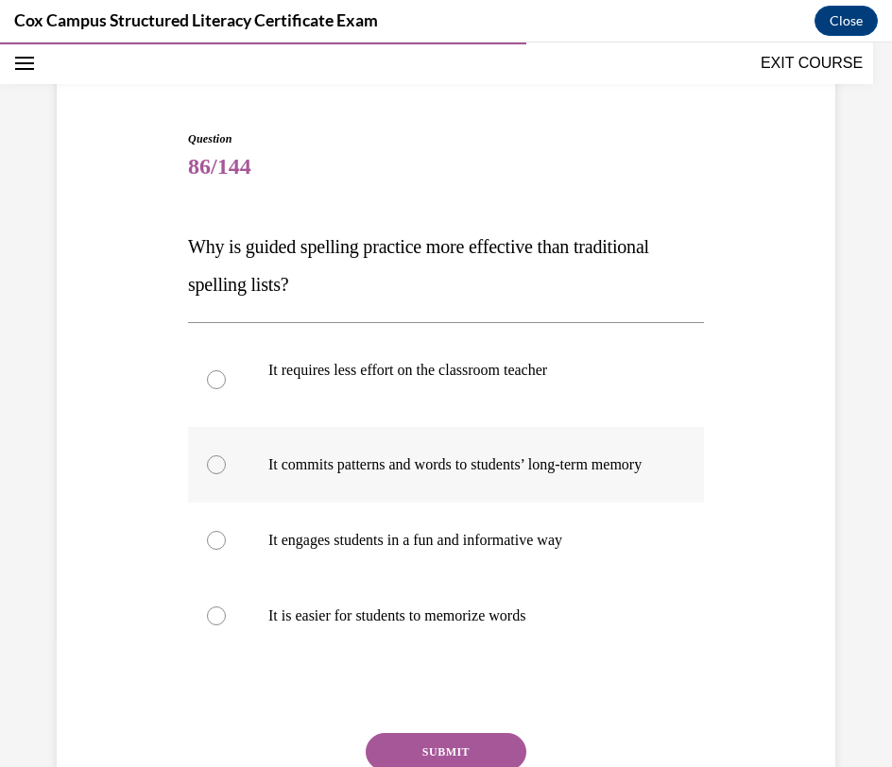
click at [630, 469] on p "It commits patterns and words to students’ long-term memory" at bounding box center [462, 464] width 388 height 19
click at [226, 469] on input "It commits patterns and words to students’ long-term memory" at bounding box center [216, 464] width 19 height 19
radio input "true"
click at [473, 756] on button "SUBMIT" at bounding box center [446, 752] width 161 height 38
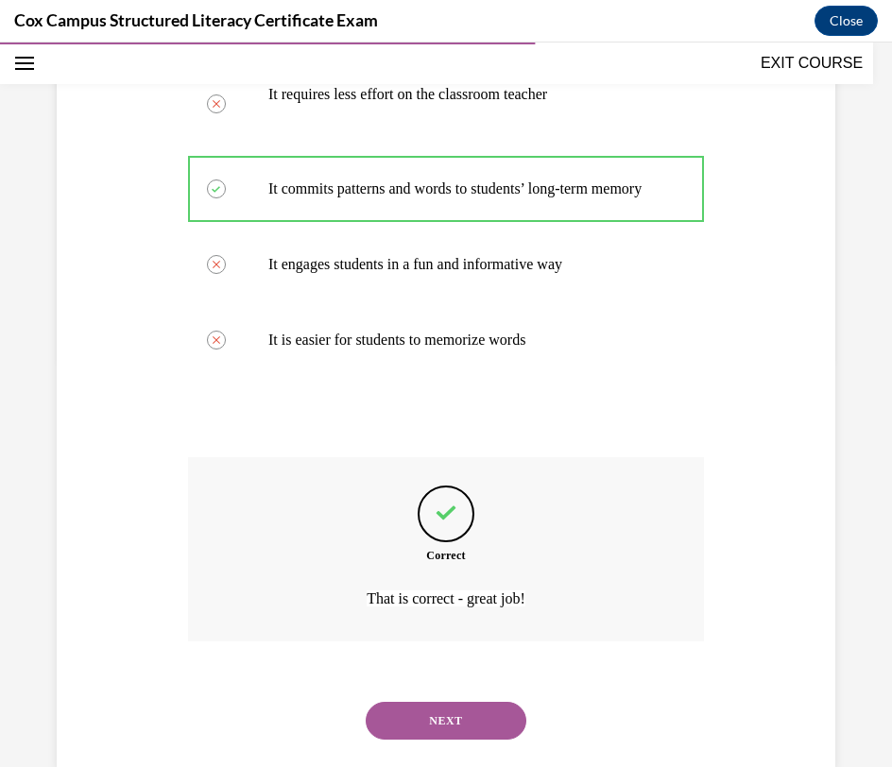
scroll to position [466, 0]
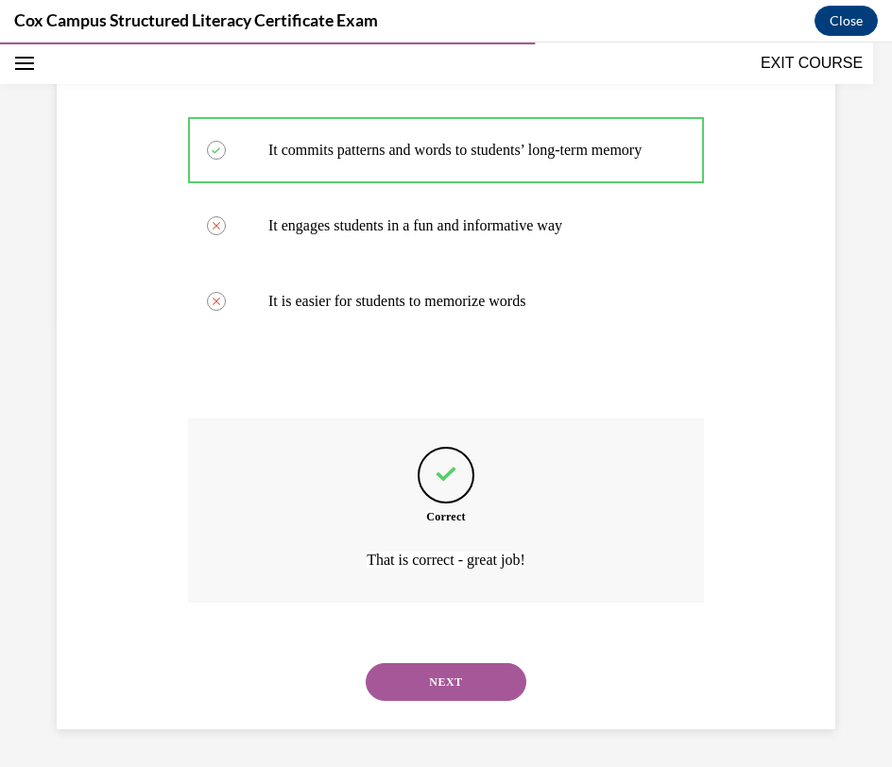
click at [486, 693] on button "NEXT" at bounding box center [446, 682] width 161 height 38
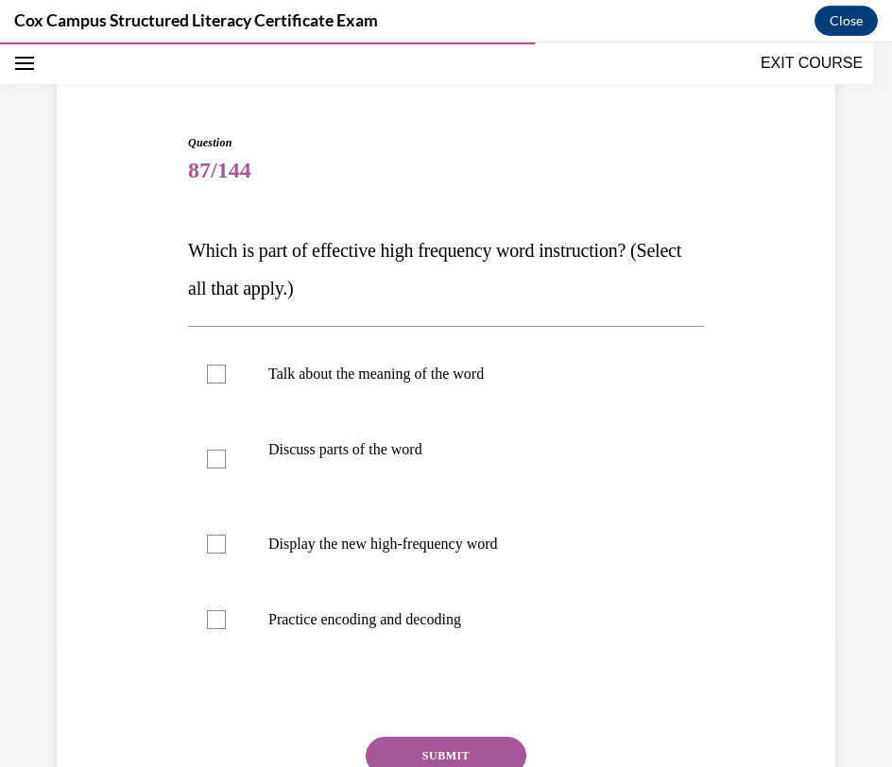
scroll to position [129, 0]
click at [620, 388] on label "Talk about the meaning of the word" at bounding box center [446, 373] width 516 height 76
click at [226, 383] on input "Talk about the meaning of the word" at bounding box center [216, 373] width 19 height 19
checkbox input "true"
click at [573, 550] on p "Display the new high-frequency word" at bounding box center [462, 543] width 388 height 19
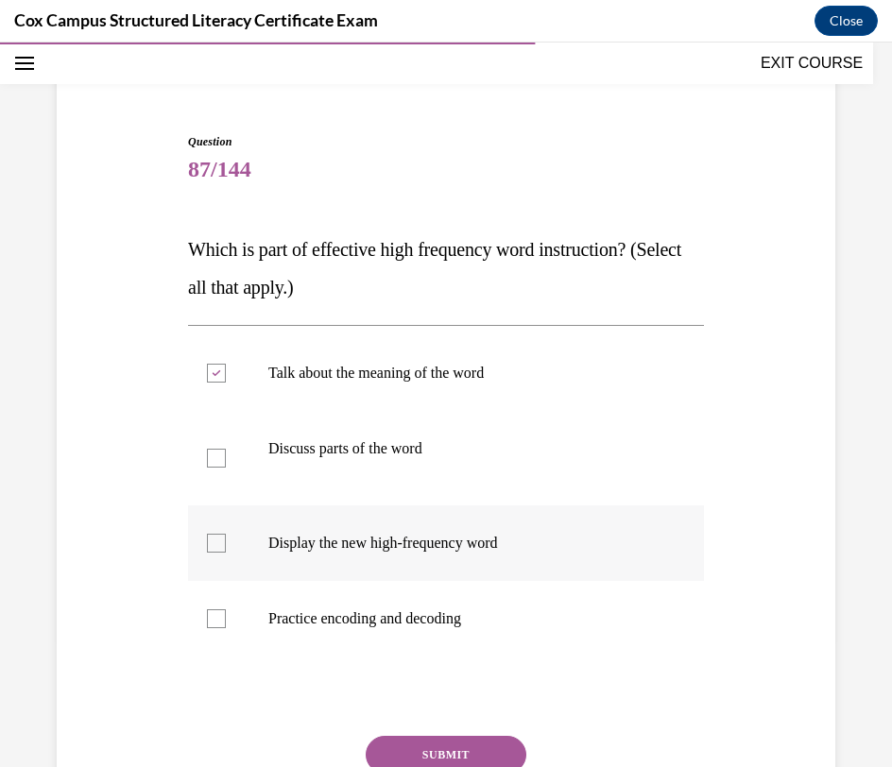
click at [226, 550] on input "Display the new high-frequency word" at bounding box center [216, 543] width 19 height 19
checkbox input "true"
click at [549, 619] on p "Practice encoding and decoding" at bounding box center [462, 618] width 388 height 19
click at [226, 619] on input "Practice encoding and decoding" at bounding box center [216, 618] width 19 height 19
checkbox input "true"
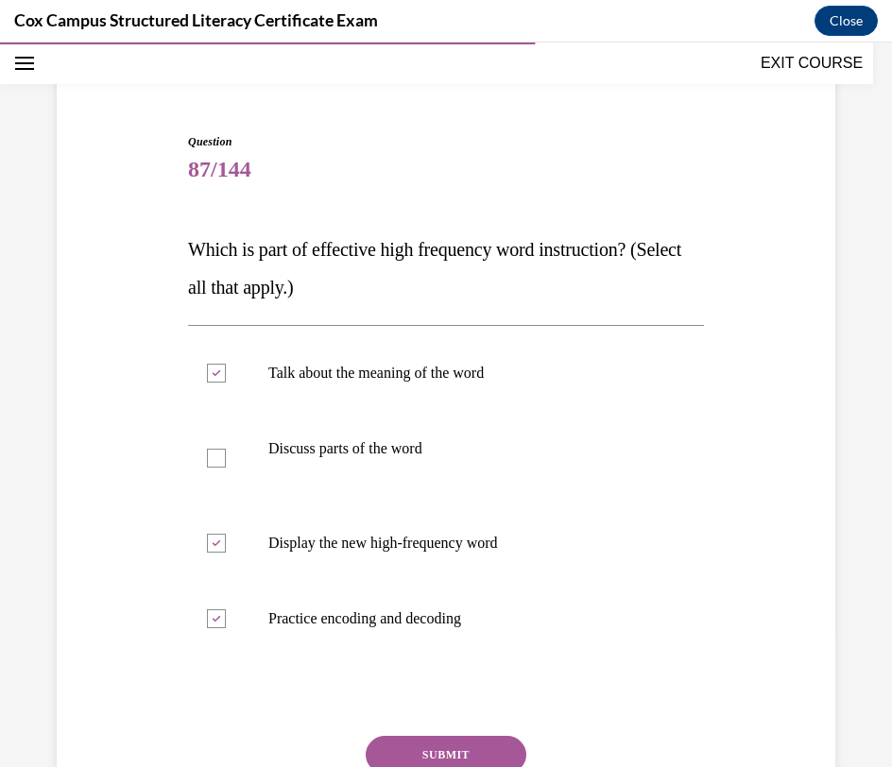
click at [465, 756] on button "SUBMIT" at bounding box center [446, 755] width 161 height 38
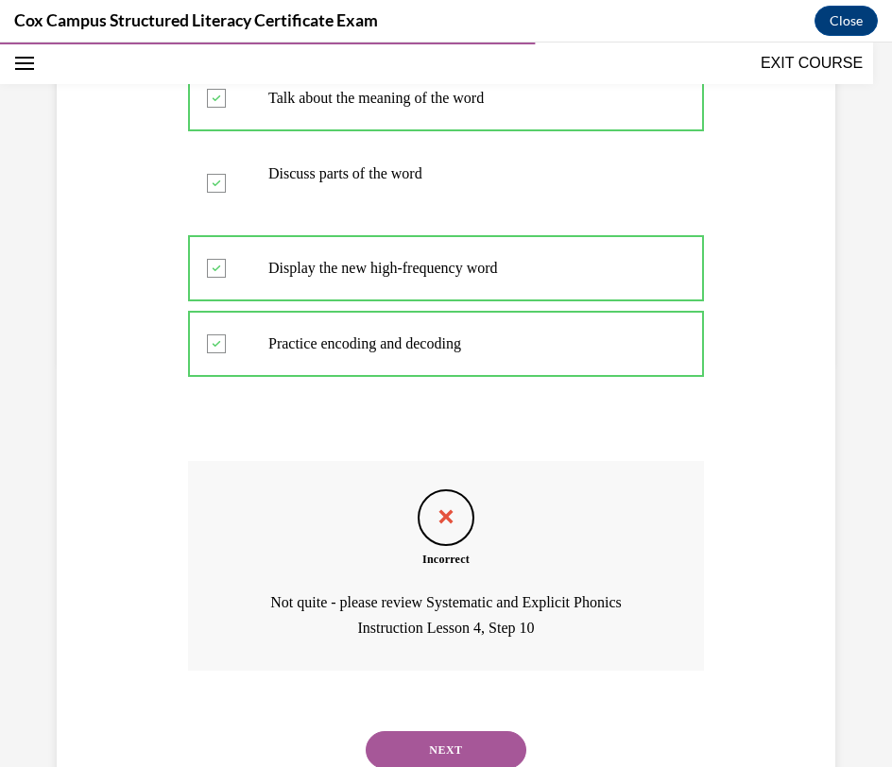
scroll to position [472, 0]
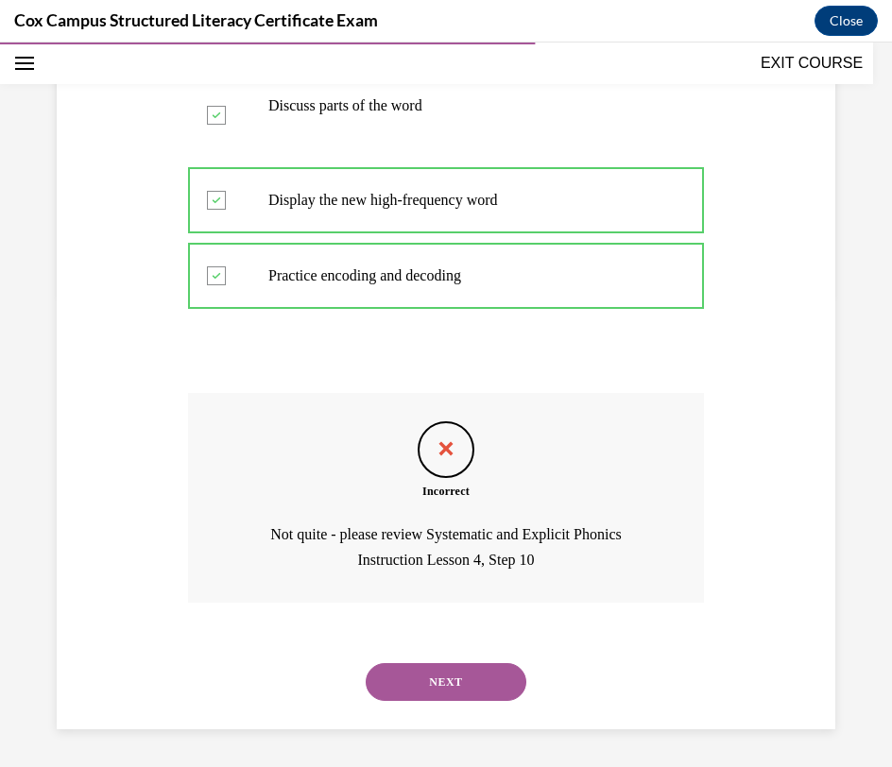
click at [482, 677] on button "NEXT" at bounding box center [446, 682] width 161 height 38
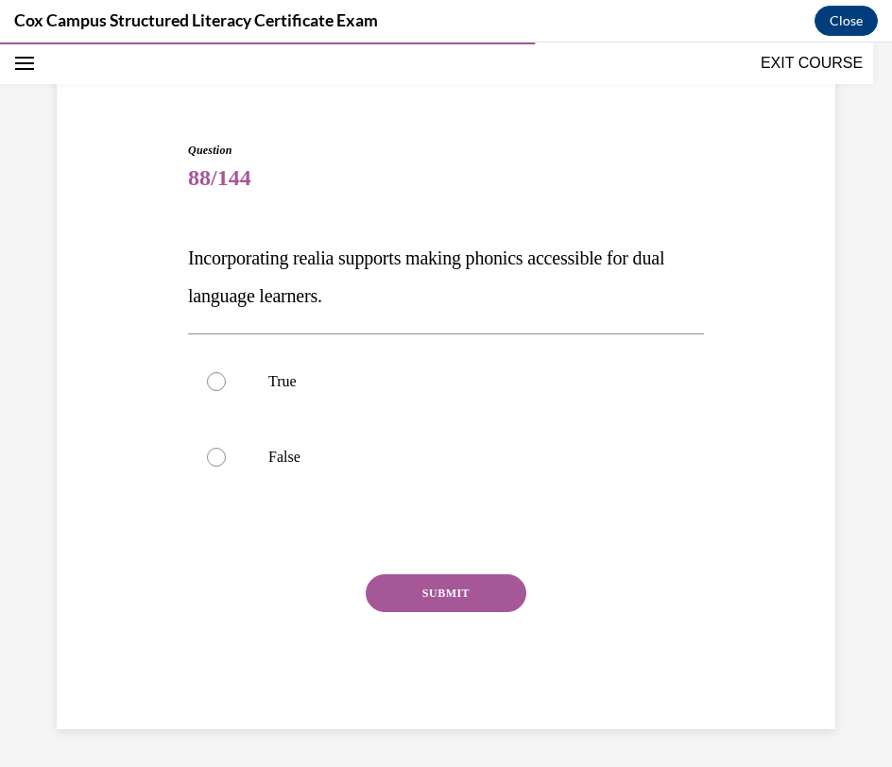
scroll to position [121, 0]
click at [486, 399] on label "True" at bounding box center [446, 382] width 516 height 76
click at [226, 391] on input "True" at bounding box center [216, 381] width 19 height 19
radio input "true"
click at [472, 602] on button "SUBMIT" at bounding box center [446, 593] width 161 height 38
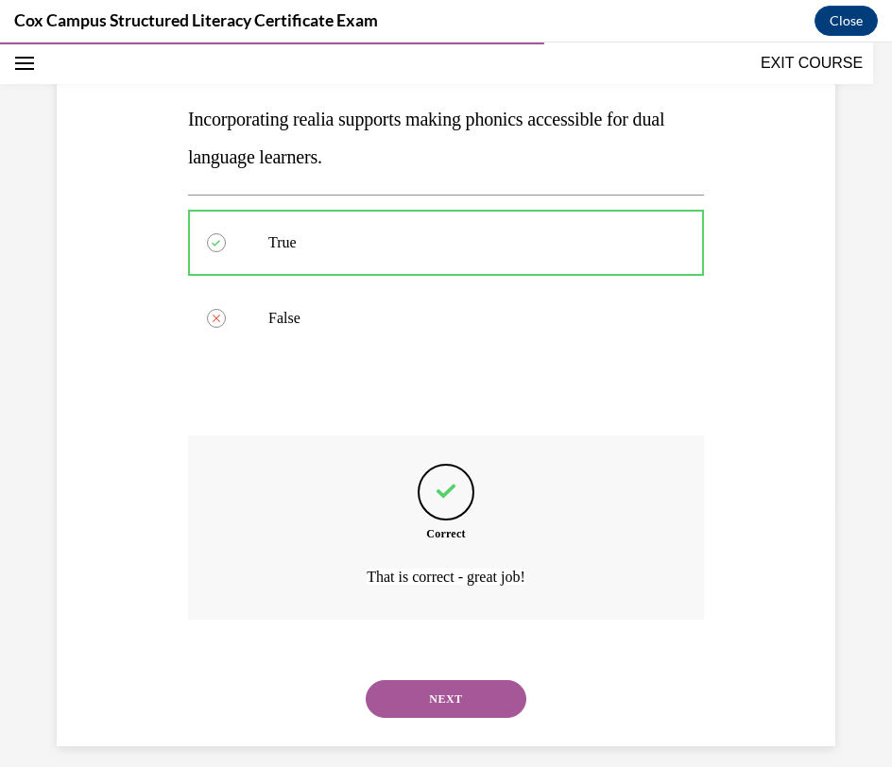
scroll to position [277, 0]
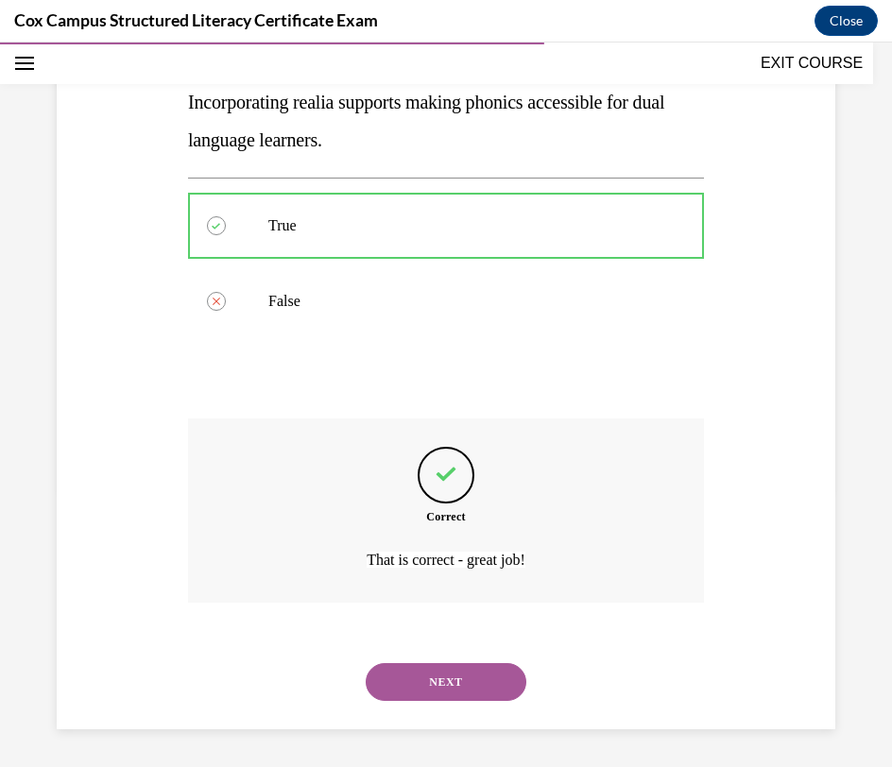
click at [444, 693] on button "NEXT" at bounding box center [446, 682] width 161 height 38
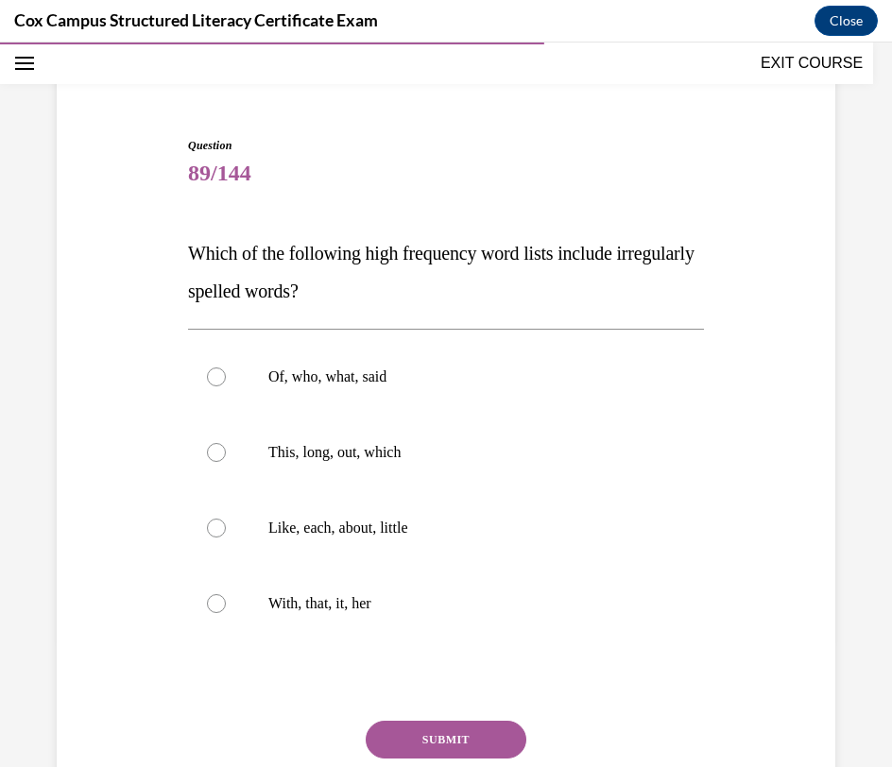
scroll to position [197, 0]
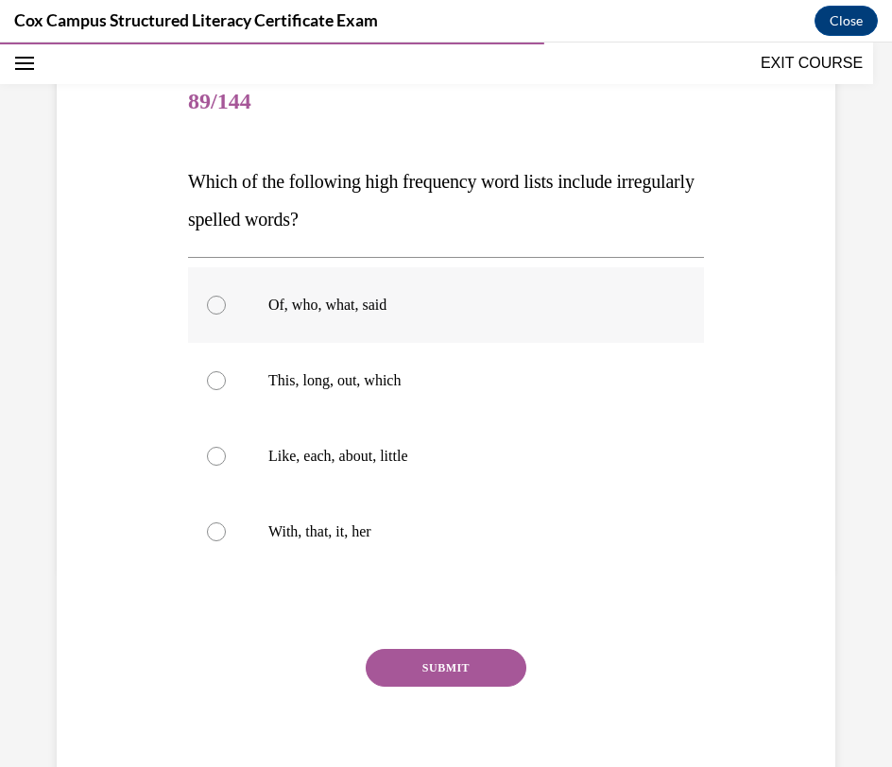
click at [533, 329] on label "Of, who, what, said" at bounding box center [446, 305] width 516 height 76
click at [226, 315] on input "Of, who, what, said" at bounding box center [216, 305] width 19 height 19
radio input "true"
click at [465, 675] on button "SUBMIT" at bounding box center [446, 668] width 161 height 38
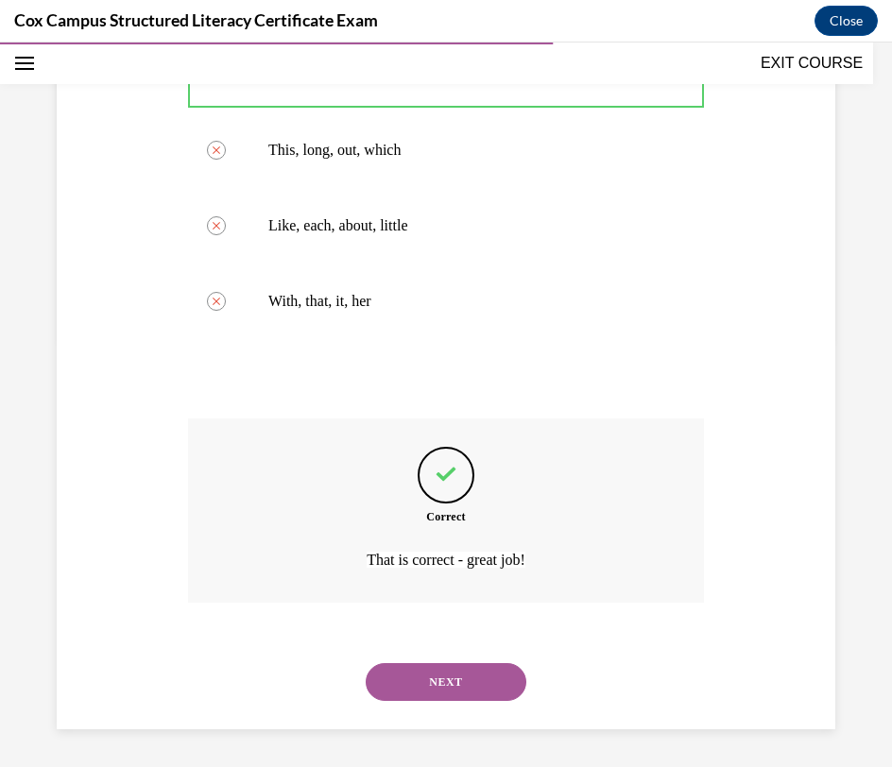
click at [467, 679] on button "NEXT" at bounding box center [446, 682] width 161 height 38
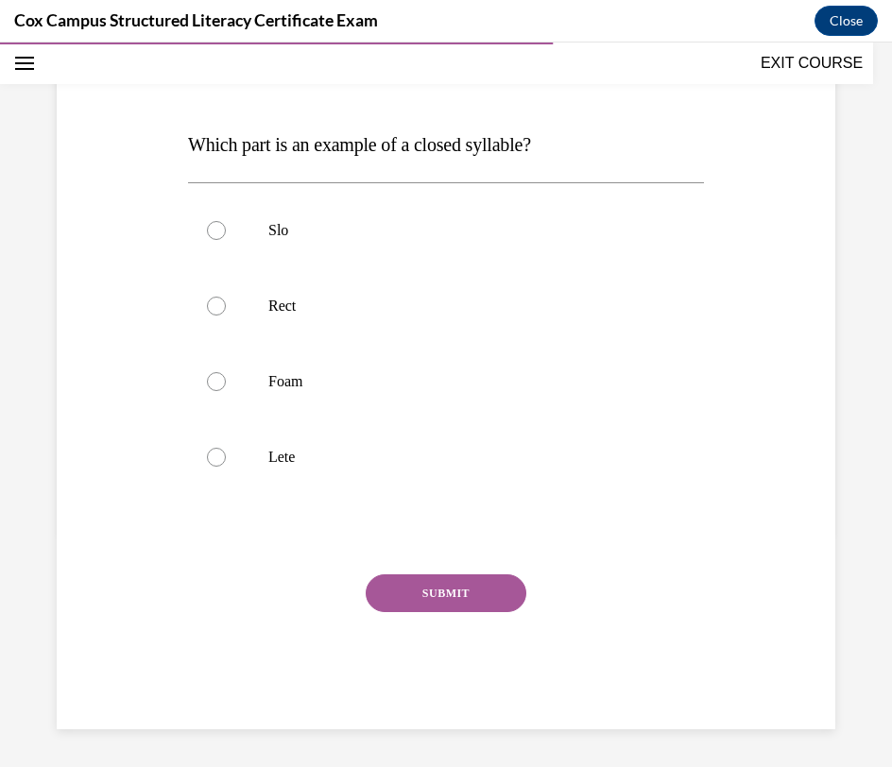
scroll to position [210, 0]
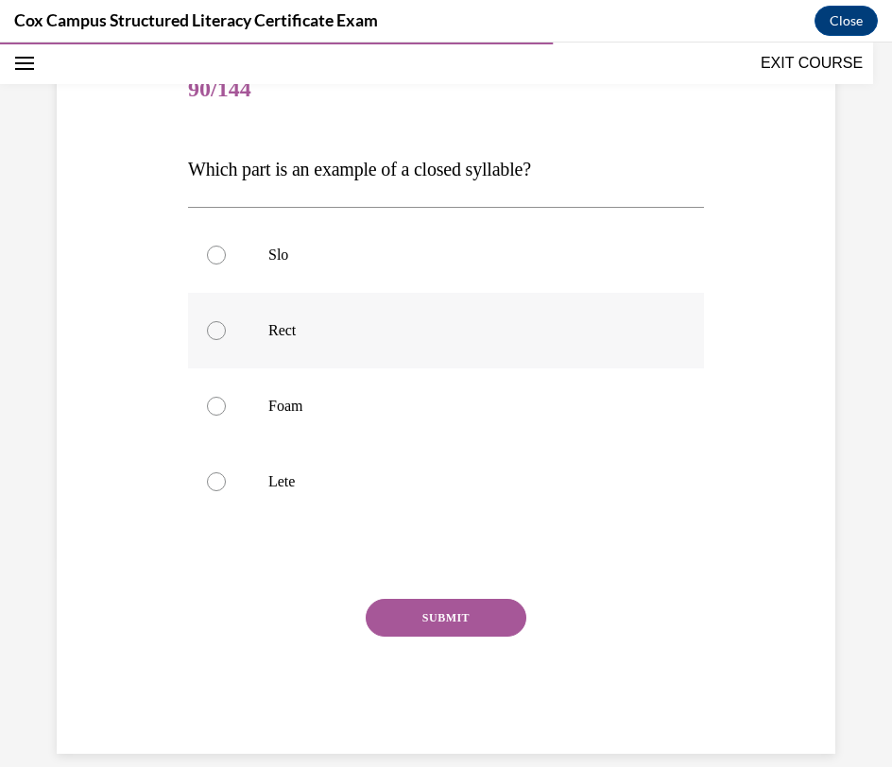
click at [482, 349] on label "Rect" at bounding box center [446, 331] width 516 height 76
click at [226, 340] on input "Rect" at bounding box center [216, 330] width 19 height 19
radio input "true"
click at [435, 622] on button "SUBMIT" at bounding box center [446, 618] width 161 height 38
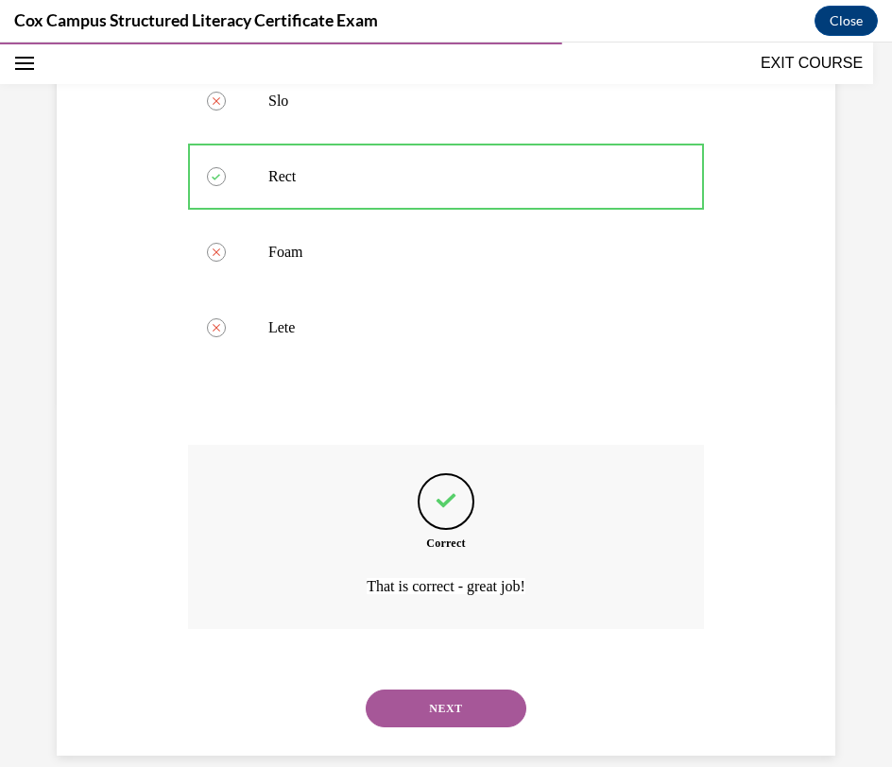
scroll to position [390, 0]
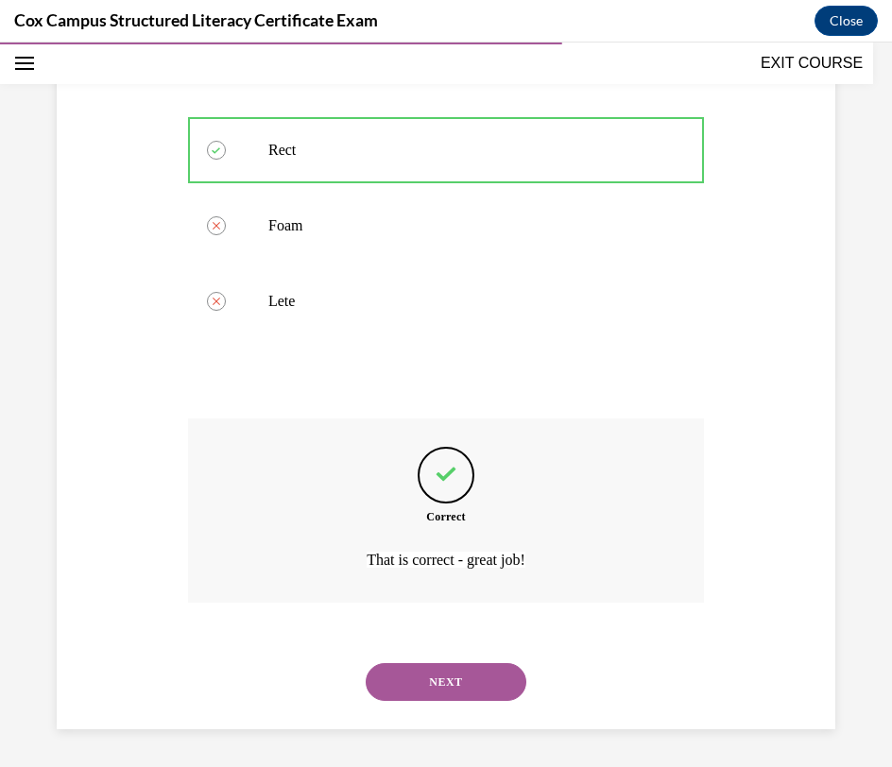
click at [445, 676] on button "NEXT" at bounding box center [446, 682] width 161 height 38
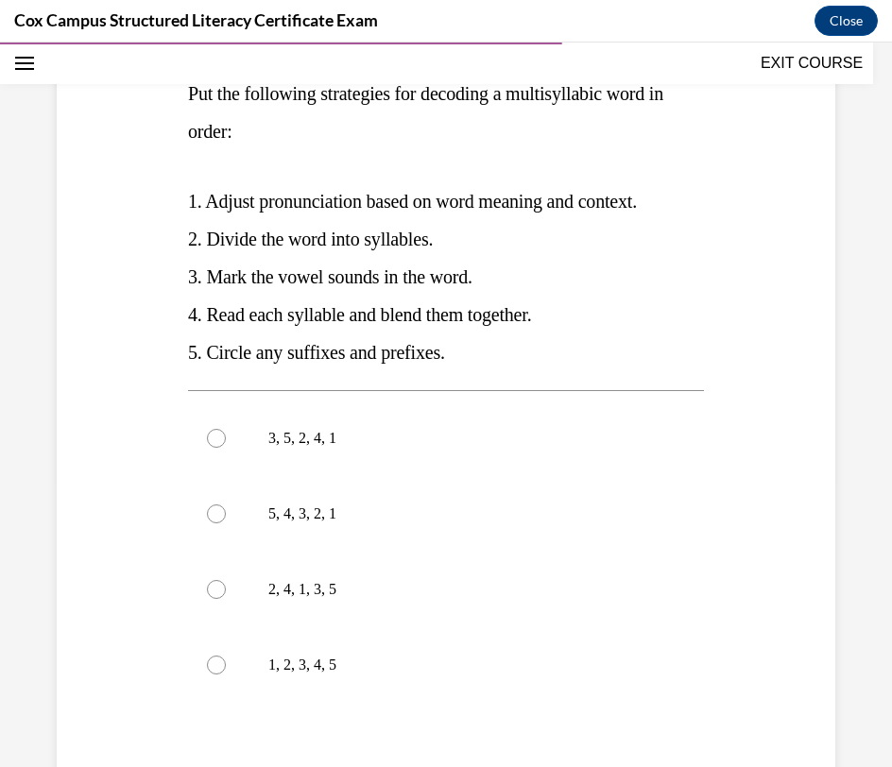
scroll to position [286, 0]
click at [489, 459] on label "3, 5, 2, 4, 1" at bounding box center [446, 438] width 516 height 76
click at [226, 447] on input "3, 5, 2, 4, 1" at bounding box center [216, 437] width 19 height 19
radio input "true"
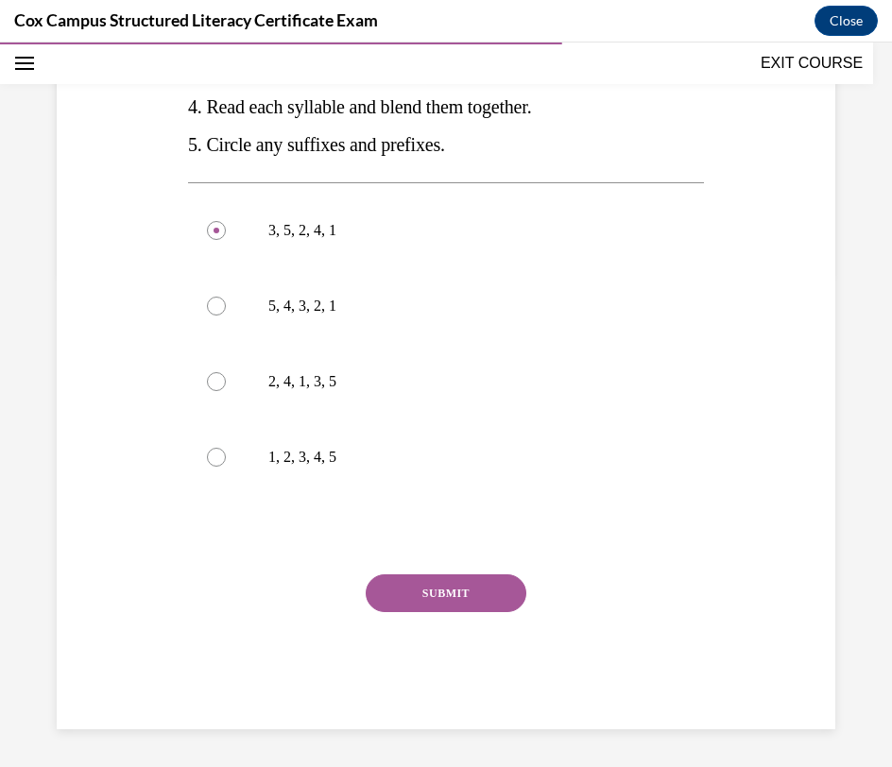
click at [477, 585] on button "SUBMIT" at bounding box center [446, 593] width 161 height 38
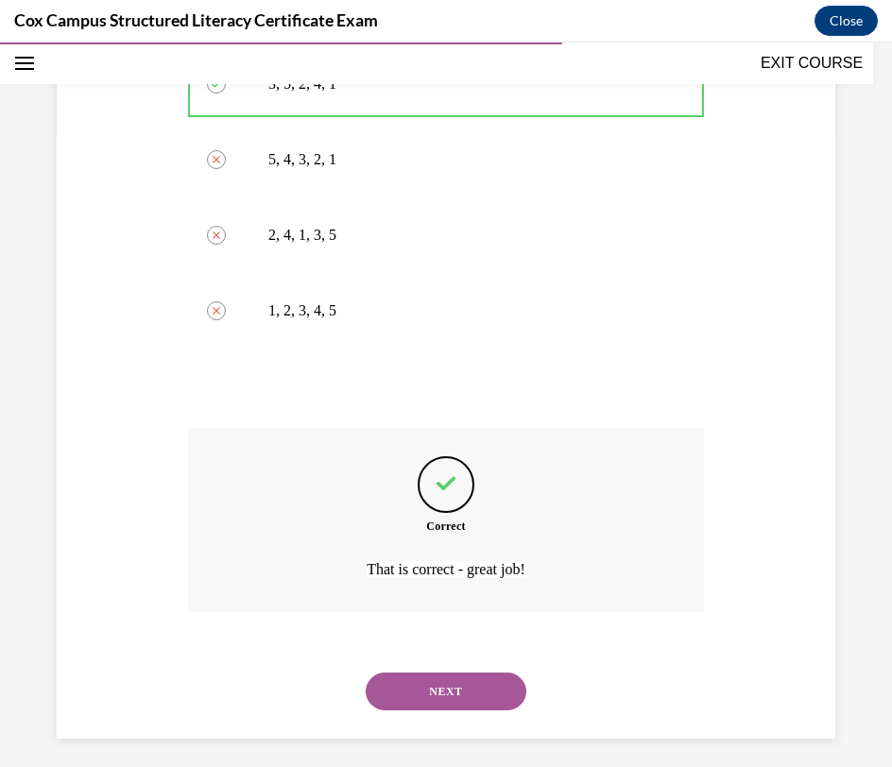
scroll to position [649, 0]
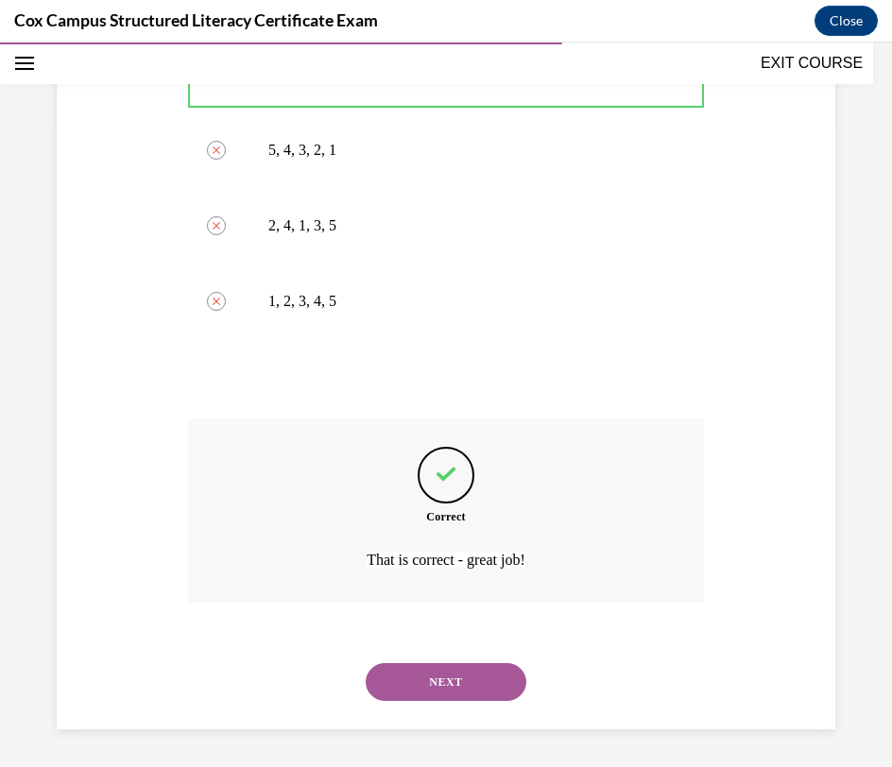
click at [423, 685] on button "NEXT" at bounding box center [446, 682] width 161 height 38
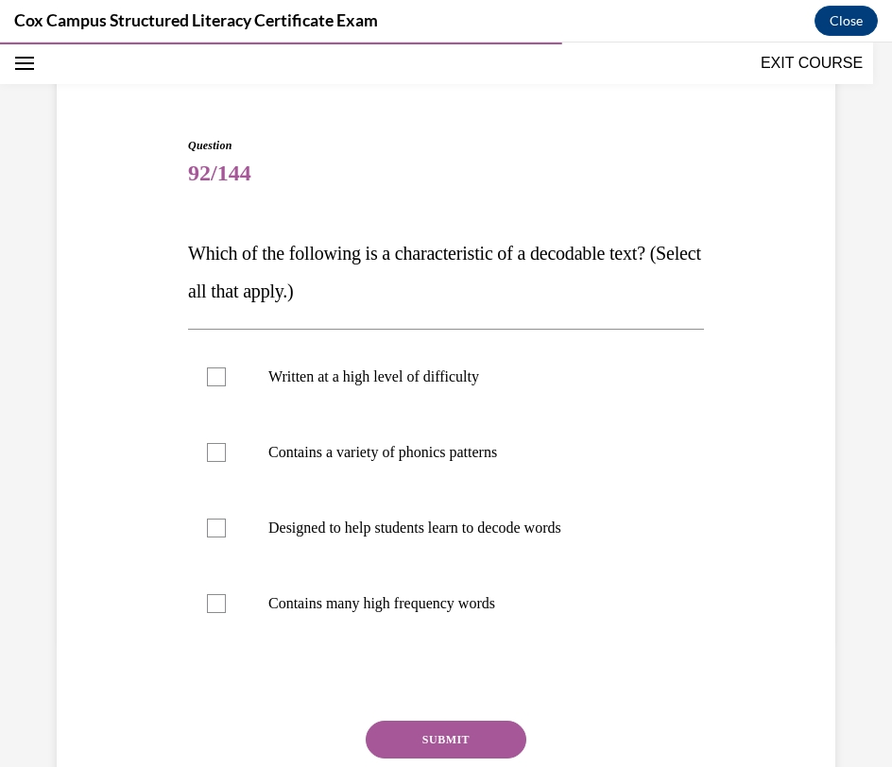
scroll to position [140, 0]
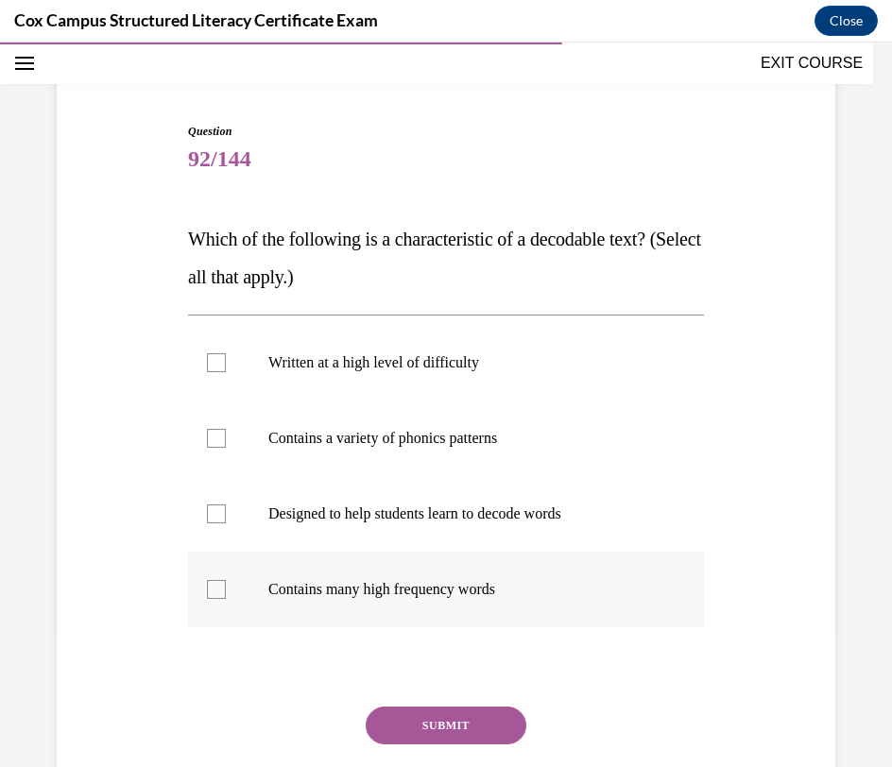
click at [568, 521] on p "Designed to help students learn to decode words" at bounding box center [462, 514] width 388 height 19
click at [226, 521] on input "Designed to help students learn to decode words" at bounding box center [216, 514] width 19 height 19
checkbox input "true"
click at [560, 583] on p "Contains many high frequency words" at bounding box center [462, 589] width 388 height 19
click at [226, 583] on input "Contains many high frequency words" at bounding box center [216, 589] width 19 height 19
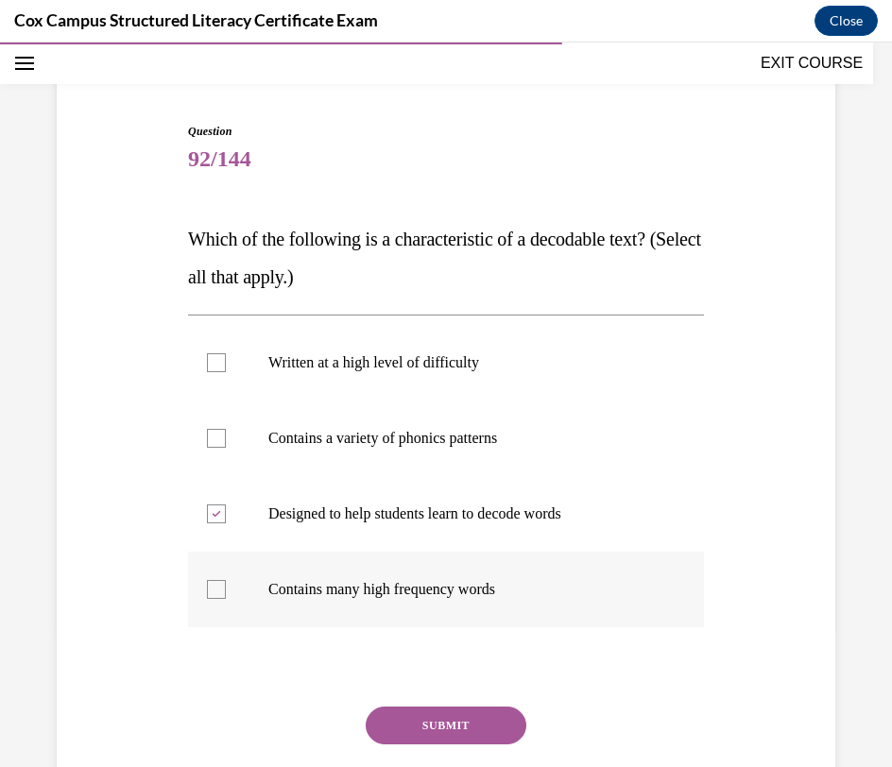
checkbox input "true"
click at [479, 734] on button "SUBMIT" at bounding box center [446, 726] width 161 height 38
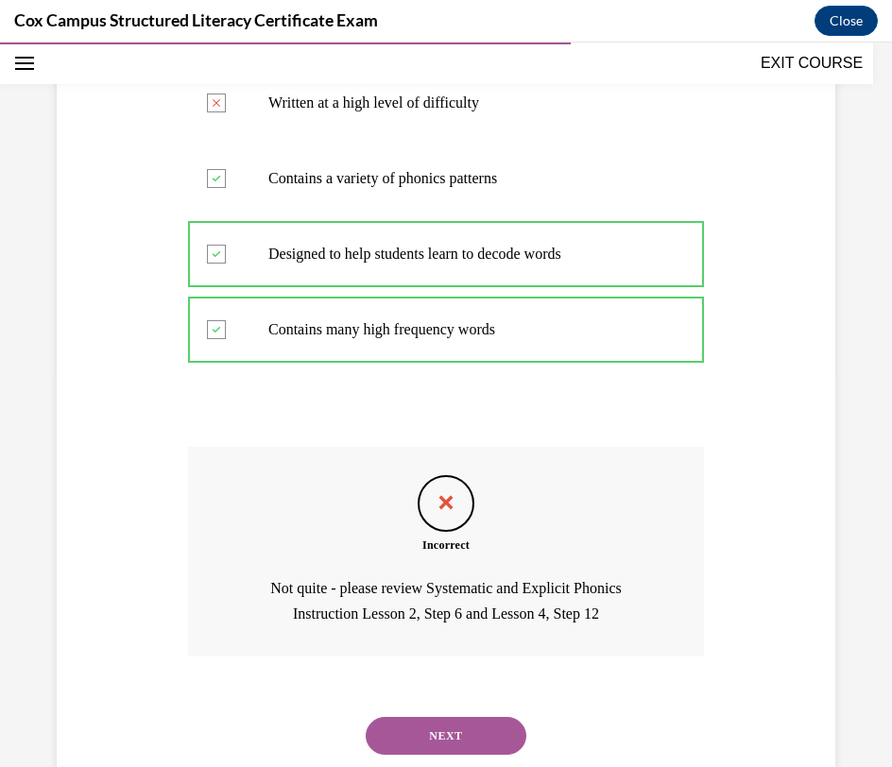
scroll to position [453, 0]
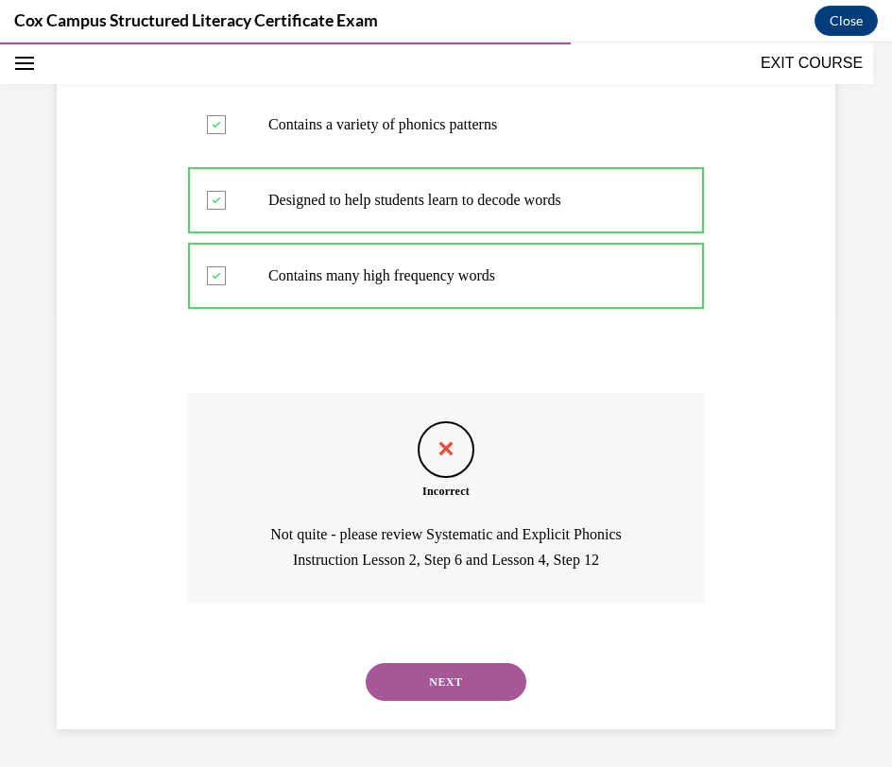
click at [469, 687] on button "NEXT" at bounding box center [446, 682] width 161 height 38
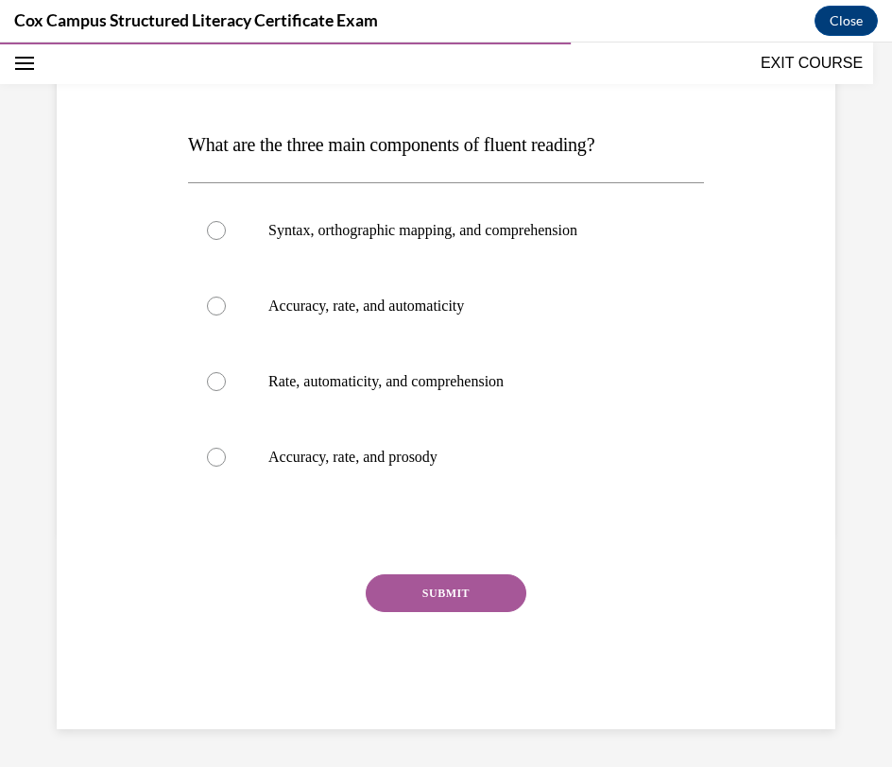
scroll to position [210, 0]
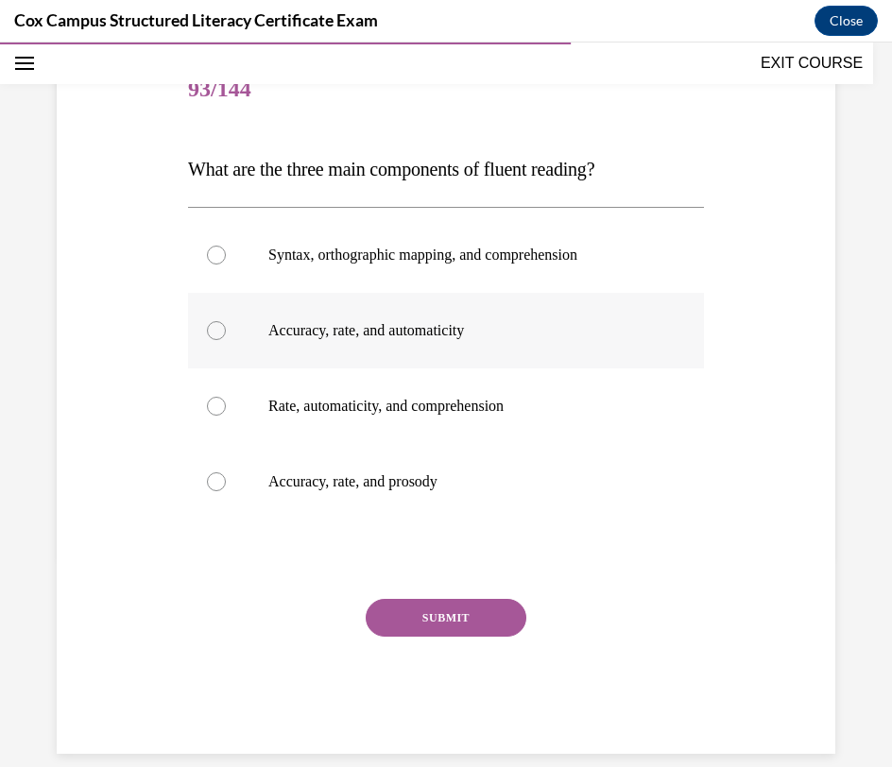
click at [436, 332] on p "Accuracy, rate, and automaticity" at bounding box center [462, 330] width 388 height 19
click at [226, 332] on input "Accuracy, rate, and automaticity" at bounding box center [216, 330] width 19 height 19
radio input "true"
click at [449, 622] on button "SUBMIT" at bounding box center [446, 618] width 161 height 38
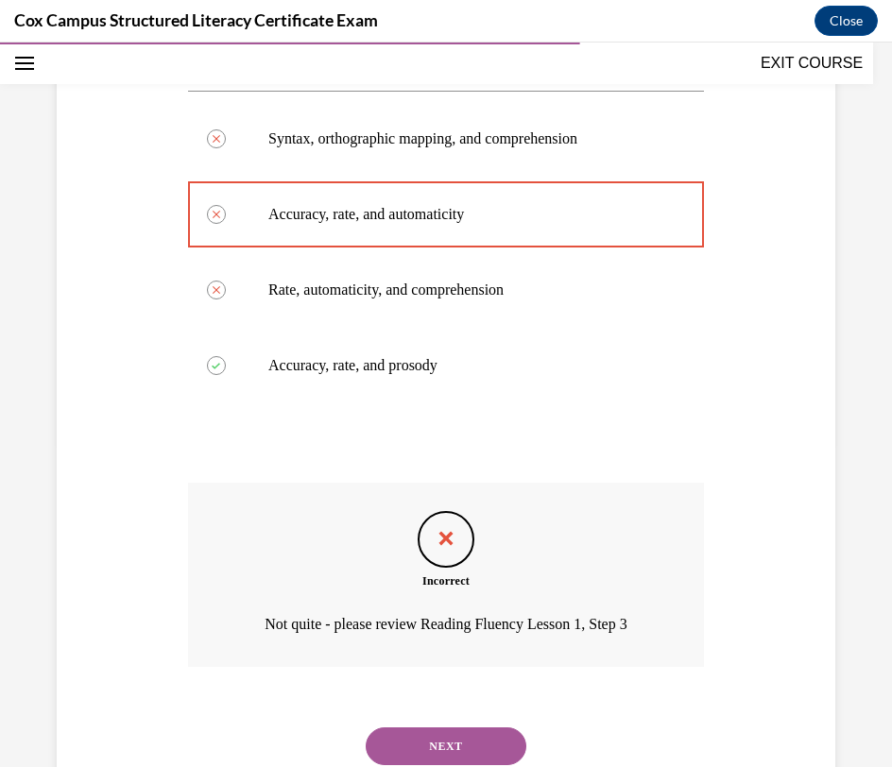
scroll to position [390, 0]
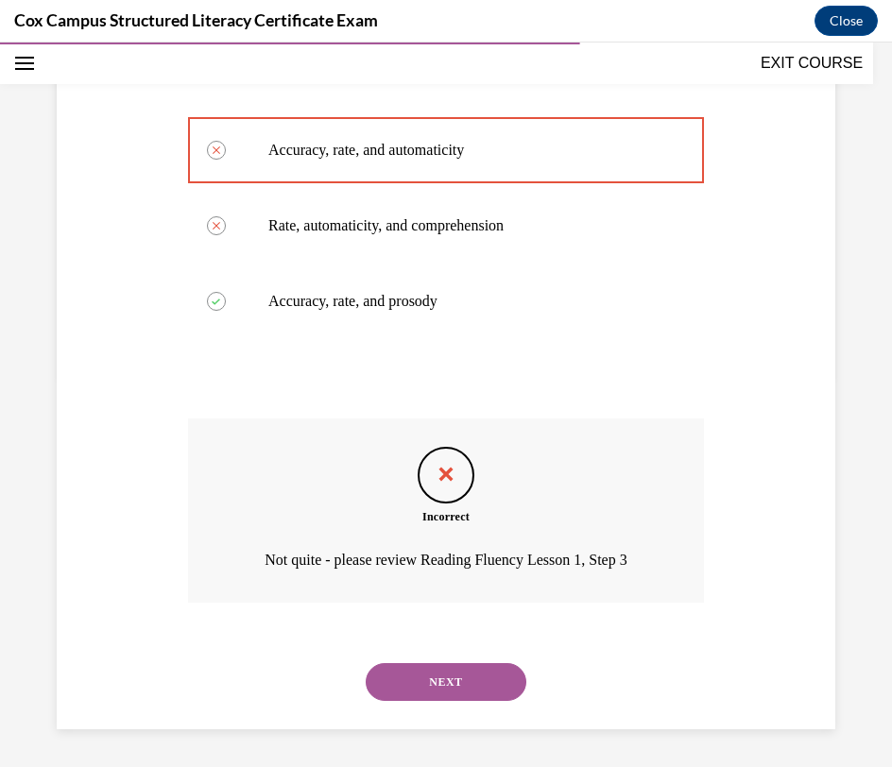
click at [443, 692] on button "NEXT" at bounding box center [446, 682] width 161 height 38
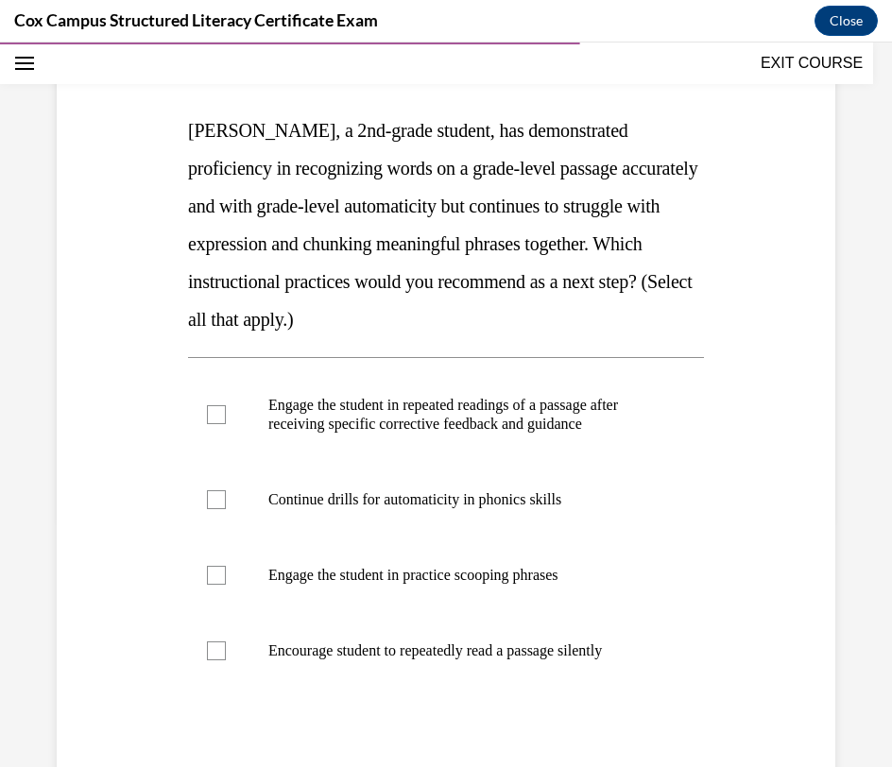
scroll to position [256, 0]
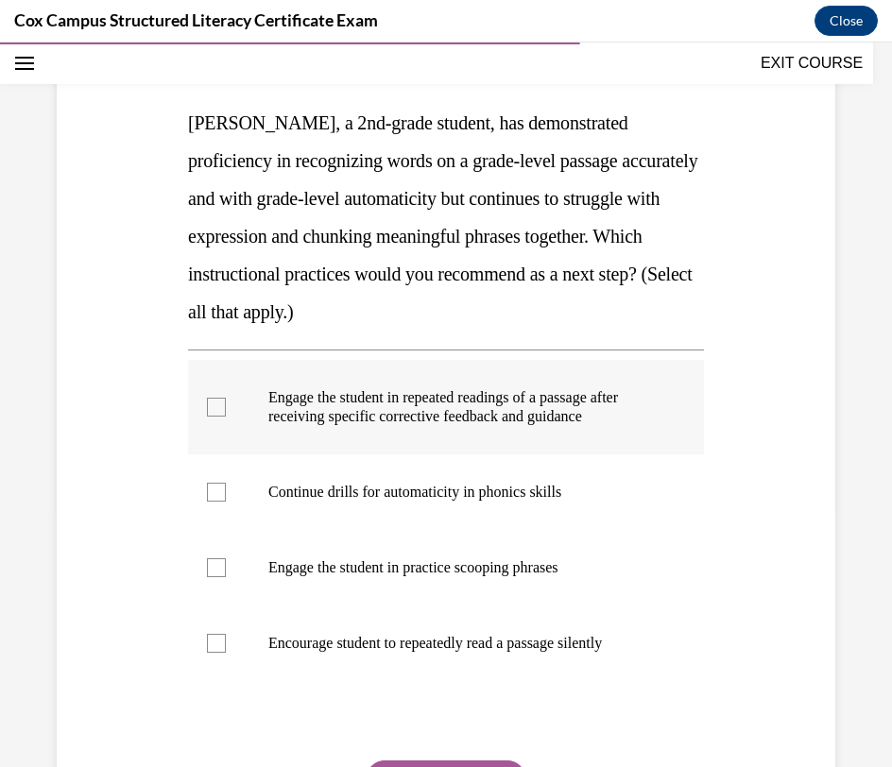
click at [601, 414] on p "Engage the student in repeated readings of a passage after receiving specific c…" at bounding box center [462, 407] width 388 height 38
click at [226, 414] on input "Engage the student in repeated readings of a passage after receiving specific c…" at bounding box center [216, 407] width 19 height 19
checkbox input "true"
click at [560, 553] on label "Engage the student in practice scooping phrases" at bounding box center [446, 568] width 516 height 76
click at [226, 558] on input "Engage the student in practice scooping phrases" at bounding box center [216, 567] width 19 height 19
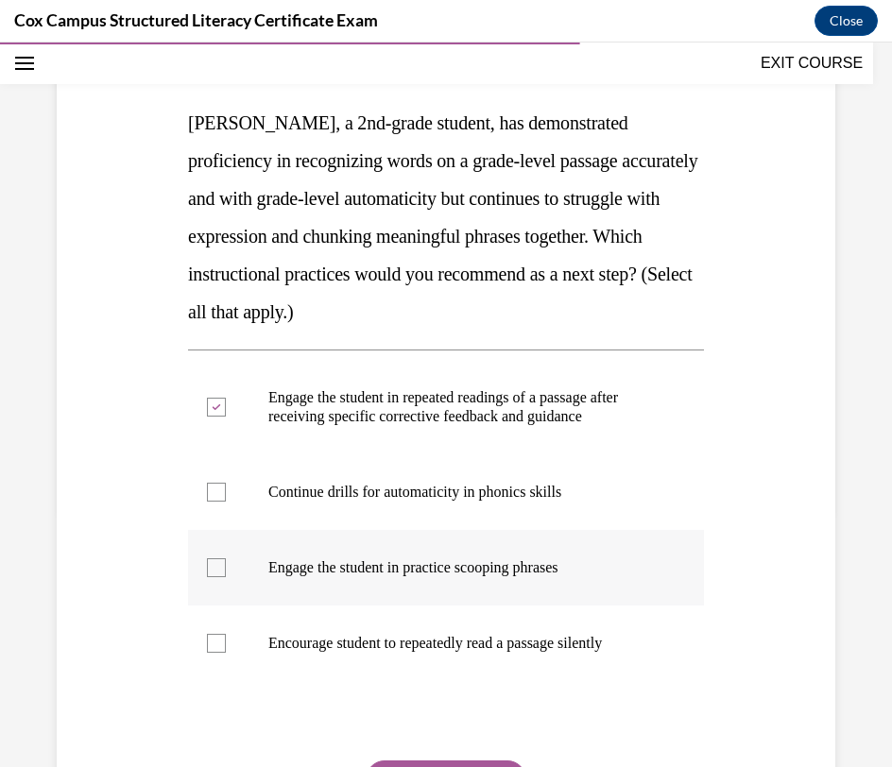
checkbox input "true"
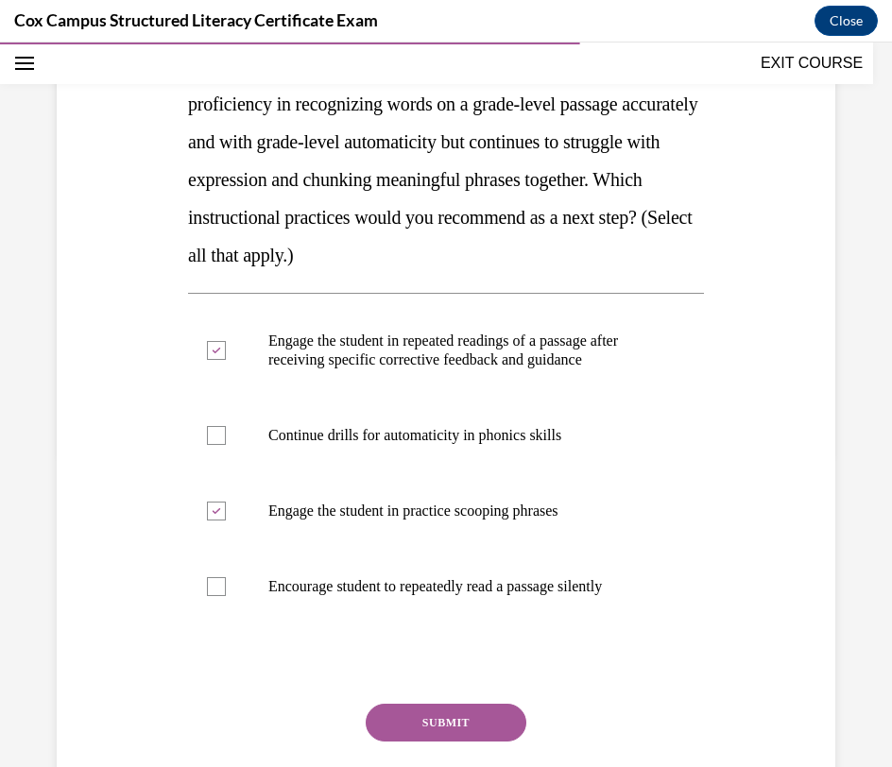
scroll to position [321, 0]
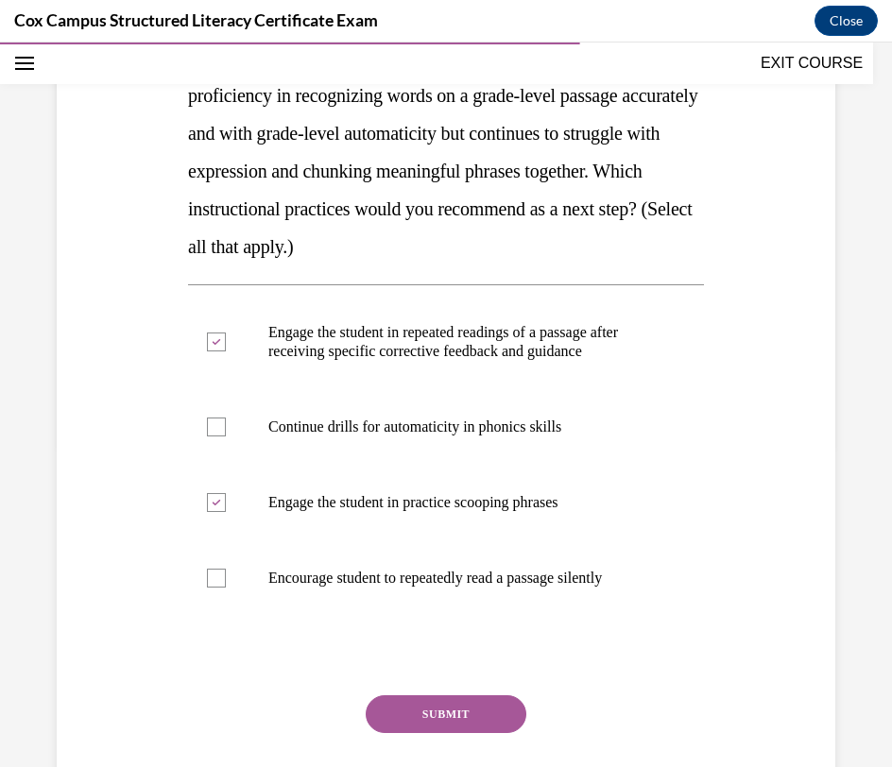
click at [459, 703] on button "SUBMIT" at bounding box center [446, 714] width 161 height 38
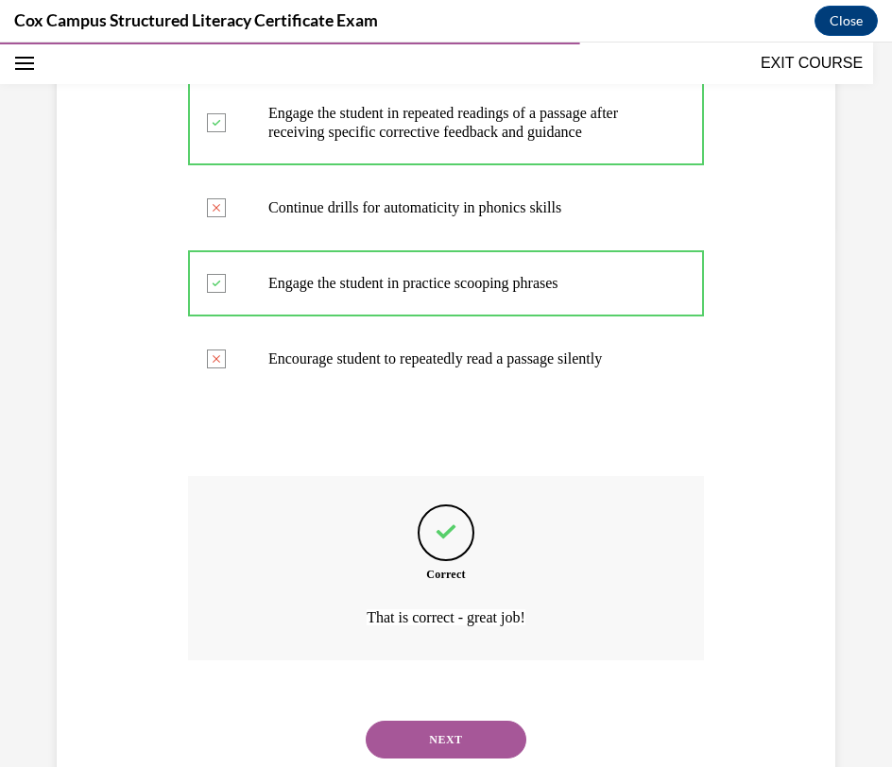
scroll to position [598, 0]
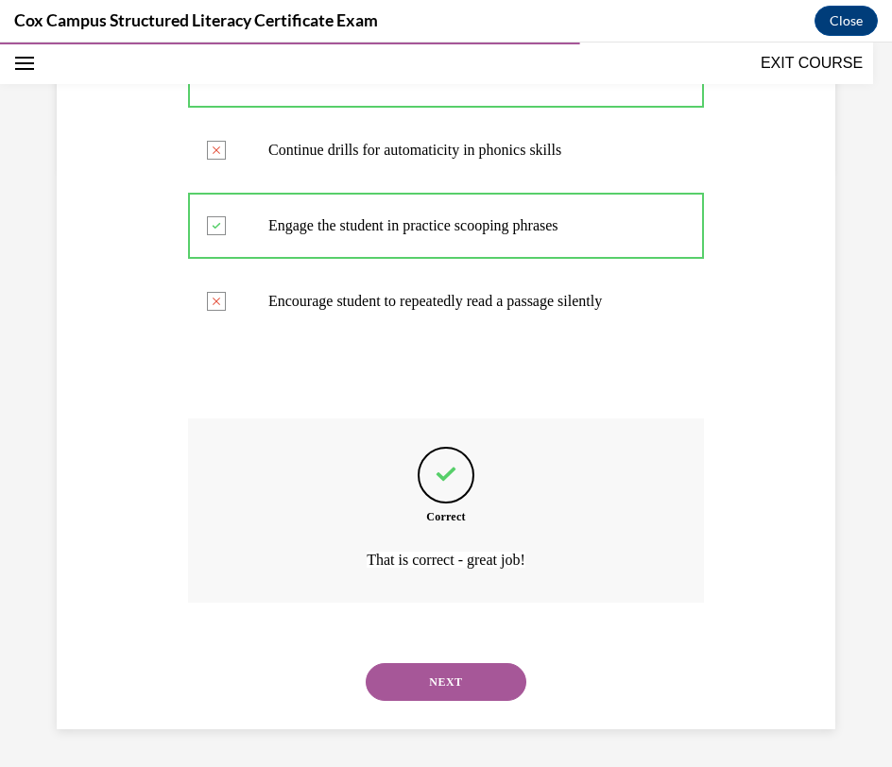
click at [474, 683] on button "NEXT" at bounding box center [446, 682] width 161 height 38
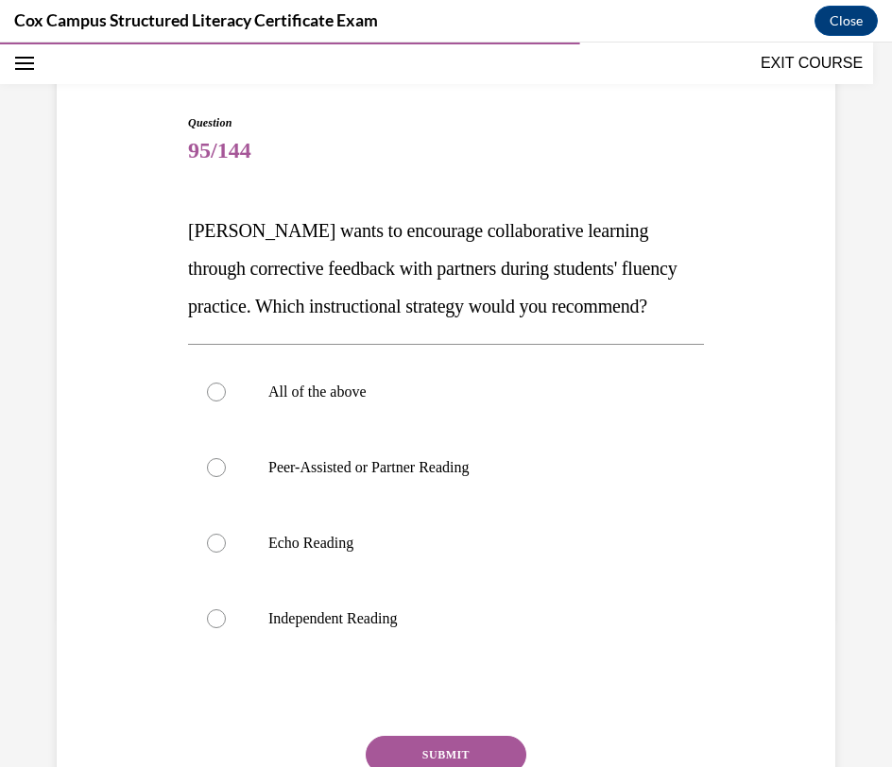
scroll to position [161, 0]
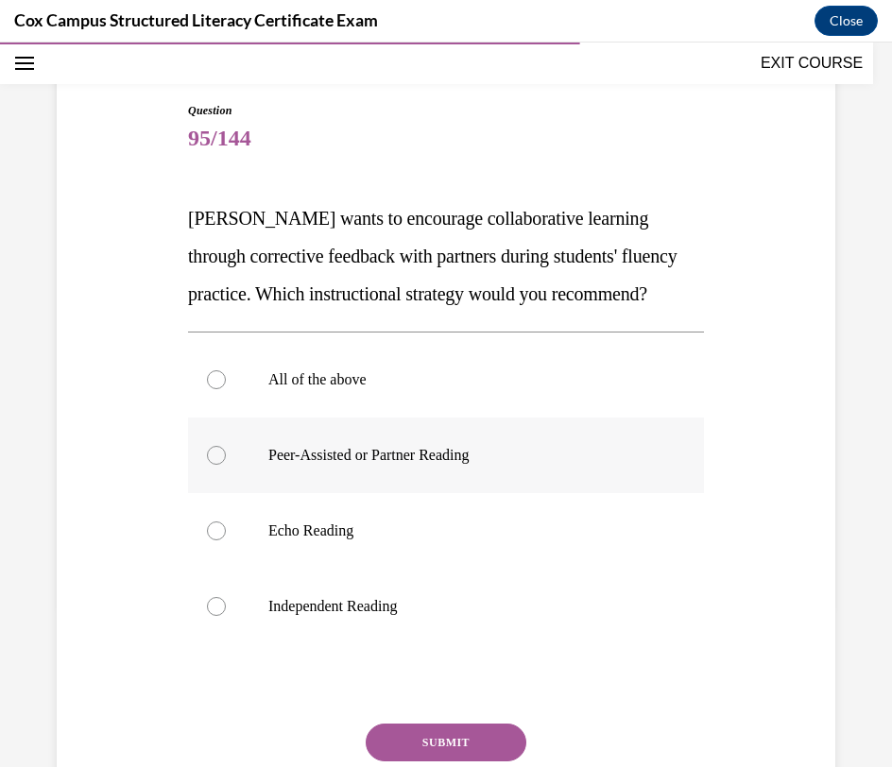
click at [562, 460] on p "Peer-Assisted or Partner Reading" at bounding box center [462, 455] width 388 height 19
click at [226, 460] on input "Peer-Assisted or Partner Reading" at bounding box center [216, 455] width 19 height 19
radio input "true"
click at [460, 743] on button "SUBMIT" at bounding box center [446, 743] width 161 height 38
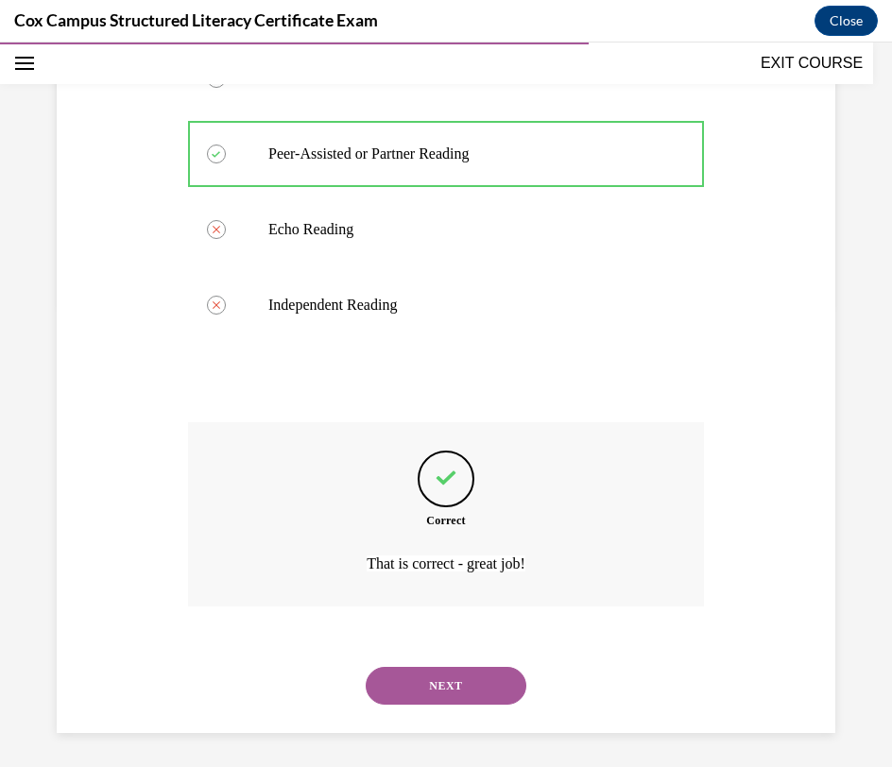
scroll to position [466, 0]
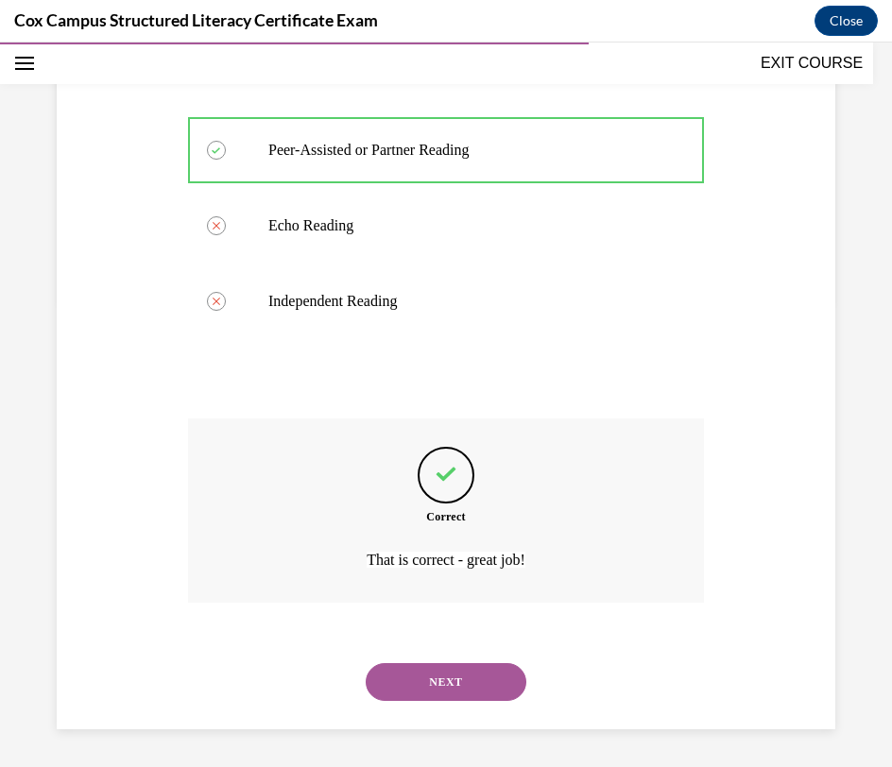
click at [461, 688] on button "NEXT" at bounding box center [446, 682] width 161 height 38
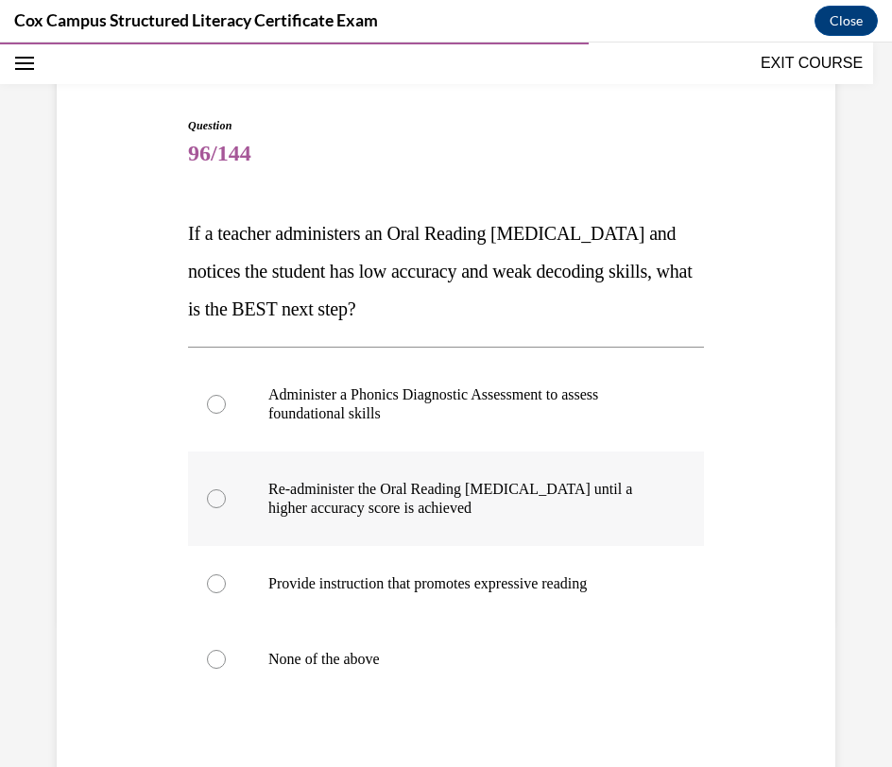
scroll to position [152, 0]
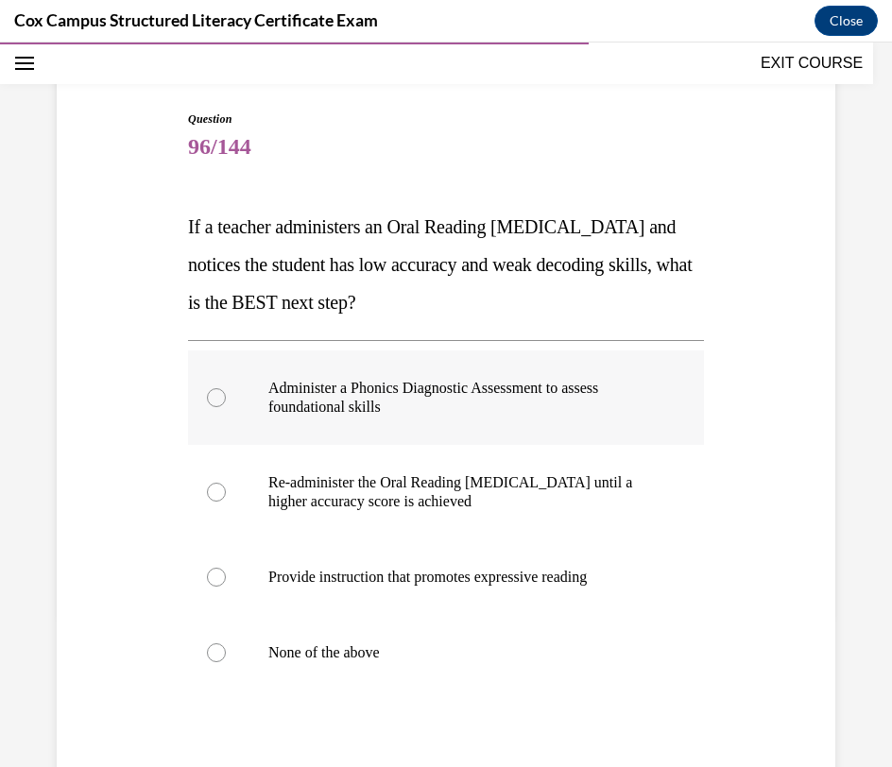
click at [613, 406] on p "Administer a Phonics Diagnostic Assessment to assess foundational skills" at bounding box center [462, 398] width 388 height 38
click at [226, 406] on input "Administer a Phonics Diagnostic Assessment to assess foundational skills" at bounding box center [216, 397] width 19 height 19
radio input "true"
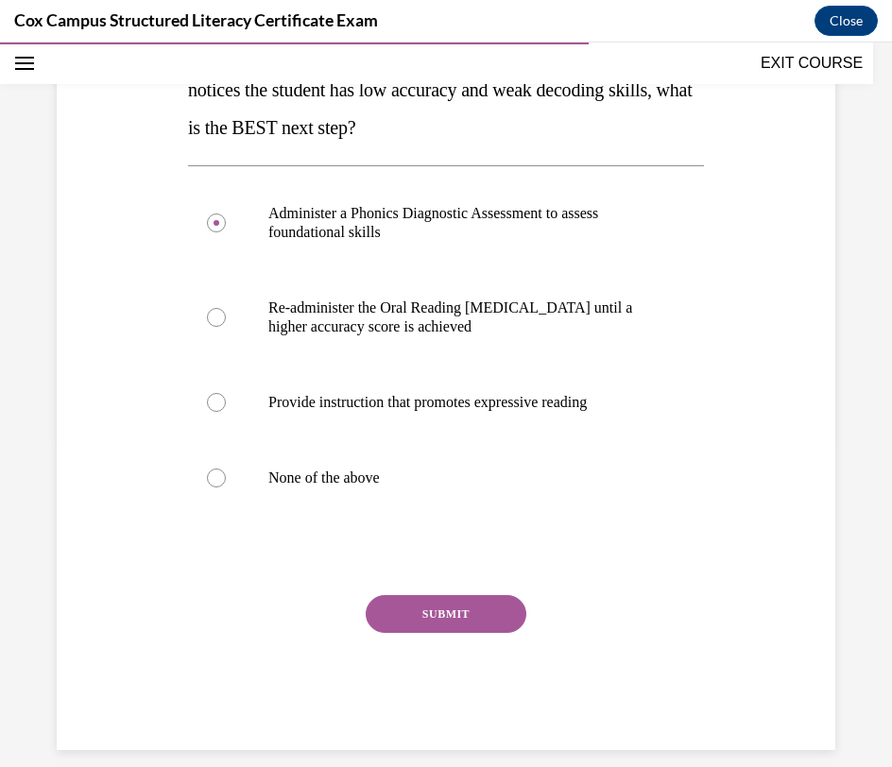
click at [503, 614] on button "SUBMIT" at bounding box center [446, 614] width 161 height 38
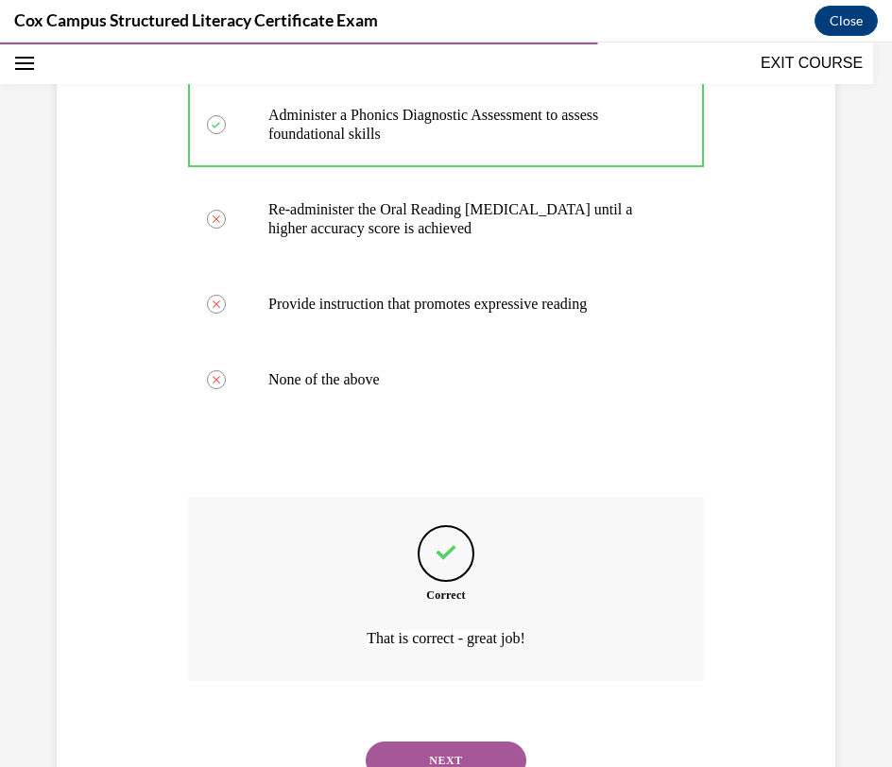
scroll to position [504, 0]
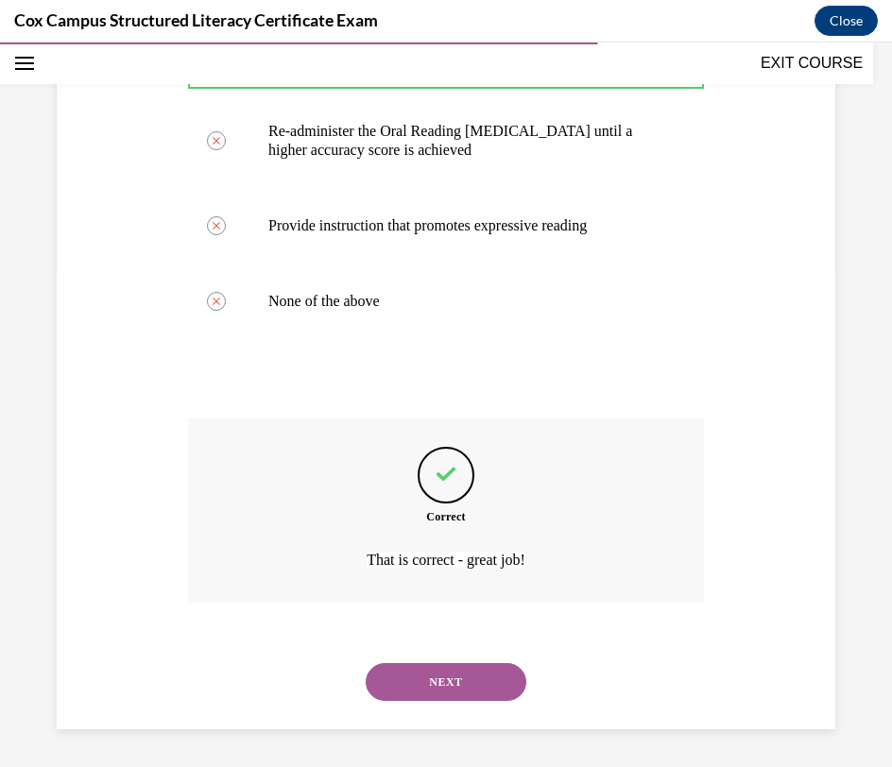
click at [481, 691] on button "NEXT" at bounding box center [446, 682] width 161 height 38
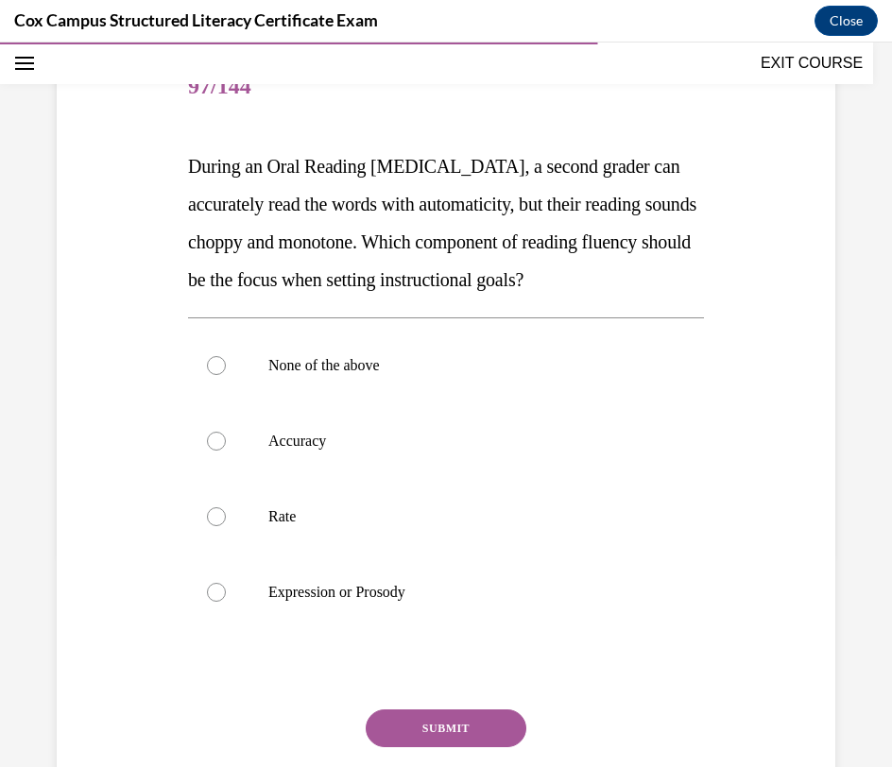
scroll to position [207, 0]
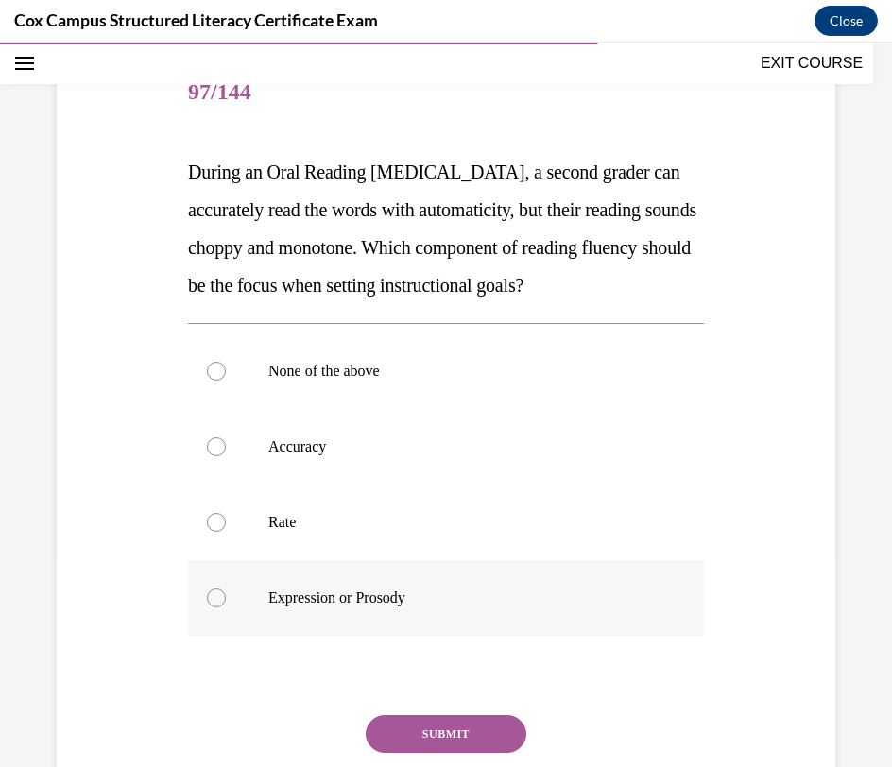
click at [551, 607] on p "Expression or Prosody" at bounding box center [462, 598] width 388 height 19
click at [226, 607] on input "Expression or Prosody" at bounding box center [216, 598] width 19 height 19
radio input "true"
click at [478, 753] on button "SUBMIT" at bounding box center [446, 734] width 161 height 38
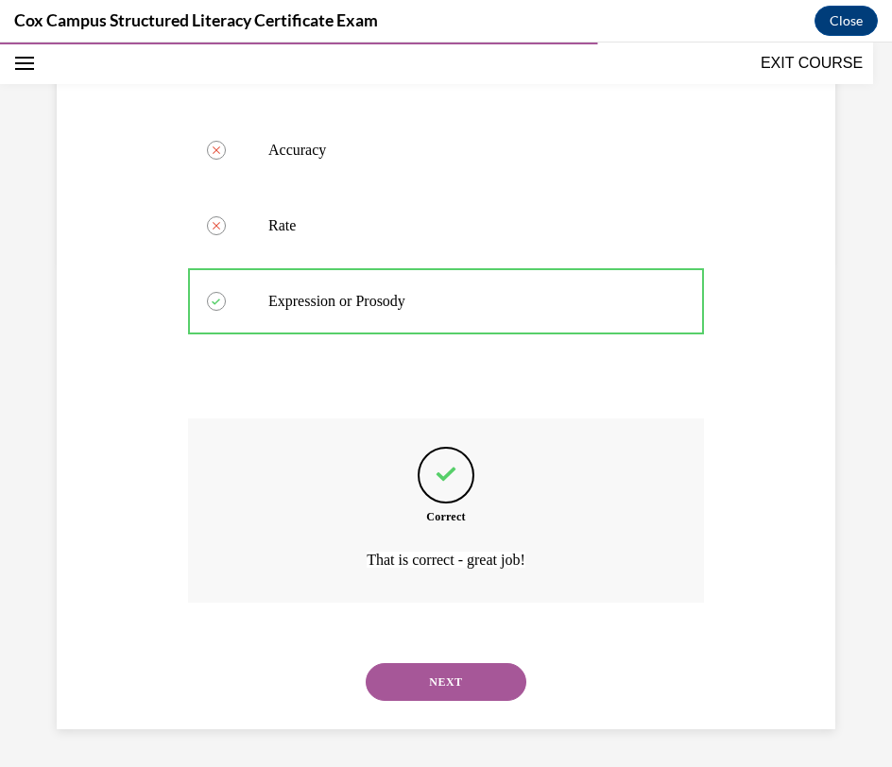
scroll to position [541, 0]
click at [476, 688] on button "NEXT" at bounding box center [446, 682] width 161 height 38
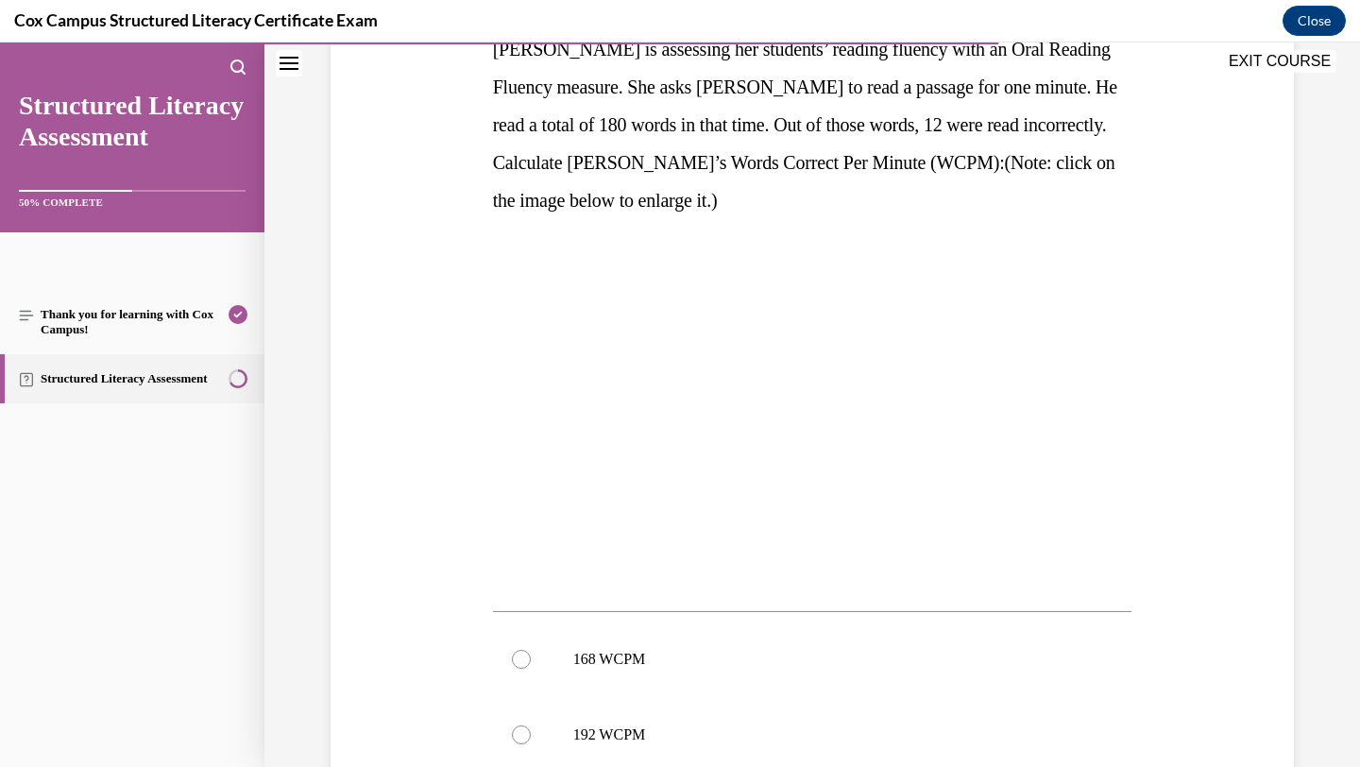
scroll to position [337, 0]
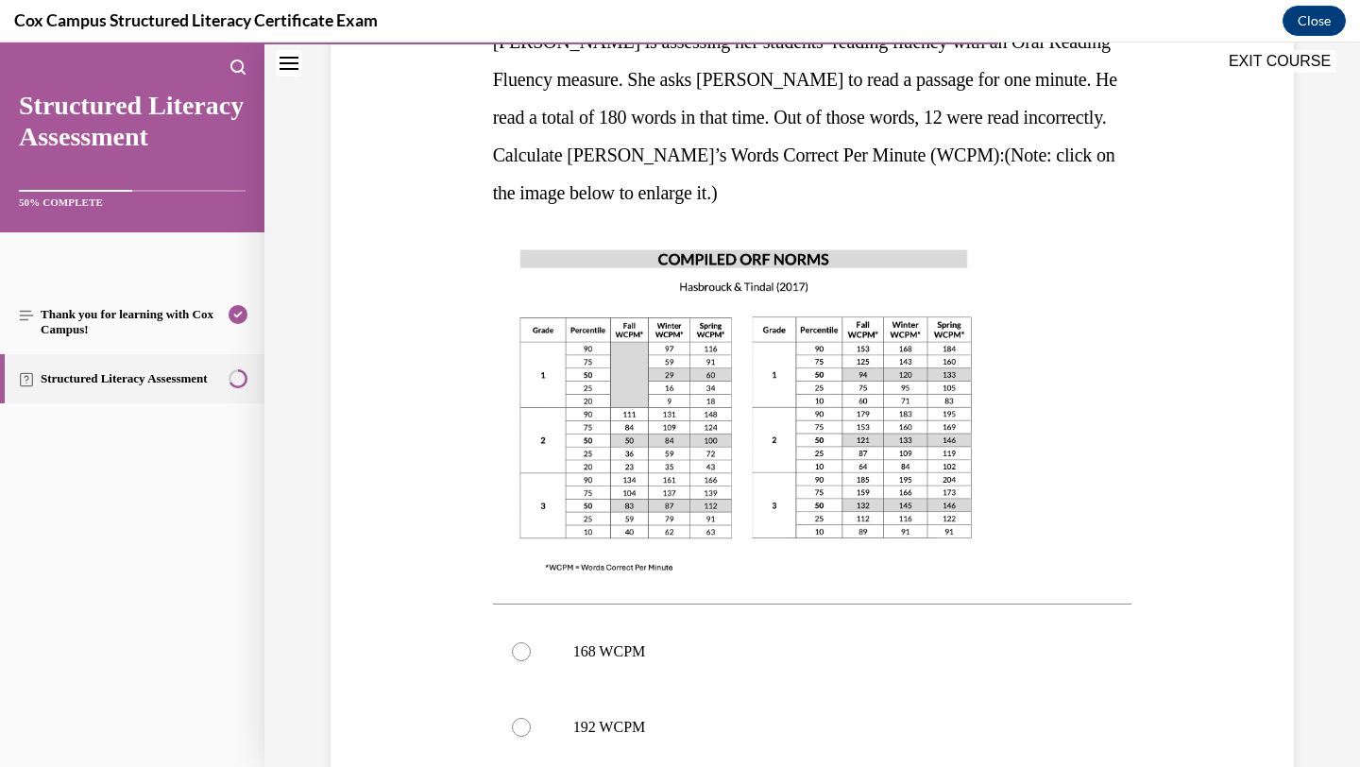
click at [584, 381] on img at bounding box center [746, 410] width 506 height 359
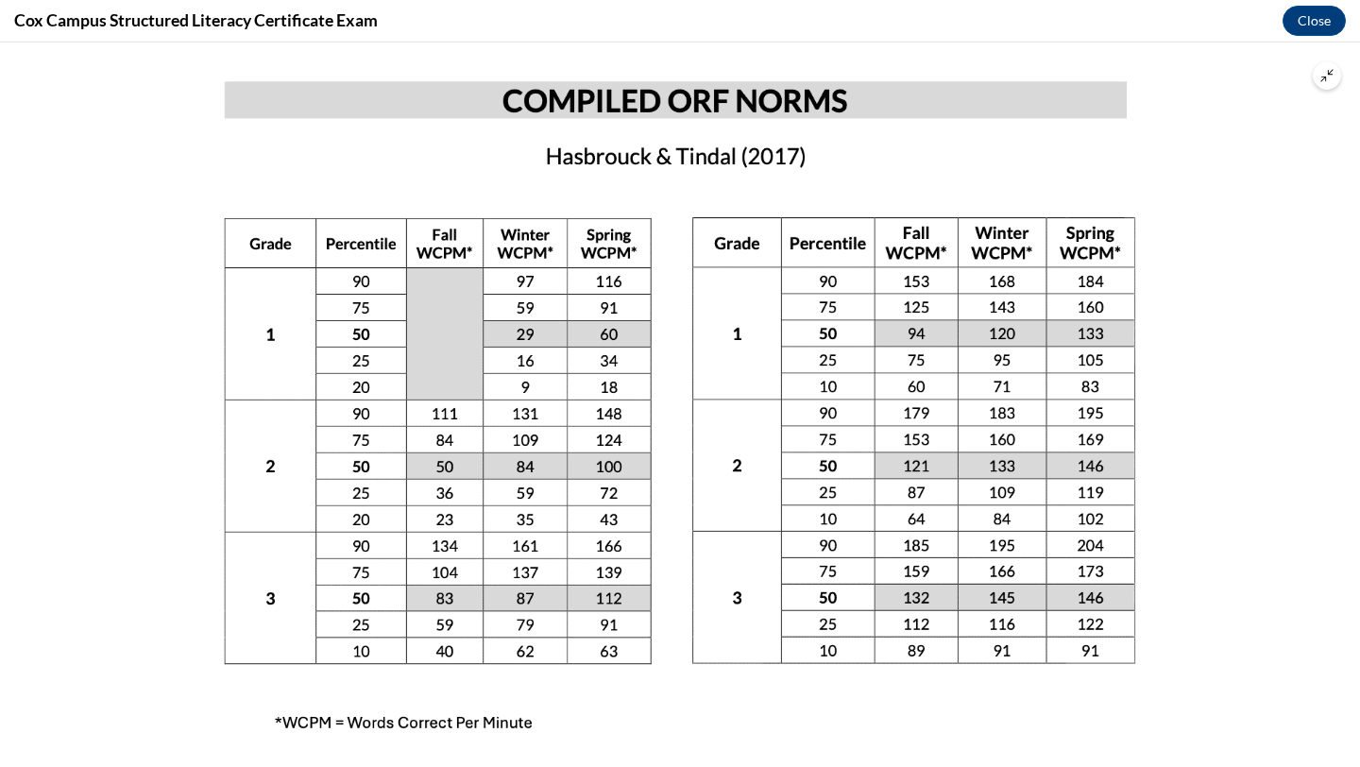
click at [1332, 85] on button "Unzoom image" at bounding box center [1327, 75] width 28 height 28
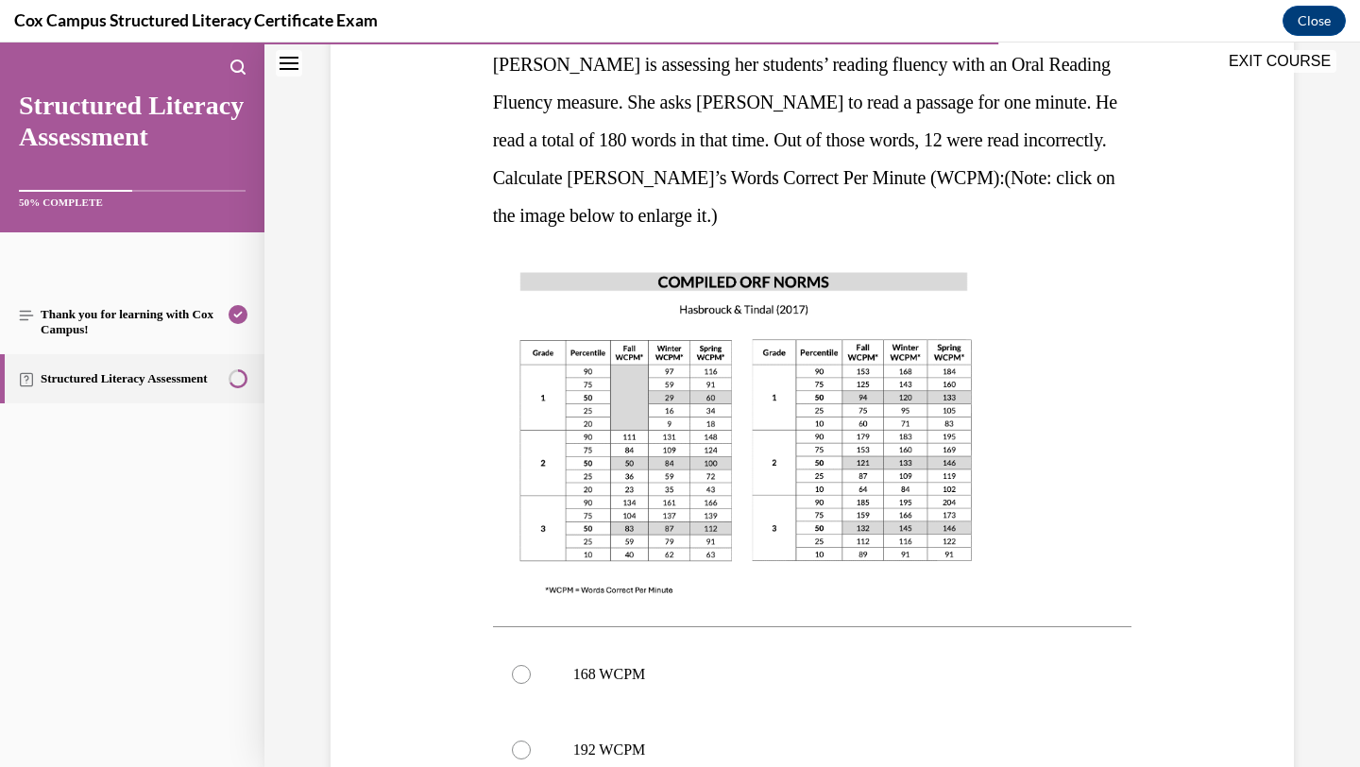
scroll to position [316, 0]
click at [868, 440] on img at bounding box center [746, 431] width 506 height 359
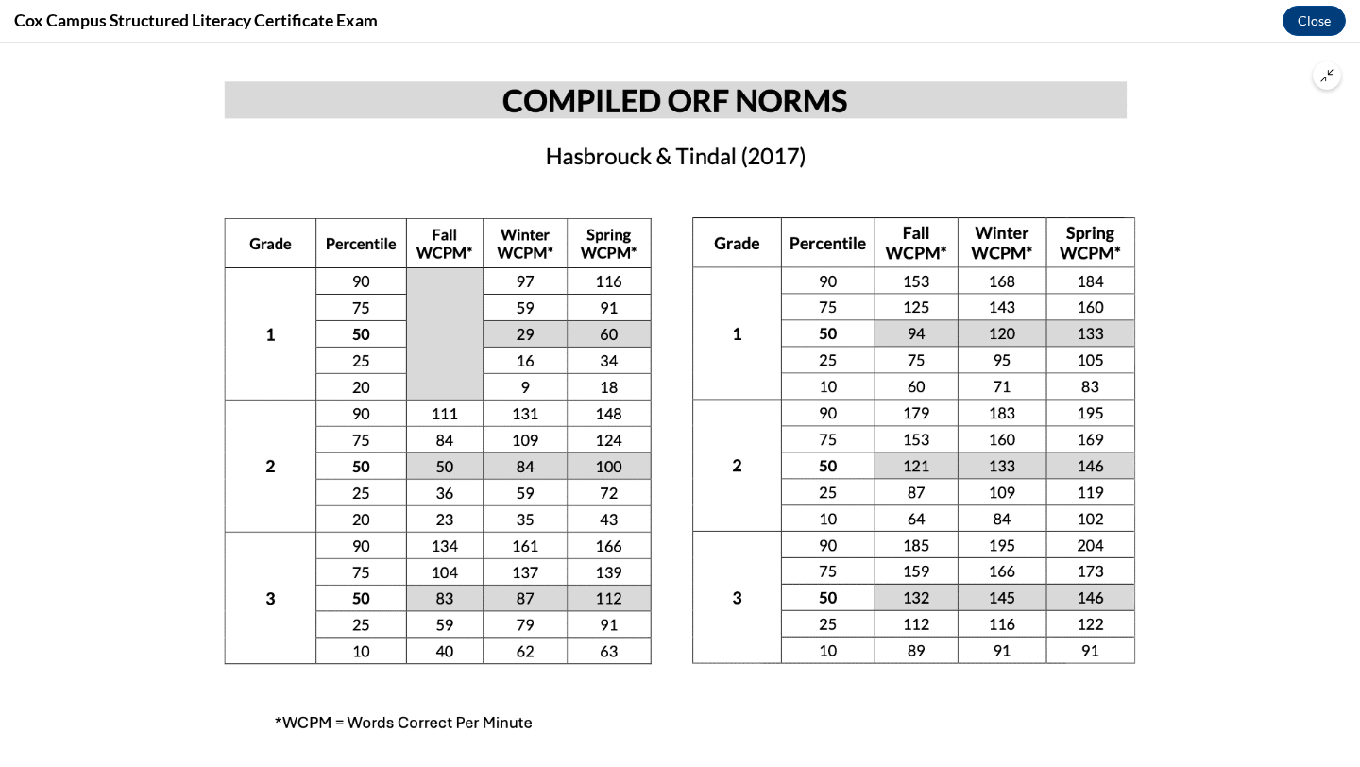
click at [1227, 343] on div at bounding box center [680, 405] width 1360 height 725
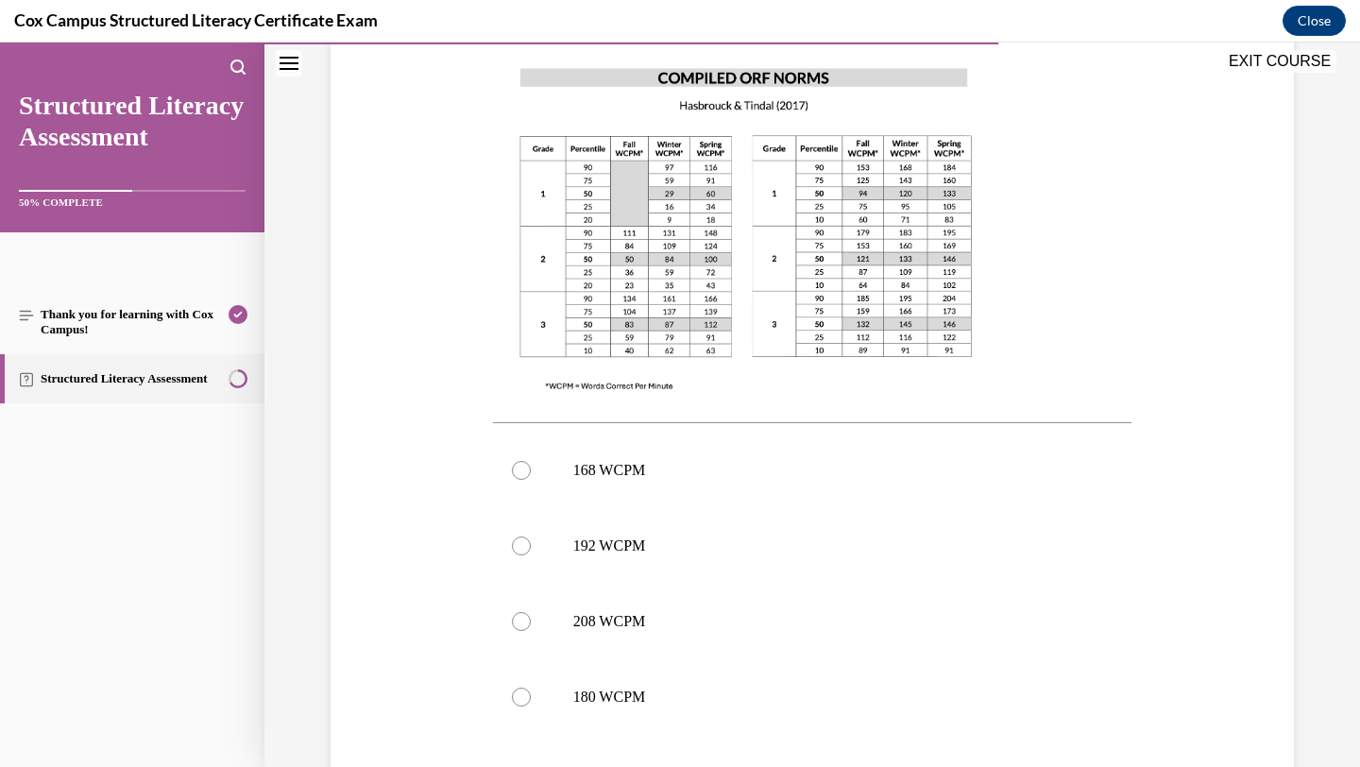
scroll to position [508, 0]
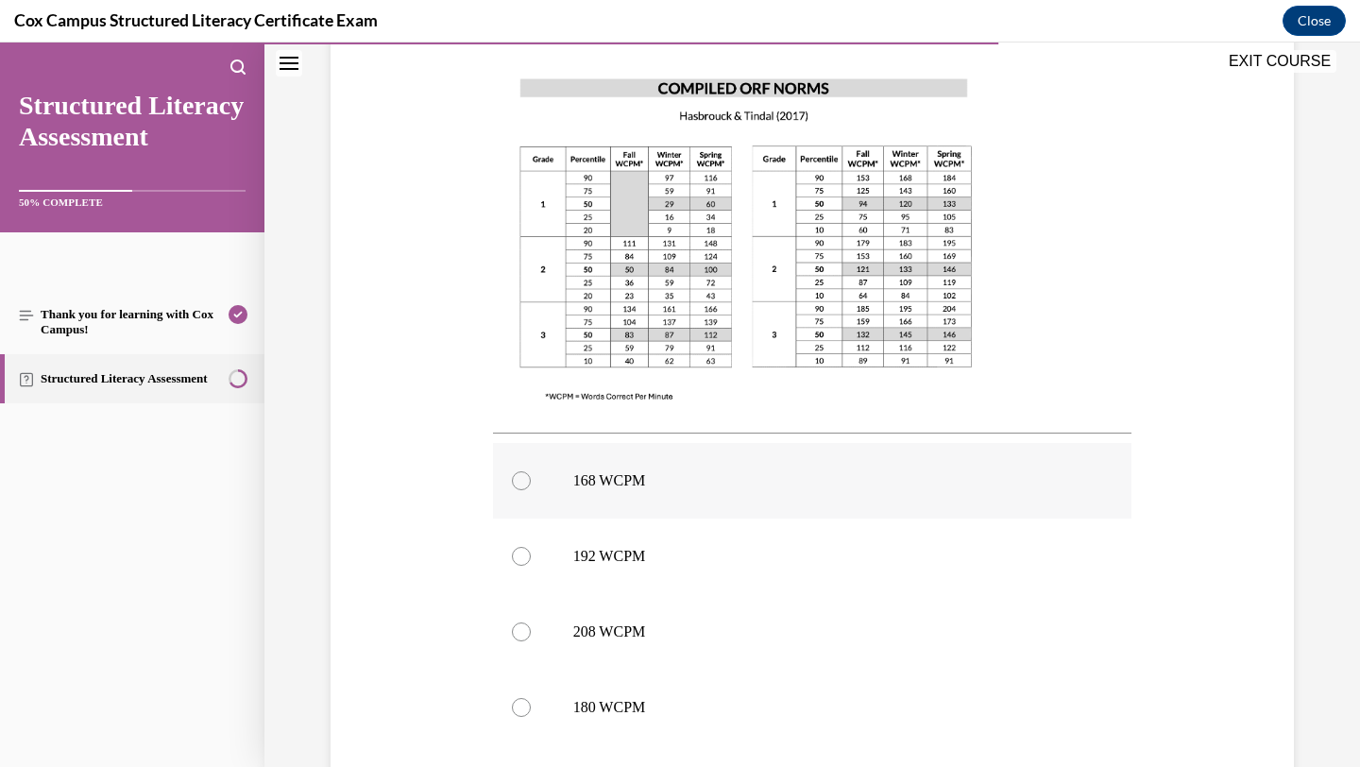
click at [925, 493] on label "168 WCPM" at bounding box center [813, 481] width 640 height 76
click at [531, 490] on input "168 WCPM" at bounding box center [521, 480] width 19 height 19
radio input "true"
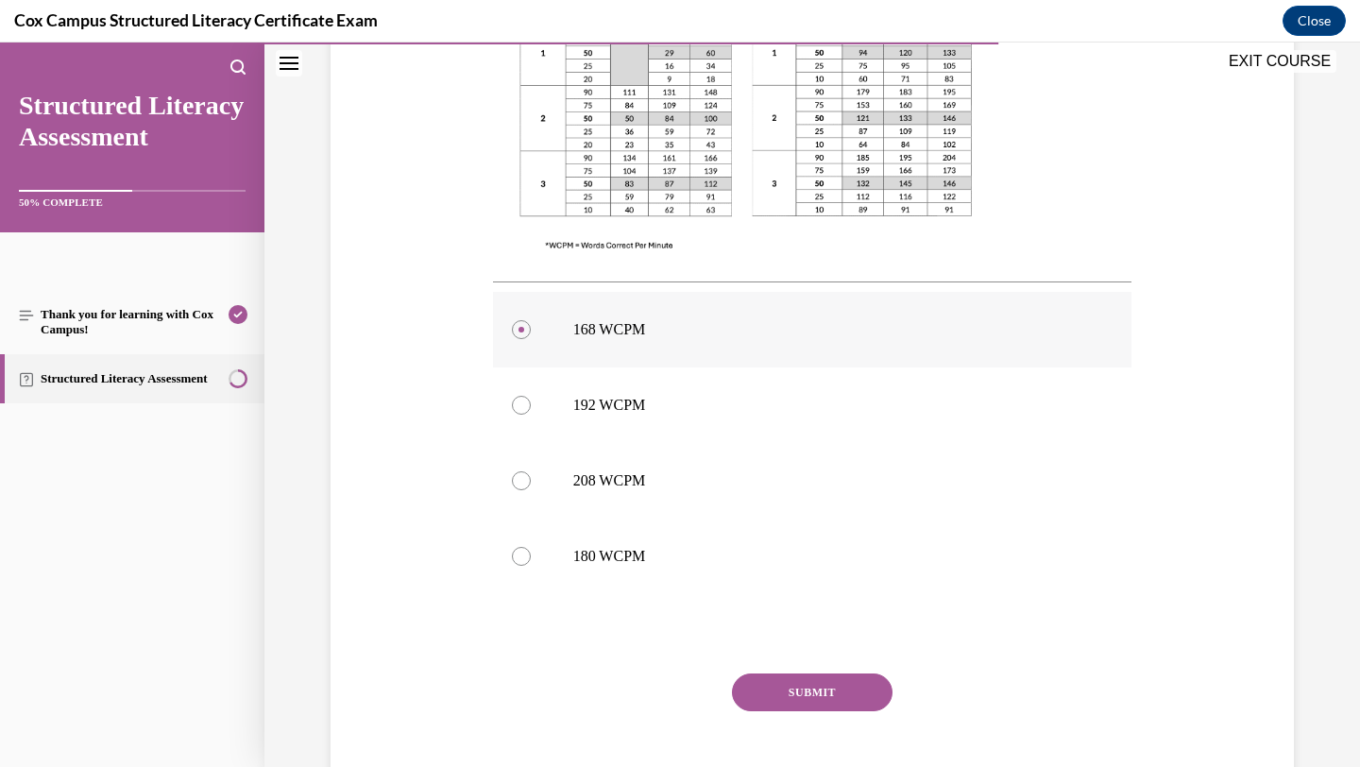
scroll to position [662, 0]
click at [859, 692] on button "SUBMIT" at bounding box center [812, 690] width 161 height 38
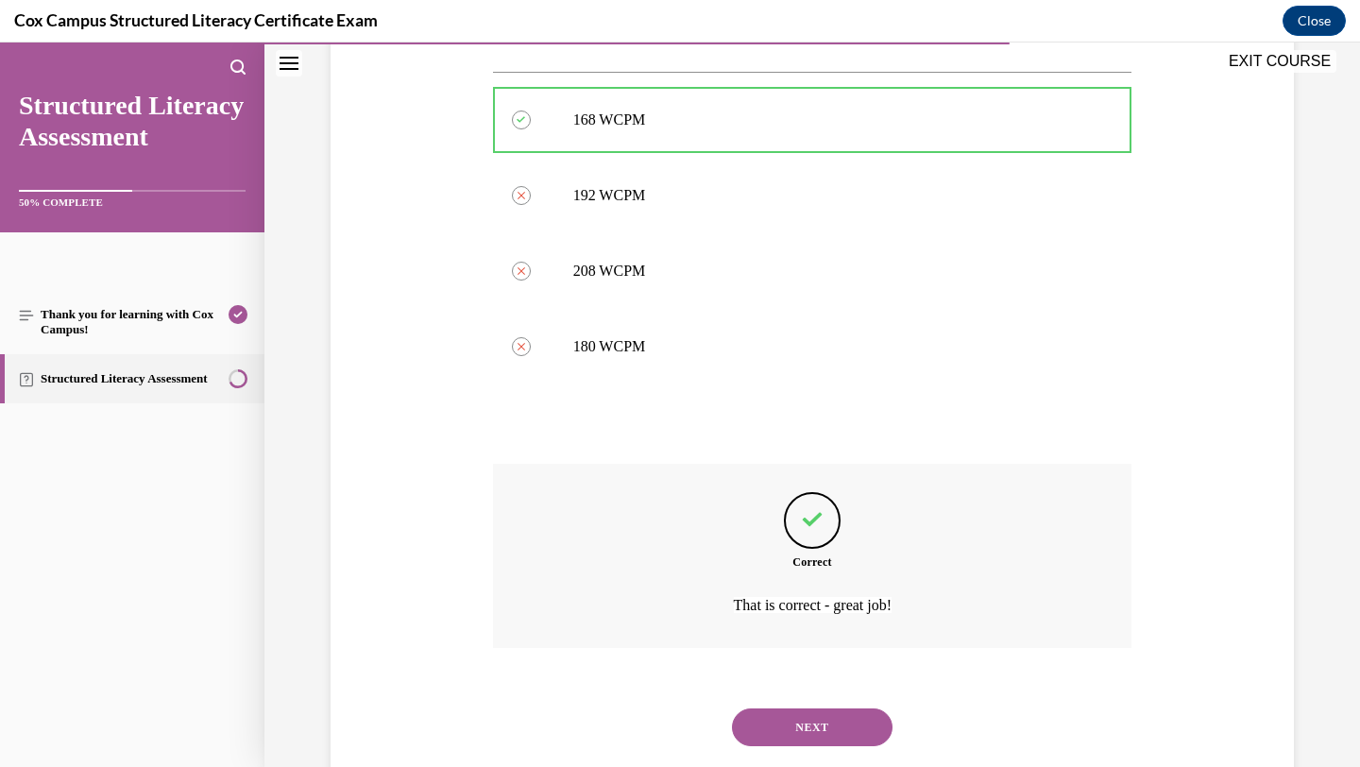
scroll to position [915, 0]
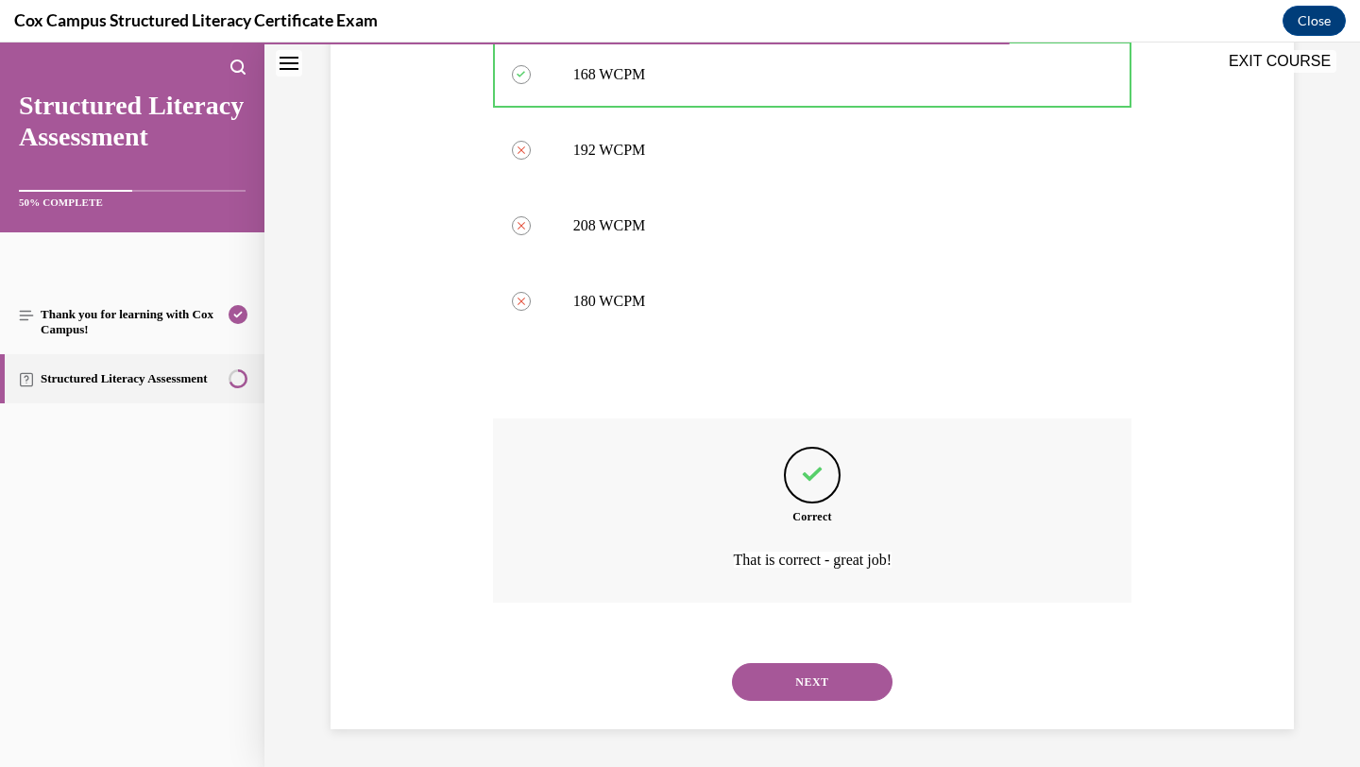
click at [856, 685] on button "NEXT" at bounding box center [812, 682] width 161 height 38
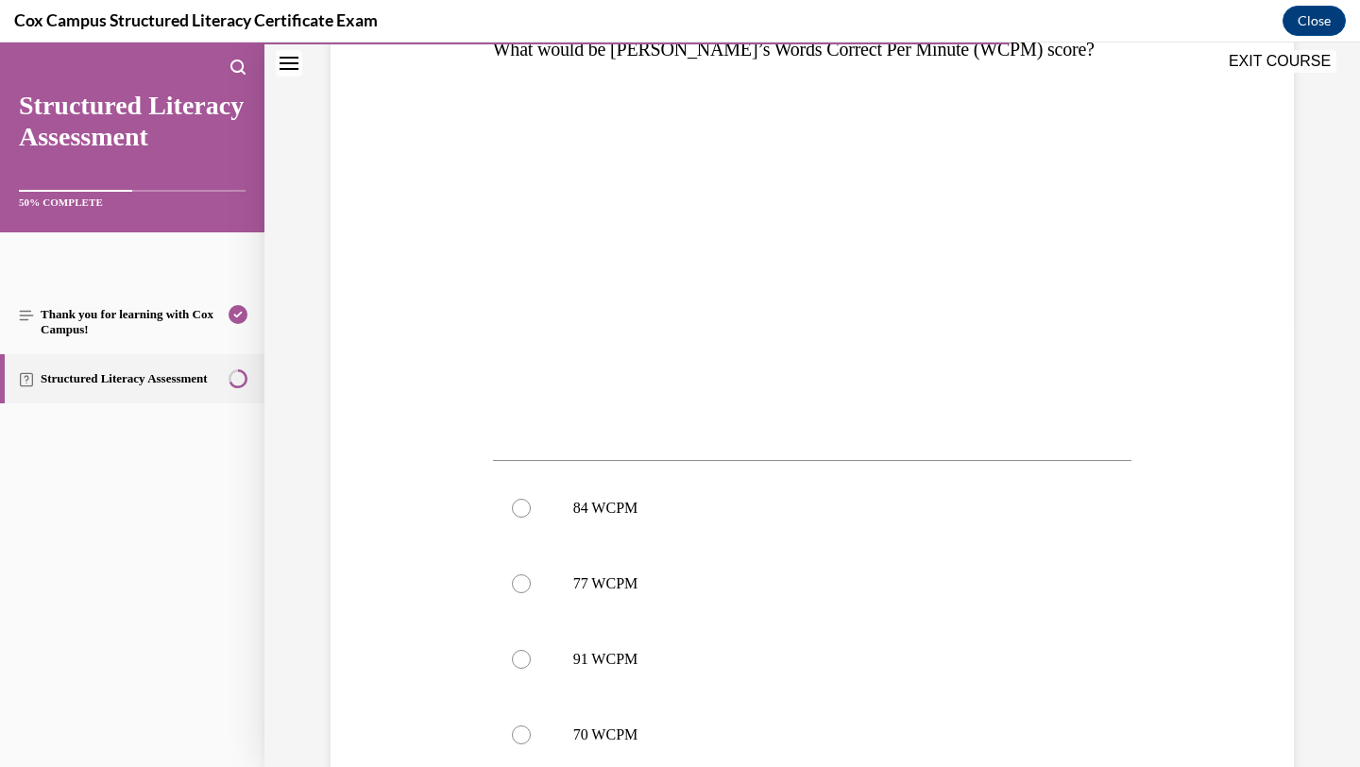
scroll to position [443, 0]
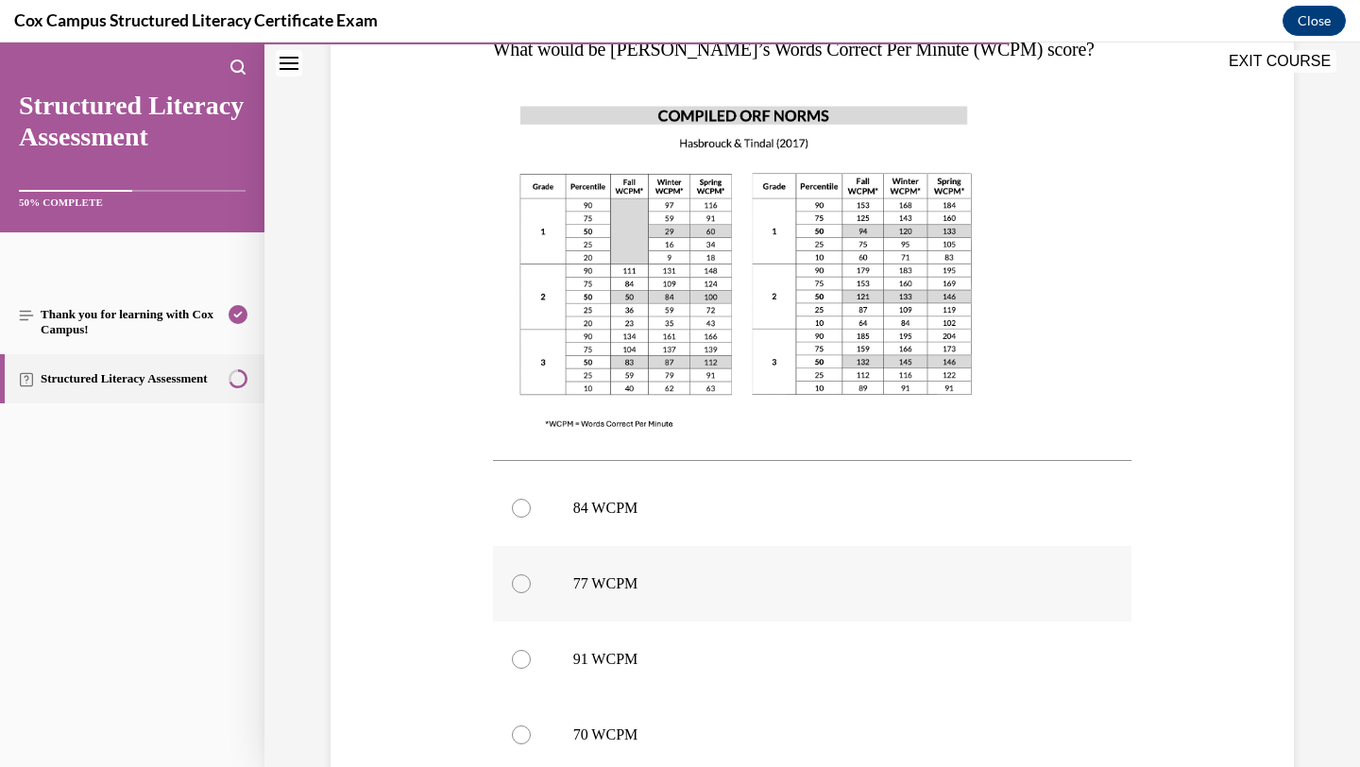
click at [657, 556] on label "77 WCPM" at bounding box center [813, 584] width 640 height 76
click at [531, 574] on input "77 WCPM" at bounding box center [521, 583] width 19 height 19
radio input "true"
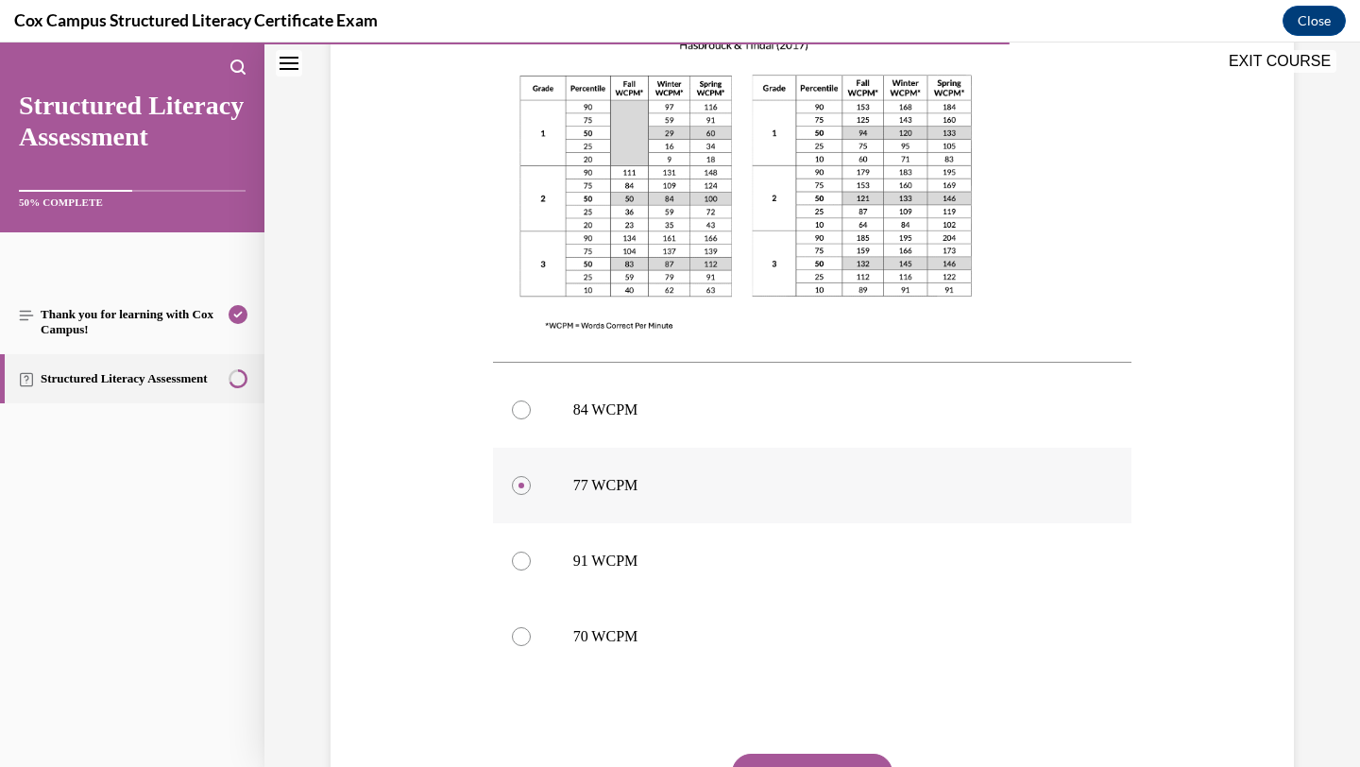
scroll to position [557, 0]
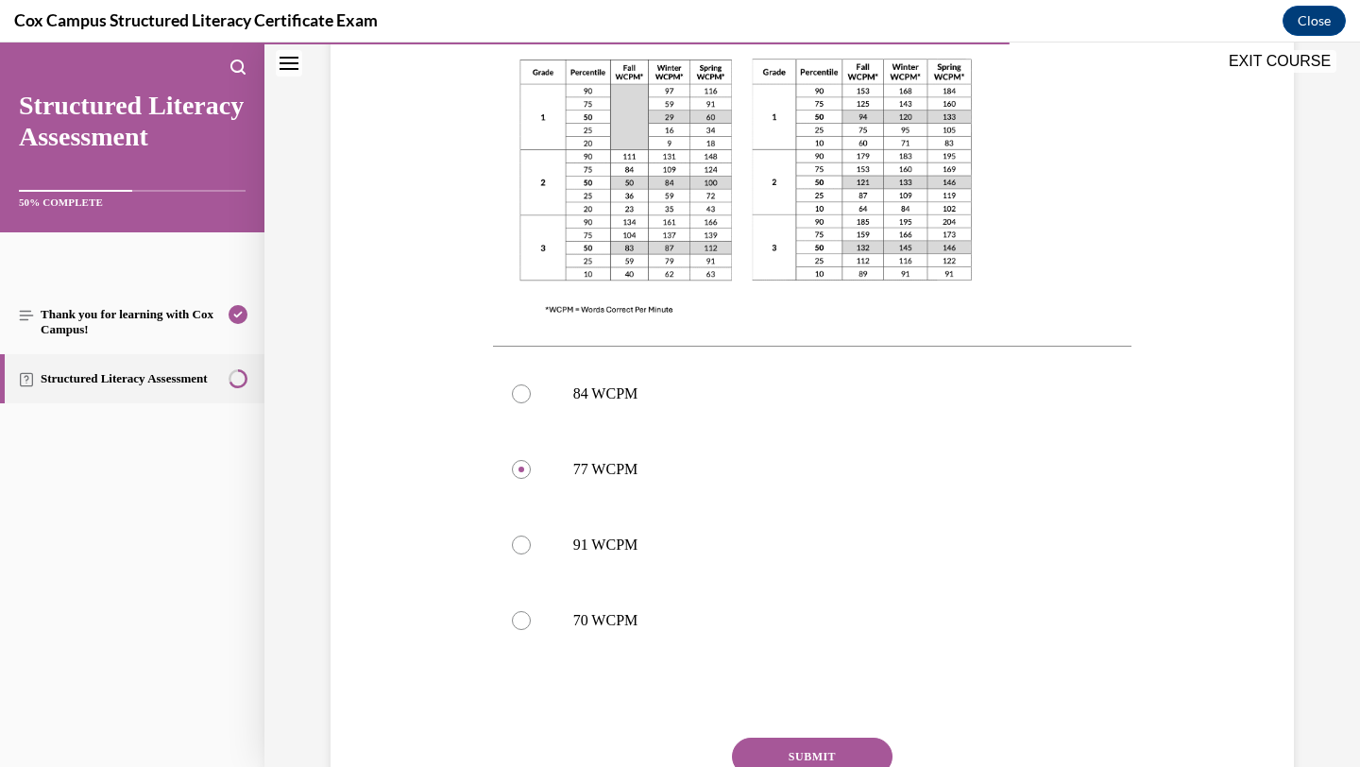
click at [796, 750] on button "SUBMIT" at bounding box center [812, 757] width 161 height 38
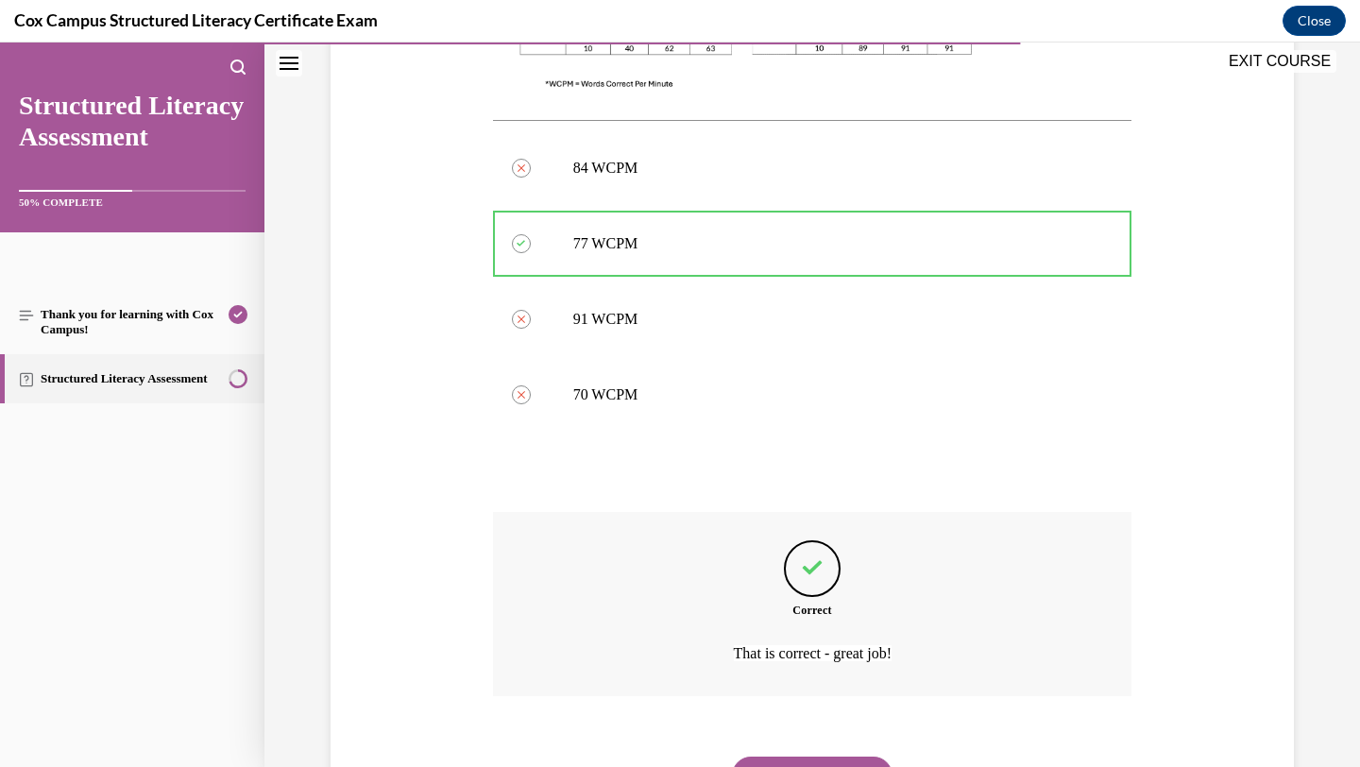
scroll to position [877, 0]
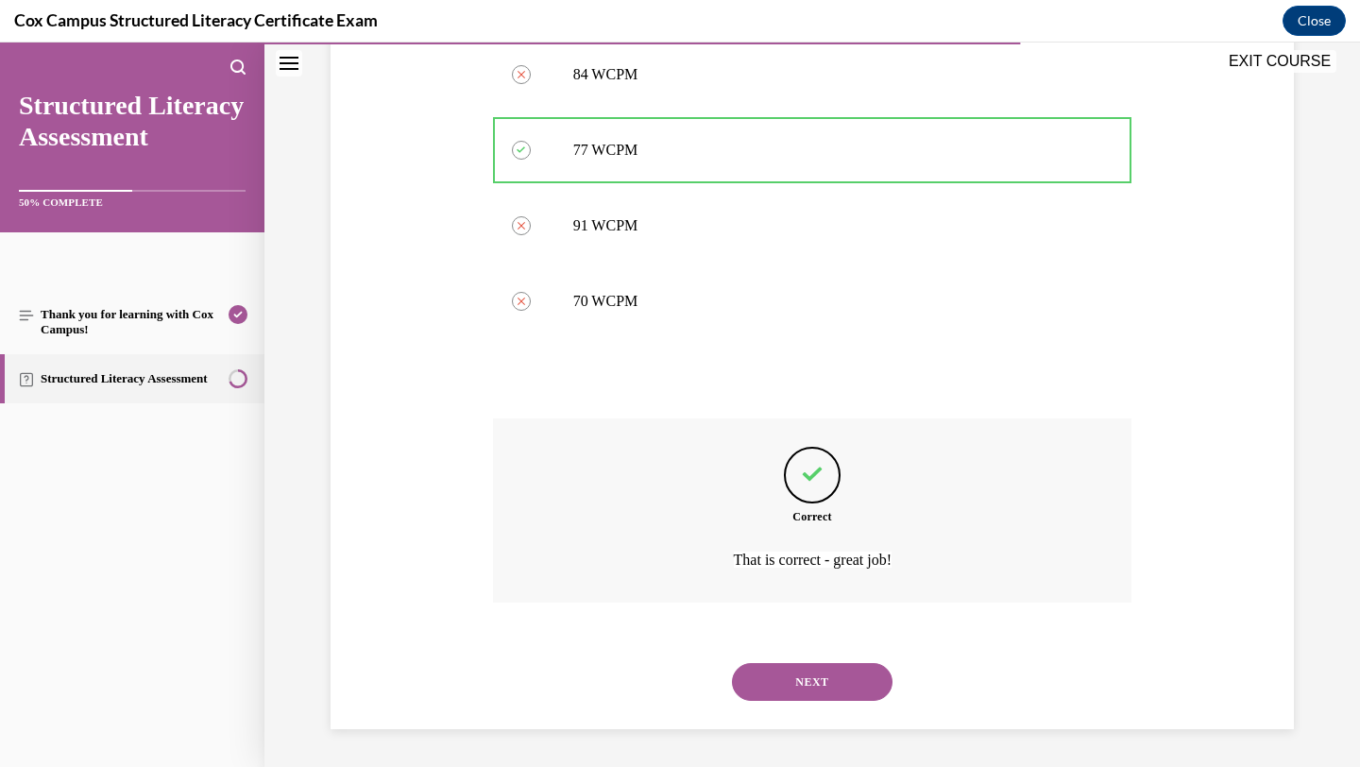
click at [845, 679] on button "NEXT" at bounding box center [812, 682] width 161 height 38
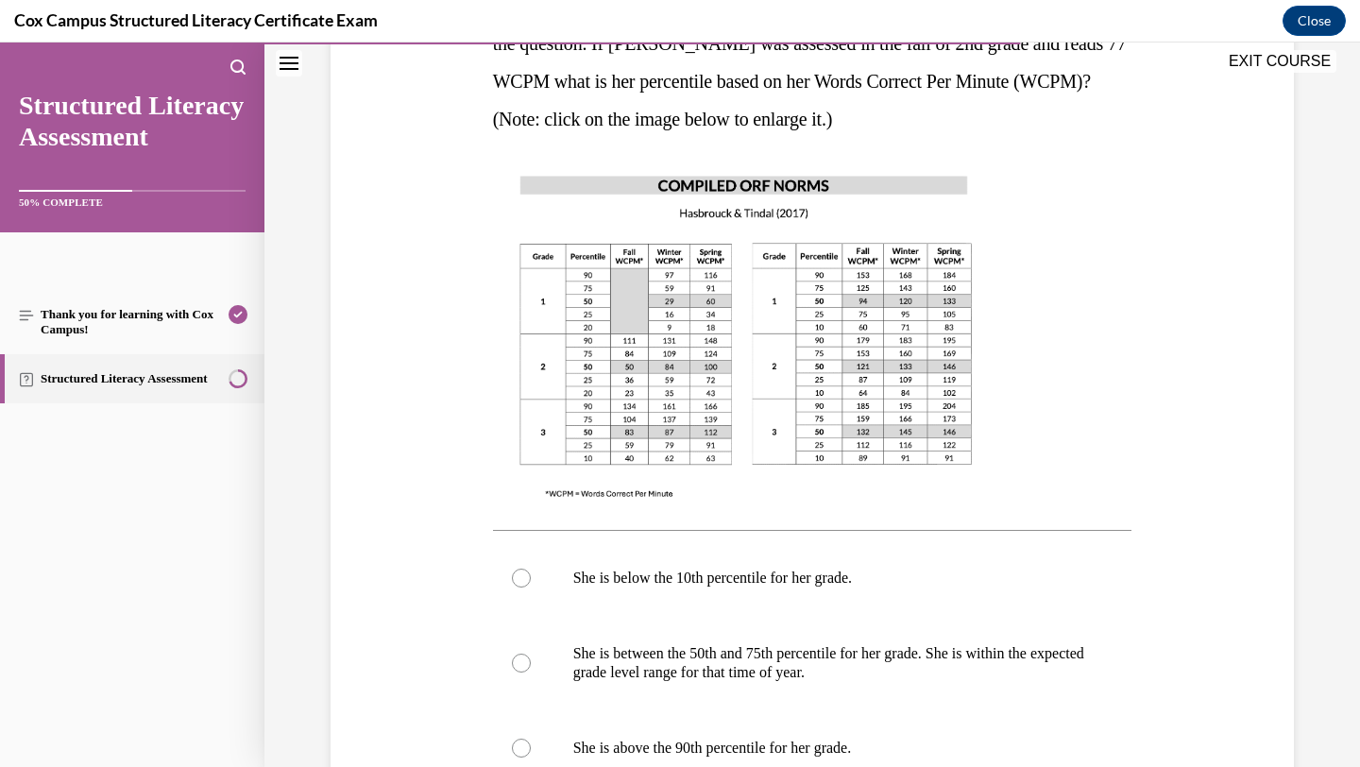
scroll to position [453, 0]
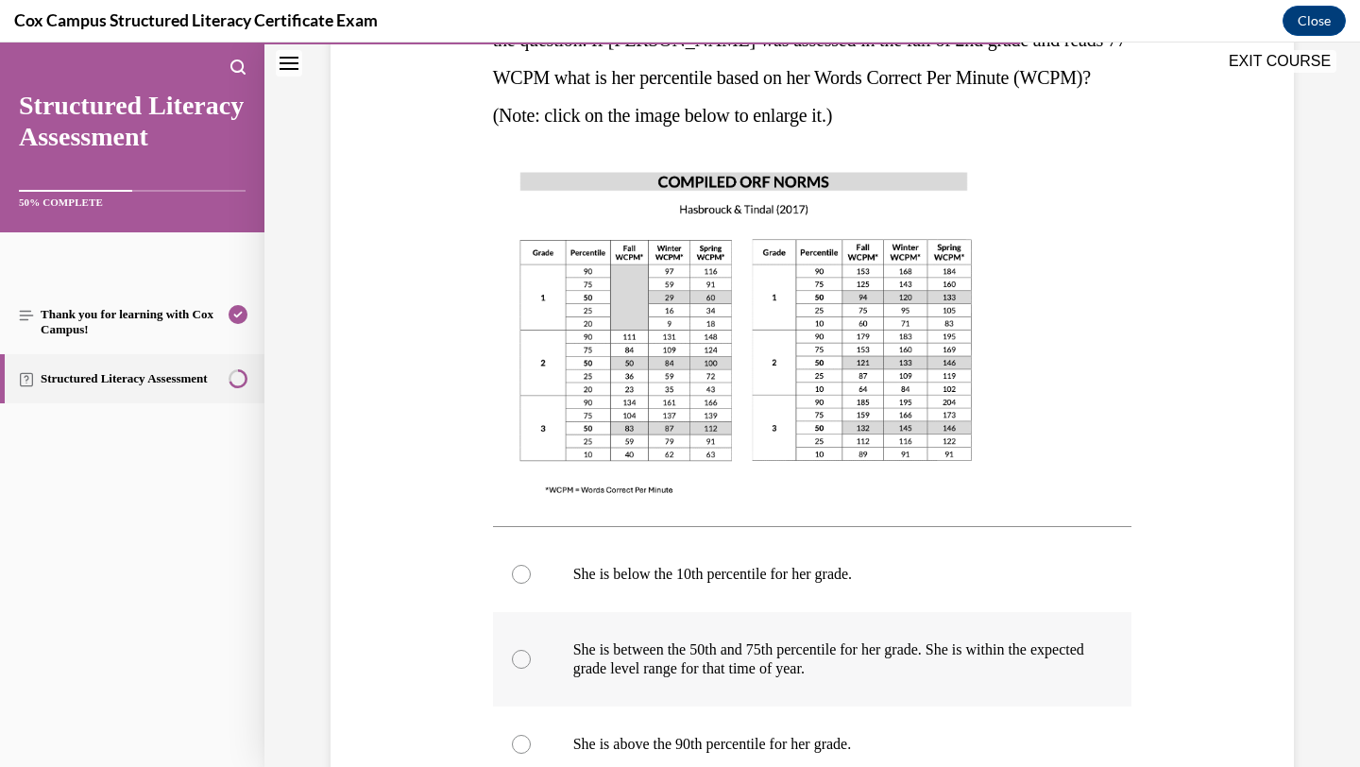
click at [648, 655] on p "She is between the 50th and 75th percentile for her grade. She is within the ex…" at bounding box center [829, 660] width 512 height 38
click at [531, 655] on input "She is between the 50th and 75th percentile for her grade. She is within the ex…" at bounding box center [521, 659] width 19 height 19
radio input "true"
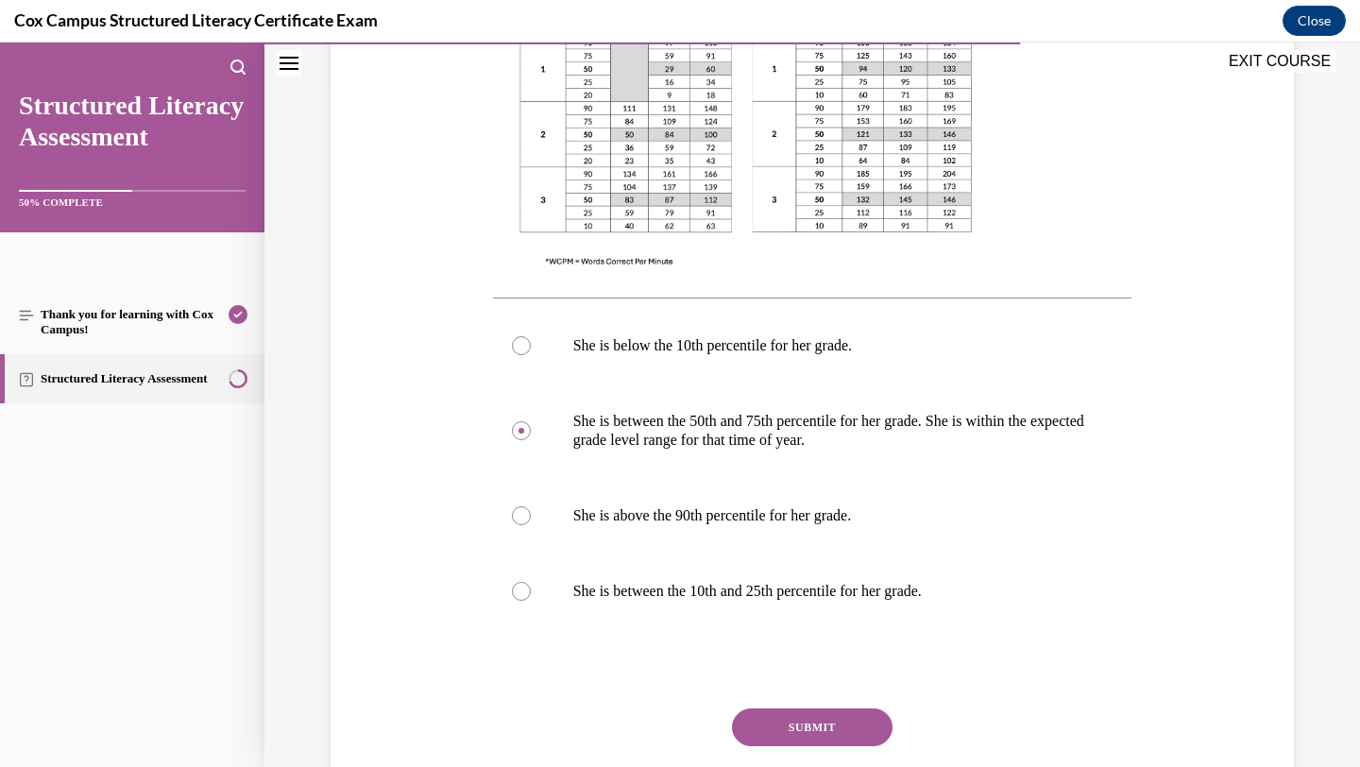
click at [761, 725] on button "SUBMIT" at bounding box center [812, 728] width 161 height 38
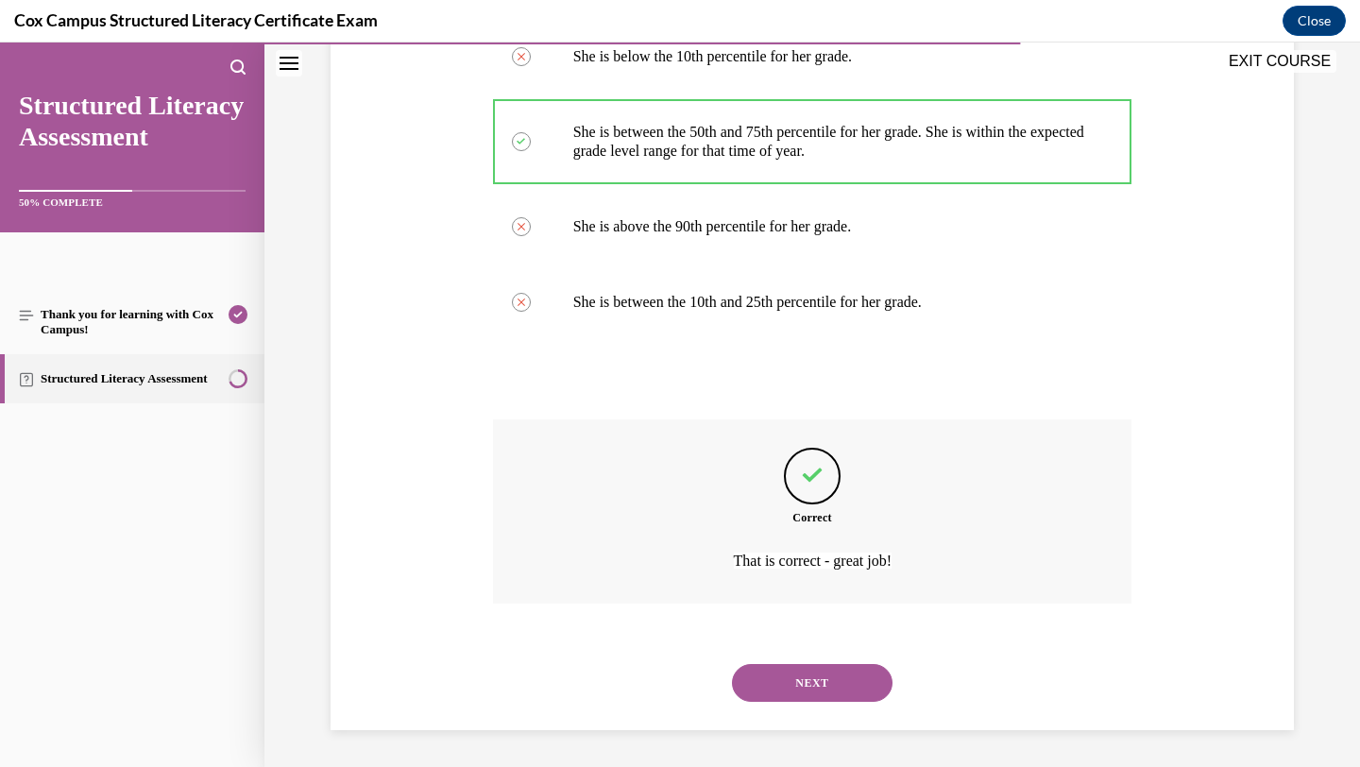
scroll to position [971, 0]
click at [815, 681] on button "NEXT" at bounding box center [812, 682] width 161 height 38
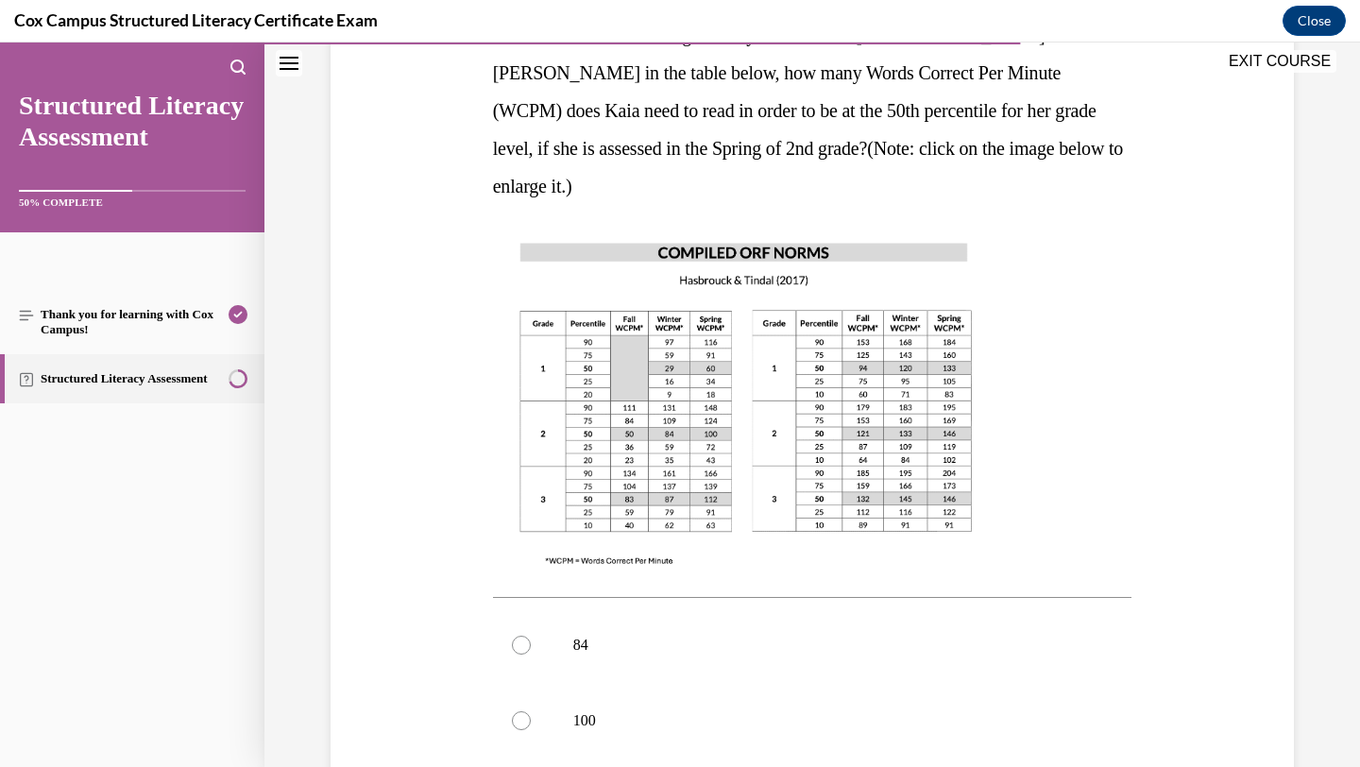
scroll to position [347, 0]
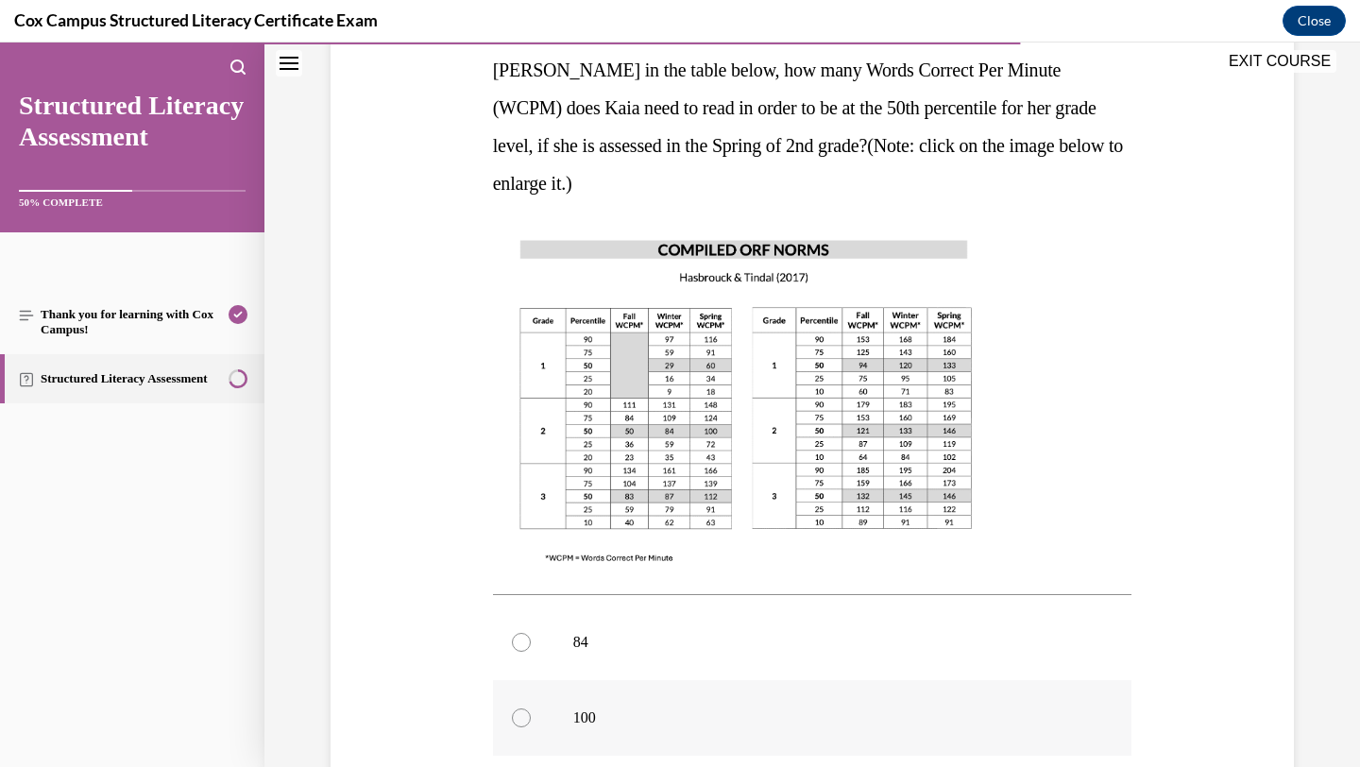
click at [649, 680] on label "100" at bounding box center [813, 718] width 640 height 76
click at [531, 709] on input "100" at bounding box center [521, 718] width 19 height 19
radio input "true"
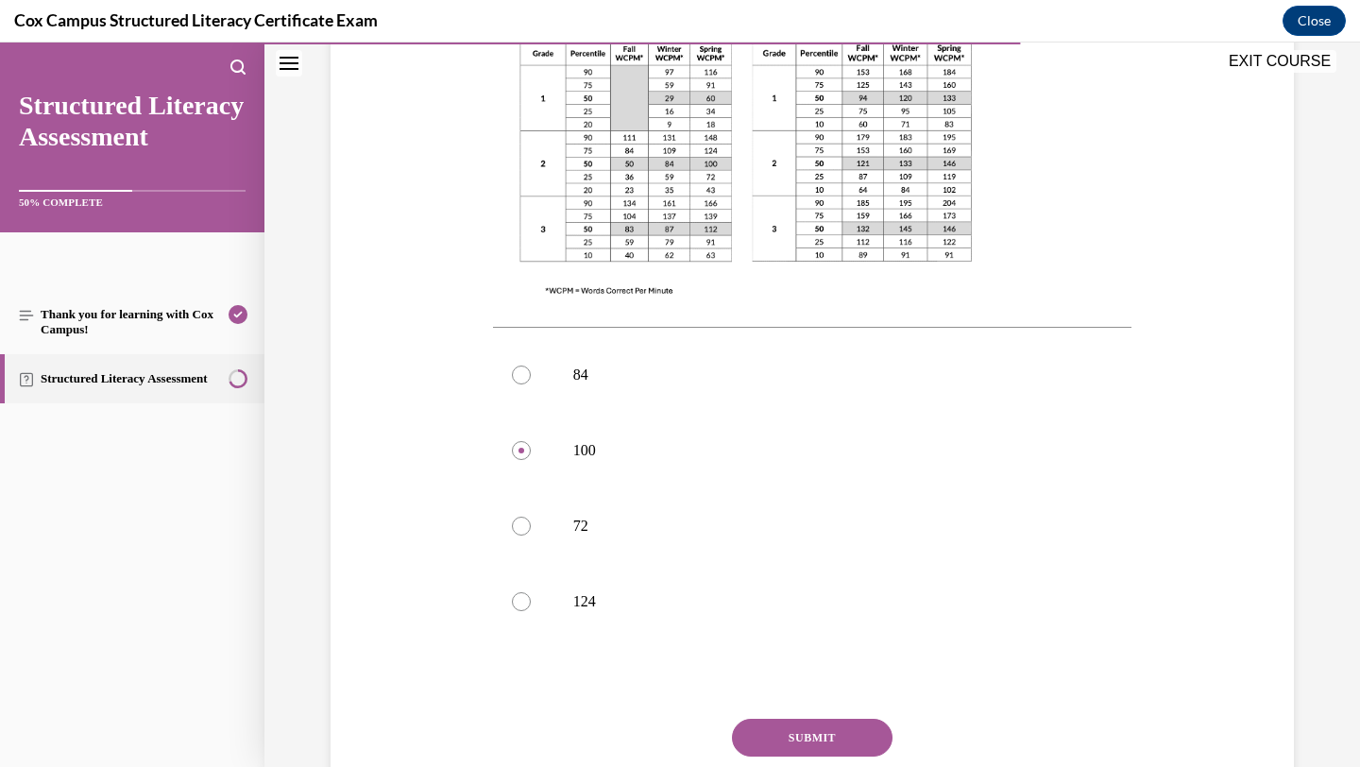
click at [772, 719] on button "SUBMIT" at bounding box center [812, 738] width 161 height 38
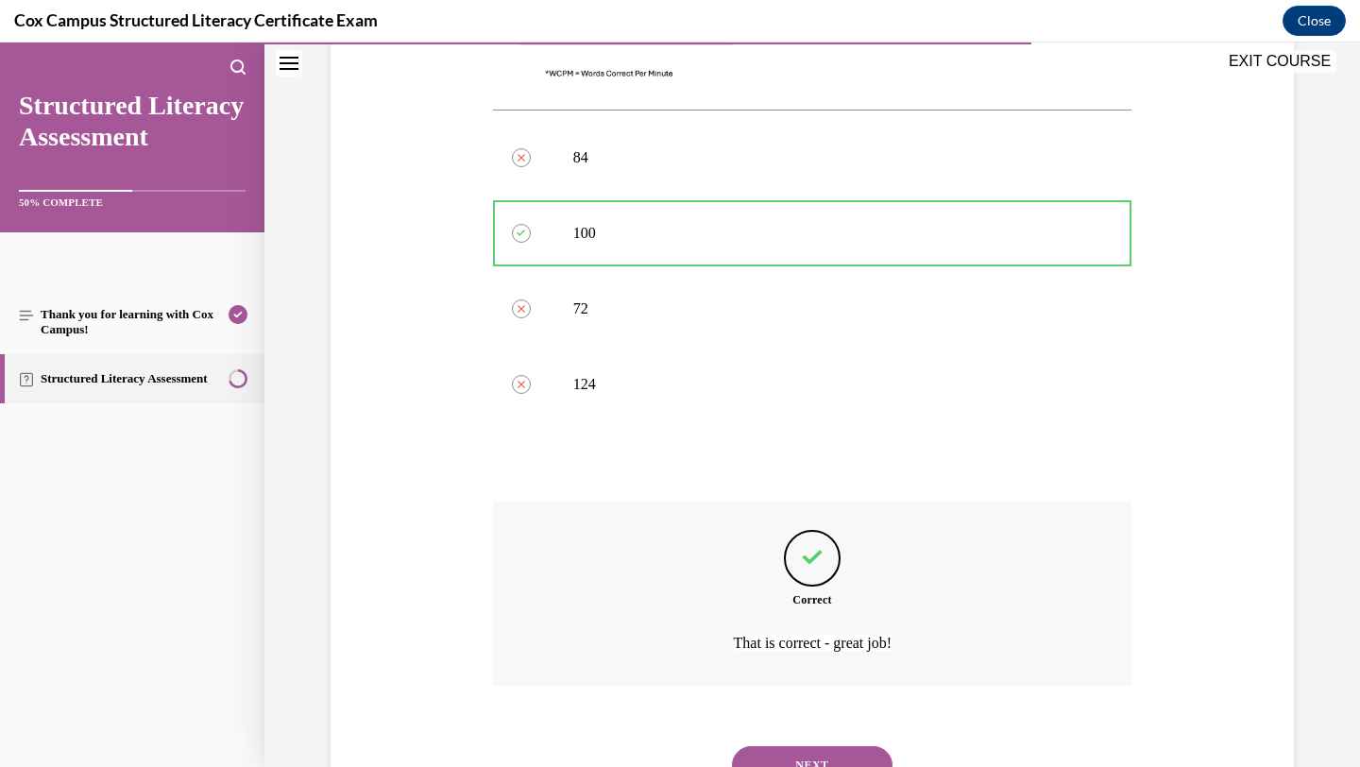
scroll to position [877, 0]
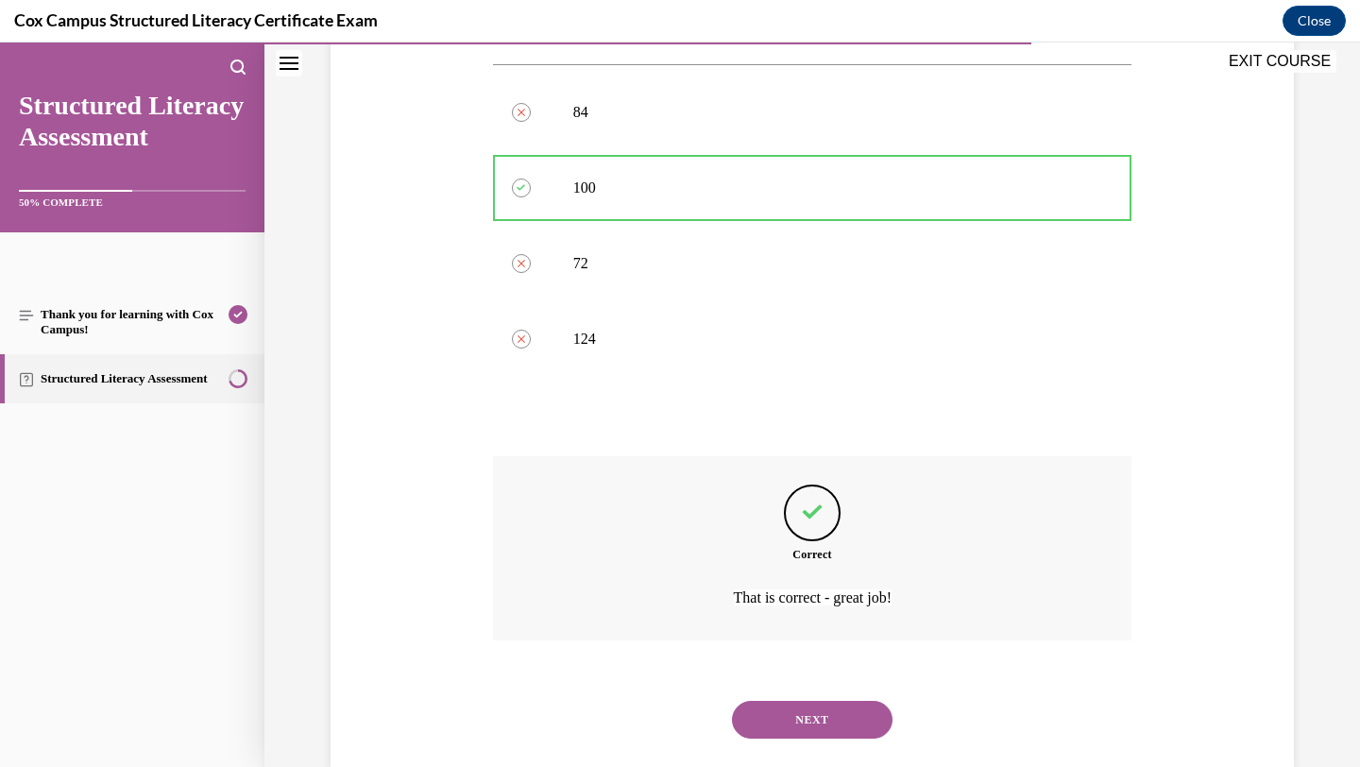
click at [825, 701] on button "NEXT" at bounding box center [812, 720] width 161 height 38
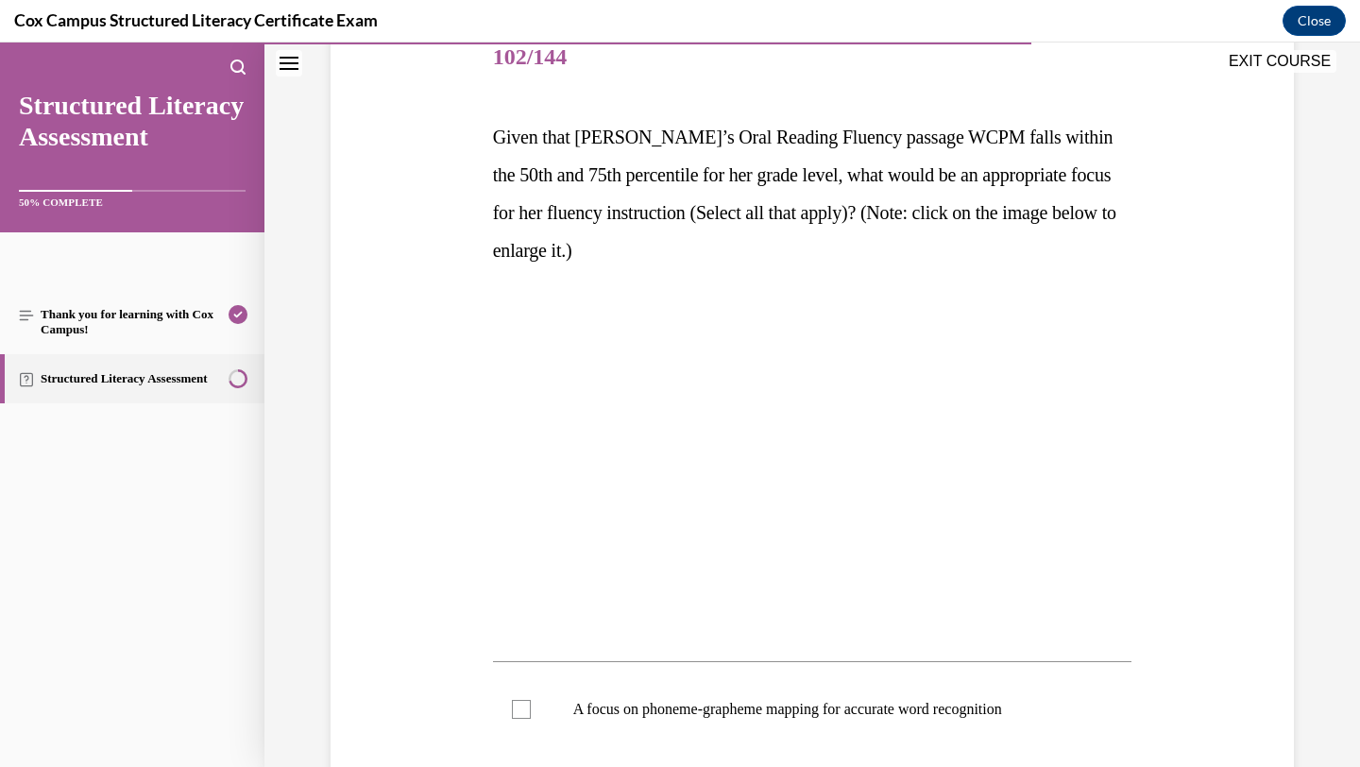
scroll to position [248, 0]
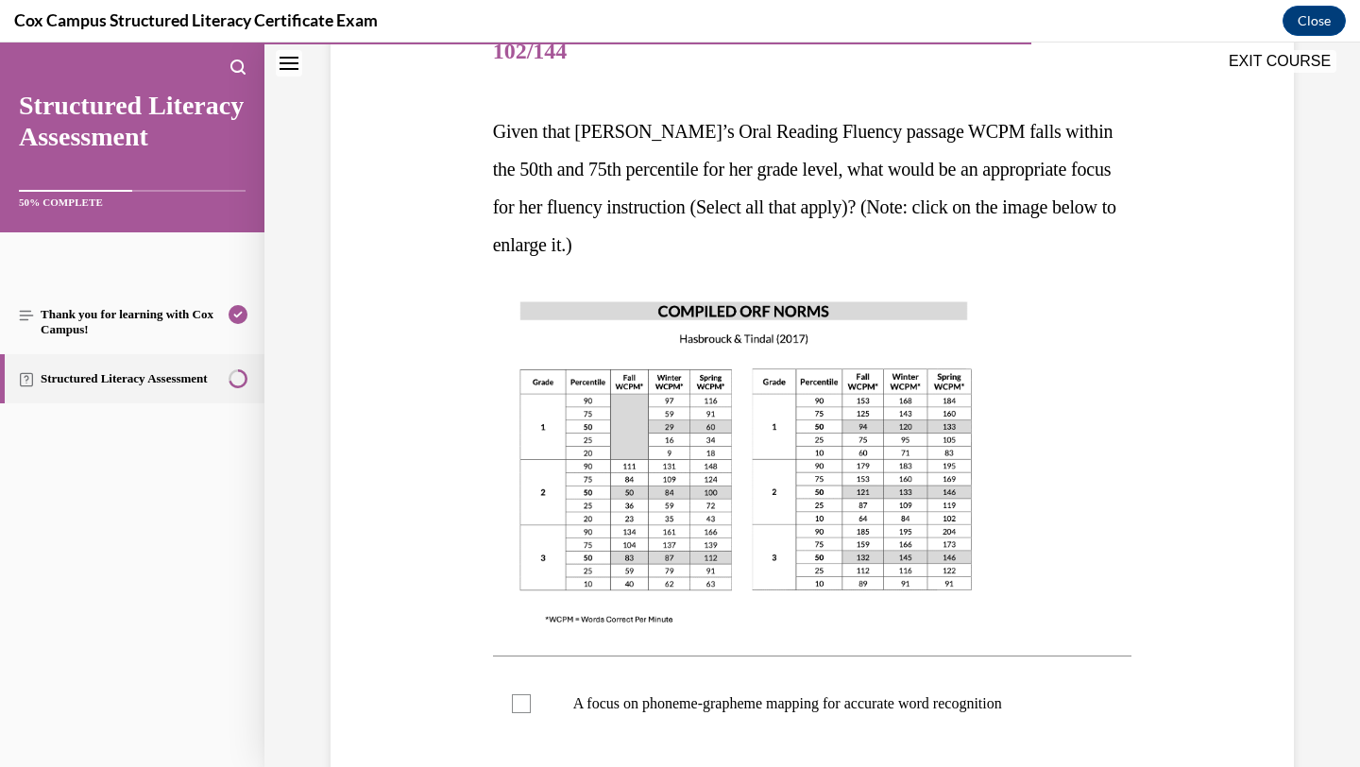
click at [887, 480] on img at bounding box center [746, 461] width 506 height 359
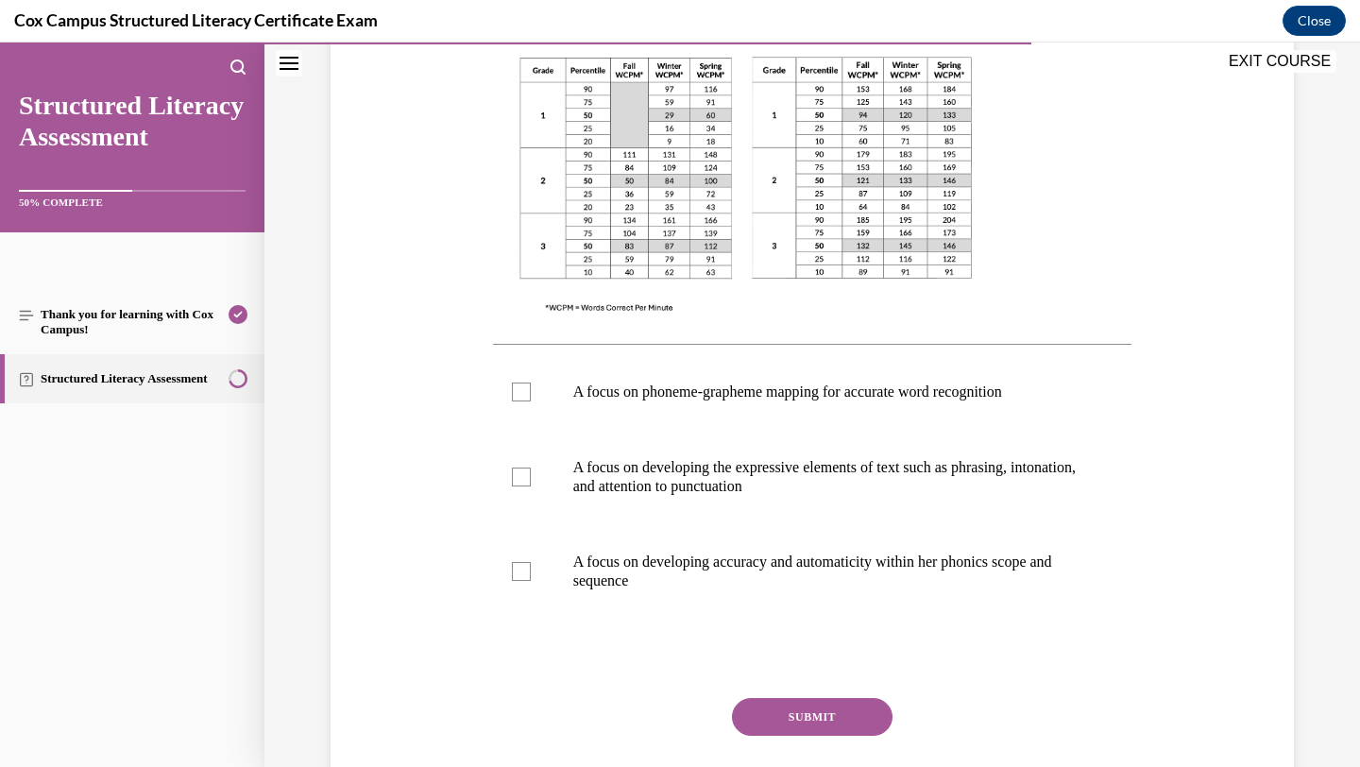
scroll to position [564, 0]
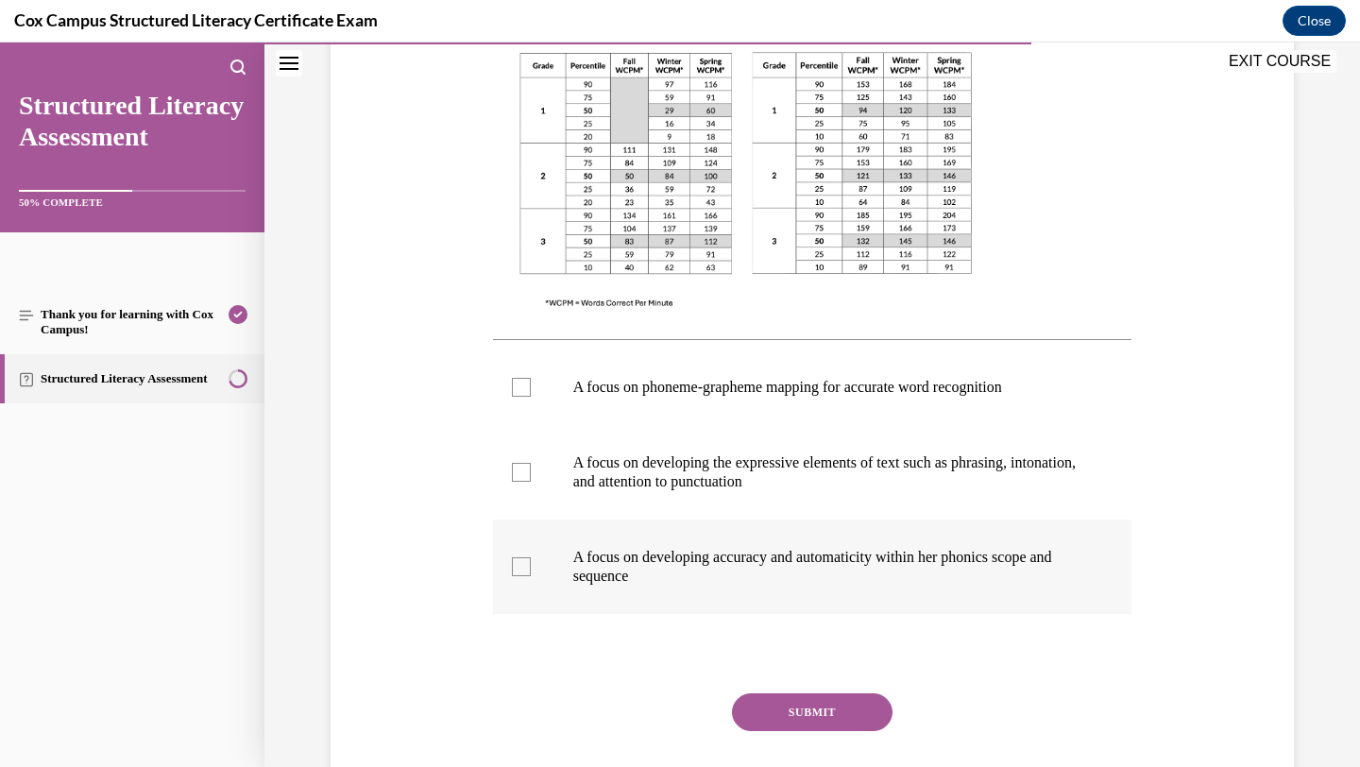
click at [913, 558] on p "A focus on developing accuracy and automaticity within her phonics scope and se…" at bounding box center [829, 567] width 512 height 38
click at [531, 558] on input "A focus on developing accuracy and automaticity within her phonics scope and se…" at bounding box center [521, 566] width 19 height 19
checkbox input "true"
click at [917, 394] on p "A focus on phoneme-grapheme mapping for accurate word recognition" at bounding box center [829, 387] width 512 height 19
click at [531, 394] on input "A focus on phoneme-grapheme mapping for accurate word recognition" at bounding box center [521, 387] width 19 height 19
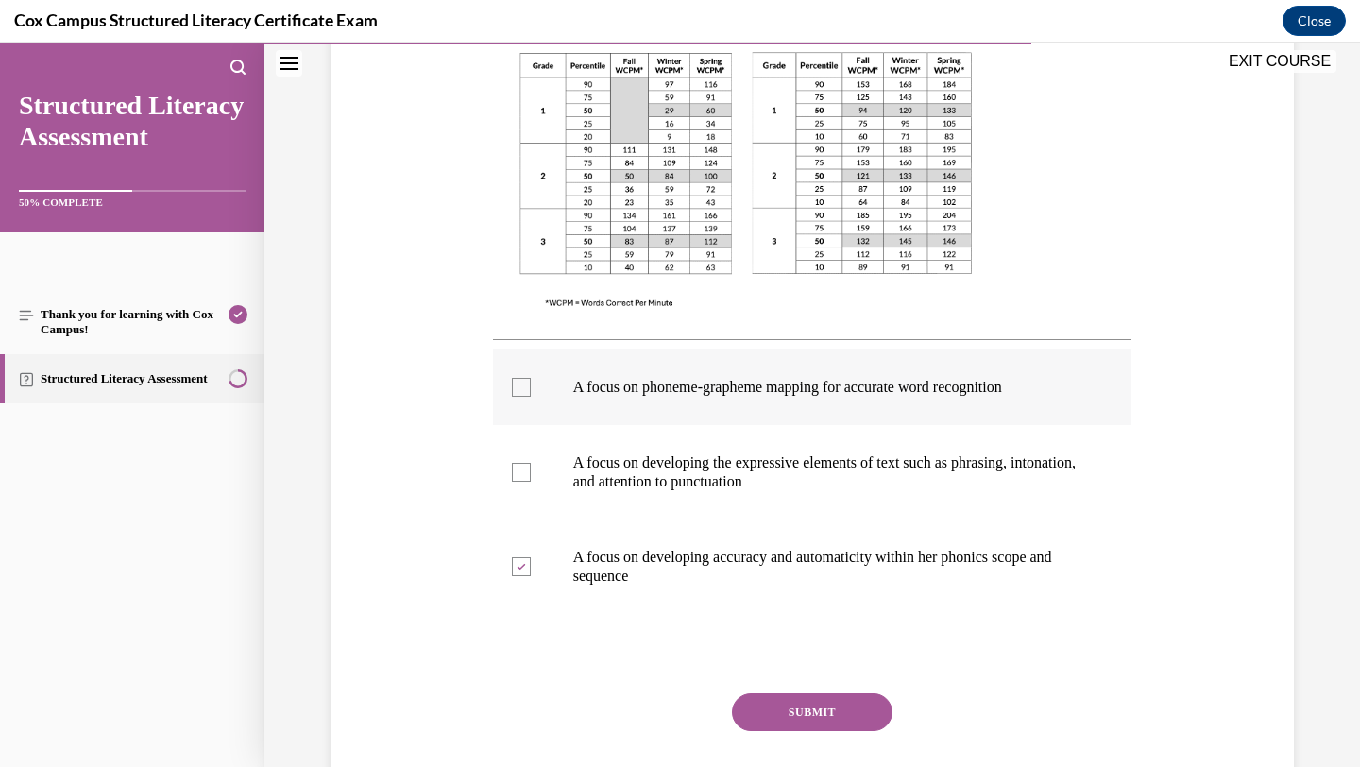
checkbox input "true"
click at [900, 475] on p "A focus on developing the expressive elements of text such as phrasing, intonat…" at bounding box center [829, 472] width 512 height 38
click at [531, 475] on input "A focus on developing the expressive elements of text such as phrasing, intonat…" at bounding box center [521, 472] width 19 height 19
checkbox input "true"
click at [847, 704] on button "SUBMIT" at bounding box center [812, 712] width 161 height 38
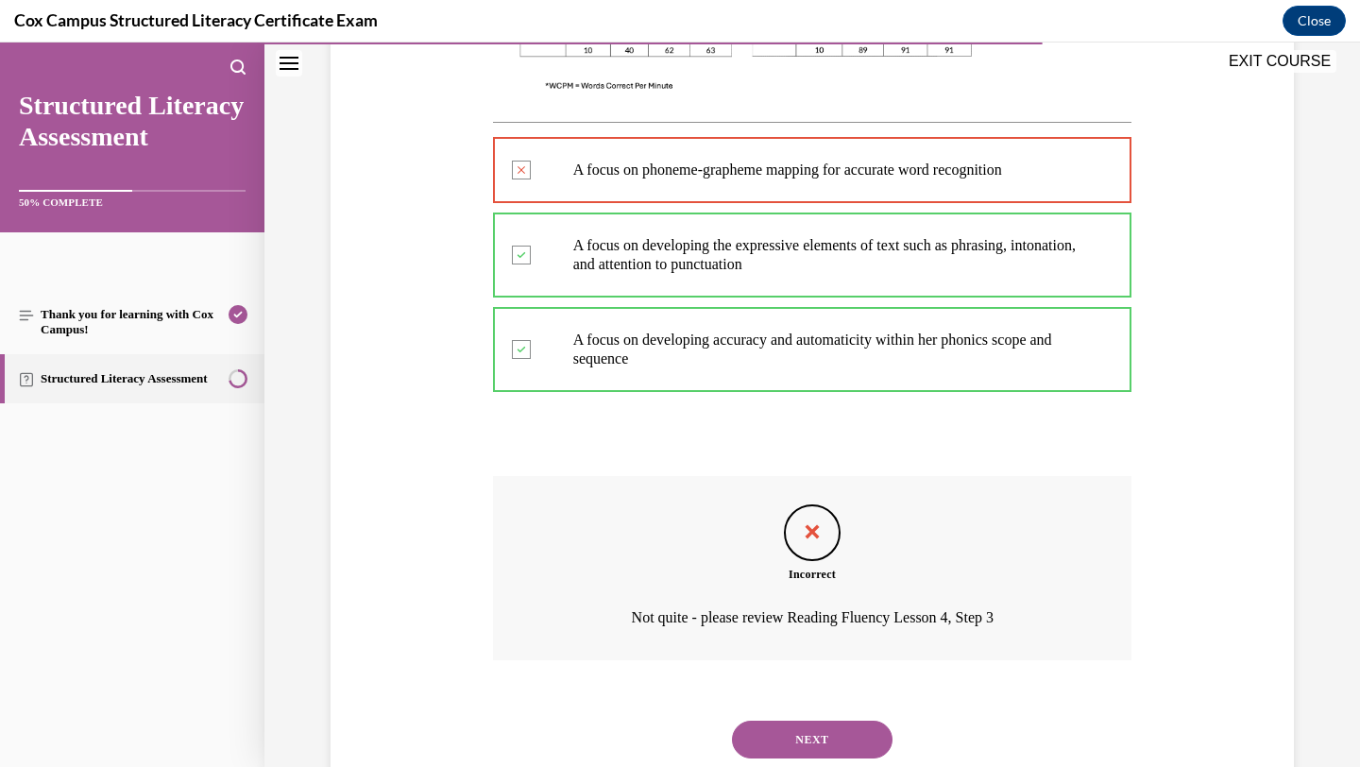
scroll to position [839, 0]
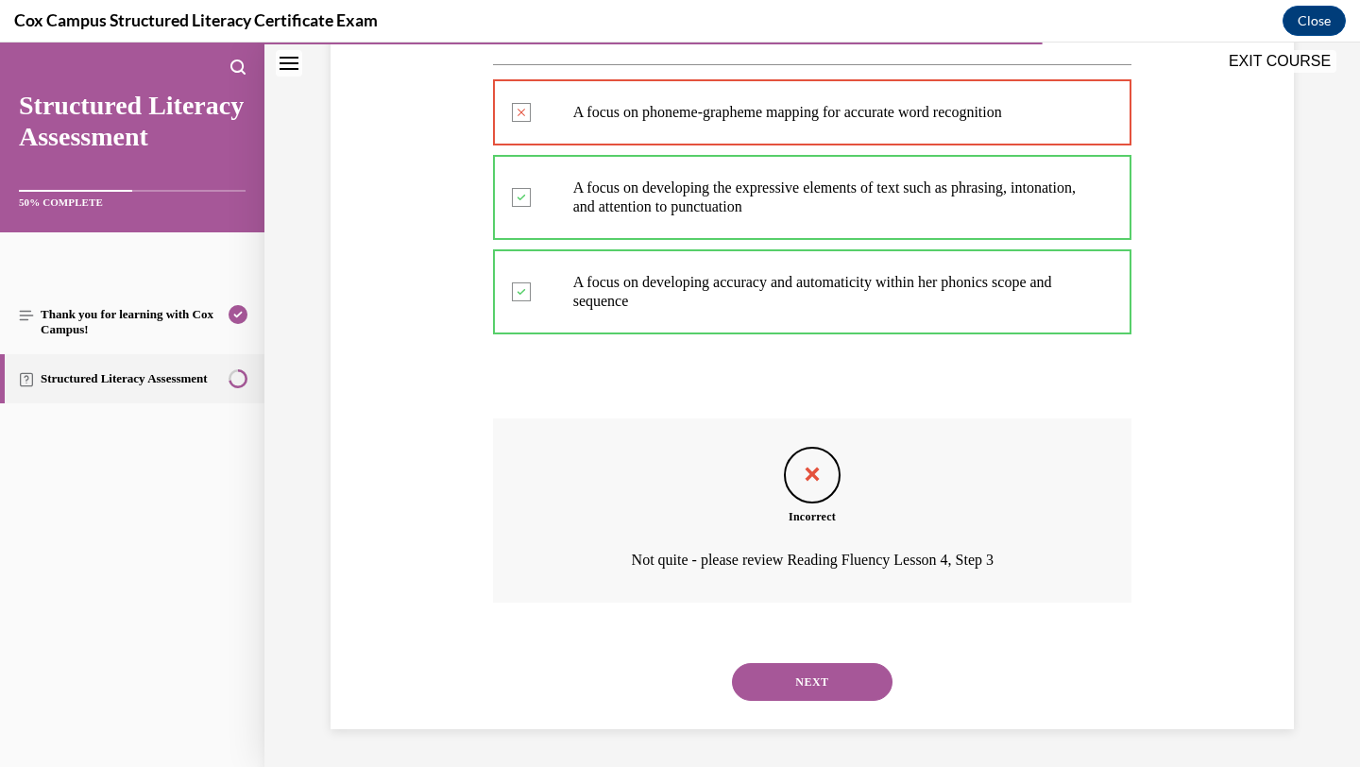
click at [850, 676] on button "NEXT" at bounding box center [812, 682] width 161 height 38
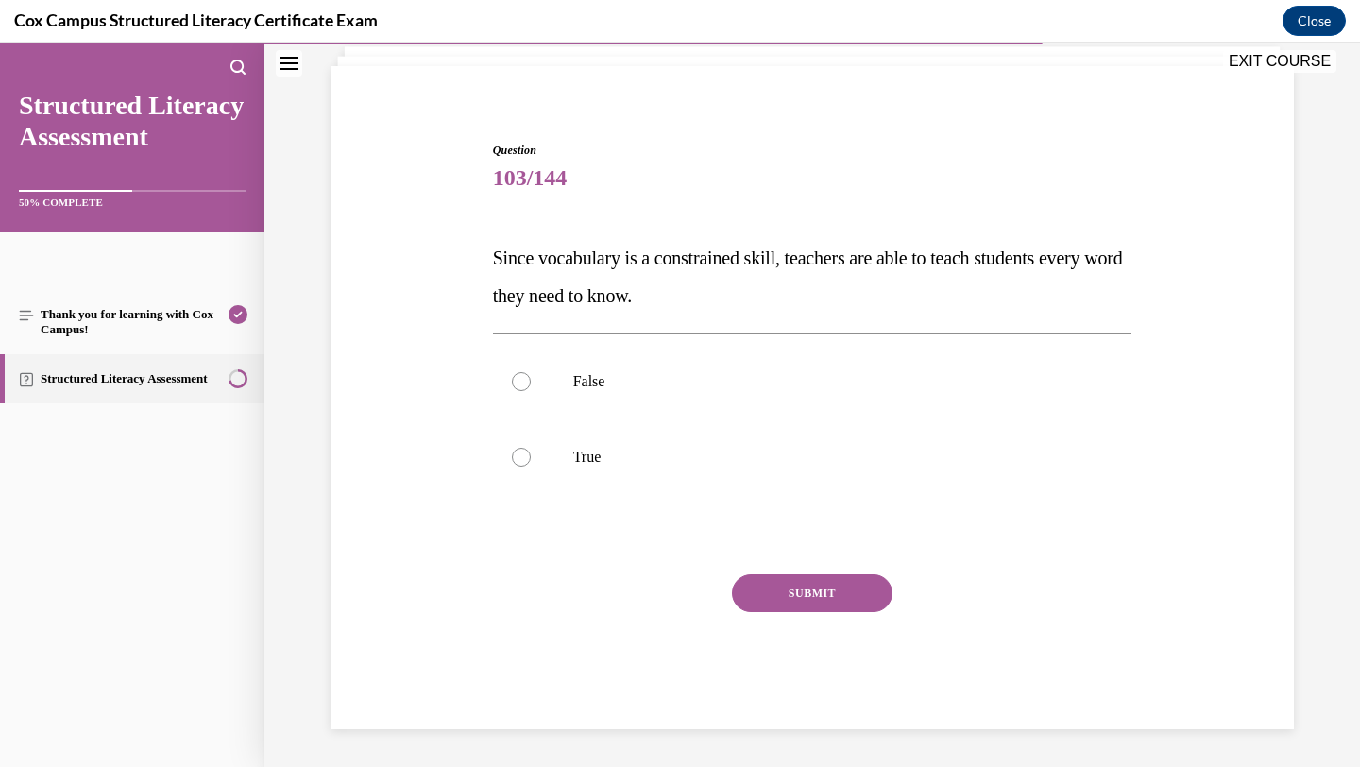
scroll to position [121, 0]
click at [790, 360] on label "False" at bounding box center [813, 382] width 640 height 76
click at [531, 372] on input "False" at bounding box center [521, 381] width 19 height 19
radio input "true"
click at [803, 601] on button "SUBMIT" at bounding box center [812, 593] width 161 height 38
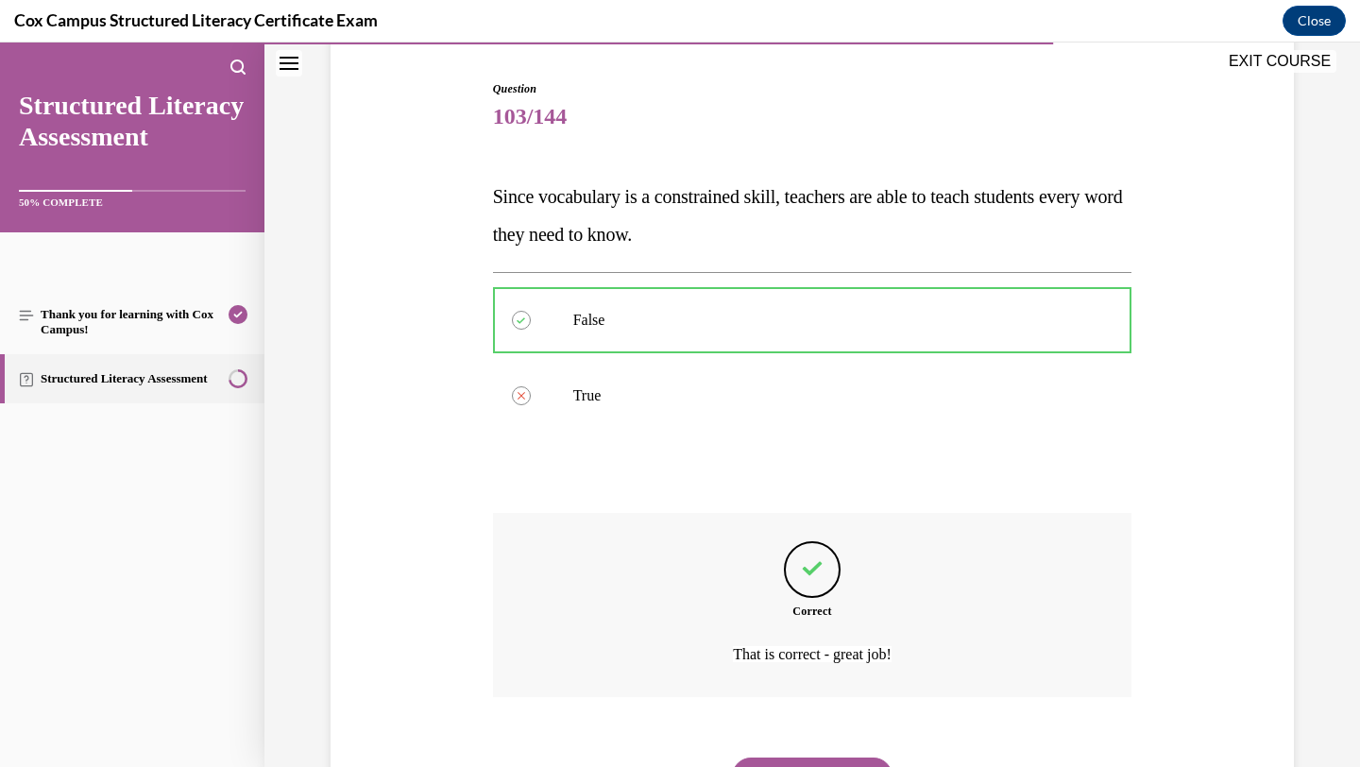
scroll to position [277, 0]
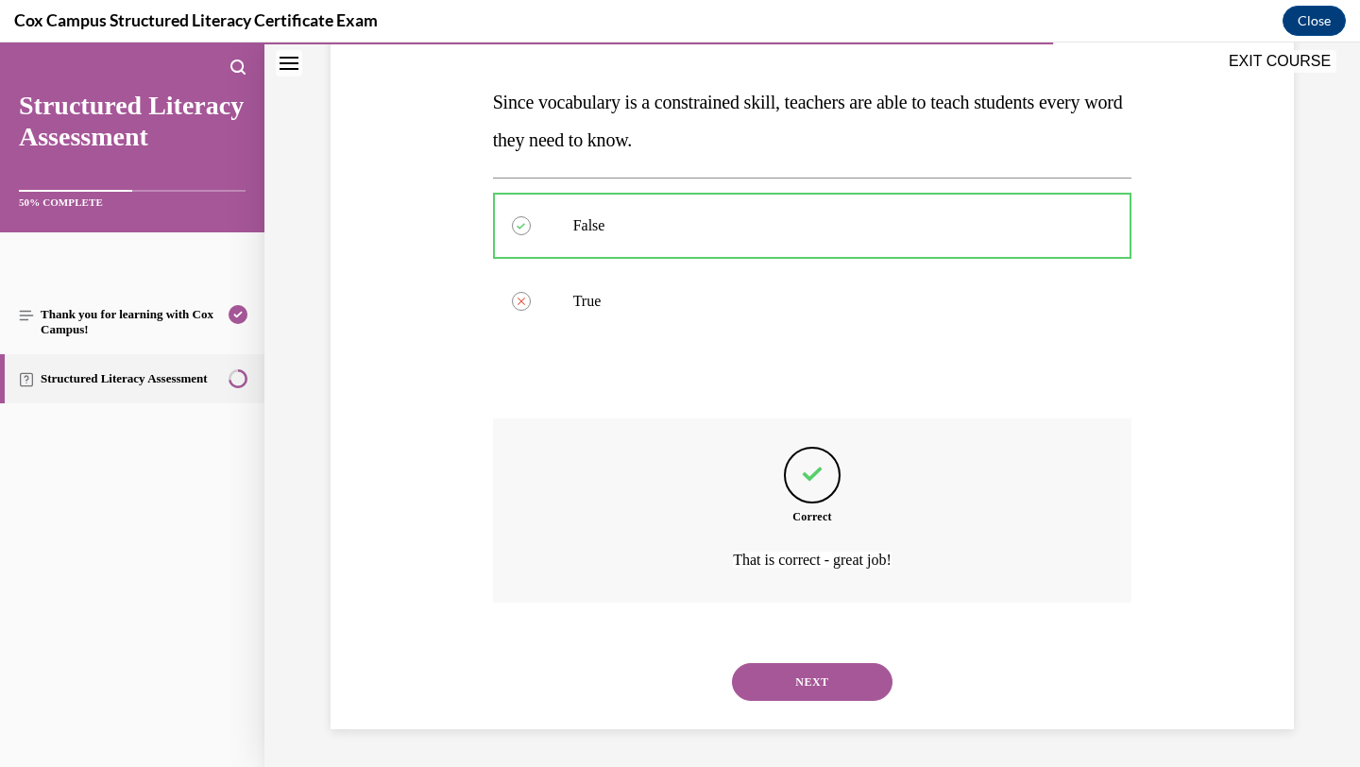
click at [820, 678] on button "NEXT" at bounding box center [812, 682] width 161 height 38
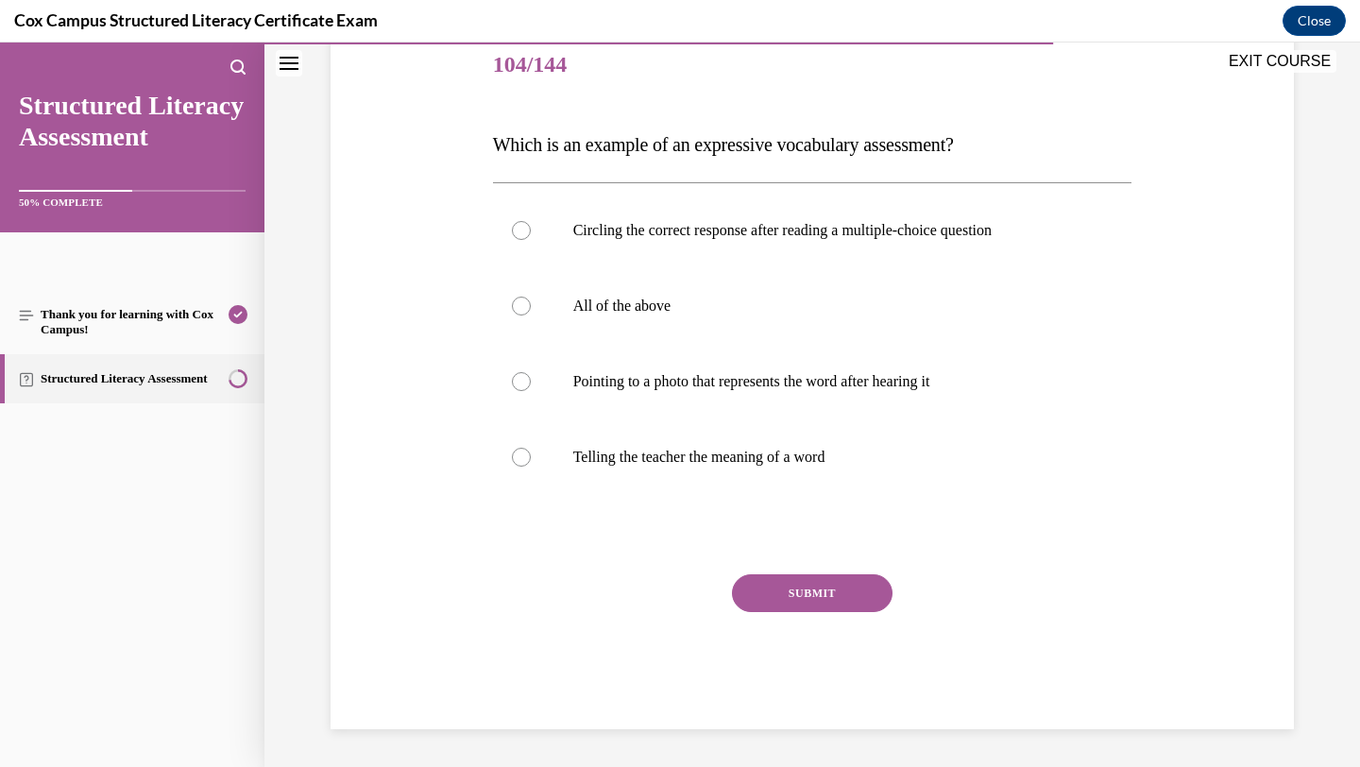
scroll to position [210, 0]
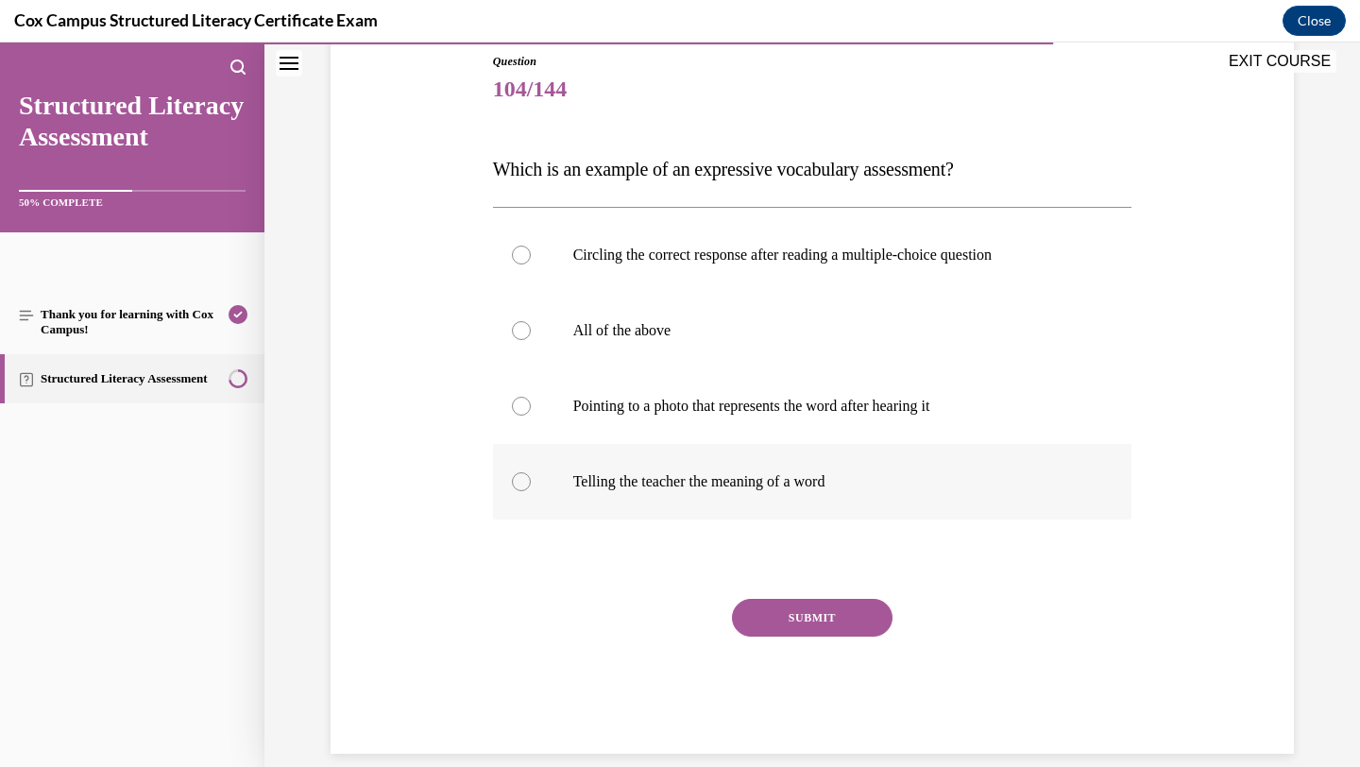
click at [750, 492] on label "Telling the teacher the meaning of a word" at bounding box center [813, 482] width 640 height 76
click at [531, 491] on input "Telling the teacher the meaning of a word" at bounding box center [521, 481] width 19 height 19
radio input "true"
click at [779, 622] on button "SUBMIT" at bounding box center [812, 618] width 161 height 38
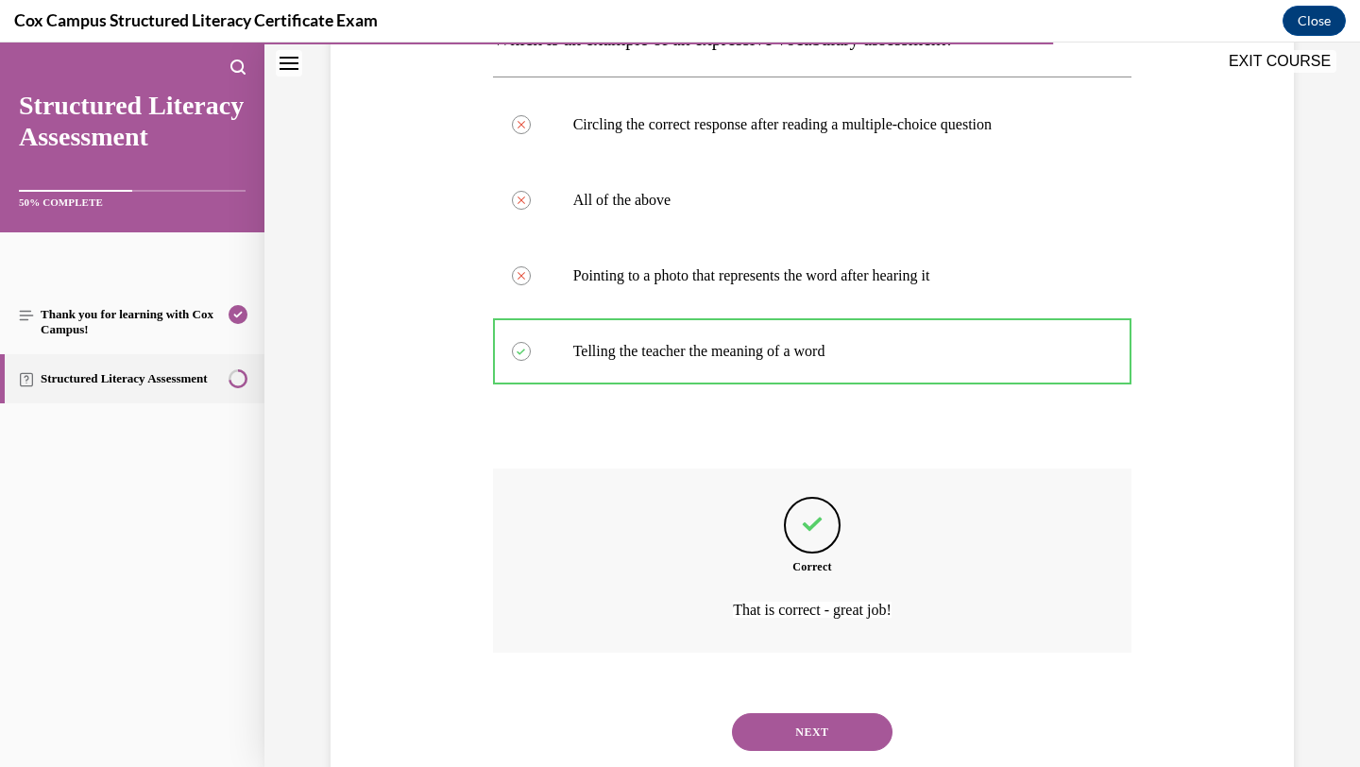
scroll to position [390, 0]
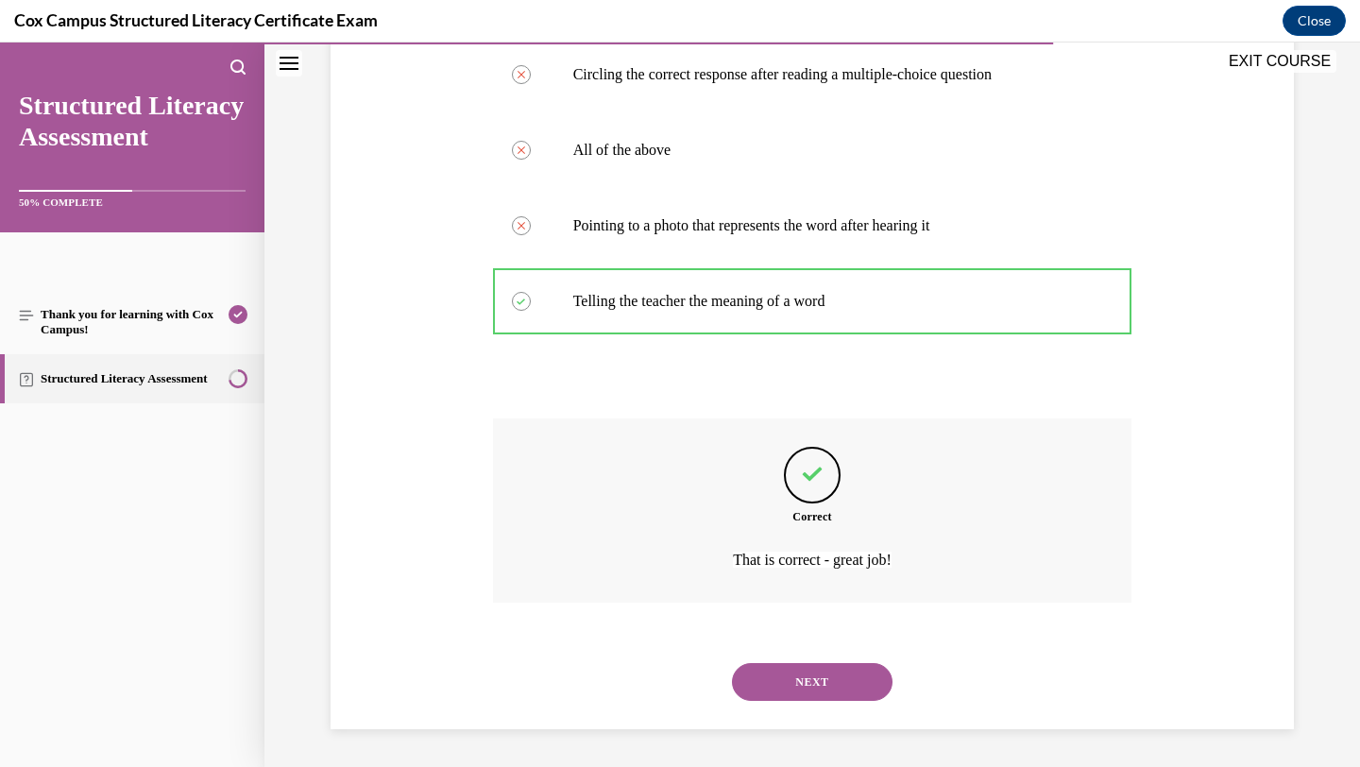
click at [838, 679] on button "NEXT" at bounding box center [812, 682] width 161 height 38
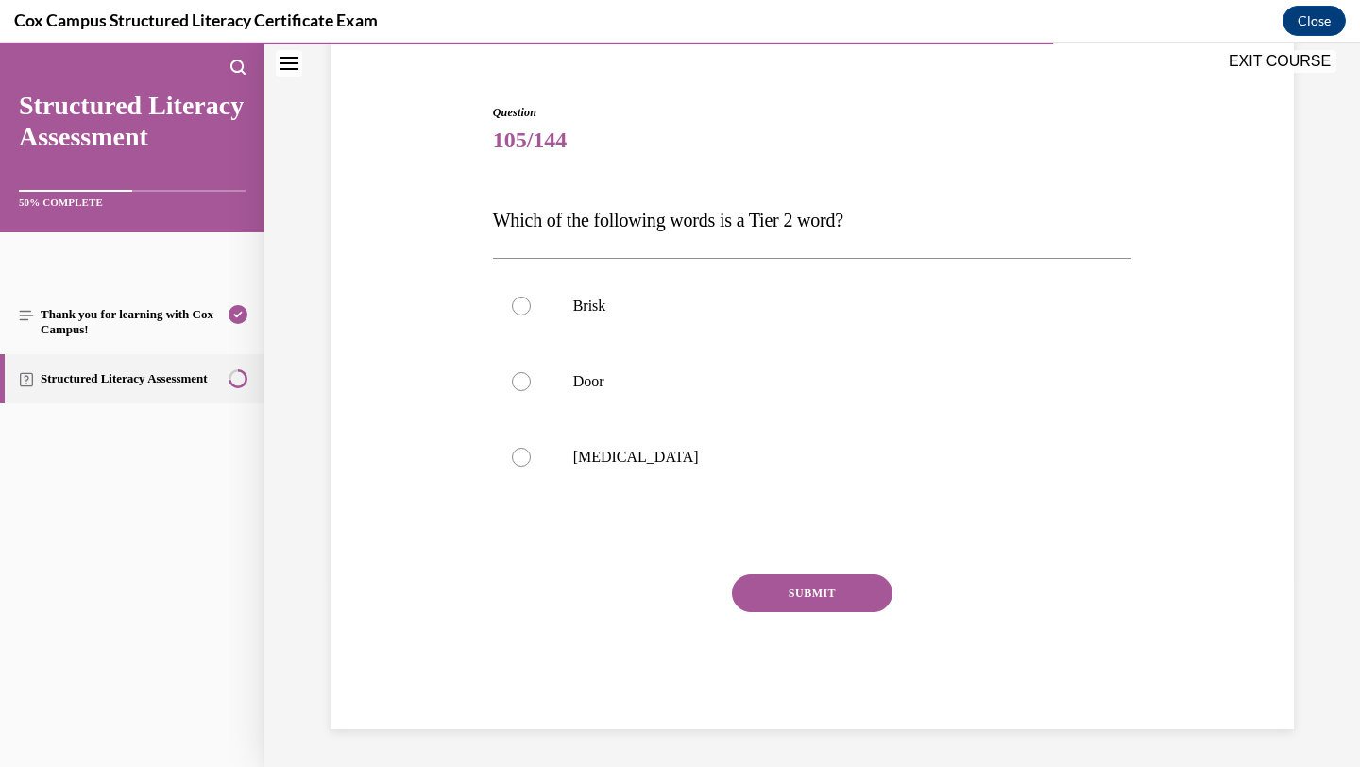
scroll to position [159, 0]
click at [818, 299] on p "Brisk" at bounding box center [829, 306] width 512 height 19
click at [531, 299] on input "Brisk" at bounding box center [521, 306] width 19 height 19
radio input "true"
click at [780, 599] on button "SUBMIT" at bounding box center [812, 593] width 161 height 38
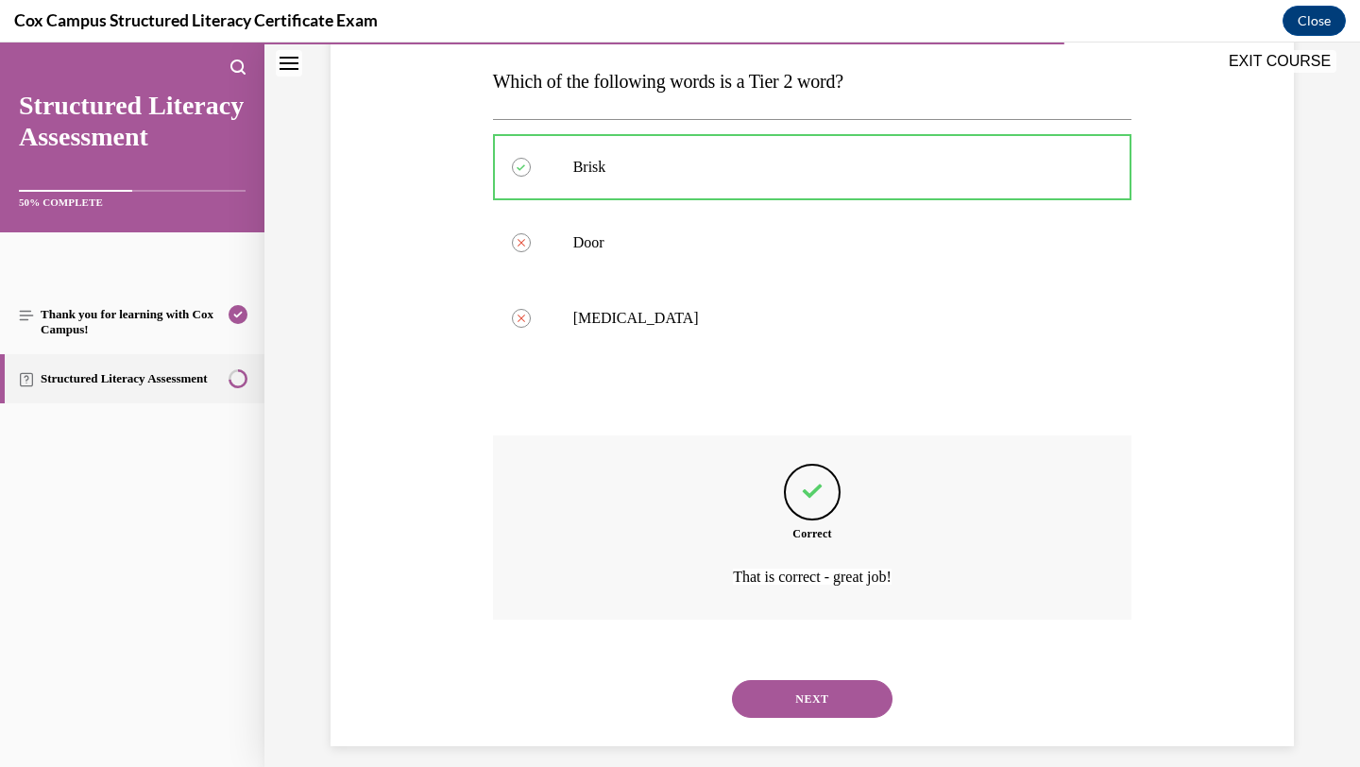
scroll to position [315, 0]
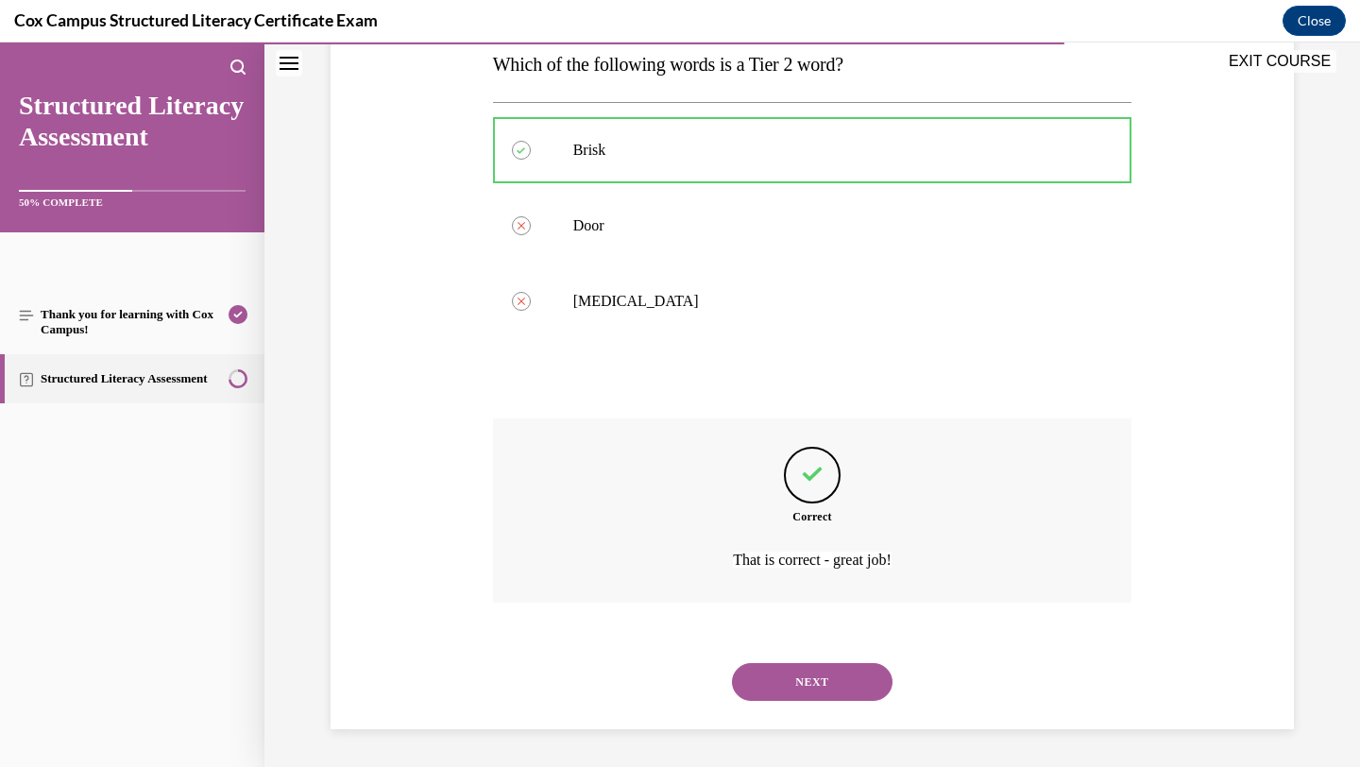
click at [811, 677] on button "NEXT" at bounding box center [812, 682] width 161 height 38
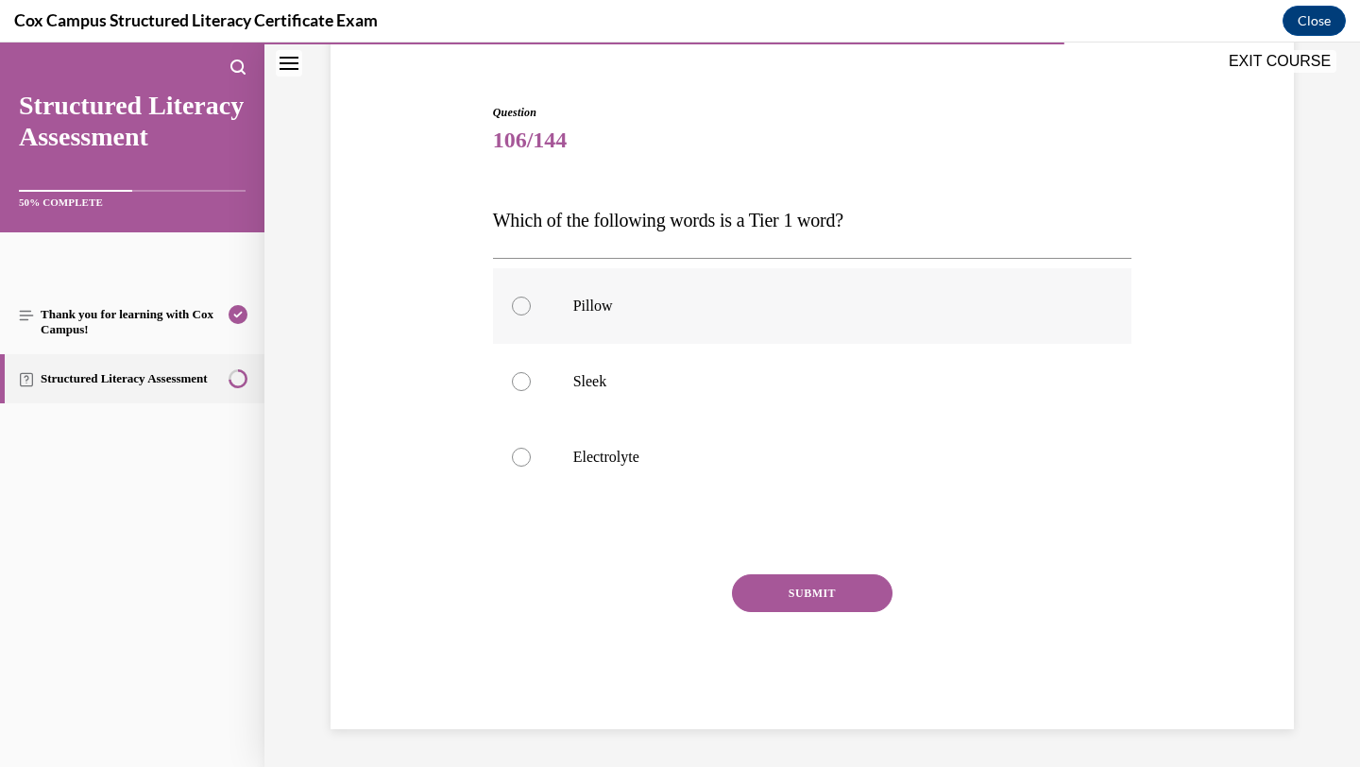
click at [832, 297] on p "Pillow" at bounding box center [829, 306] width 512 height 19
click at [531, 297] on input "Pillow" at bounding box center [521, 306] width 19 height 19
radio input "true"
click at [796, 591] on button "SUBMIT" at bounding box center [812, 593] width 161 height 38
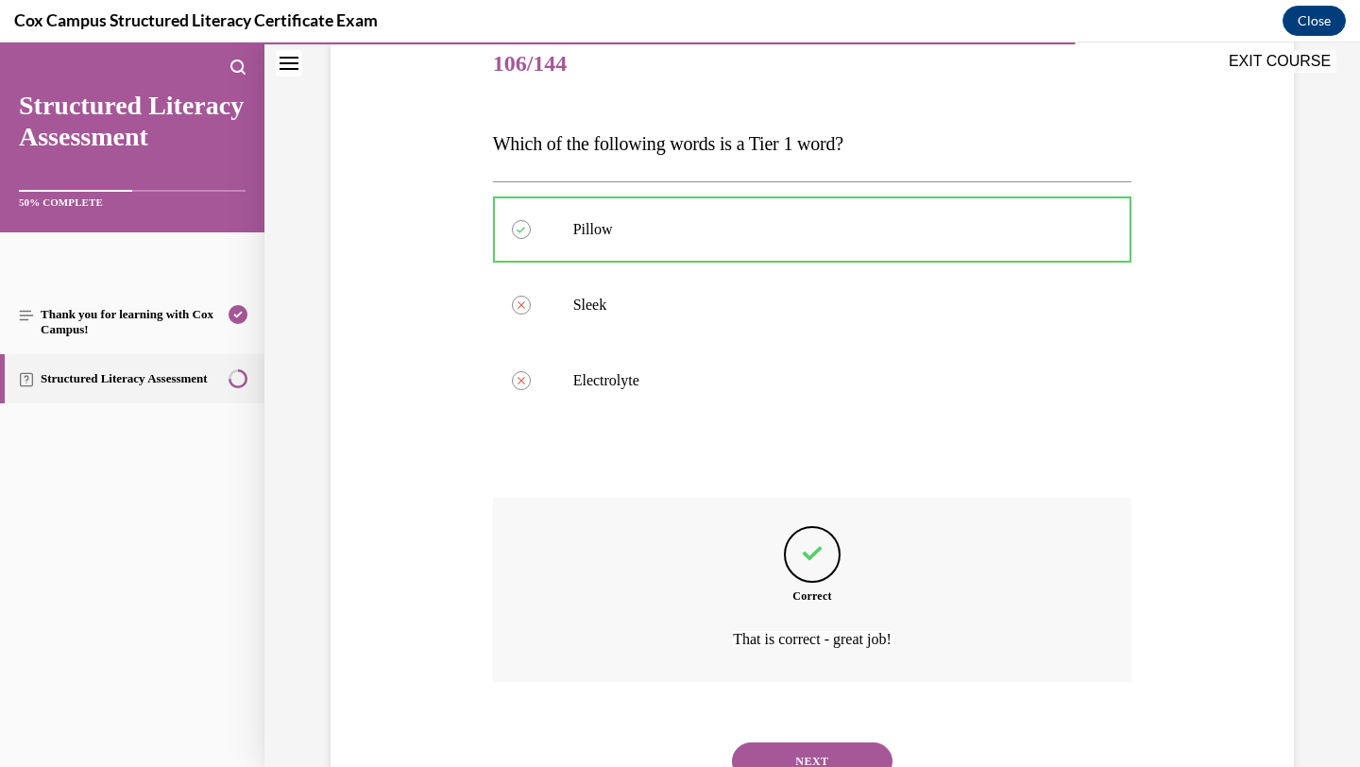
scroll to position [315, 0]
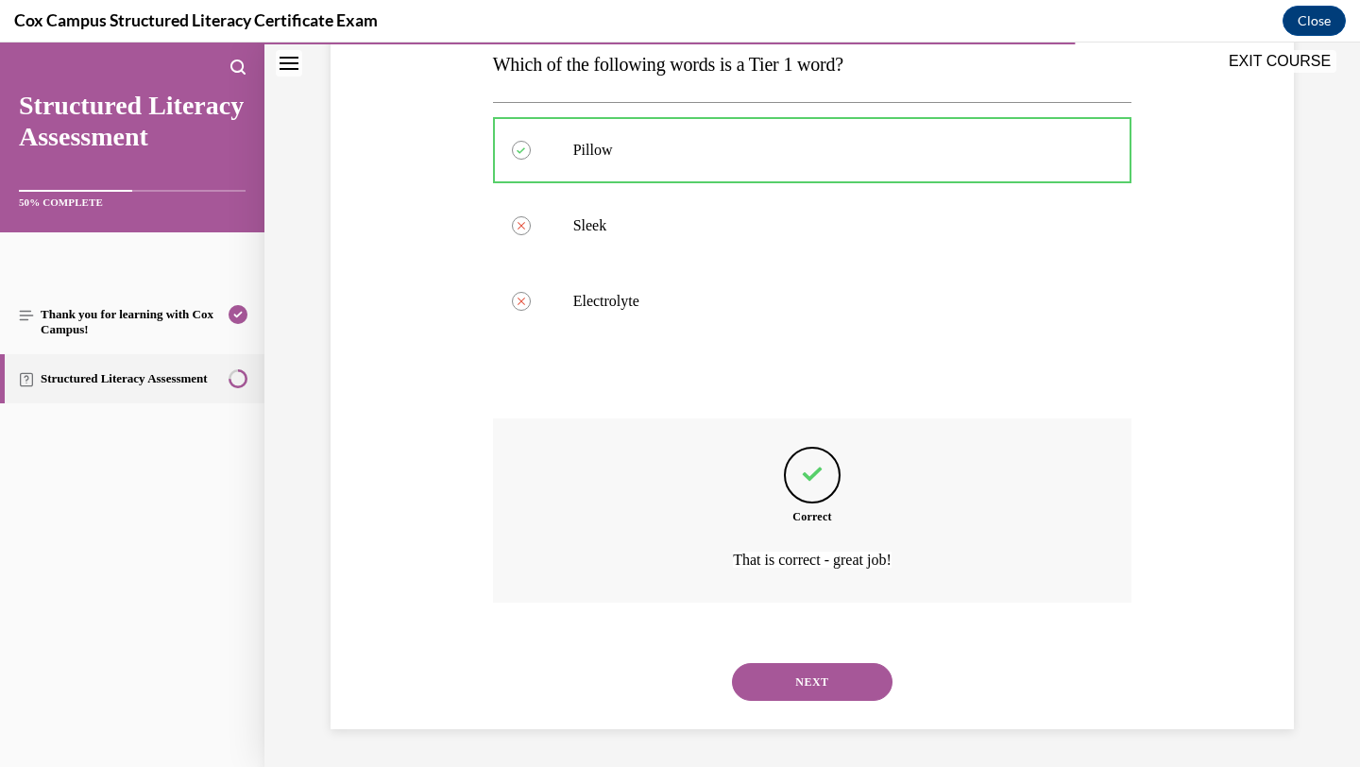
click at [812, 681] on button "NEXT" at bounding box center [812, 682] width 161 height 38
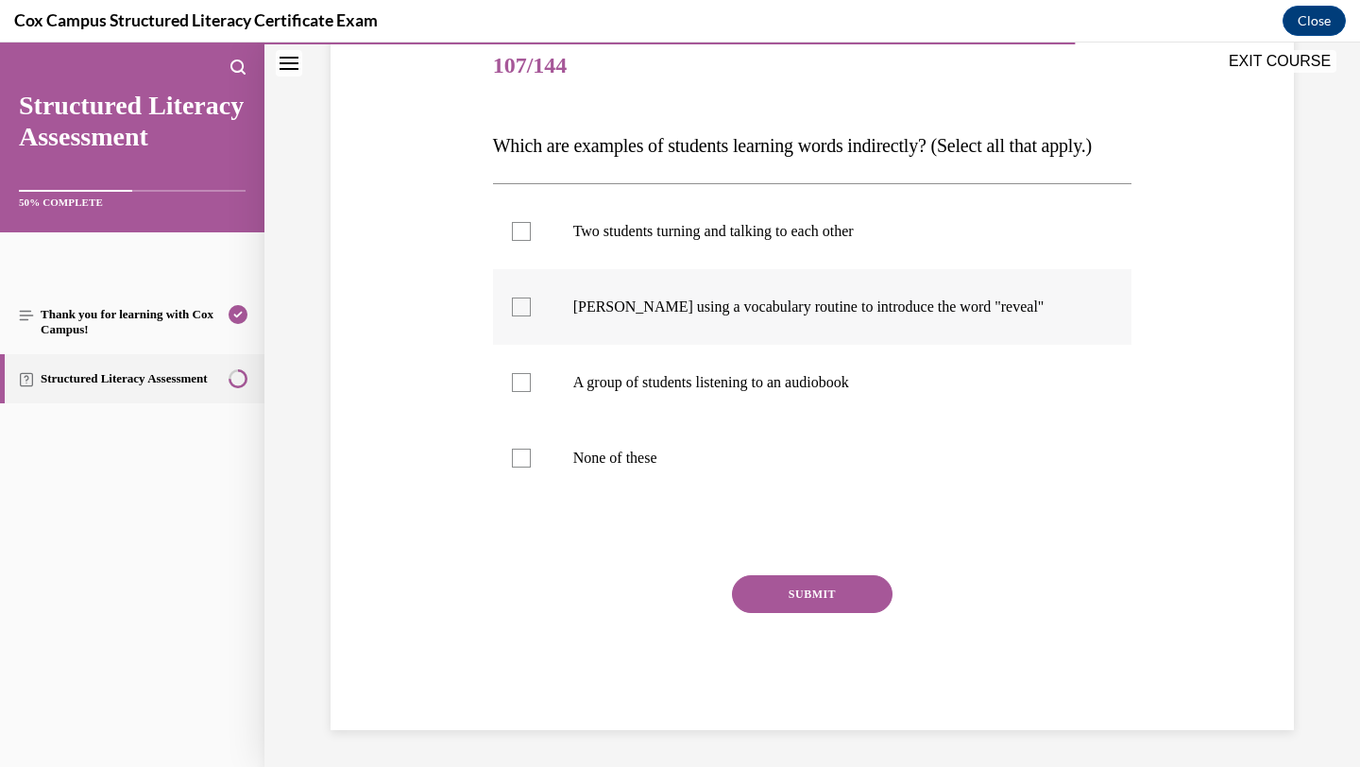
scroll to position [238, 0]
click at [945, 268] on label "Two students turning and talking to each other" at bounding box center [813, 231] width 640 height 76
click at [531, 240] on input "Two students turning and talking to each other" at bounding box center [521, 230] width 19 height 19
checkbox input "true"
click at [919, 391] on p "A group of students listening to an audiobook" at bounding box center [829, 381] width 512 height 19
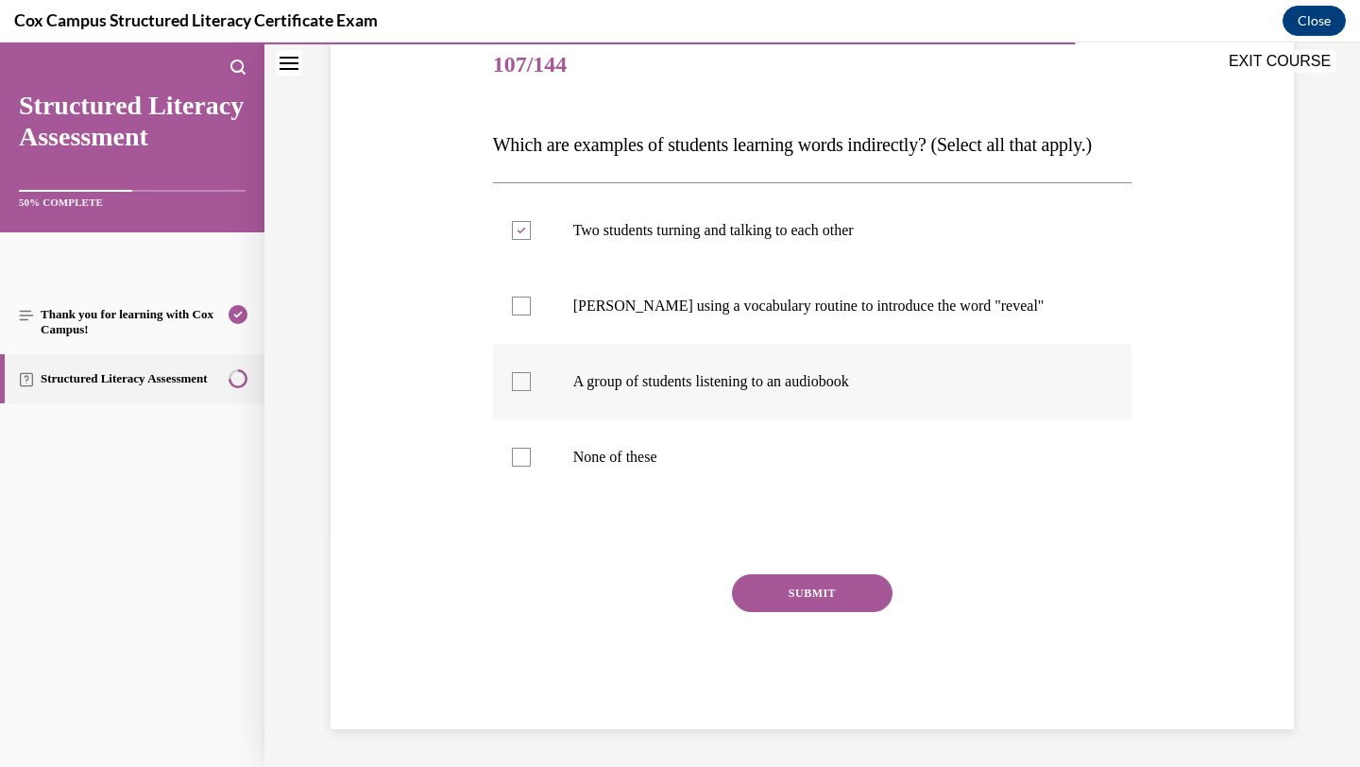
click at [531, 391] on input "A group of students listening to an audiobook" at bounding box center [521, 381] width 19 height 19
checkbox input "true"
click at [859, 612] on button "SUBMIT" at bounding box center [812, 593] width 161 height 38
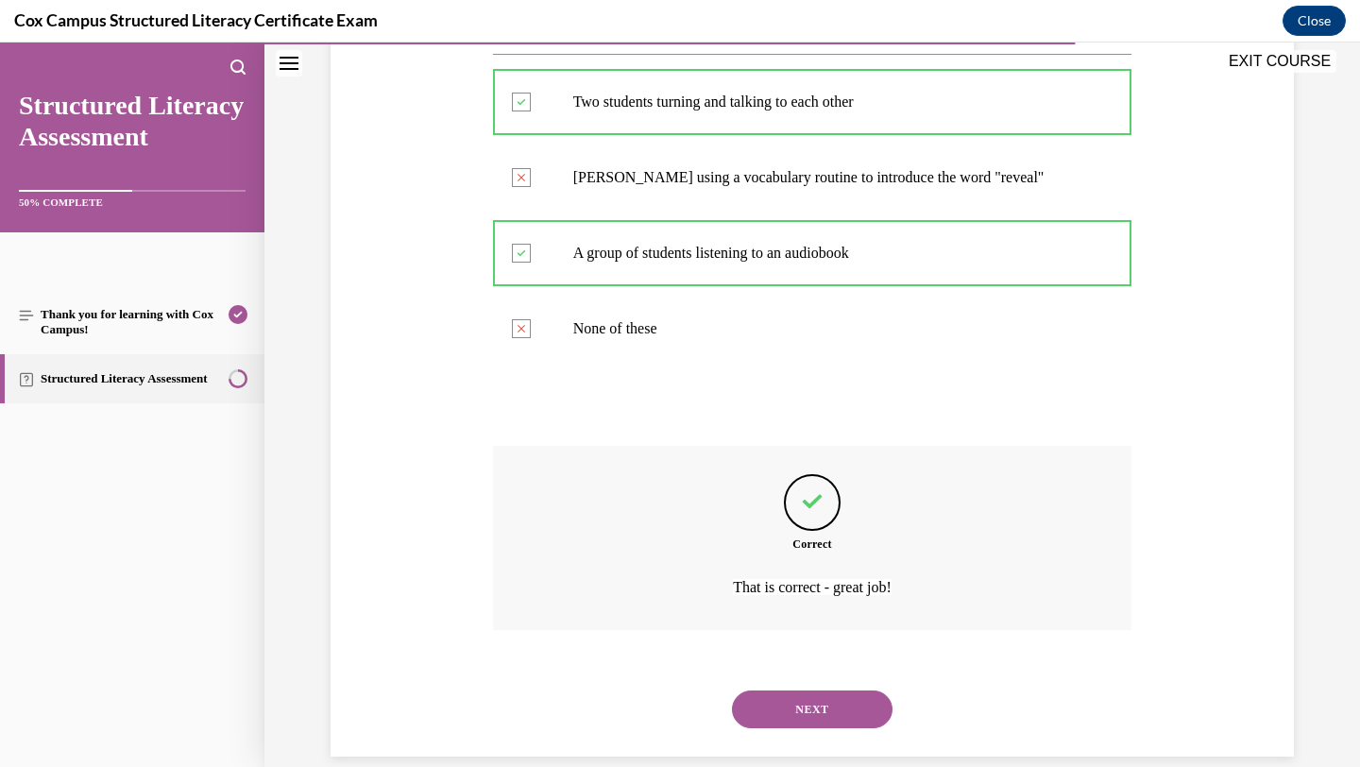
scroll to position [428, 0]
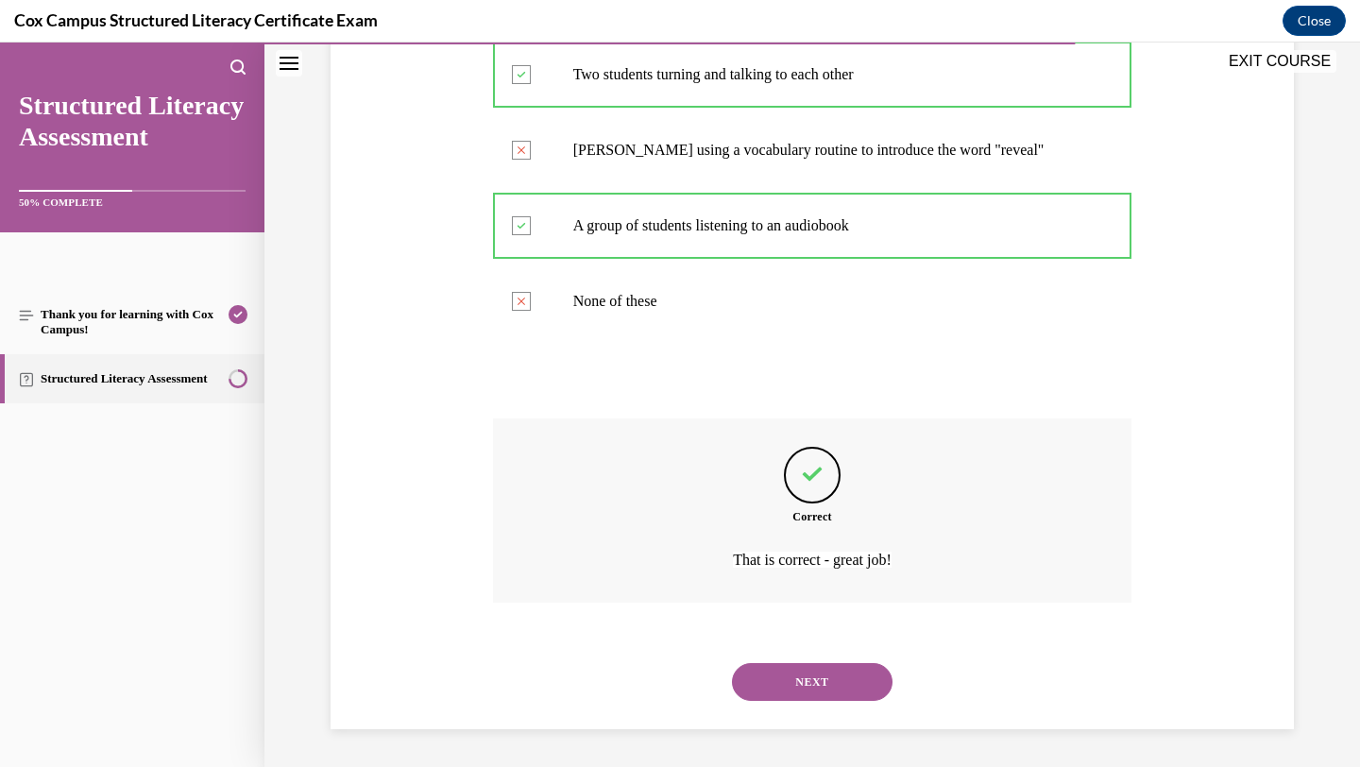
click at [853, 685] on button "NEXT" at bounding box center [812, 682] width 161 height 38
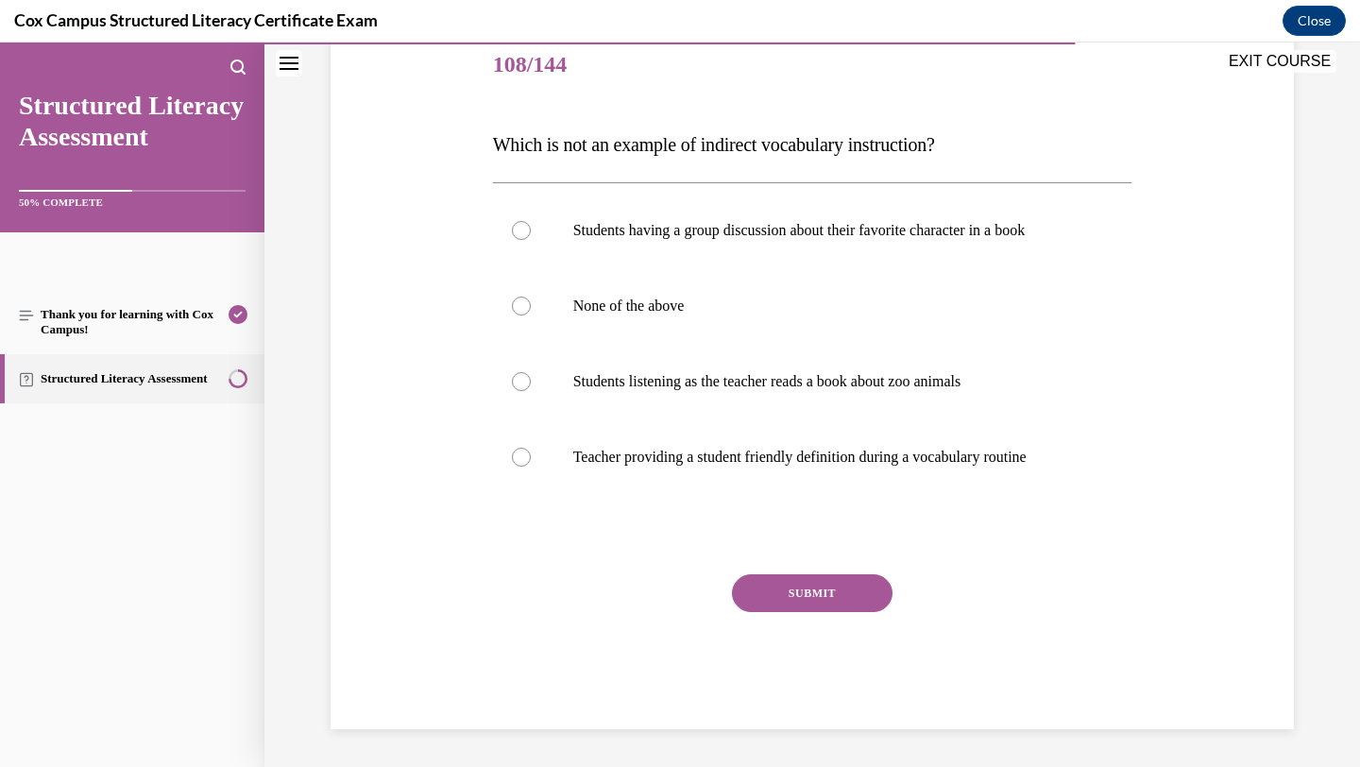
scroll to position [210, 0]
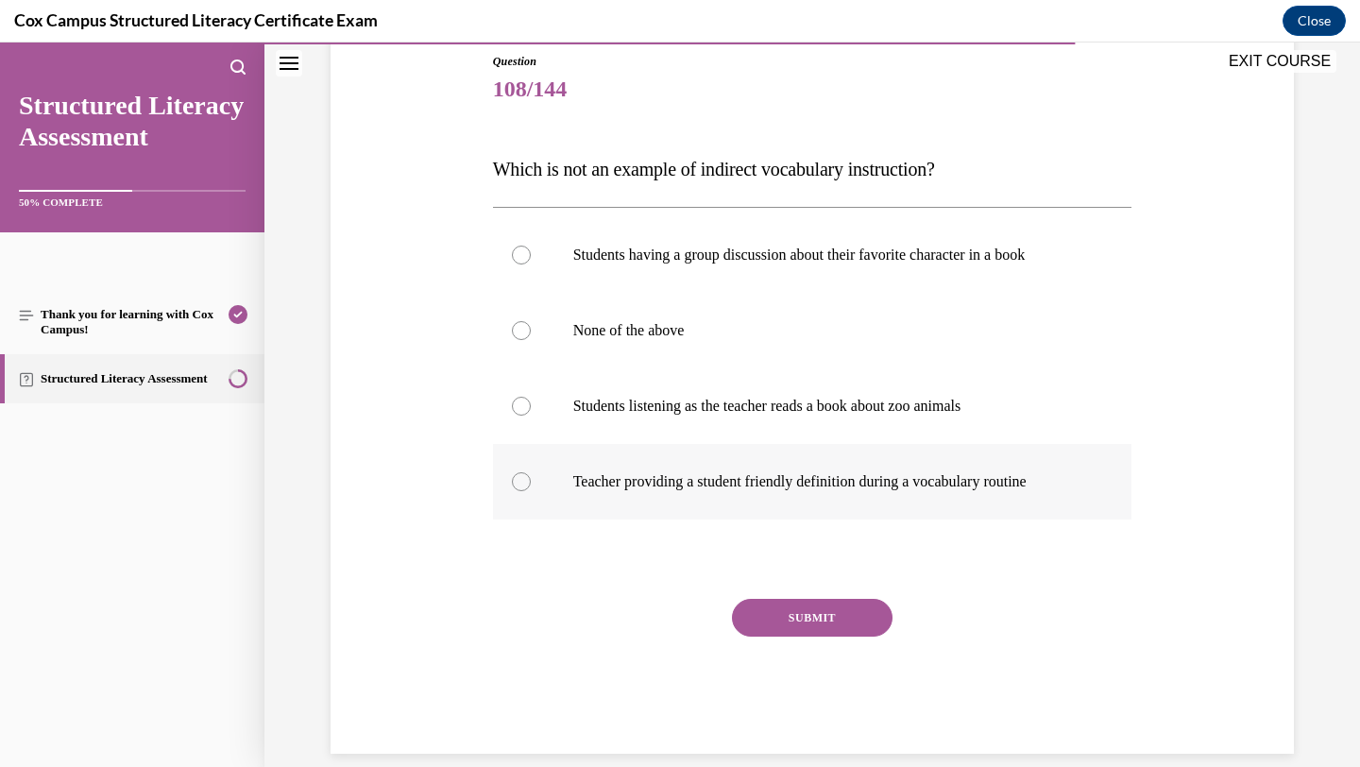
click at [926, 463] on label "Teacher providing a student friendly definition during a vocabulary routine" at bounding box center [813, 482] width 640 height 76
click at [531, 472] on input "Teacher providing a student friendly definition during a vocabulary routine" at bounding box center [521, 481] width 19 height 19
radio input "true"
click at [861, 620] on button "SUBMIT" at bounding box center [812, 618] width 161 height 38
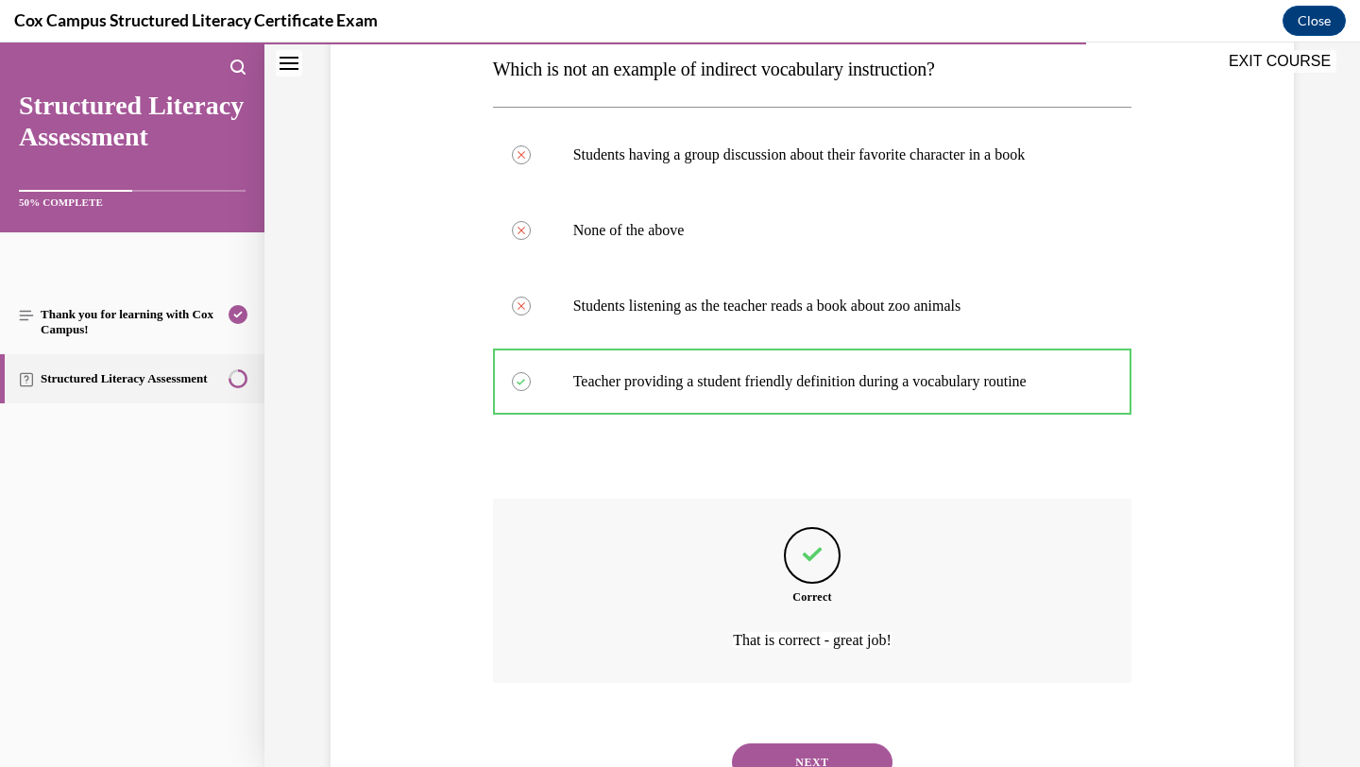
scroll to position [390, 0]
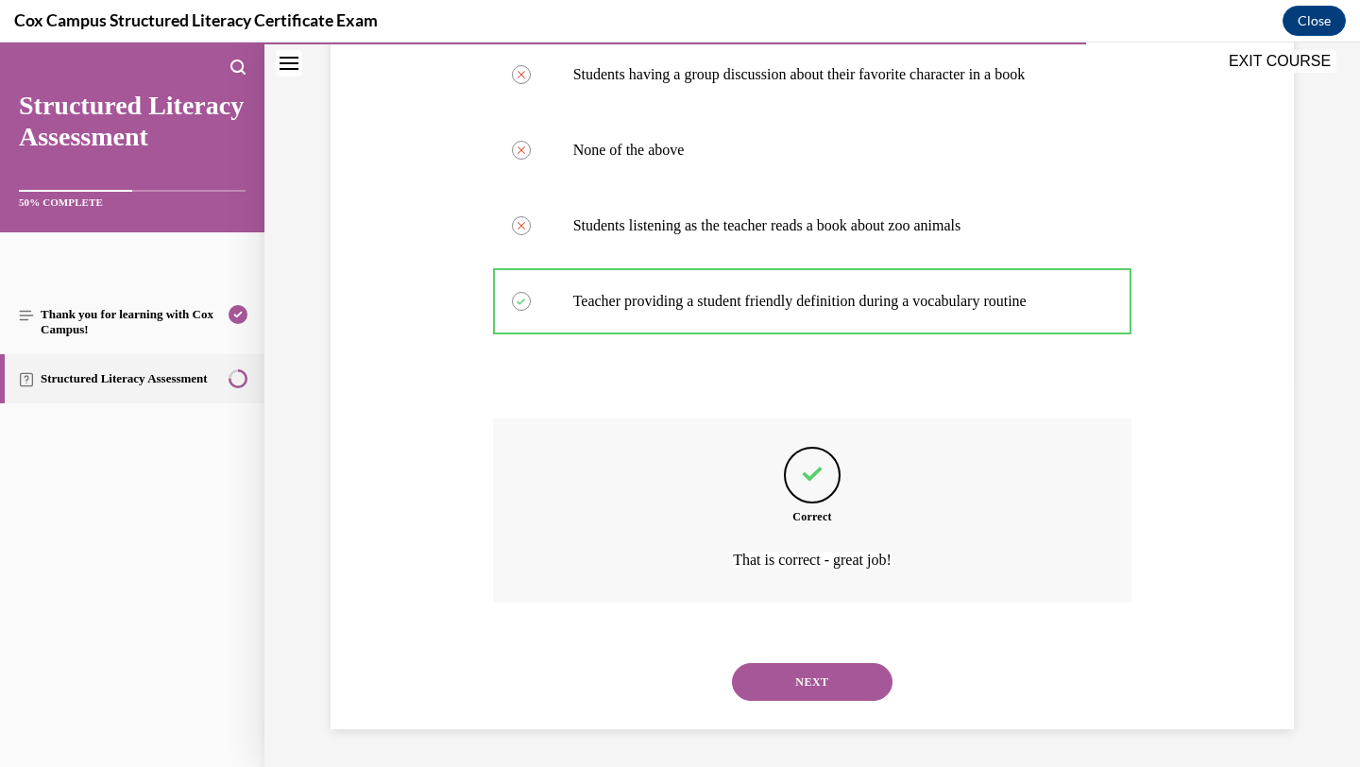
click at [858, 689] on button "NEXT" at bounding box center [812, 682] width 161 height 38
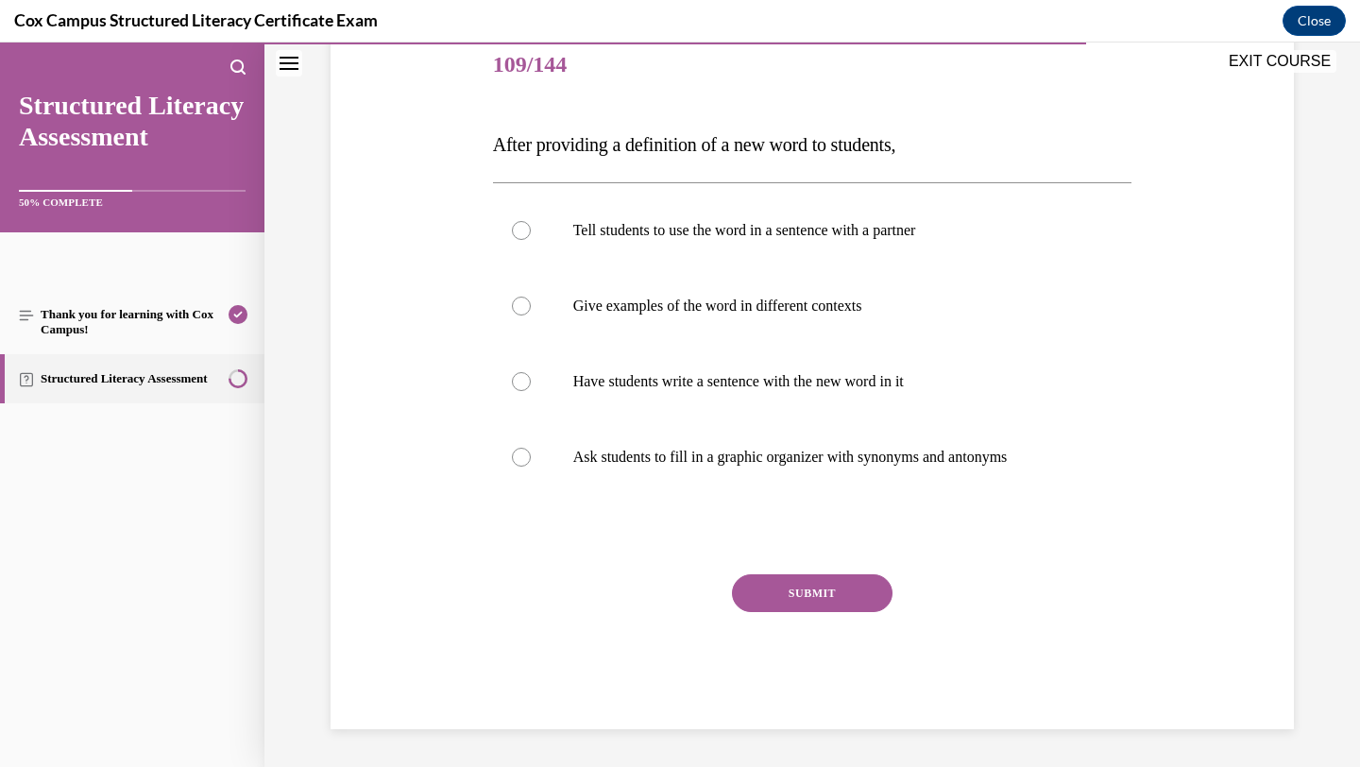
scroll to position [210, 0]
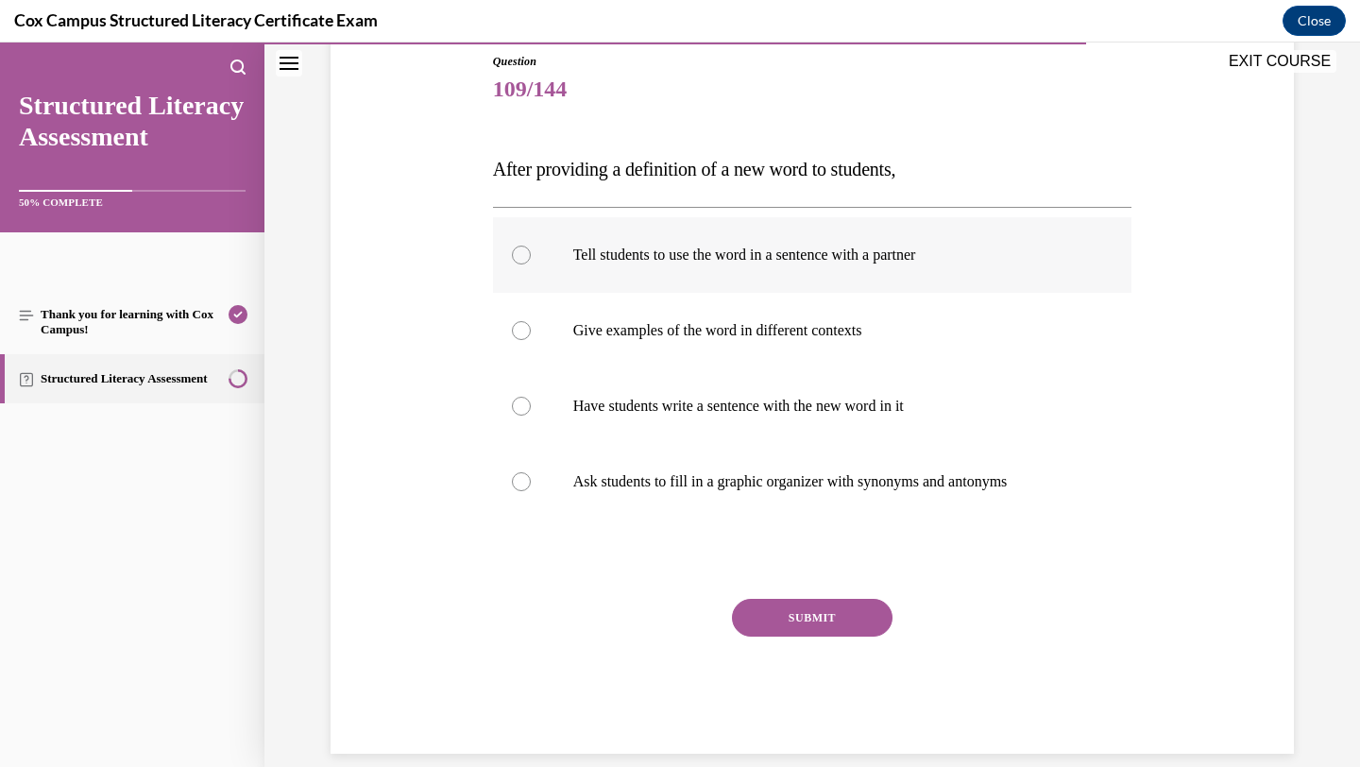
click at [947, 257] on p "Tell students to use the word in a sentence with a partner" at bounding box center [829, 255] width 512 height 19
click at [531, 257] on input "Tell students to use the word in a sentence with a partner" at bounding box center [521, 255] width 19 height 19
radio input "true"
click at [931, 374] on label "Have students write a sentence with the new word in it" at bounding box center [813, 406] width 640 height 76
click at [531, 397] on input "Have students write a sentence with the new word in it" at bounding box center [521, 406] width 19 height 19
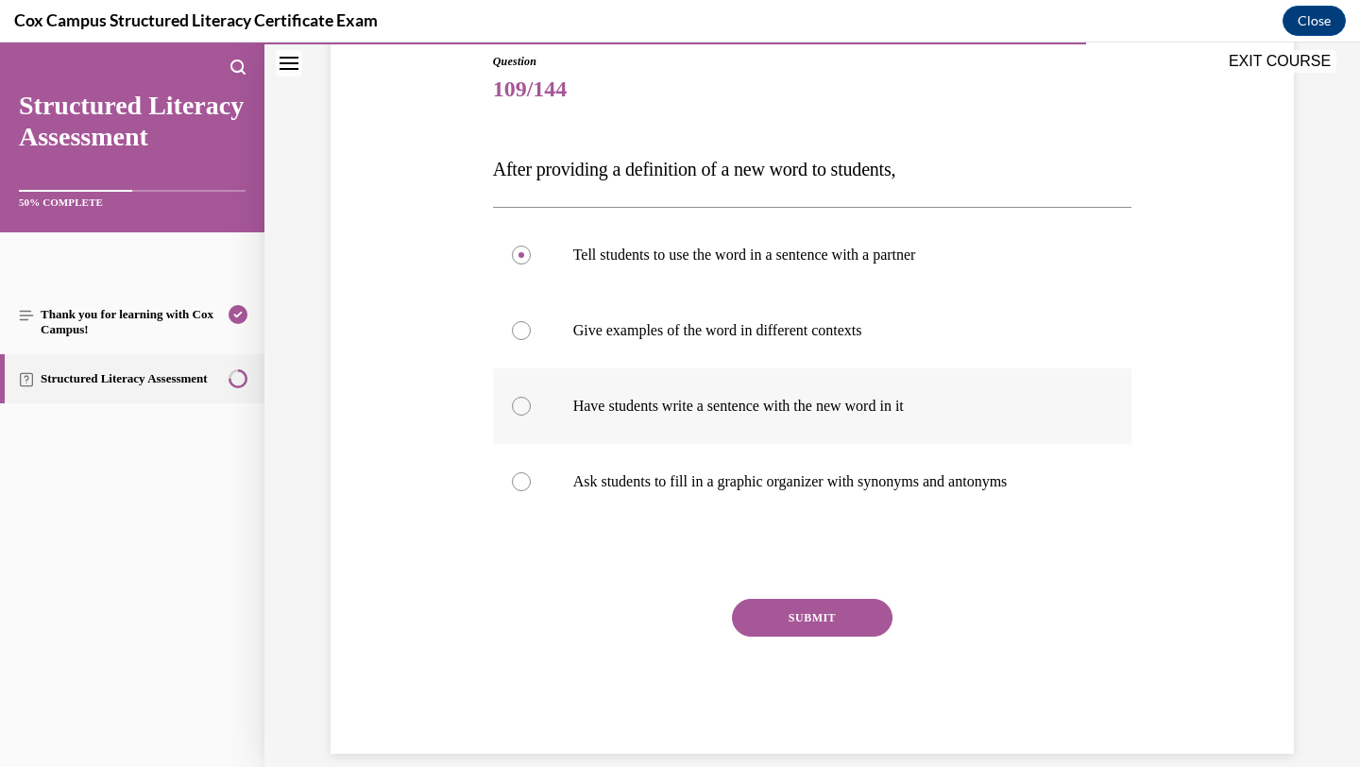
radio input "true"
click at [934, 332] on p "Give examples of the word in different contexts" at bounding box center [829, 330] width 512 height 19
click at [531, 332] on input "Give examples of the word in different contexts" at bounding box center [521, 330] width 19 height 19
radio input "true"
click at [933, 314] on label "Give examples of the word in different contexts" at bounding box center [813, 331] width 640 height 76
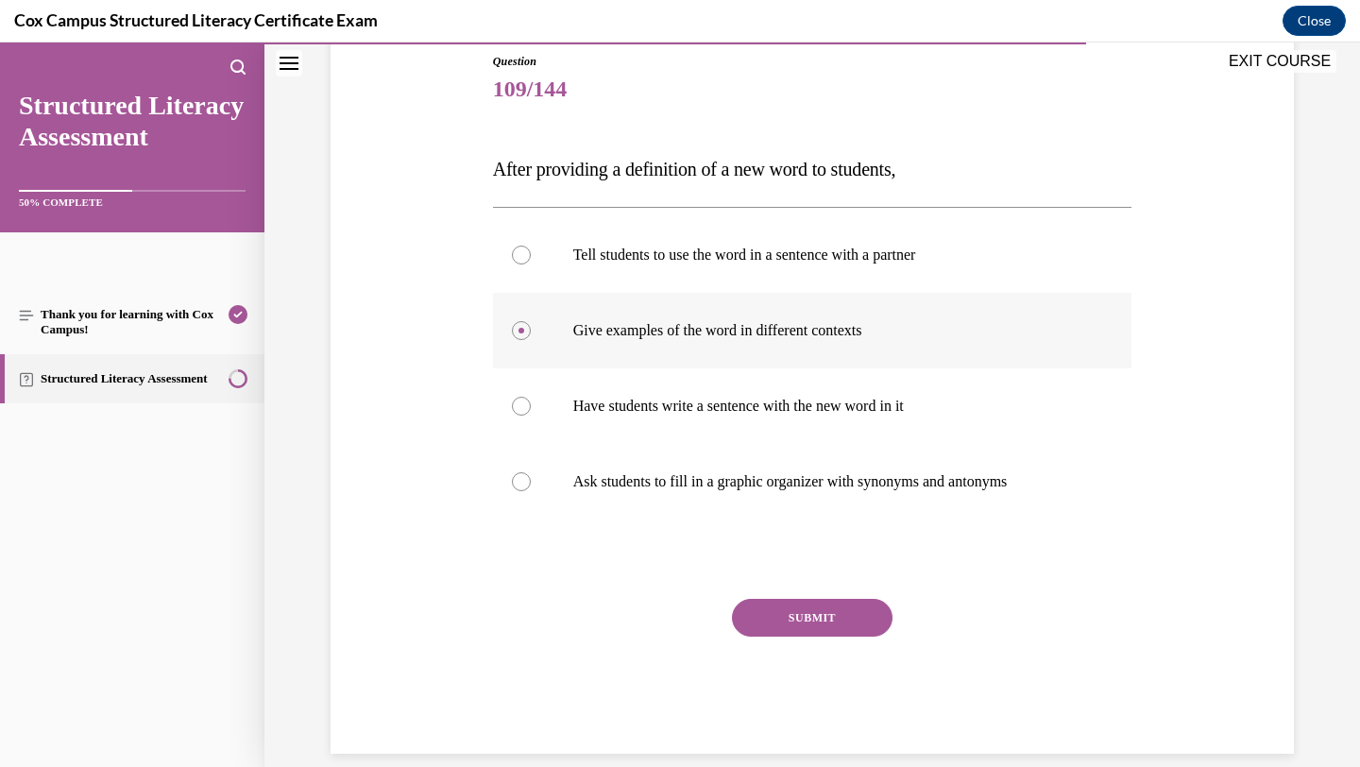
click at [531, 321] on input "Give examples of the word in different contexts" at bounding box center [521, 330] width 19 height 19
click at [847, 611] on button "SUBMIT" at bounding box center [812, 618] width 161 height 38
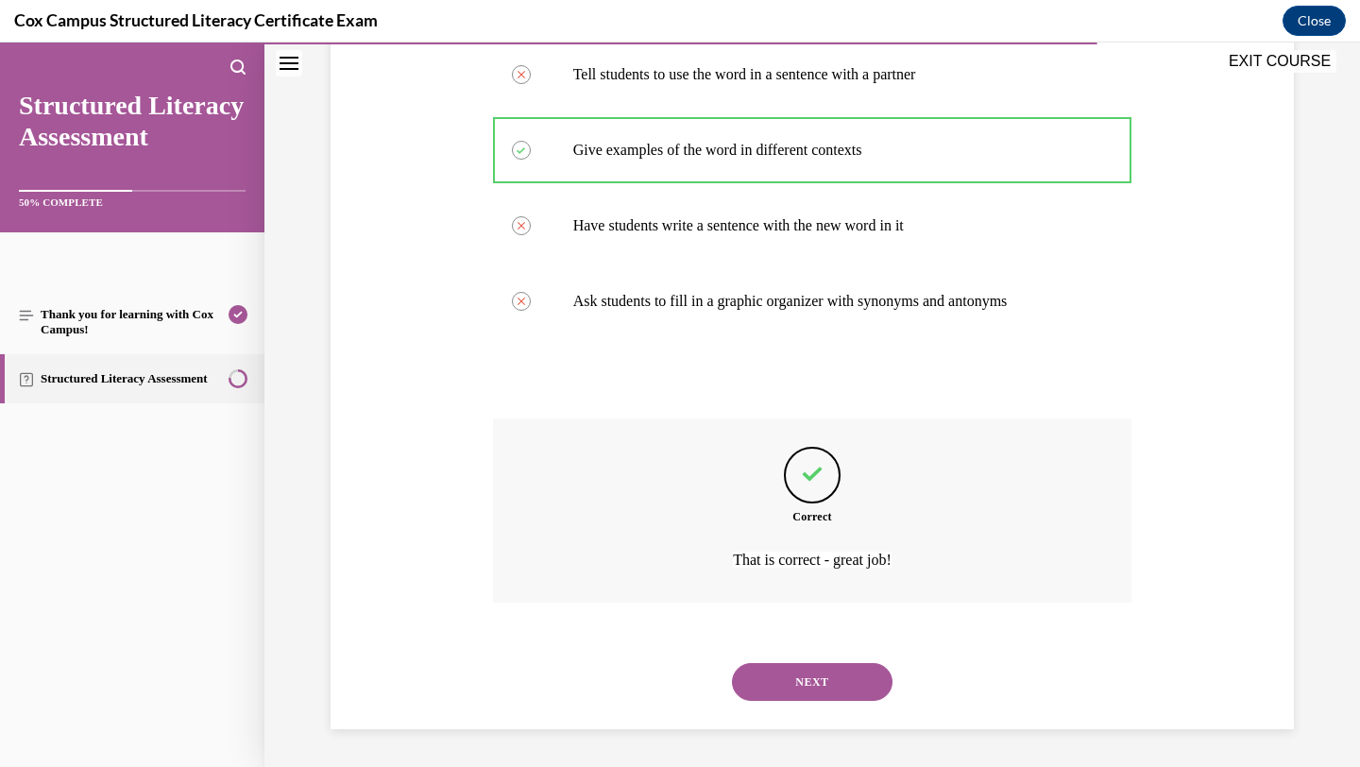
click at [824, 690] on button "NEXT" at bounding box center [812, 682] width 161 height 38
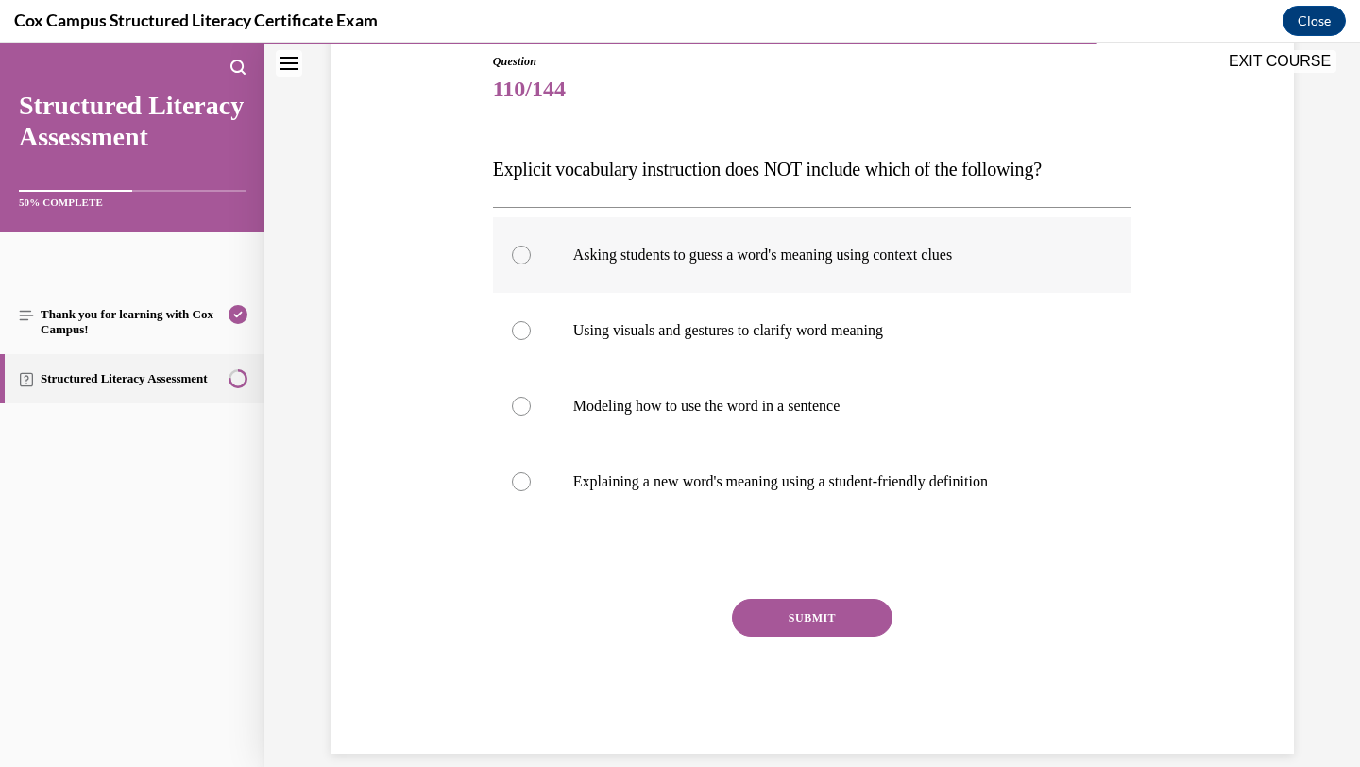
click at [920, 277] on label "Asking students to guess a word's meaning using context clues" at bounding box center [813, 255] width 640 height 76
click at [531, 265] on input "Asking students to guess a word's meaning using context clues" at bounding box center [521, 255] width 19 height 19
radio input "true"
click at [848, 614] on button "SUBMIT" at bounding box center [812, 618] width 161 height 38
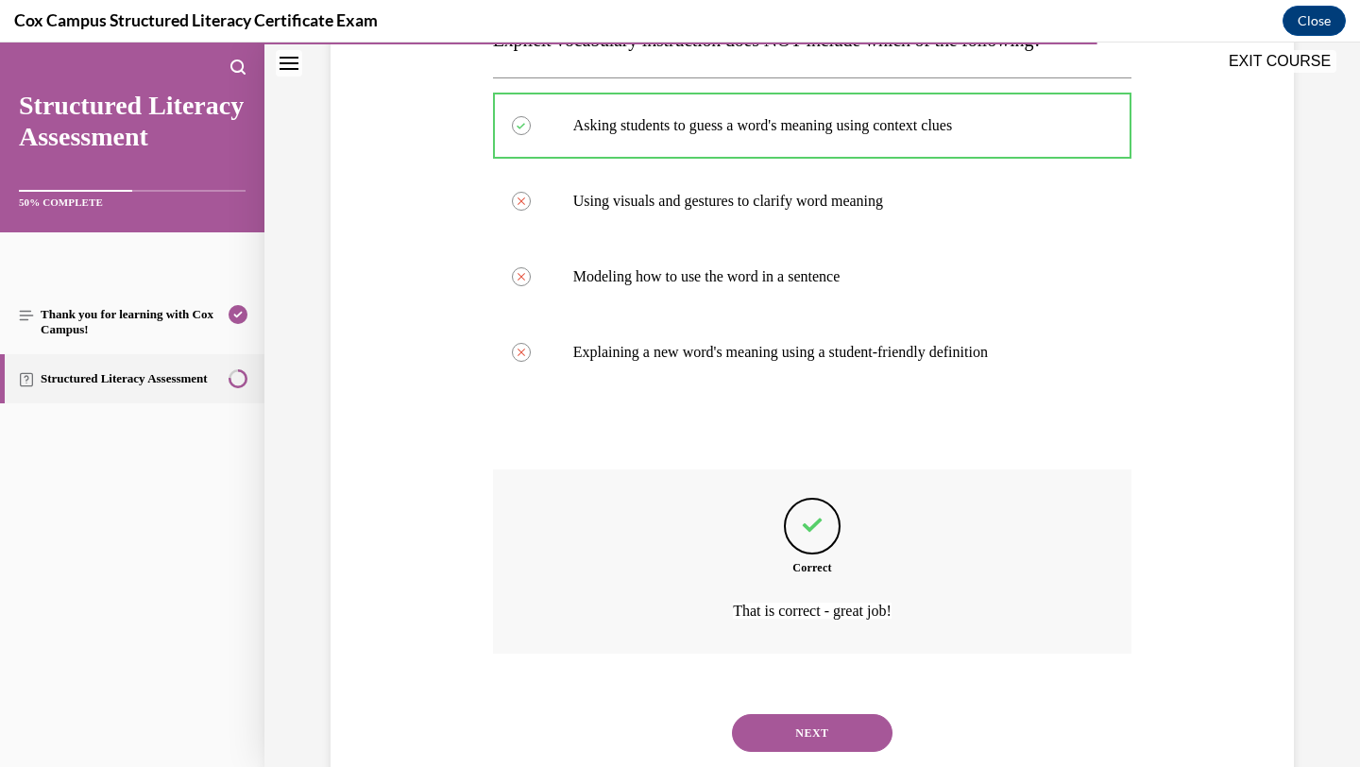
scroll to position [390, 0]
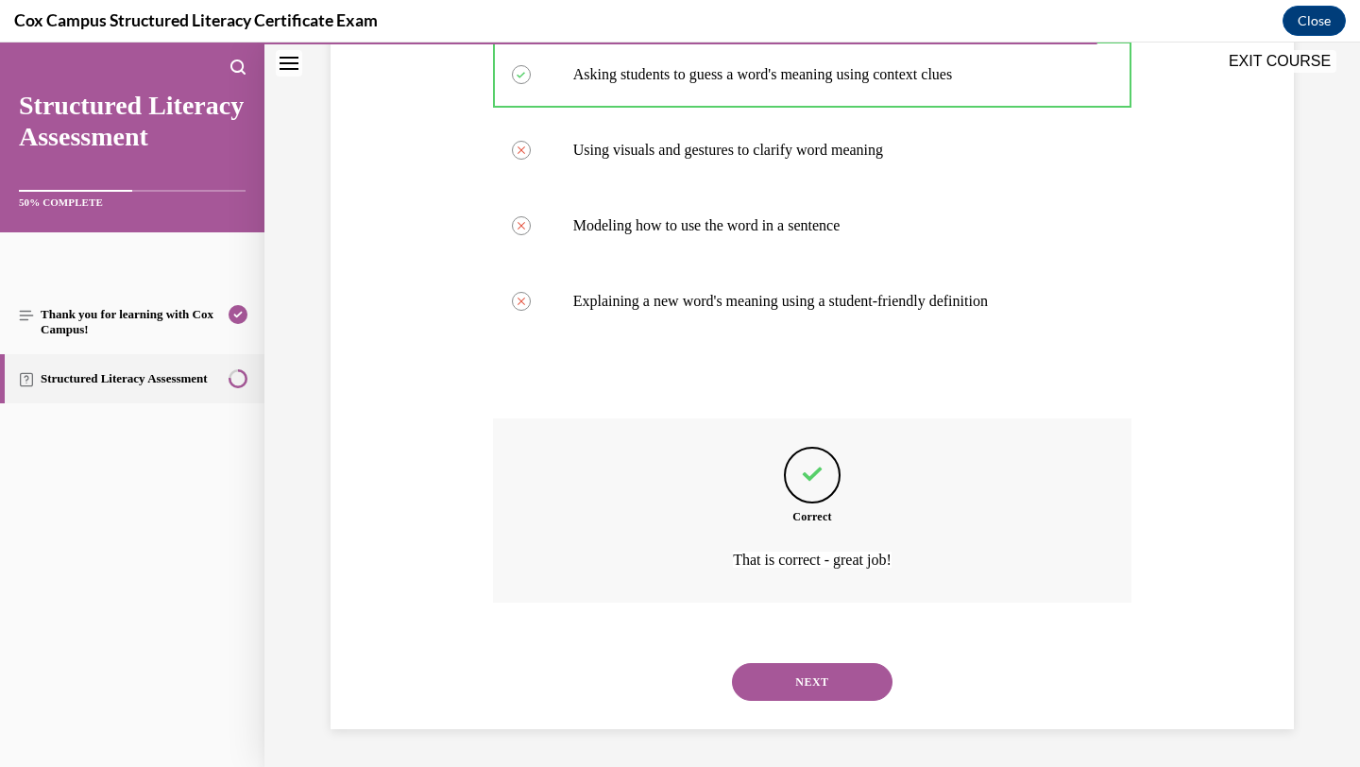
click at [836, 677] on button "NEXT" at bounding box center [812, 682] width 161 height 38
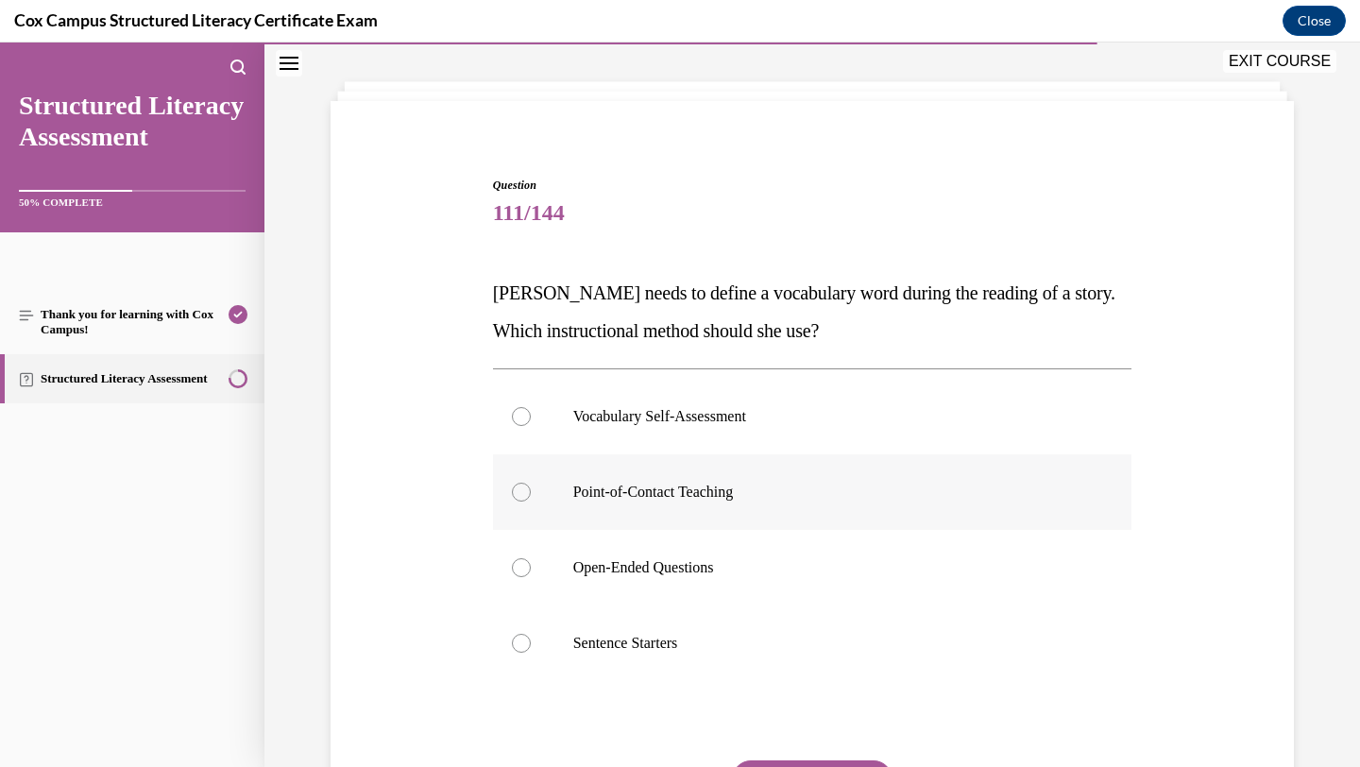
scroll to position [99, 0]
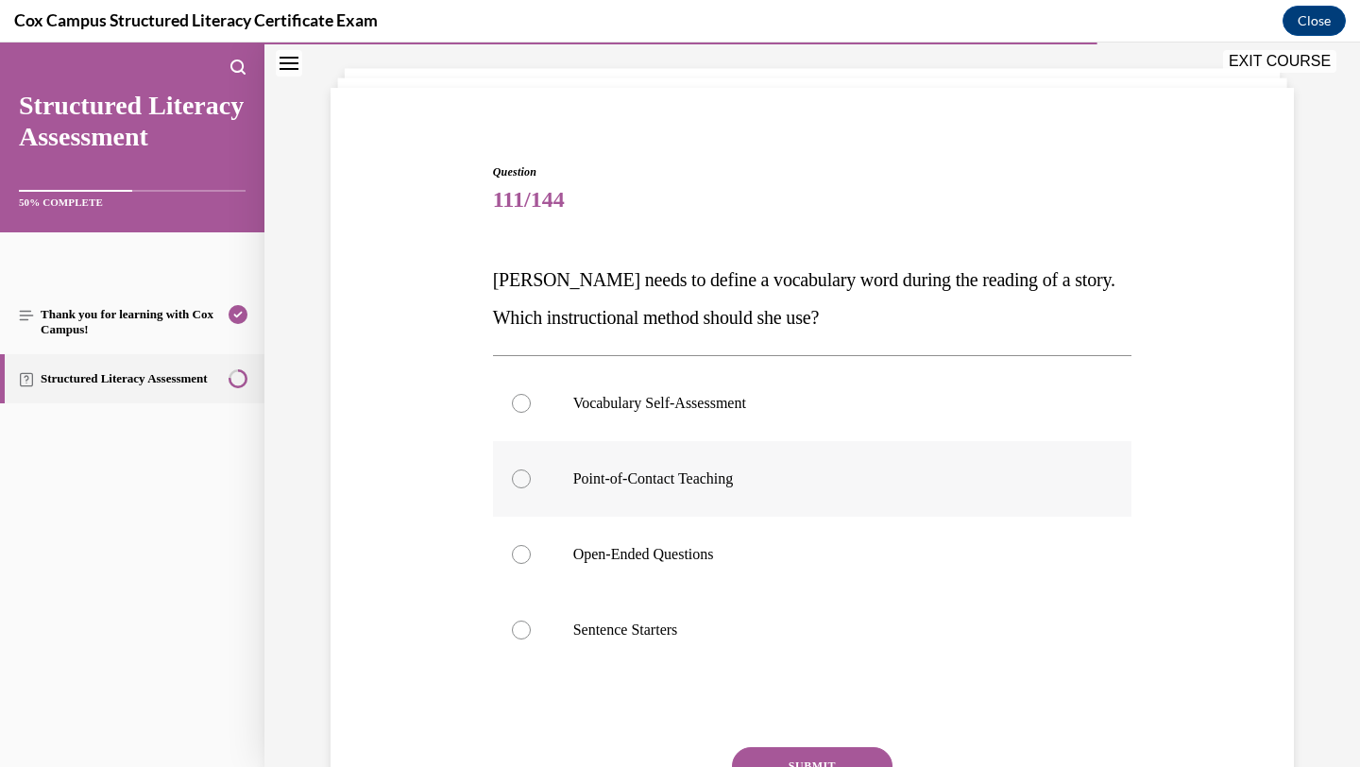
click at [856, 460] on label "Point-of-Contact Teaching" at bounding box center [813, 479] width 640 height 76
click at [531, 470] on input "Point-of-Contact Teaching" at bounding box center [521, 479] width 19 height 19
radio input "true"
click at [808, 765] on button "SUBMIT" at bounding box center [812, 766] width 161 height 38
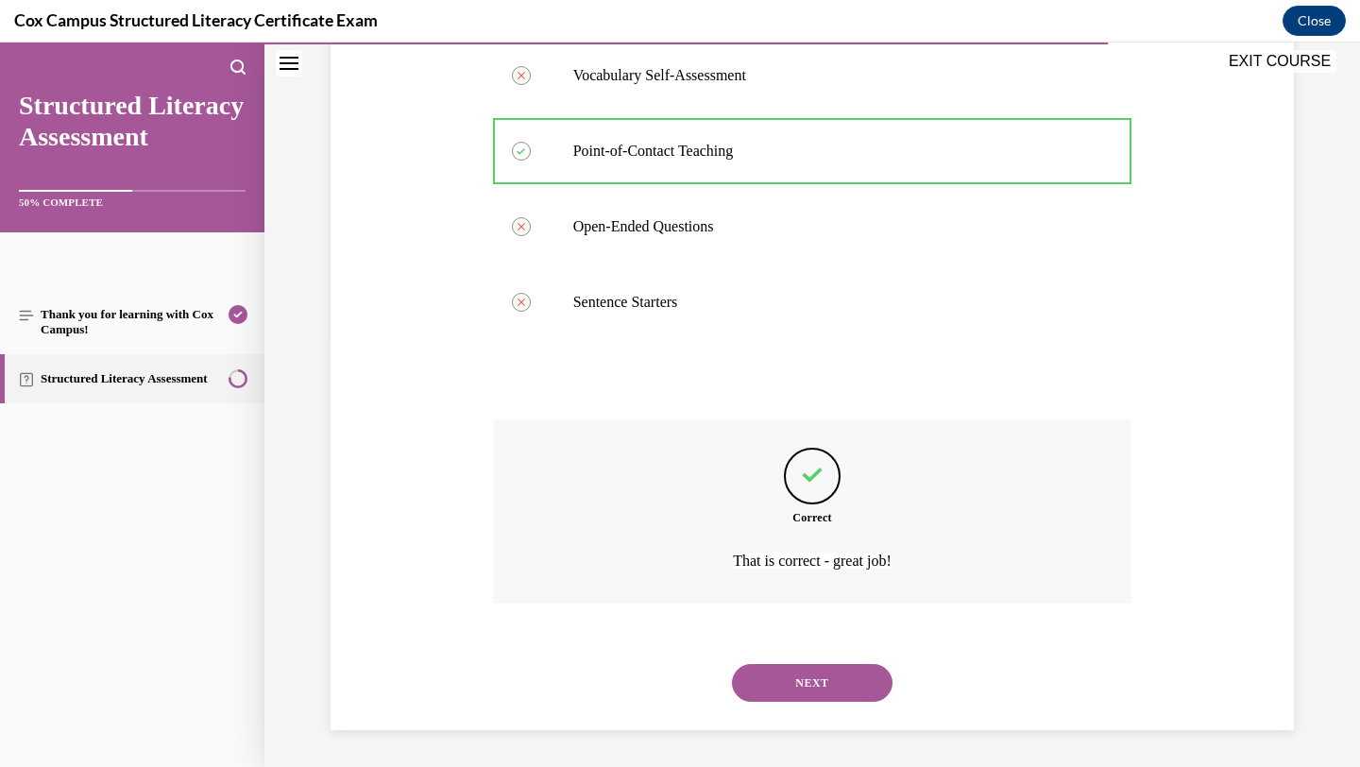
scroll to position [428, 0]
click at [841, 685] on button "NEXT" at bounding box center [812, 682] width 161 height 38
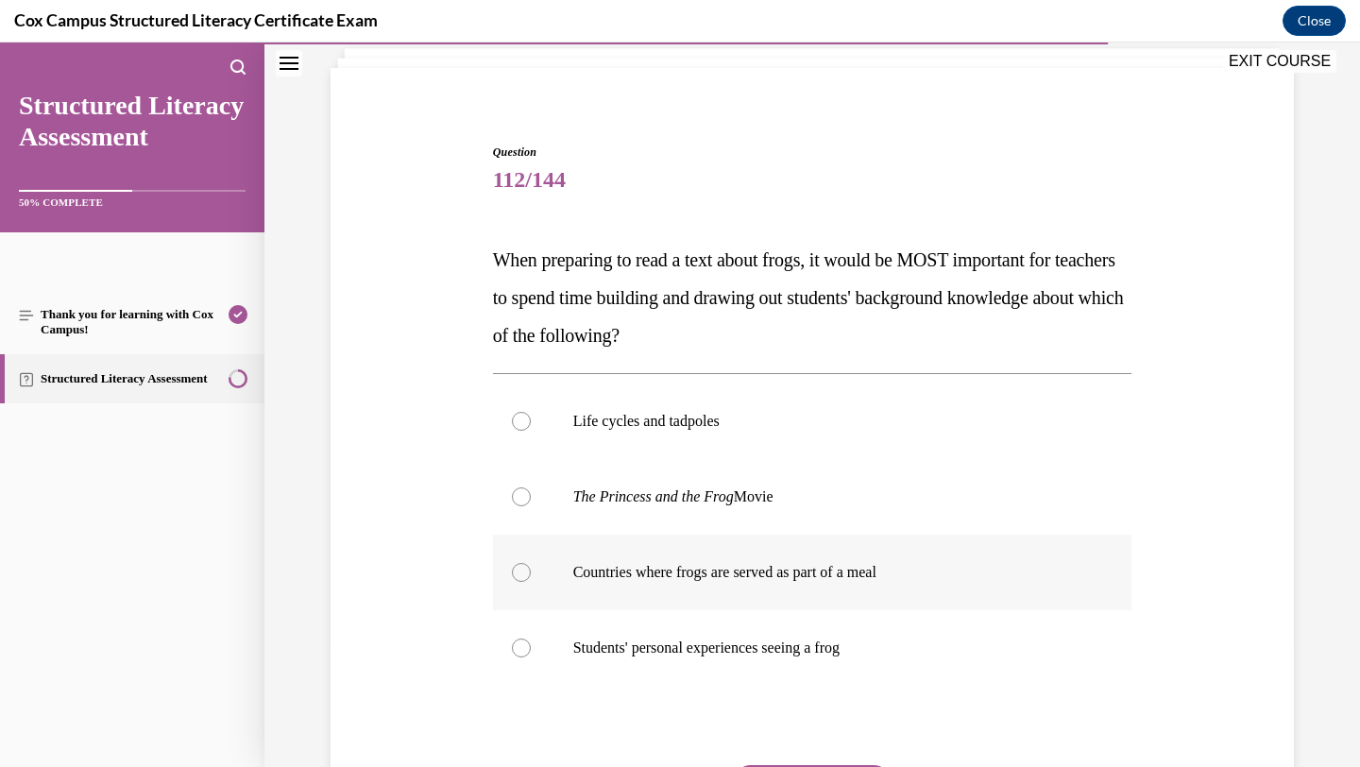
scroll to position [129, 0]
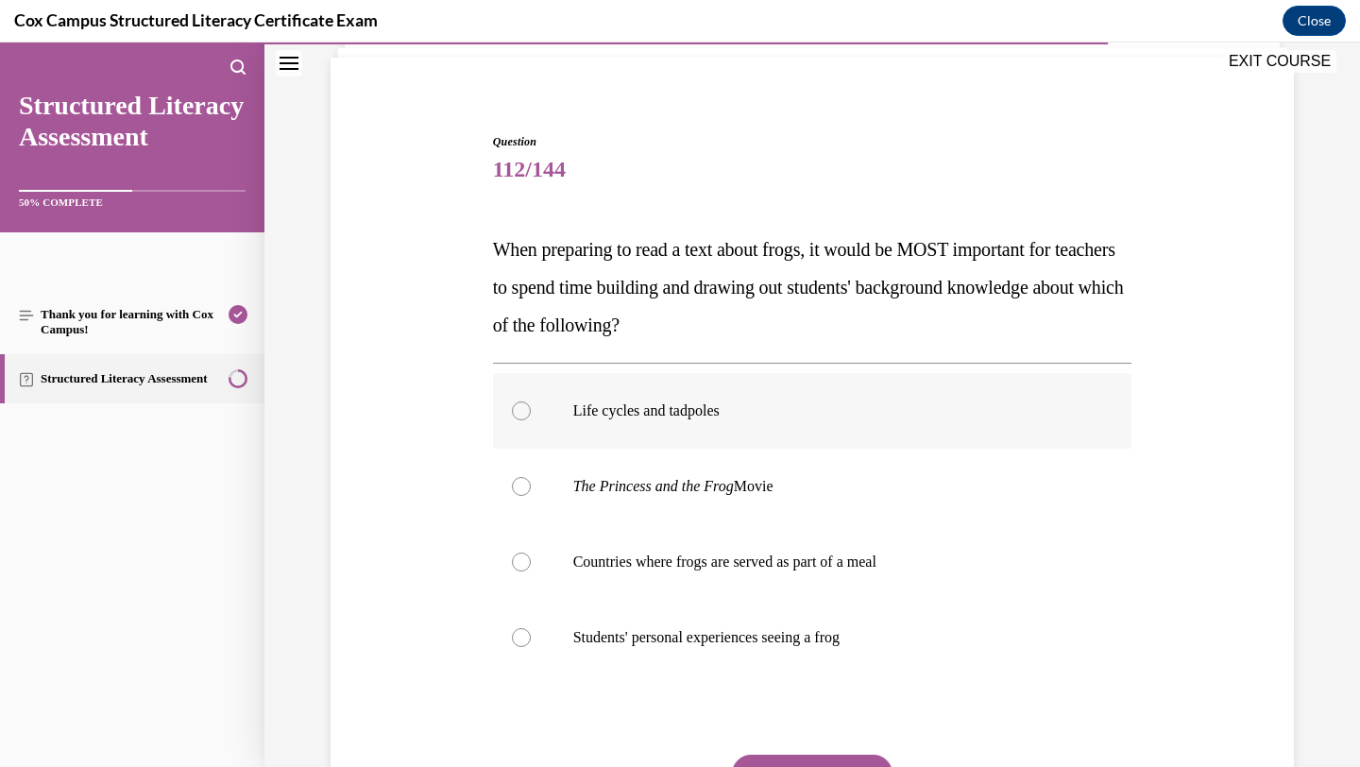
click at [922, 413] on p "Life cycles and tadpoles" at bounding box center [829, 411] width 512 height 19
click at [531, 413] on input "Life cycles and tadpoles" at bounding box center [521, 411] width 19 height 19
radio input "true"
click at [820, 762] on button "SUBMIT" at bounding box center [812, 774] width 161 height 38
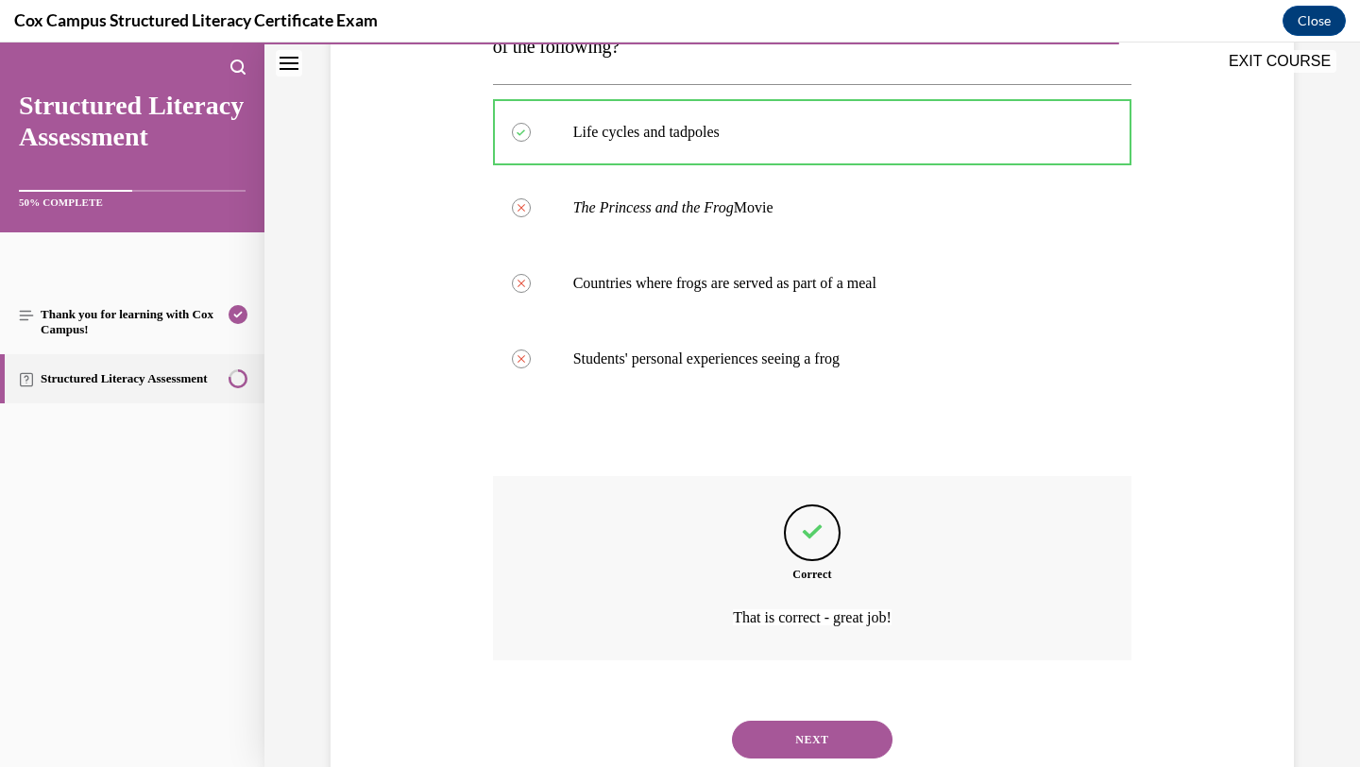
scroll to position [466, 0]
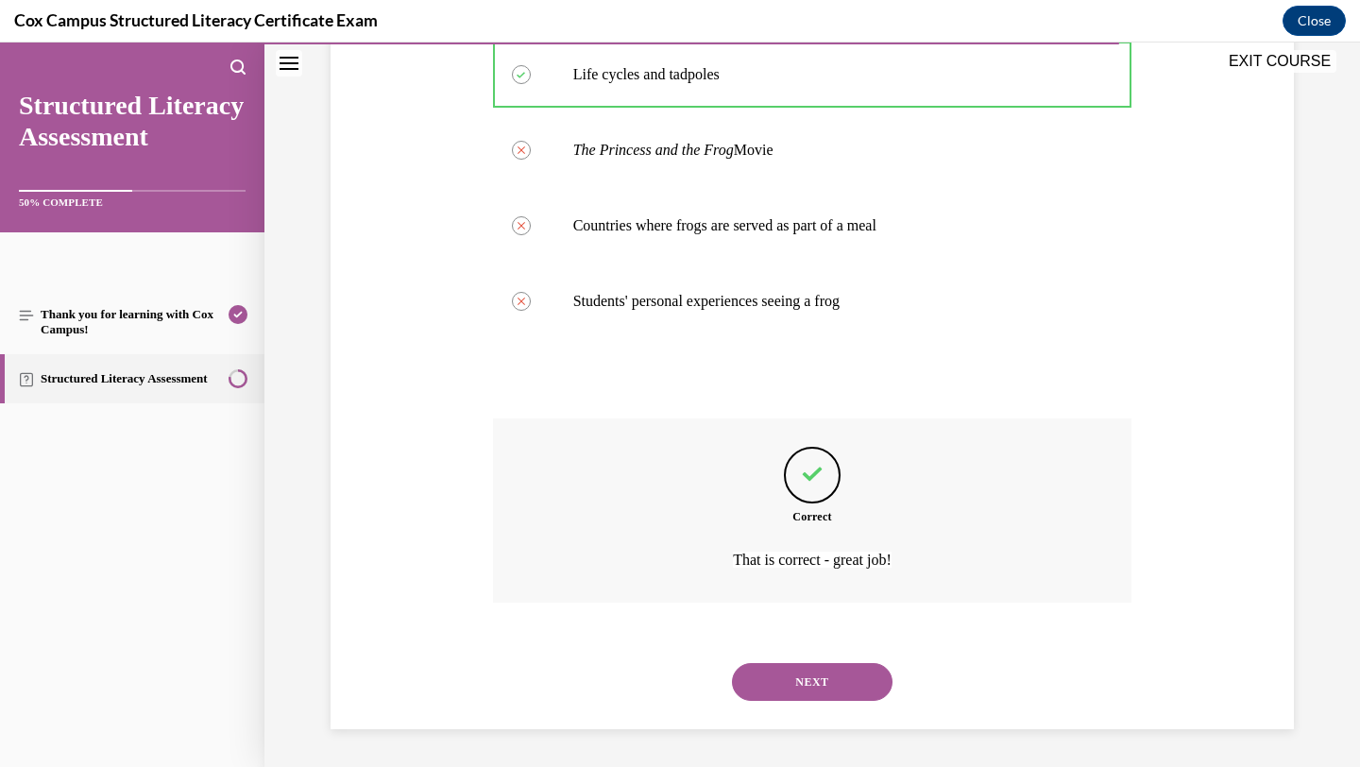
click at [838, 686] on button "NEXT" at bounding box center [812, 682] width 161 height 38
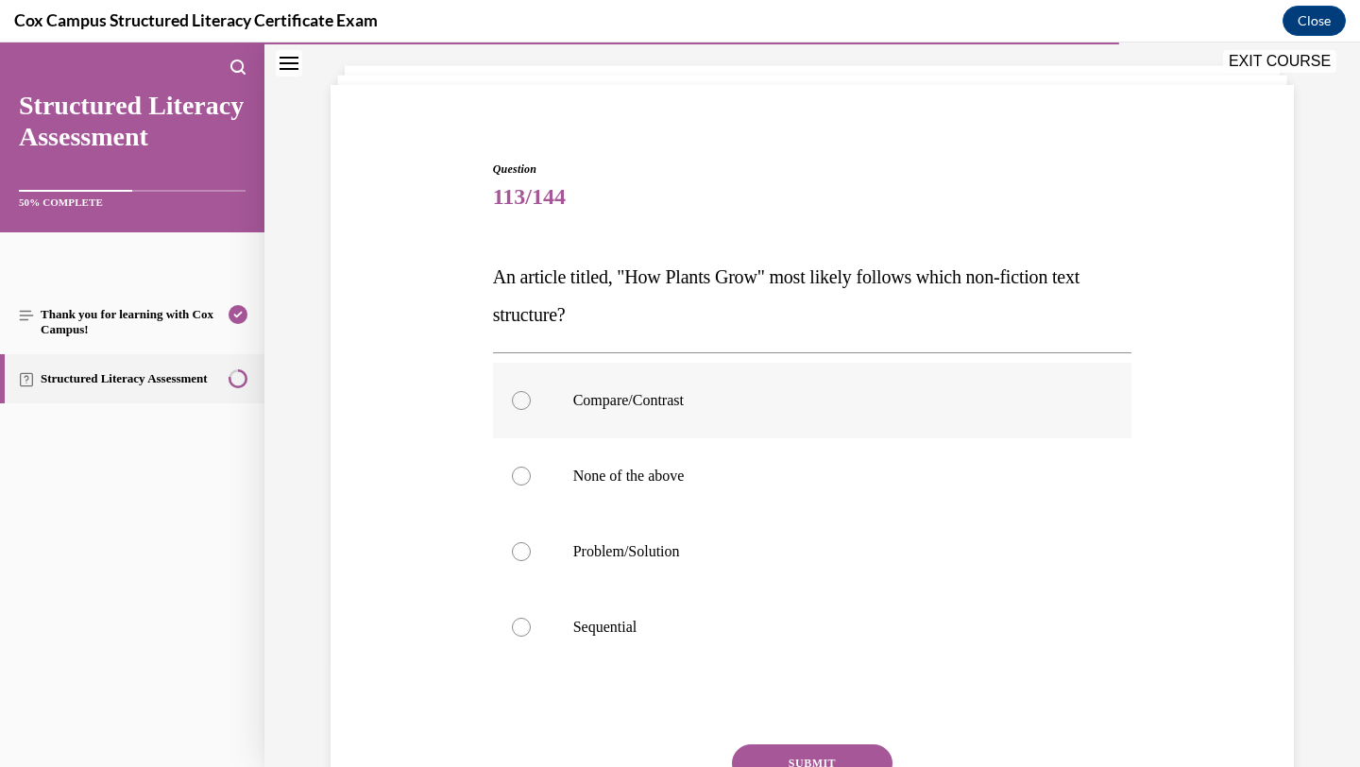
scroll to position [107, 0]
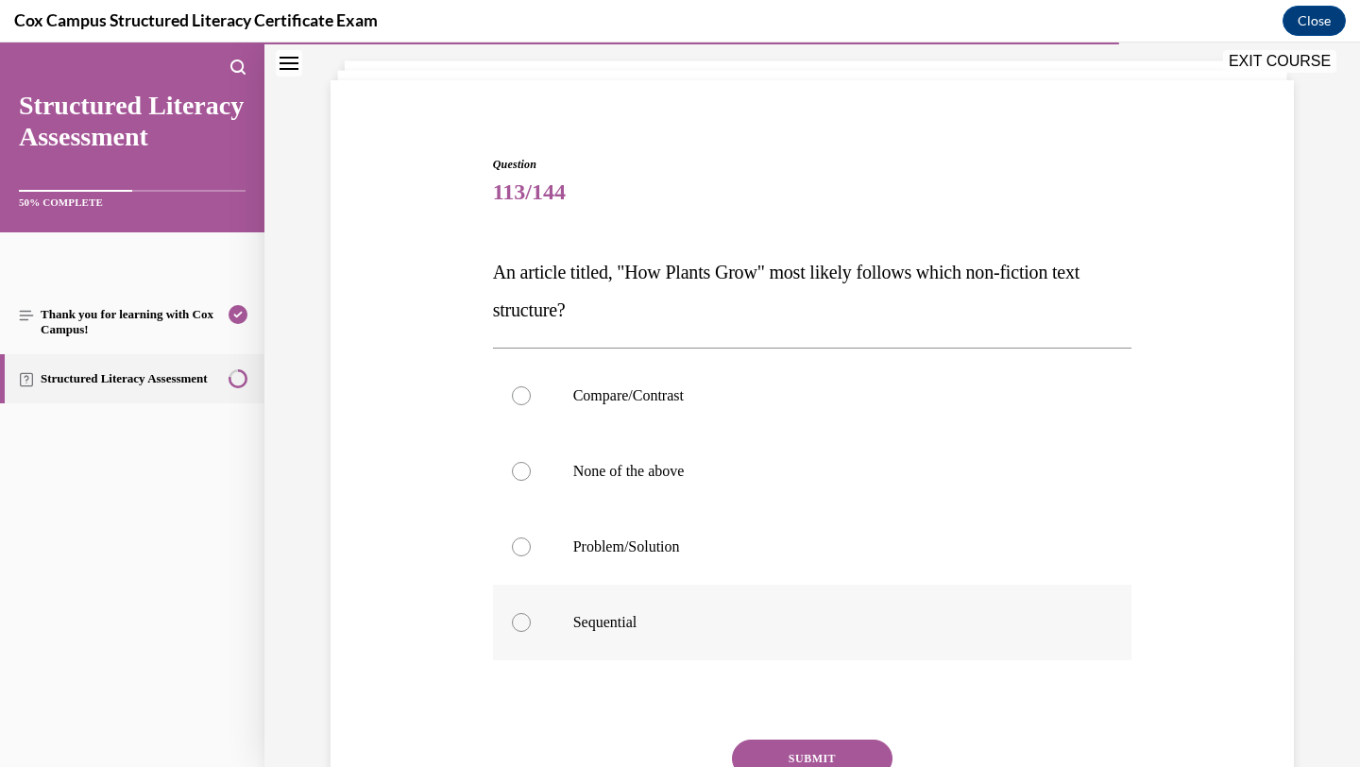
click at [794, 620] on p "Sequential" at bounding box center [829, 622] width 512 height 19
click at [531, 620] on input "Sequential" at bounding box center [521, 622] width 19 height 19
radio input "true"
click at [826, 758] on button "SUBMIT" at bounding box center [812, 759] width 161 height 38
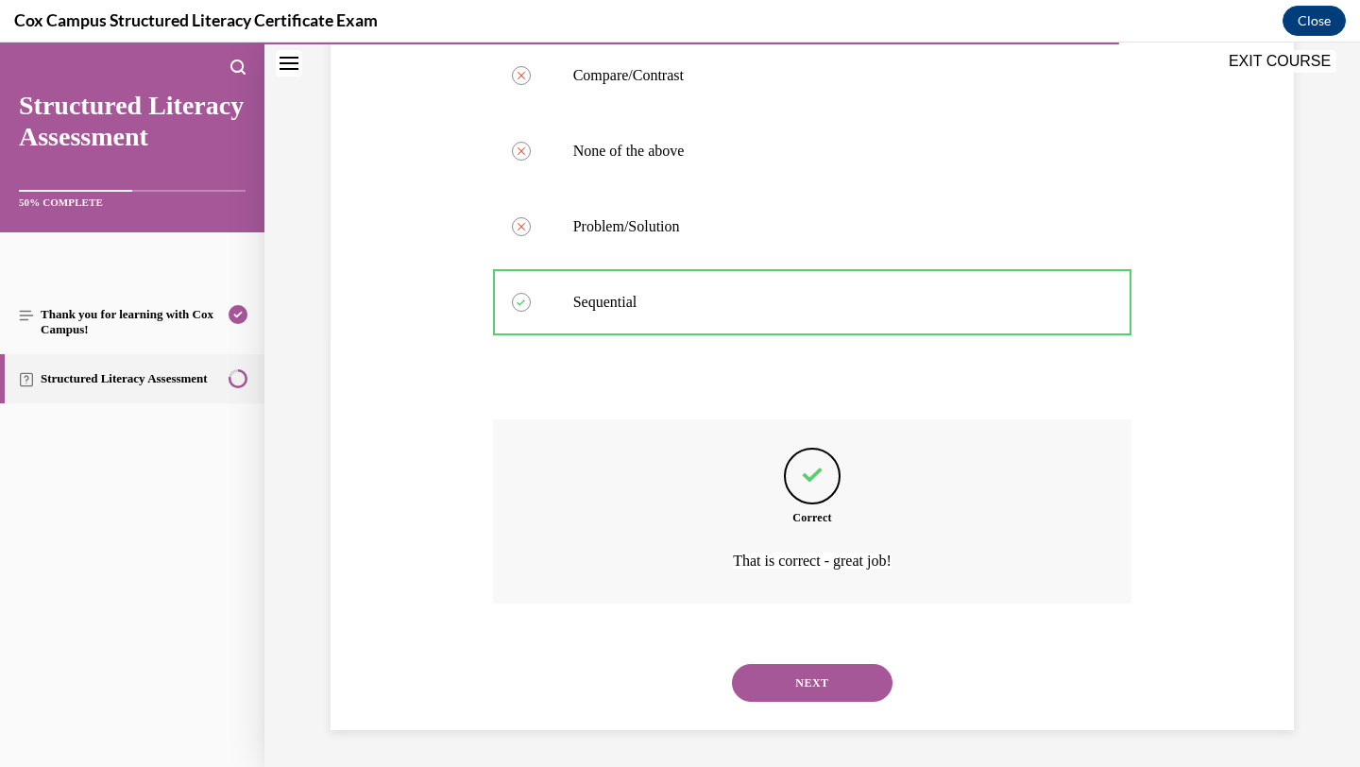
scroll to position [428, 0]
click at [823, 685] on button "NEXT" at bounding box center [812, 682] width 161 height 38
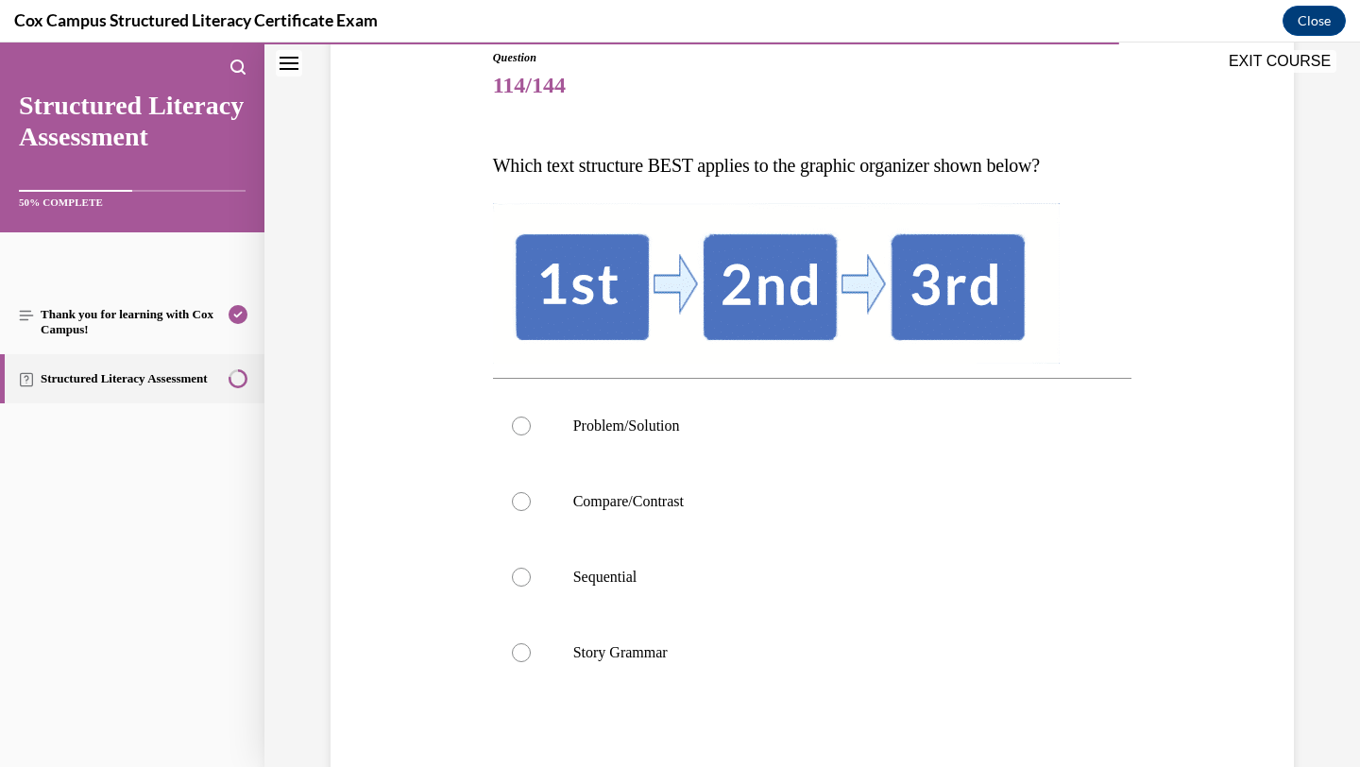
scroll to position [216, 0]
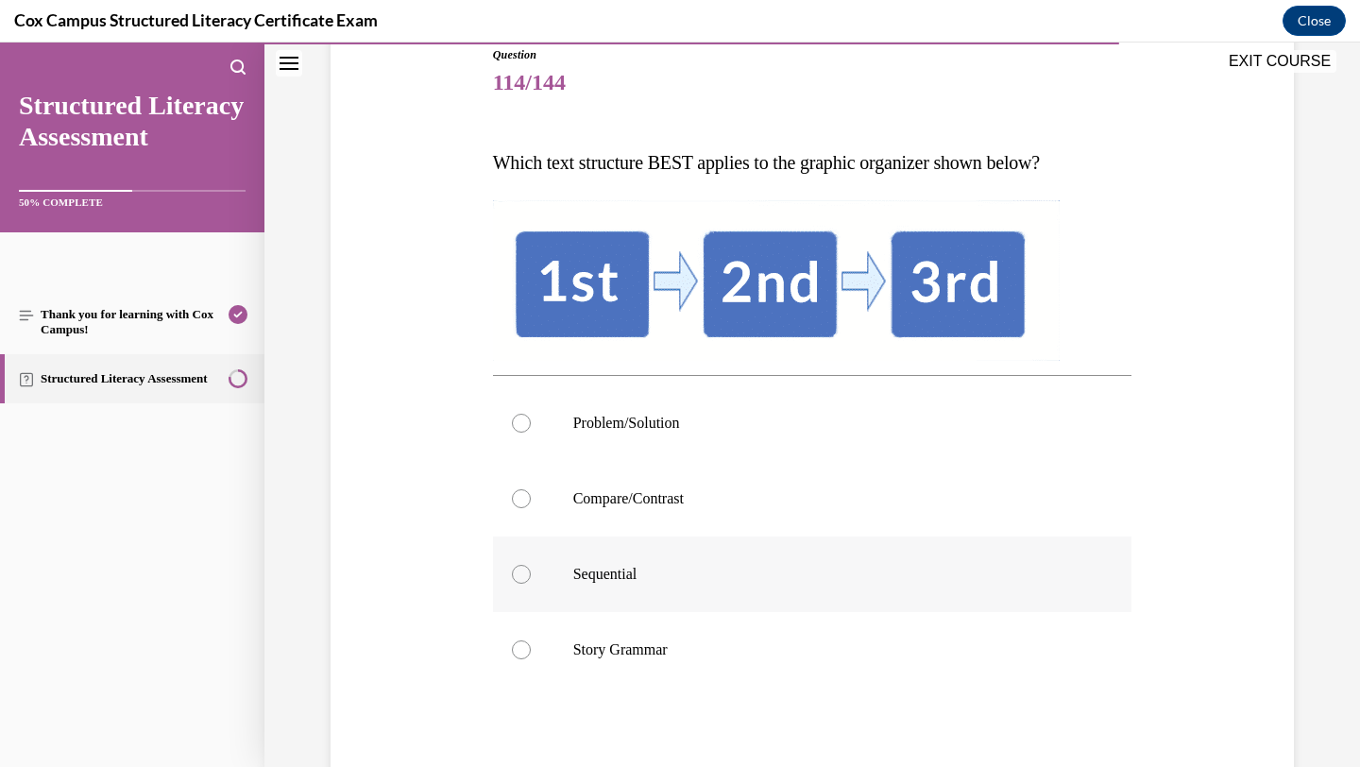
click at [934, 576] on p "Sequential" at bounding box center [829, 574] width 512 height 19
click at [531, 576] on input "Sequential" at bounding box center [521, 574] width 19 height 19
radio input "true"
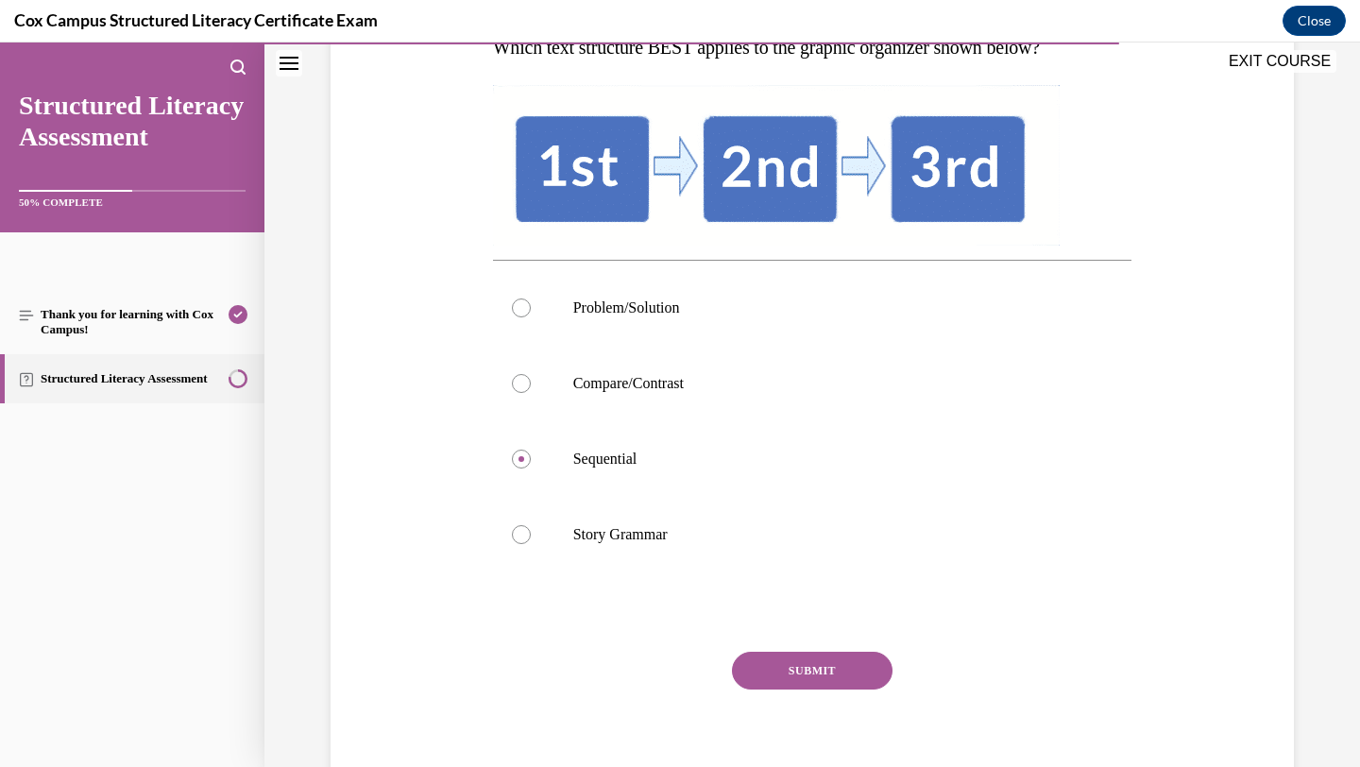
scroll to position [334, 0]
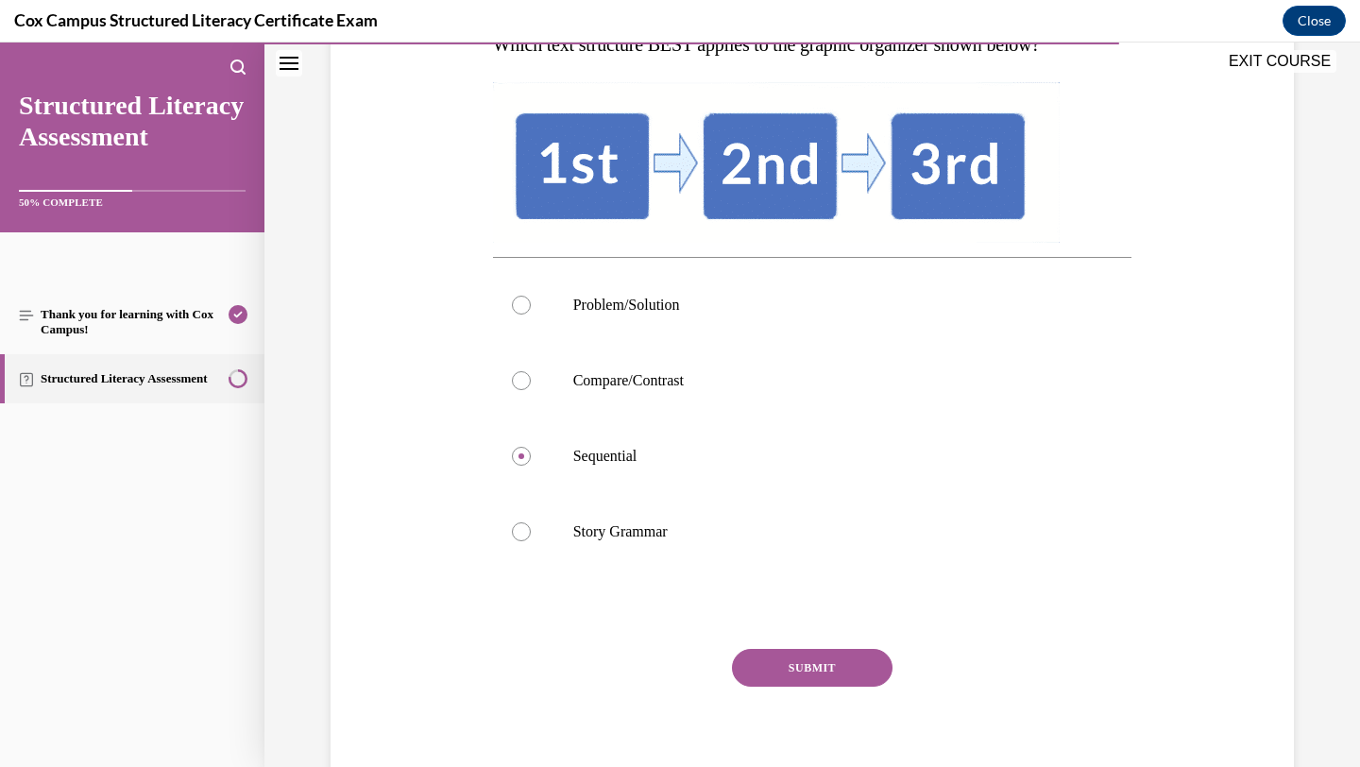
click at [844, 659] on button "SUBMIT" at bounding box center [812, 668] width 161 height 38
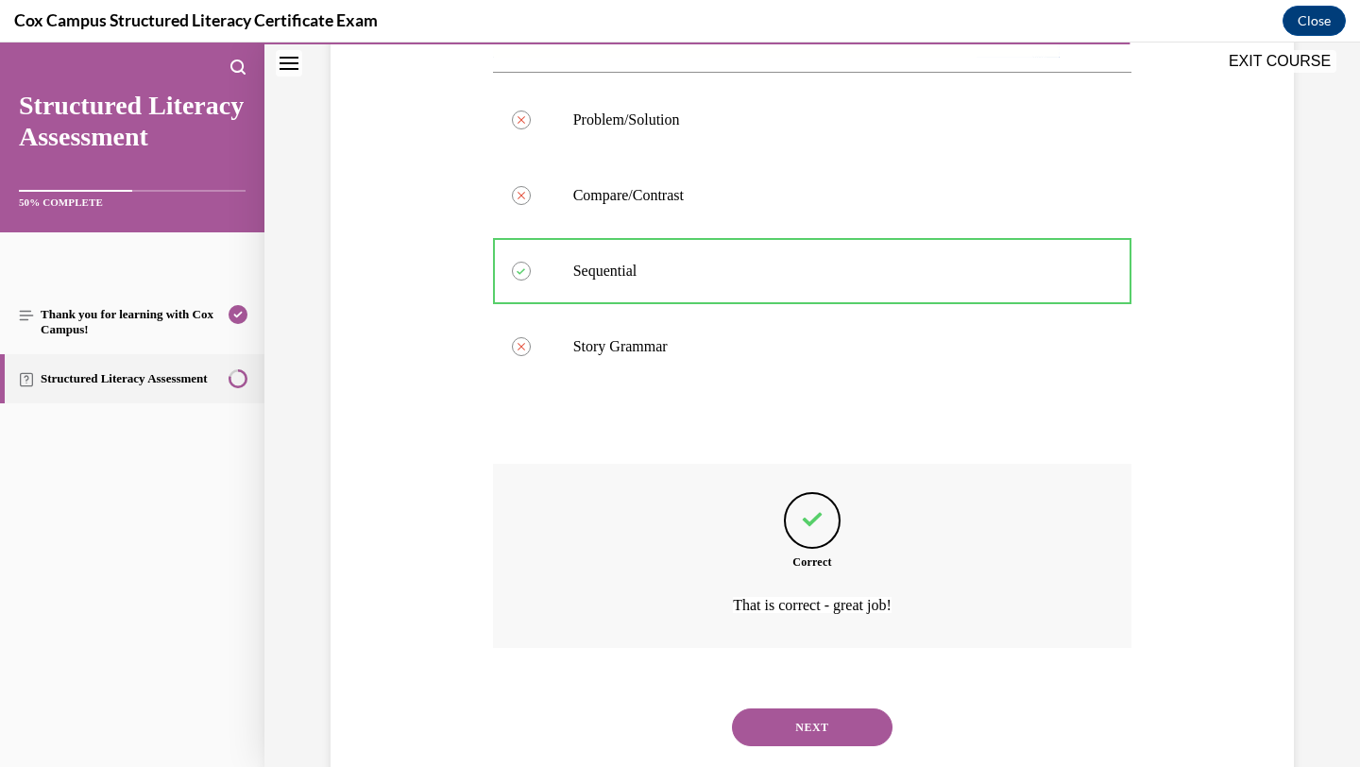
scroll to position [565, 0]
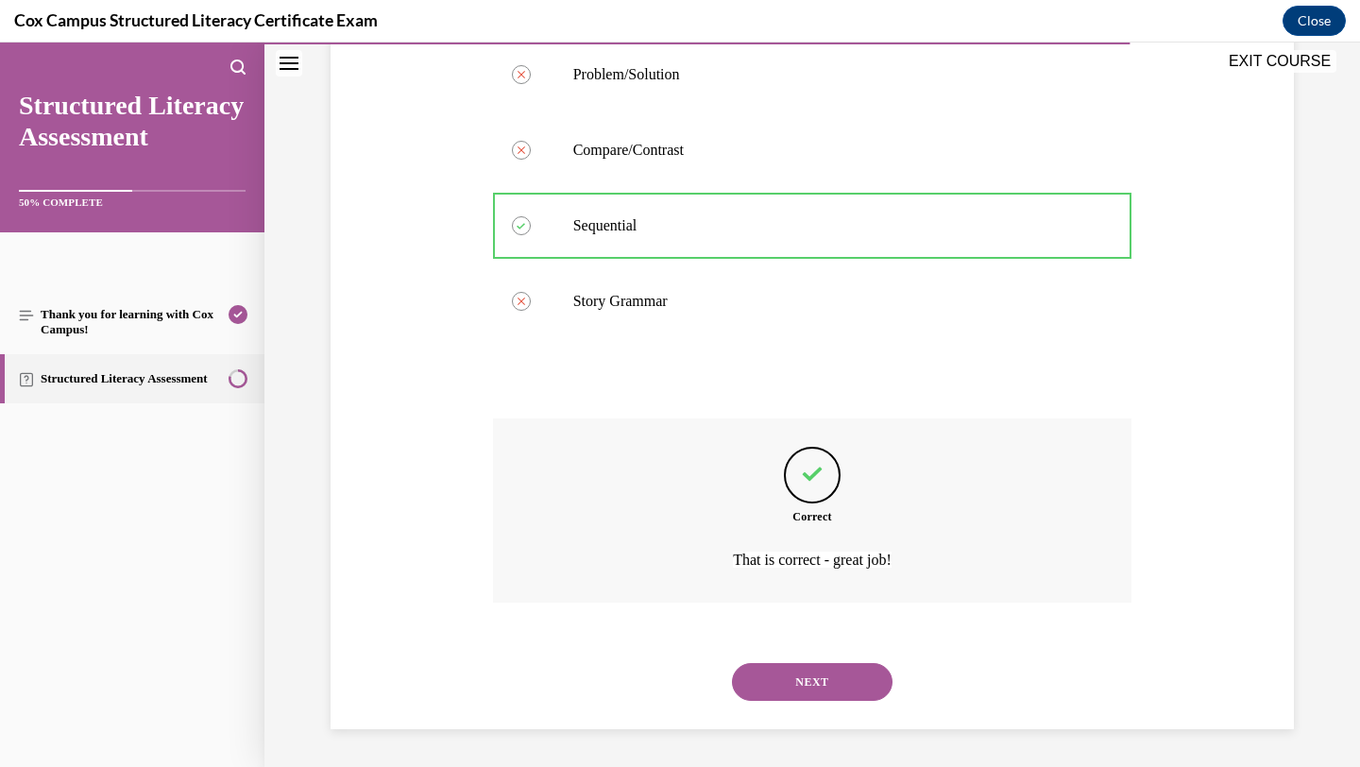
click at [847, 676] on button "NEXT" at bounding box center [812, 682] width 161 height 38
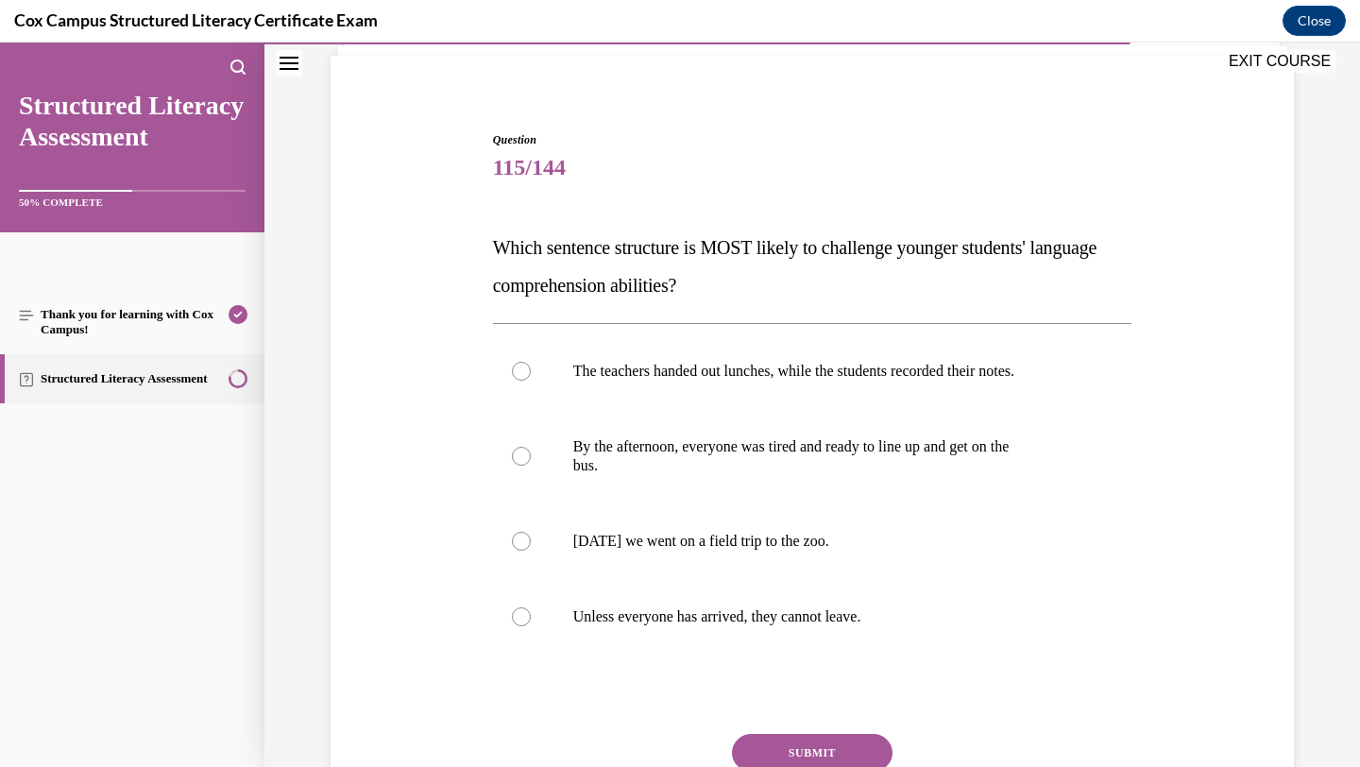
scroll to position [136, 0]
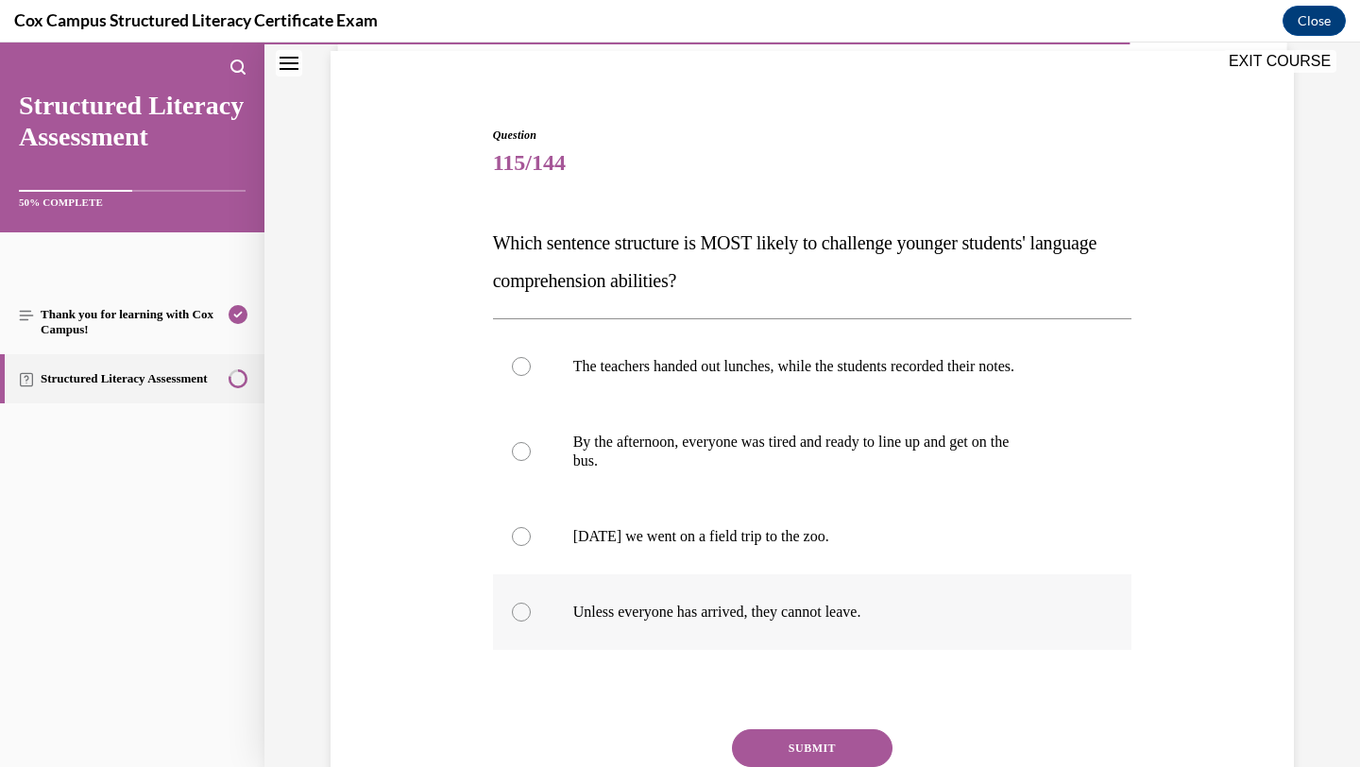
click at [779, 606] on p "Unless everyone has arrived, they cannot leave." at bounding box center [829, 612] width 512 height 19
click at [531, 606] on input "Unless everyone has arrived, they cannot leave." at bounding box center [521, 612] width 19 height 19
radio input "true"
click at [791, 744] on button "SUBMIT" at bounding box center [812, 748] width 161 height 38
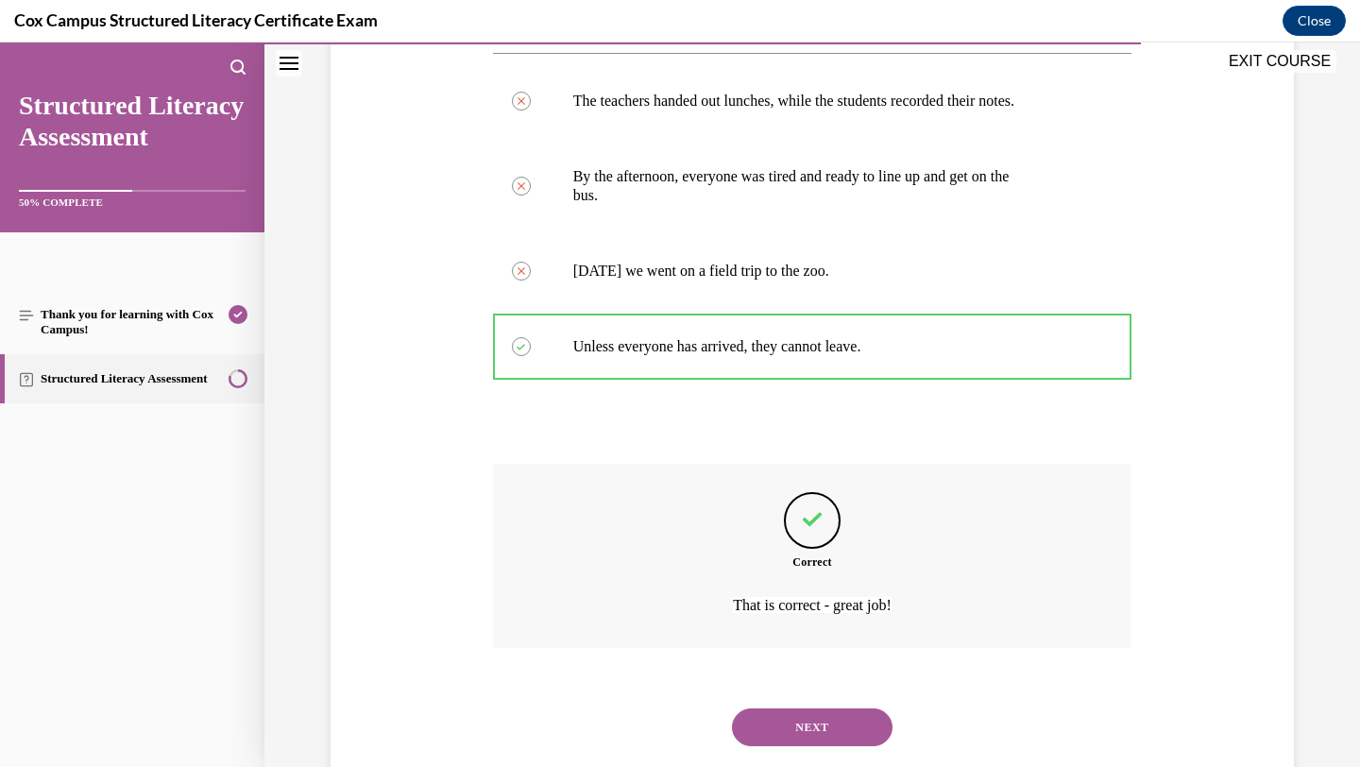
scroll to position [447, 0]
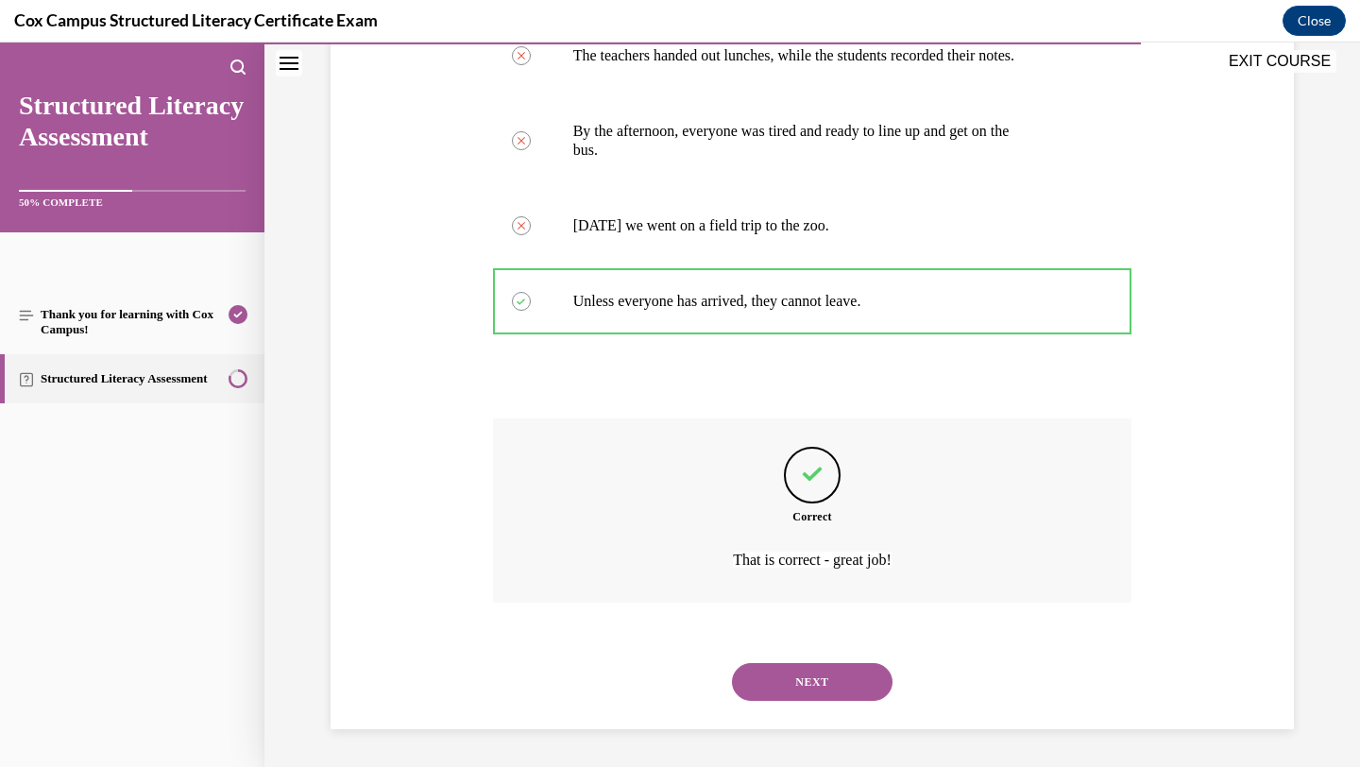
click at [826, 684] on button "NEXT" at bounding box center [812, 682] width 161 height 38
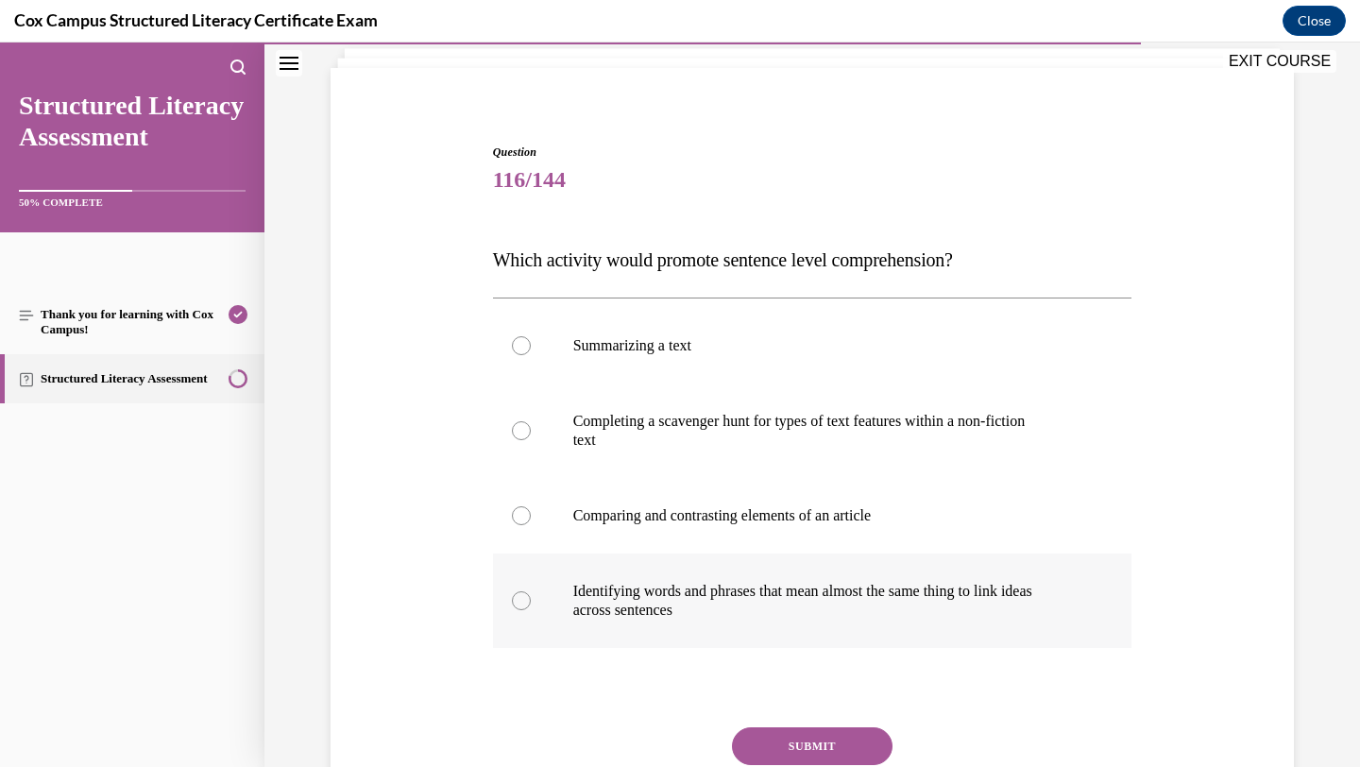
scroll to position [138, 0]
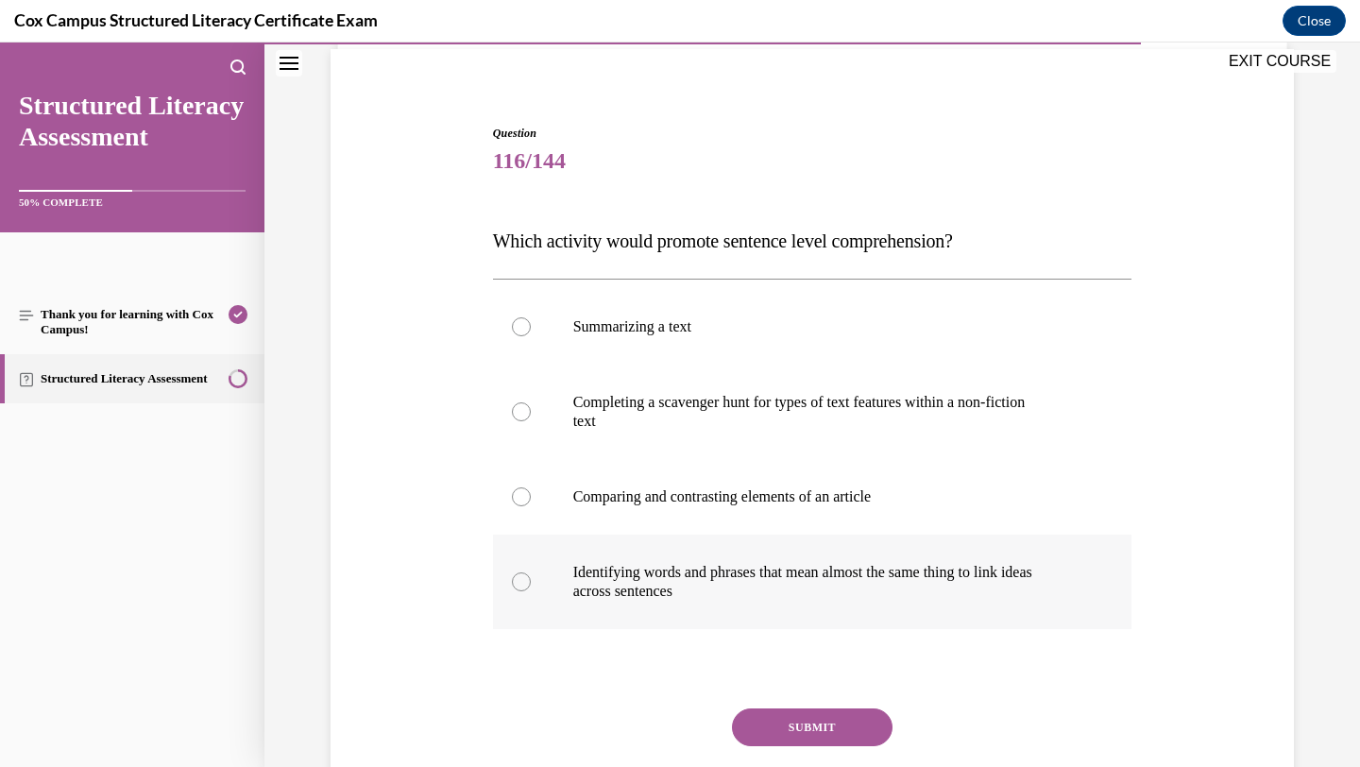
click at [1041, 600] on p "across sentences" at bounding box center [829, 591] width 512 height 19
click at [531, 591] on input "Identifying words and phrases that mean almost the same thing to link ideas acr…" at bounding box center [521, 582] width 19 height 19
radio input "true"
click at [863, 719] on button "SUBMIT" at bounding box center [812, 728] width 161 height 38
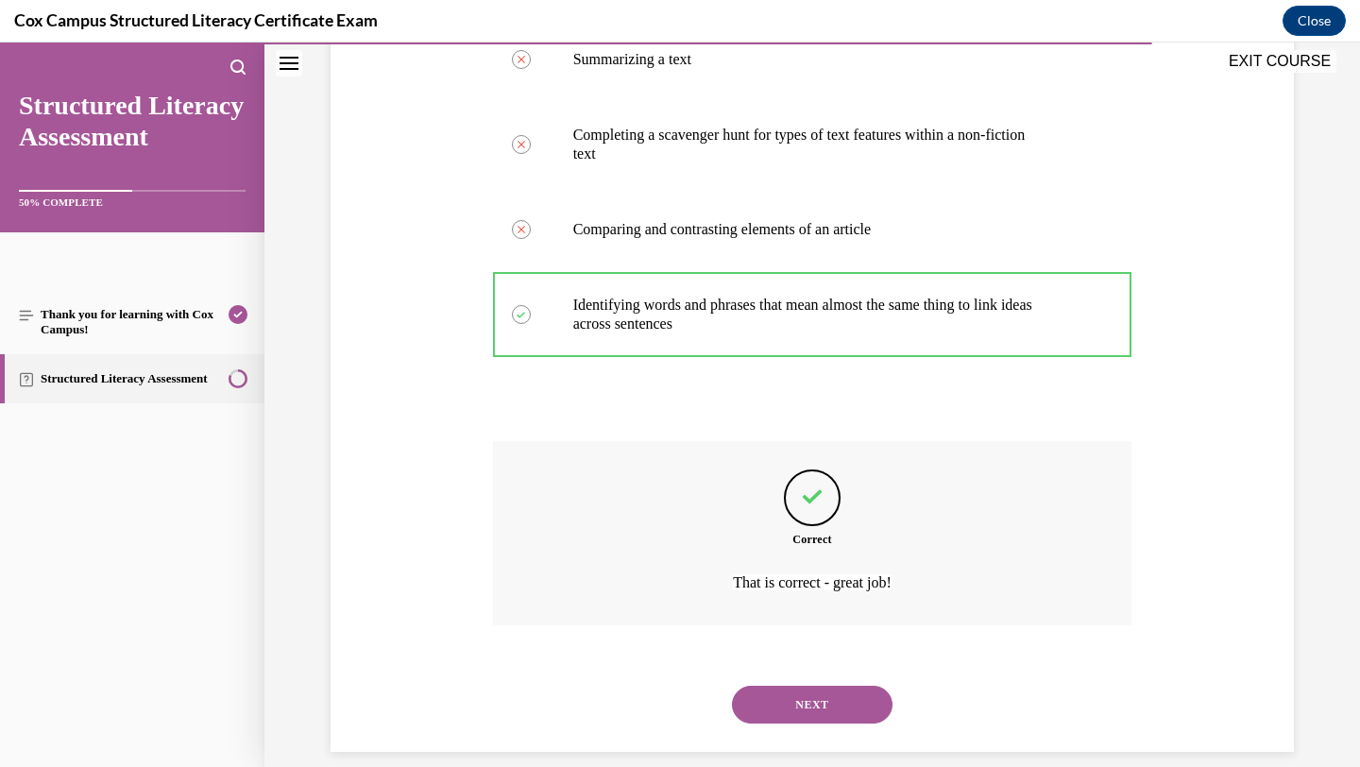
scroll to position [428, 0]
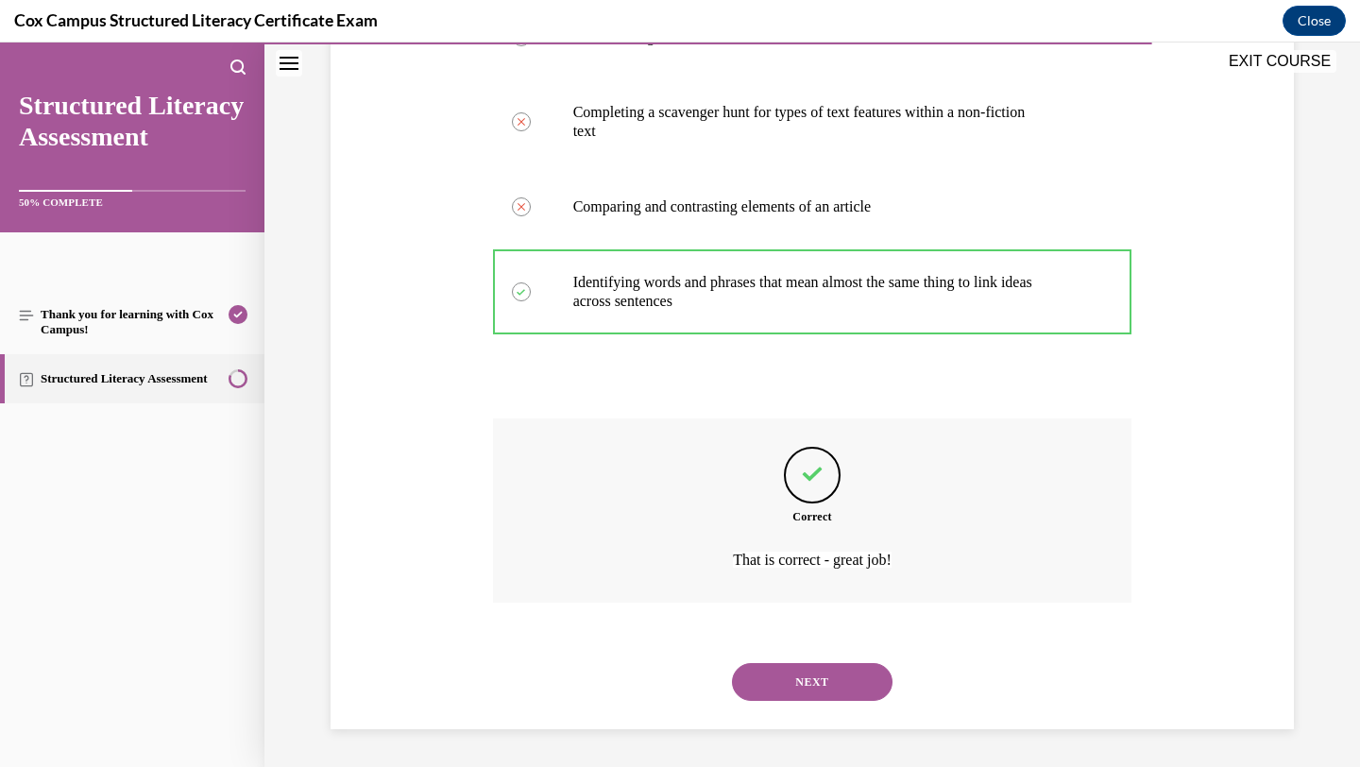
click at [857, 686] on button "NEXT" at bounding box center [812, 682] width 161 height 38
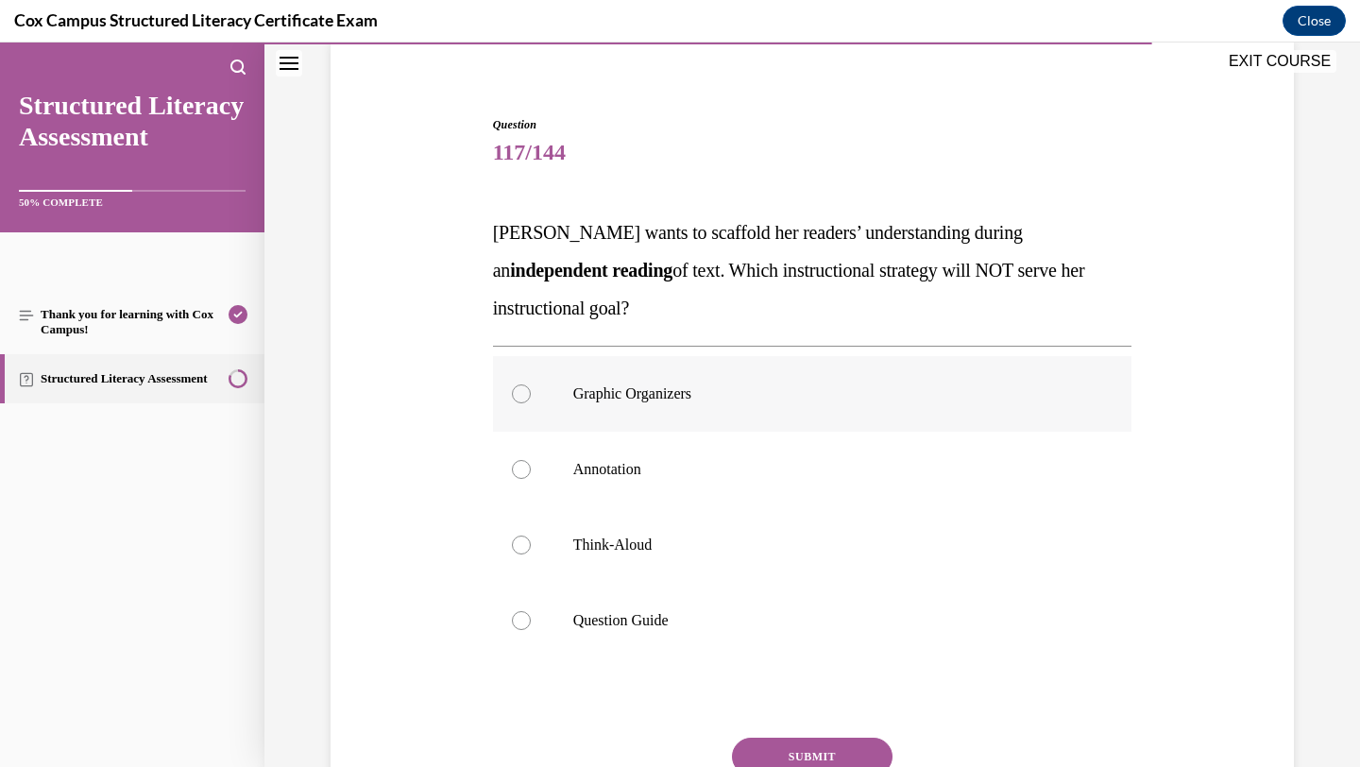
scroll to position [145, 0]
click at [940, 538] on p "Think-Aloud" at bounding box center [829, 546] width 512 height 19
click at [531, 538] on input "Think-Aloud" at bounding box center [521, 546] width 19 height 19
radio input "true"
click at [863, 749] on button "SUBMIT" at bounding box center [812, 758] width 161 height 38
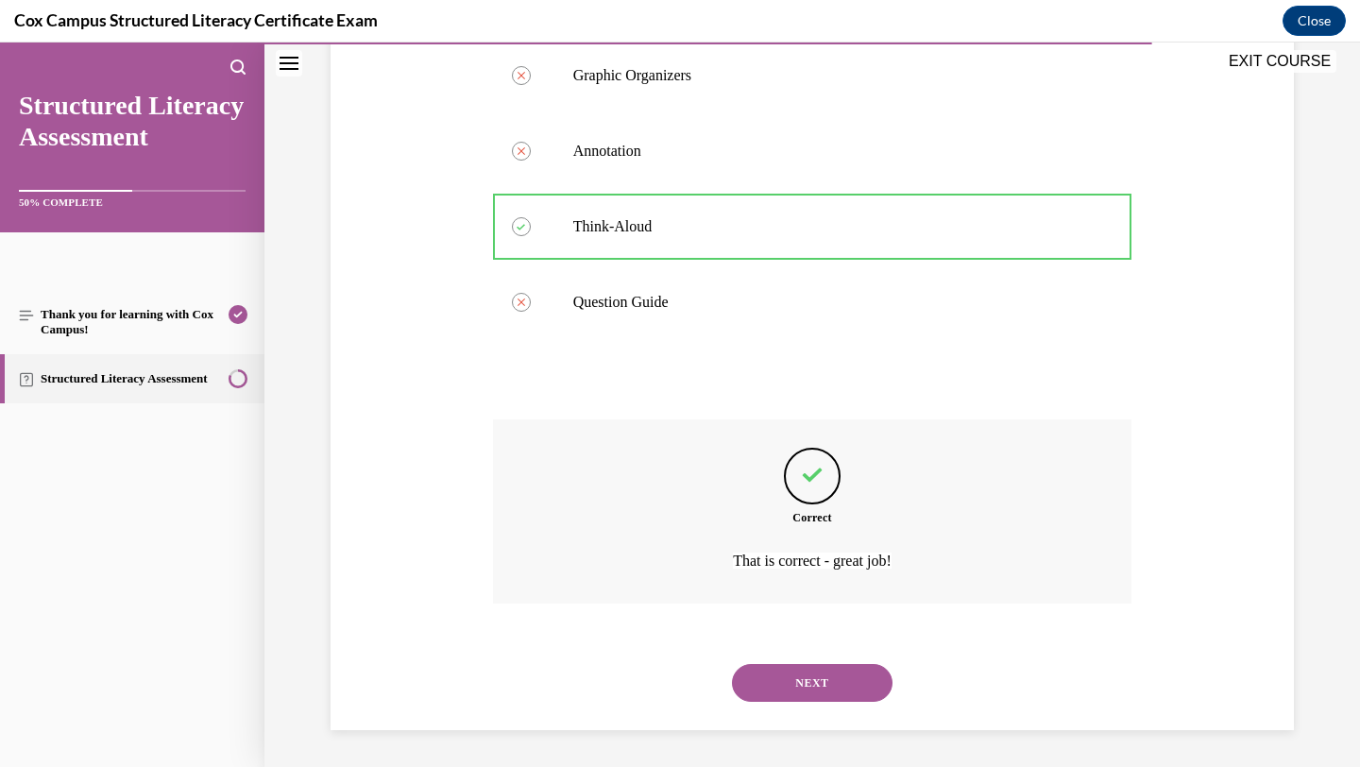
scroll to position [466, 0]
click at [849, 692] on button "NEXT" at bounding box center [812, 682] width 161 height 38
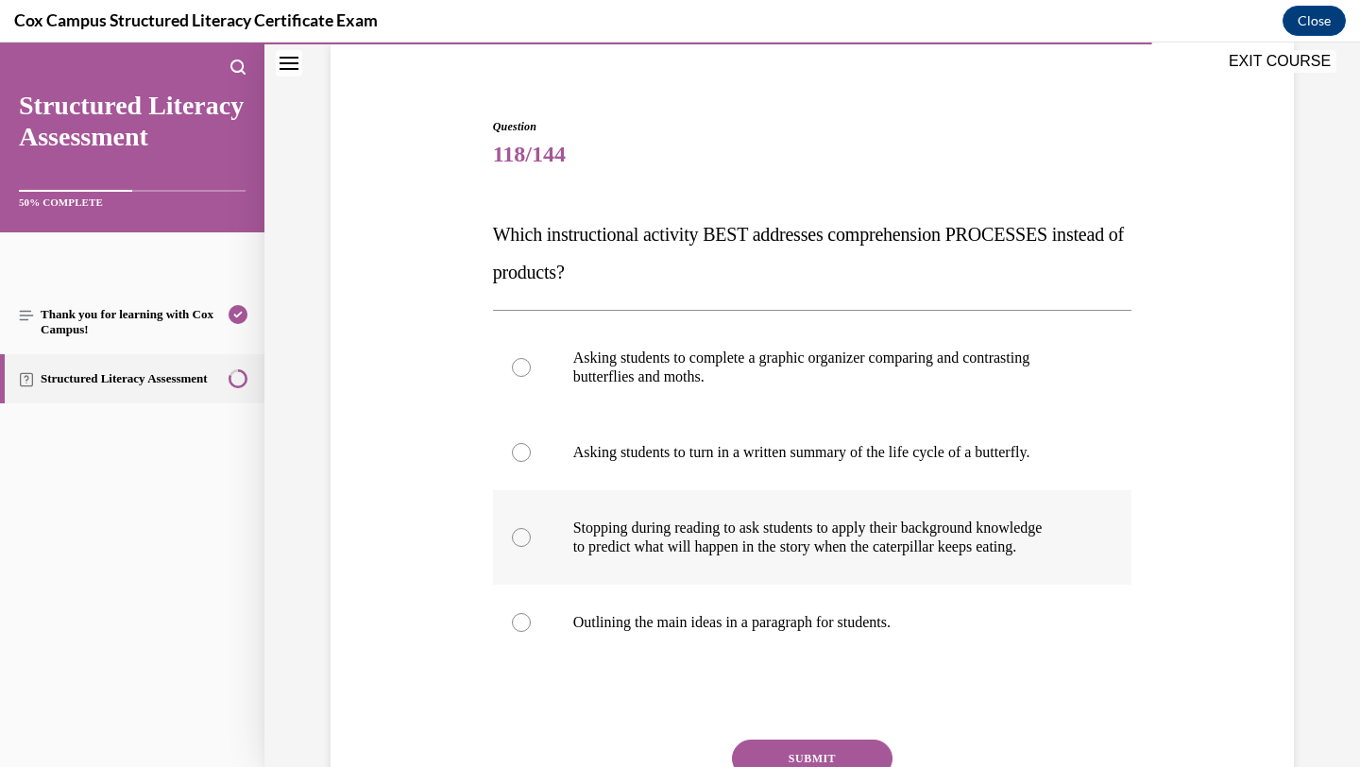
scroll to position [149, 0]
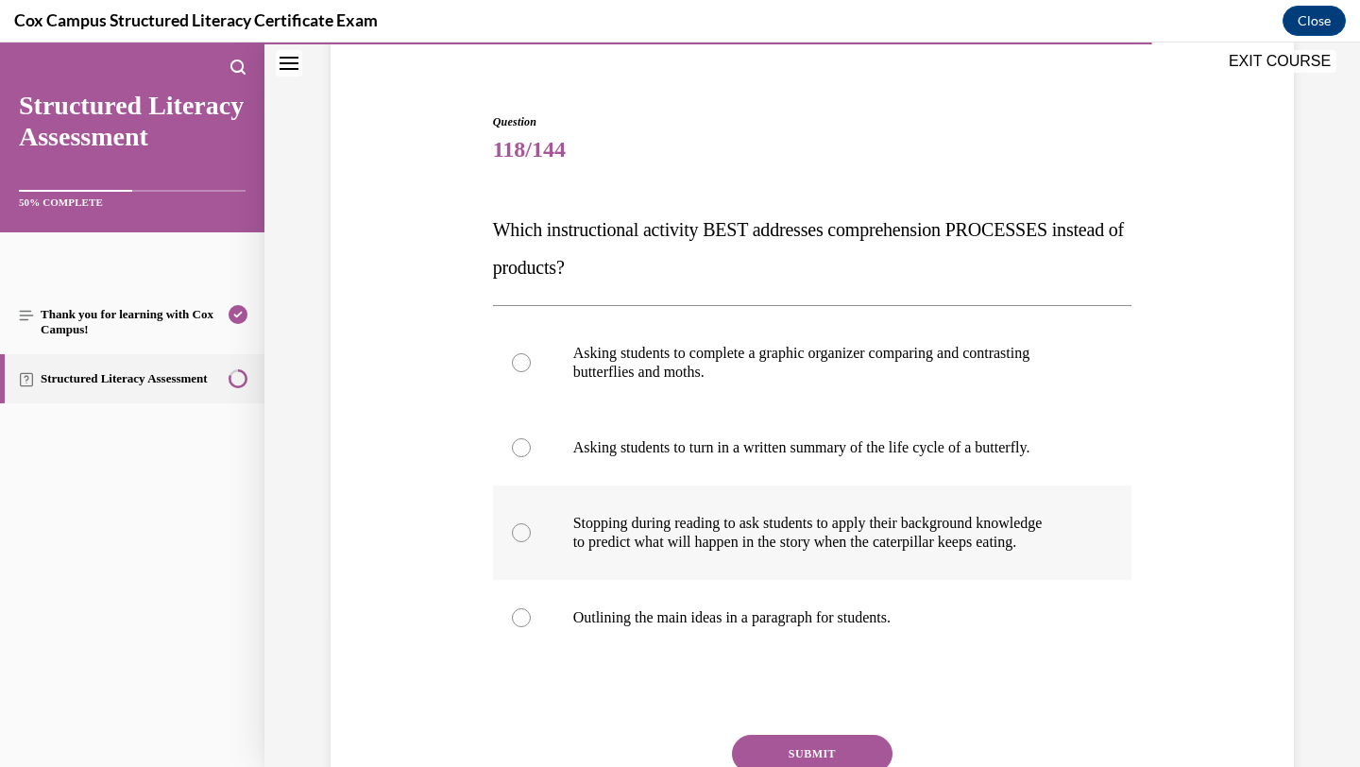
click at [1071, 535] on p "to predict what will happen in the story when the caterpillar keeps eating." at bounding box center [829, 542] width 512 height 19
click at [531, 535] on input "Stopping during reading to ask students to apply their background knowledge to …" at bounding box center [521, 532] width 19 height 19
radio input "true"
click at [868, 755] on button "SUBMIT" at bounding box center [812, 754] width 161 height 38
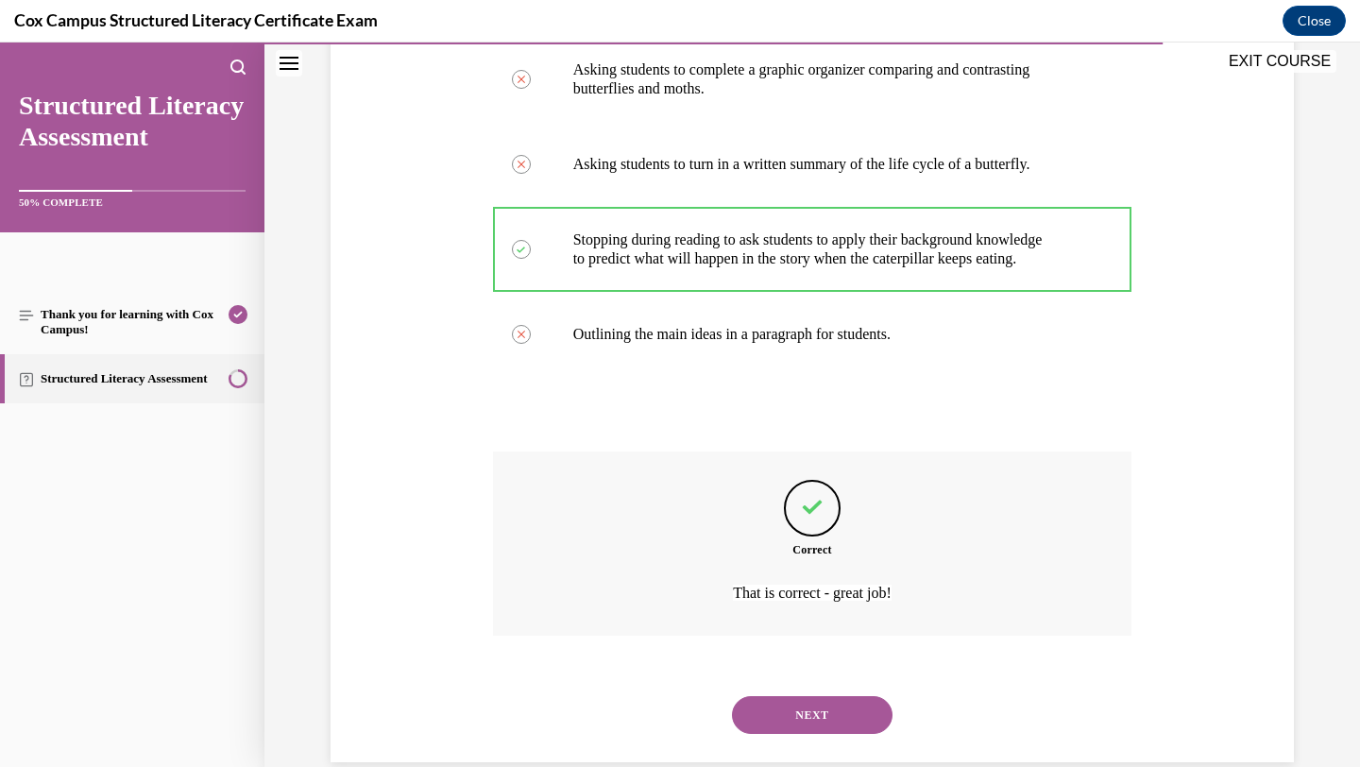
scroll to position [466, 0]
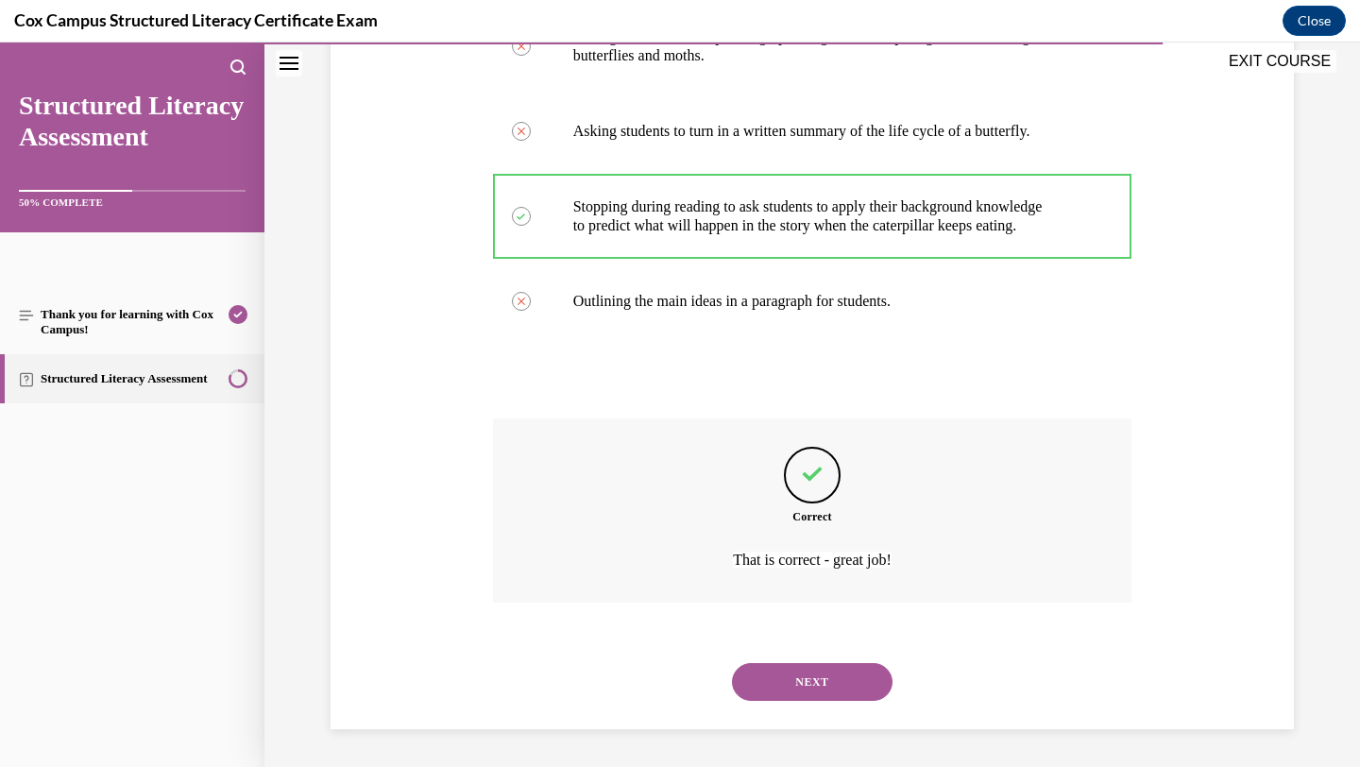
click at [865, 691] on button "NEXT" at bounding box center [812, 682] width 161 height 38
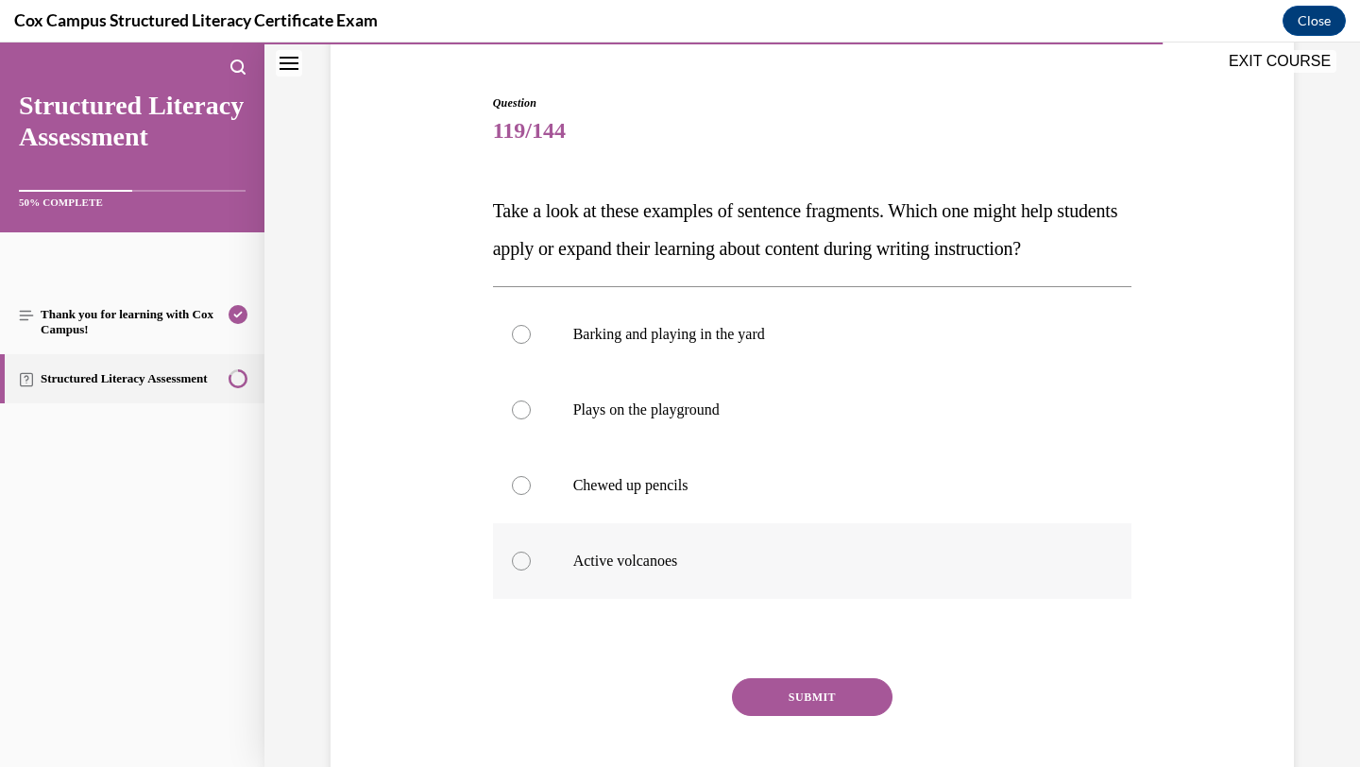
scroll to position [184, 0]
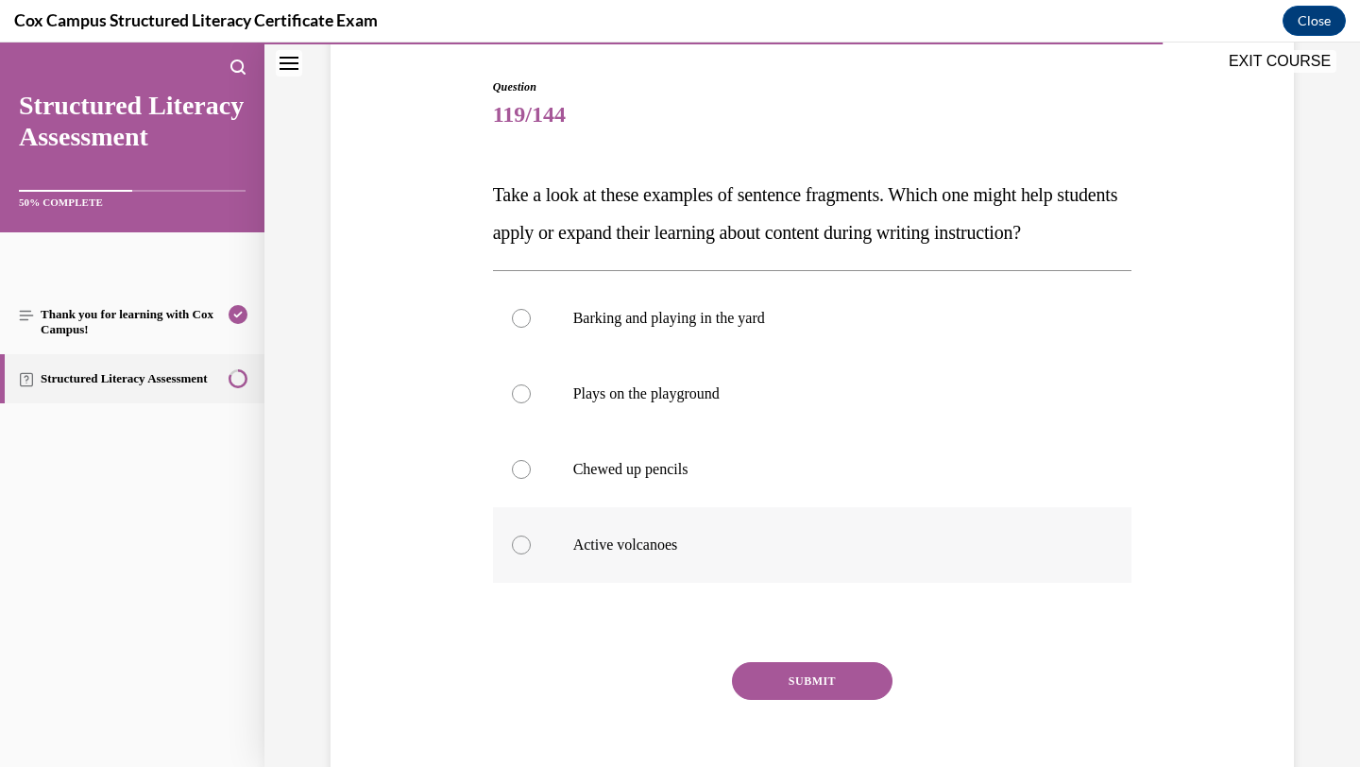
click at [902, 564] on label "Active volcanoes" at bounding box center [813, 545] width 640 height 76
click at [531, 555] on input "Active volcanoes" at bounding box center [521, 545] width 19 height 19
radio input "true"
click at [838, 700] on button "SUBMIT" at bounding box center [812, 681] width 161 height 38
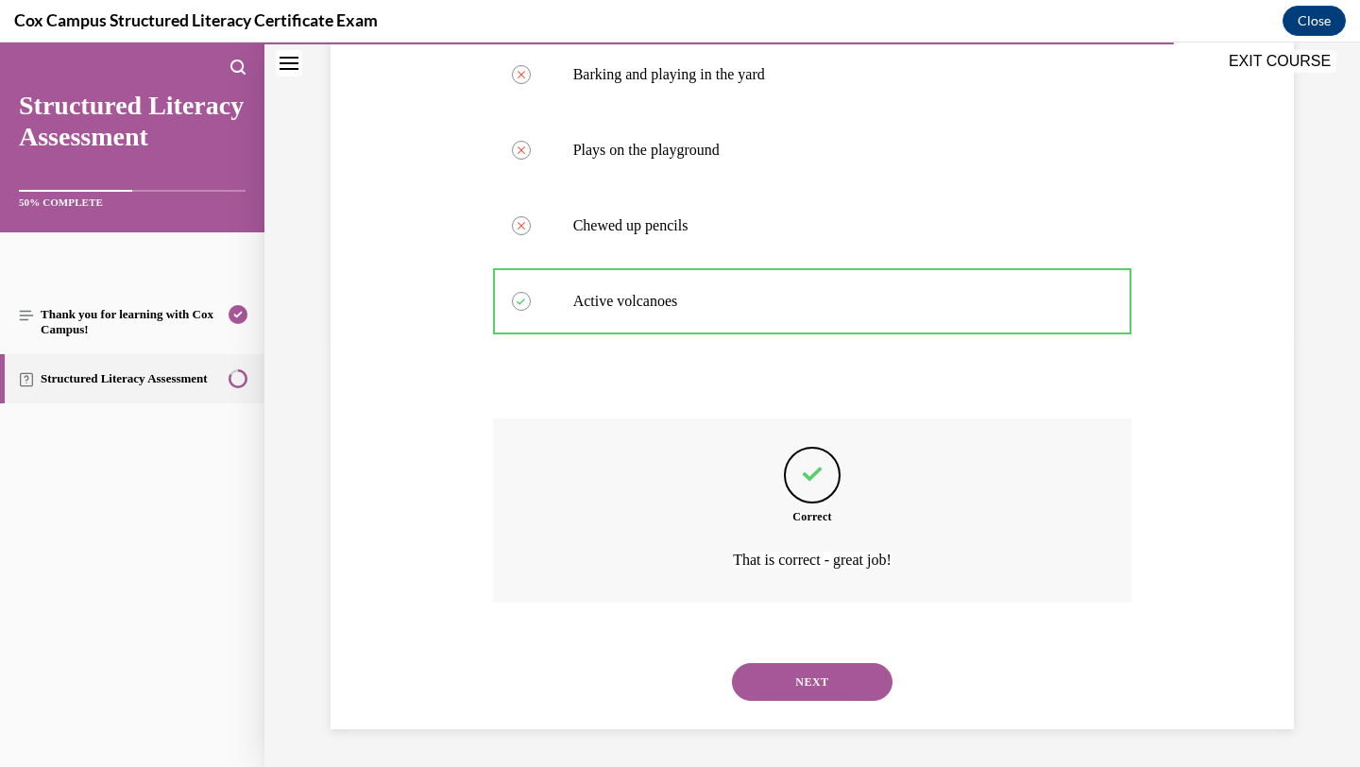
scroll to position [466, 0]
click at [838, 684] on button "NEXT" at bounding box center [812, 682] width 161 height 38
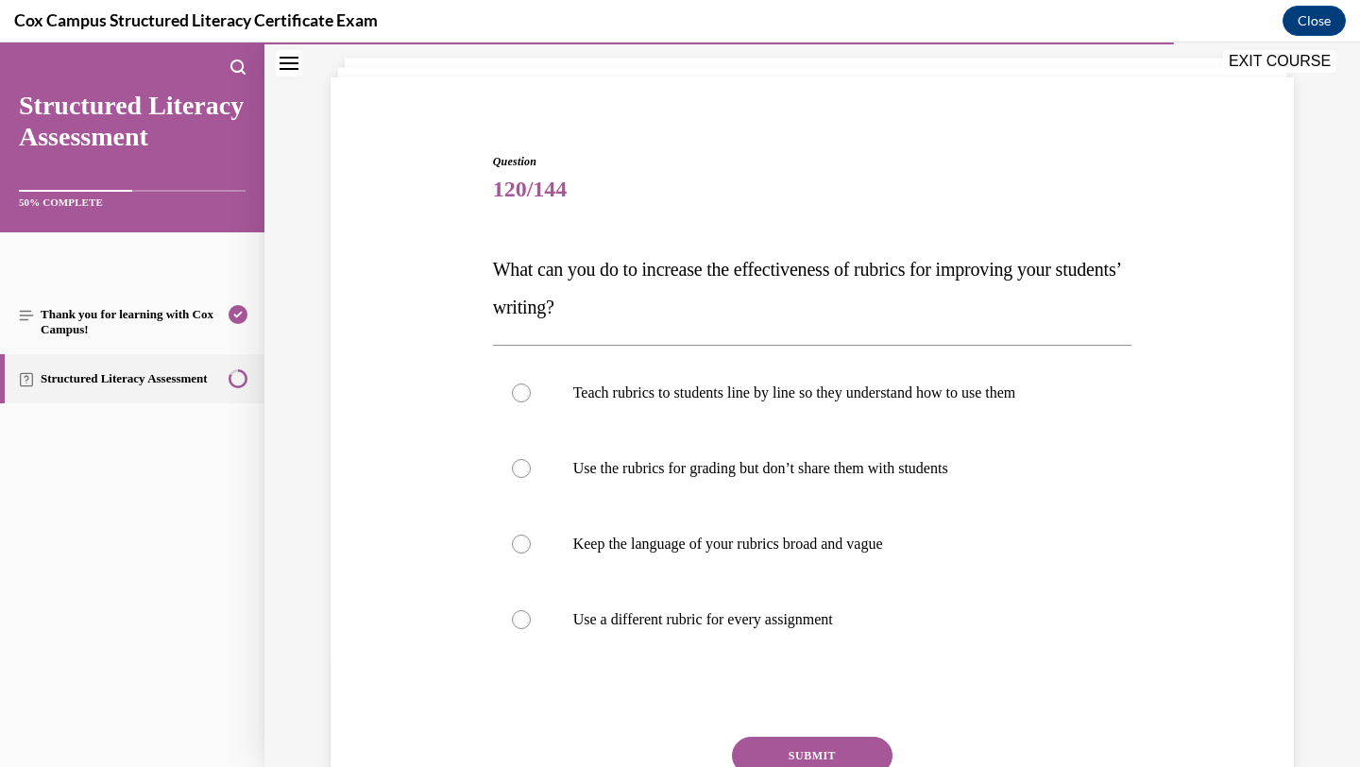
scroll to position [117, 0]
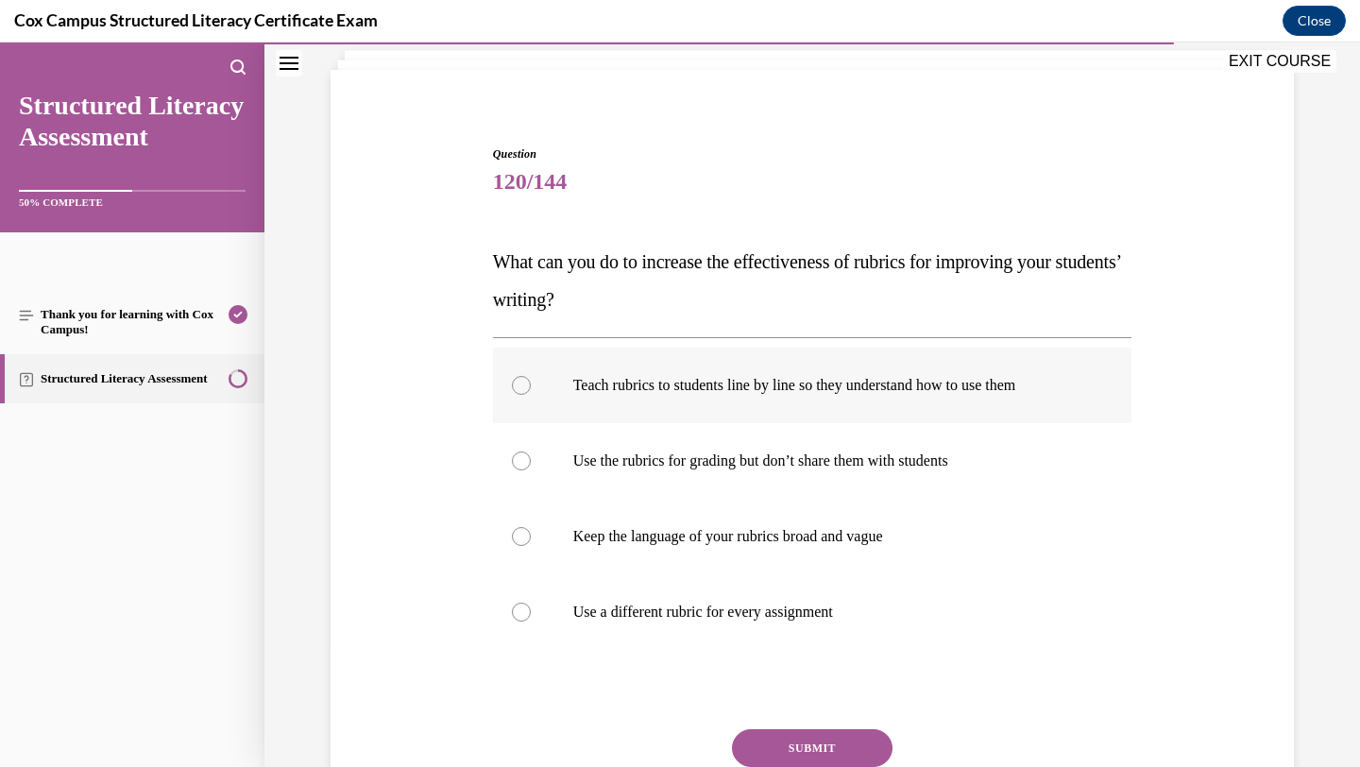
click at [963, 391] on p "Teach rubrics to students line by line so they understand how to use them" at bounding box center [829, 385] width 512 height 19
click at [531, 391] on input "Teach rubrics to students line by line so they understand how to use them" at bounding box center [521, 385] width 19 height 19
radio input "true"
click at [853, 746] on button "SUBMIT" at bounding box center [812, 748] width 161 height 38
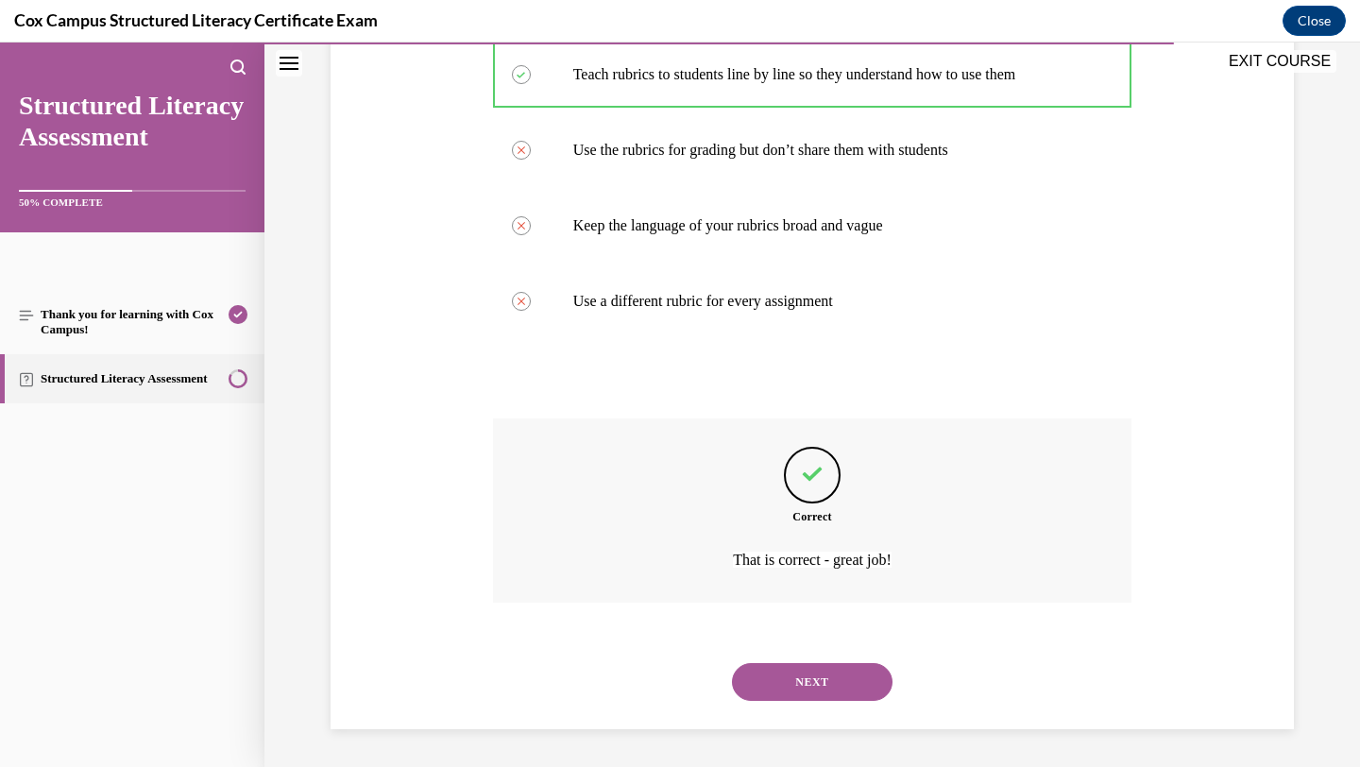
click at [847, 690] on button "NEXT" at bounding box center [812, 682] width 161 height 38
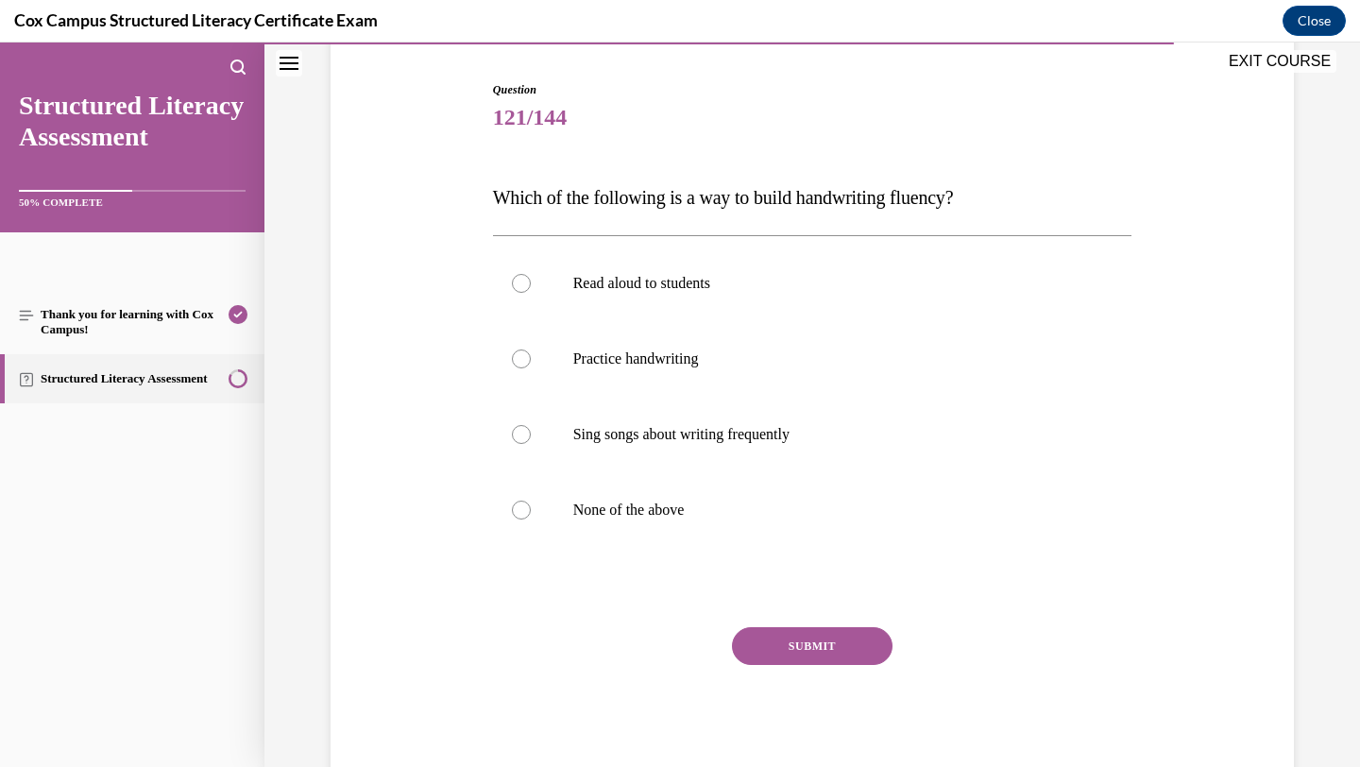
scroll to position [169, 0]
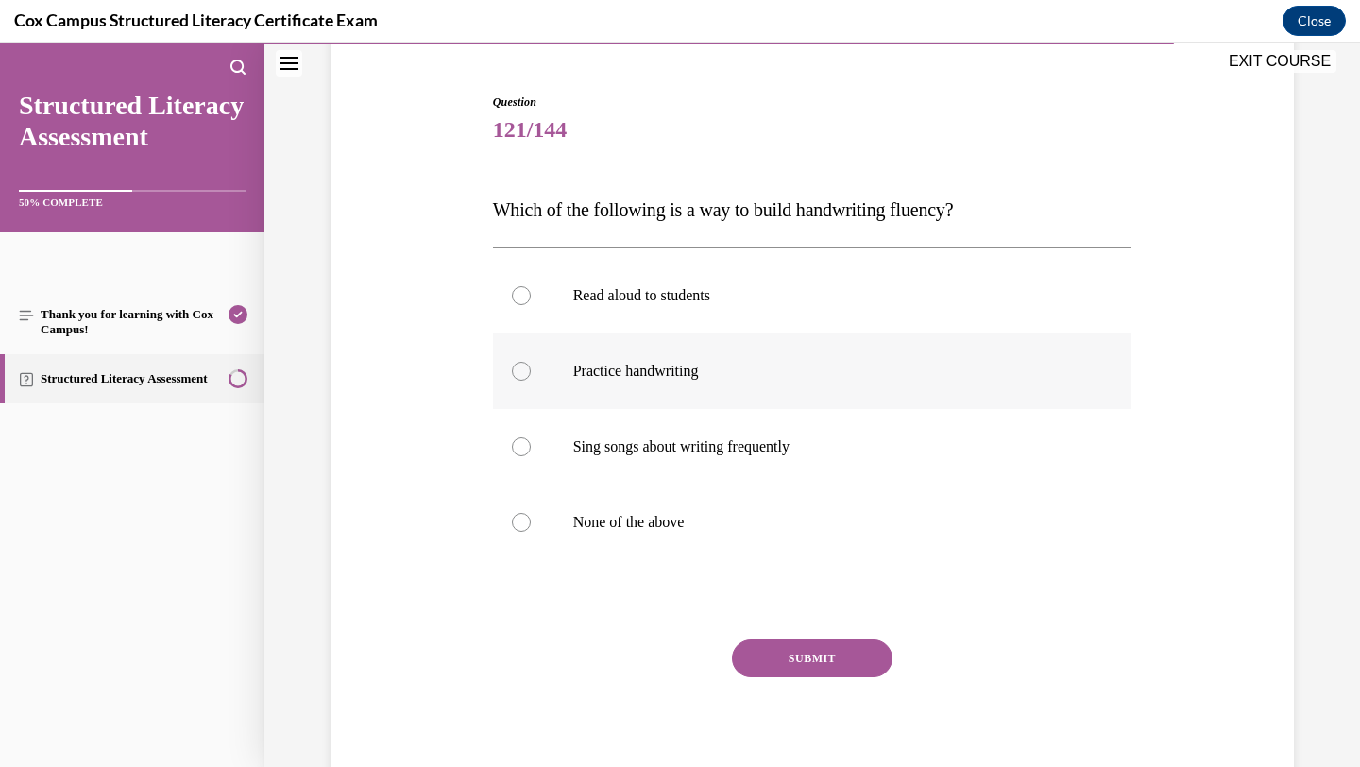
click at [886, 401] on label "Practice handwriting" at bounding box center [813, 372] width 640 height 76
click at [531, 381] on input "Practice handwriting" at bounding box center [521, 371] width 19 height 19
radio input "true"
click at [826, 655] on button "SUBMIT" at bounding box center [812, 659] width 161 height 38
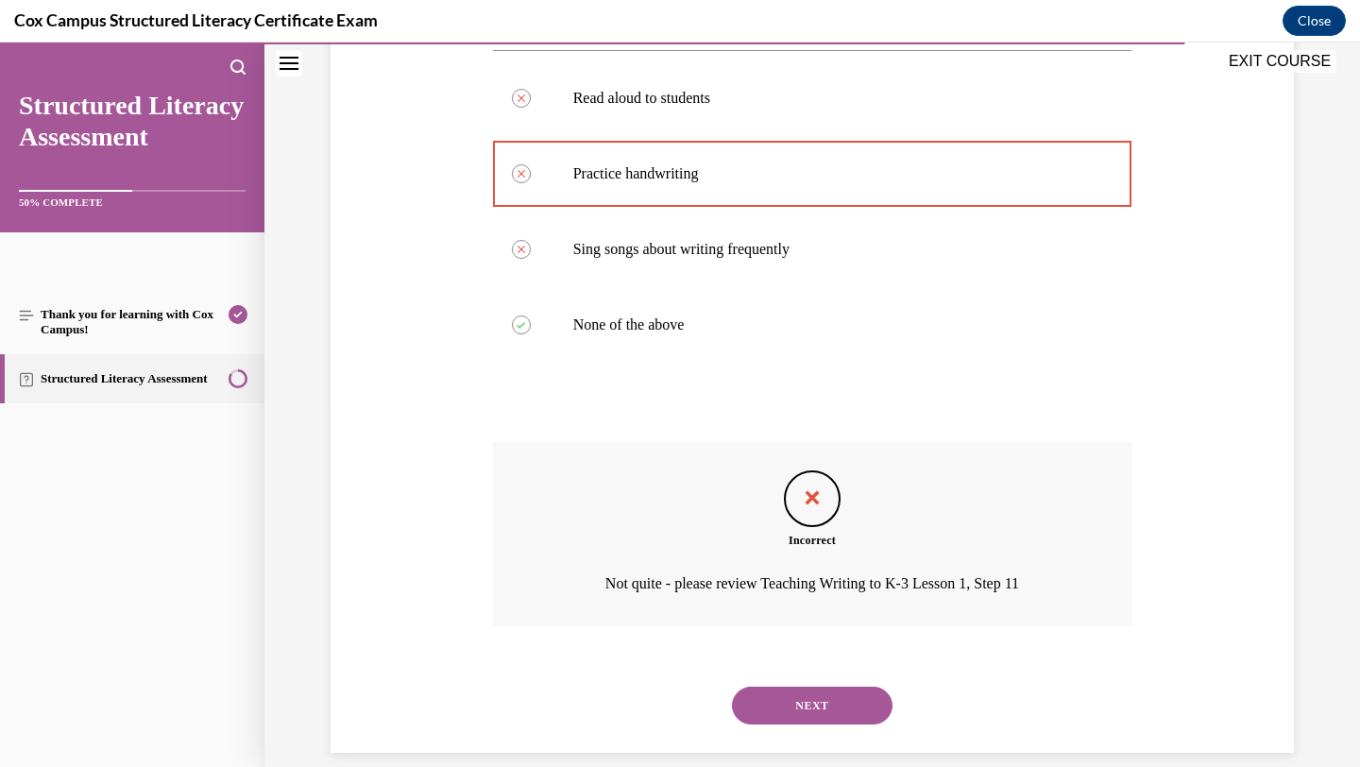
scroll to position [390, 0]
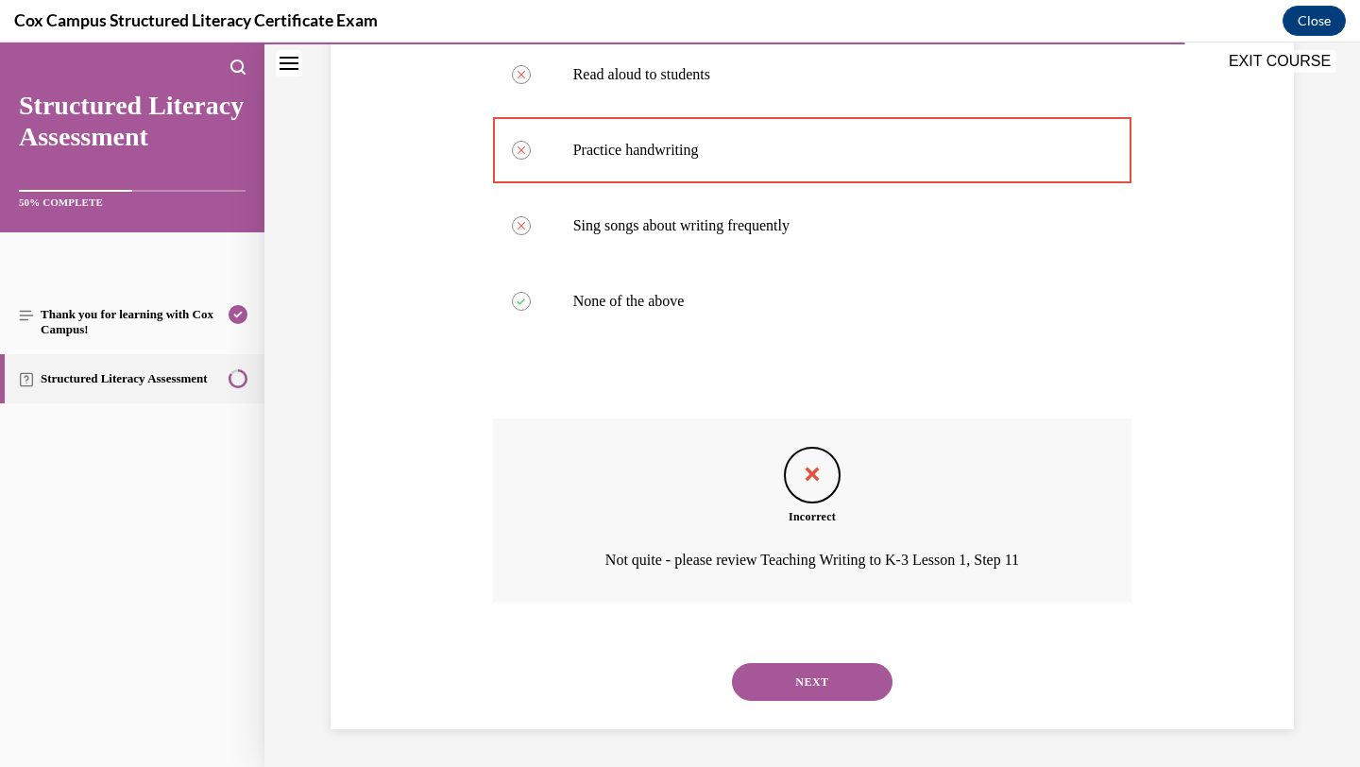
click at [853, 681] on button "NEXT" at bounding box center [812, 682] width 161 height 38
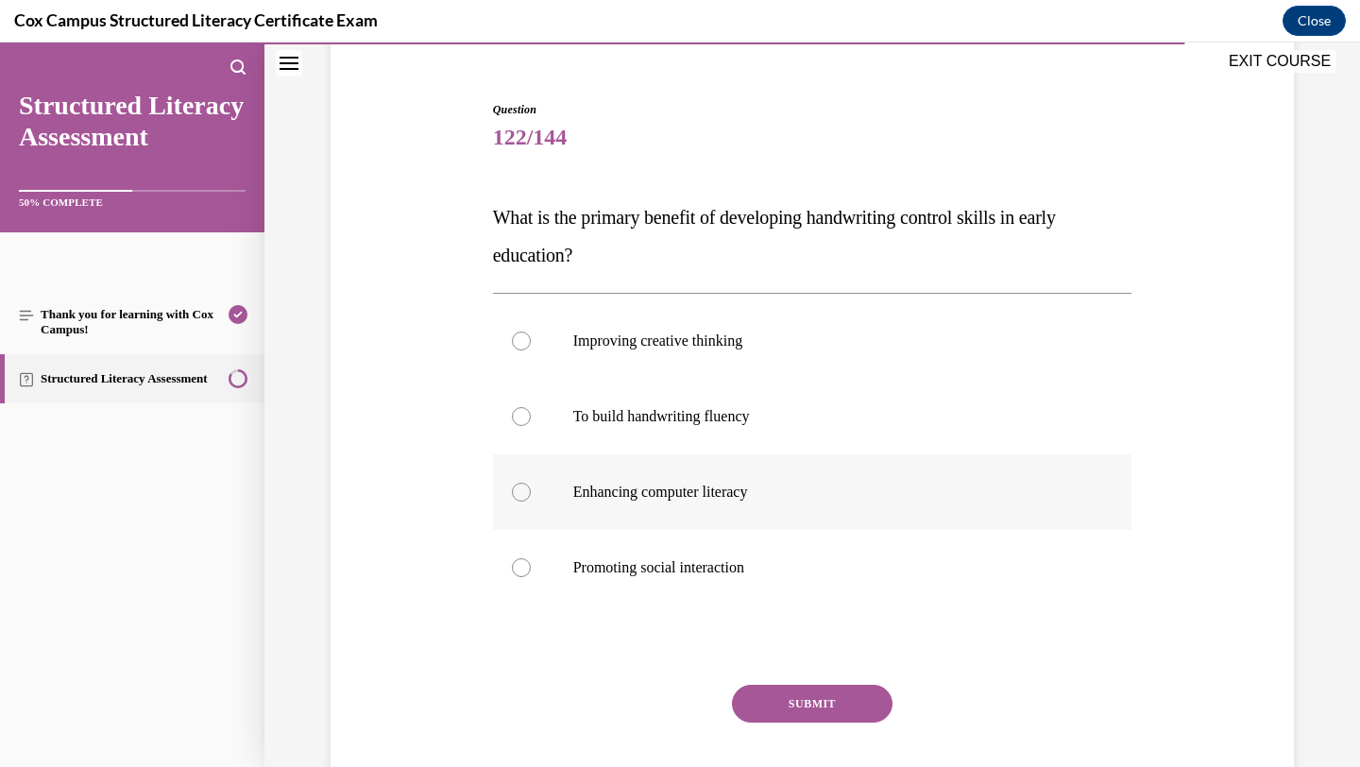
scroll to position [166, 0]
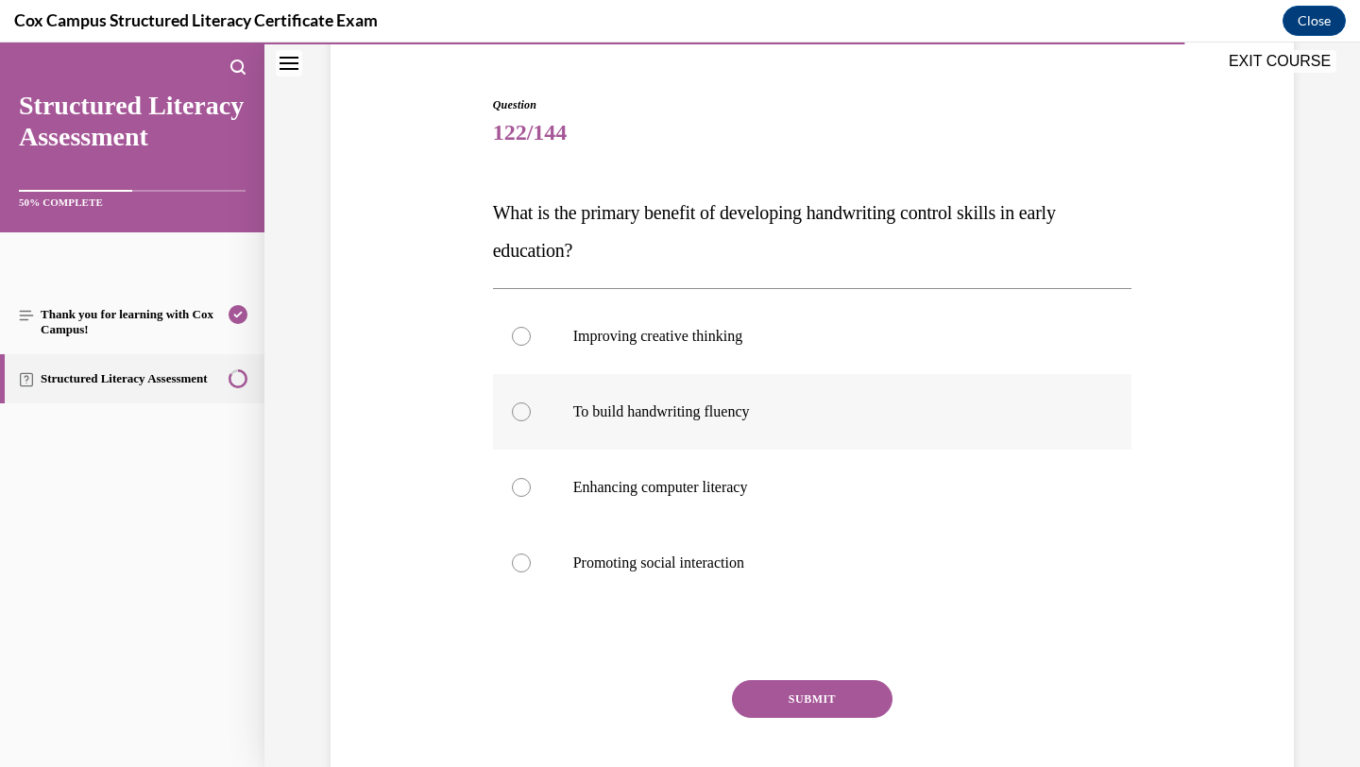
click at [873, 431] on label "To build handwriting fluency" at bounding box center [813, 412] width 640 height 76
click at [531, 421] on input "To build handwriting fluency" at bounding box center [521, 411] width 19 height 19
radio input "true"
click at [828, 697] on button "SUBMIT" at bounding box center [812, 699] width 161 height 38
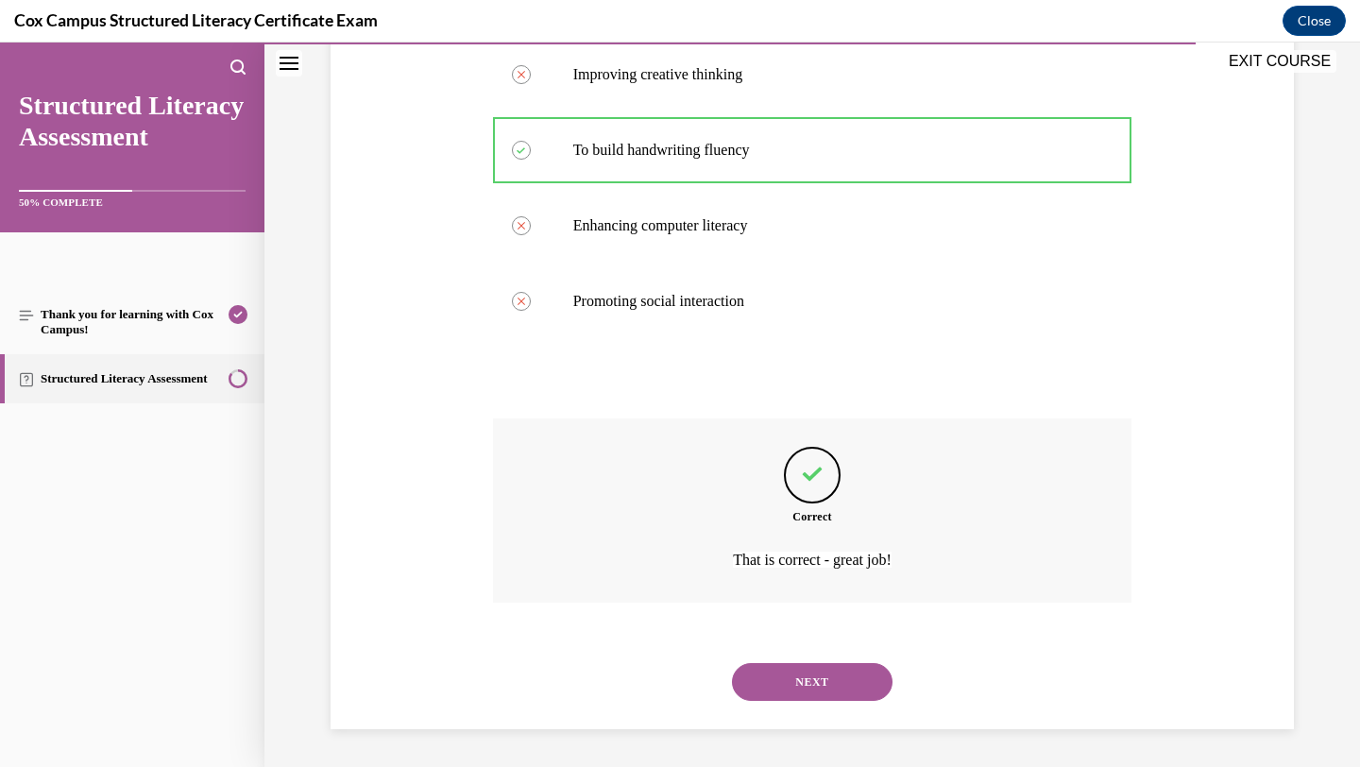
click at [822, 677] on button "NEXT" at bounding box center [812, 682] width 161 height 38
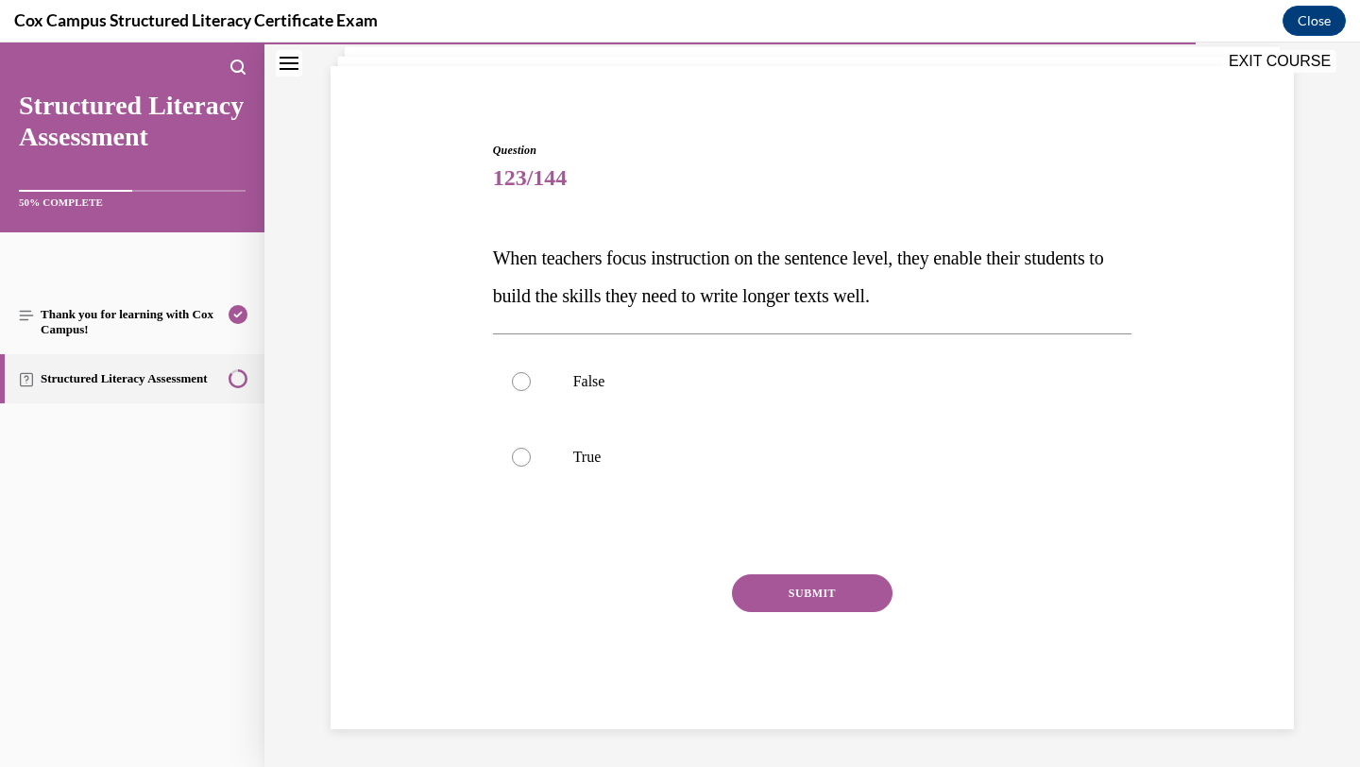
scroll to position [121, 0]
click at [941, 460] on p "True" at bounding box center [829, 457] width 512 height 19
click at [531, 460] on input "True" at bounding box center [521, 457] width 19 height 19
radio input "true"
click at [853, 586] on button "SUBMIT" at bounding box center [812, 593] width 161 height 38
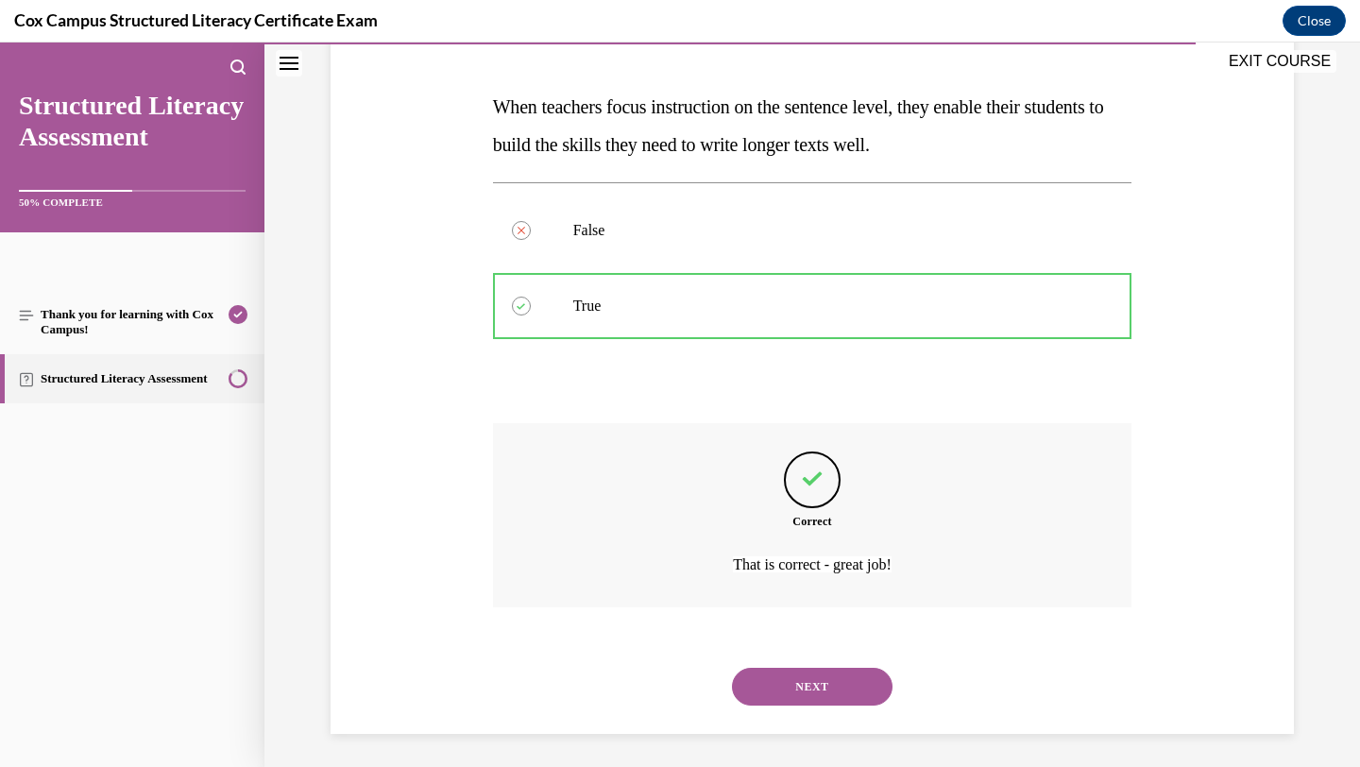
scroll to position [277, 0]
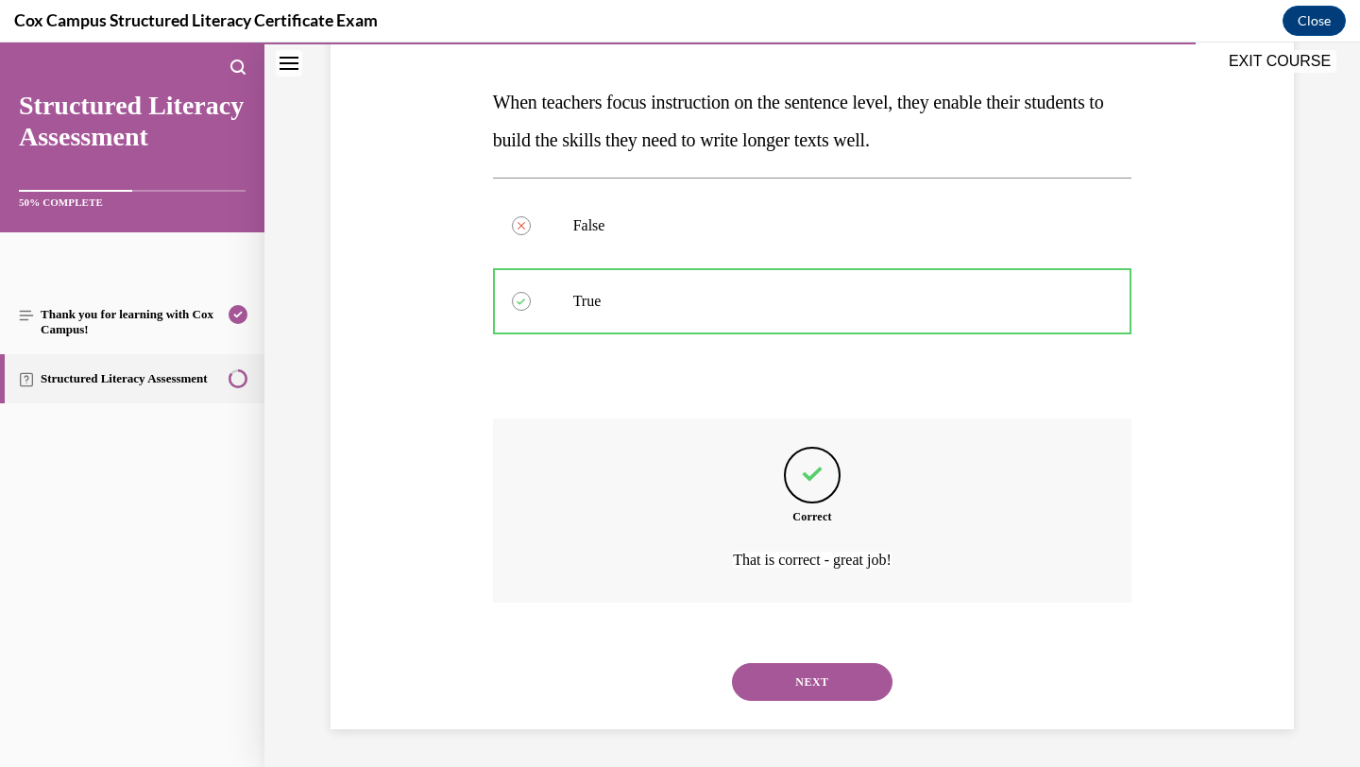
click at [826, 676] on button "NEXT" at bounding box center [812, 682] width 161 height 38
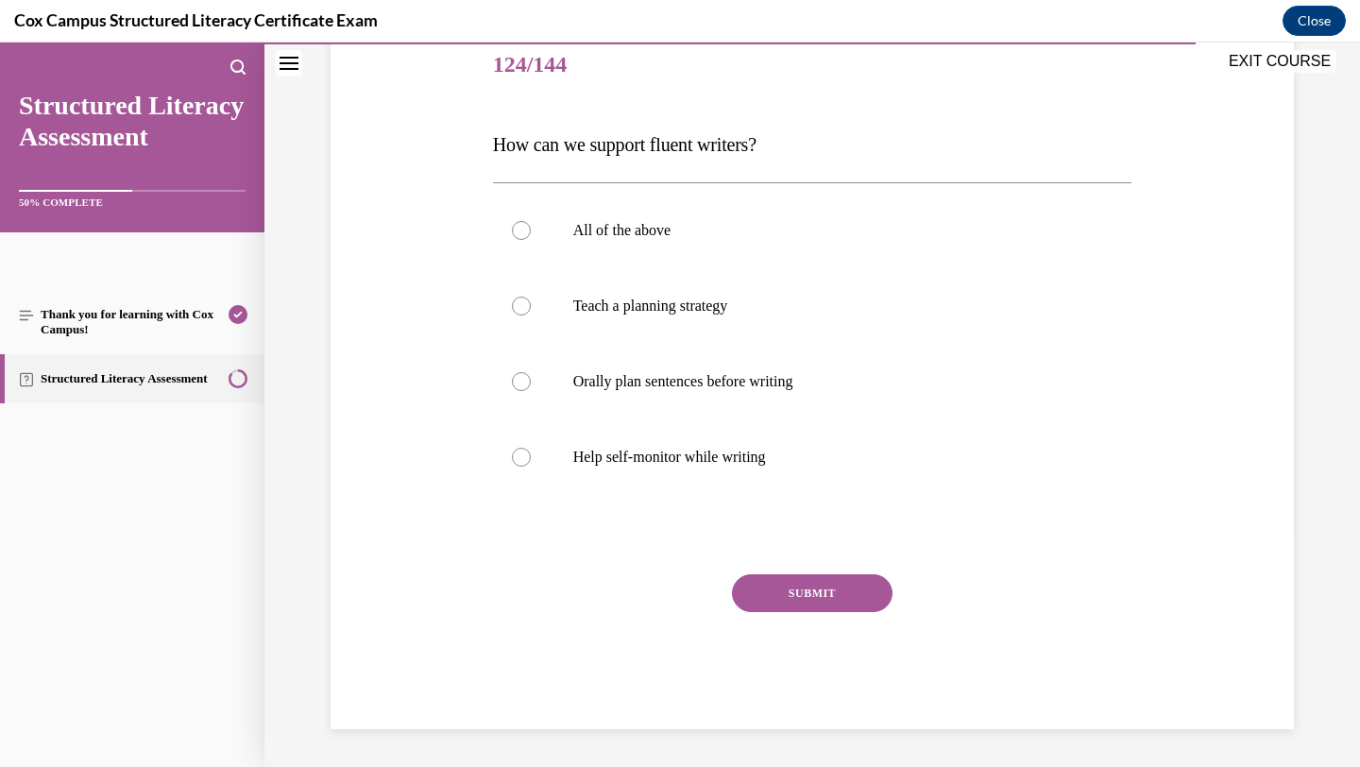
scroll to position [210, 0]
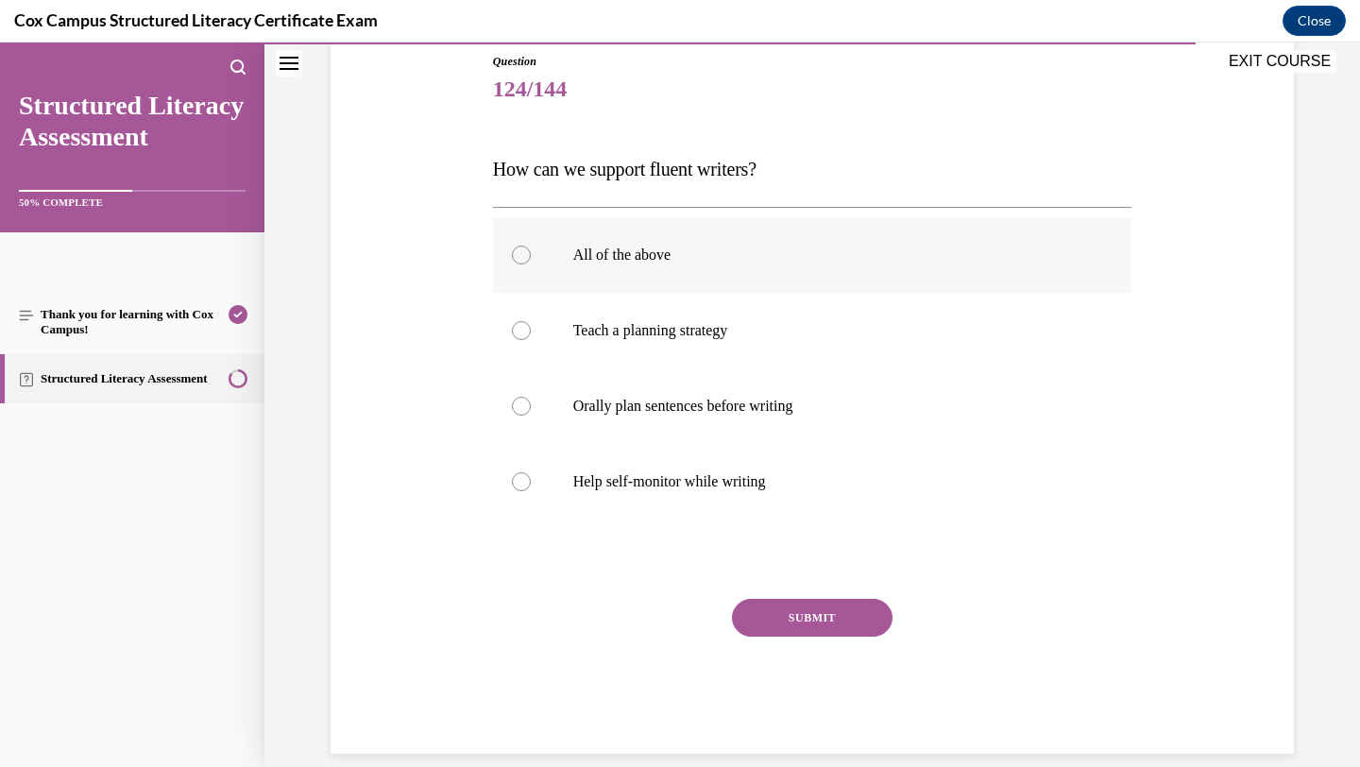
click at [847, 246] on p "All of the above" at bounding box center [829, 255] width 512 height 19
click at [531, 246] on input "All of the above" at bounding box center [521, 255] width 19 height 19
radio input "true"
click at [816, 625] on button "SUBMIT" at bounding box center [812, 618] width 161 height 38
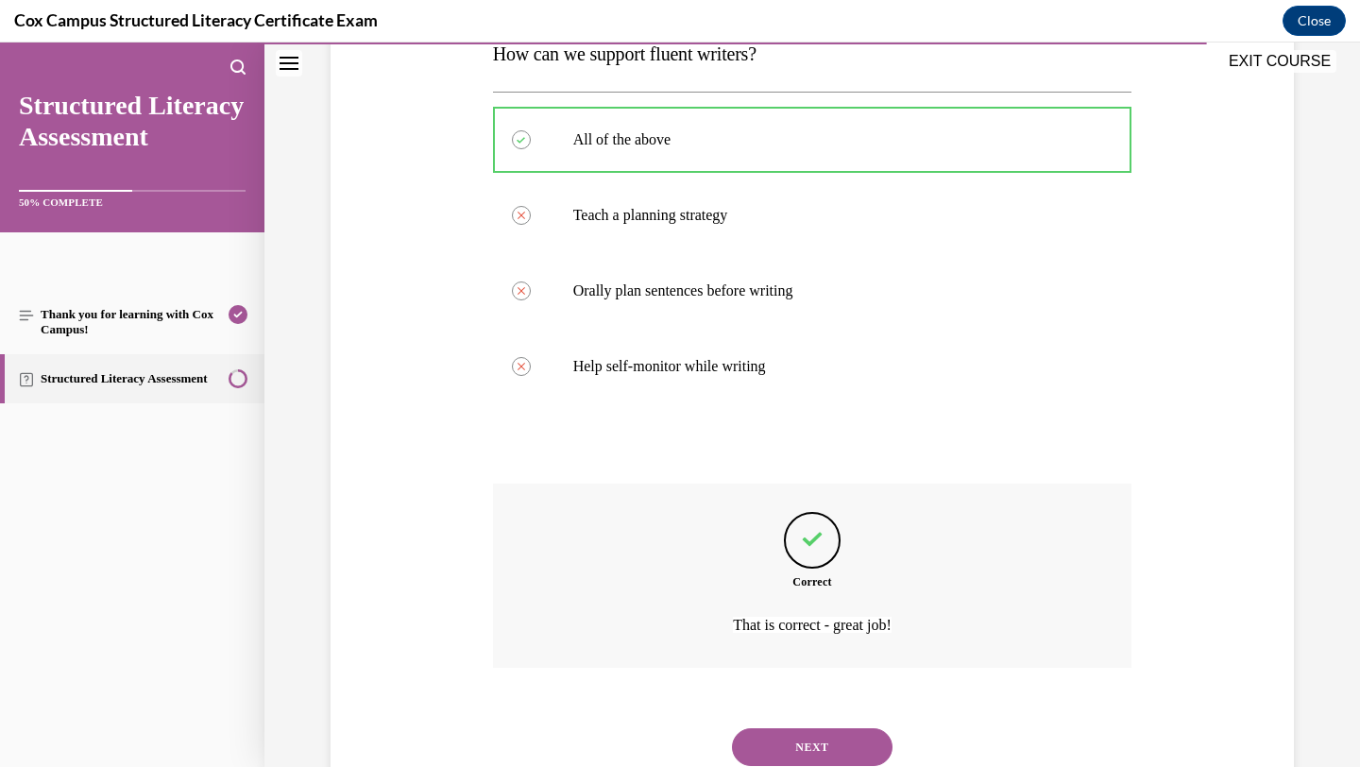
scroll to position [390, 0]
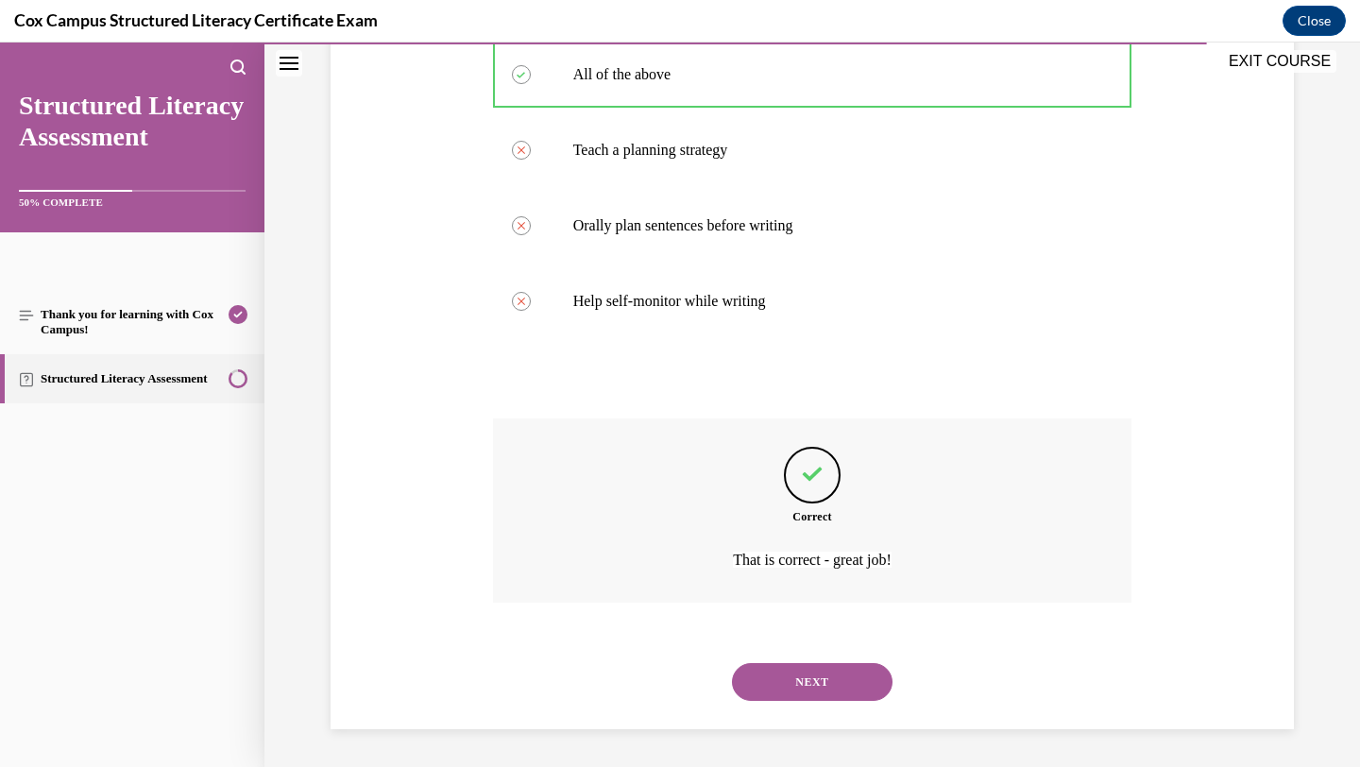
click at [830, 688] on button "NEXT" at bounding box center [812, 682] width 161 height 38
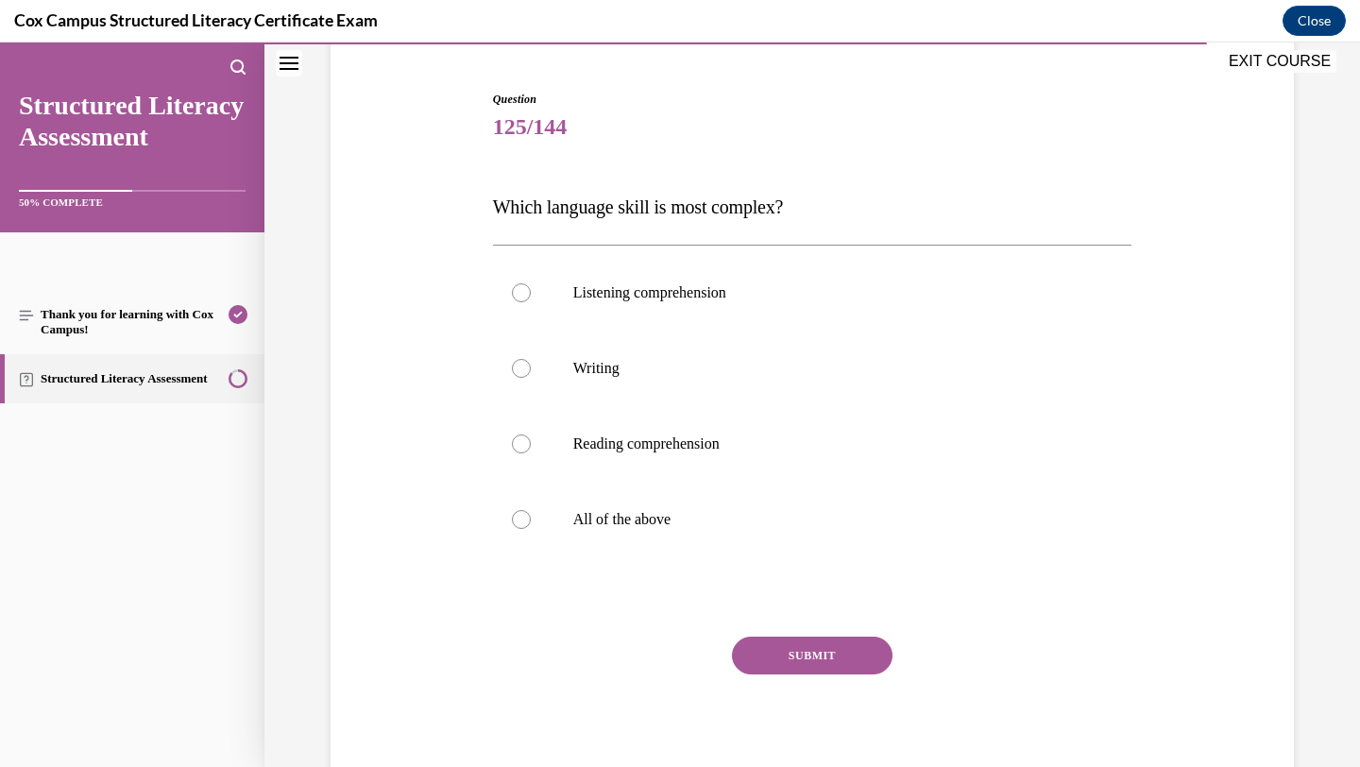
scroll to position [168, 0]
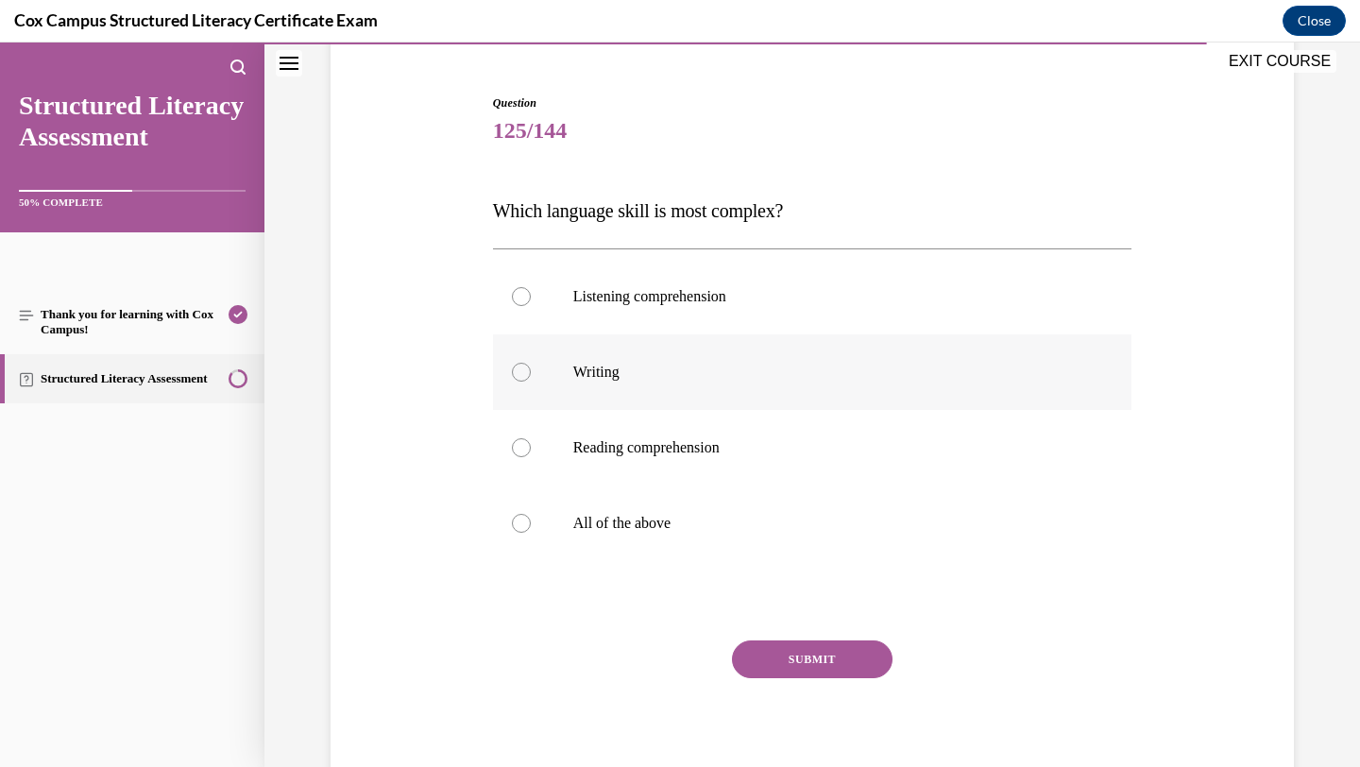
click at [861, 378] on p "Writing" at bounding box center [829, 372] width 512 height 19
click at [531, 378] on input "Writing" at bounding box center [521, 372] width 19 height 19
radio input "true"
click at [816, 667] on button "SUBMIT" at bounding box center [812, 660] width 161 height 38
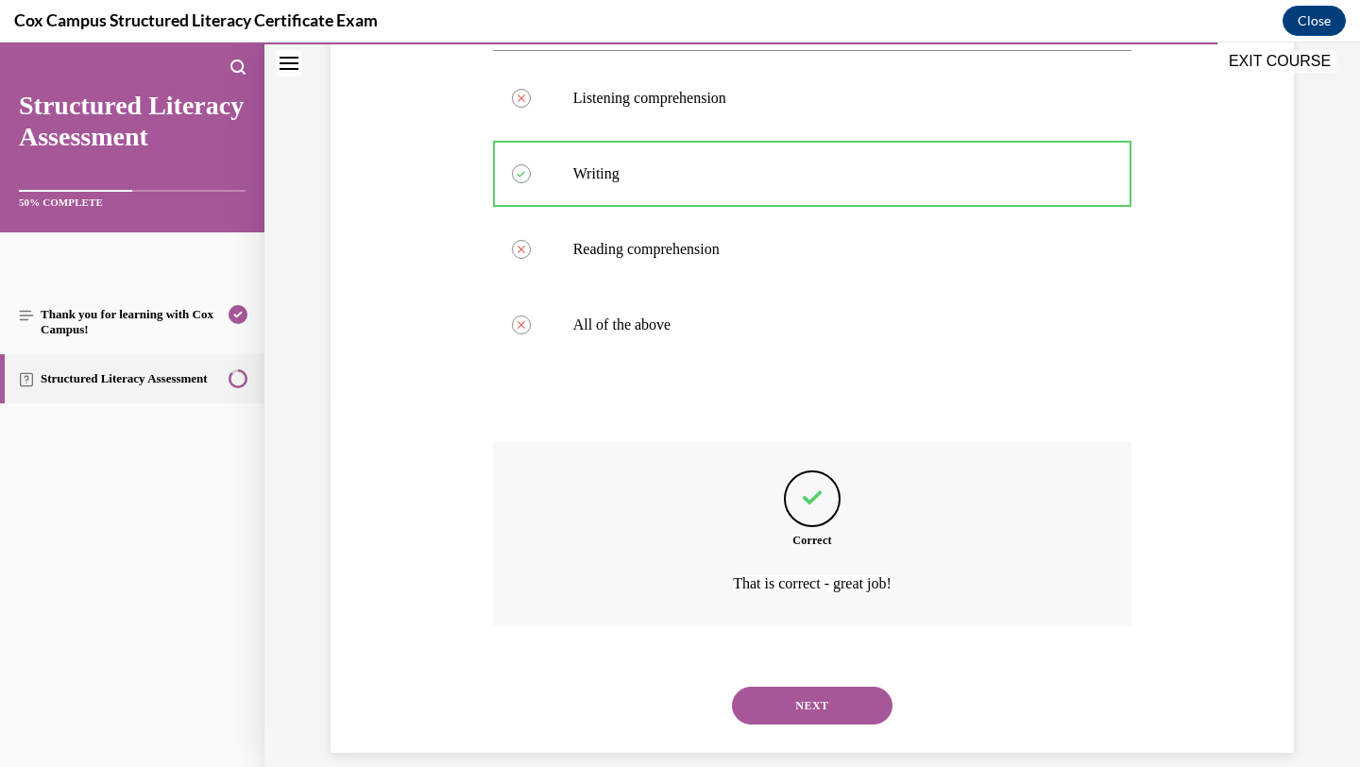
scroll to position [390, 0]
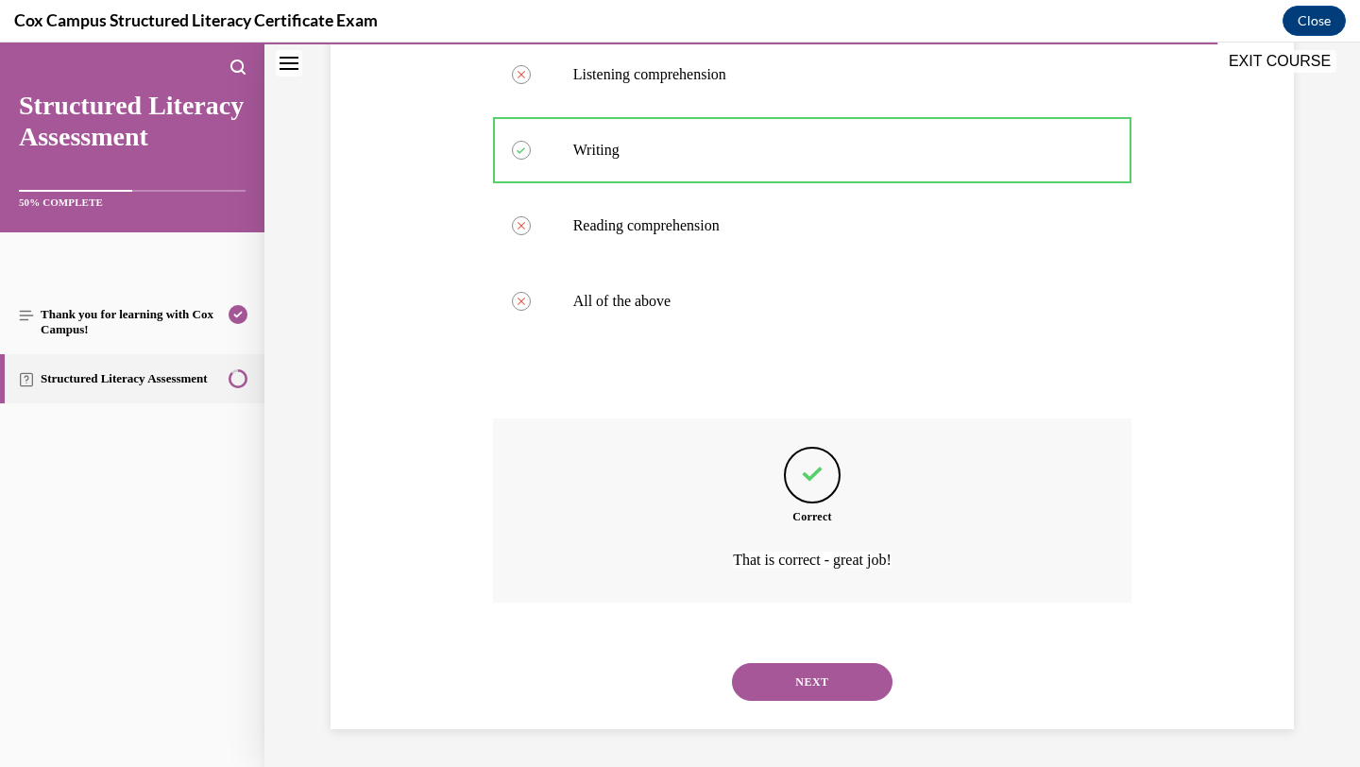
click at [834, 676] on button "NEXT" at bounding box center [812, 682] width 161 height 38
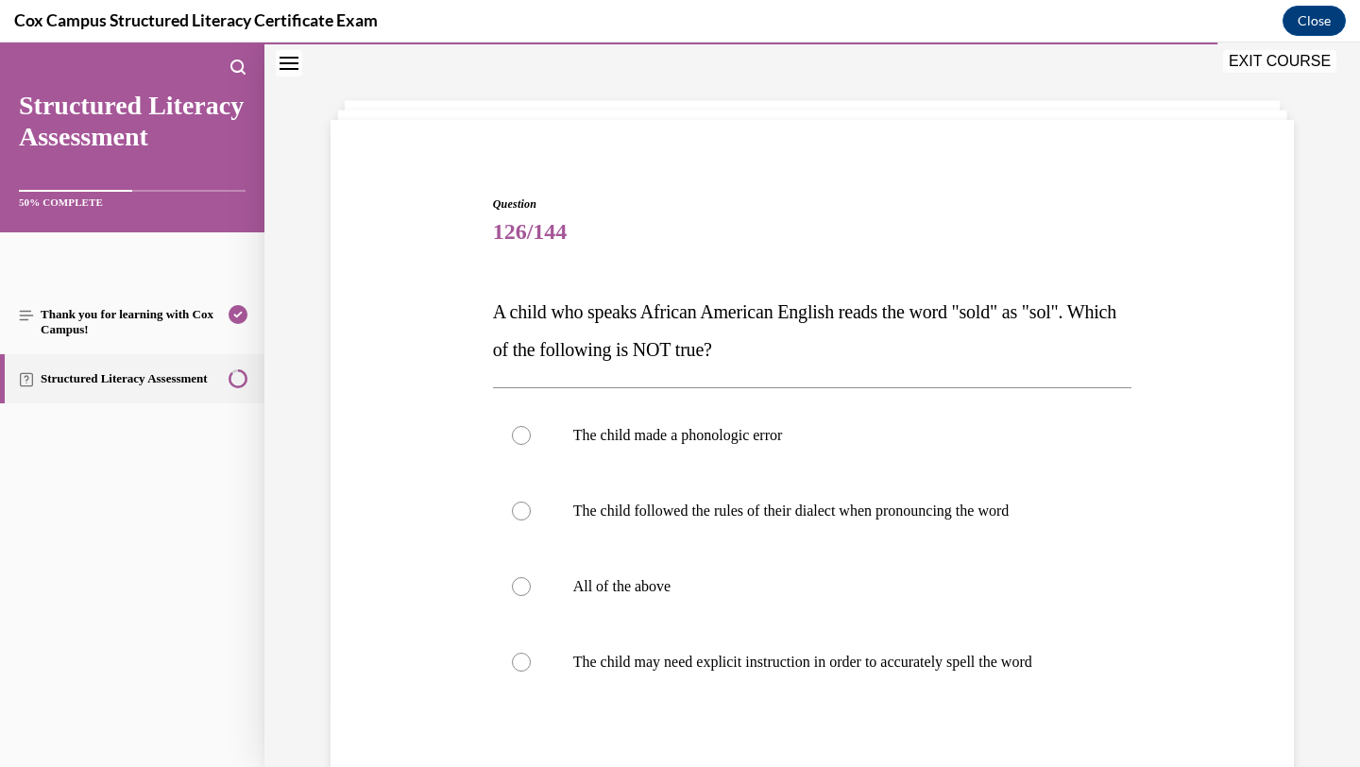
scroll to position [122, 0]
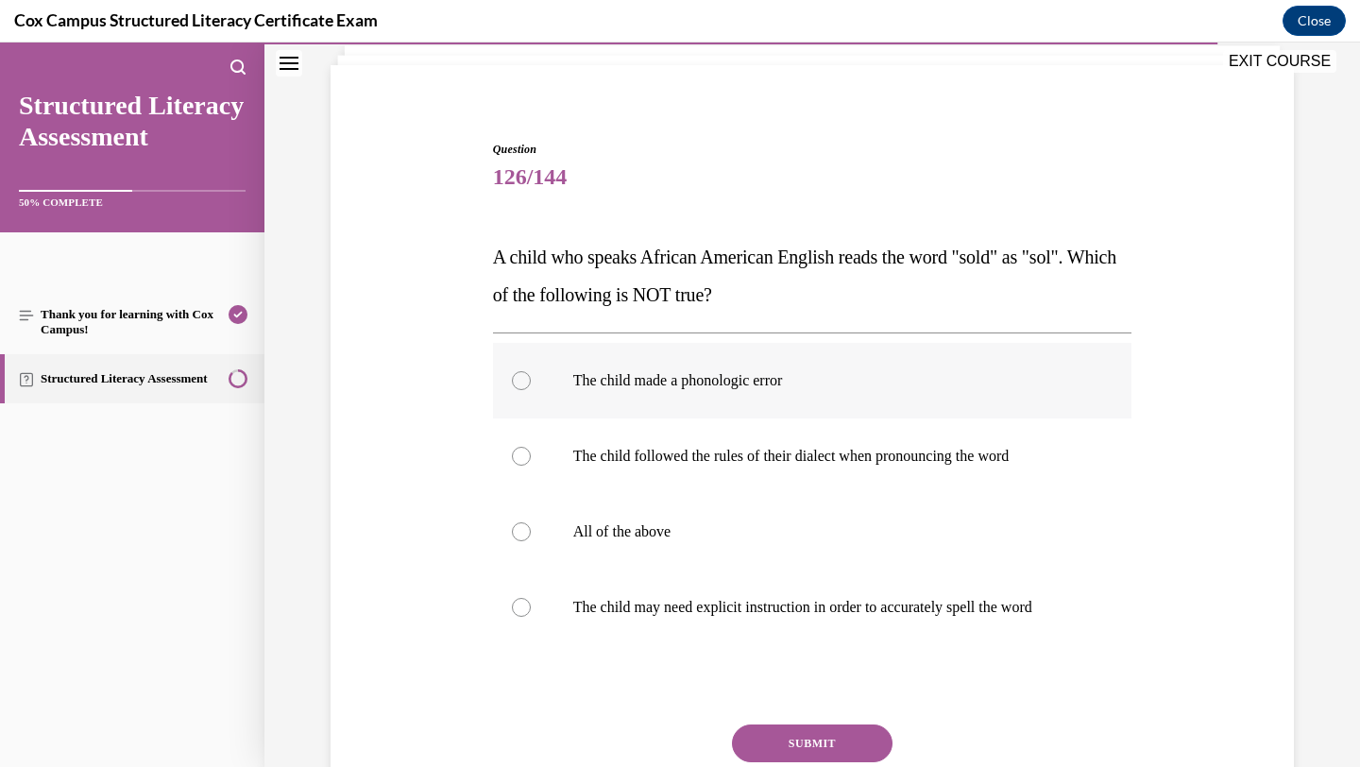
click at [968, 396] on label "The child made a phonologic error" at bounding box center [813, 381] width 640 height 76
click at [531, 390] on input "The child made a phonologic error" at bounding box center [521, 380] width 19 height 19
radio input "true"
click at [847, 736] on button "SUBMIT" at bounding box center [812, 744] width 161 height 38
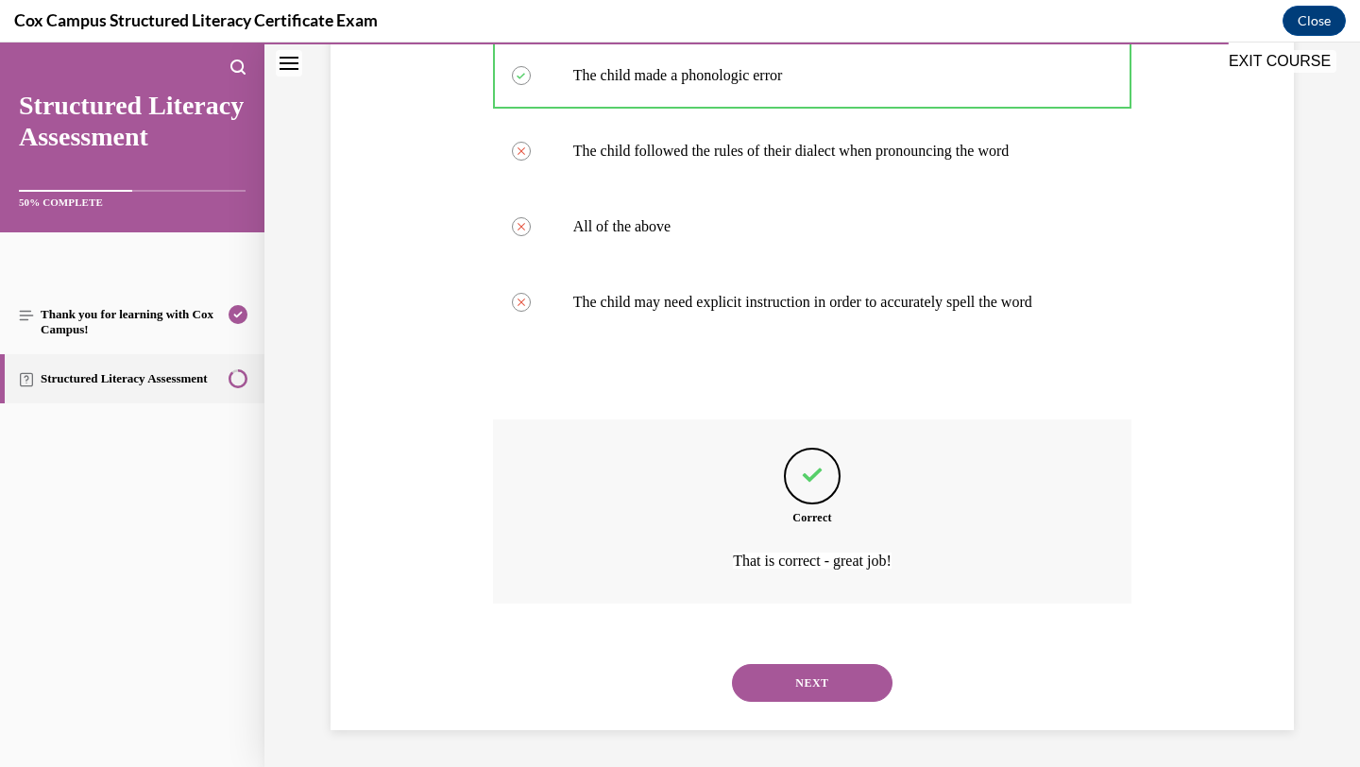
scroll to position [428, 0]
click at [851, 677] on button "NEXT" at bounding box center [812, 682] width 161 height 38
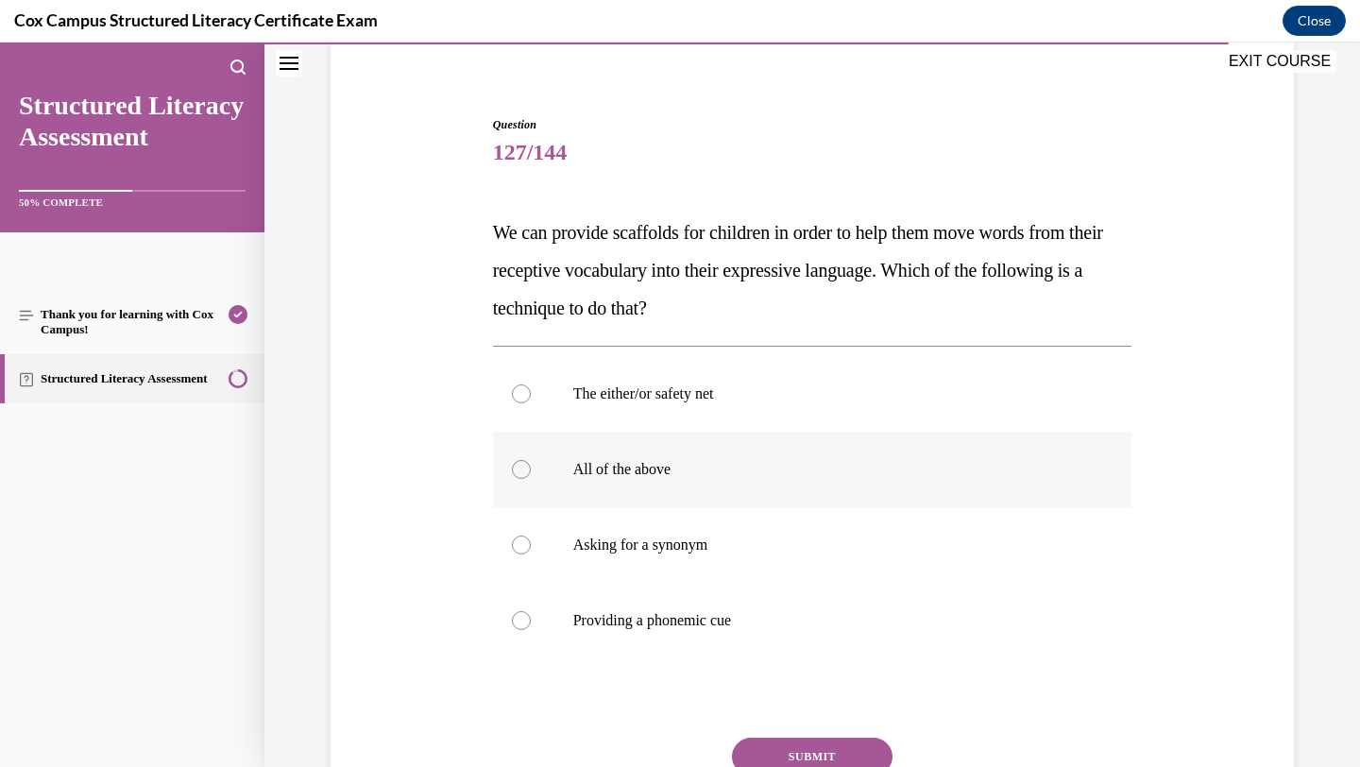
scroll to position [148, 0]
click at [1025, 634] on label "Providing a phonemic cue" at bounding box center [813, 619] width 640 height 76
click at [531, 628] on input "Providing a phonemic cue" at bounding box center [521, 618] width 19 height 19
radio input "true"
click at [878, 747] on button "SUBMIT" at bounding box center [812, 755] width 161 height 38
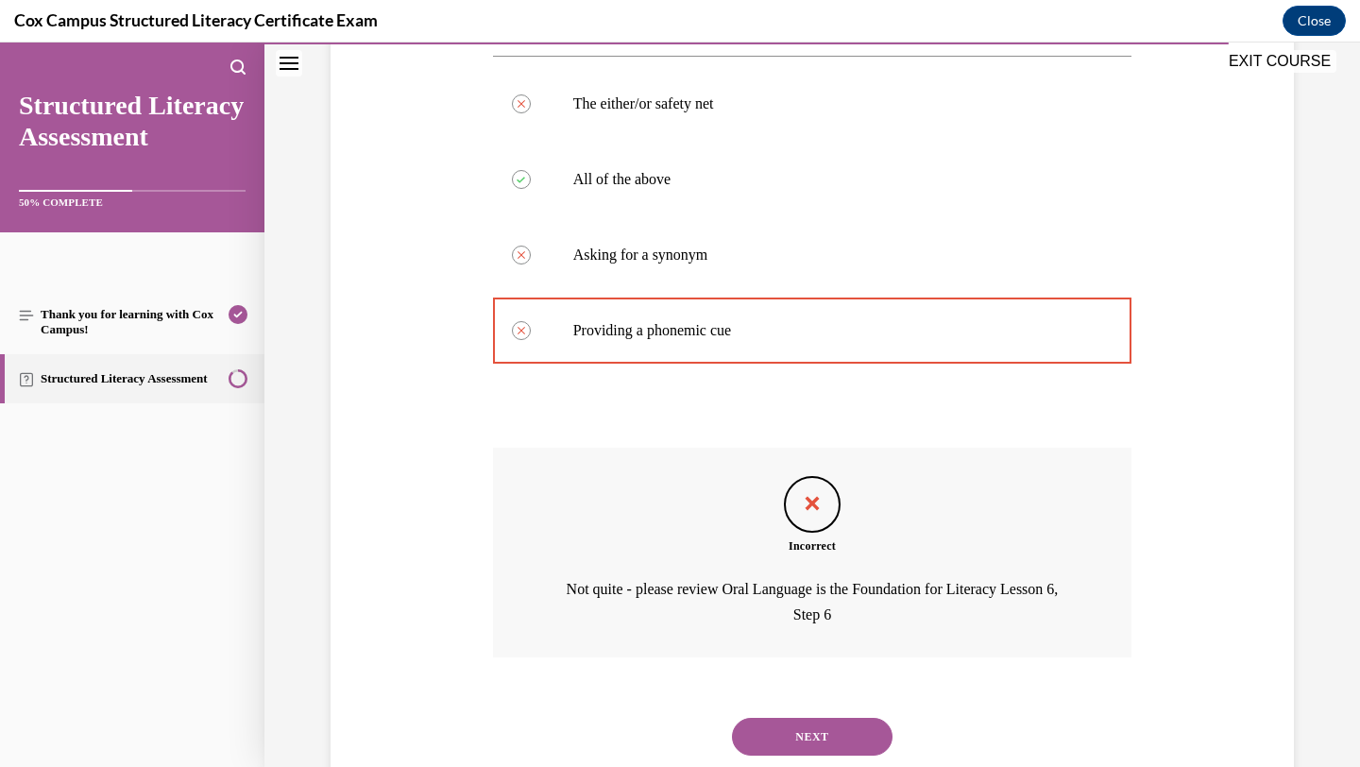
scroll to position [491, 0]
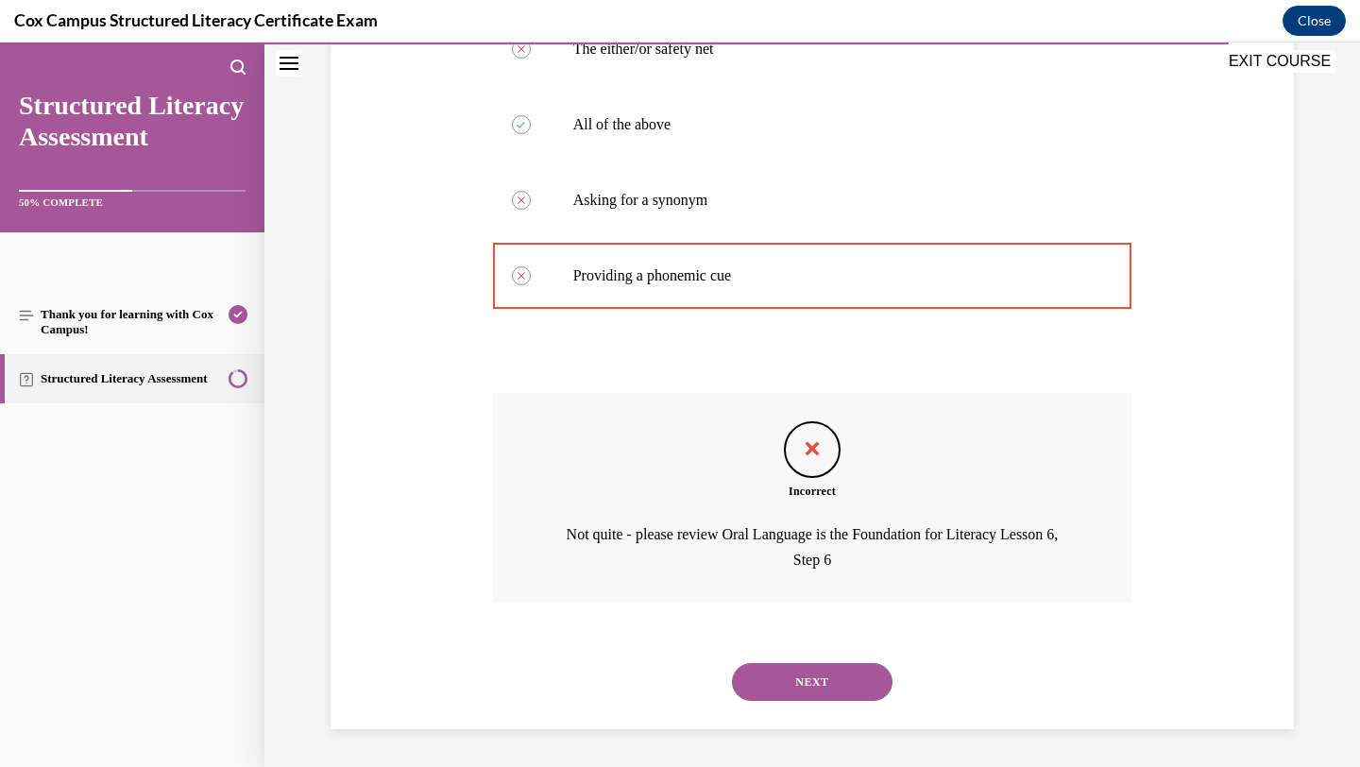
click at [846, 690] on button "NEXT" at bounding box center [812, 682] width 161 height 38
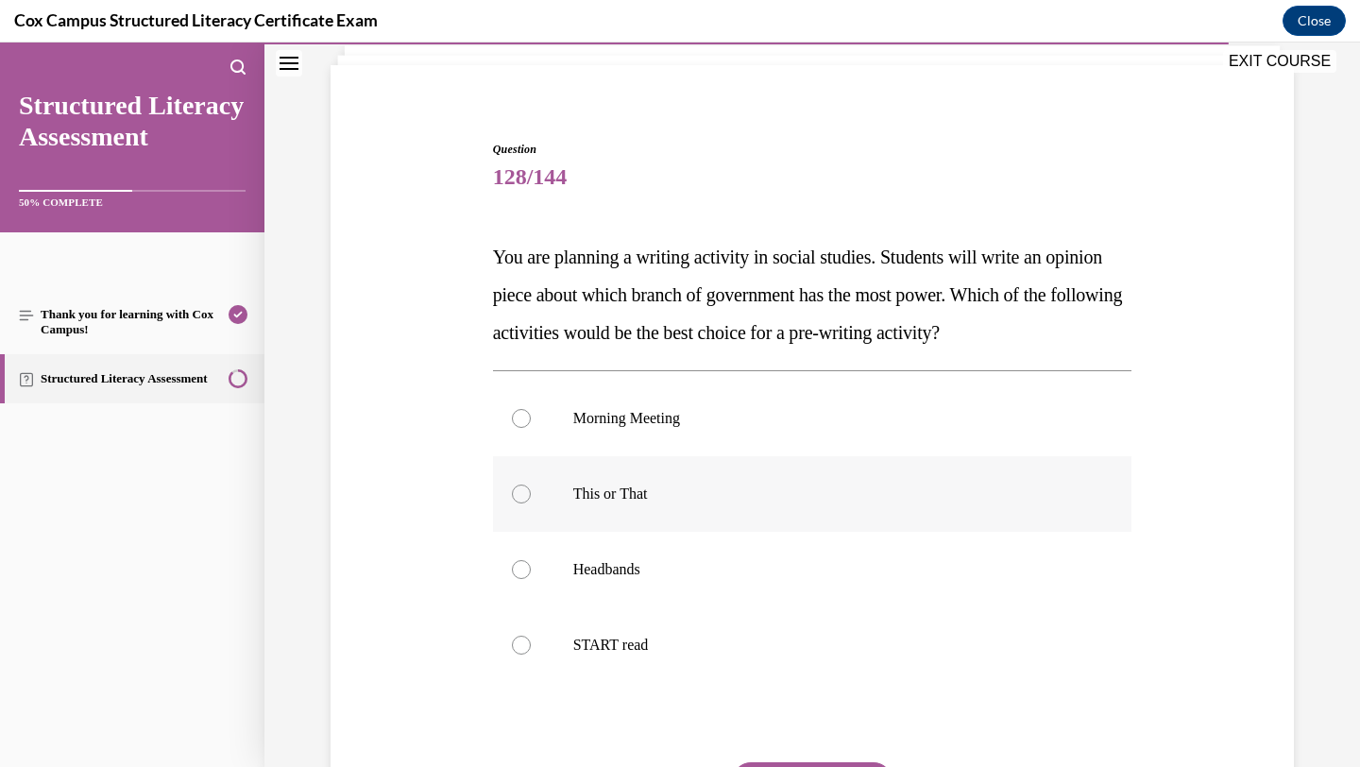
scroll to position [137, 0]
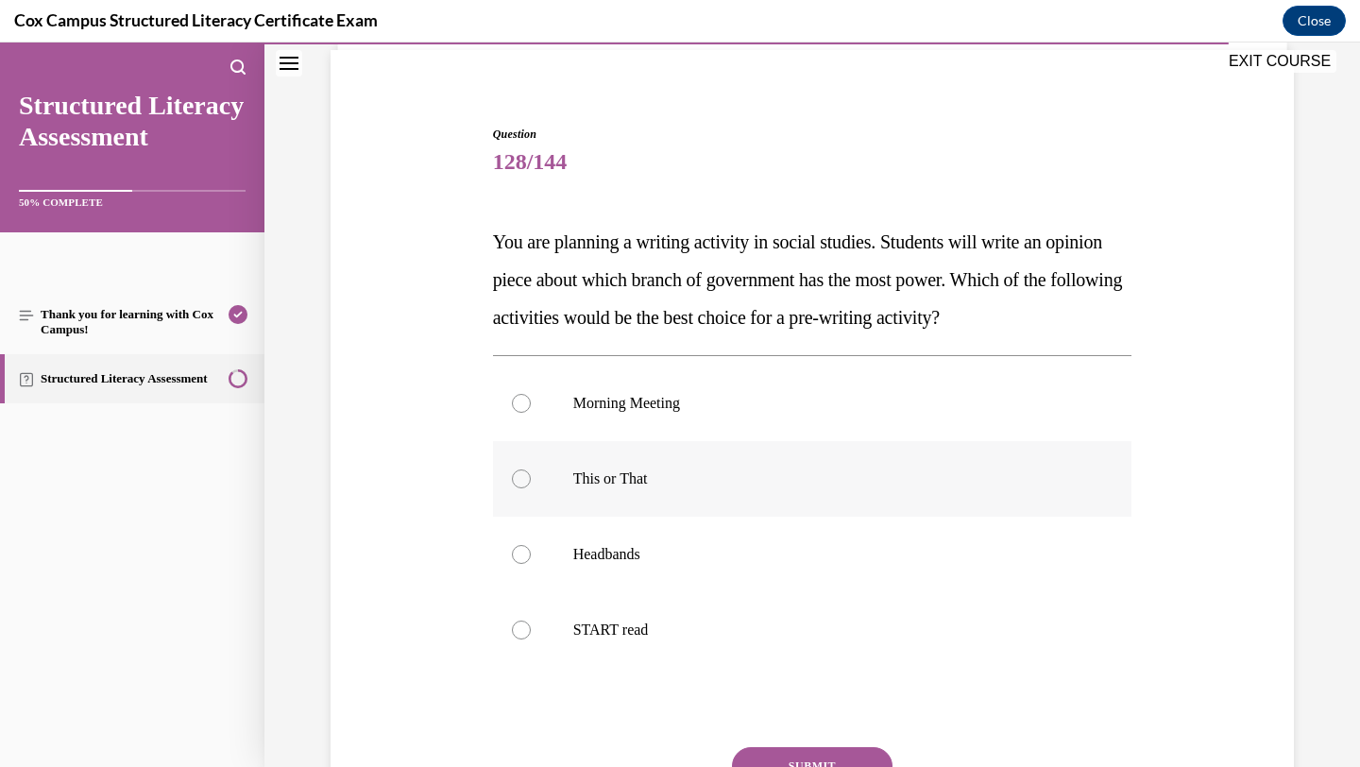
click at [949, 488] on label "This or That" at bounding box center [813, 479] width 640 height 76
click at [531, 488] on input "This or That" at bounding box center [521, 479] width 19 height 19
radio input "true"
click at [844, 763] on button "SUBMIT" at bounding box center [812, 766] width 161 height 38
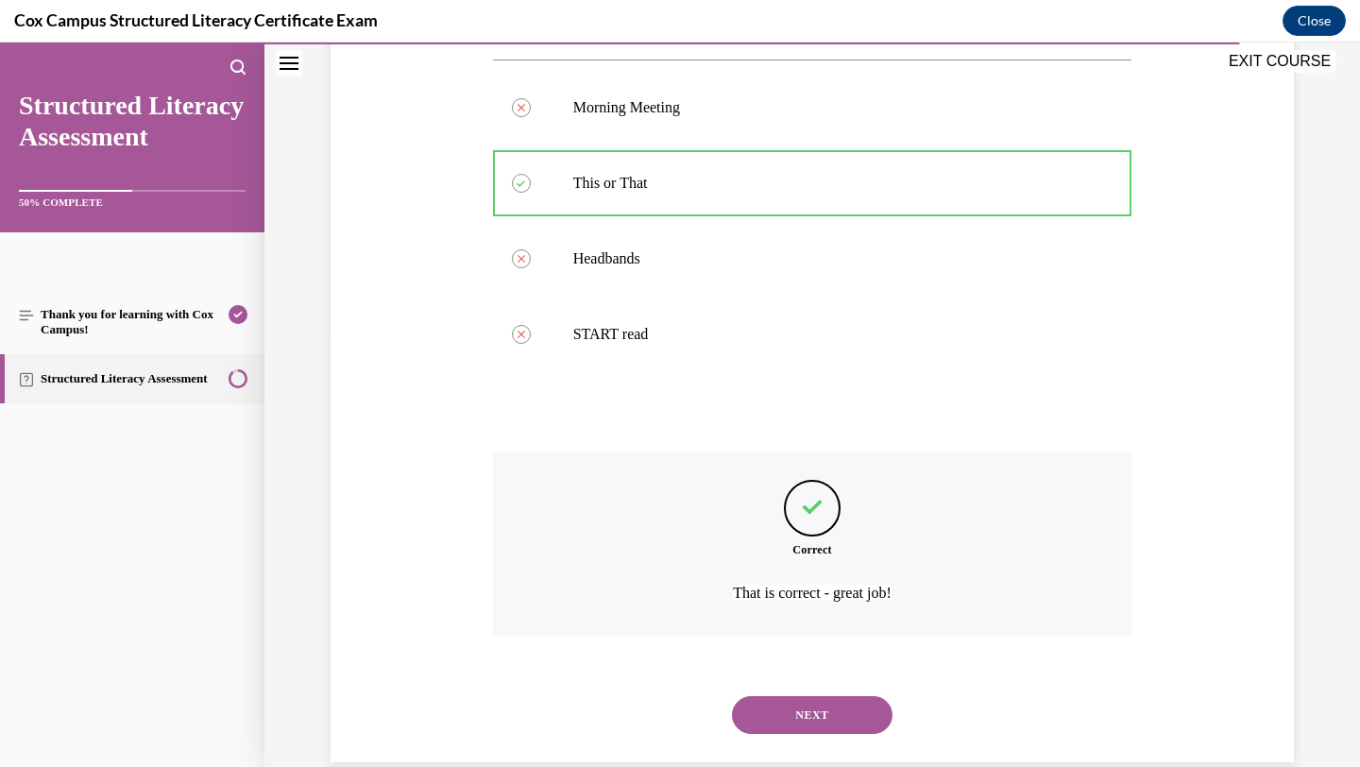
scroll to position [466, 0]
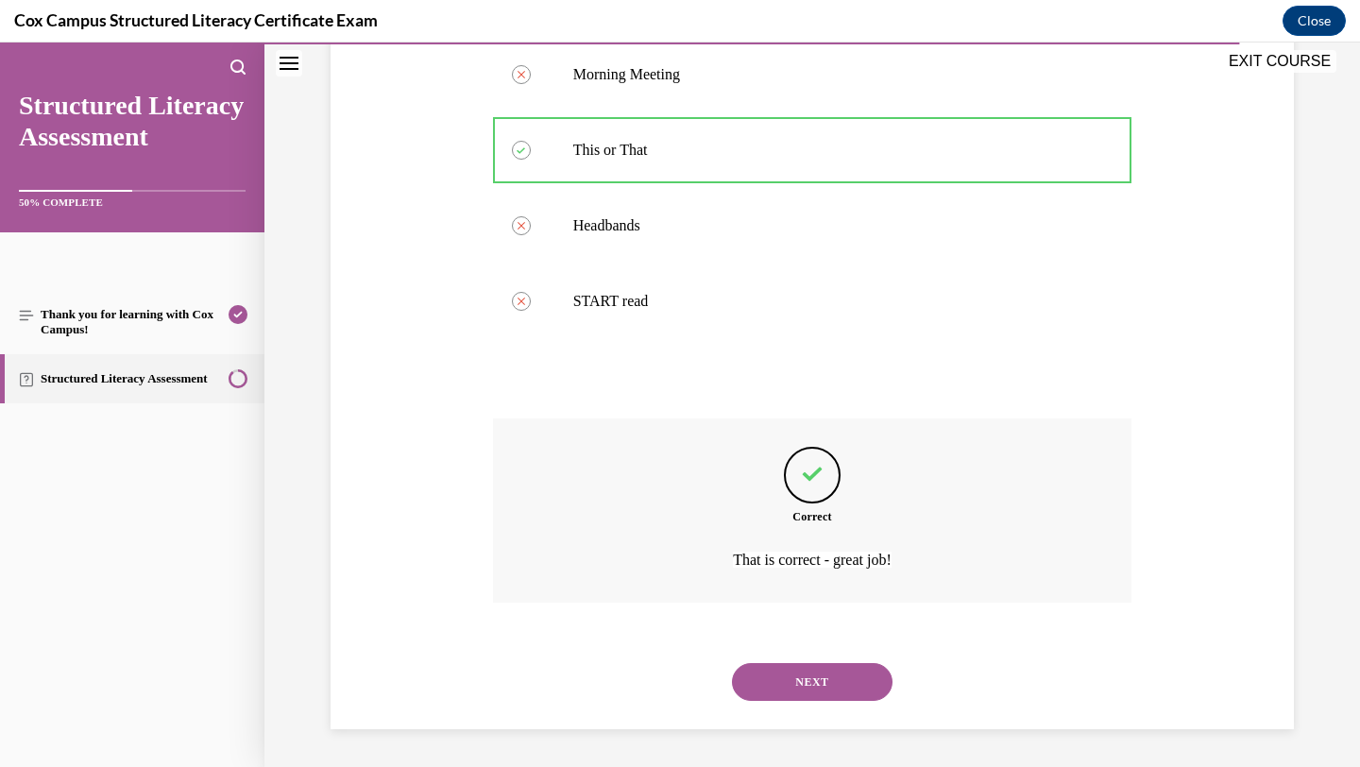
click at [846, 686] on button "NEXT" at bounding box center [812, 682] width 161 height 38
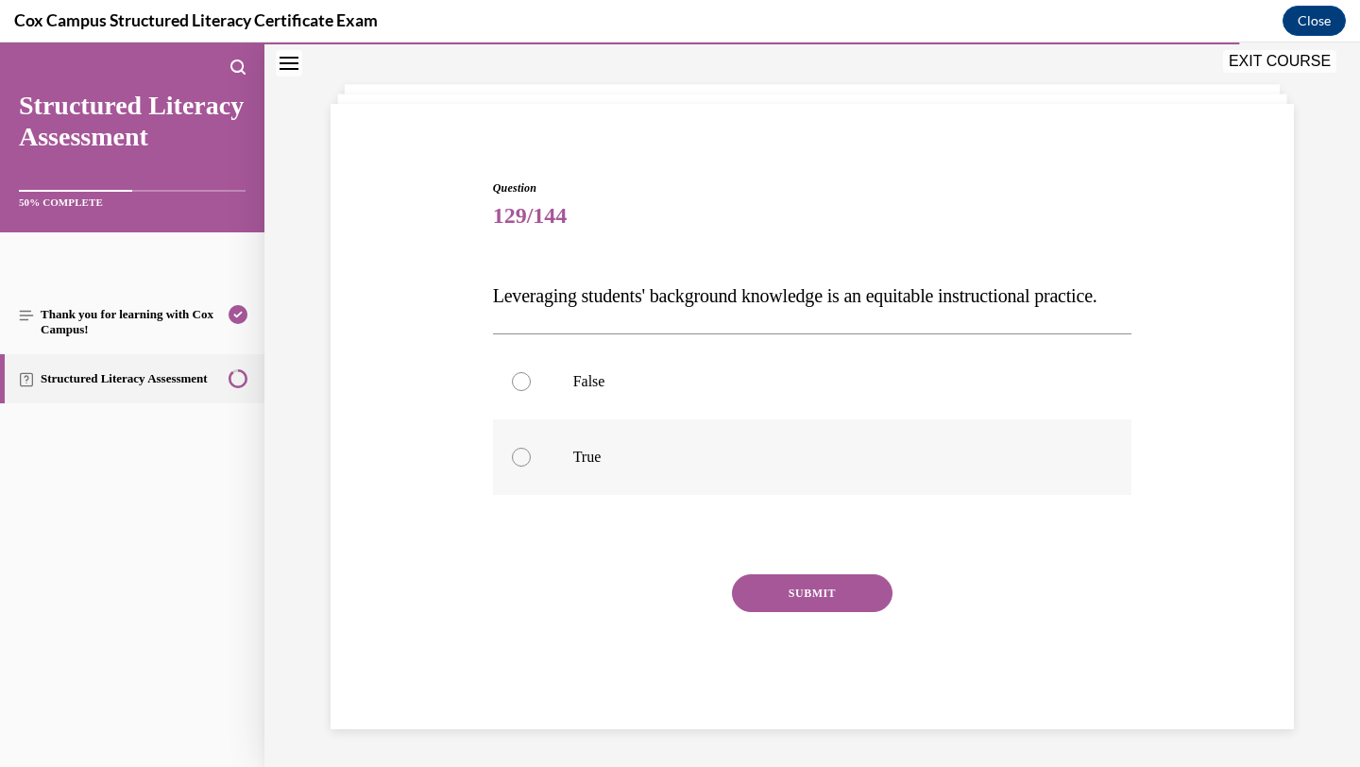
click at [820, 453] on p "True" at bounding box center [829, 457] width 512 height 19
click at [531, 453] on input "True" at bounding box center [521, 457] width 19 height 19
radio input "true"
click at [827, 584] on button "SUBMIT" at bounding box center [812, 593] width 161 height 38
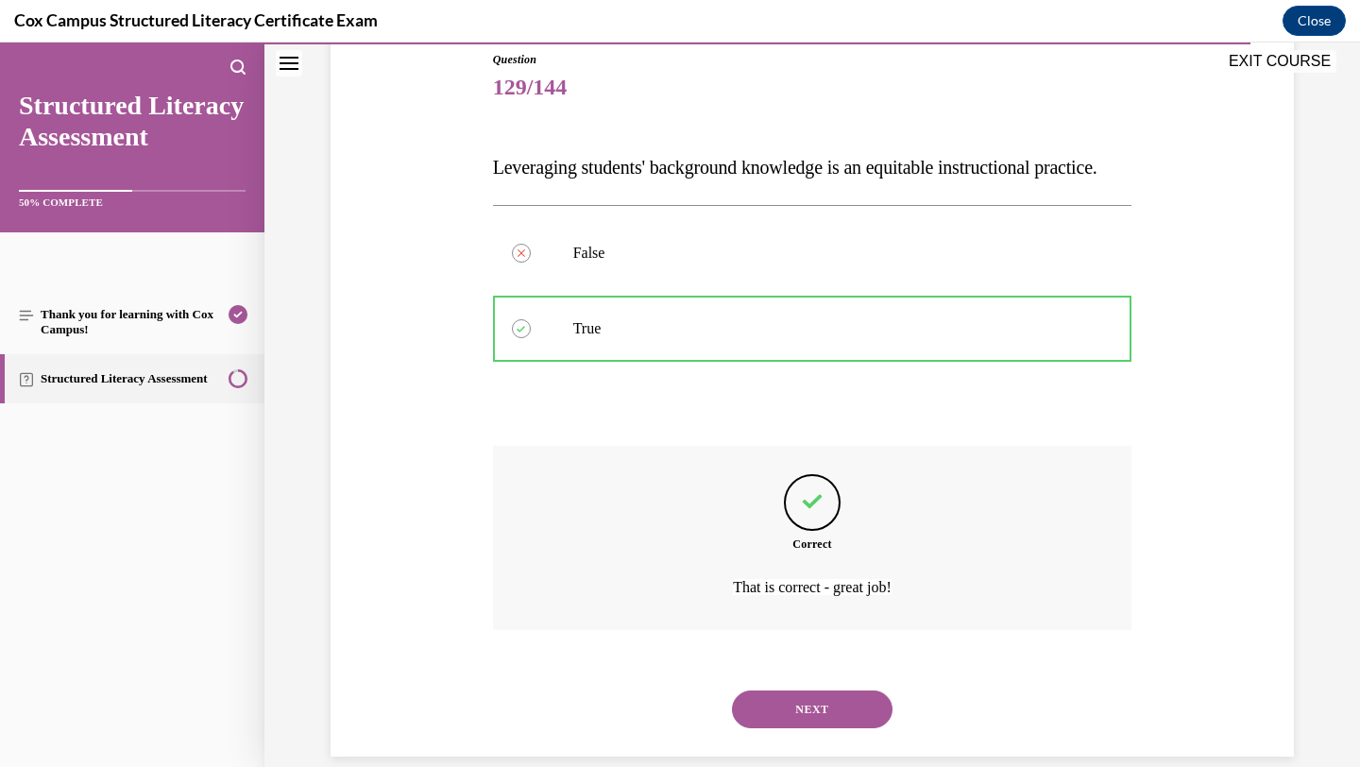
scroll to position [277, 0]
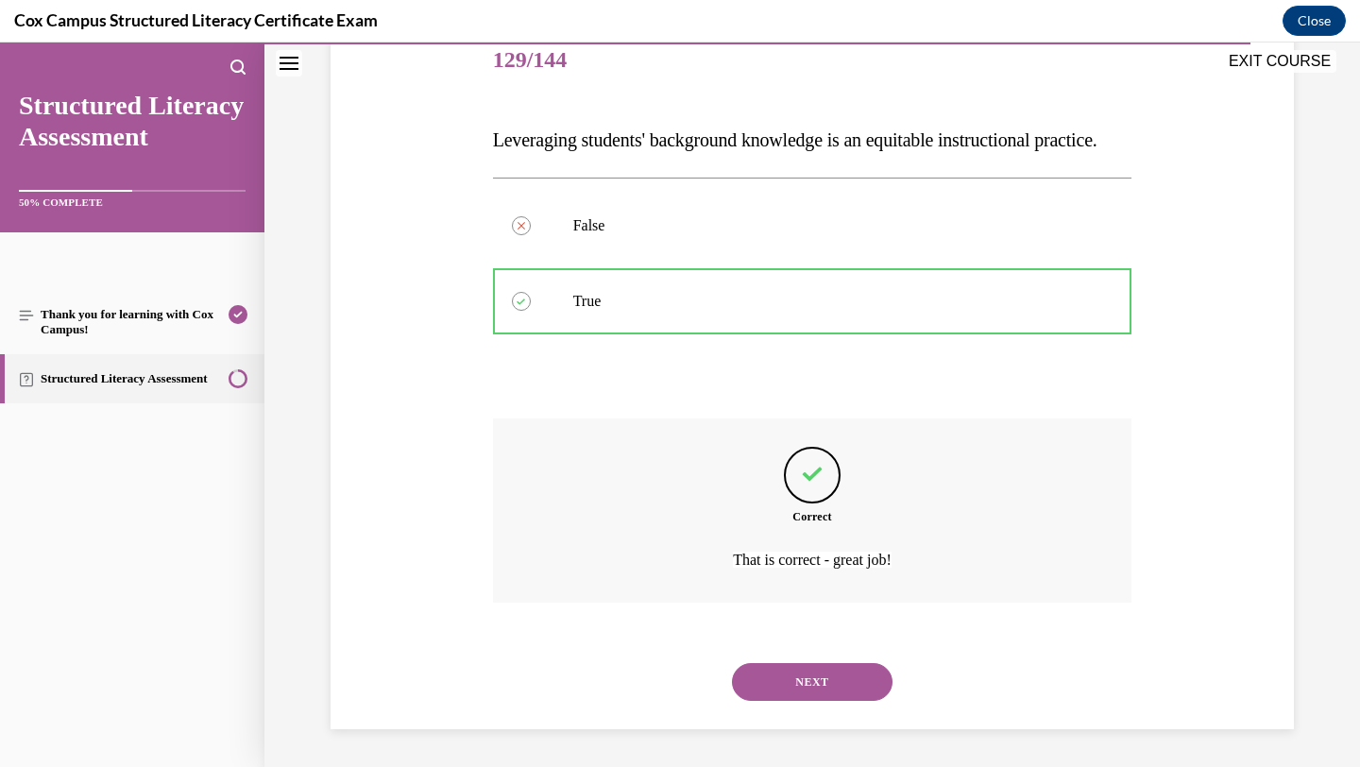
click at [796, 674] on button "NEXT" at bounding box center [812, 682] width 161 height 38
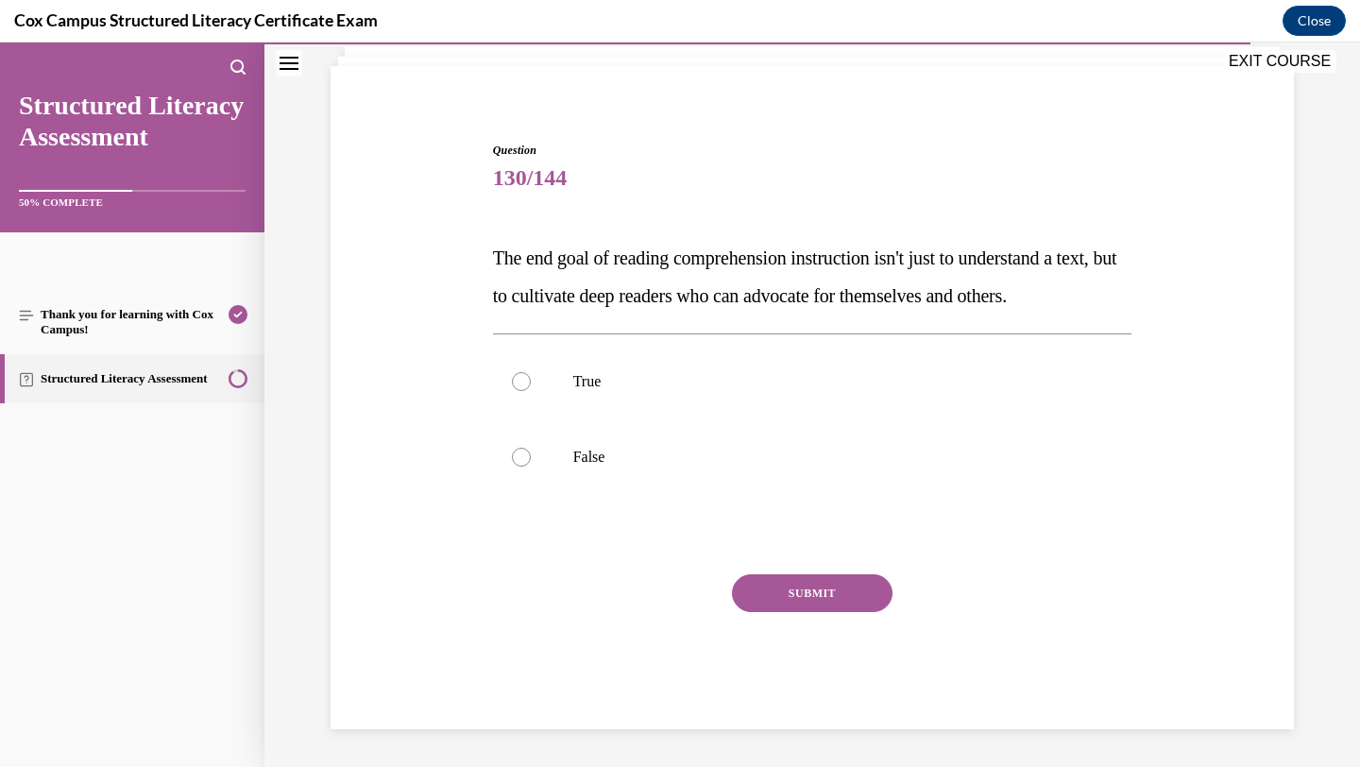
scroll to position [159, 0]
click at [926, 385] on p "True" at bounding box center [829, 381] width 512 height 19
click at [531, 385] on input "True" at bounding box center [521, 381] width 19 height 19
radio input "true"
click at [862, 597] on button "SUBMIT" at bounding box center [812, 593] width 161 height 38
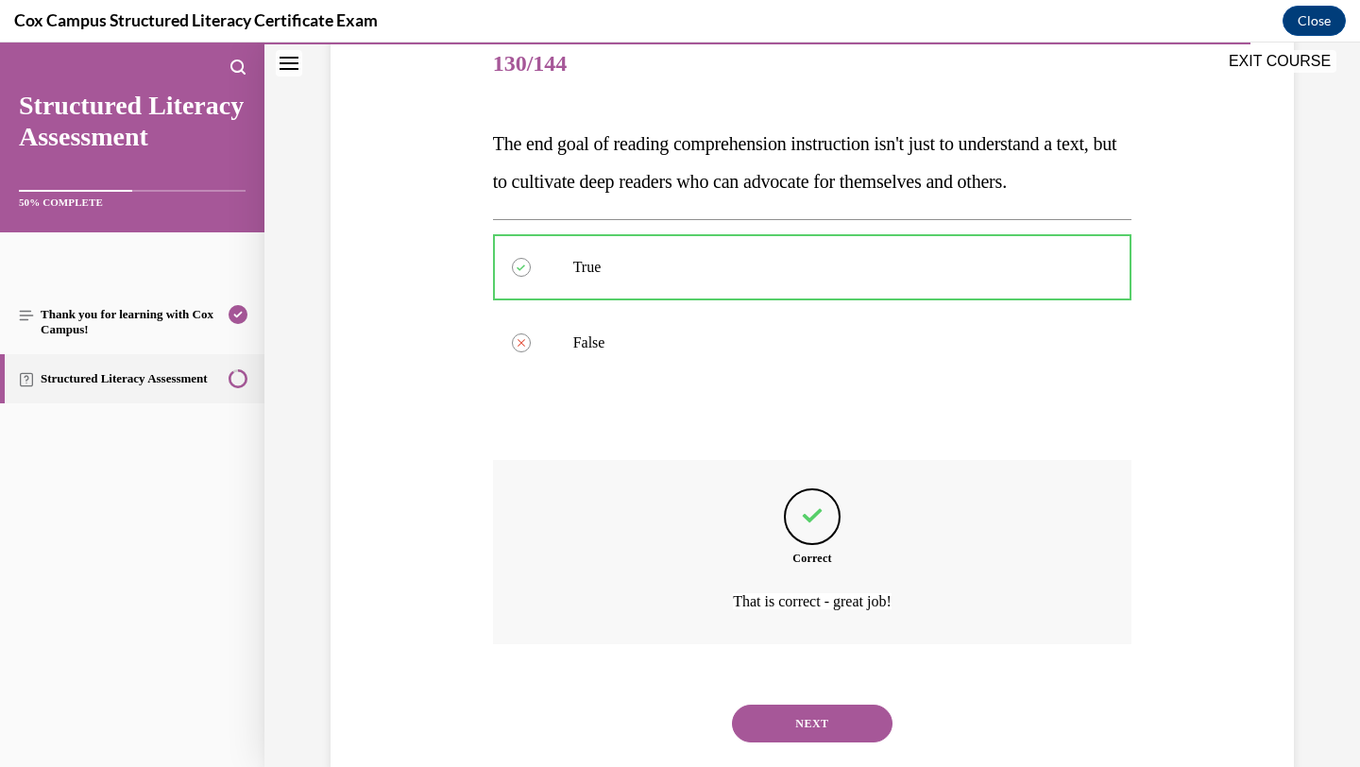
scroll to position [315, 0]
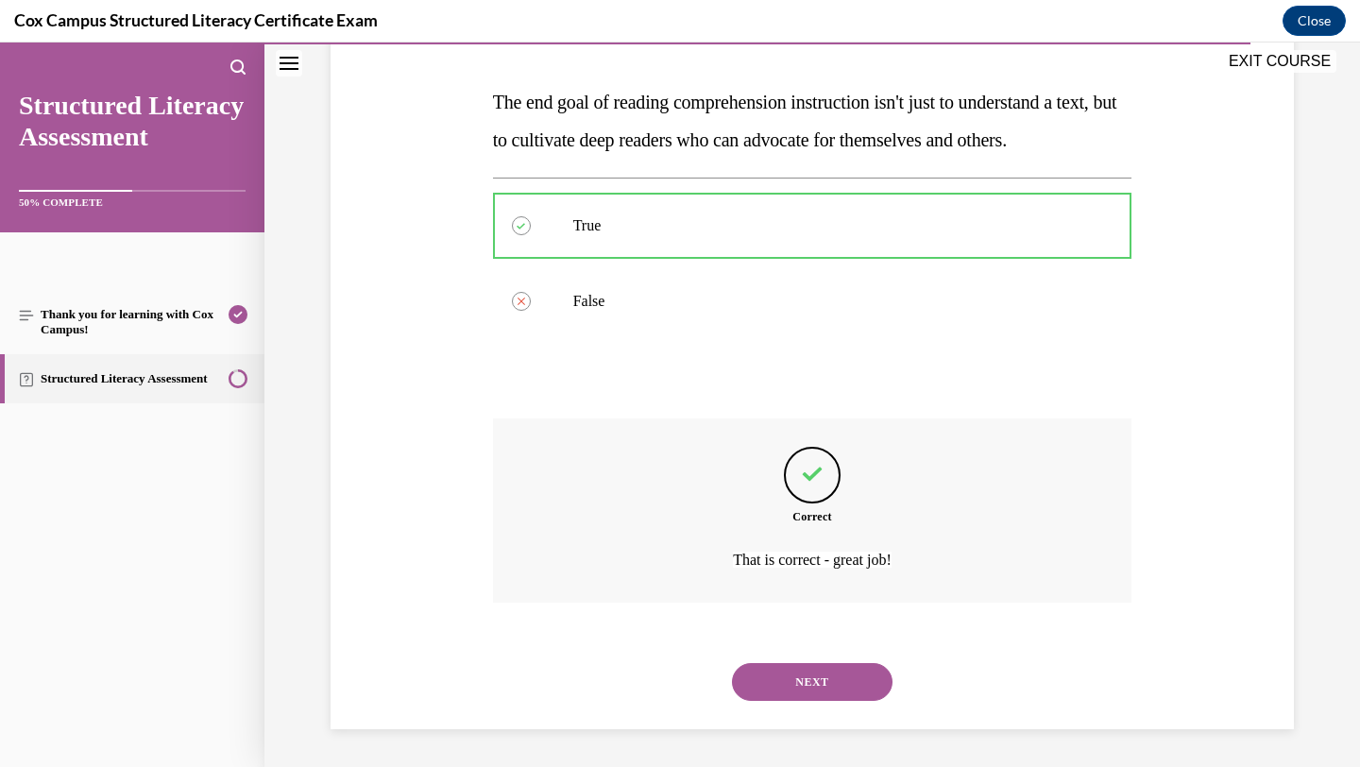
click at [855, 683] on button "NEXT" at bounding box center [812, 682] width 161 height 38
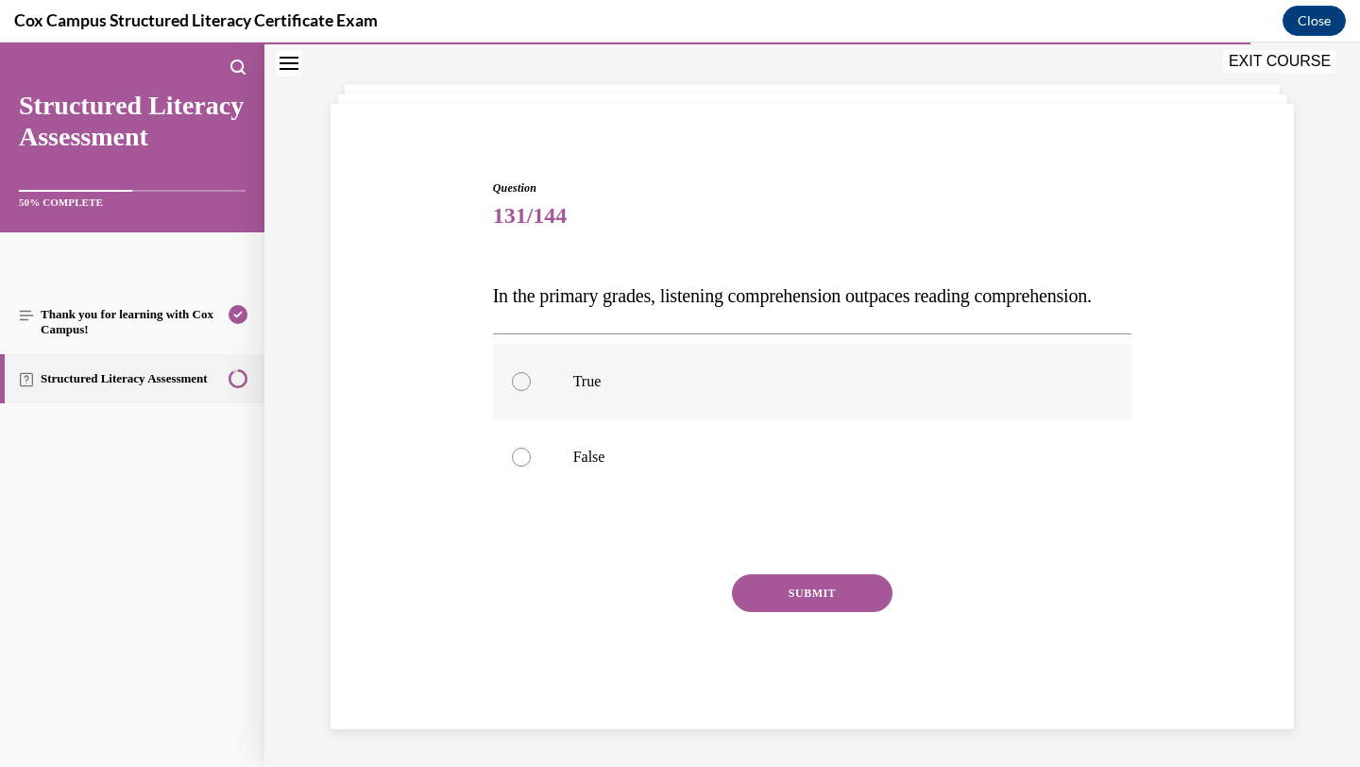
click at [912, 374] on p "True" at bounding box center [829, 381] width 512 height 19
click at [531, 374] on input "True" at bounding box center [521, 381] width 19 height 19
radio input "true"
click at [845, 586] on button "SUBMIT" at bounding box center [812, 593] width 161 height 38
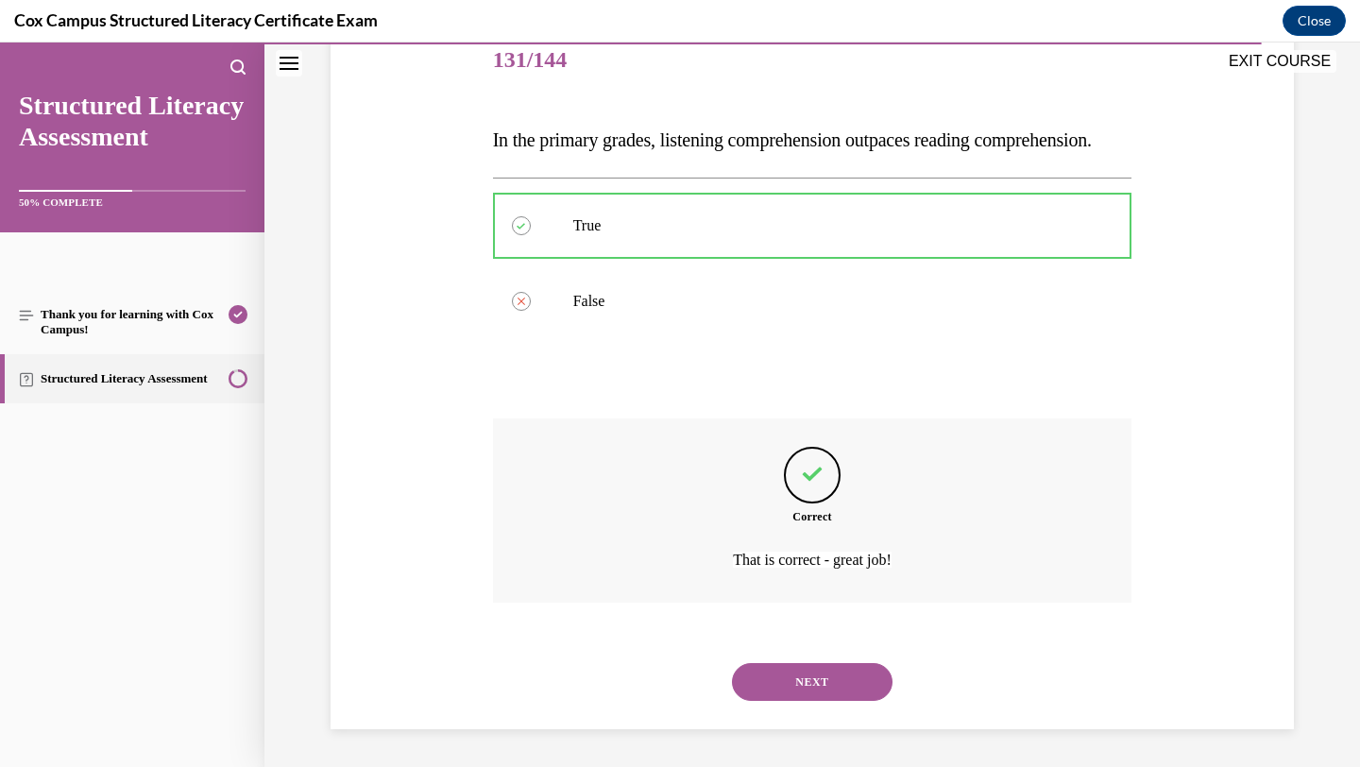
scroll to position [277, 0]
click at [853, 680] on button "NEXT" at bounding box center [812, 682] width 161 height 38
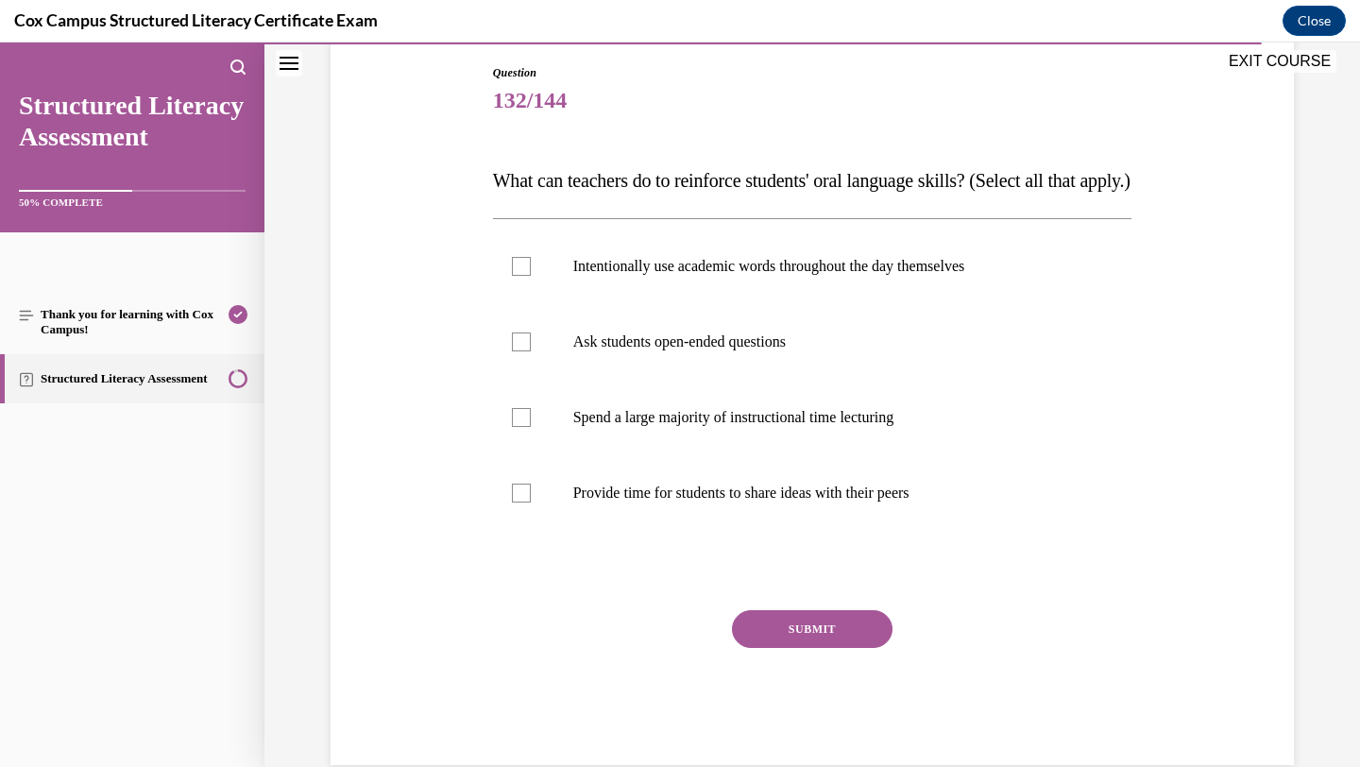
scroll to position [204, 0]
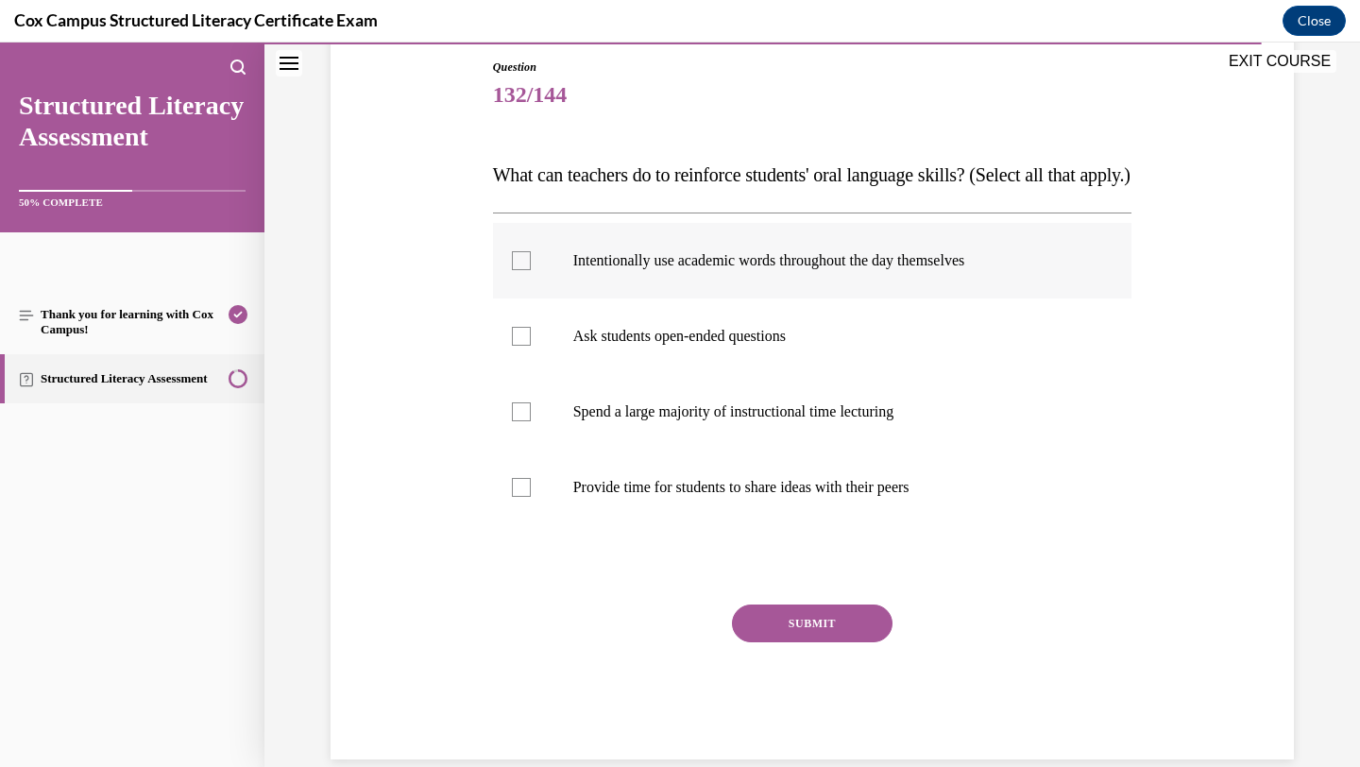
click at [901, 299] on label "Intentionally use academic words throughout the day themselves" at bounding box center [813, 261] width 640 height 76
click at [531, 270] on input "Intentionally use academic words throughout the day themselves" at bounding box center [521, 260] width 19 height 19
checkbox input "true"
click at [897, 346] on p "Ask students open-ended questions" at bounding box center [829, 336] width 512 height 19
click at [531, 346] on input "Ask students open-ended questions" at bounding box center [521, 336] width 19 height 19
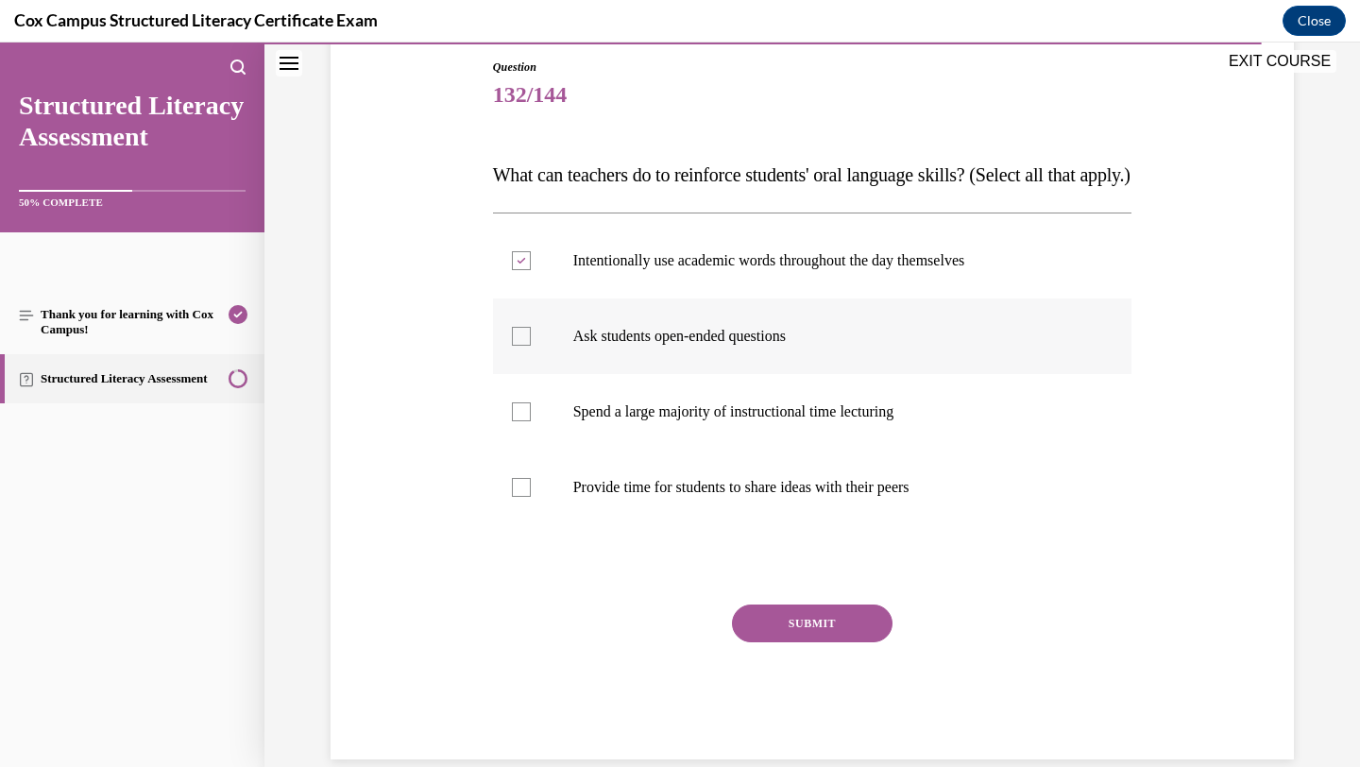
checkbox input "true"
click at [865, 497] on p "Provide time for students to share ideas with their peers" at bounding box center [829, 487] width 512 height 19
click at [531, 497] on input "Provide time for students to share ideas with their peers" at bounding box center [521, 487] width 19 height 19
checkbox input "true"
click at [819, 642] on button "SUBMIT" at bounding box center [812, 624] width 161 height 38
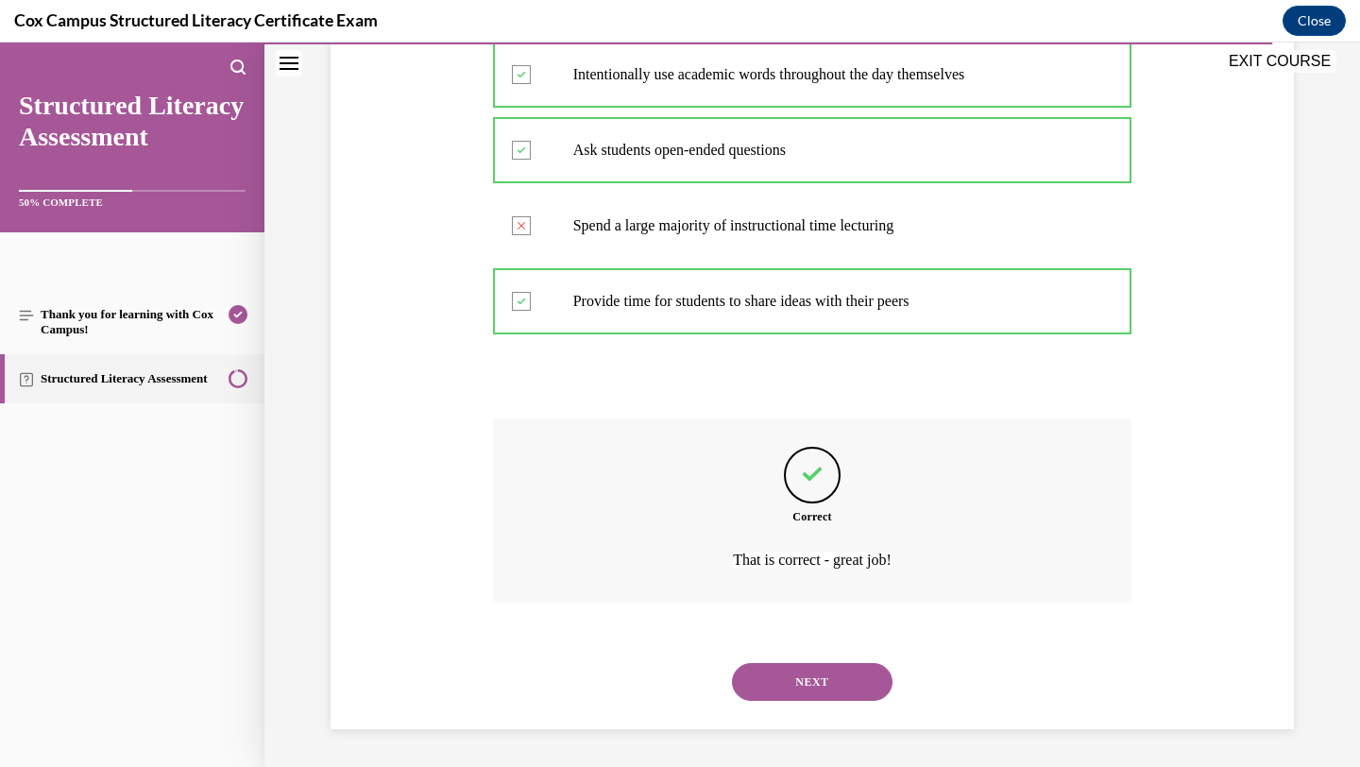
scroll to position [428, 0]
click at [847, 670] on button "NEXT" at bounding box center [812, 682] width 161 height 38
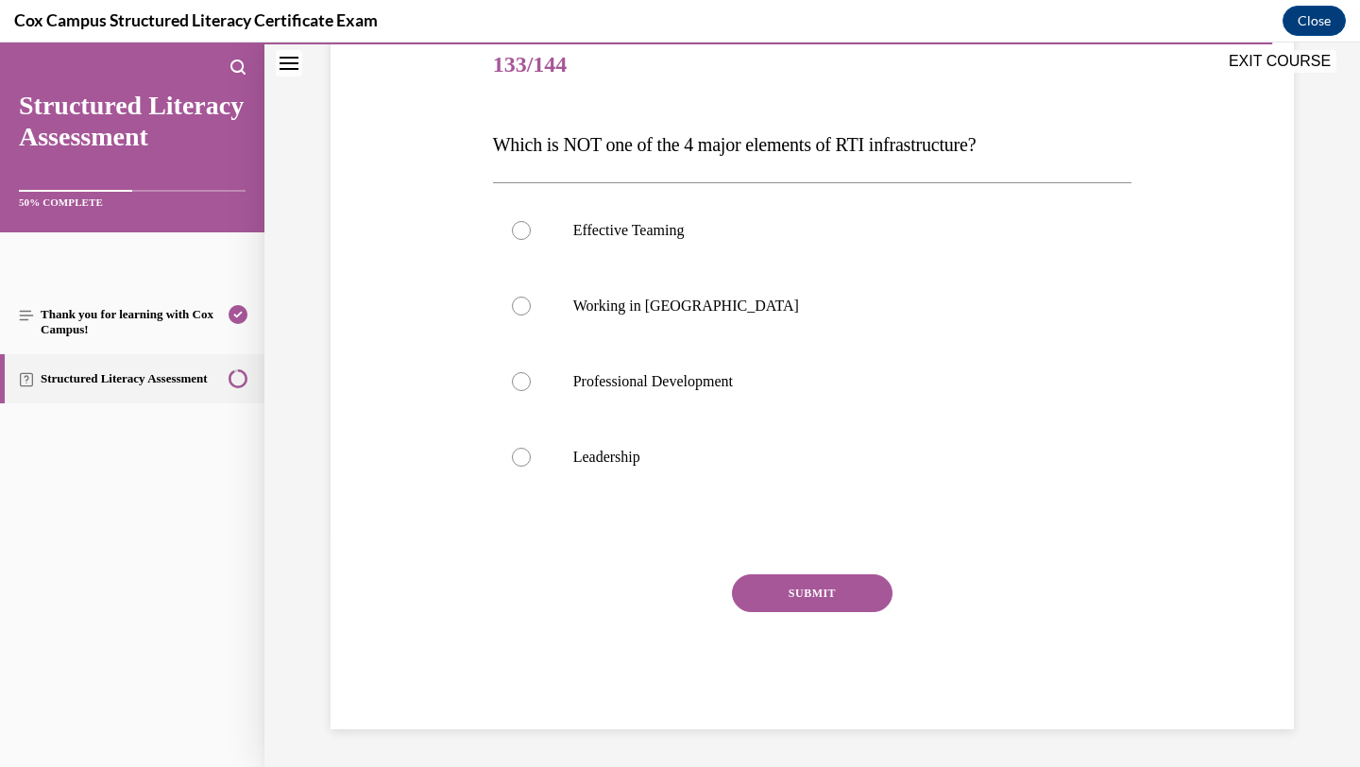
scroll to position [210, 0]
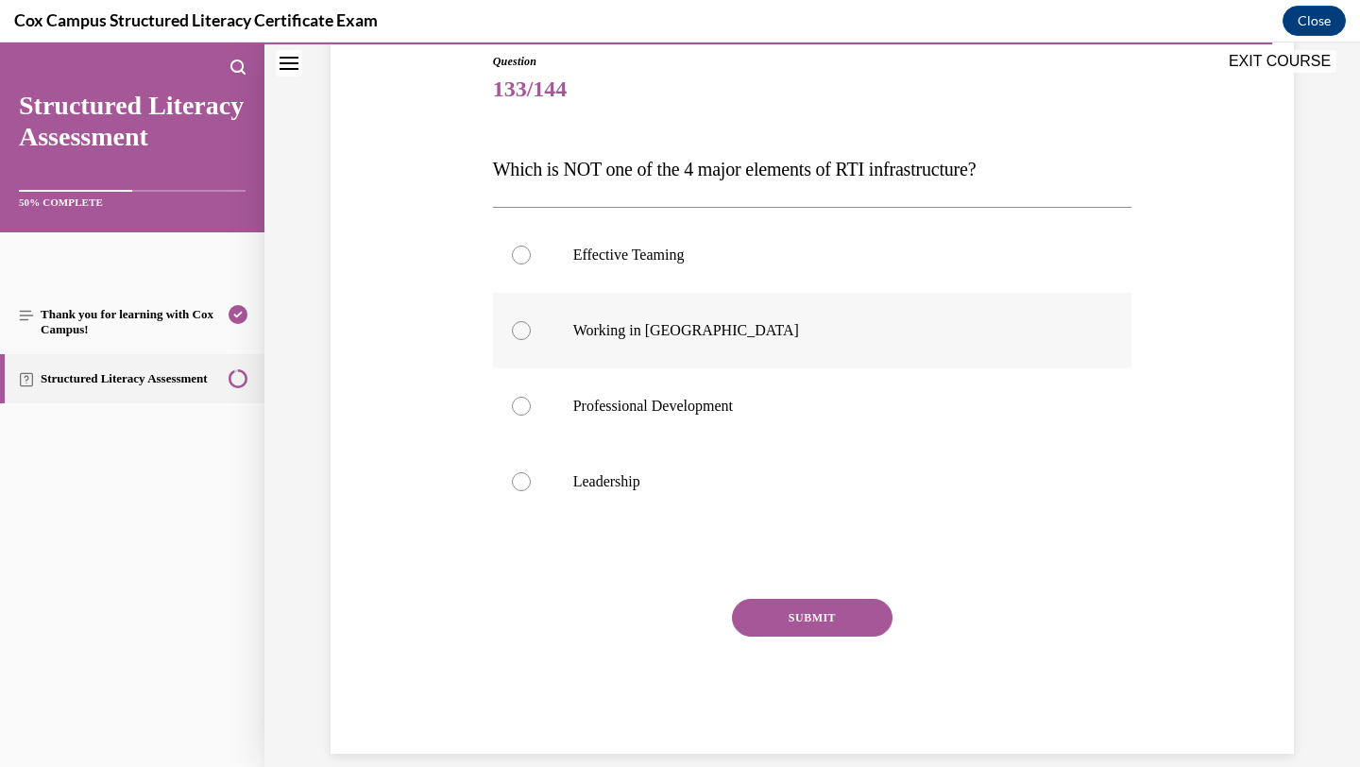
click at [830, 354] on label "Working in Silos" at bounding box center [813, 331] width 640 height 76
click at [531, 340] on input "Working in Silos" at bounding box center [521, 330] width 19 height 19
radio input "true"
click at [822, 613] on button "SUBMIT" at bounding box center [812, 618] width 161 height 38
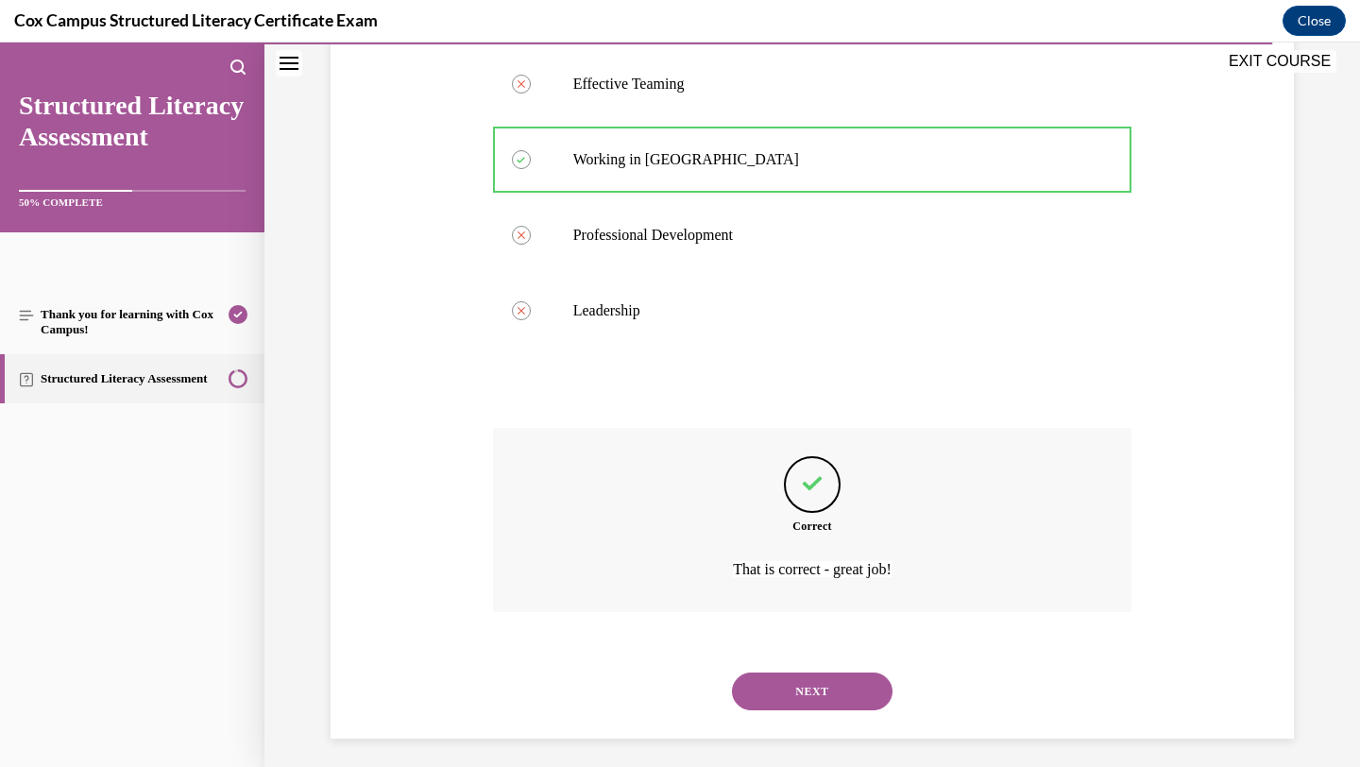
scroll to position [390, 0]
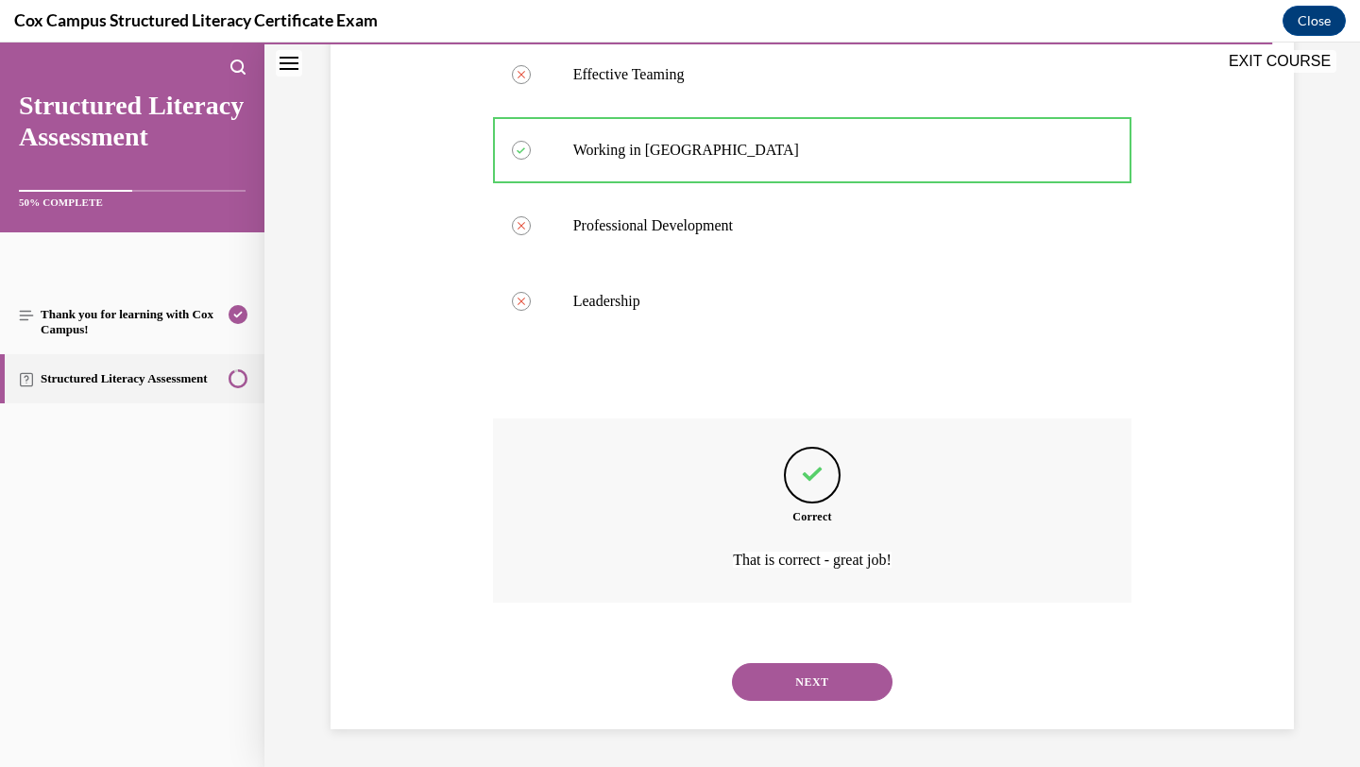
click at [851, 670] on button "NEXT" at bounding box center [812, 682] width 161 height 38
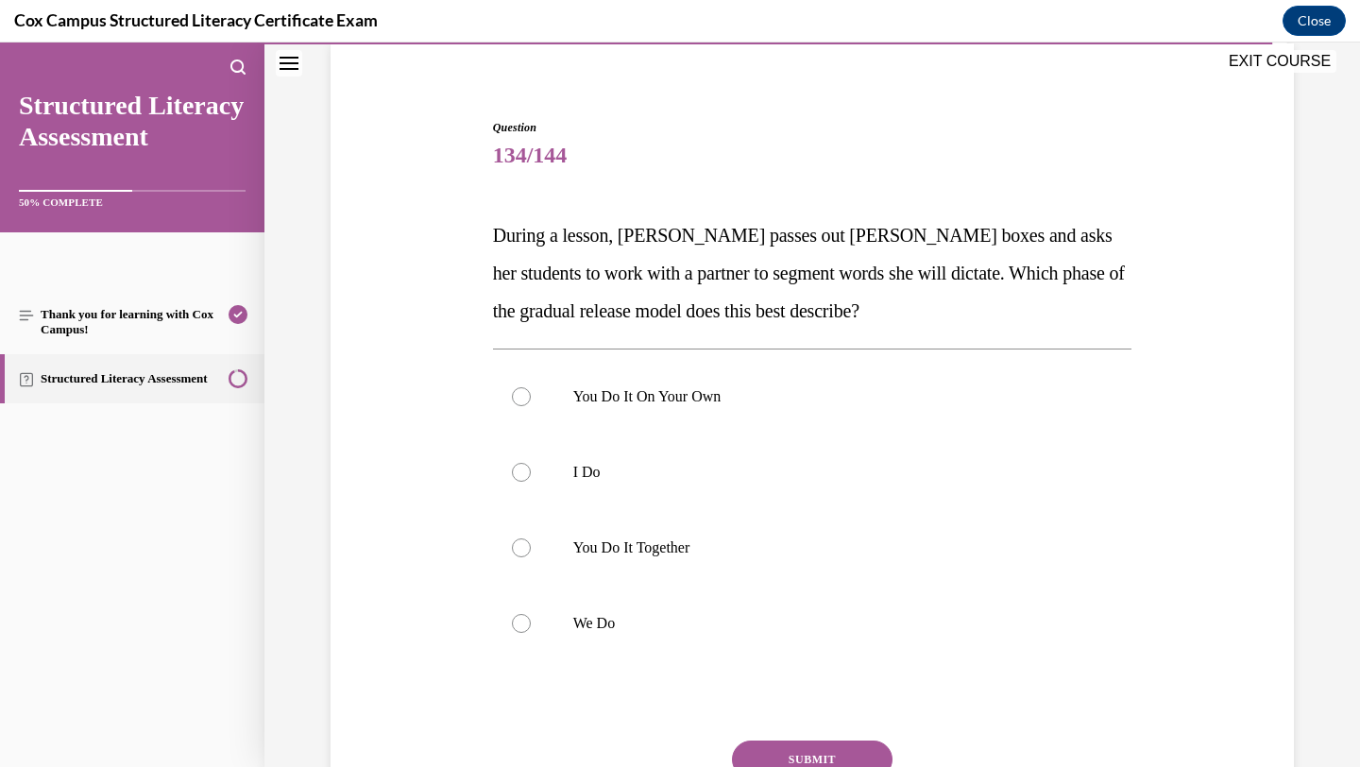
scroll to position [142, 0]
click at [977, 565] on label "You Do It Together" at bounding box center [813, 550] width 640 height 76
click at [531, 559] on input "You Do It Together" at bounding box center [521, 549] width 19 height 19
radio input "true"
click at [868, 753] on button "SUBMIT" at bounding box center [812, 762] width 161 height 38
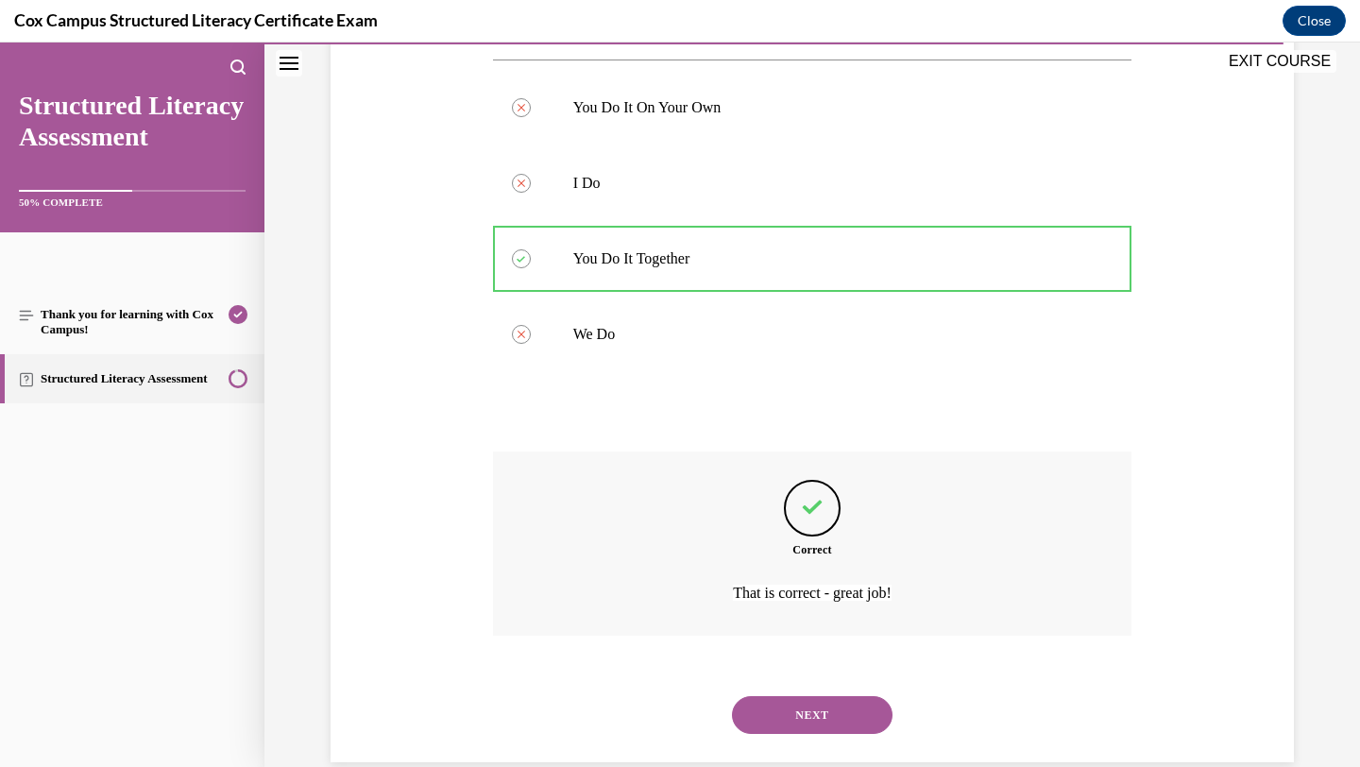
scroll to position [466, 0]
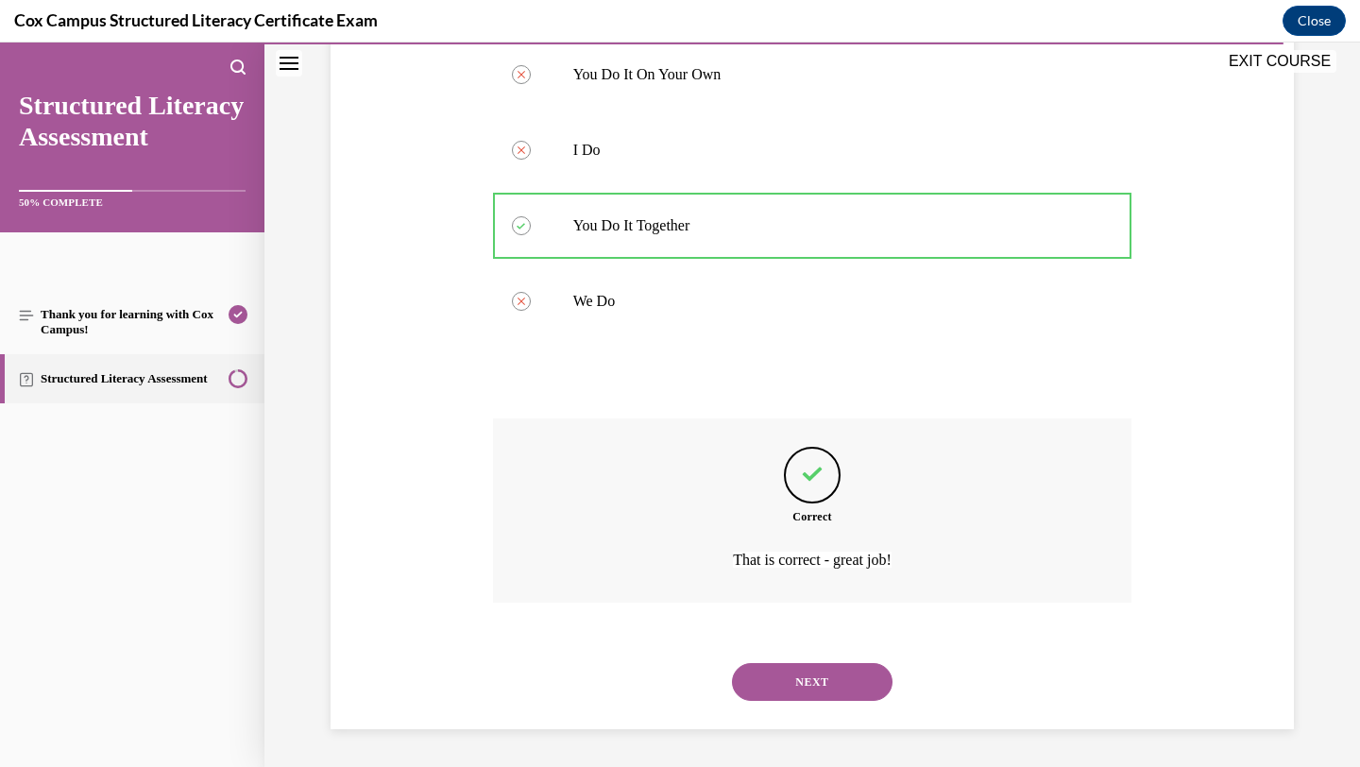
click at [859, 687] on button "NEXT" at bounding box center [812, 682] width 161 height 38
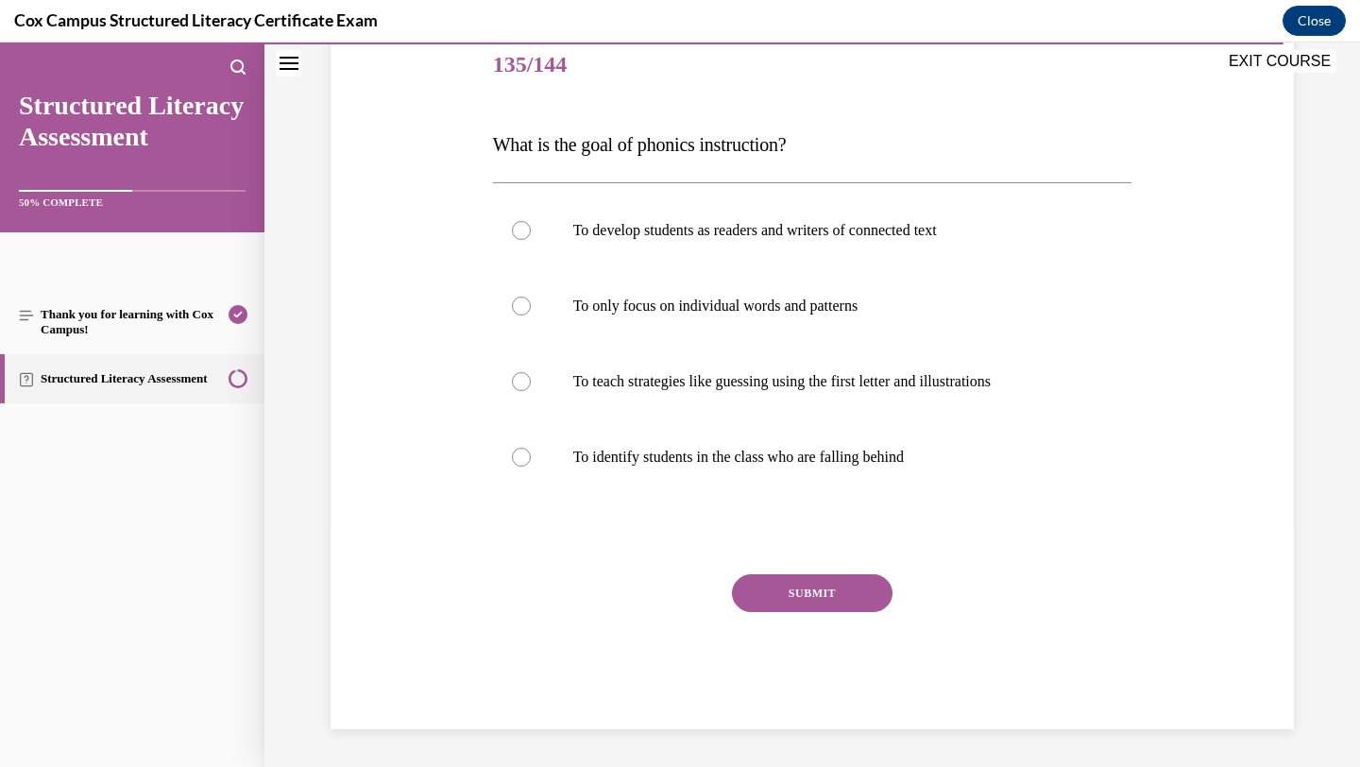
scroll to position [210, 0]
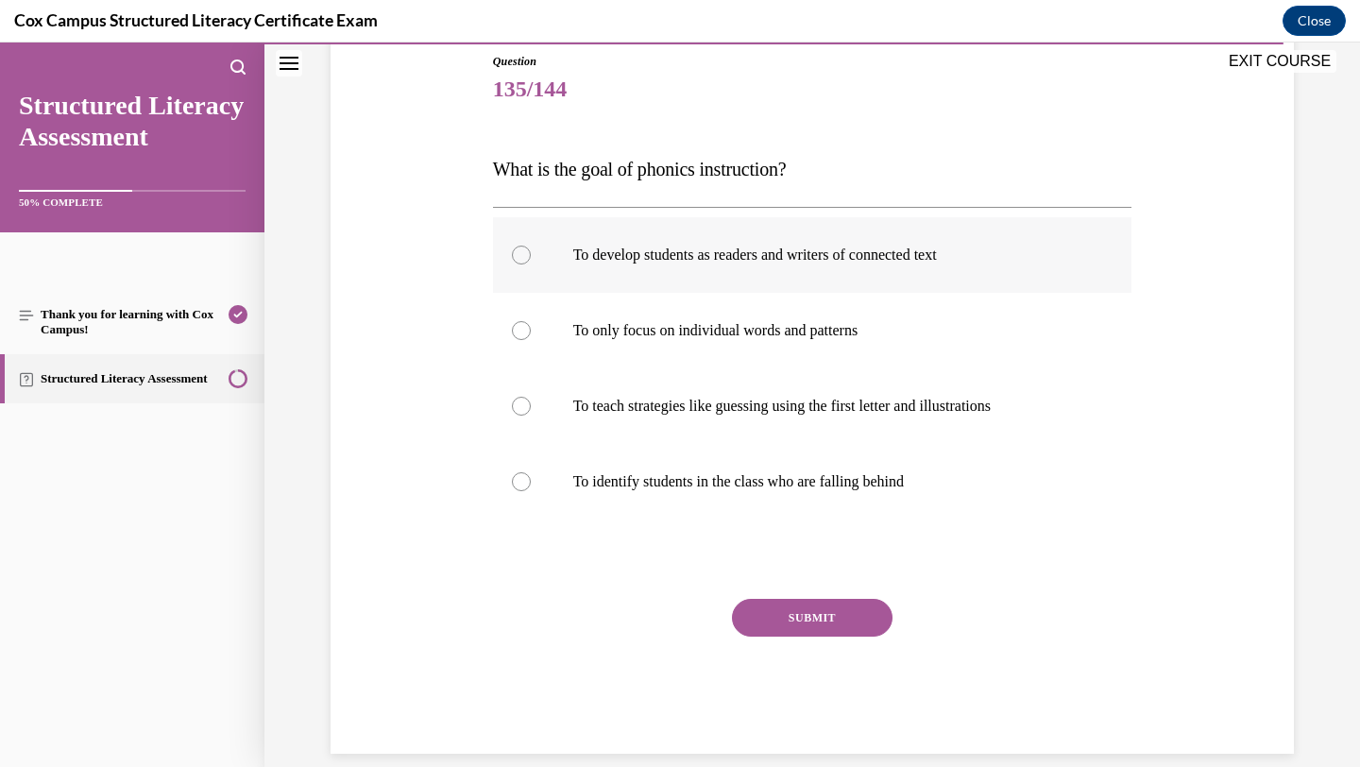
click at [958, 231] on label "To develop students as readers and writers of connected text" at bounding box center [813, 255] width 640 height 76
click at [531, 246] on input "To develop students as readers and writers of connected text" at bounding box center [521, 255] width 19 height 19
radio input "true"
click at [844, 607] on button "SUBMIT" at bounding box center [812, 618] width 161 height 38
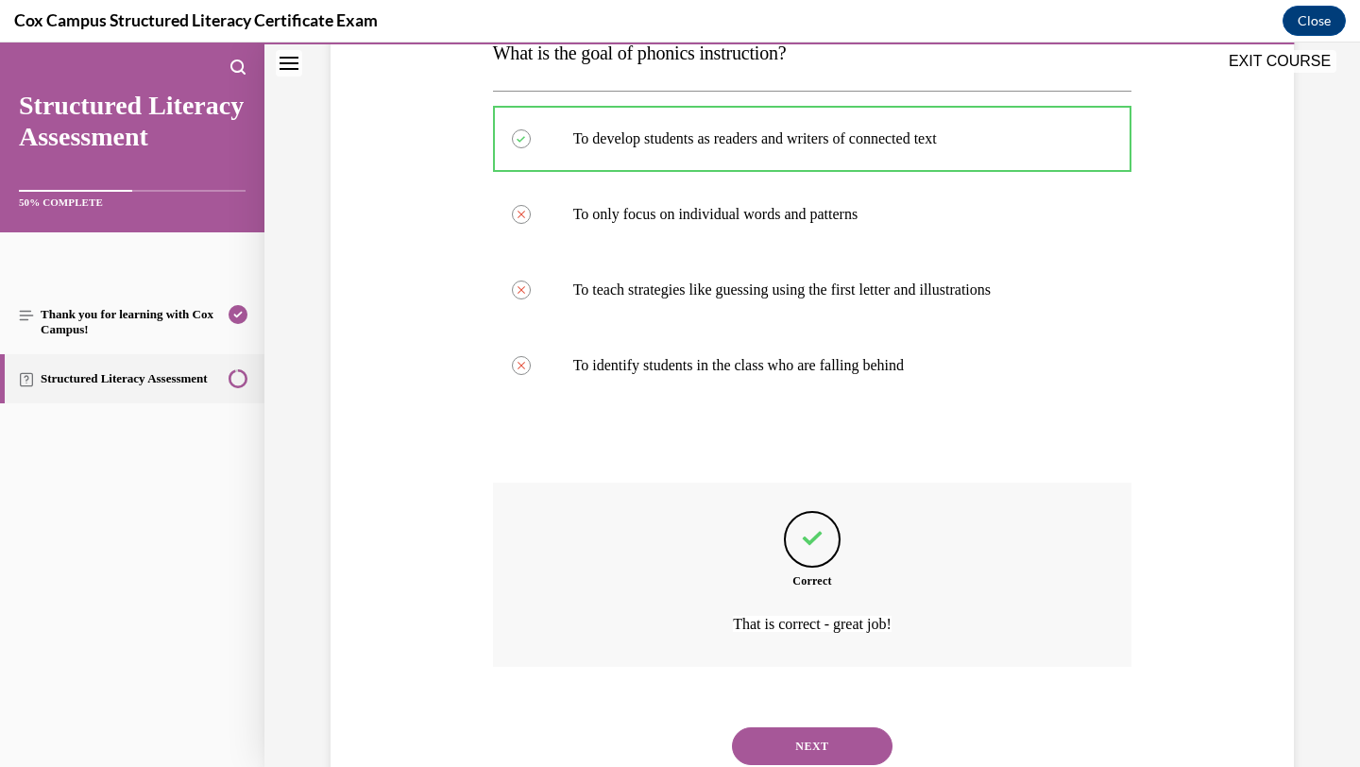
scroll to position [390, 0]
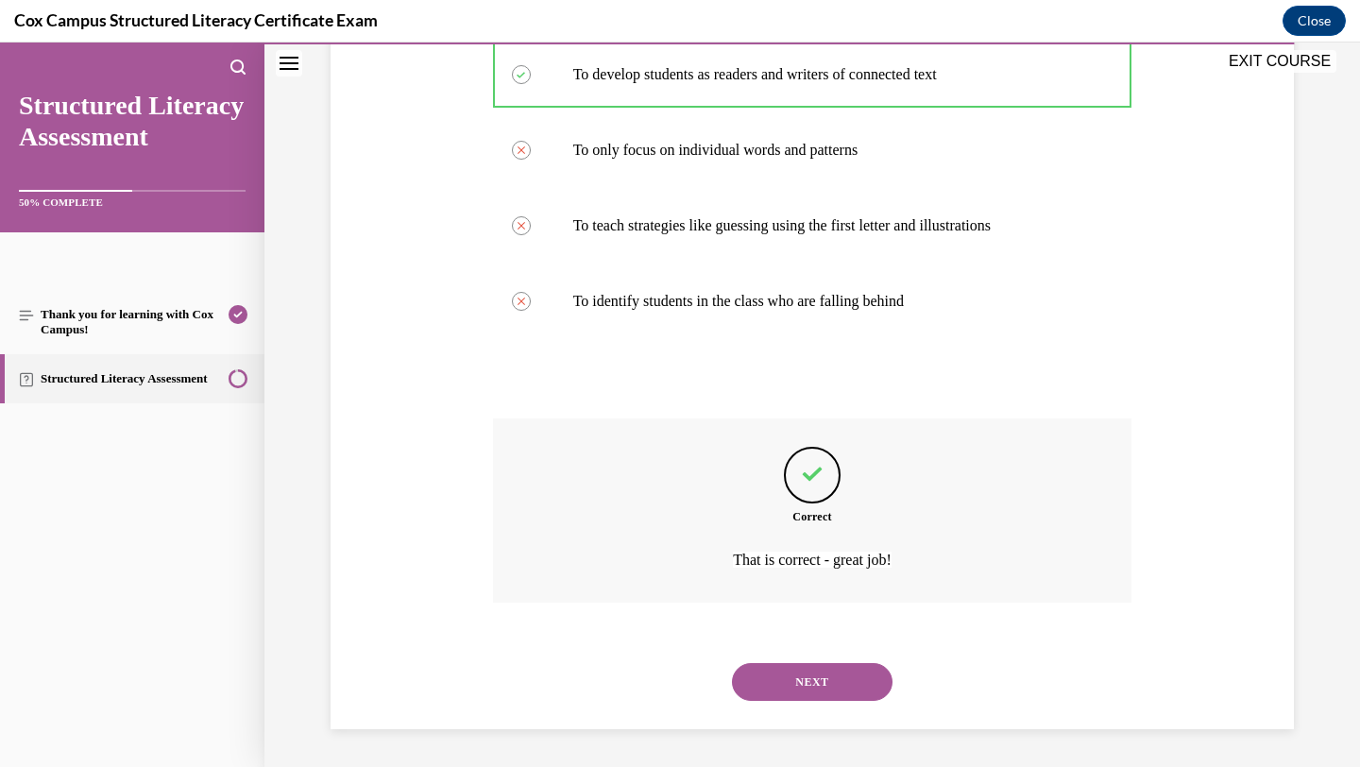
click at [844, 674] on button "NEXT" at bounding box center [812, 682] width 161 height 38
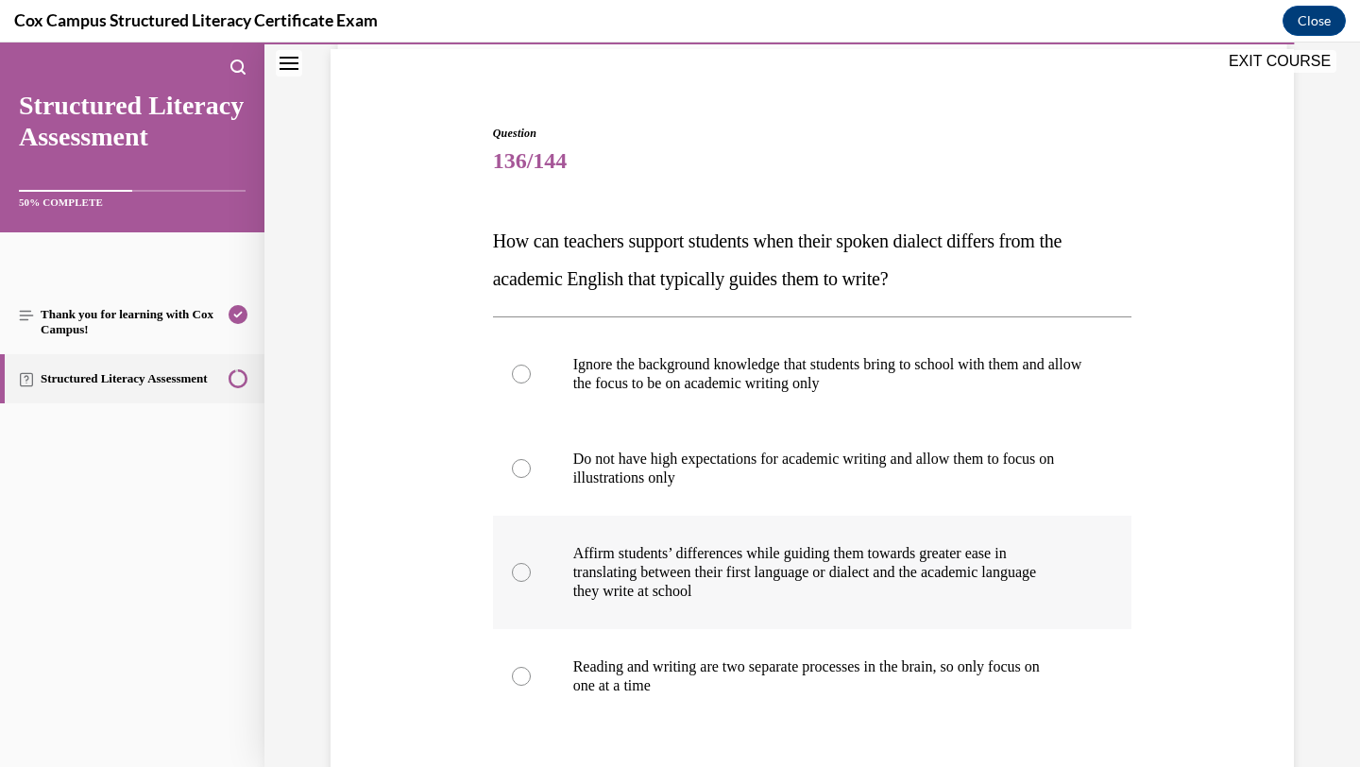
scroll to position [141, 0]
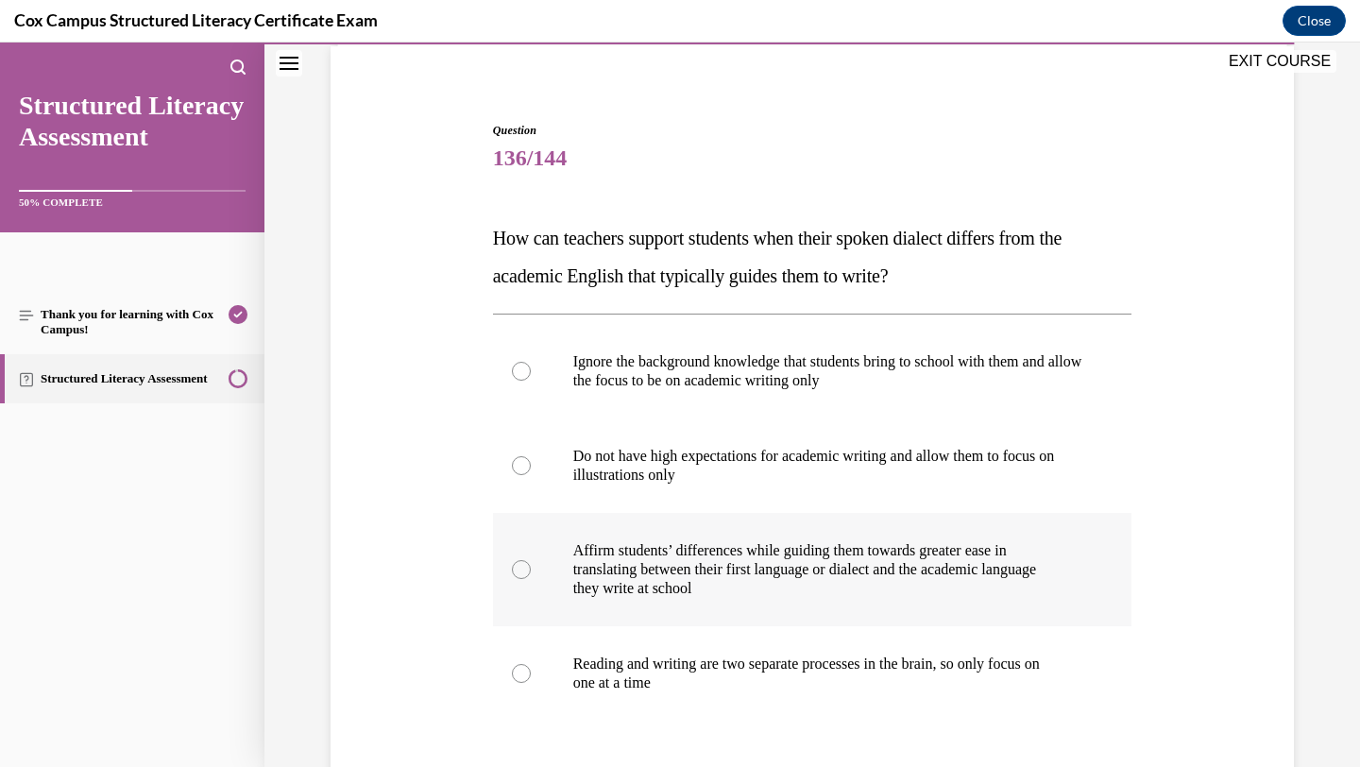
click at [896, 567] on p "translating between their first language or dialect and the academic language" at bounding box center [829, 569] width 512 height 19
click at [531, 567] on input "Affirm students’ differences while guiding them towards greater ease in transla…" at bounding box center [521, 569] width 19 height 19
radio input "true"
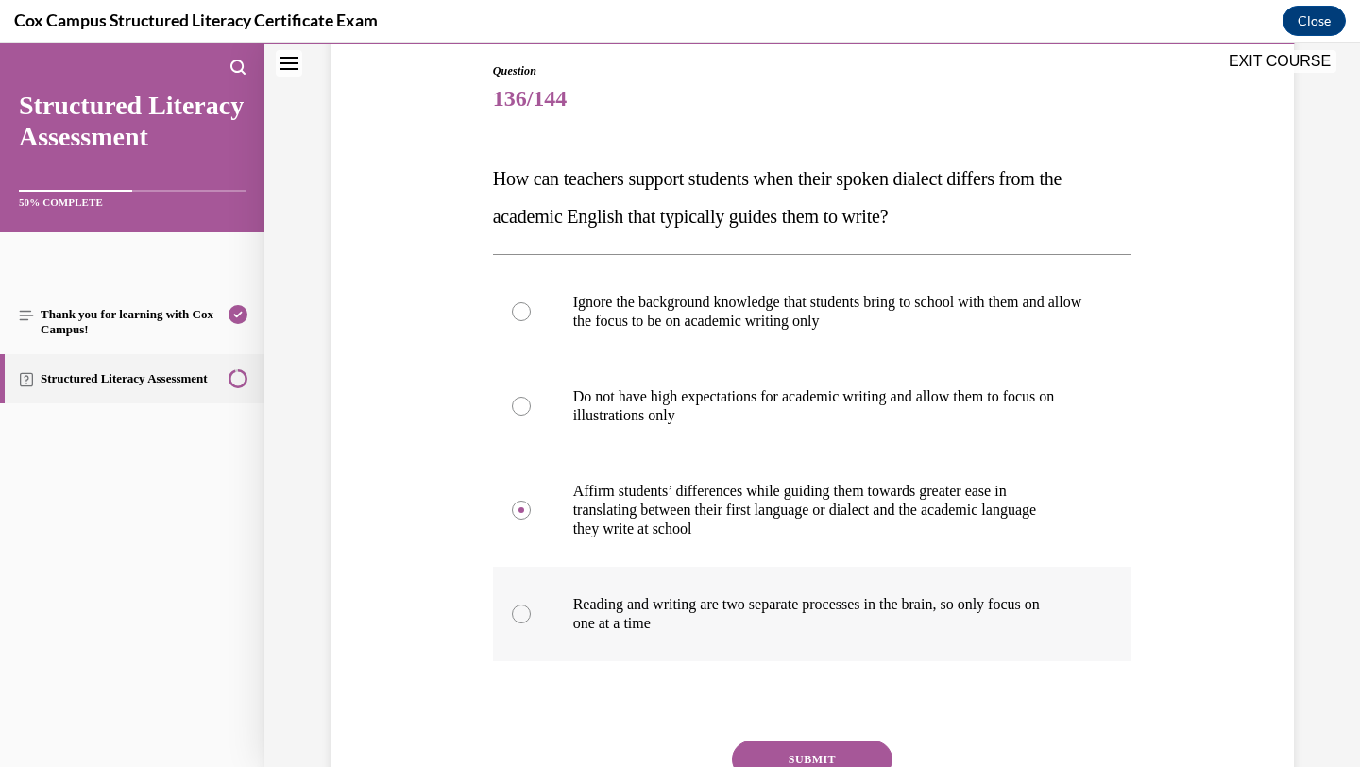
scroll to position [230, 0]
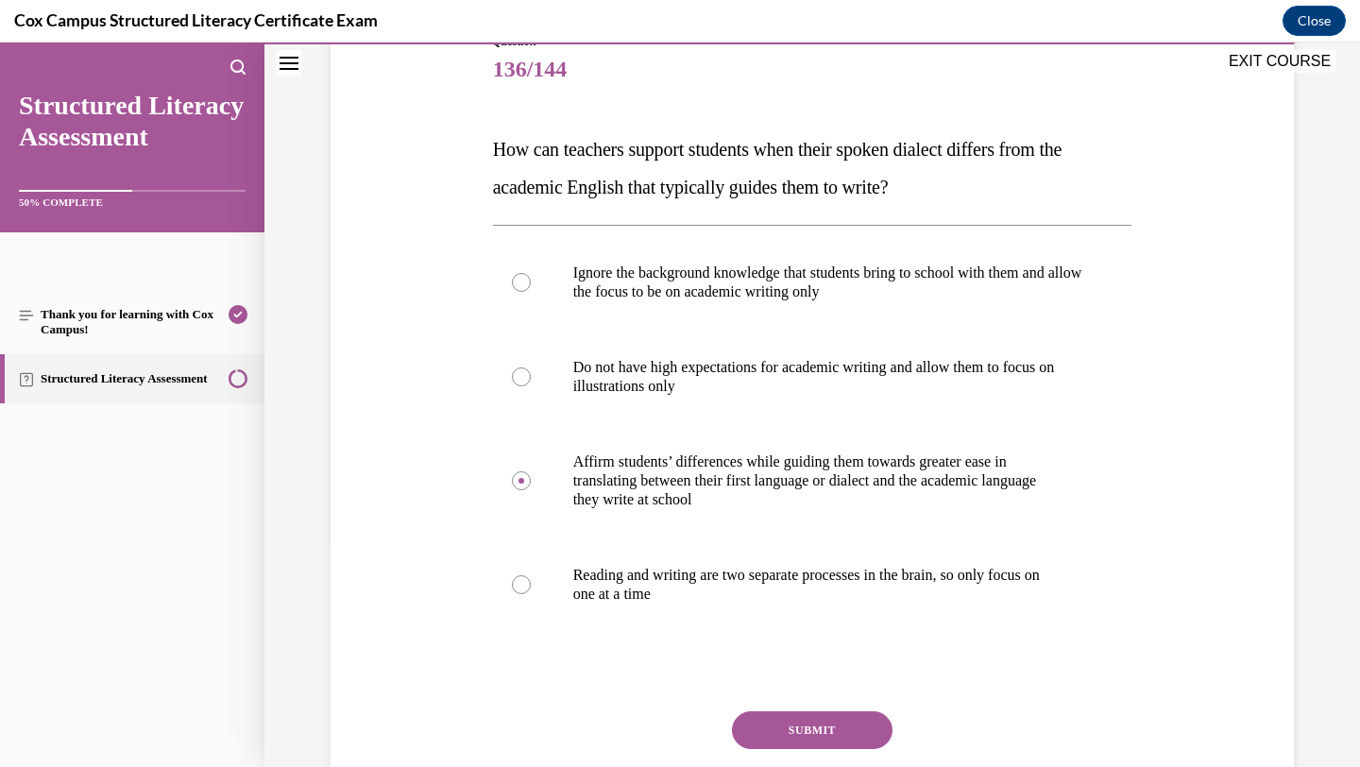
click at [840, 717] on button "SUBMIT" at bounding box center [812, 730] width 161 height 38
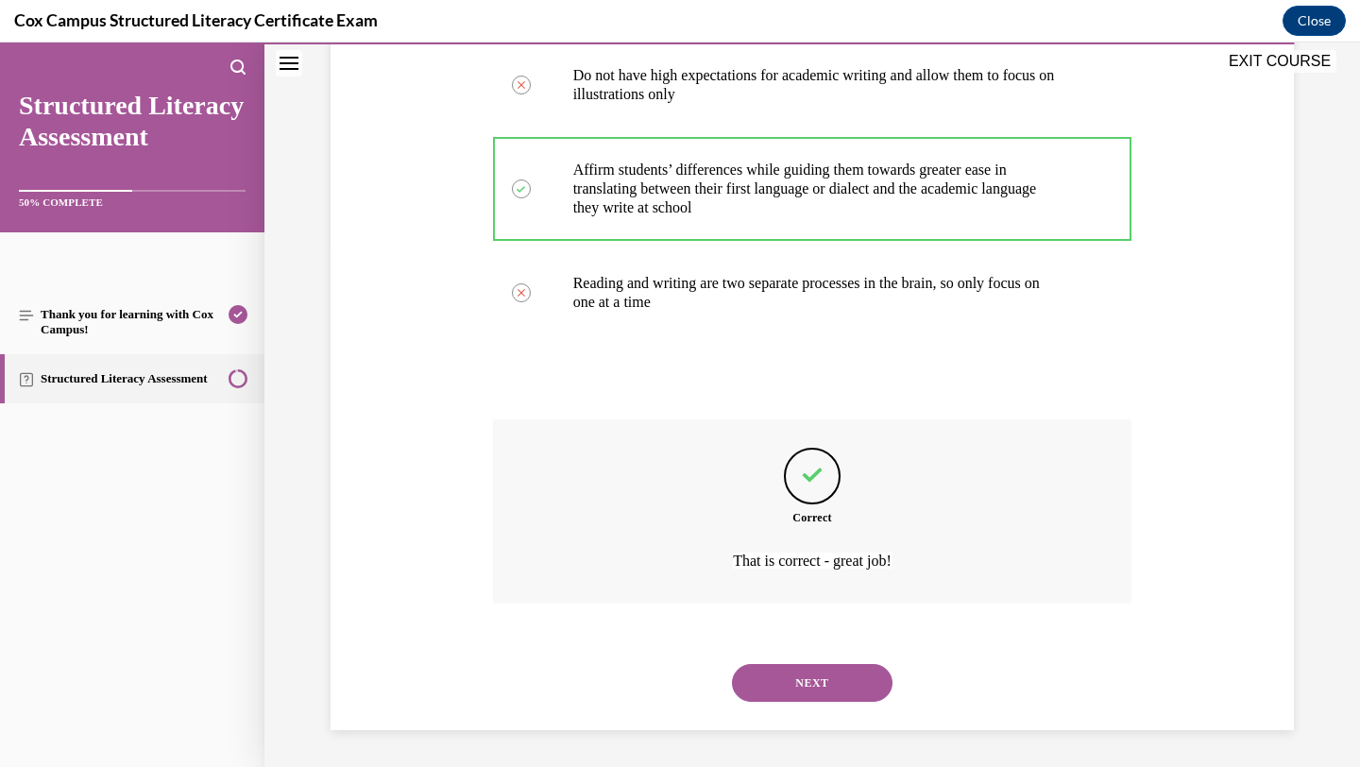
scroll to position [522, 0]
click at [851, 690] on button "NEXT" at bounding box center [812, 682] width 161 height 38
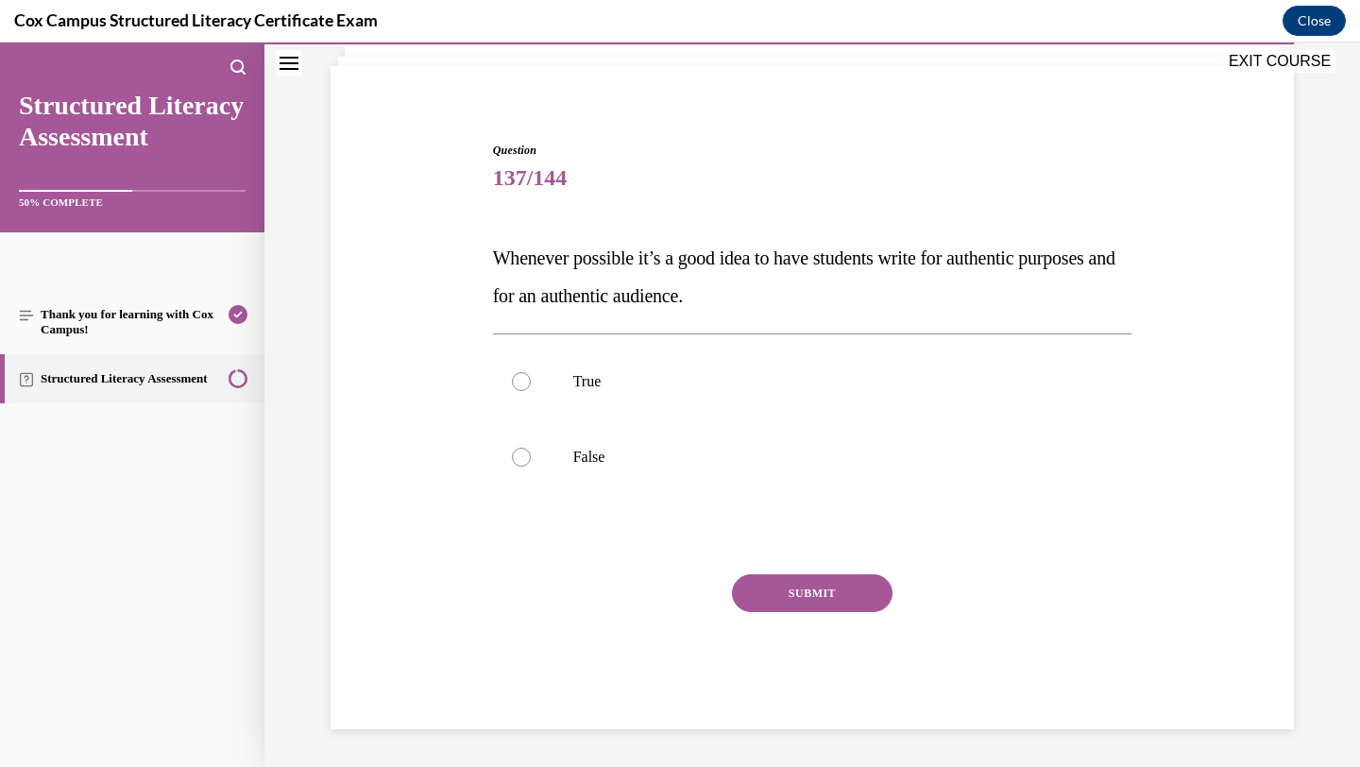
scroll to position [121, 0]
click at [939, 403] on label "True" at bounding box center [813, 382] width 640 height 76
click at [531, 391] on input "True" at bounding box center [521, 381] width 19 height 19
radio input "true"
click at [859, 604] on button "SUBMIT" at bounding box center [812, 593] width 161 height 38
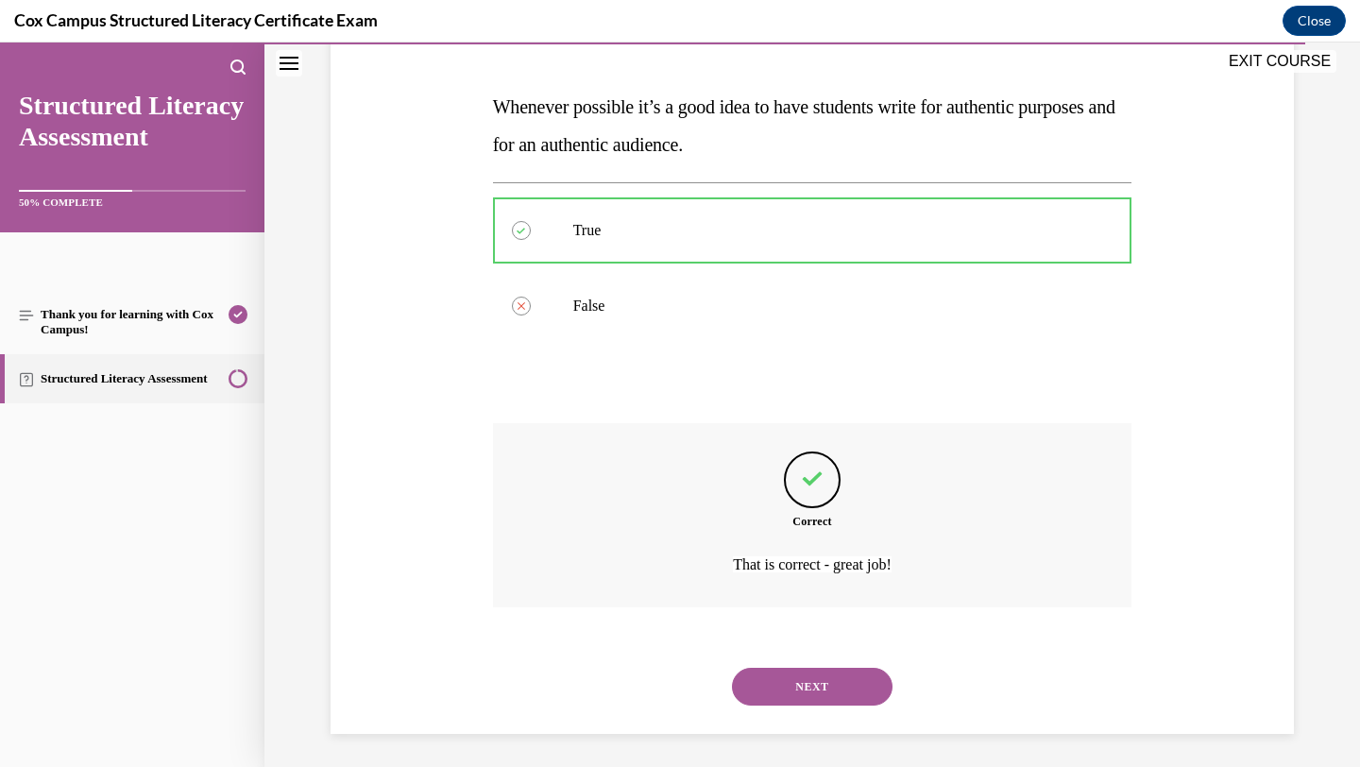
scroll to position [277, 0]
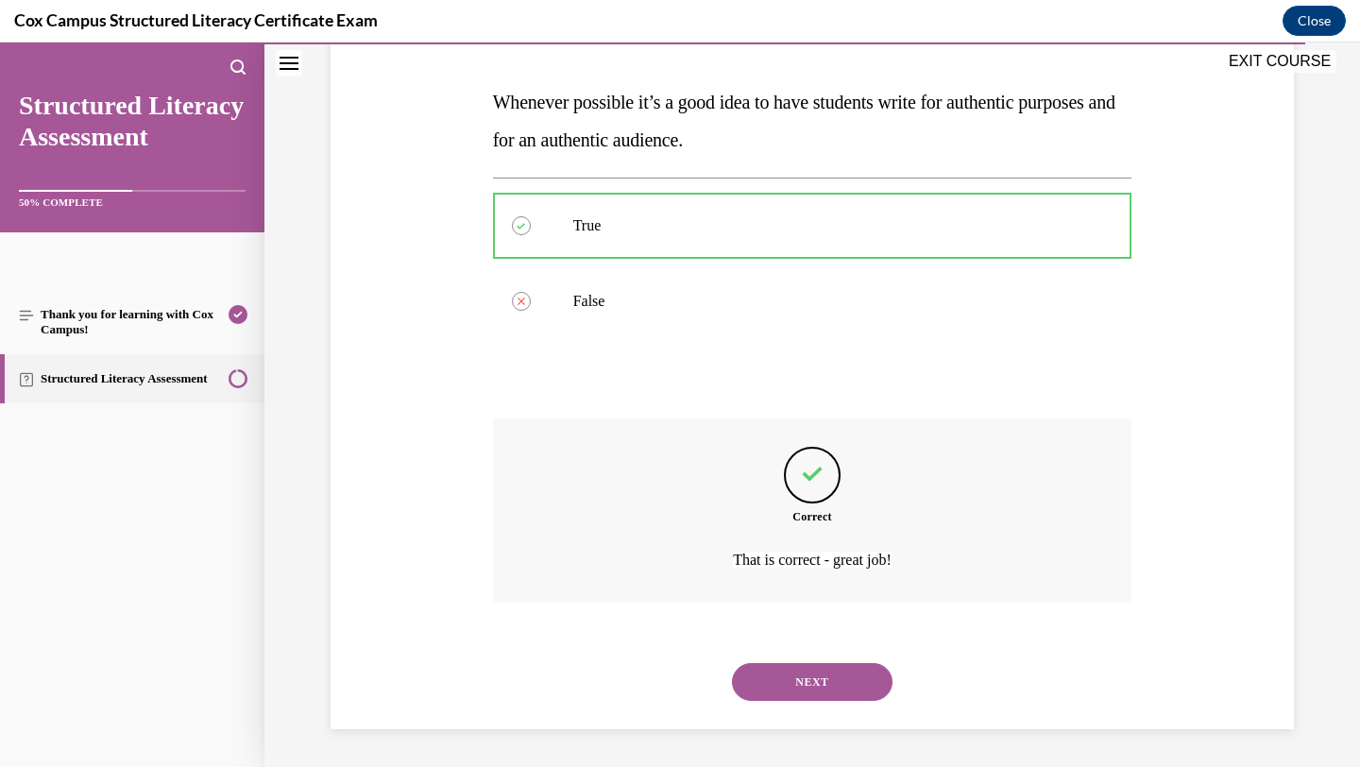
click at [853, 673] on button "NEXT" at bounding box center [812, 682] width 161 height 38
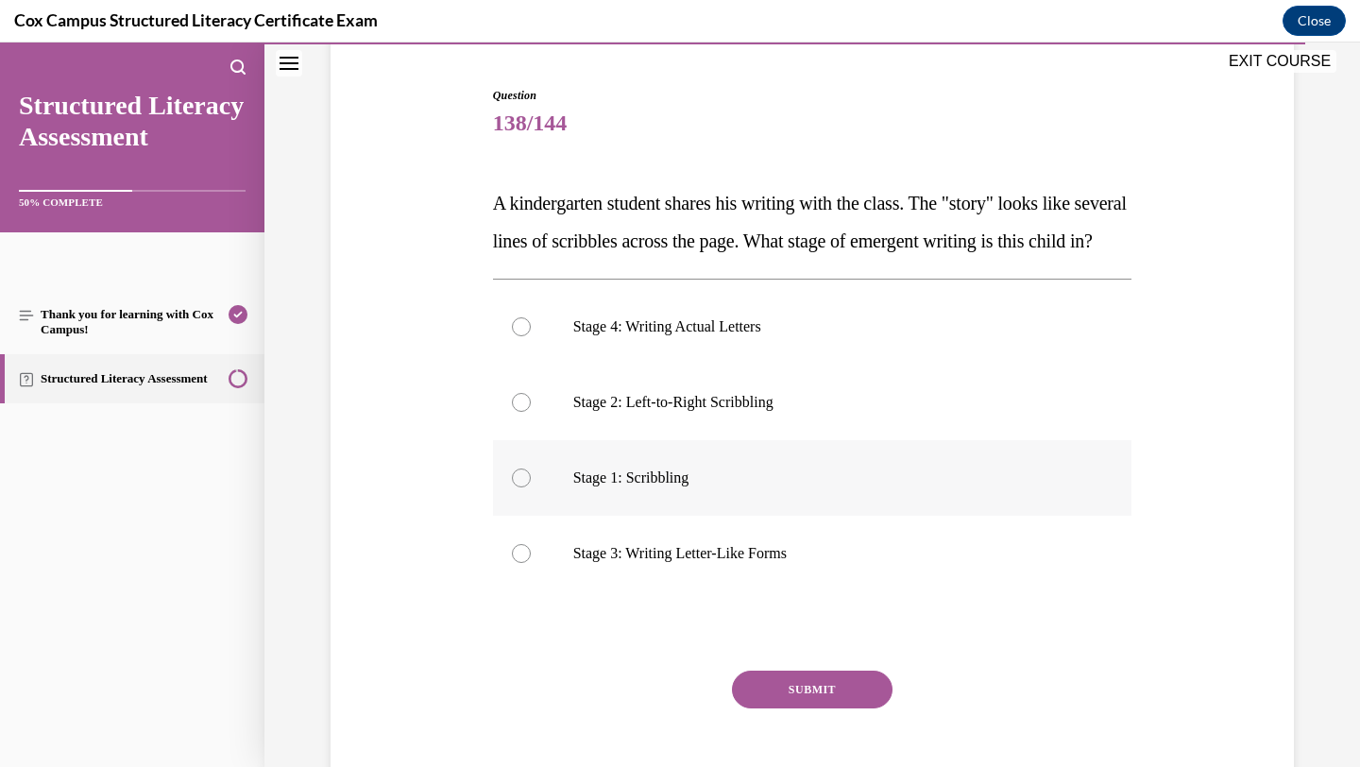
scroll to position [176, 0]
click at [969, 488] on p "Stage 1: Scribbling" at bounding box center [829, 478] width 512 height 19
click at [531, 488] on input "Stage 1: Scribbling" at bounding box center [521, 478] width 19 height 19
radio input "true"
click at [861, 709] on button "SUBMIT" at bounding box center [812, 690] width 161 height 38
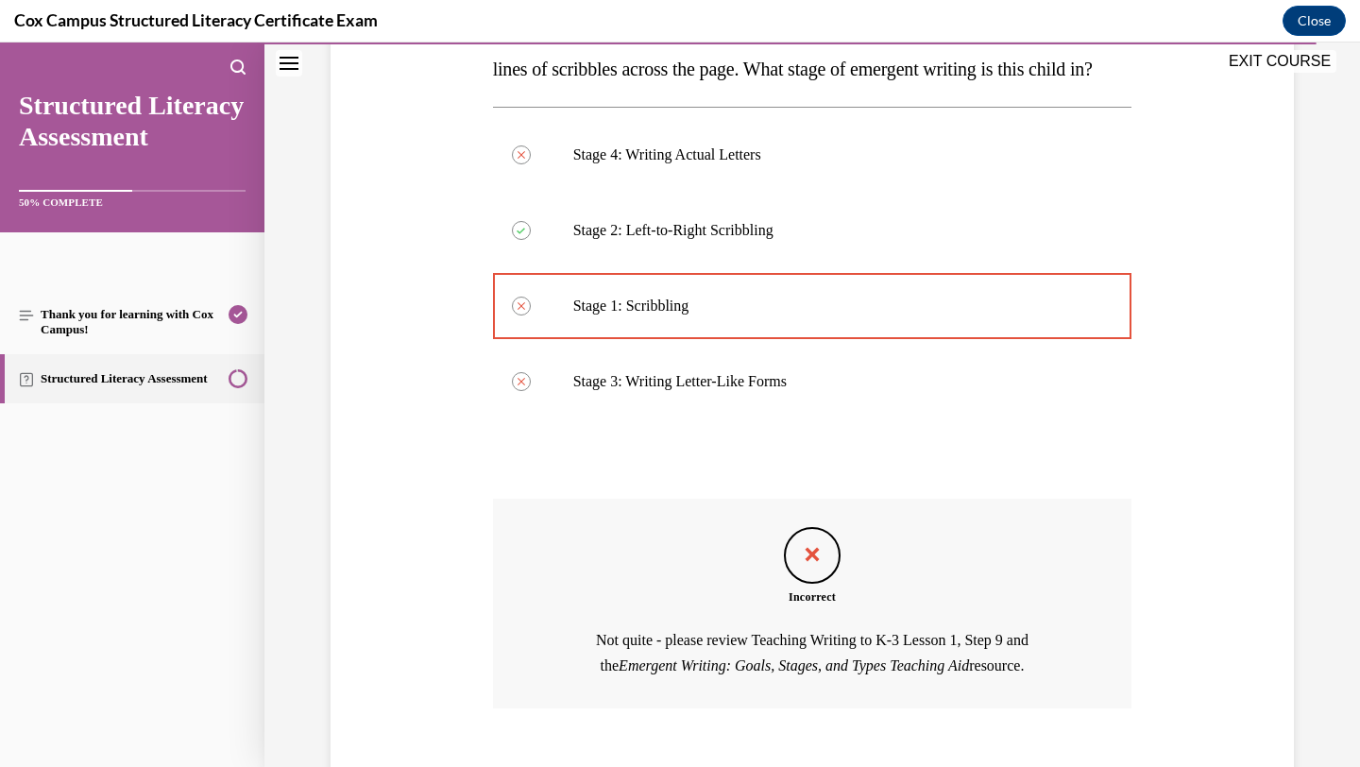
scroll to position [491, 0]
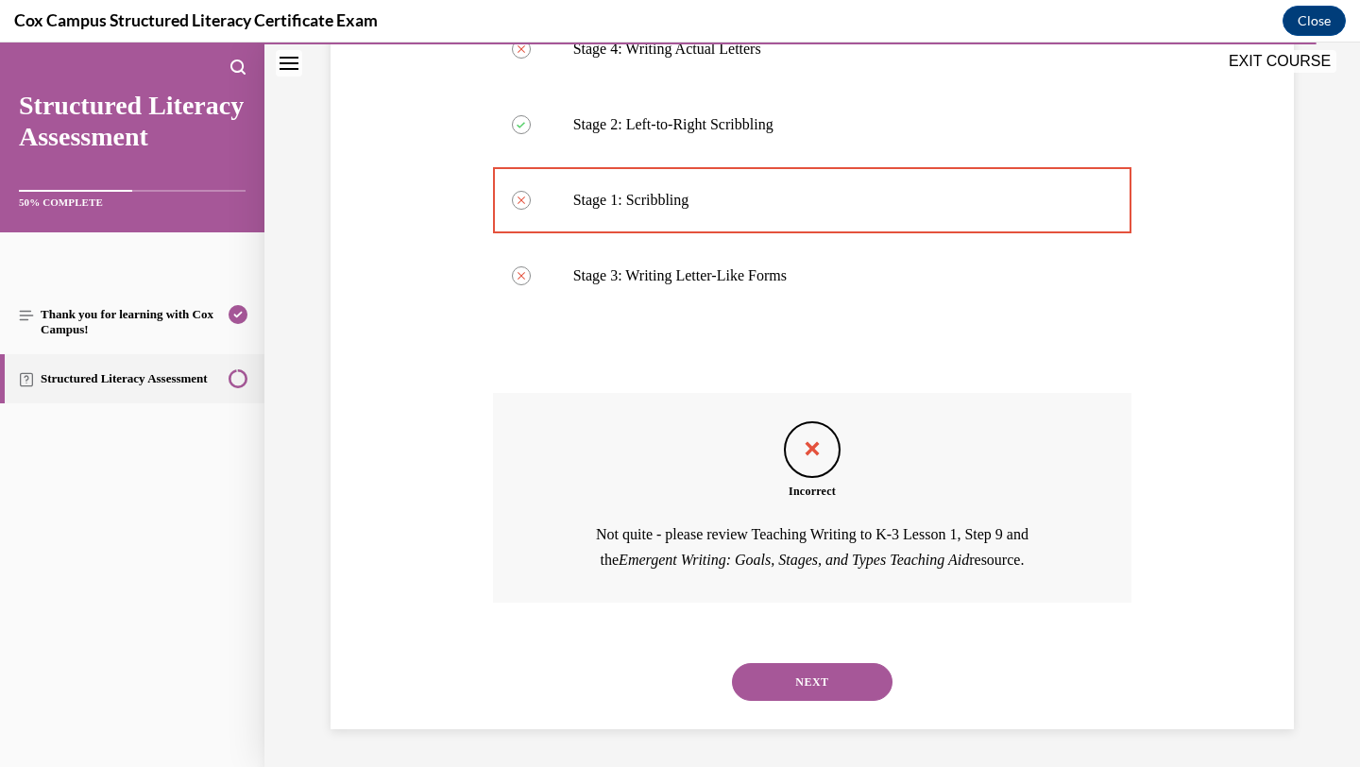
click at [846, 692] on button "NEXT" at bounding box center [812, 682] width 161 height 38
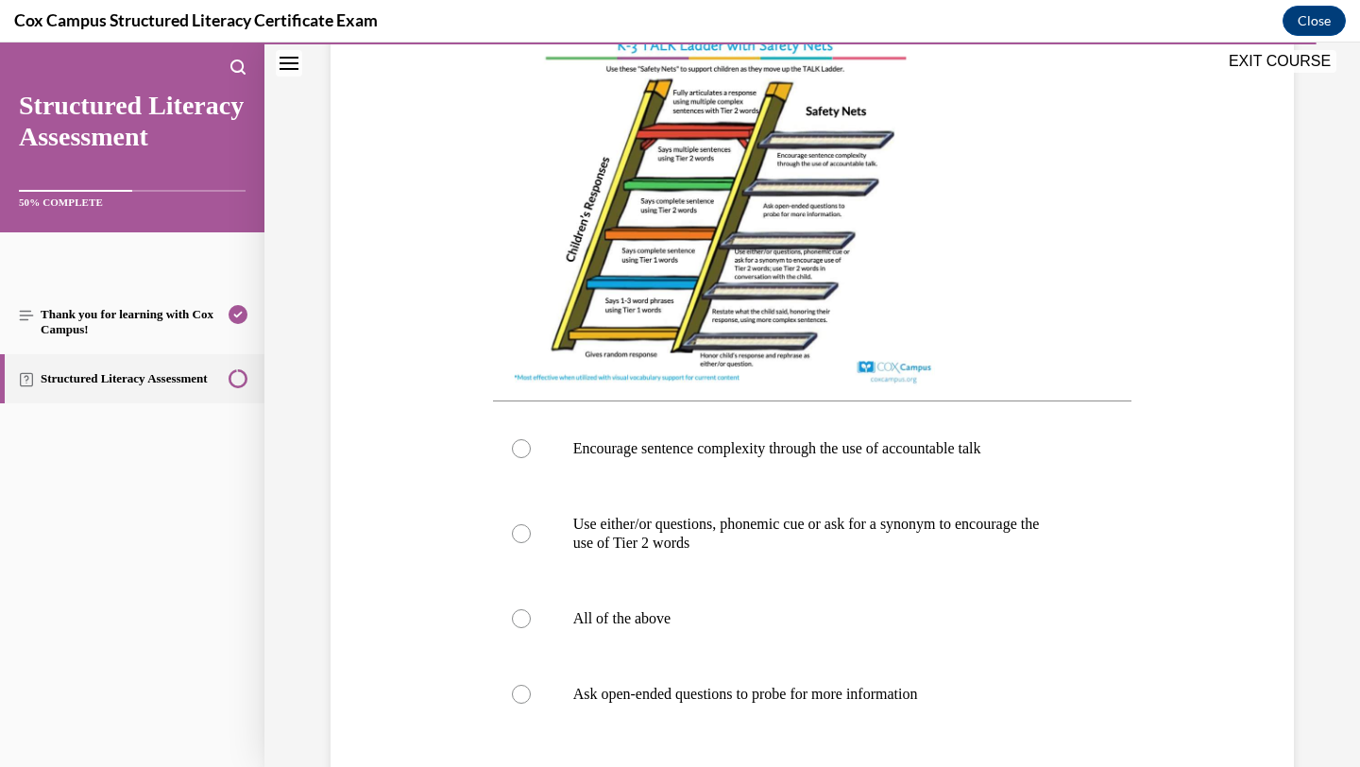
scroll to position [541, 0]
click at [817, 647] on label "All of the above" at bounding box center [813, 618] width 640 height 76
click at [531, 627] on input "All of the above" at bounding box center [521, 617] width 19 height 19
radio input "true"
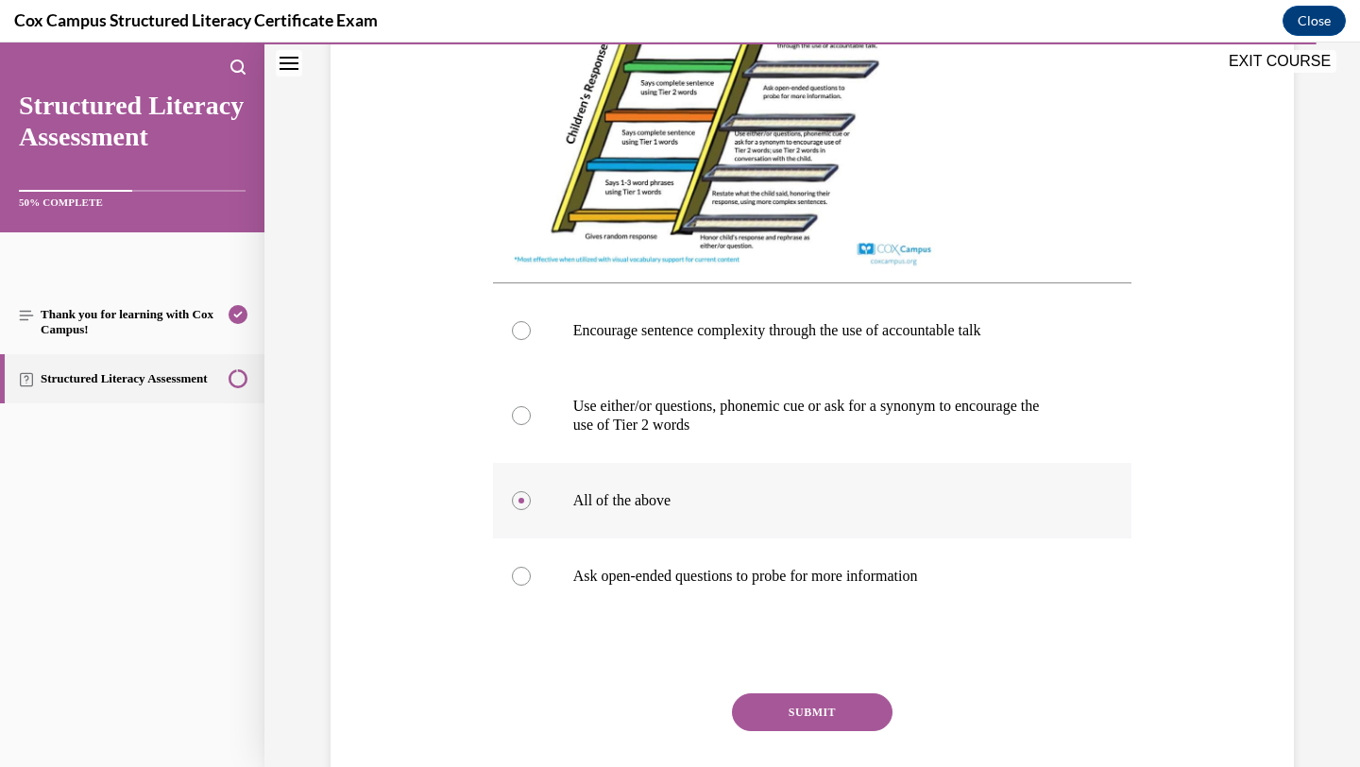
scroll to position [662, 0]
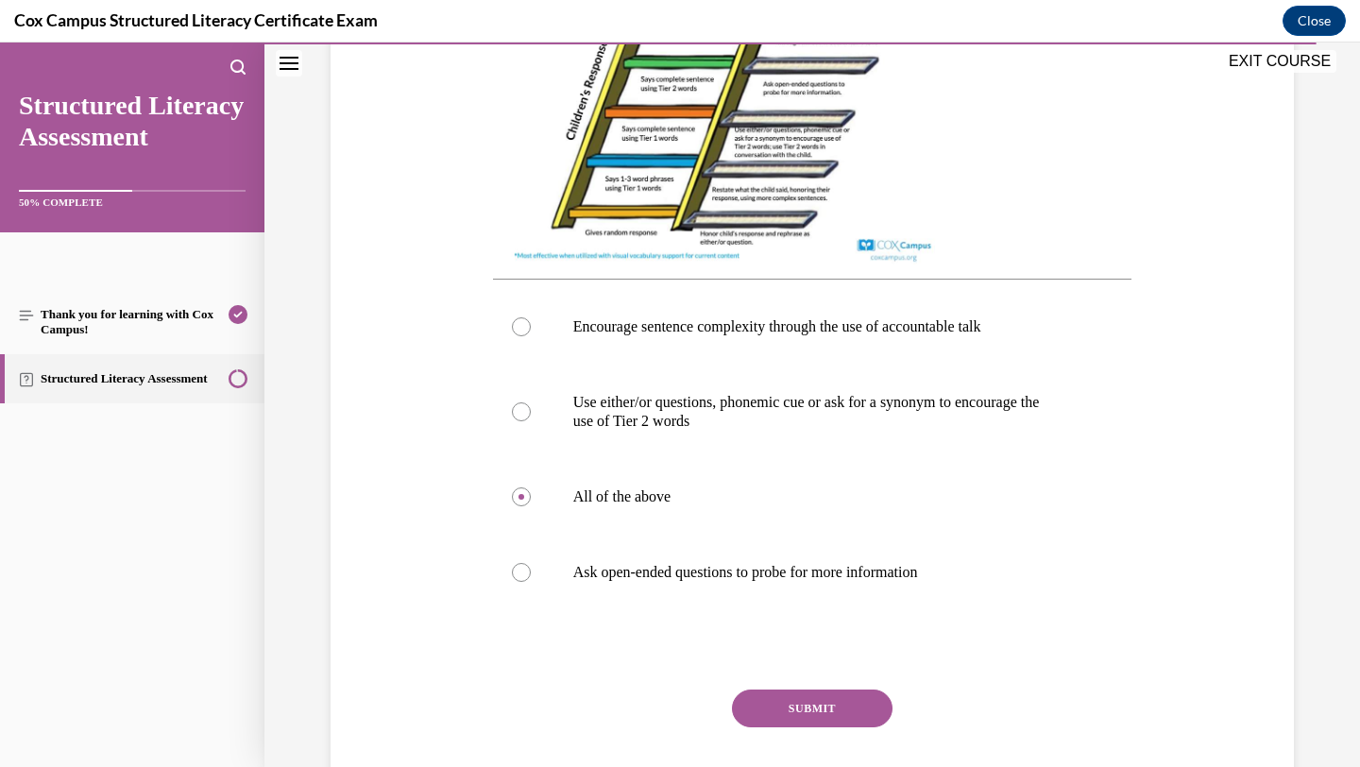
click at [827, 719] on button "SUBMIT" at bounding box center [812, 709] width 161 height 38
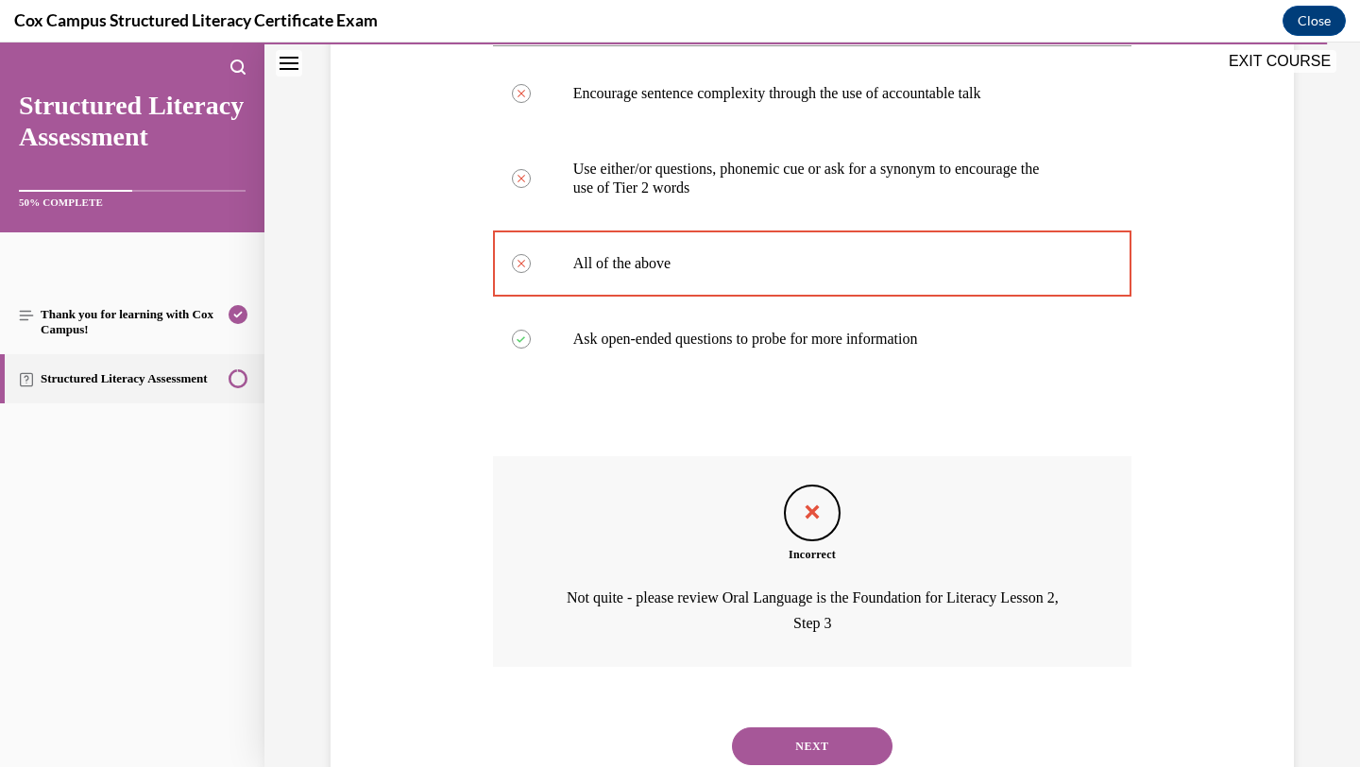
scroll to position [978, 0]
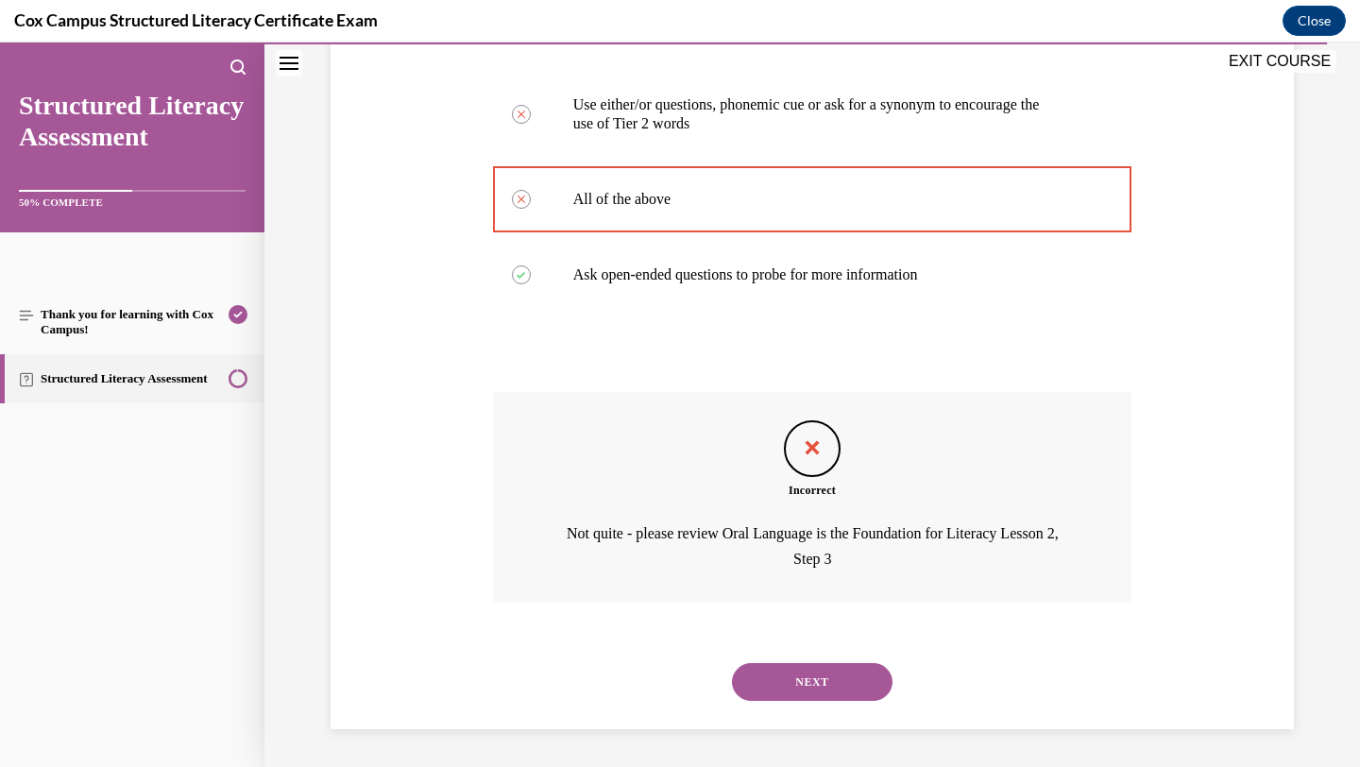
click at [833, 681] on button "NEXT" at bounding box center [812, 682] width 161 height 38
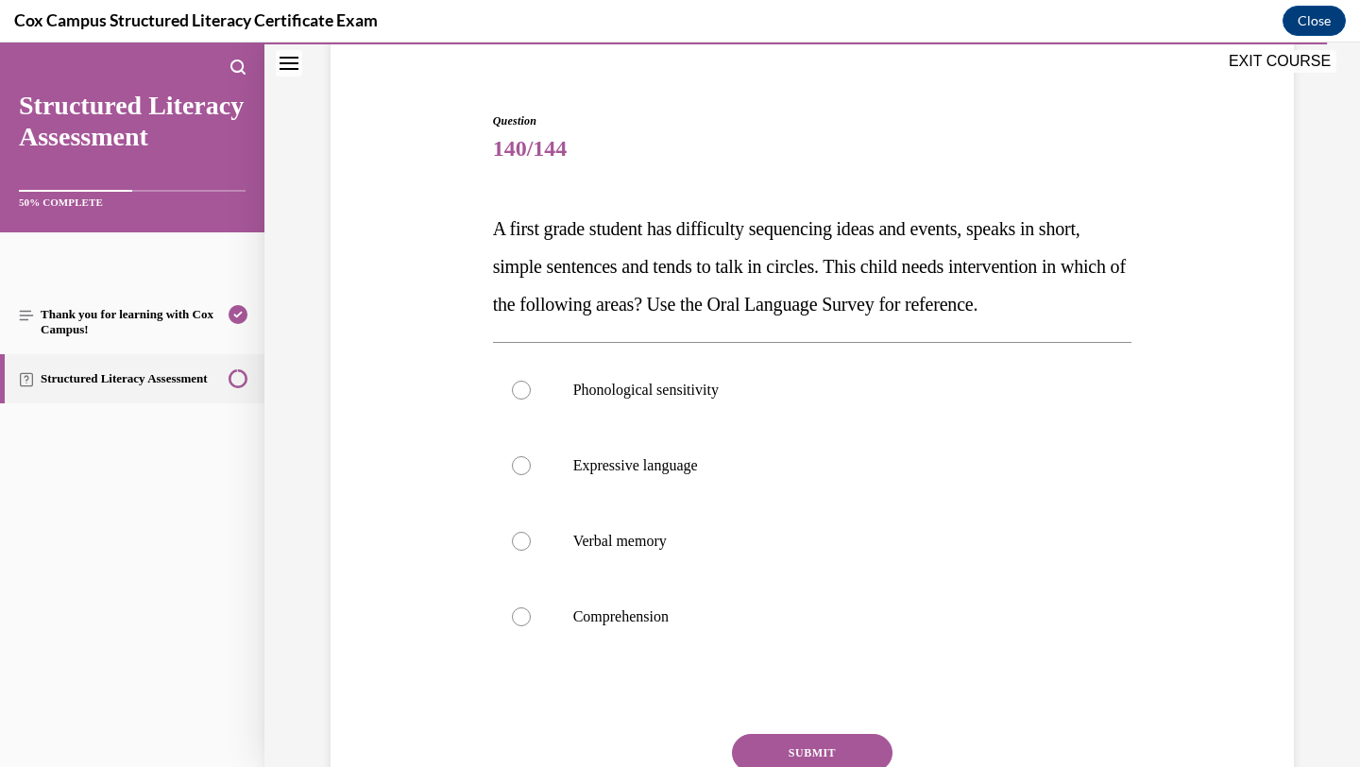
scroll to position [154, 0]
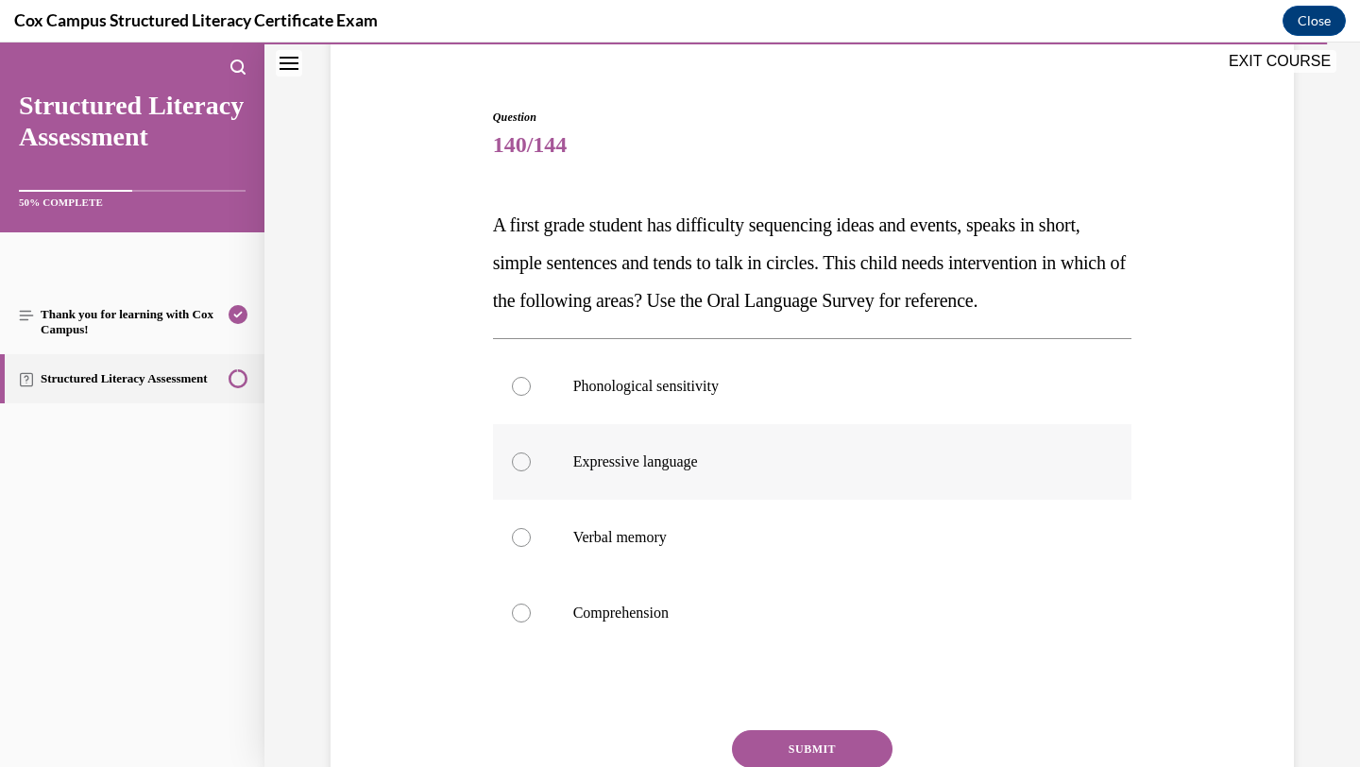
click at [981, 500] on label "Expressive language" at bounding box center [813, 462] width 640 height 76
click at [531, 471] on input "Expressive language" at bounding box center [521, 462] width 19 height 19
radio input "true"
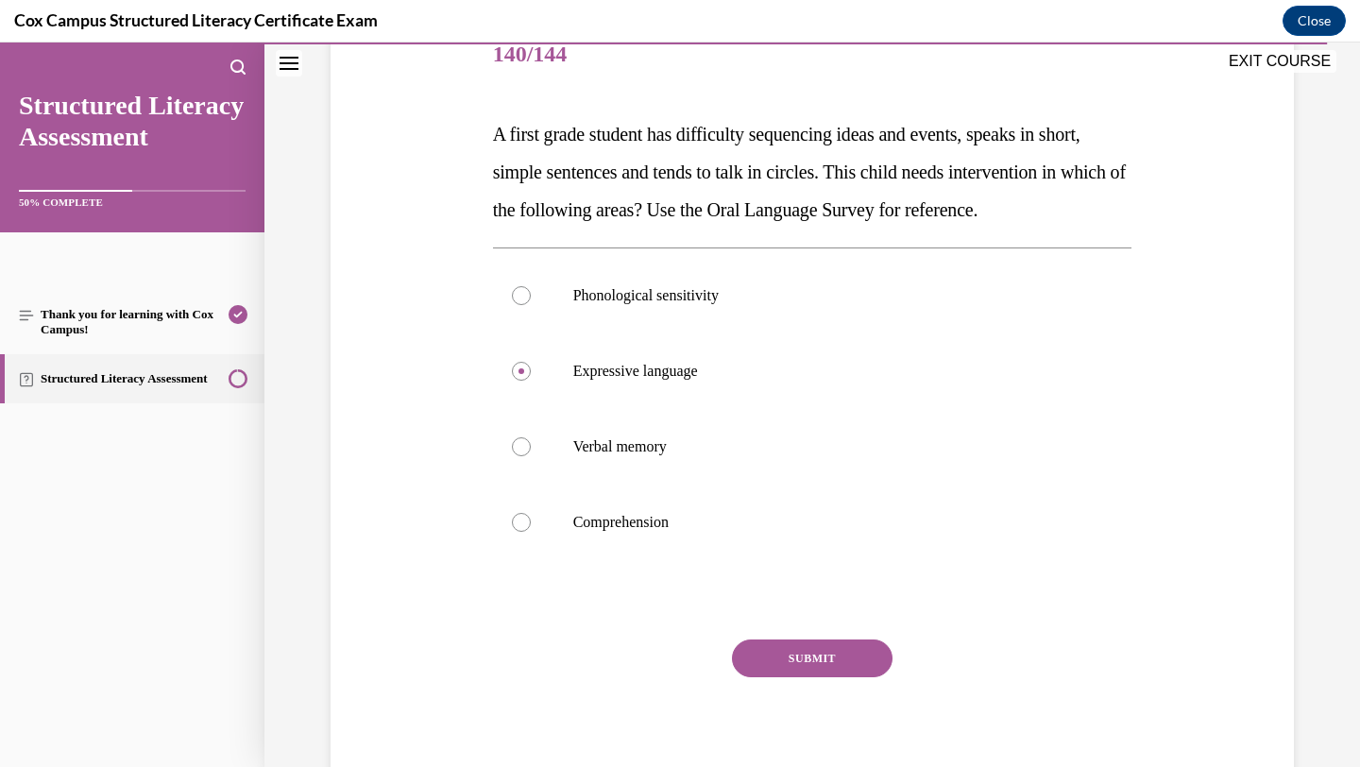
click at [859, 677] on button "SUBMIT" at bounding box center [812, 659] width 161 height 38
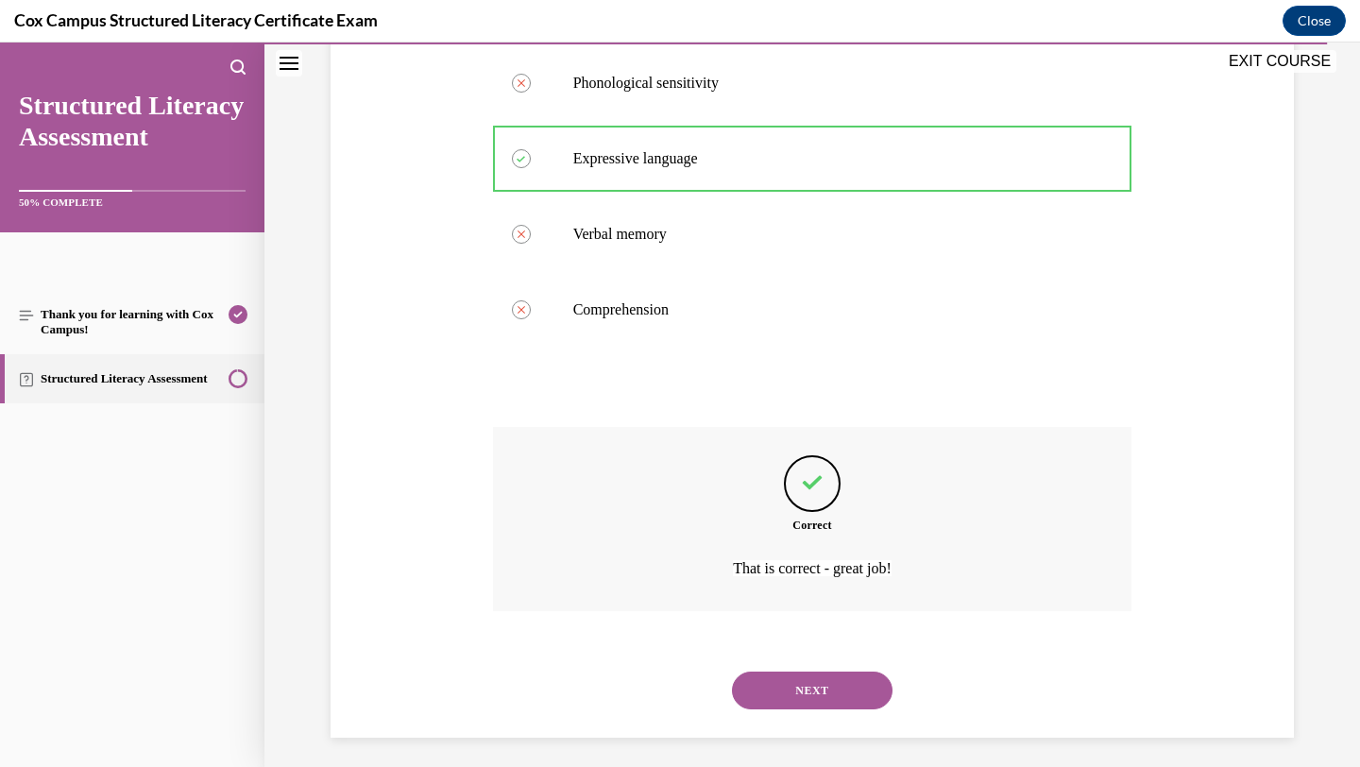
scroll to position [504, 0]
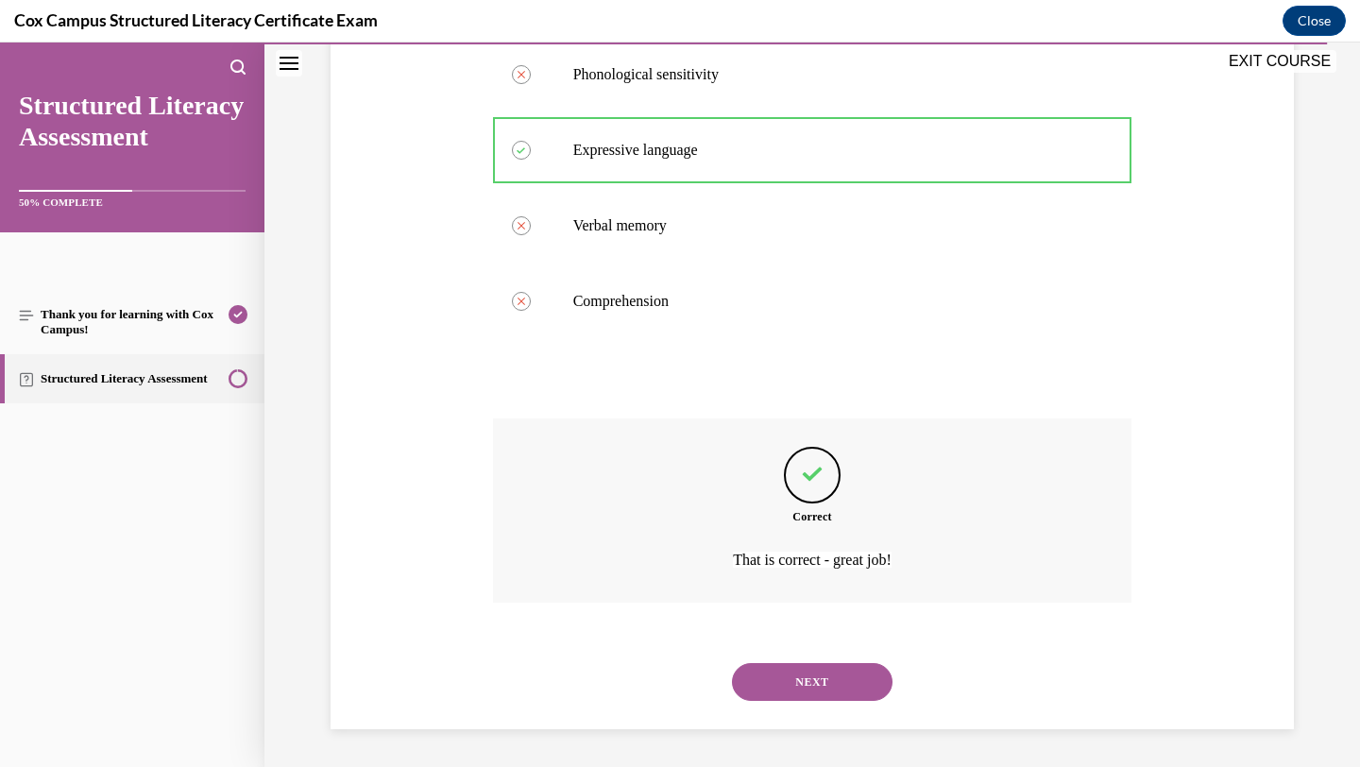
click at [860, 688] on button "NEXT" at bounding box center [812, 682] width 161 height 38
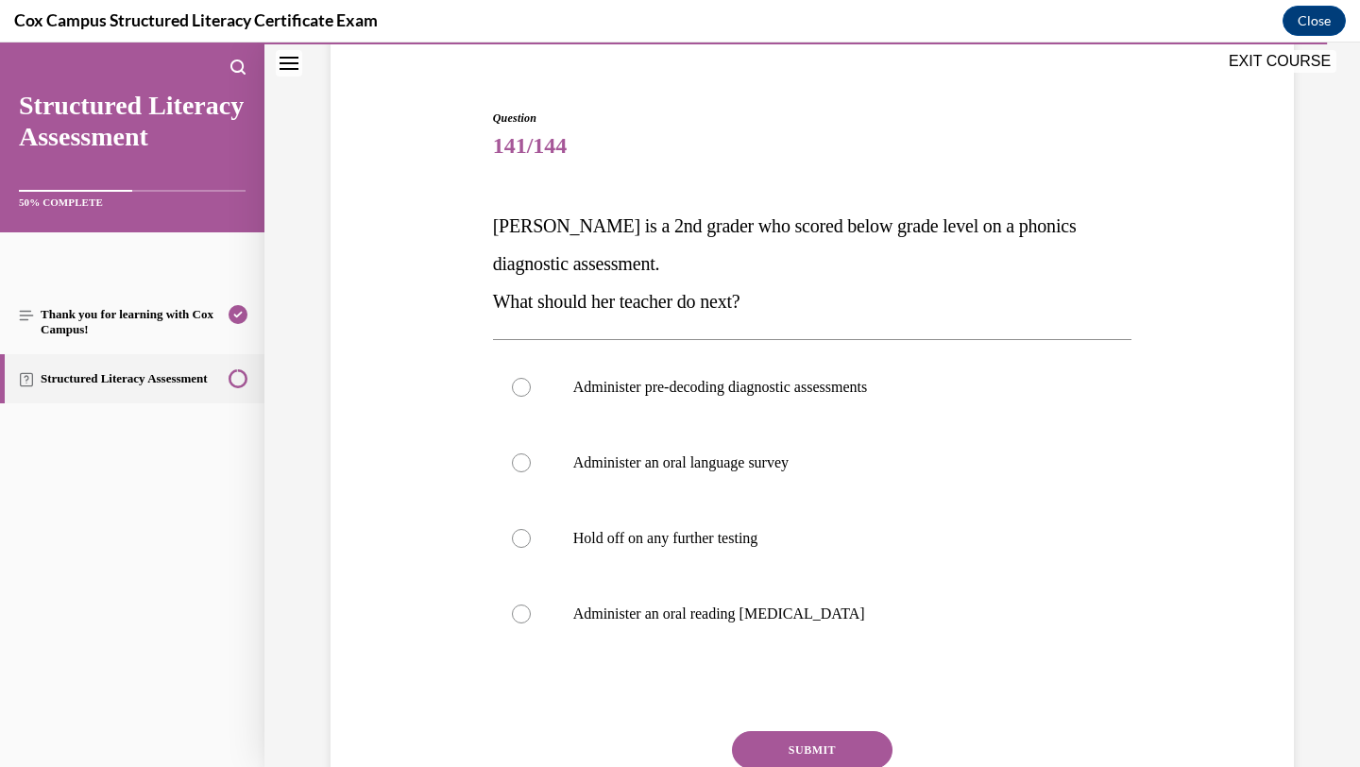
scroll to position [153, 0]
click at [981, 397] on label "Administer pre-decoding diagnostic assessments" at bounding box center [813, 388] width 640 height 76
click at [531, 397] on input "Administer pre-decoding diagnostic assessments" at bounding box center [521, 387] width 19 height 19
radio input "true"
click at [848, 742] on button "SUBMIT" at bounding box center [812, 750] width 161 height 38
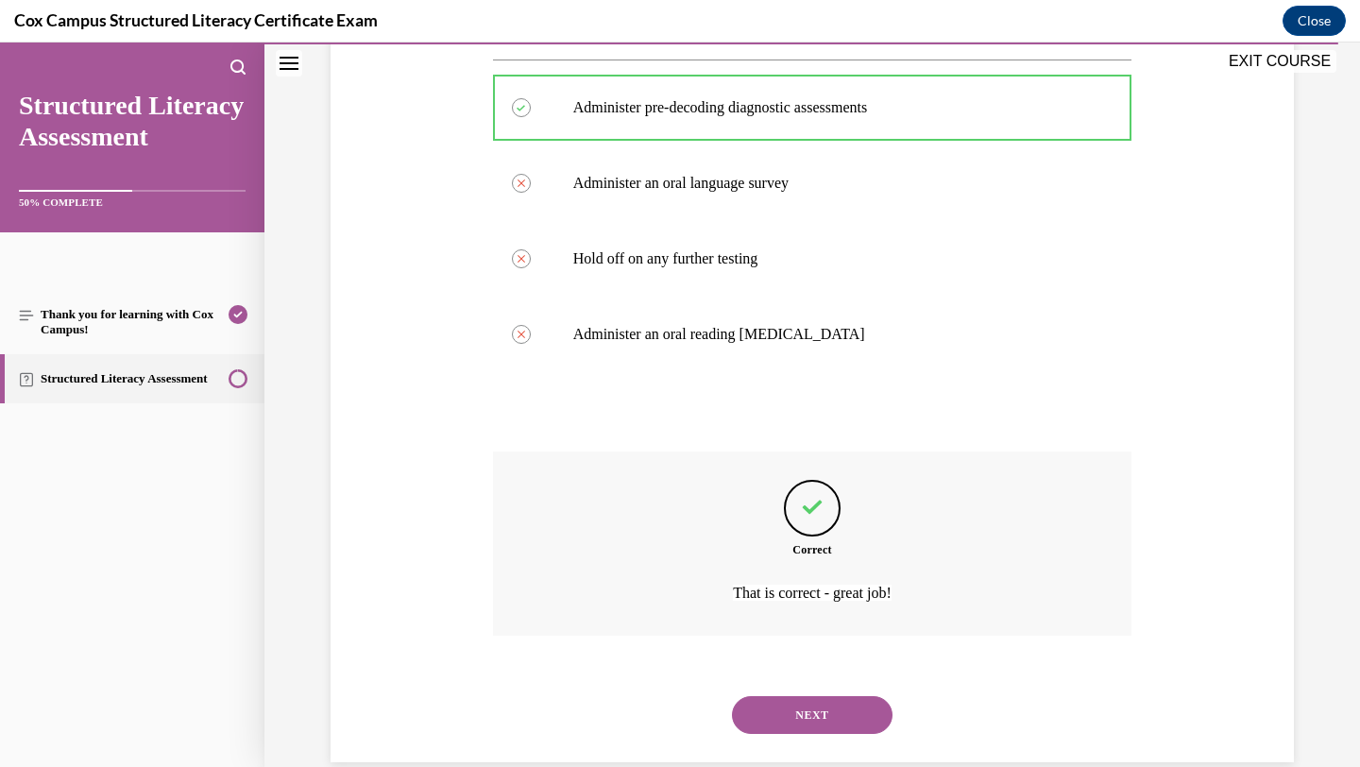
scroll to position [466, 0]
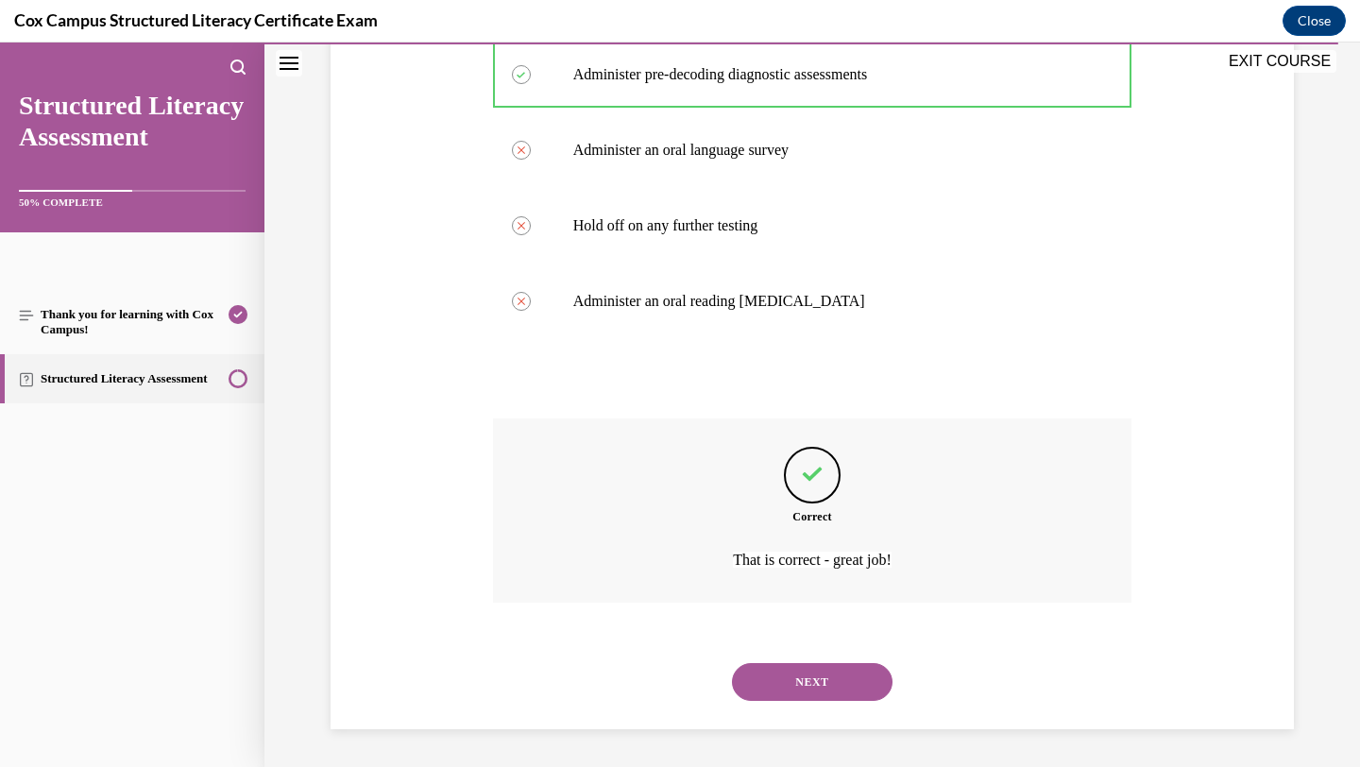
click at [838, 684] on button "NEXT" at bounding box center [812, 682] width 161 height 38
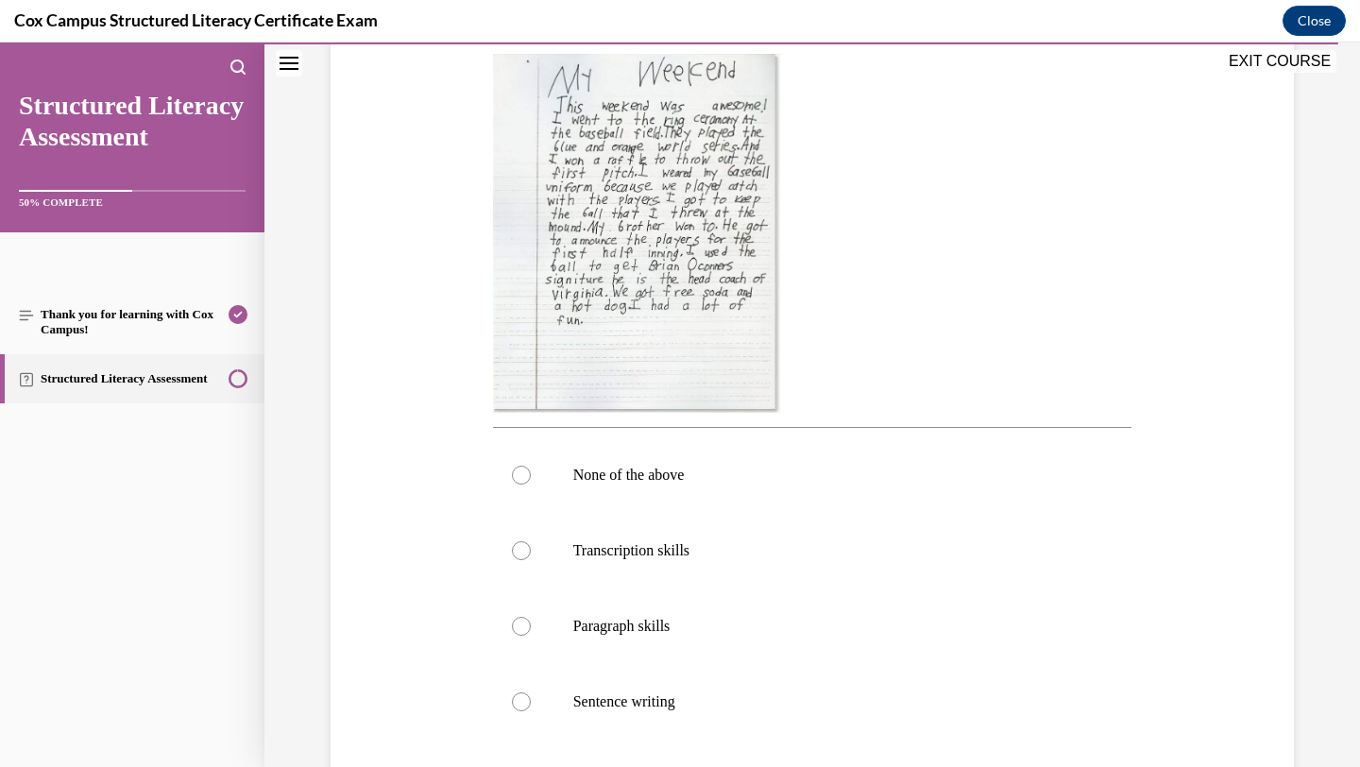
scroll to position [437, 0]
click at [842, 648] on label "Paragraph skills" at bounding box center [813, 628] width 640 height 76
click at [531, 637] on input "Paragraph skills" at bounding box center [521, 627] width 19 height 19
radio input "true"
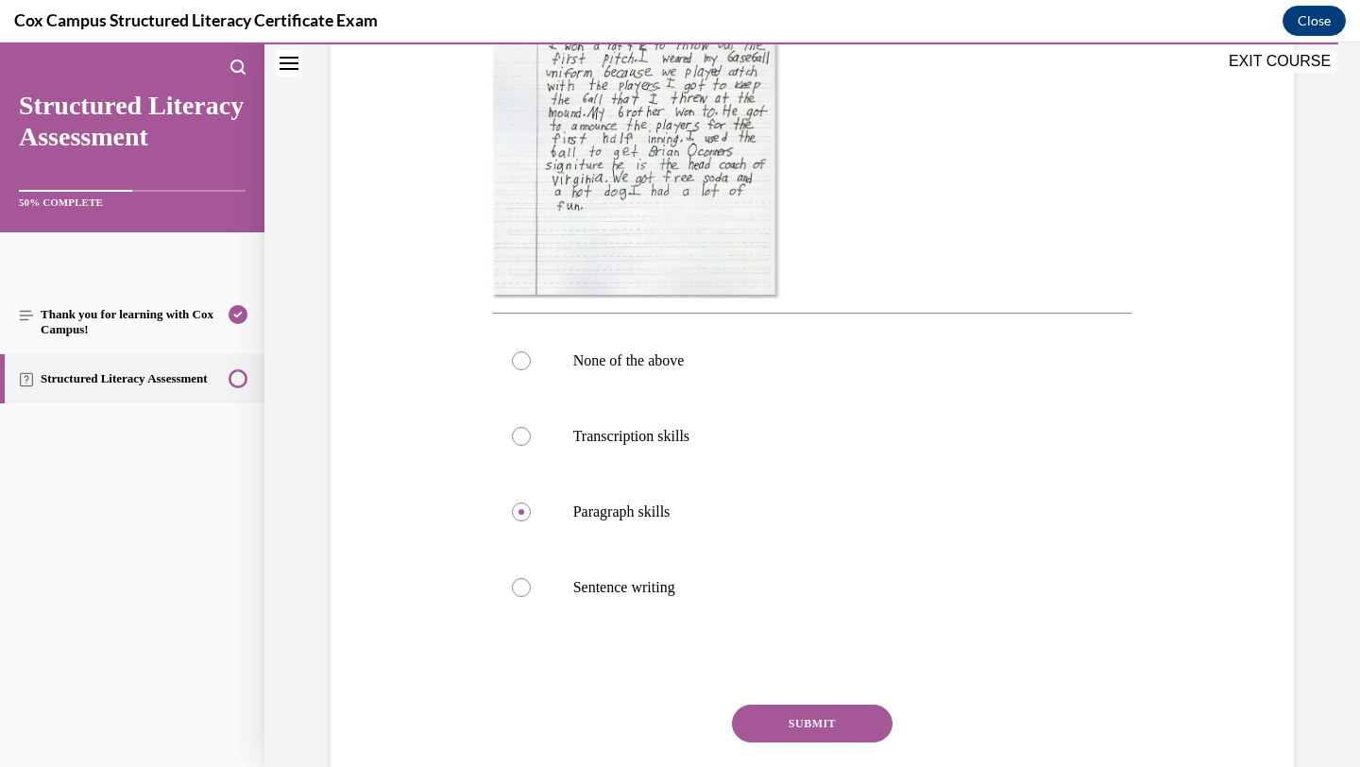
click at [829, 730] on button "SUBMIT" at bounding box center [812, 724] width 161 height 38
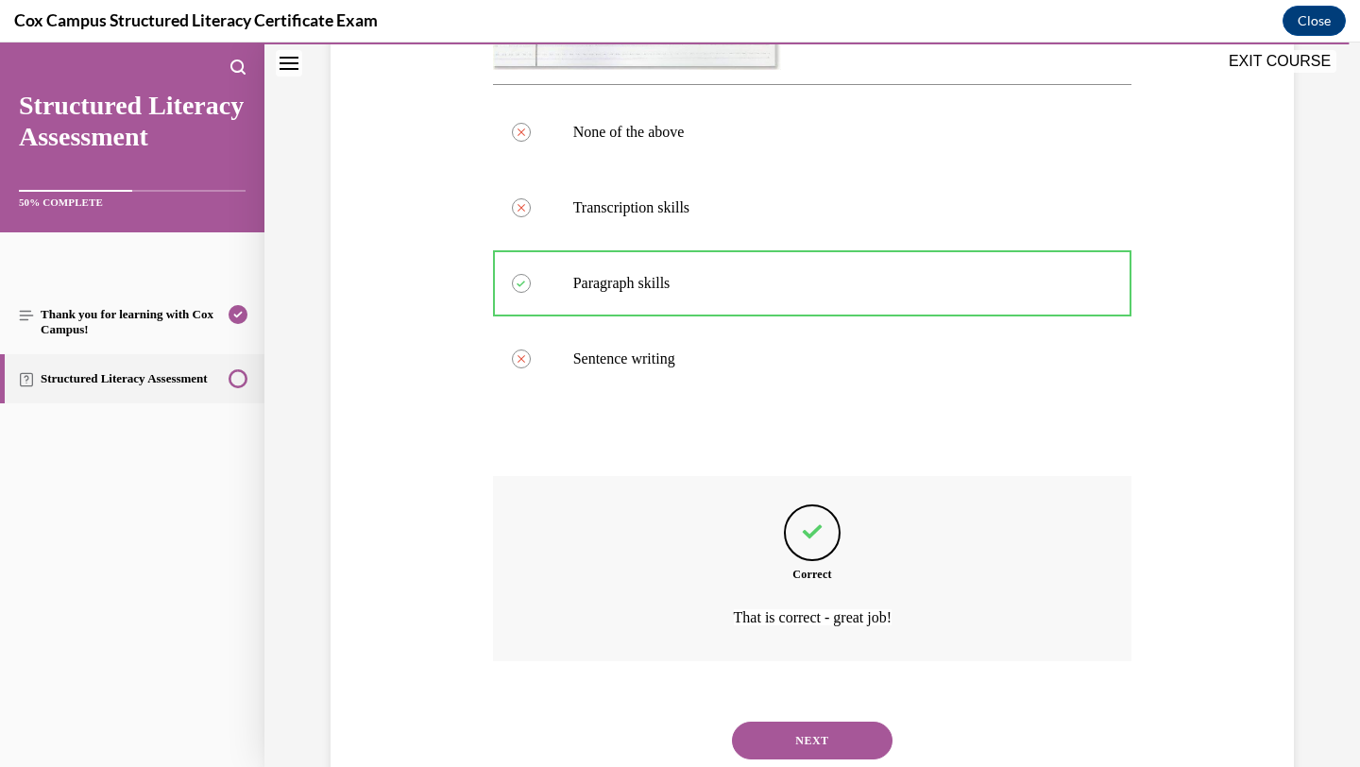
scroll to position [839, 0]
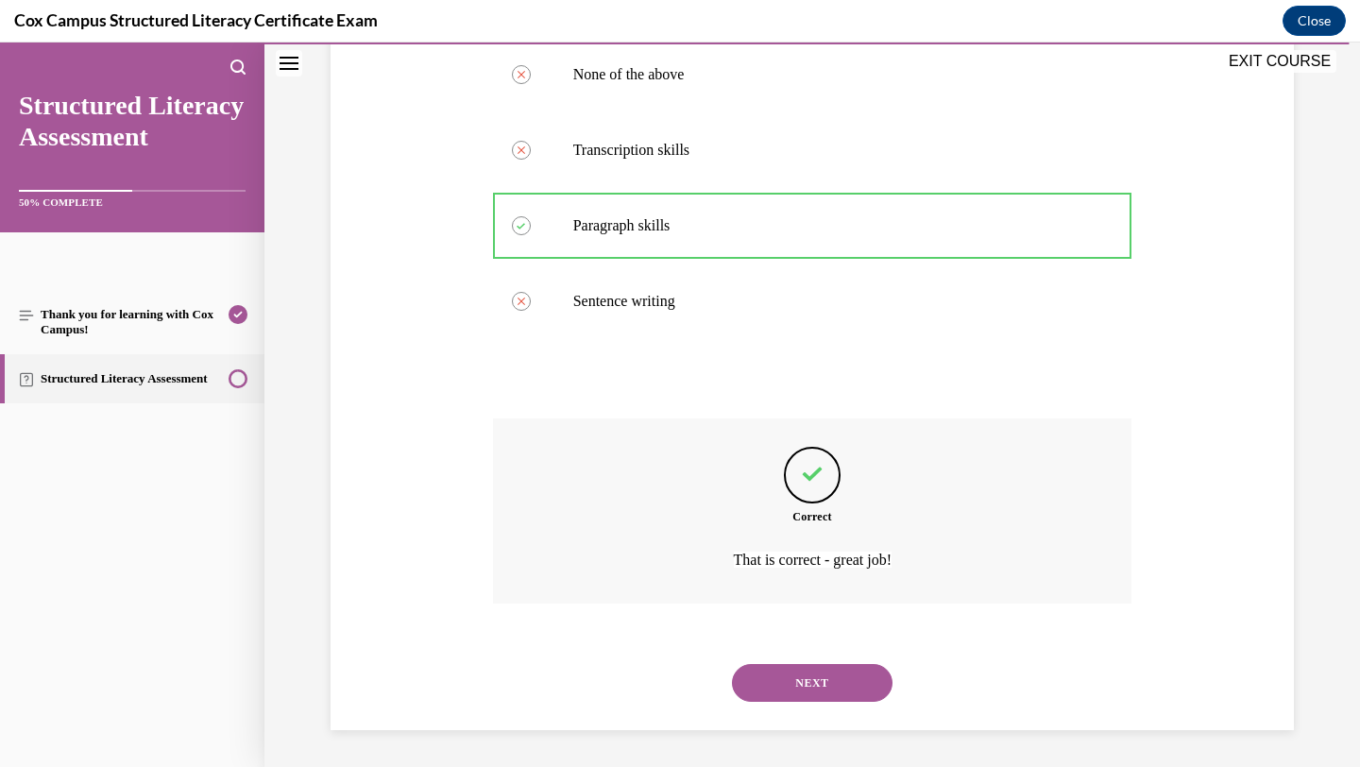
click at [842, 687] on button "NEXT" at bounding box center [812, 683] width 161 height 38
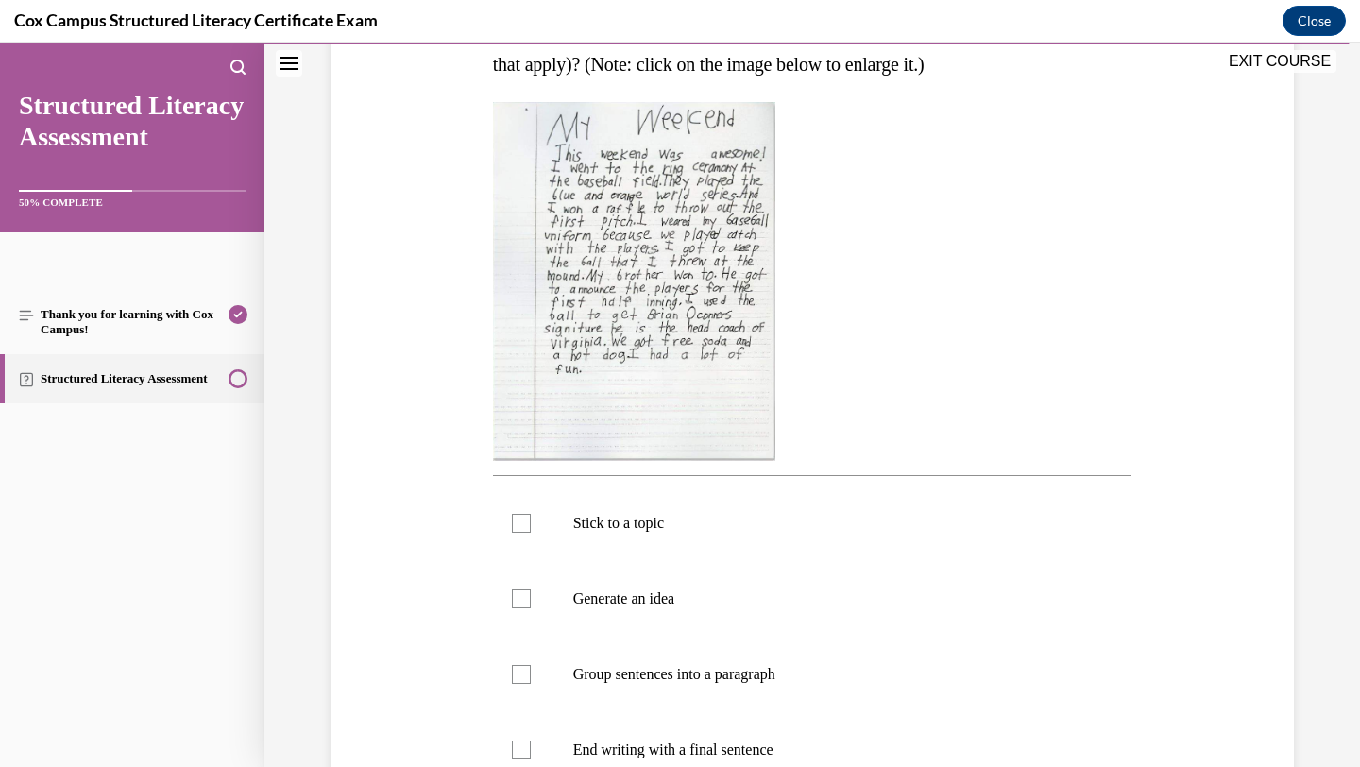
scroll to position [358, 0]
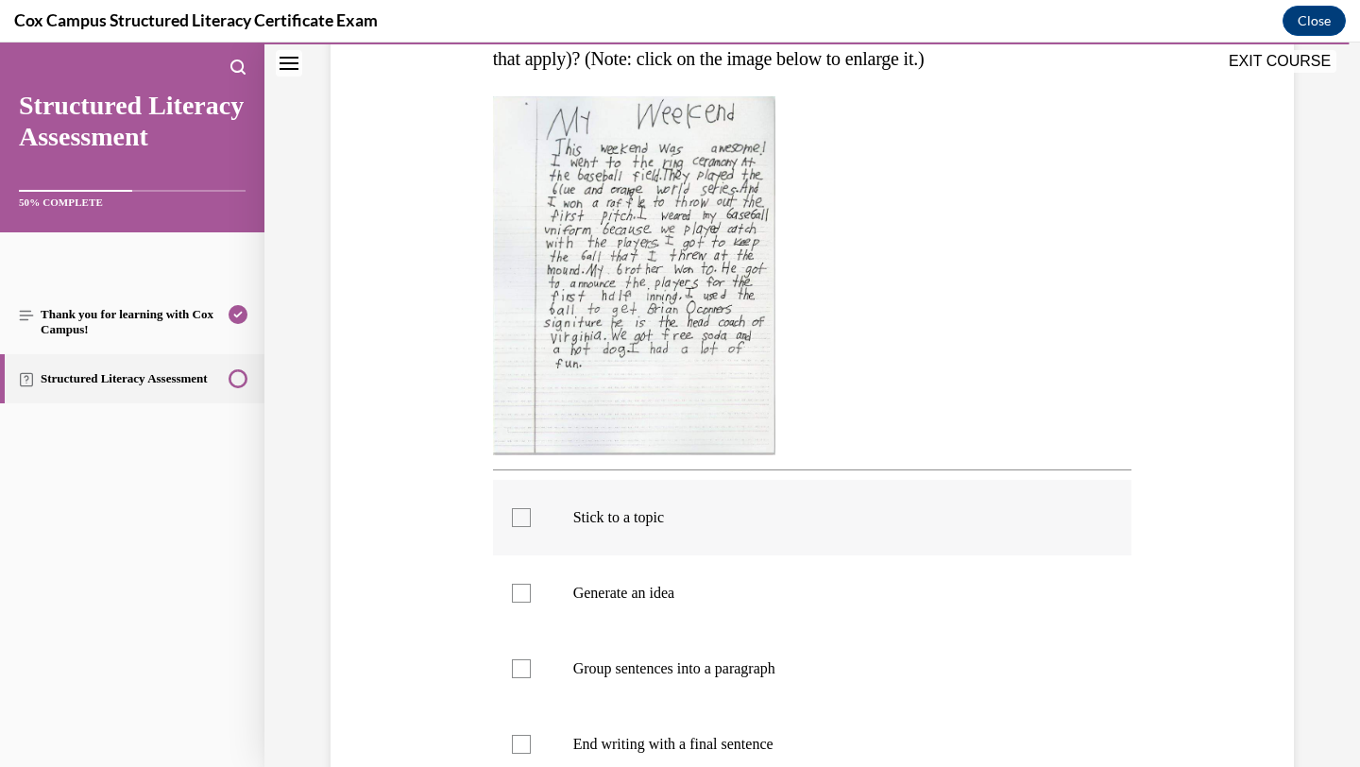
click at [752, 524] on p "Stick to a topic" at bounding box center [829, 517] width 512 height 19
click at [531, 524] on input "Stick to a topic" at bounding box center [521, 517] width 19 height 19
checkbox input "true"
click at [749, 584] on p "Generate an idea" at bounding box center [829, 593] width 512 height 19
click at [531, 584] on input "Generate an idea" at bounding box center [521, 593] width 19 height 19
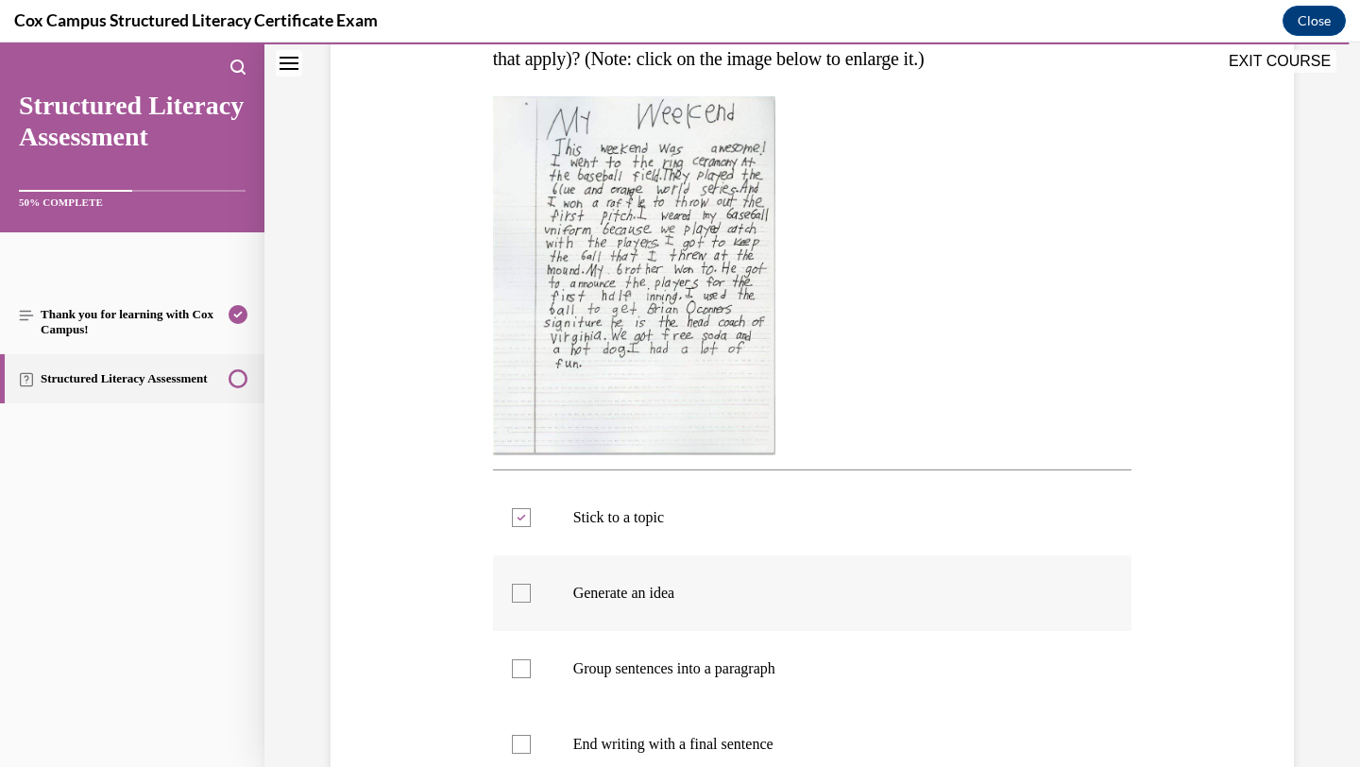
checkbox input "true"
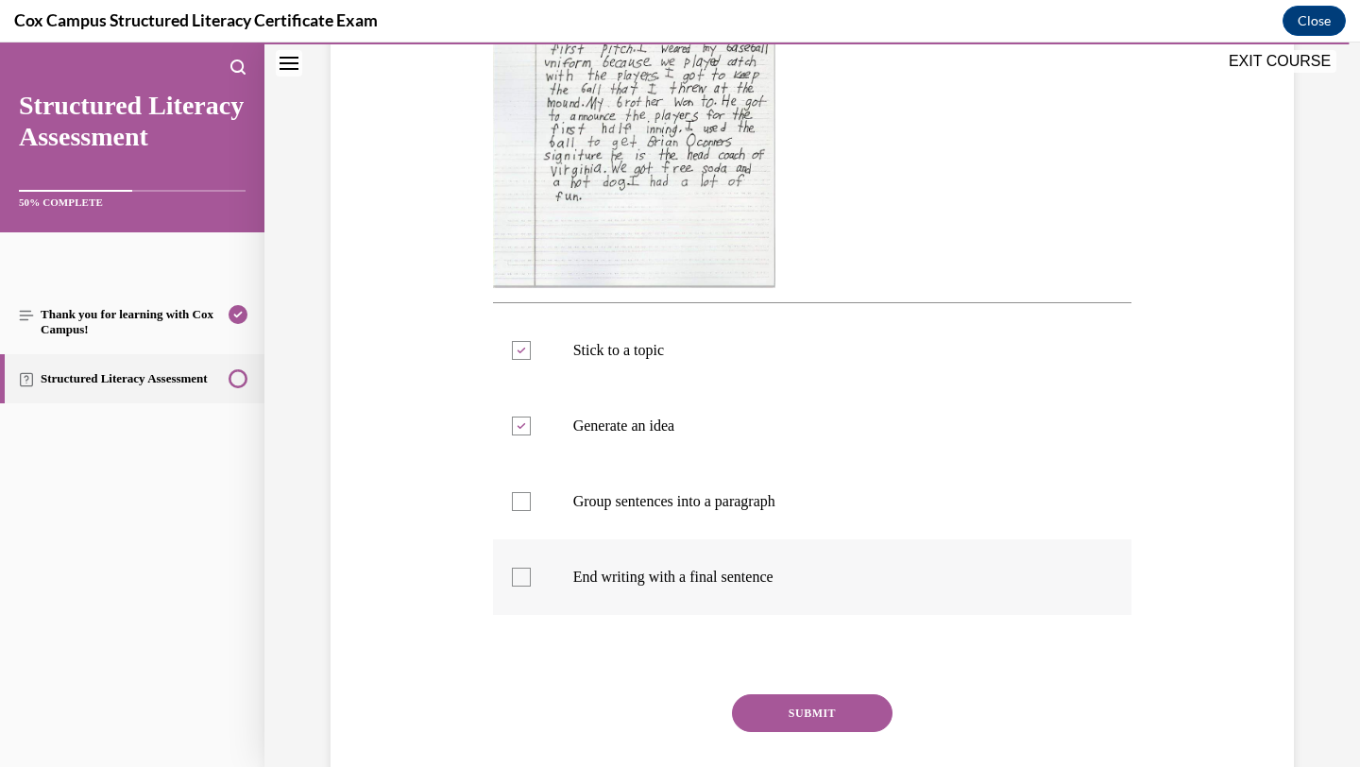
scroll to position [546, 0]
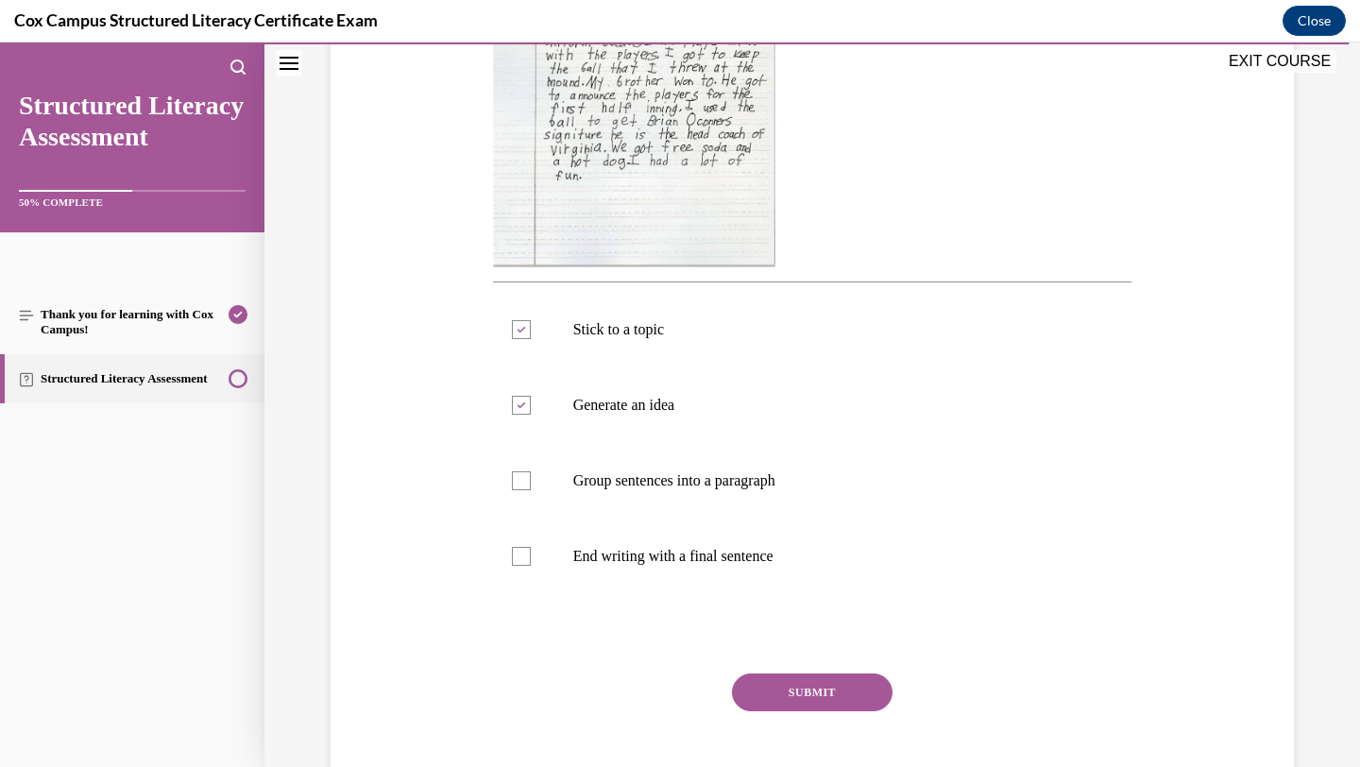
click at [788, 682] on button "SUBMIT" at bounding box center [812, 693] width 161 height 38
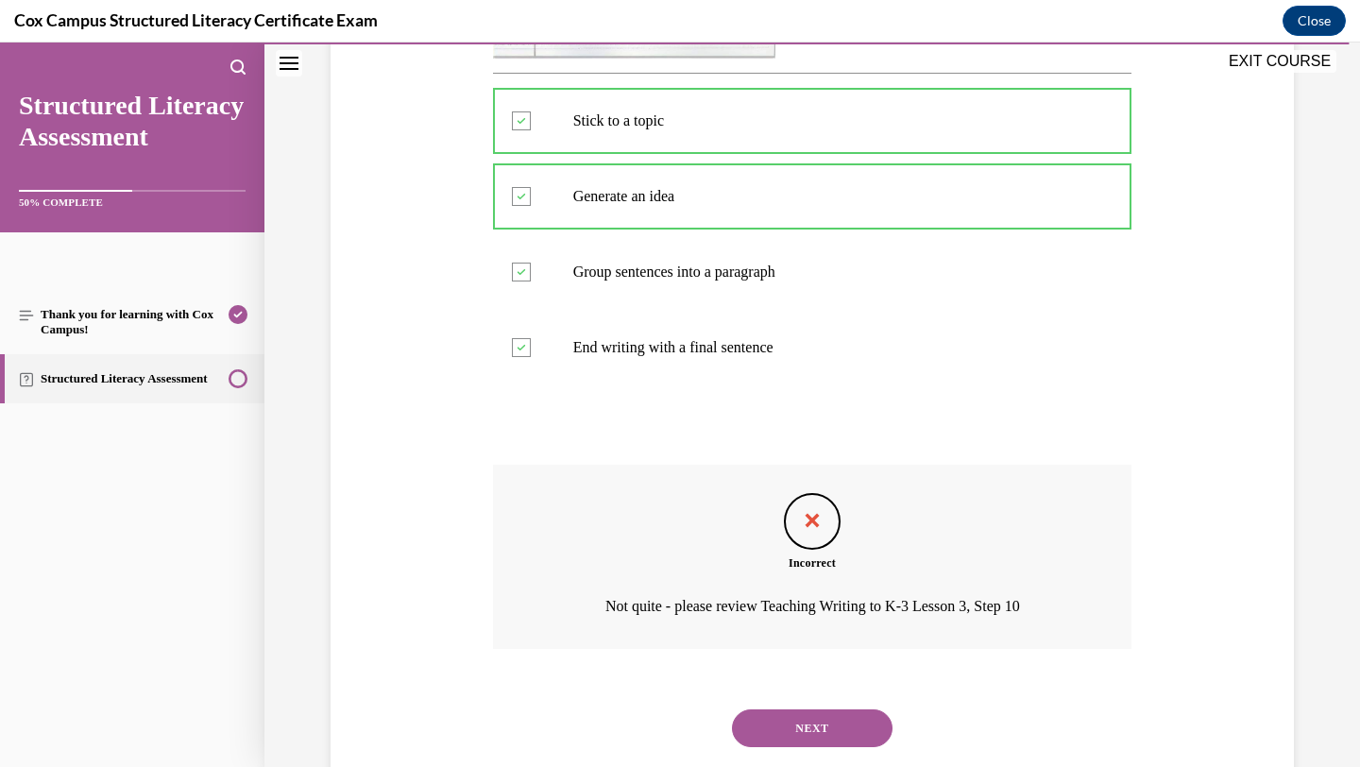
scroll to position [800, 0]
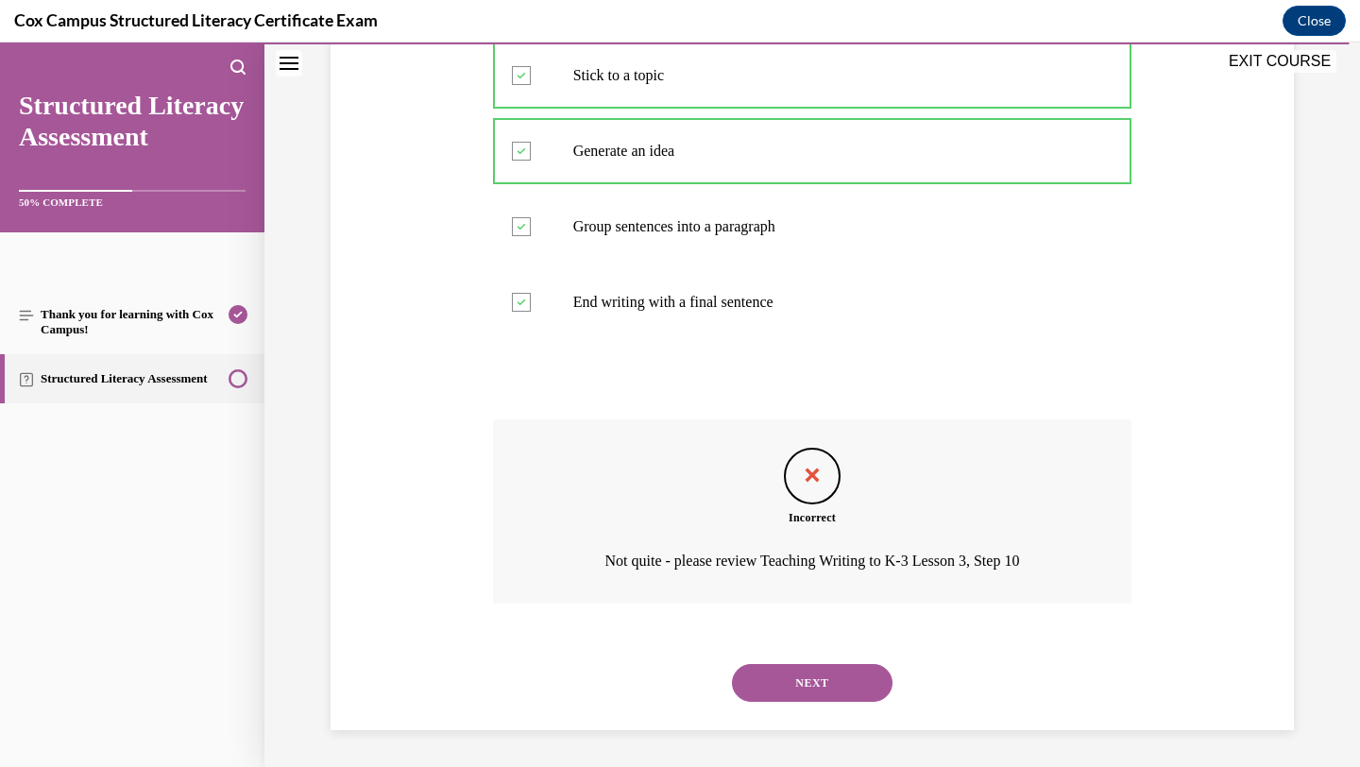
click at [826, 686] on button "NEXT" at bounding box center [812, 683] width 161 height 38
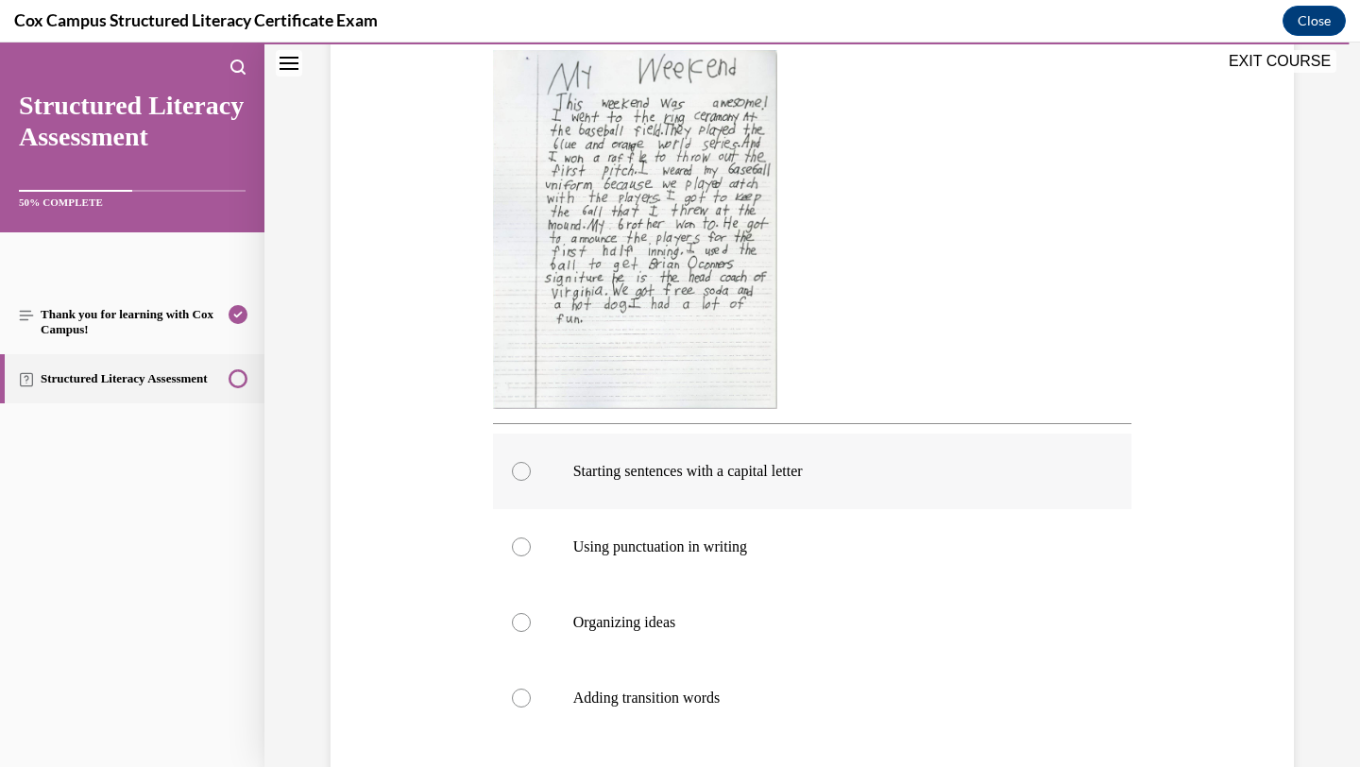
scroll to position [406, 0]
click at [839, 619] on p "Organizing ideas" at bounding box center [829, 620] width 512 height 19
click at [531, 619] on input "Organizing ideas" at bounding box center [521, 620] width 19 height 19
radio input "true"
click at [822, 703] on p "Adding transition words" at bounding box center [829, 696] width 512 height 19
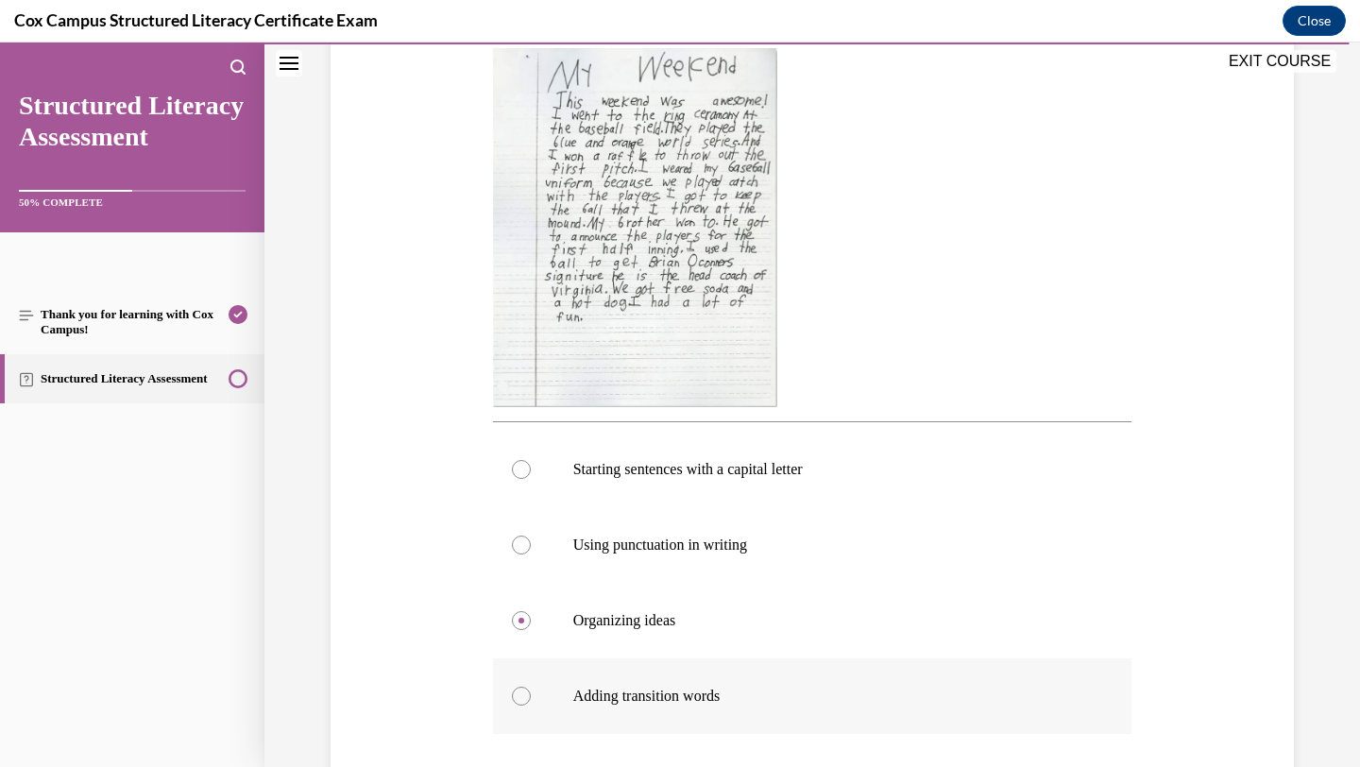
click at [531, 703] on input "Adding transition words" at bounding box center [521, 696] width 19 height 19
radio input "true"
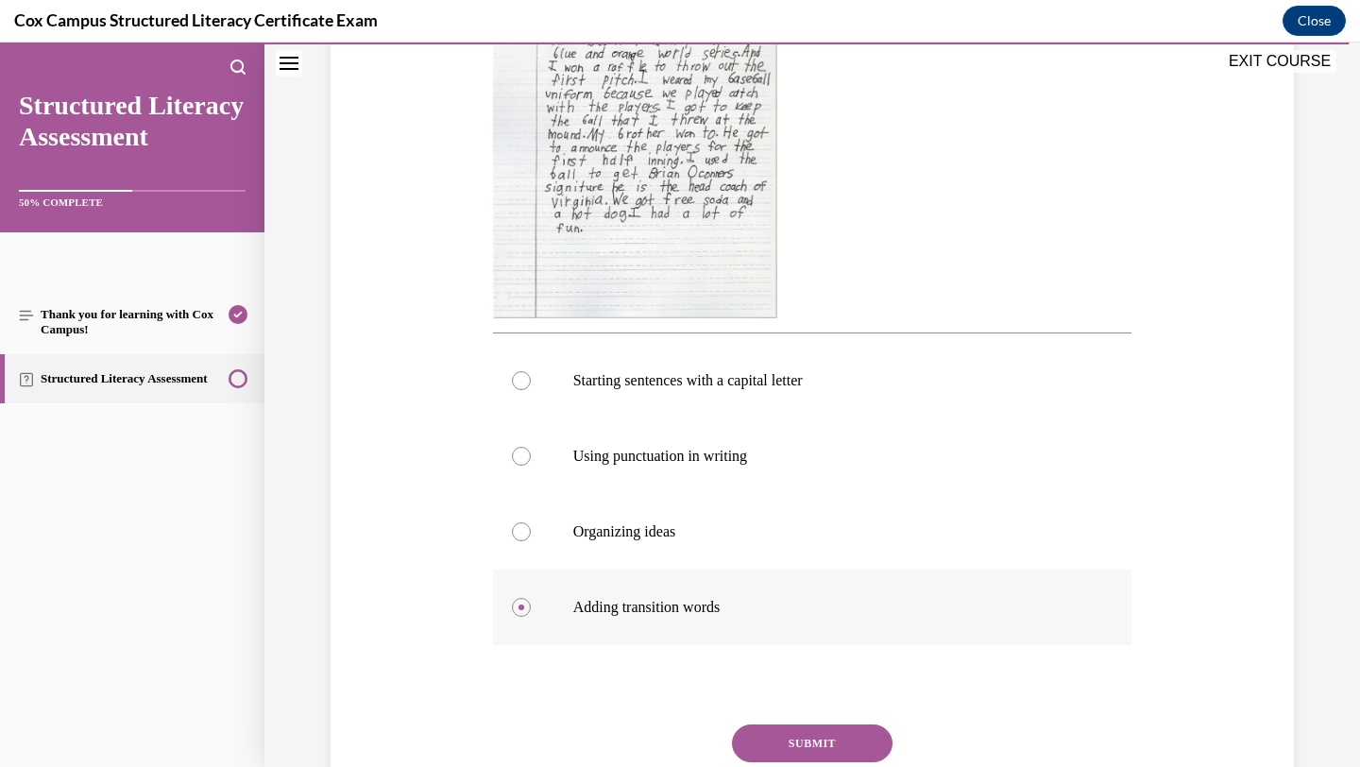
scroll to position [500, 0]
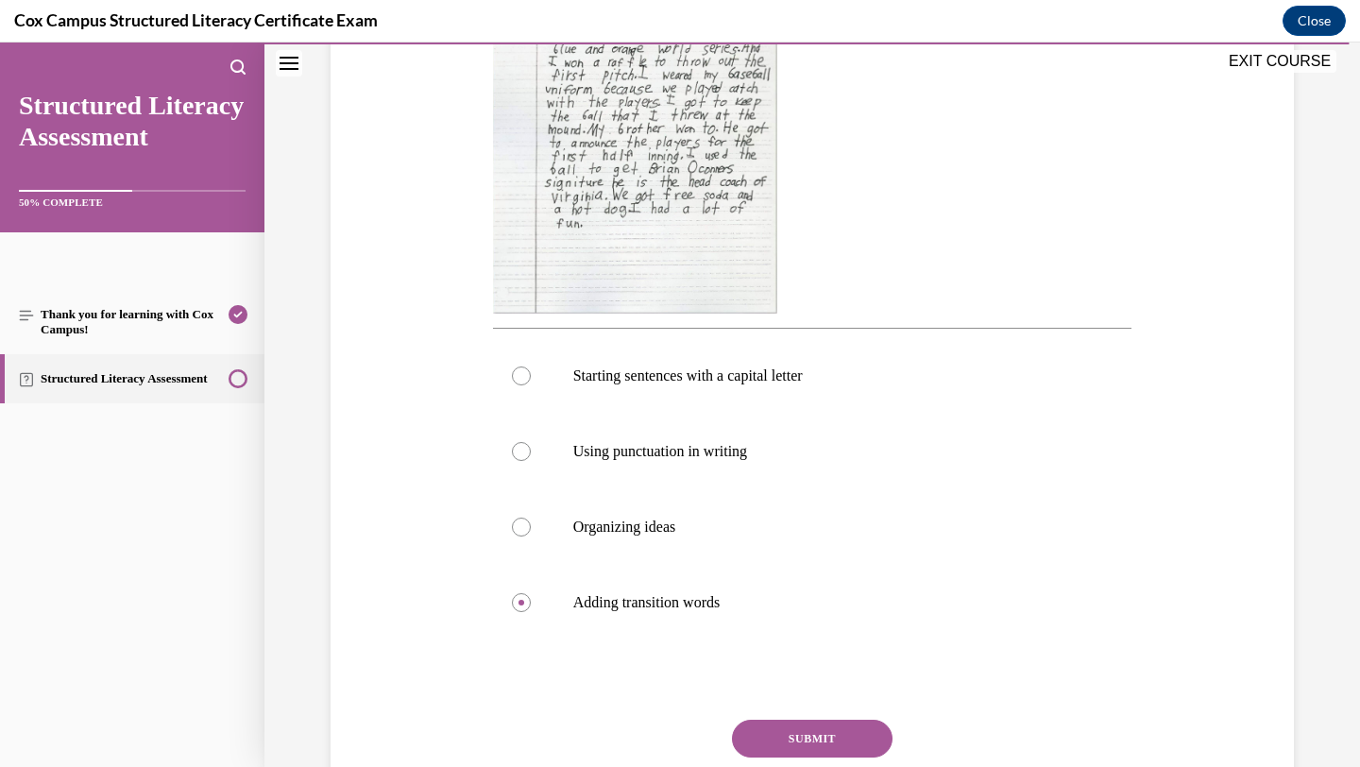
click at [821, 727] on button "SUBMIT" at bounding box center [812, 739] width 161 height 38
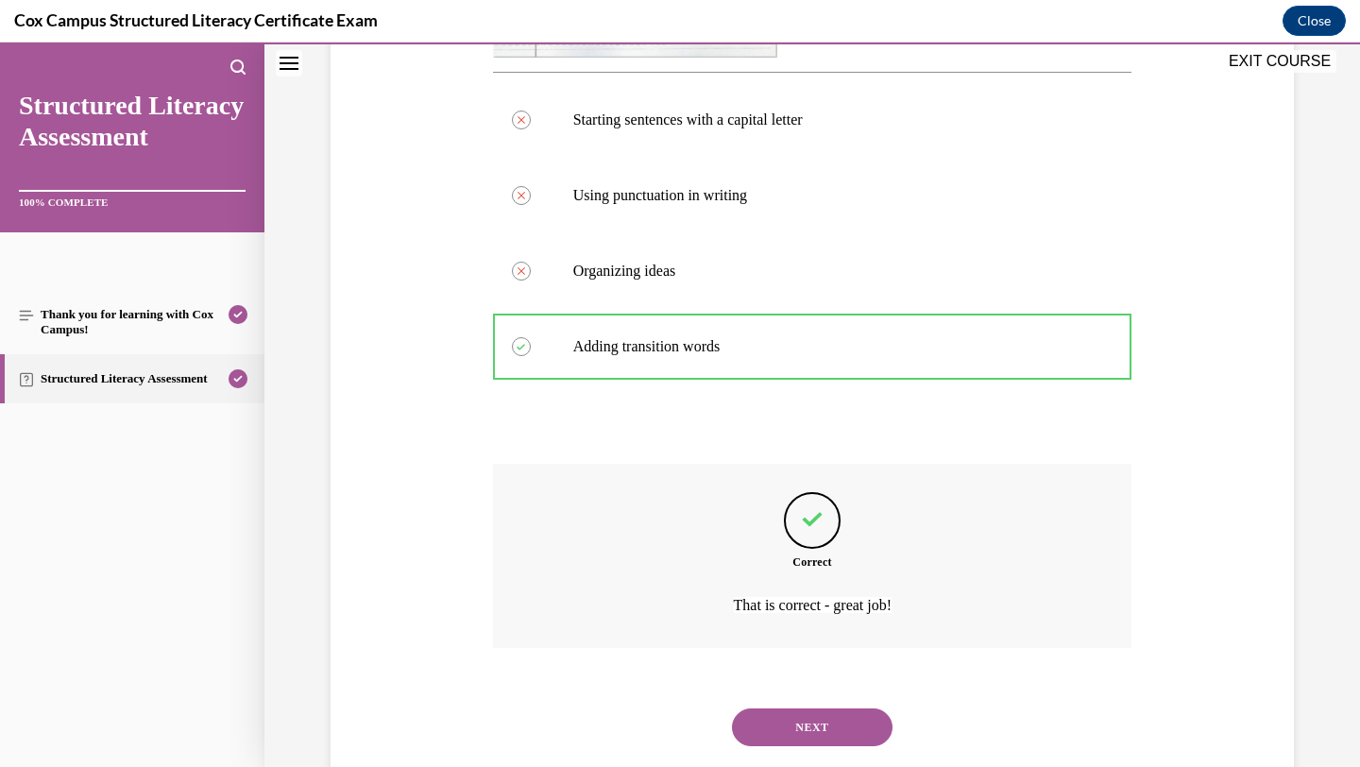
scroll to position [801, 0]
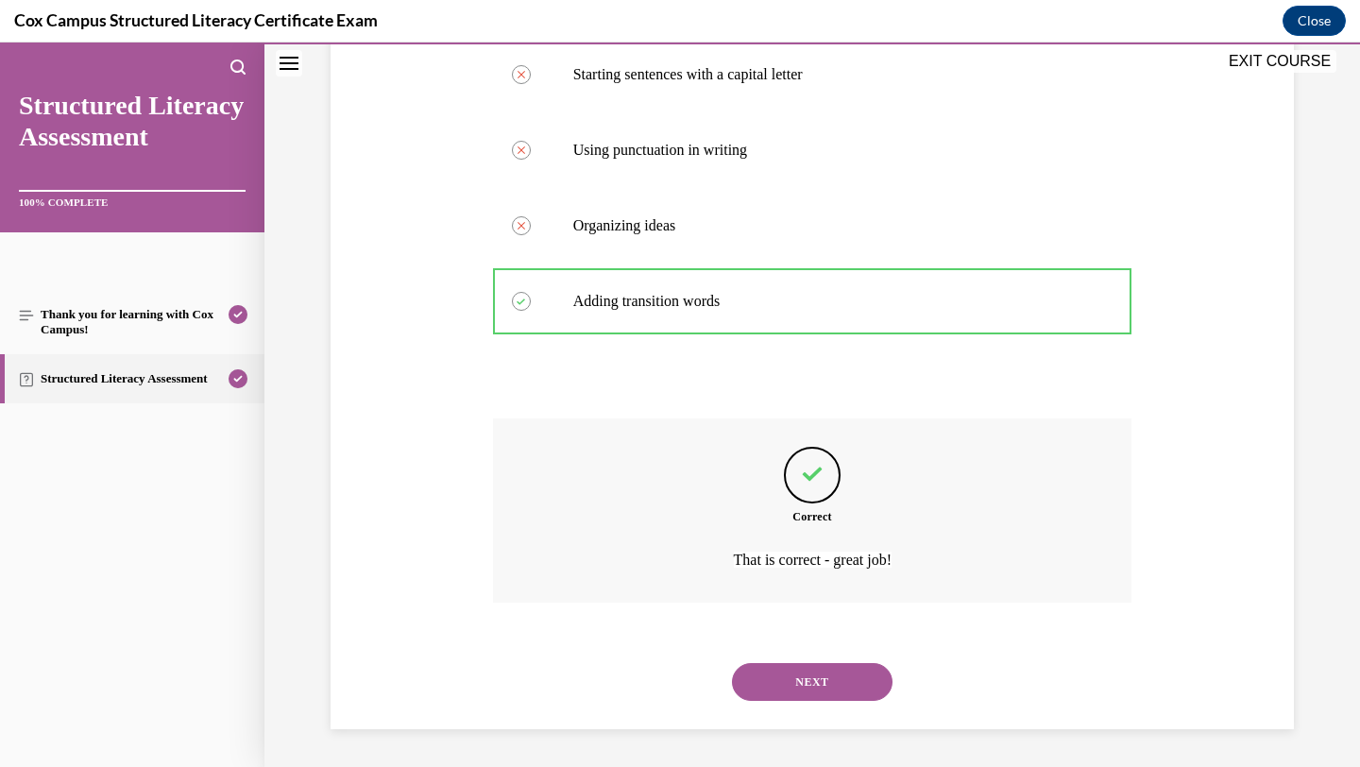
click at [840, 684] on button "NEXT" at bounding box center [812, 682] width 161 height 38
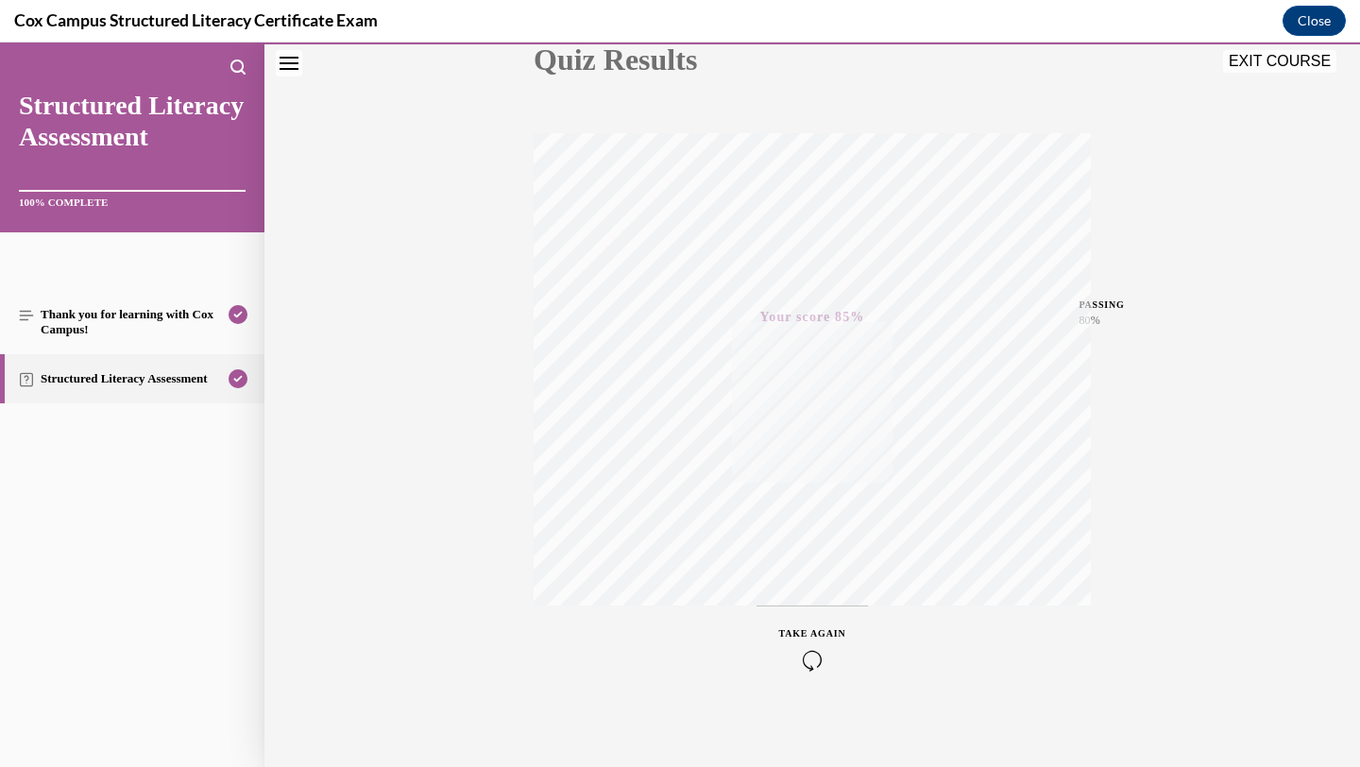
scroll to position [244, 0]
click at [1257, 66] on button "EXIT COURSE" at bounding box center [1280, 61] width 113 height 23
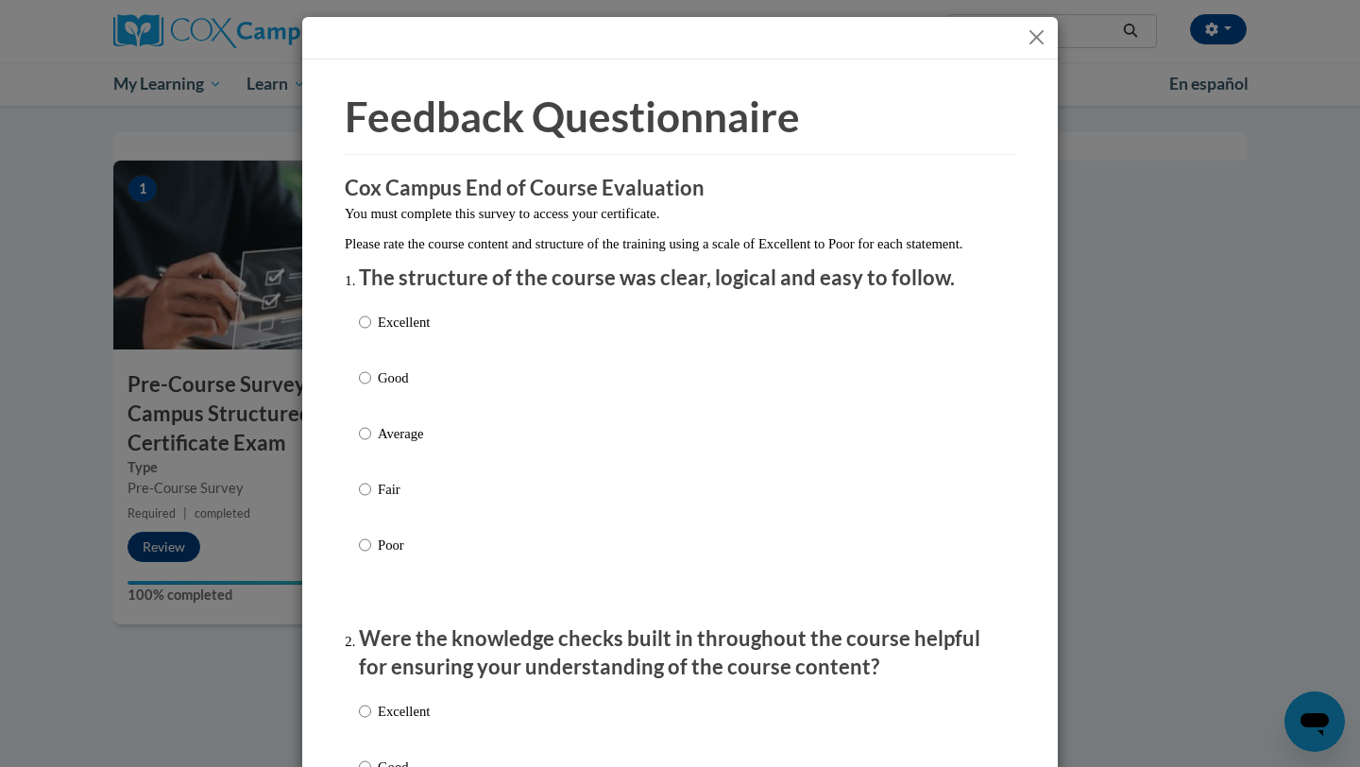
click at [425, 333] on p "Excellent" at bounding box center [404, 322] width 52 height 21
click at [371, 333] on input "Excellent" at bounding box center [365, 322] width 12 height 21
radio input "true"
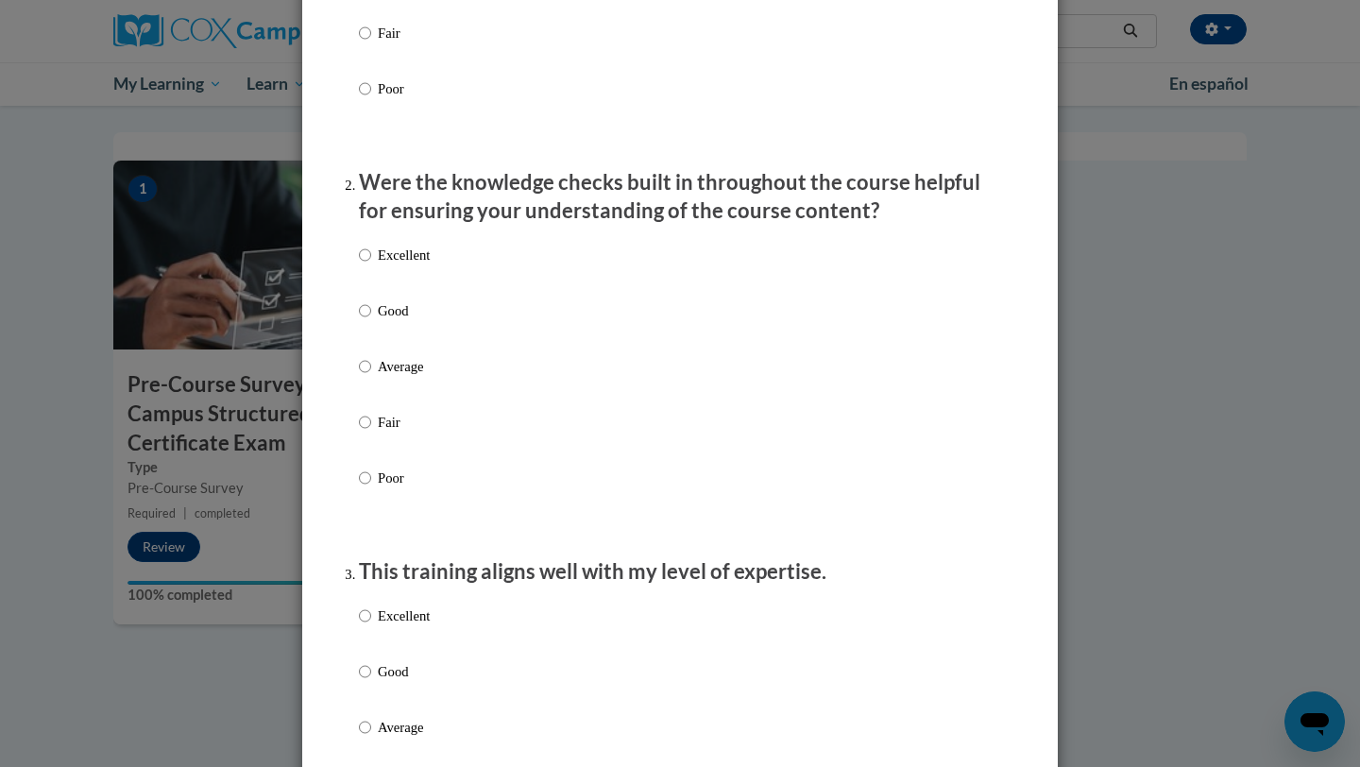
scroll to position [472, 0]
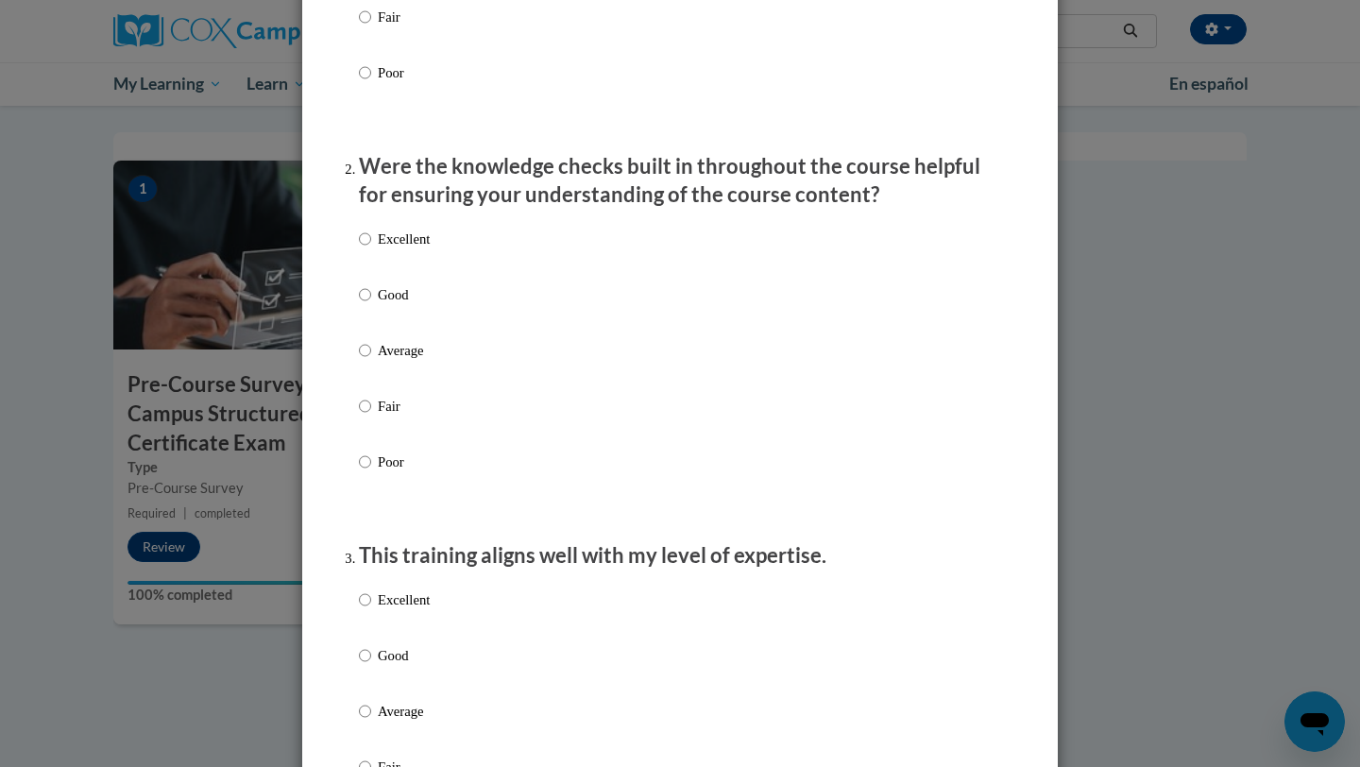
click at [421, 249] on p "Excellent" at bounding box center [404, 239] width 52 height 21
click at [371, 249] on input "Excellent" at bounding box center [365, 239] width 12 height 21
radio input "true"
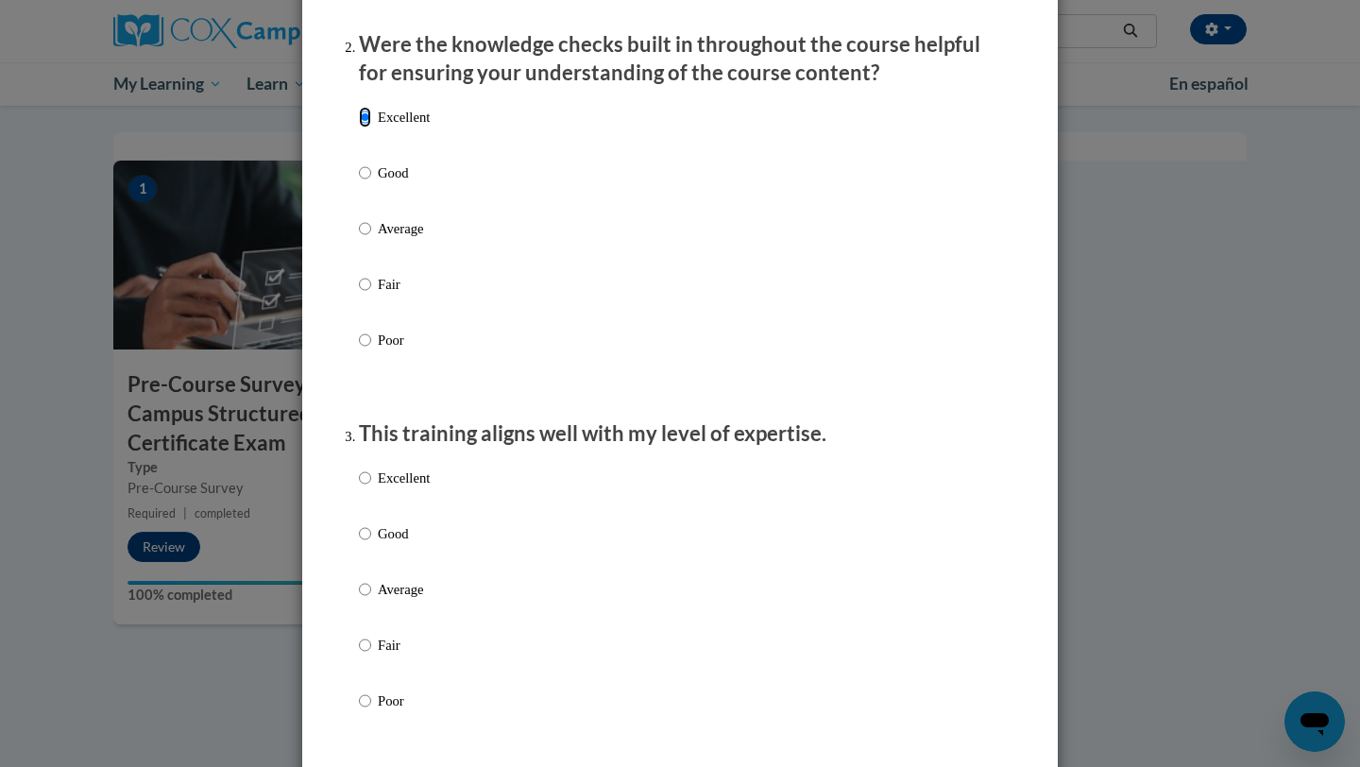
scroll to position [598, 0]
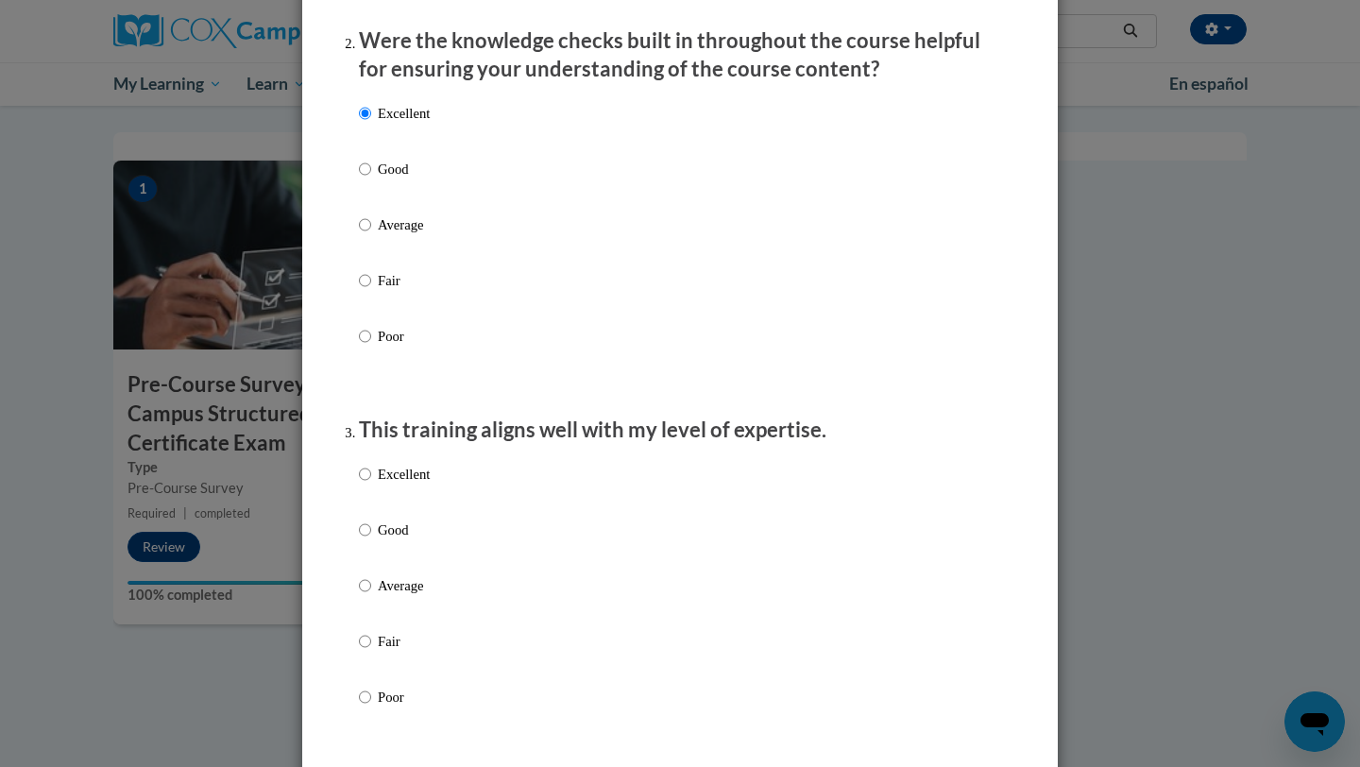
click at [403, 485] on p "Excellent" at bounding box center [404, 474] width 52 height 21
click at [371, 485] on input "Excellent" at bounding box center [365, 474] width 12 height 21
radio input "true"
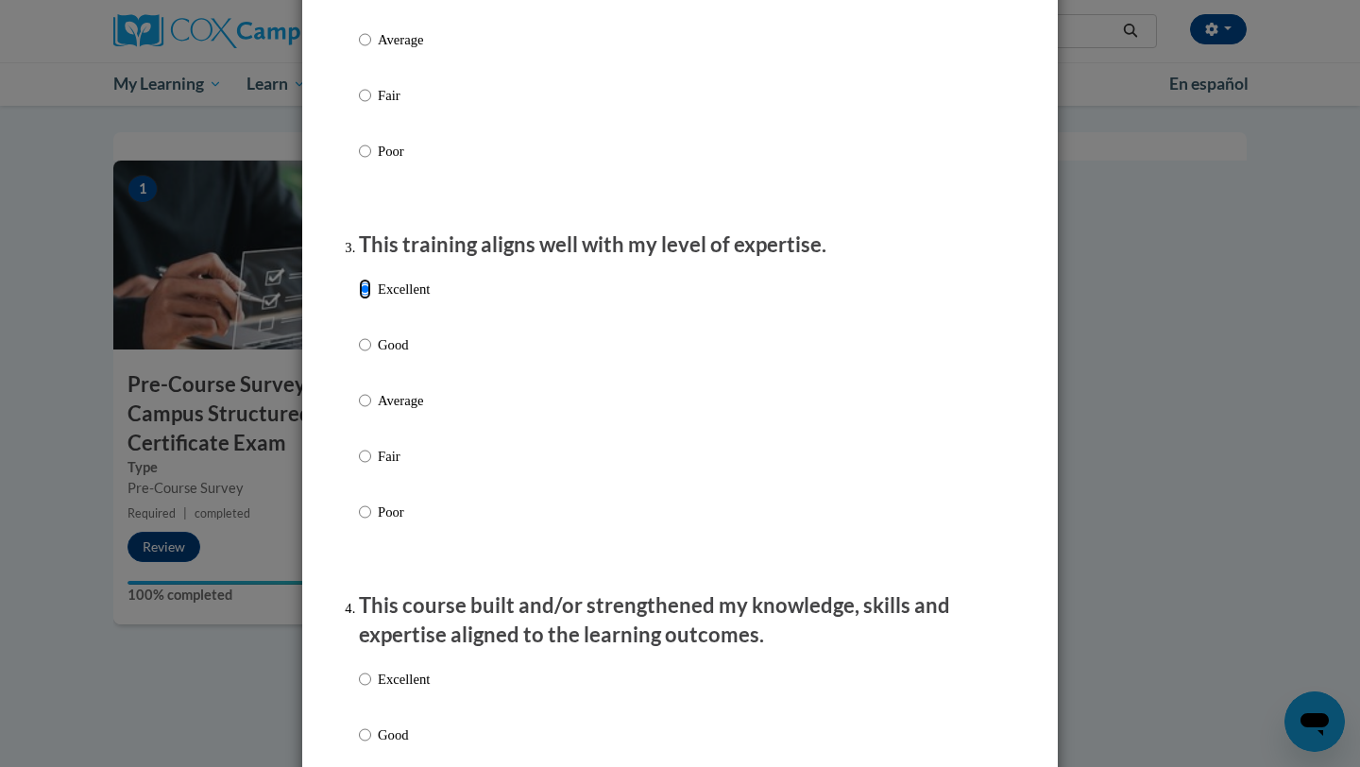
scroll to position [799, 0]
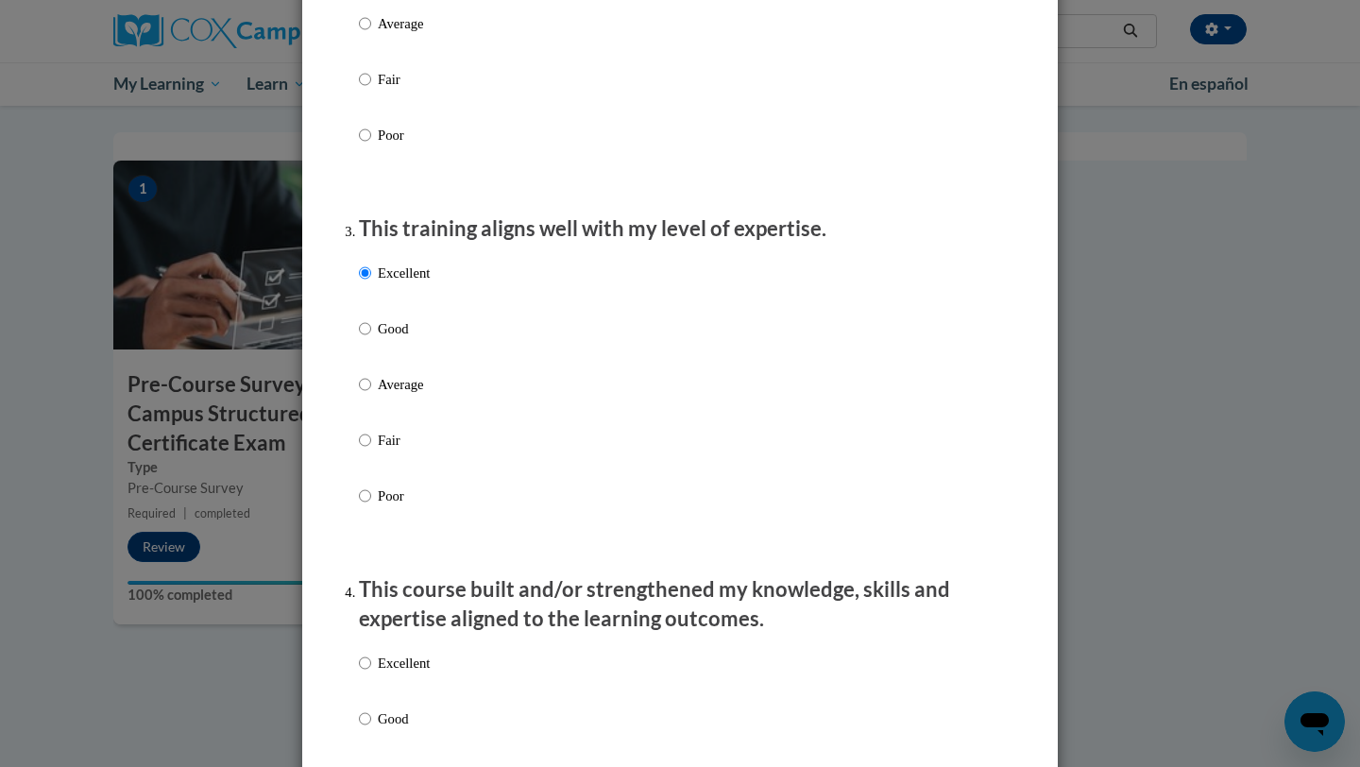
click at [391, 674] on p "Excellent" at bounding box center [404, 663] width 52 height 21
click at [371, 674] on input "Excellent" at bounding box center [365, 663] width 12 height 21
radio input "true"
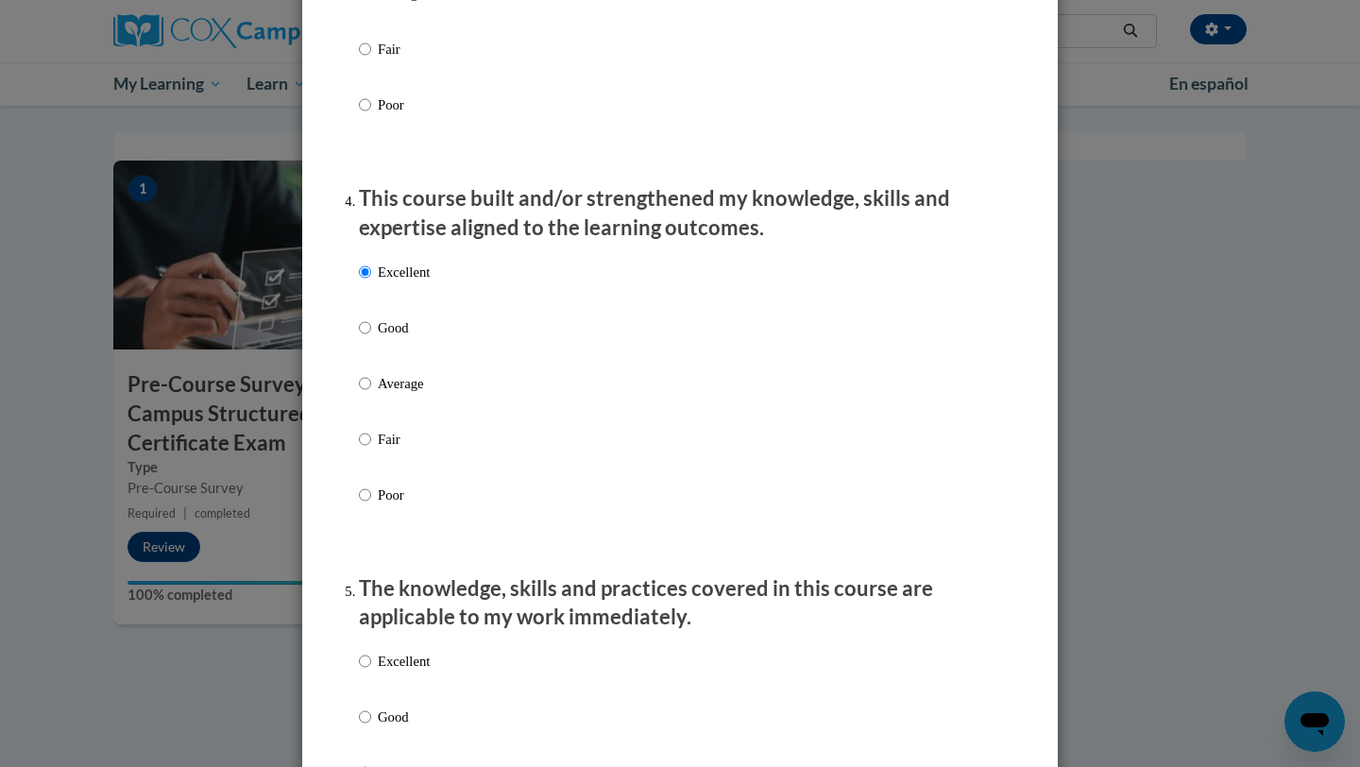
click at [410, 672] on p "Excellent" at bounding box center [404, 661] width 52 height 21
click at [371, 672] on input "Excellent" at bounding box center [365, 661] width 12 height 21
radio input "true"
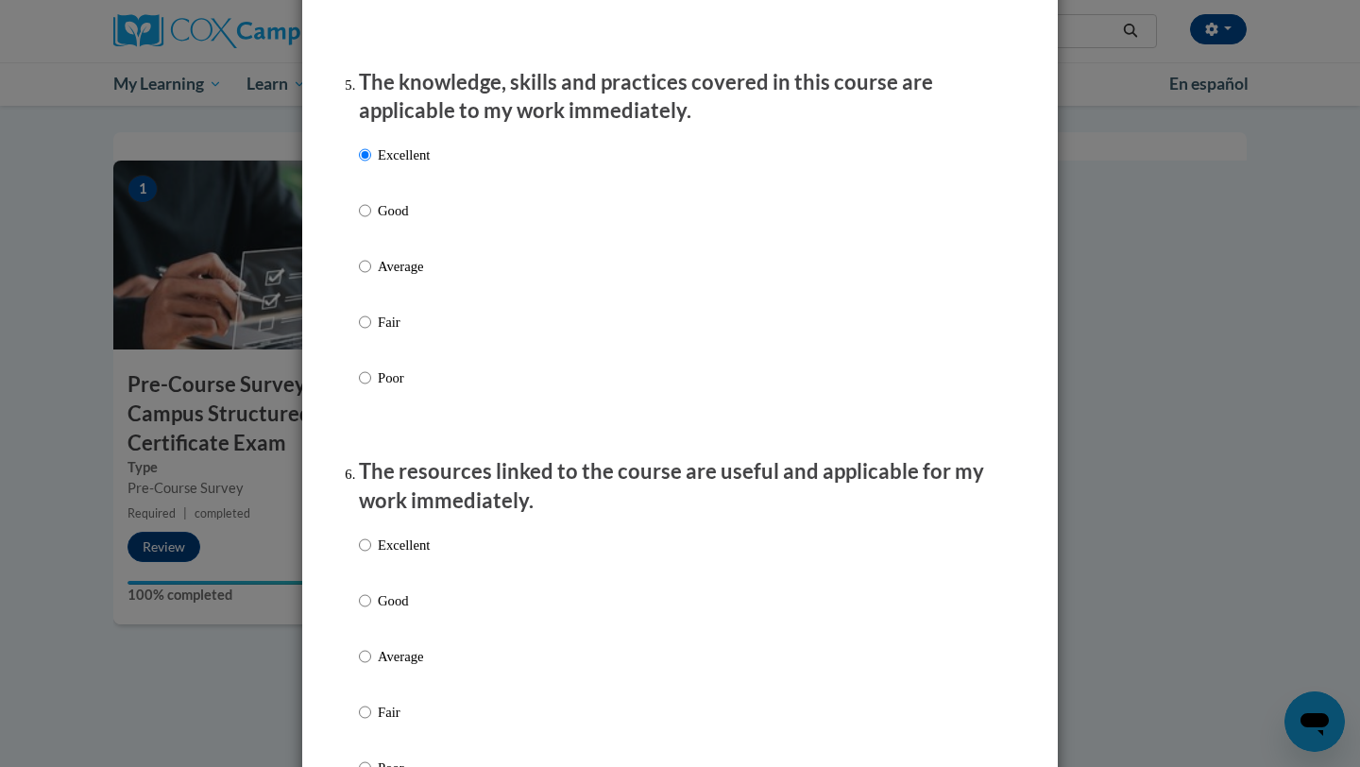
click at [419, 556] on p "Excellent" at bounding box center [404, 545] width 52 height 21
click at [371, 556] on input "Excellent" at bounding box center [365, 545] width 12 height 21
radio input "true"
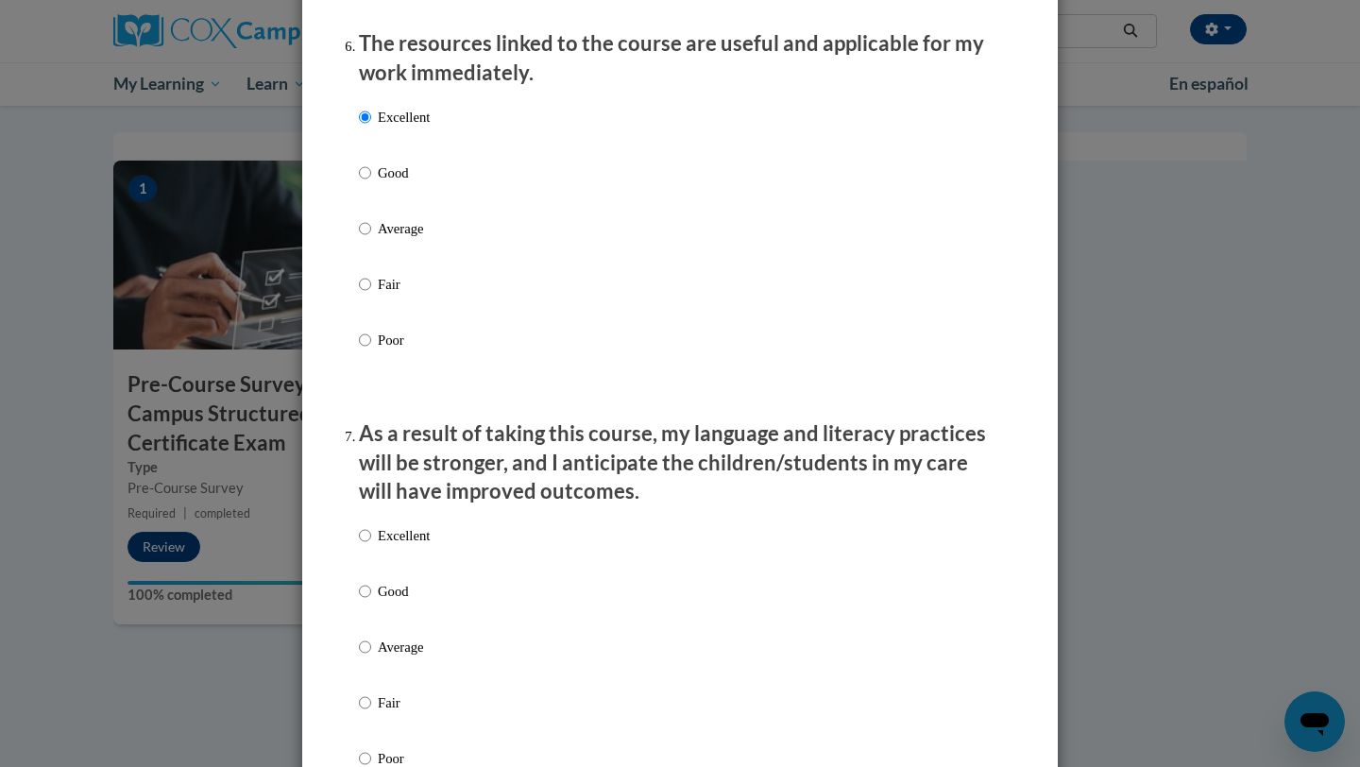
click at [417, 546] on p "Excellent" at bounding box center [404, 535] width 52 height 21
click at [371, 546] on input "Excellent" at bounding box center [365, 535] width 12 height 21
radio input "true"
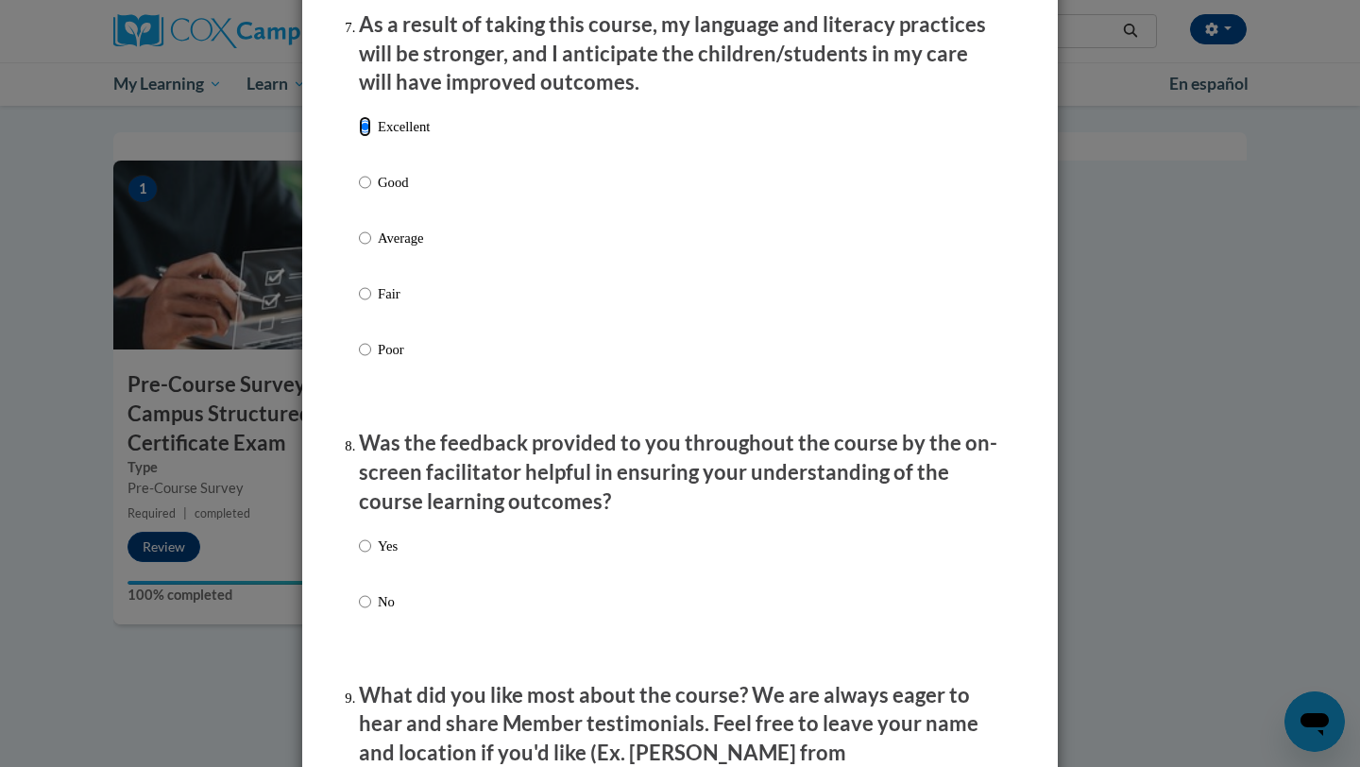
scroll to position [2554, 0]
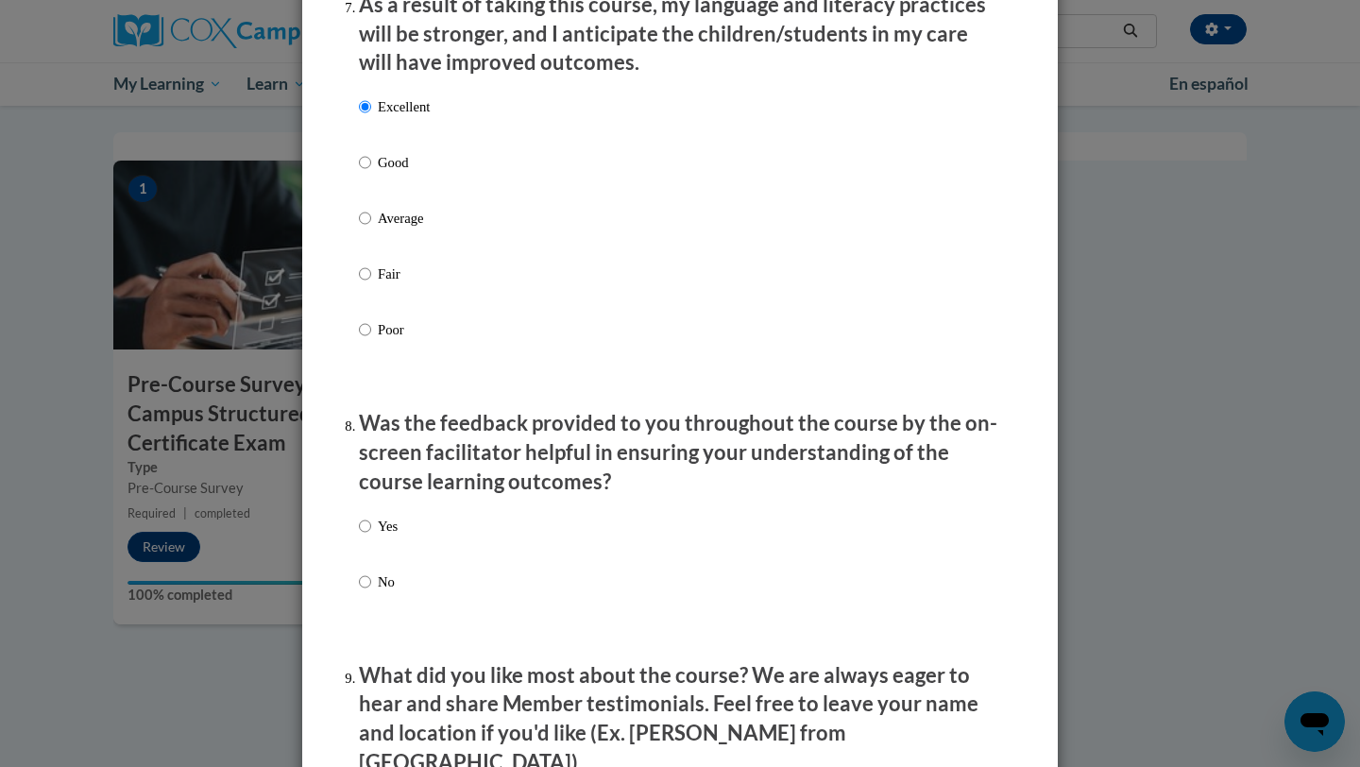
click at [392, 537] on p "Yes" at bounding box center [388, 526] width 20 height 21
click at [371, 537] on input "Yes" at bounding box center [365, 526] width 12 height 21
radio input "true"
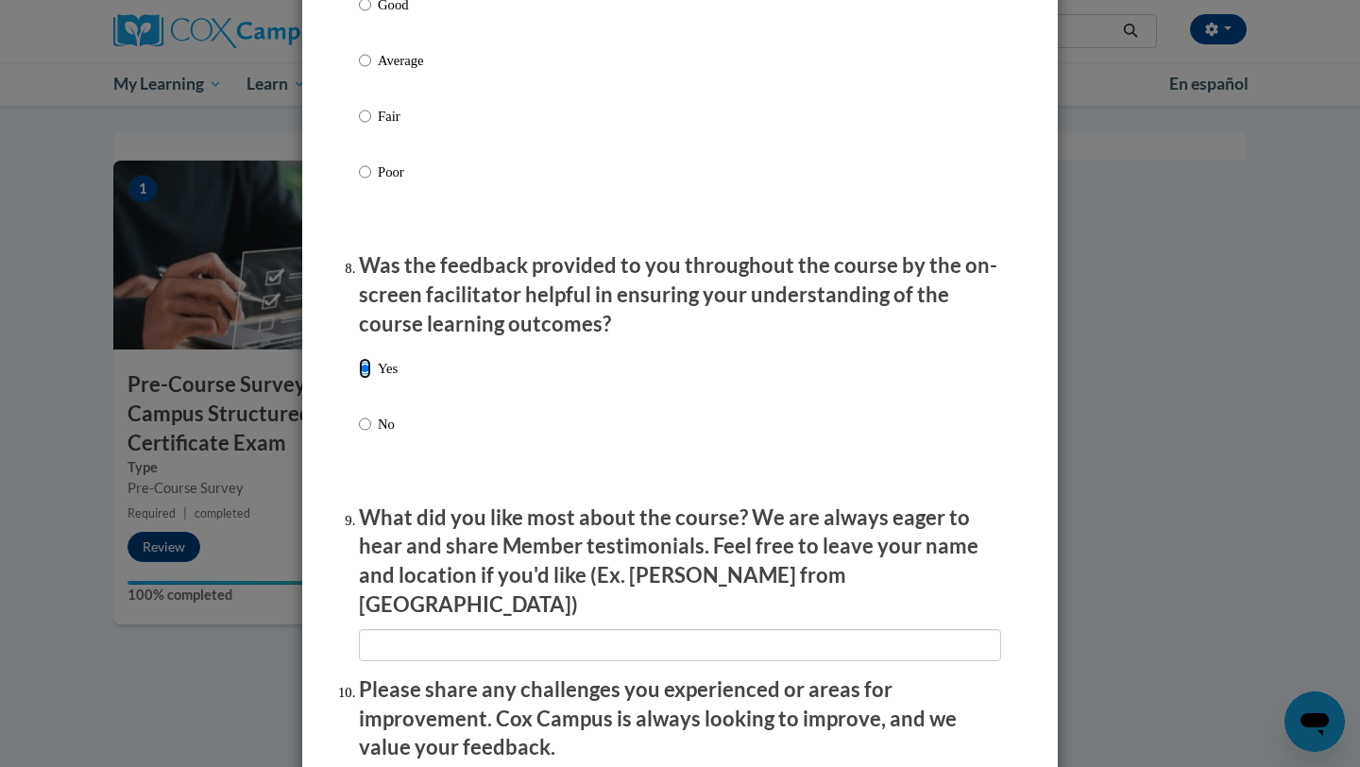
scroll to position [2840, 0]
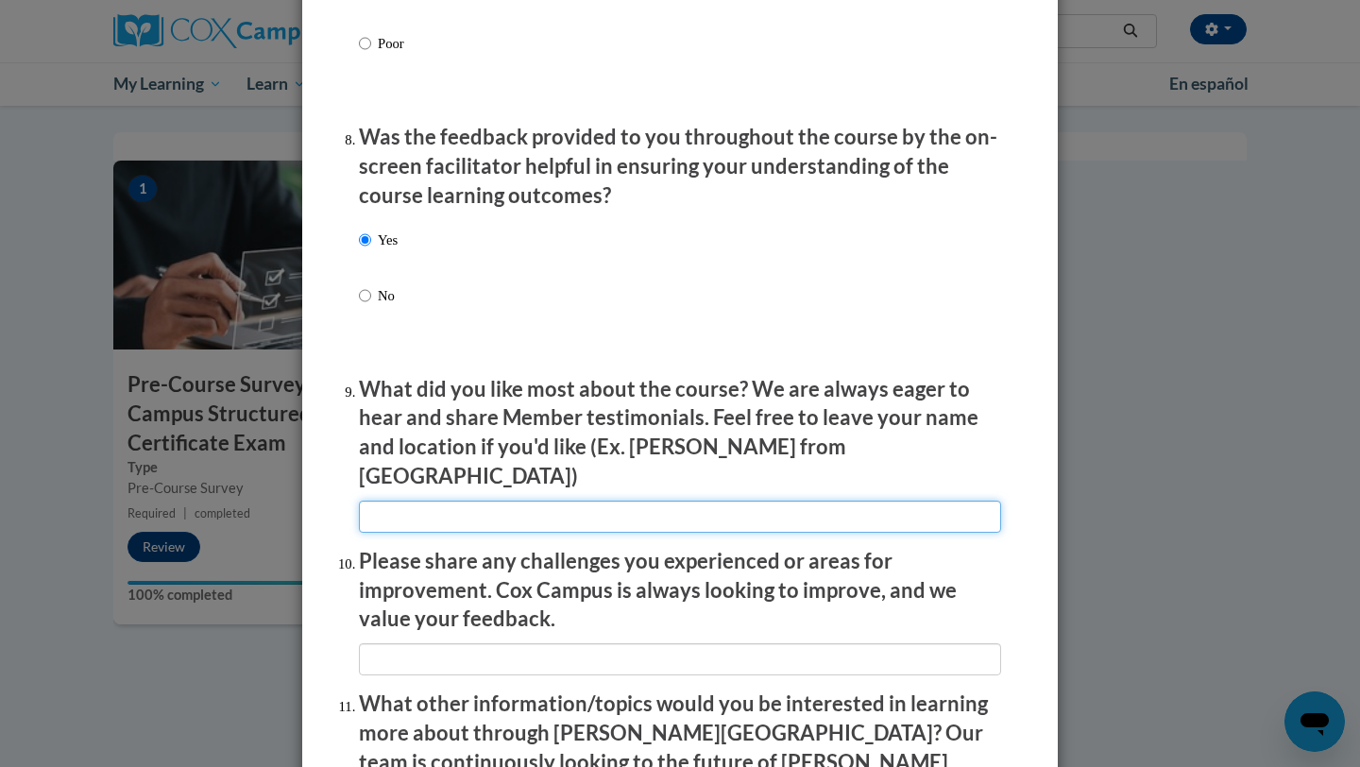
click at [415, 502] on input "textbox" at bounding box center [680, 517] width 642 height 32
type input "Loved the questions throughout the lesson."
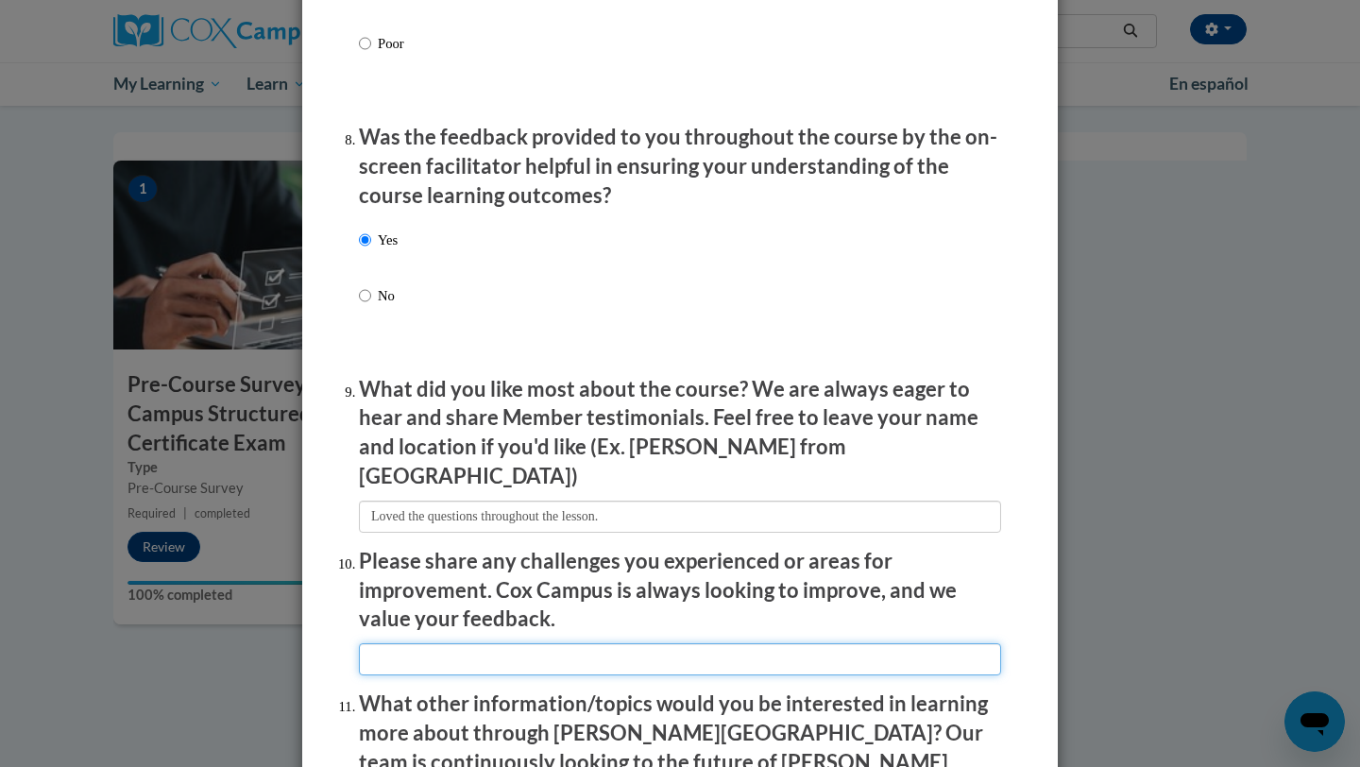
click at [413, 659] on input "textbox" at bounding box center [680, 659] width 642 height 32
type input "I did not have any challenges."
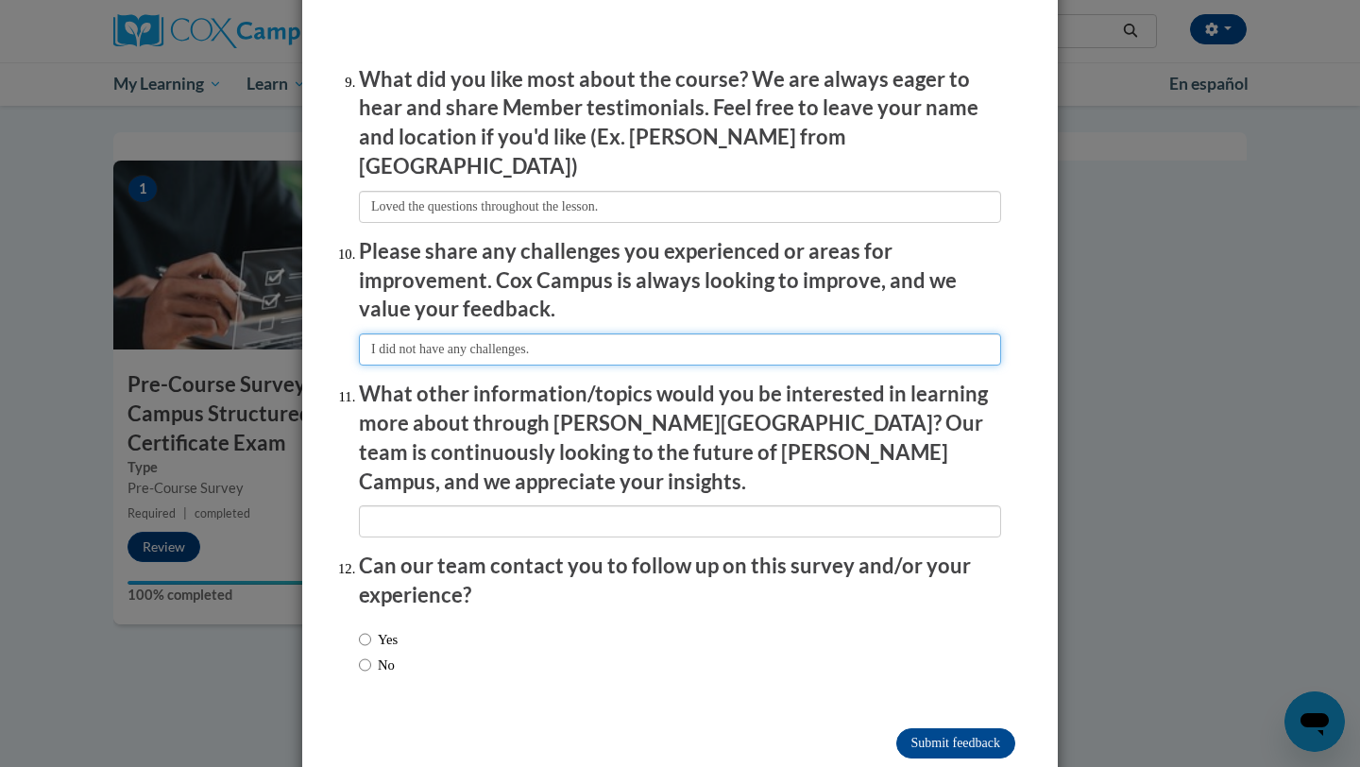
scroll to position [3163, 0]
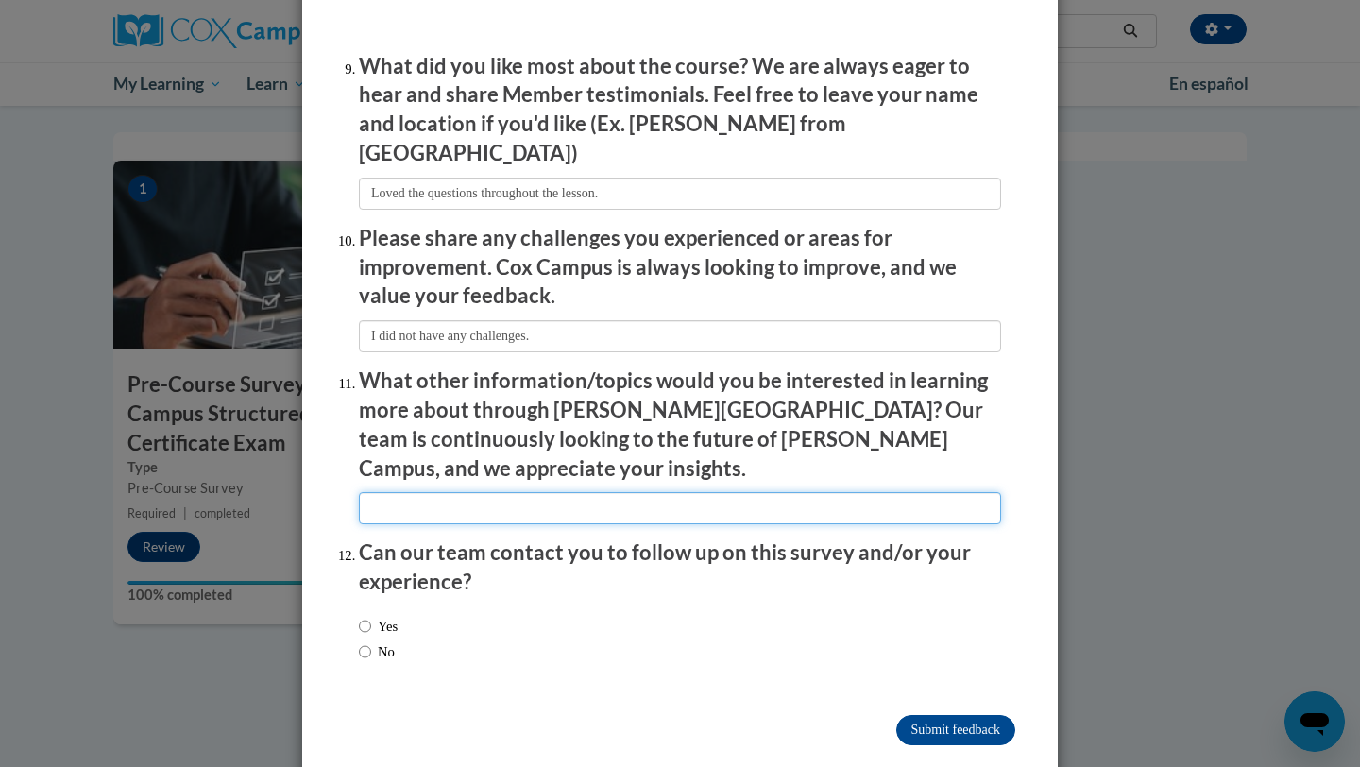
click at [524, 492] on input "textbox" at bounding box center [680, 508] width 642 height 32
type input "More educational lessons."
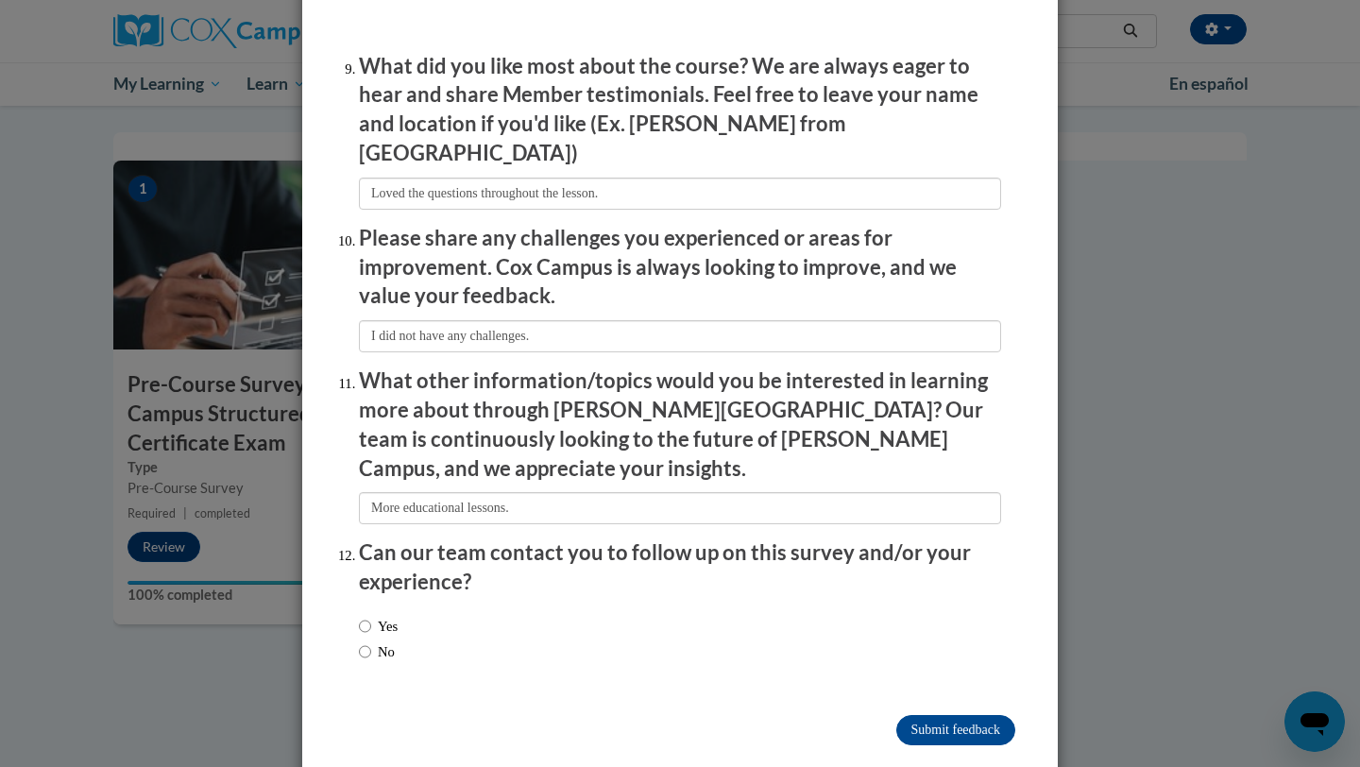
click at [379, 642] on label "No" at bounding box center [377, 652] width 36 height 21
click at [371, 642] on input "No" at bounding box center [365, 652] width 12 height 21
radio input "true"
click at [969, 715] on input "Submit feedback" at bounding box center [956, 730] width 119 height 30
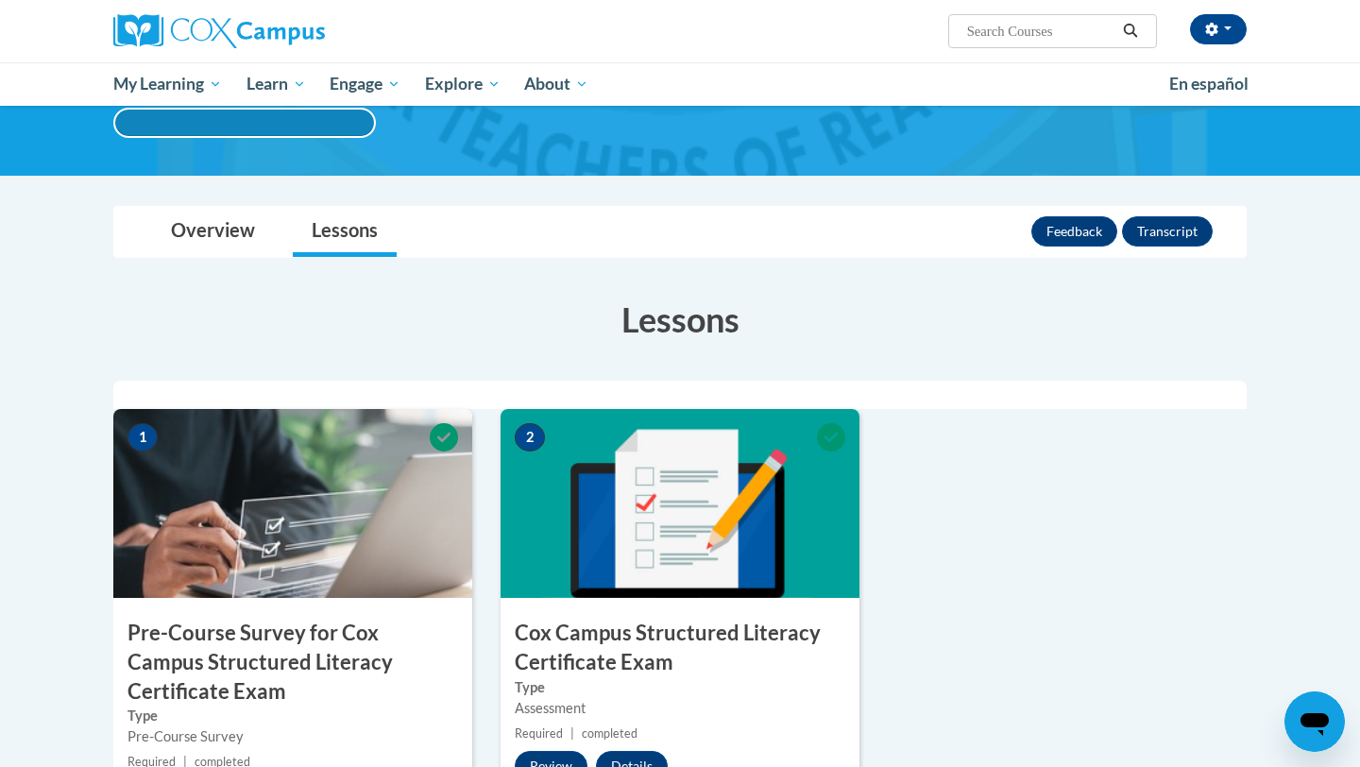
scroll to position [0, 0]
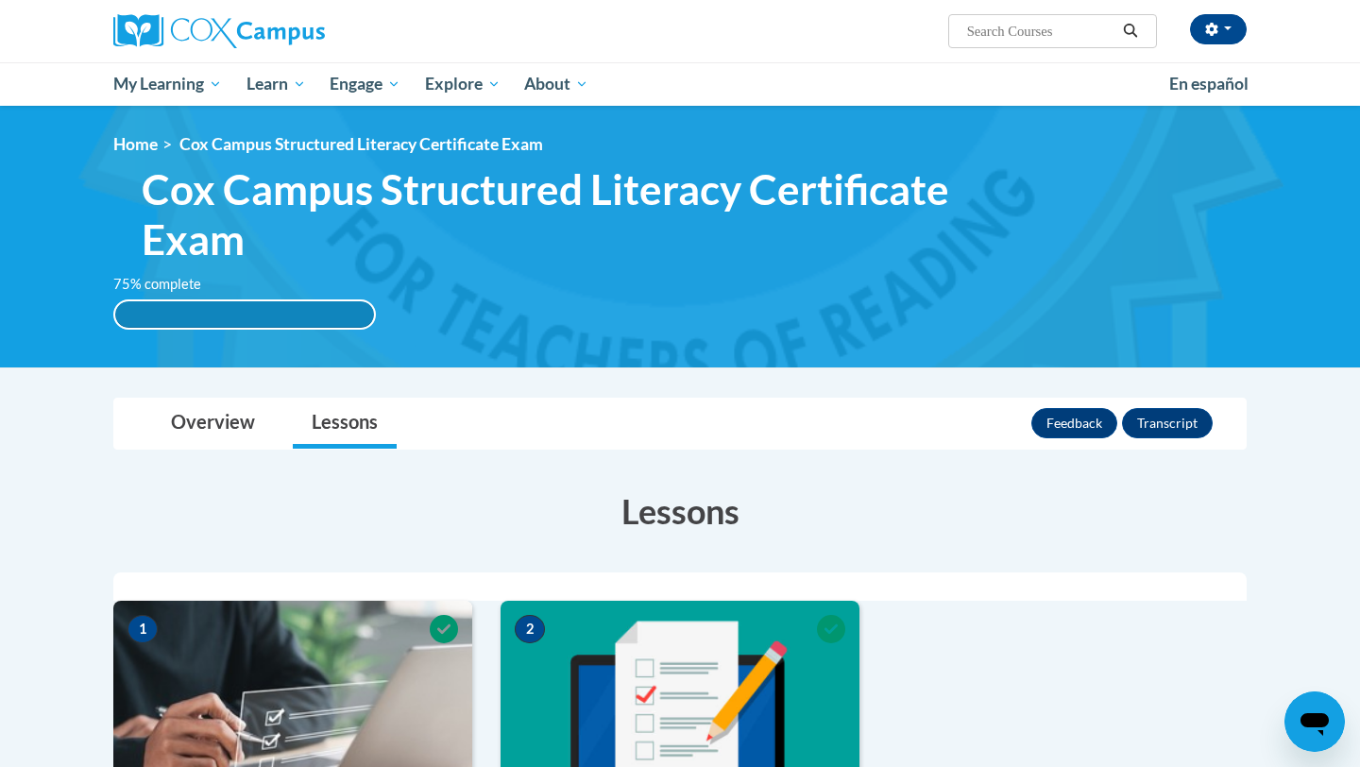
click at [336, 310] on div "75% complete" at bounding box center [244, 314] width 259 height 26
